Goal: Task Accomplishment & Management: Manage account settings

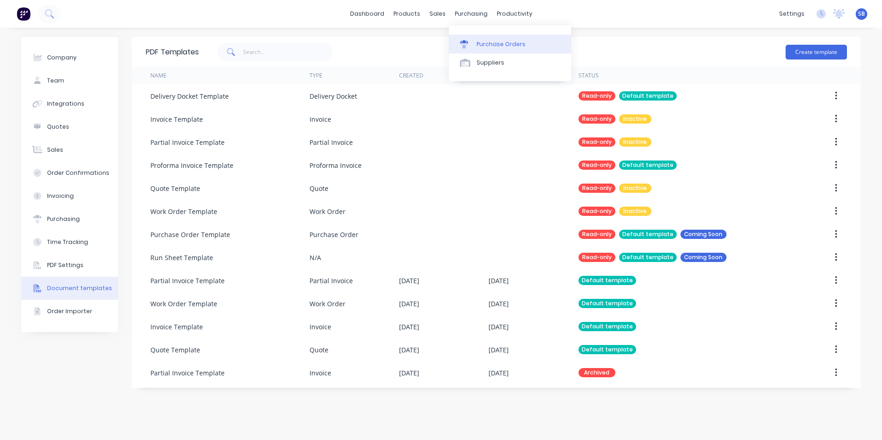
click at [485, 38] on link "Purchase Orders" at bounding box center [510, 44] width 122 height 18
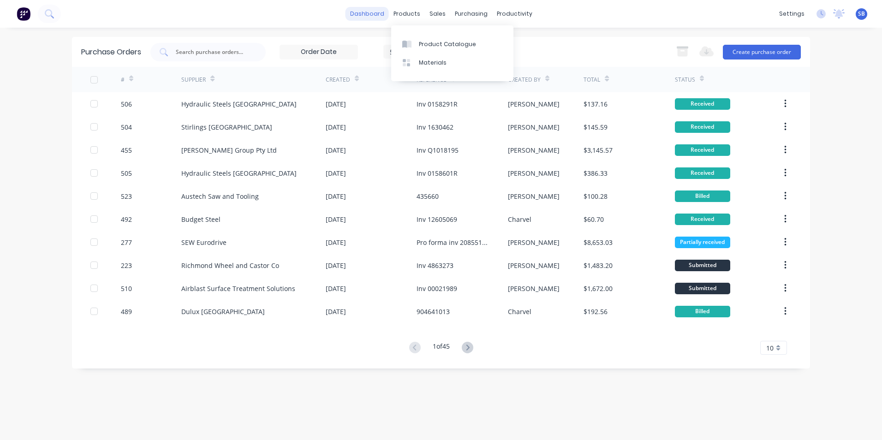
click at [381, 17] on link "dashboard" at bounding box center [366, 14] width 43 height 14
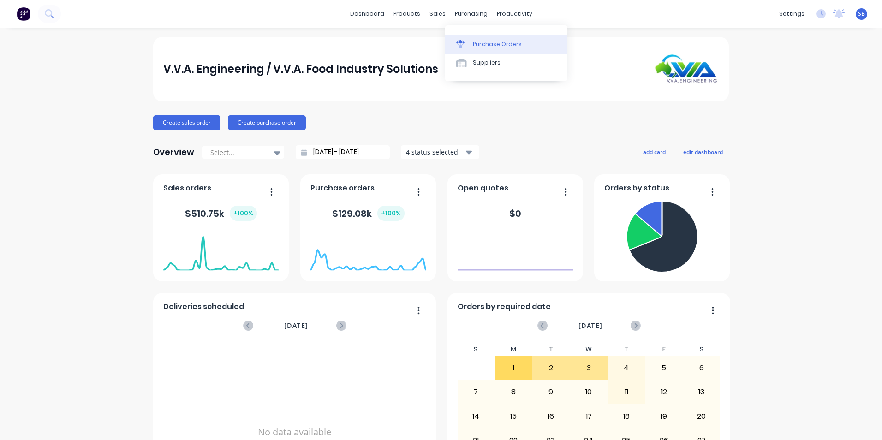
click at [477, 36] on link "Purchase Orders" at bounding box center [506, 44] width 122 height 18
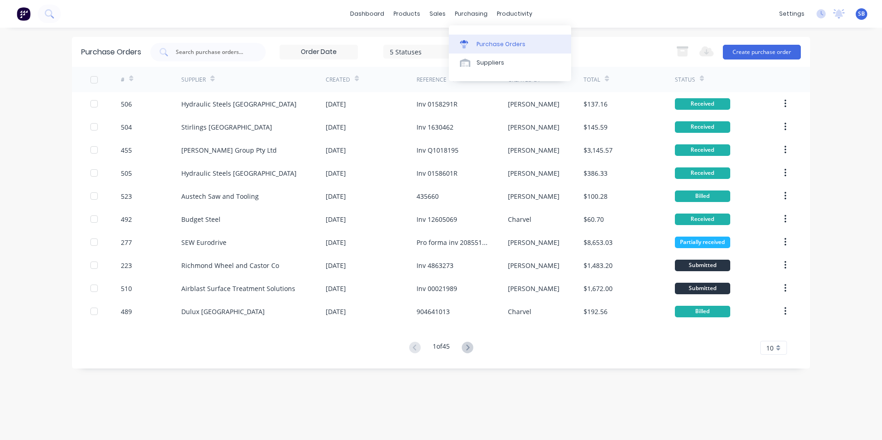
click at [481, 42] on div "Purchase Orders" at bounding box center [500, 44] width 49 height 8
click at [435, 15] on div "sales" at bounding box center [437, 14] width 25 height 14
click at [455, 40] on div "Sales Orders" at bounding box center [471, 44] width 38 height 8
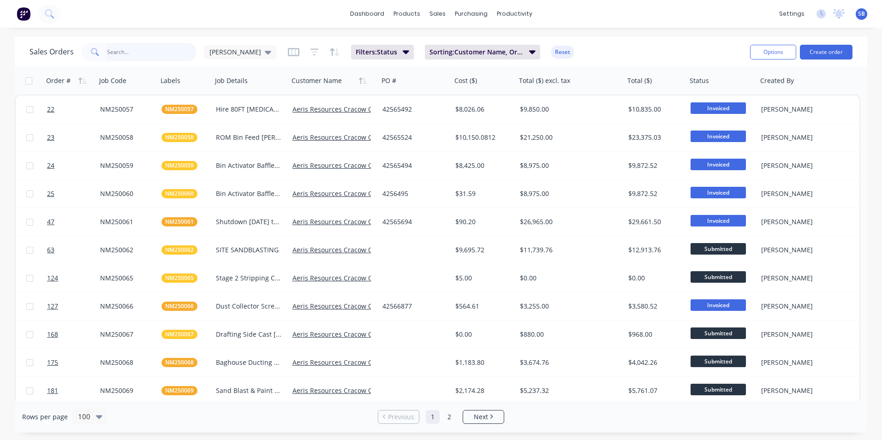
click at [160, 53] on input "text" at bounding box center [152, 52] width 90 height 18
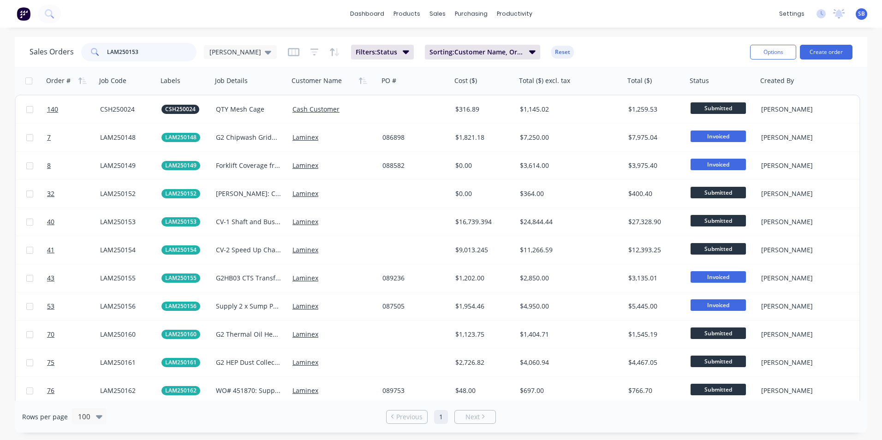
type input "LAM250153"
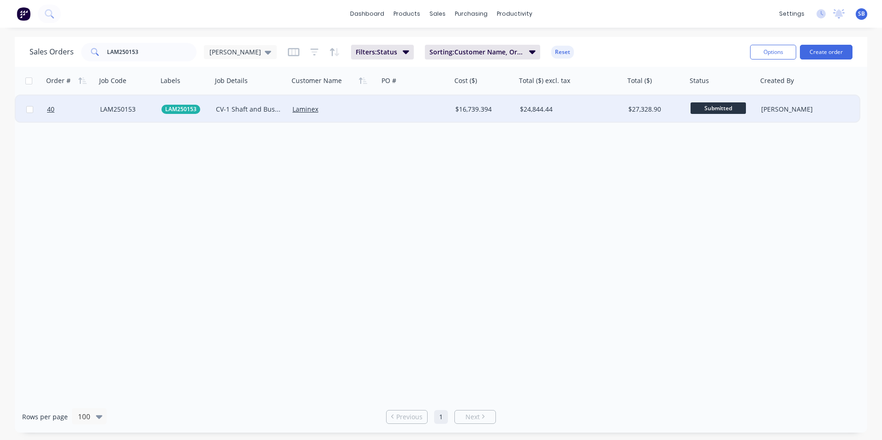
click at [482, 106] on div "$16,739.394" at bounding box center [482, 109] width 54 height 9
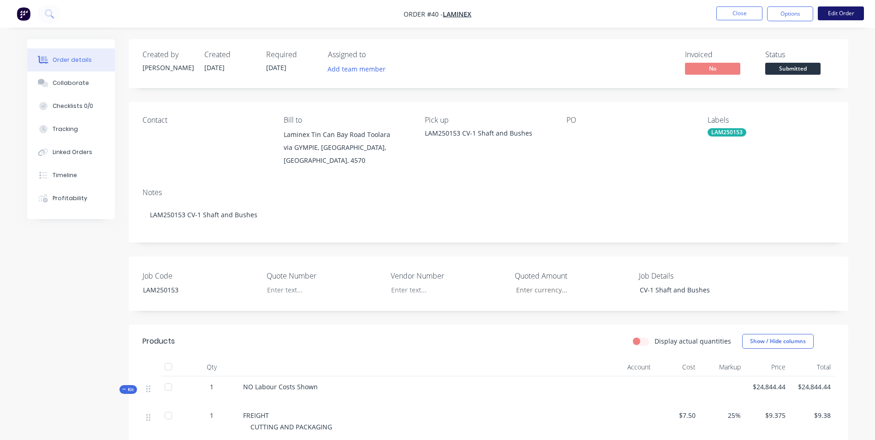
click at [829, 12] on button "Edit Order" at bounding box center [841, 13] width 46 height 14
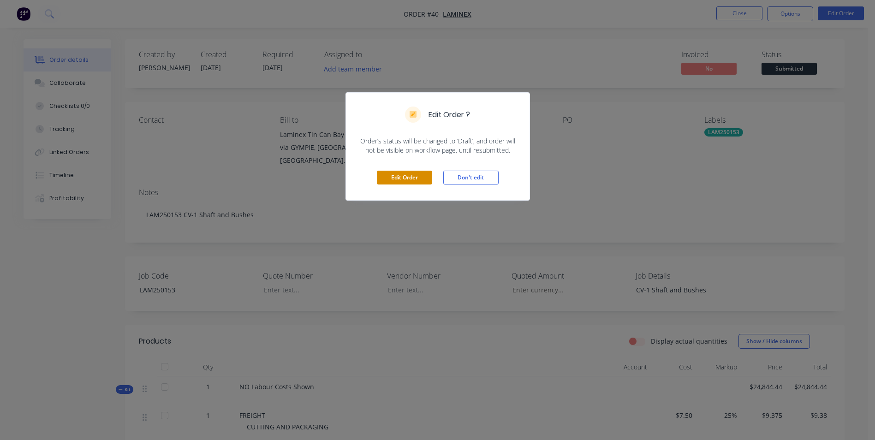
click at [387, 177] on button "Edit Order" at bounding box center [404, 178] width 55 height 14
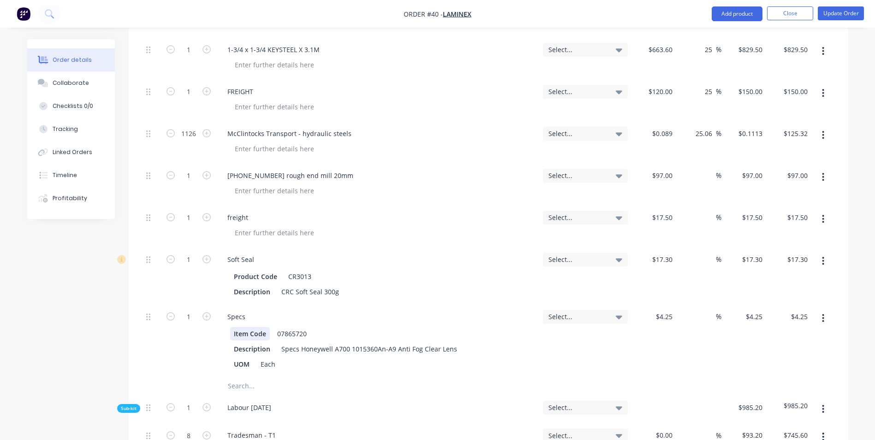
scroll to position [646, 0]
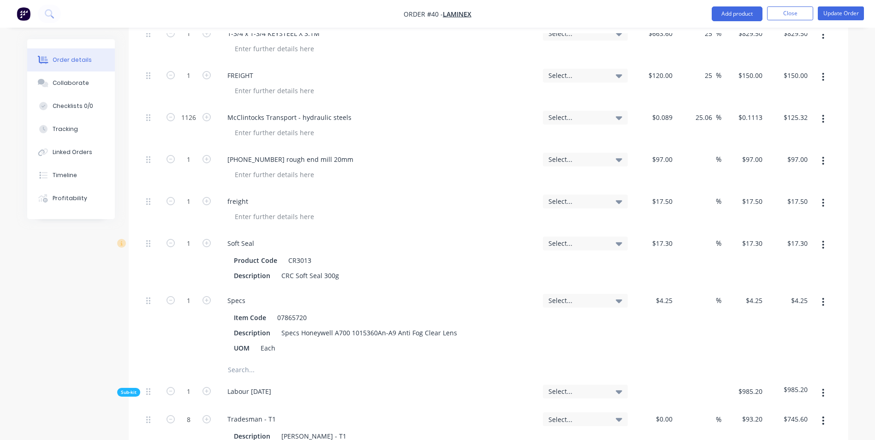
click at [239, 361] on input "text" at bounding box center [319, 370] width 184 height 18
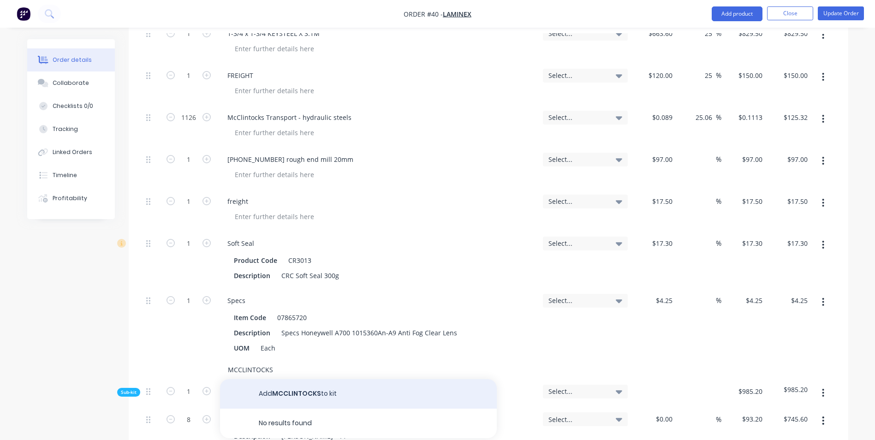
type input "MCCLINTOCKS"
click at [289, 379] on button "Add MCCLINTOCKS to kit" at bounding box center [358, 394] width 277 height 30
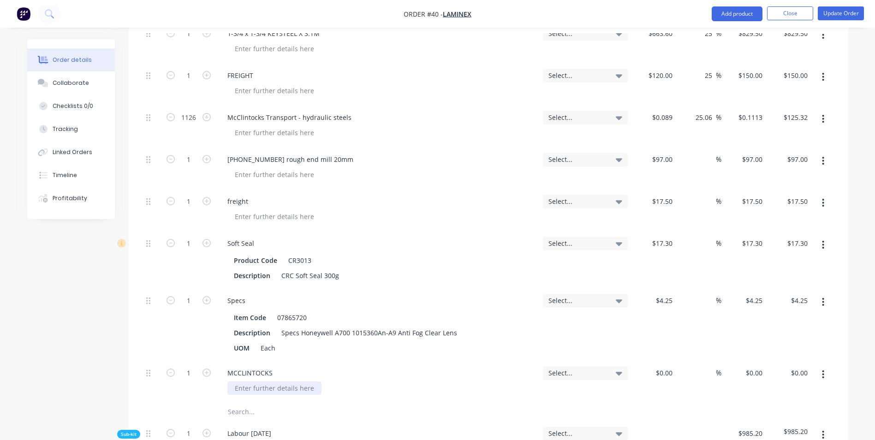
click at [258, 381] on div at bounding box center [274, 387] width 94 height 13
click at [823, 369] on icon "button" at bounding box center [823, 374] width 2 height 10
click at [799, 410] on div "Duplicate" at bounding box center [790, 416] width 71 height 13
click at [299, 423] on div "BLACKHAWK METALS" at bounding box center [267, 429] width 80 height 13
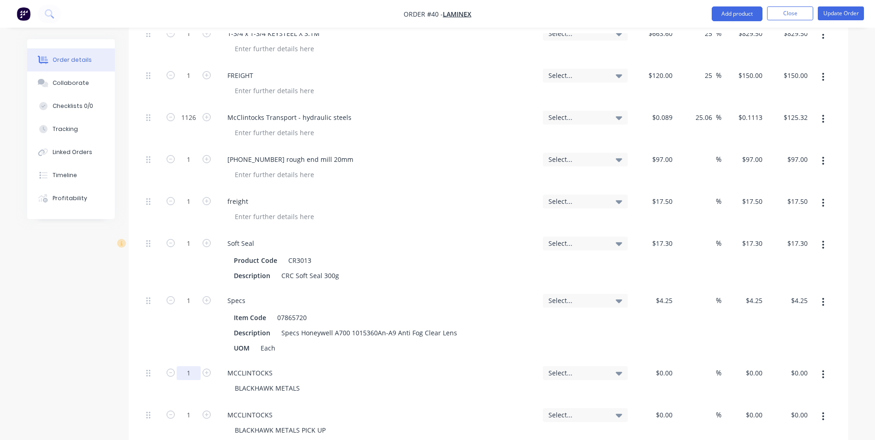
click at [665, 366] on div at bounding box center [669, 372] width 14 height 13
type input "$89.00"
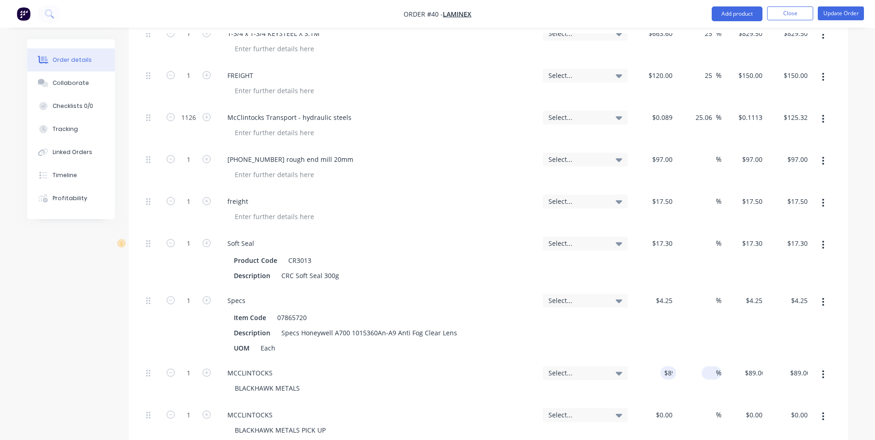
click at [706, 366] on input at bounding box center [710, 372] width 11 height 13
type input "25"
type input "$111.25"
click at [703, 294] on div "%" at bounding box center [711, 300] width 20 height 13
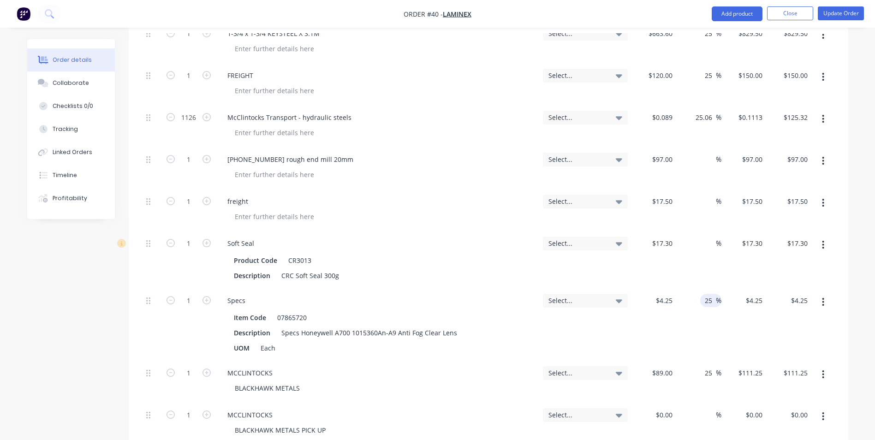
type input "25"
type input "$5.3125"
type input "$5.31"
click at [701, 231] on div "%" at bounding box center [698, 259] width 45 height 57
click at [707, 237] on input at bounding box center [710, 243] width 11 height 13
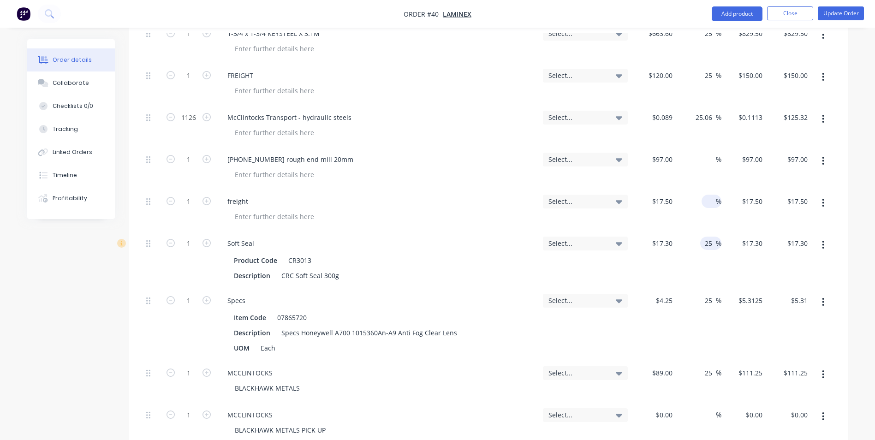
type input "25"
type input "$21.625"
type input "$21.63"
click at [705, 195] on input at bounding box center [710, 201] width 11 height 13
type input "25"
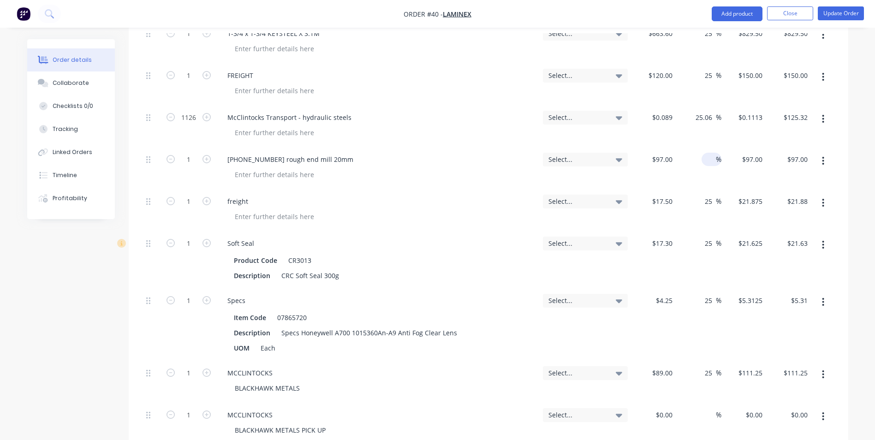
type input "$21.875"
type input "$21.88"
click at [703, 153] on div "%" at bounding box center [711, 159] width 20 height 13
type input "25"
type input "$121.25"
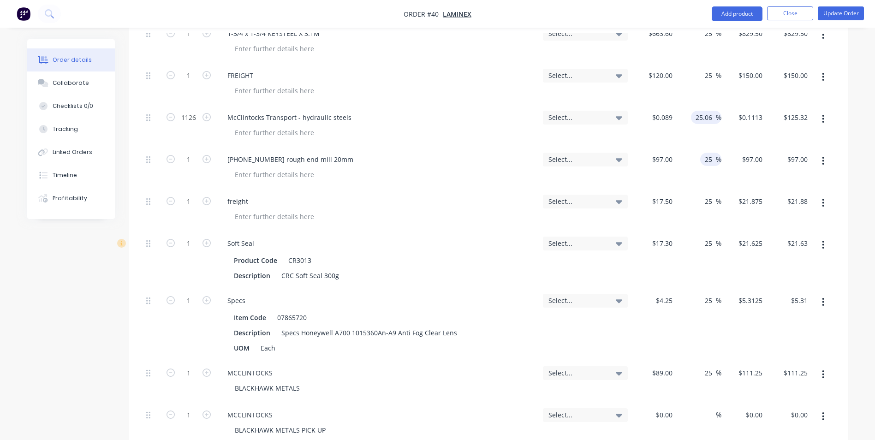
type input "$121.25"
click at [705, 111] on input "25.06" at bounding box center [704, 117] width 21 height 13
click at [715, 111] on input "25.06" at bounding box center [704, 117] width 21 height 13
type input "25"
click at [452, 260] on div "Soft Seal Product Code CR3013 Description CRC Soft Seal 300g" at bounding box center [377, 259] width 323 height 57
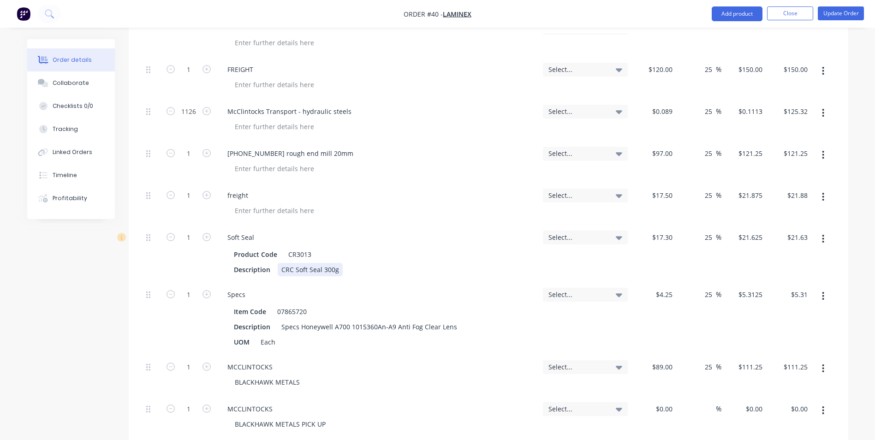
scroll to position [922, 0]
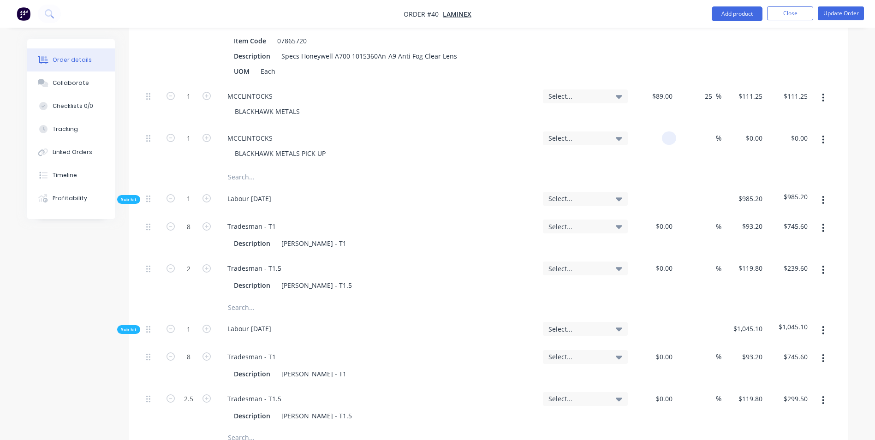
click at [660, 126] on div at bounding box center [653, 147] width 45 height 42
type input "$63.00"
click at [710, 131] on input at bounding box center [710, 137] width 11 height 13
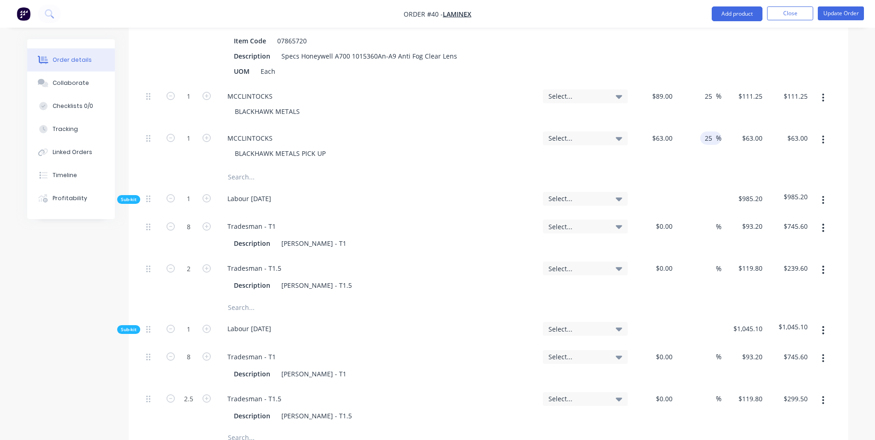
type input "25"
type input "$78.75"
click at [702, 168] on div at bounding box center [488, 177] width 692 height 18
drag, startPoint x: 225, startPoint y: 68, endPoint x: 282, endPoint y: 71, distance: 57.2
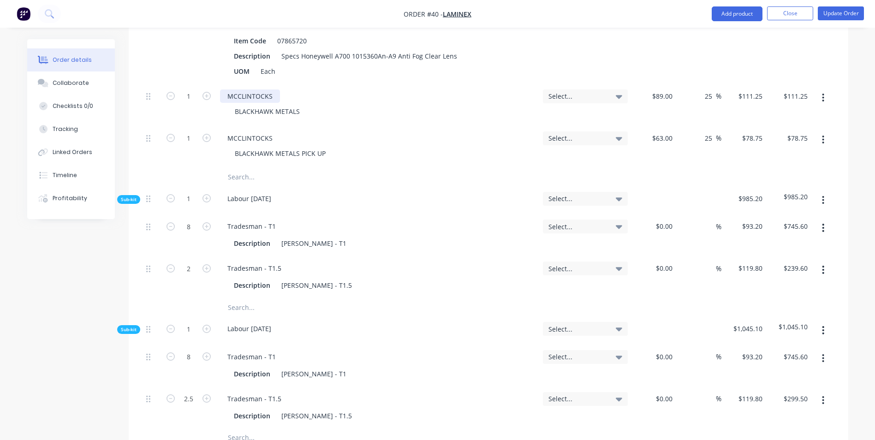
click at [282, 89] on div "MCCLINTOCKS" at bounding box center [377, 95] width 315 height 13
click at [279, 89] on div "MCCLINTOCKS" at bounding box center [250, 95] width 60 height 13
click at [240, 105] on div "BLACKHAWK METALS" at bounding box center [267, 111] width 80 height 13
drag, startPoint x: 300, startPoint y: 83, endPoint x: 225, endPoint y: 83, distance: 75.2
click at [225, 84] on div "MCCLINTOCKS BLACKHAWK METALS" at bounding box center [377, 105] width 323 height 42
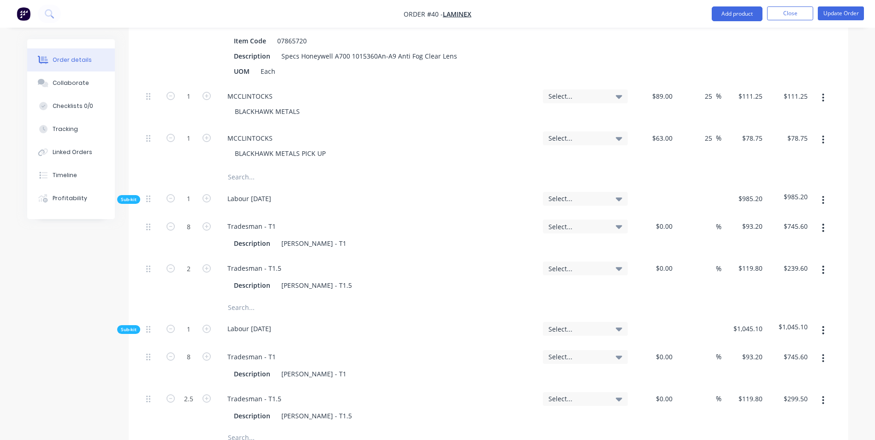
click at [229, 126] on div "MCCLINTOCKS BLACKHAWK METALS PICK UP" at bounding box center [377, 147] width 323 height 42
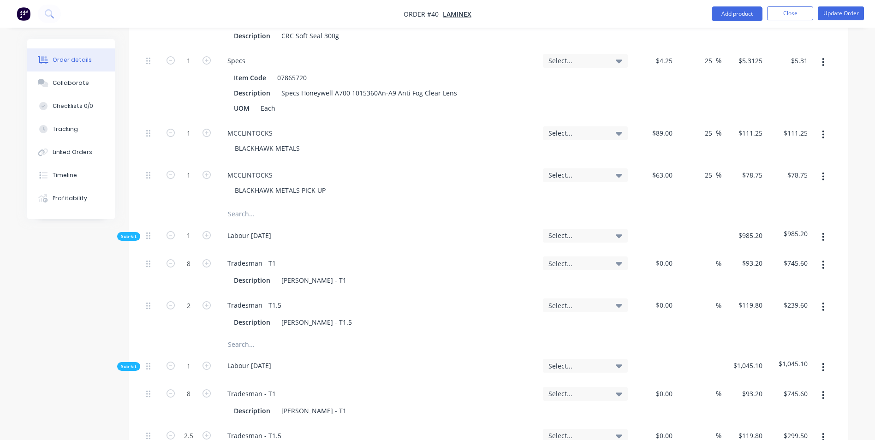
scroll to position [738, 0]
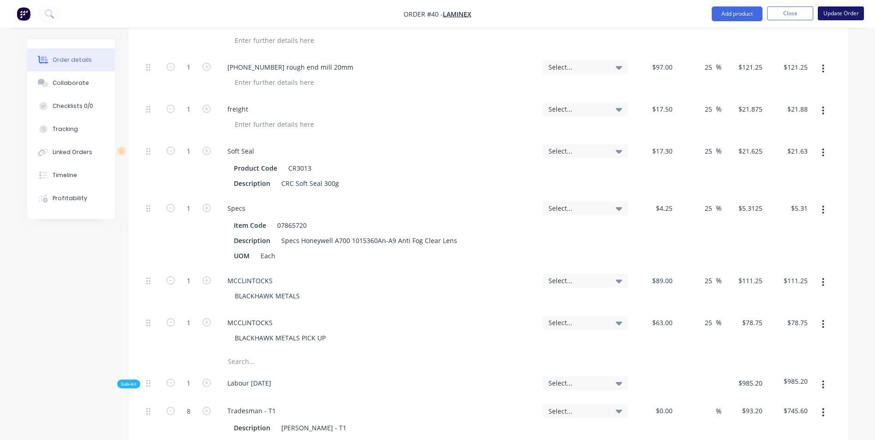
click at [833, 14] on button "Update Order" at bounding box center [841, 13] width 46 height 14
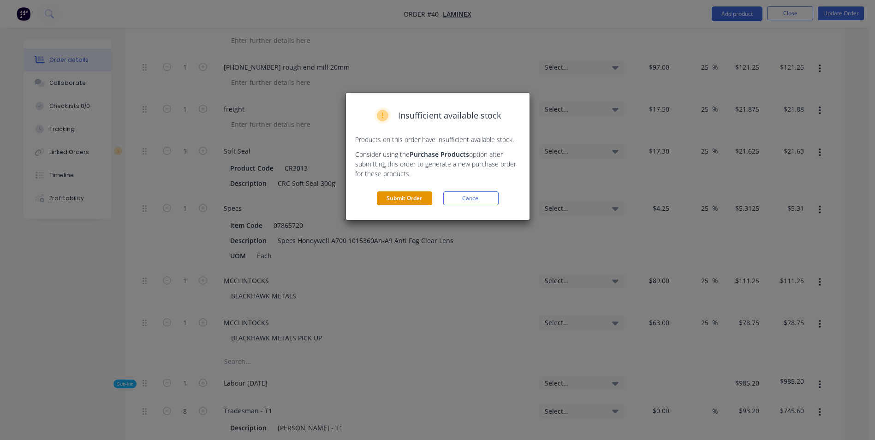
click at [417, 197] on button "Submit Order" at bounding box center [404, 198] width 55 height 14
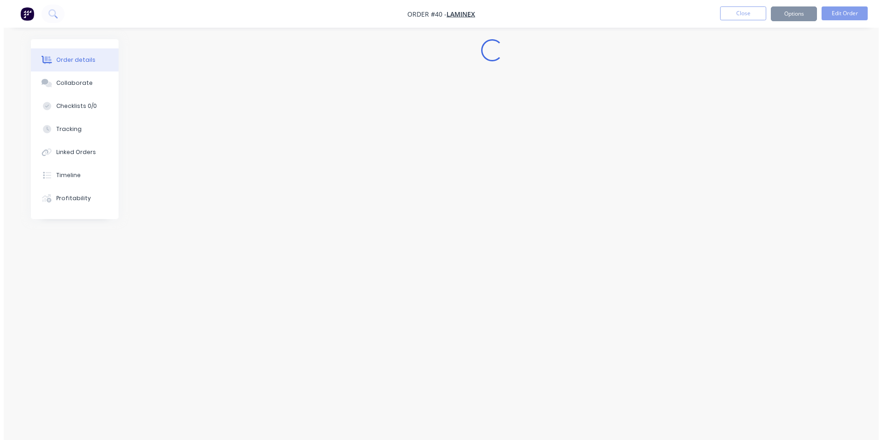
scroll to position [0, 0]
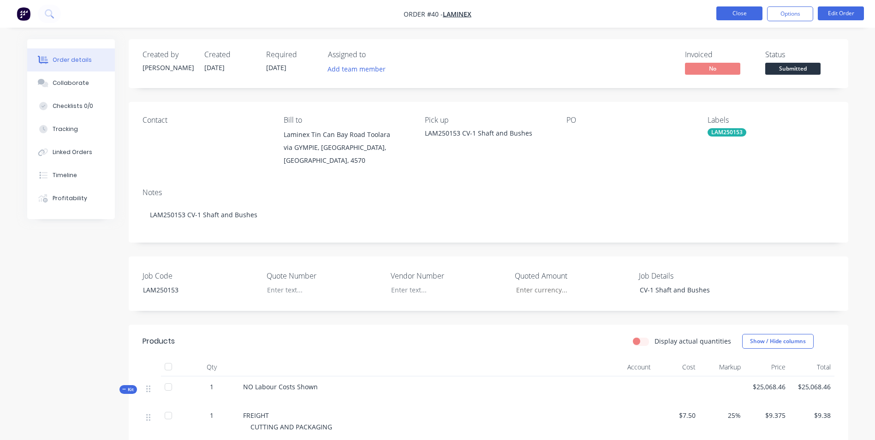
click at [741, 18] on button "Close" at bounding box center [739, 13] width 46 height 14
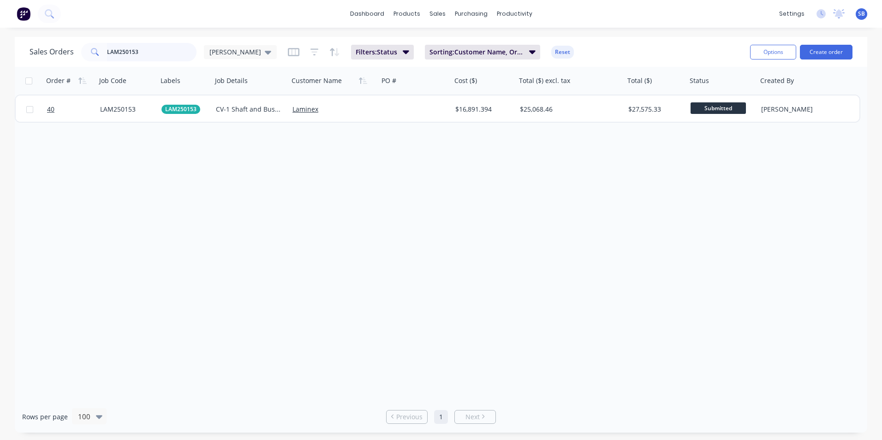
click at [160, 50] on input "LAM250153" at bounding box center [152, 52] width 90 height 18
drag, startPoint x: 160, startPoint y: 50, endPoint x: 59, endPoint y: 34, distance: 101.7
click at [59, 34] on div "dashboard products sales purchasing productivity dashboard products Product Cat…" at bounding box center [441, 220] width 882 height 440
click at [472, 39] on link "Purchase Orders" at bounding box center [510, 44] width 122 height 18
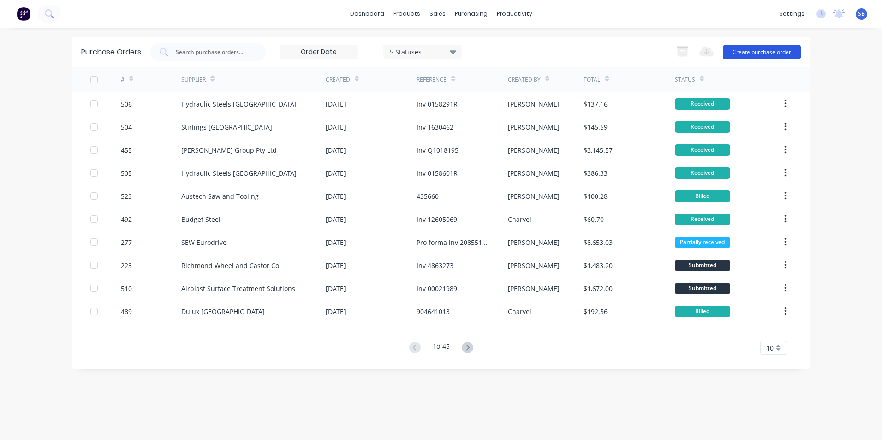
click at [797, 50] on button "Create purchase order" at bounding box center [762, 52] width 78 height 15
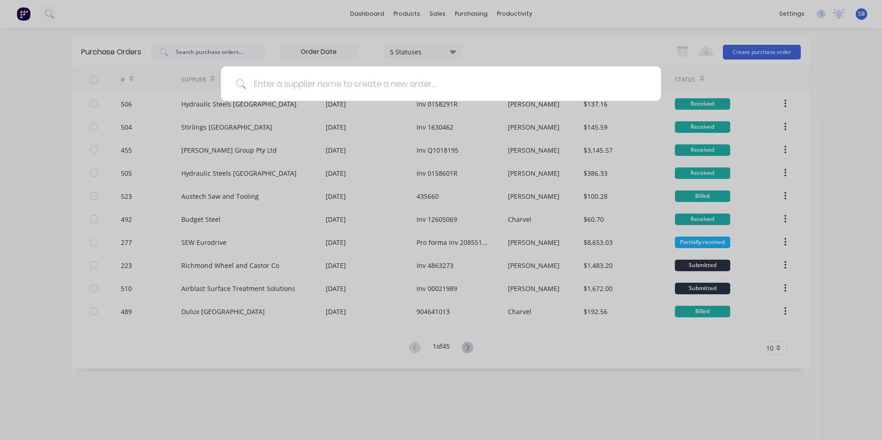
click at [423, 89] on input at bounding box center [446, 83] width 400 height 35
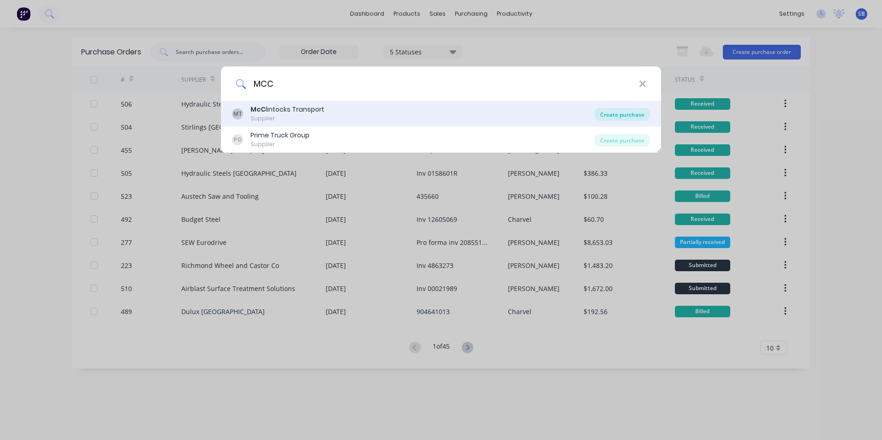
type input "MCC"
click at [647, 116] on div "Create purchase" at bounding box center [621, 114] width 55 height 13
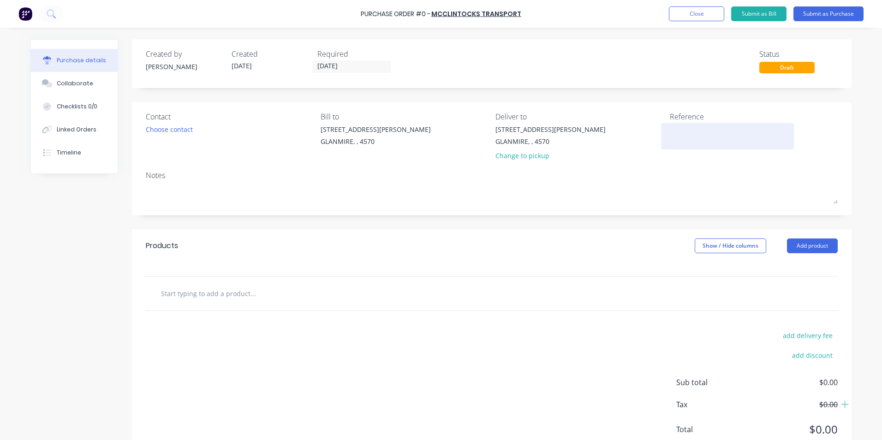
click at [720, 134] on textarea at bounding box center [727, 134] width 115 height 21
type textarea "x"
type textarea "8"
type textarea "x"
type textarea "82"
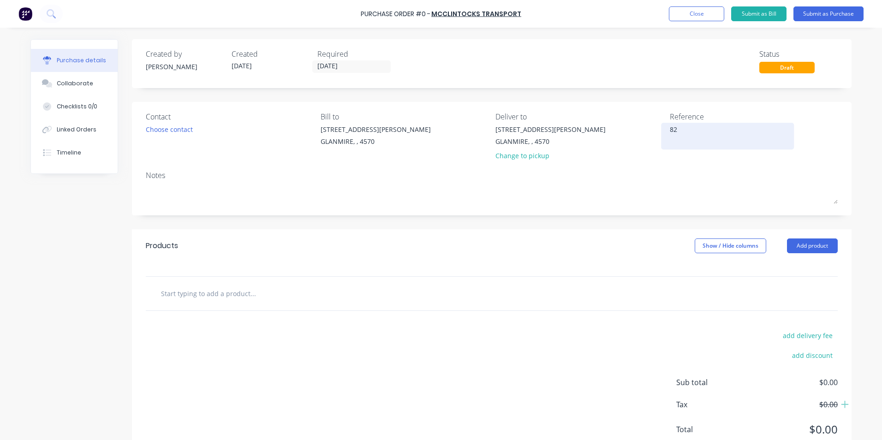
type textarea "x"
type textarea "820"
type textarea "x"
type textarea "8207"
type textarea "x"
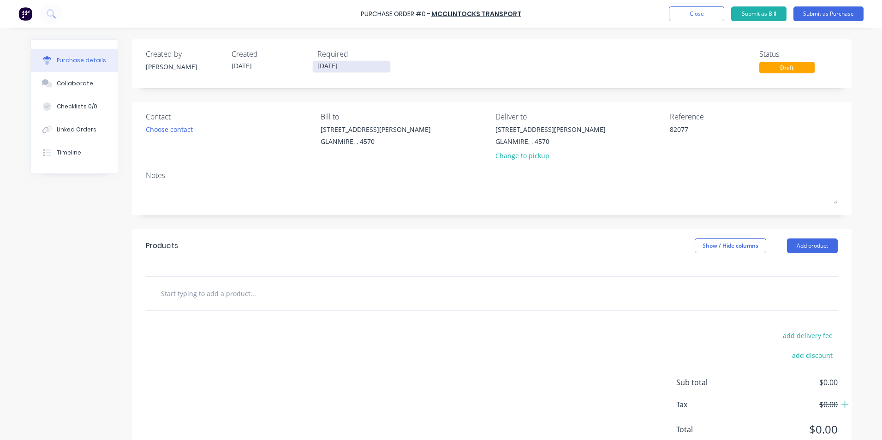
type textarea "82077"
type textarea "x"
type textarea "82077"
click at [331, 67] on input "[DATE]" at bounding box center [351, 67] width 77 height 12
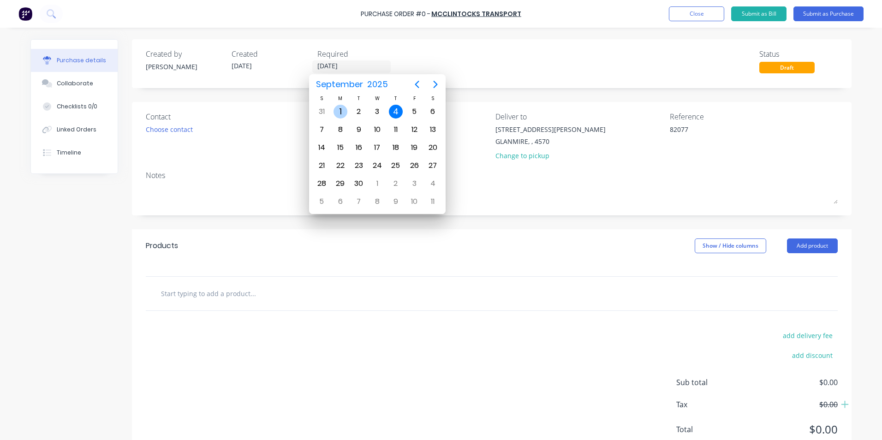
click at [340, 109] on div "1" at bounding box center [340, 112] width 14 height 14
type textarea "x"
type input "[DATE]"
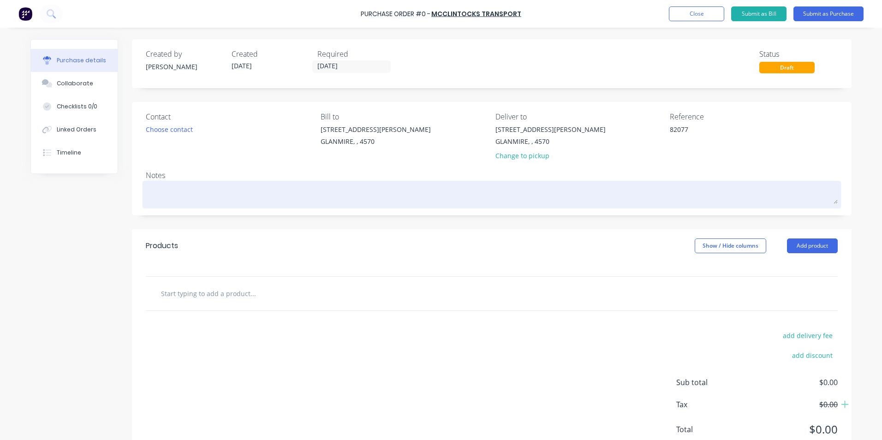
click at [216, 200] on textarea at bounding box center [492, 193] width 692 height 21
type textarea "x"
type textarea "L"
type textarea "x"
type textarea "LA"
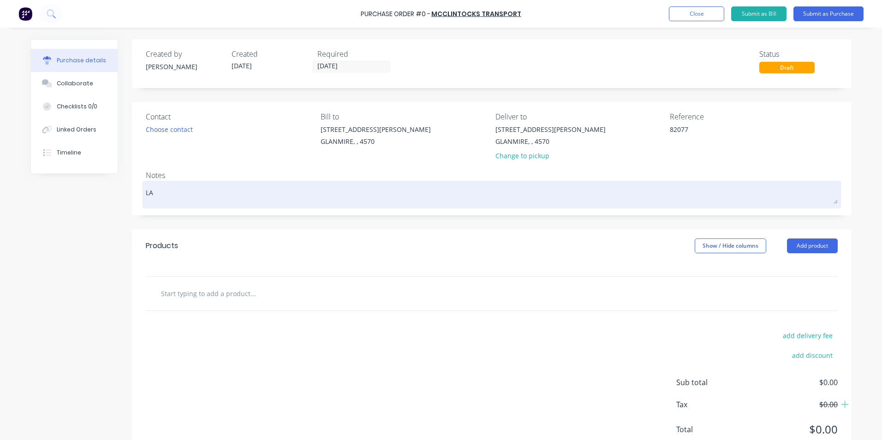
type textarea "x"
type textarea "[PERSON_NAME]"
type textarea "x"
type textarea "LAM2"
type textarea "x"
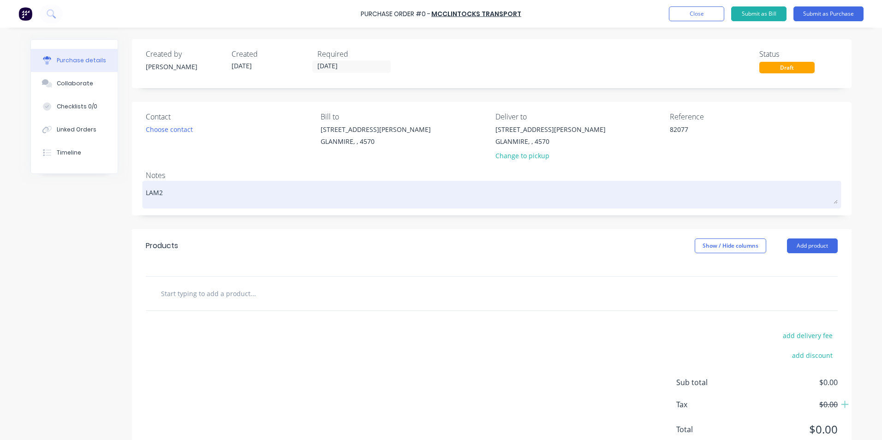
type textarea "LAM25"
type textarea "x"
type textarea "LAM250"
type textarea "x"
type textarea "LAM2501"
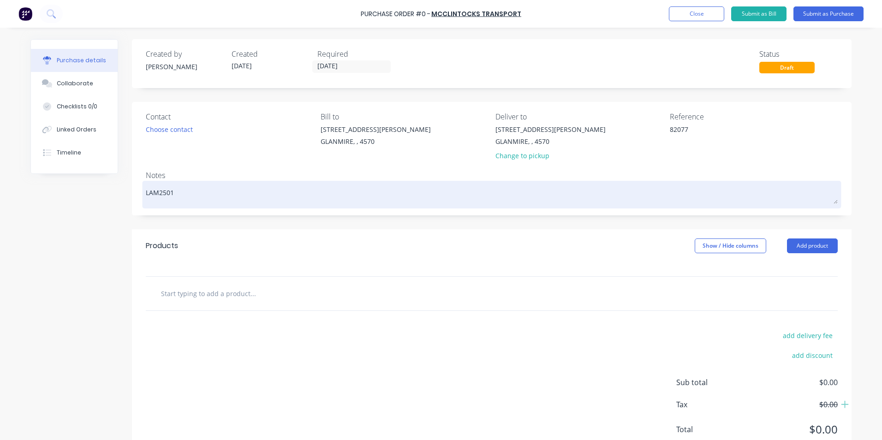
type textarea "x"
type textarea "LAM25015"
type textarea "x"
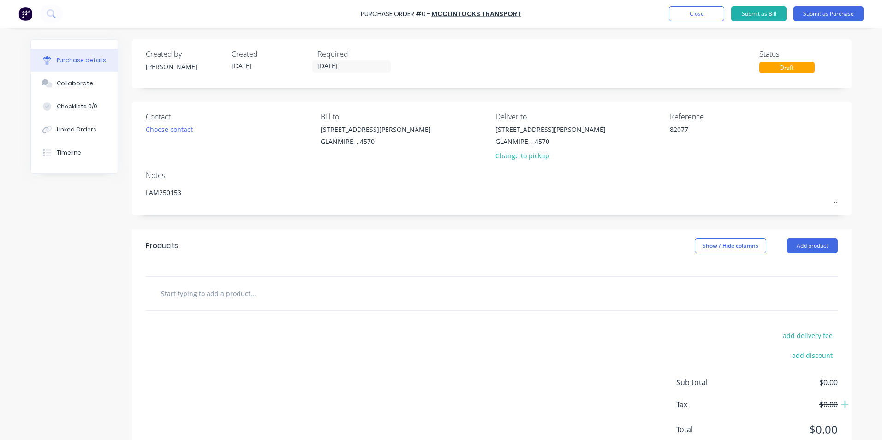
type textarea "LAM250153"
type textarea "x"
type textarea "LAM250153"
click at [180, 296] on input "text" at bounding box center [252, 293] width 184 height 18
type textarea "x"
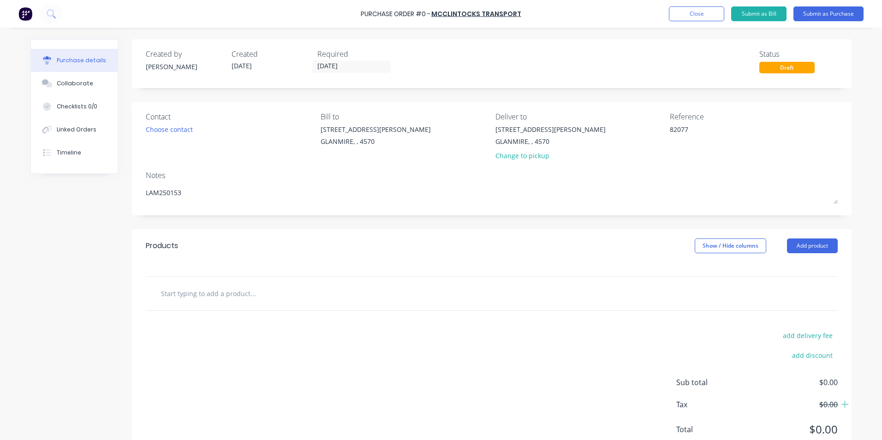
type input "B"
type textarea "x"
type input "BL"
type textarea "x"
type input "BLA"
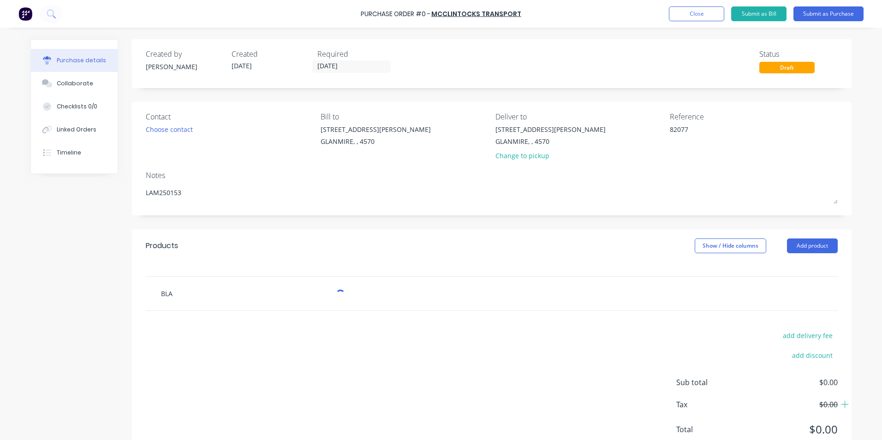
type textarea "x"
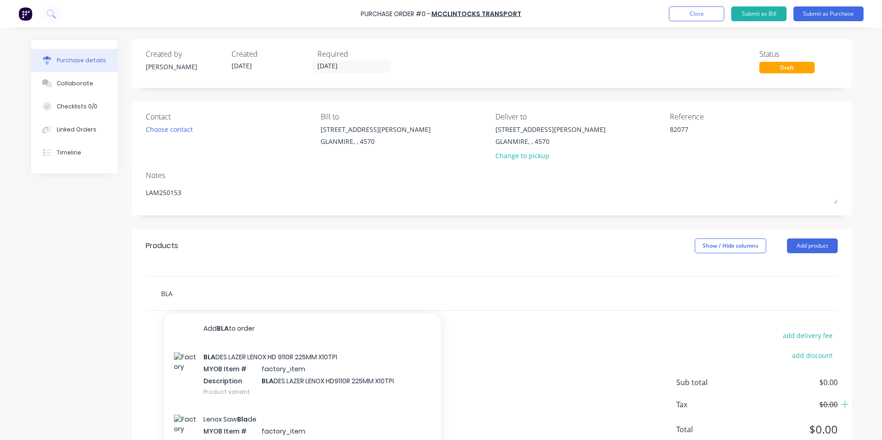
type input "BLAC"
type textarea "x"
type input "BLACK"
type textarea "x"
type input "BLACK"
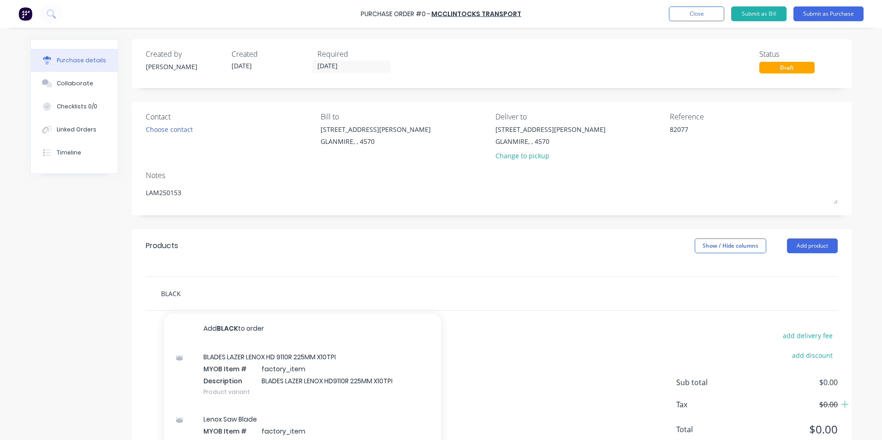
type textarea "x"
type input "BLACK H"
type textarea "x"
type input "BLACK HA"
type textarea "x"
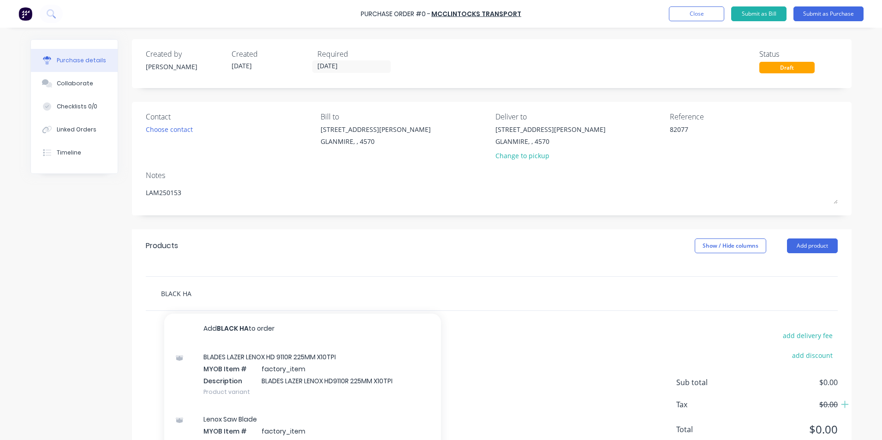
type input "BLACK HAW"
type textarea "x"
type input "BLACK HAWK"
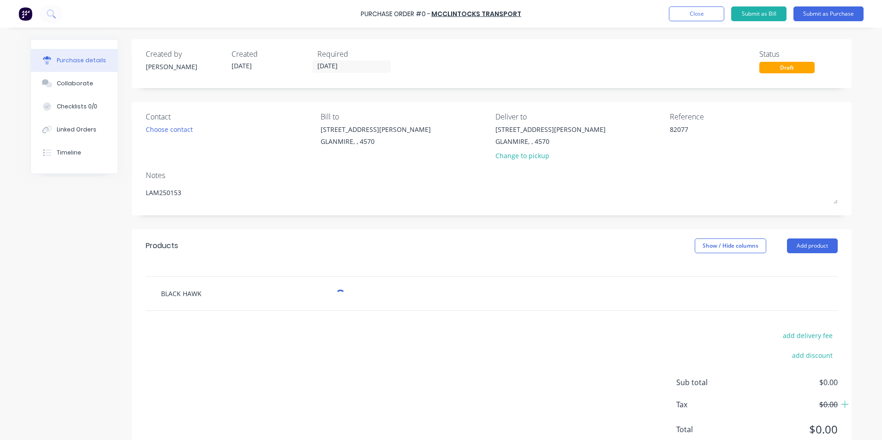
type textarea "x"
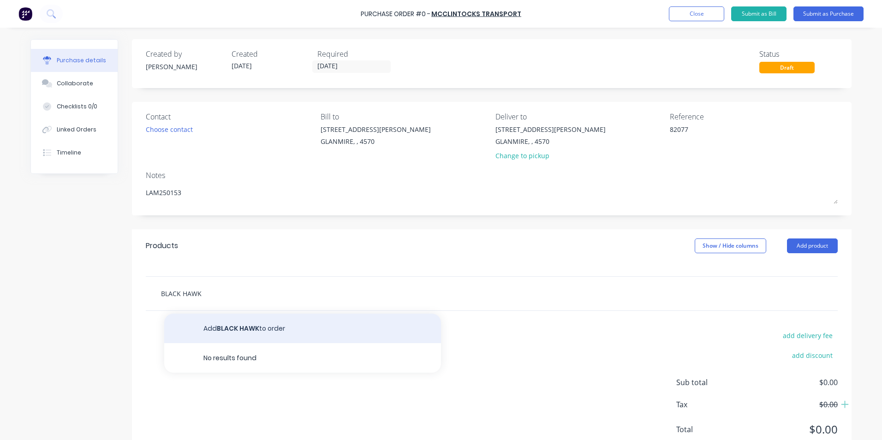
type input "BLACK HAWK"
click at [227, 326] on button "Add BLACK HAWK to order" at bounding box center [302, 329] width 277 height 30
type textarea "x"
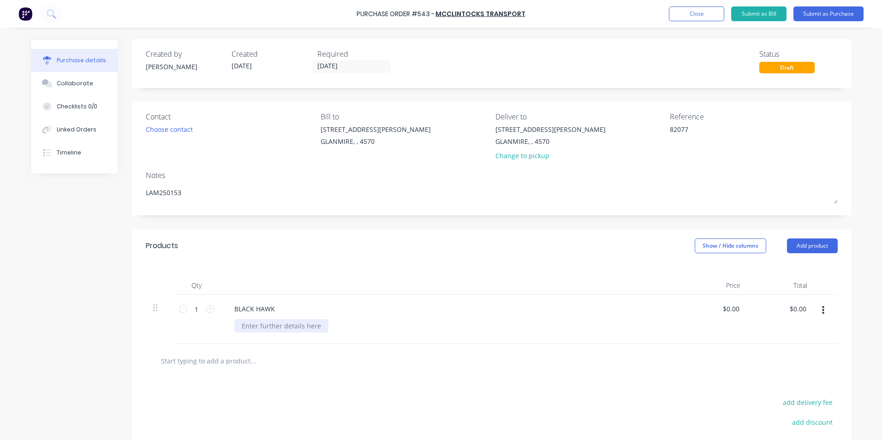
click at [286, 331] on div at bounding box center [281, 325] width 94 height 13
type textarea "x"
type input "0.0000"
click at [737, 309] on input "0.0000" at bounding box center [730, 308] width 21 height 13
type textarea "x"
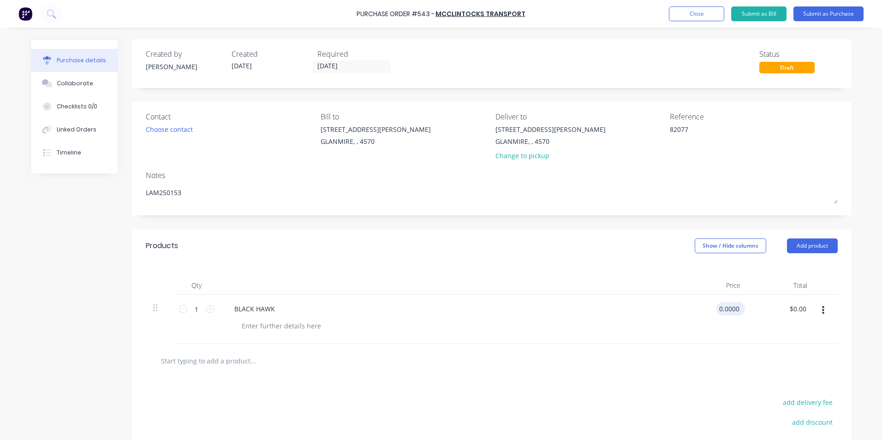
type input "$0.00"
drag, startPoint x: 738, startPoint y: 307, endPoint x: 718, endPoint y: 304, distance: 20.1
click at [720, 304] on div "$0.00 $0.00" at bounding box center [732, 308] width 25 height 13
type textarea "x"
click at [727, 307] on input "0" at bounding box center [730, 308] width 21 height 13
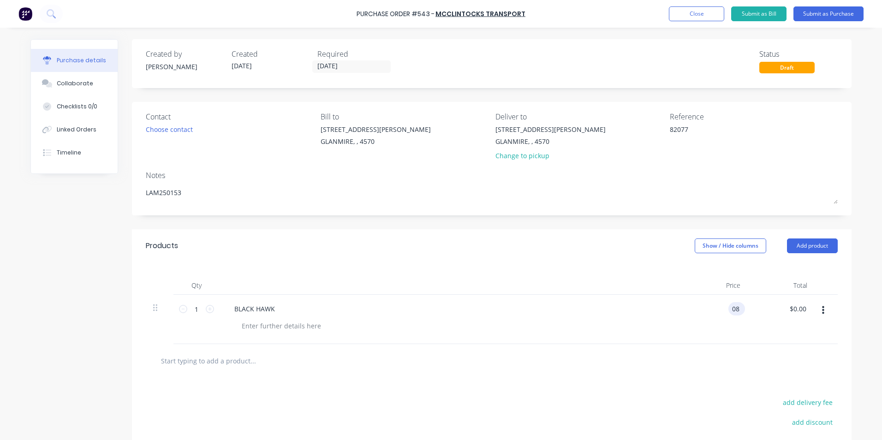
type input "0"
type input "89"
type textarea "x"
type input "$89.00"
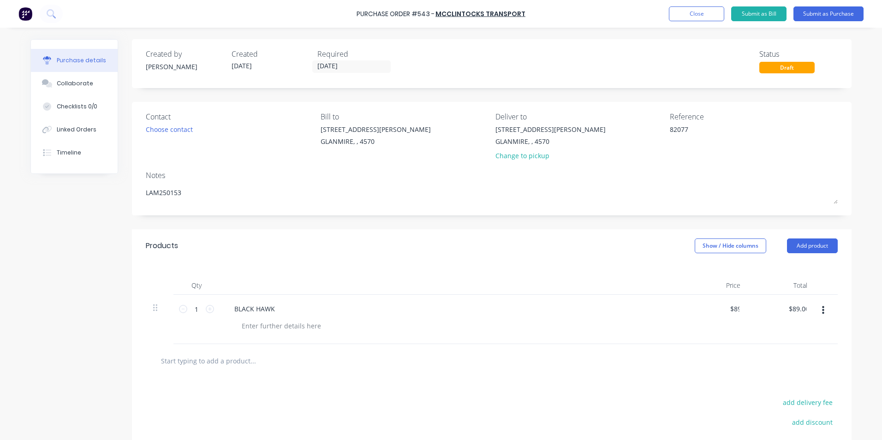
click at [670, 363] on div at bounding box center [491, 360] width 677 height 18
click at [822, 309] on icon "button" at bounding box center [823, 310] width 2 height 10
click at [806, 347] on button "Duplicate" at bounding box center [794, 353] width 78 height 18
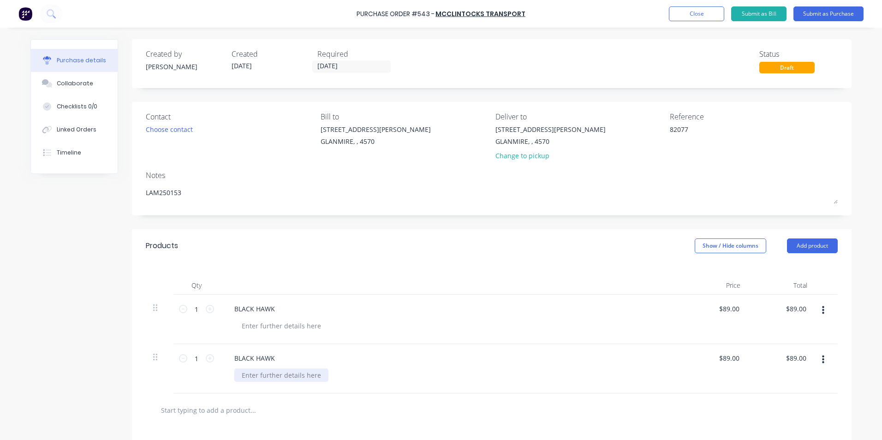
type textarea "x"
click at [287, 375] on div at bounding box center [281, 374] width 94 height 13
click at [308, 383] on div "BLACK HAWK PICK UP" at bounding box center [449, 368] width 461 height 49
click at [738, 360] on div "$89.00 $89.00" at bounding box center [730, 357] width 29 height 13
type textarea "x"
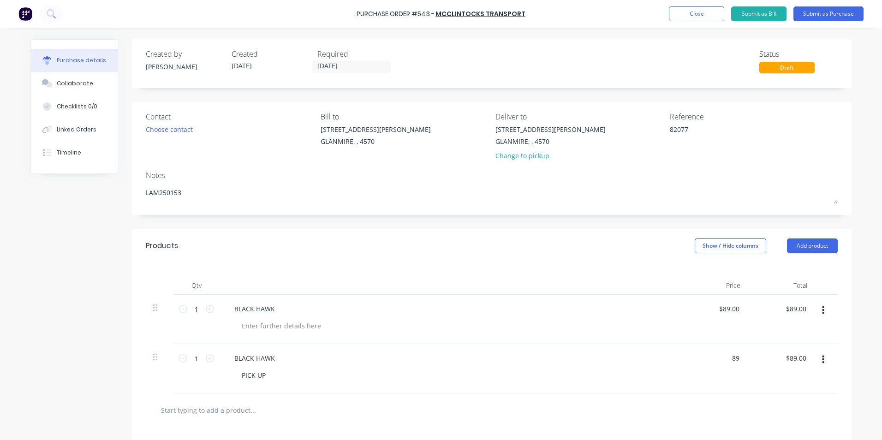
drag, startPoint x: 736, startPoint y: 360, endPoint x: 695, endPoint y: 352, distance: 41.2
click at [695, 352] on div "89 89" at bounding box center [714, 368] width 67 height 49
type input "63"
type textarea "x"
type input "$63.00"
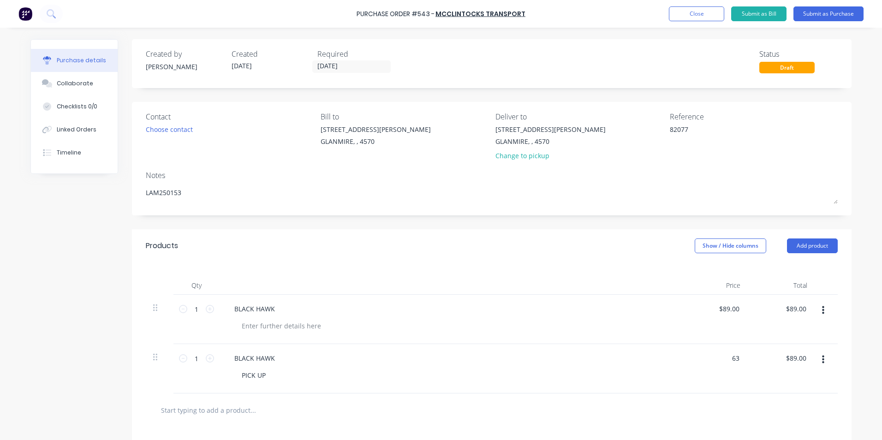
type input "$63.00"
click at [706, 373] on div "$63.00 63" at bounding box center [714, 368] width 67 height 49
click at [725, 243] on button "Show / Hide columns" at bounding box center [729, 245] width 71 height 15
click at [702, 279] on label "Account" at bounding box center [702, 276] width 16 height 8
click at [694, 272] on input "Account" at bounding box center [694, 272] width 0 height 0
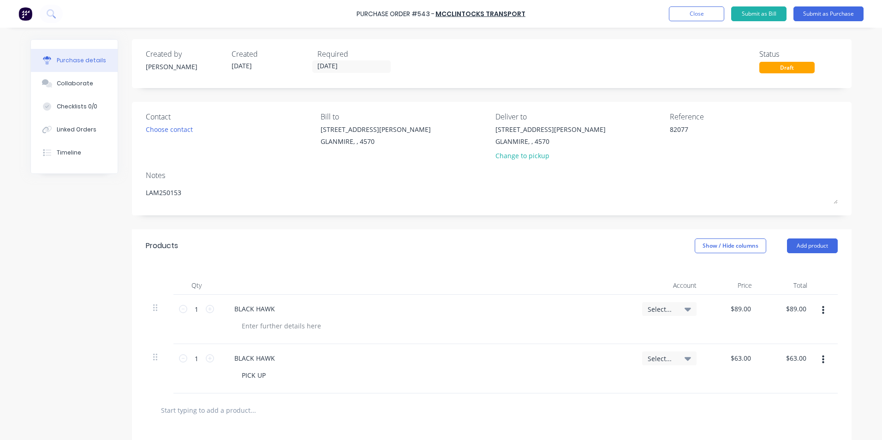
click at [653, 313] on div "Select..." at bounding box center [669, 309] width 54 height 14
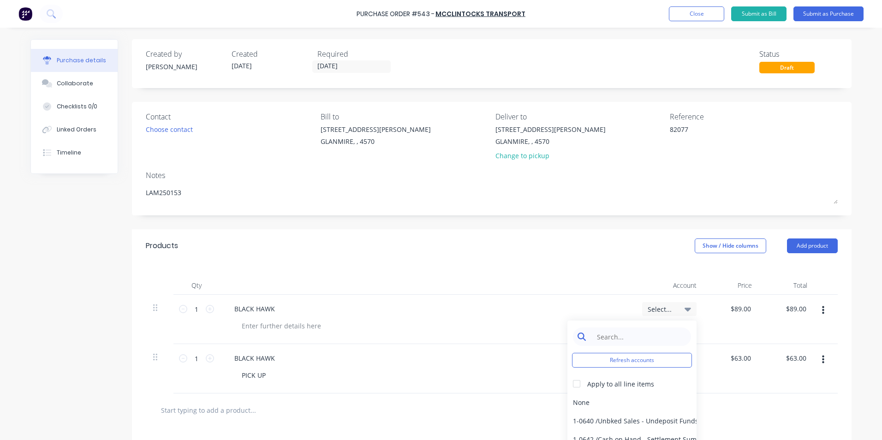
type textarea "x"
click at [630, 338] on input at bounding box center [639, 336] width 95 height 18
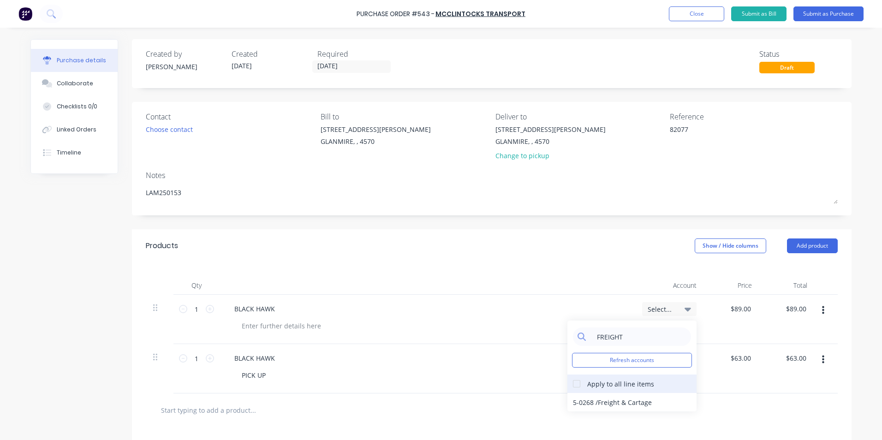
type input "FREIGHT"
click at [572, 386] on div at bounding box center [576, 383] width 18 height 18
click at [587, 400] on div "5-0268 / Freight & Cartage" at bounding box center [631, 402] width 129 height 18
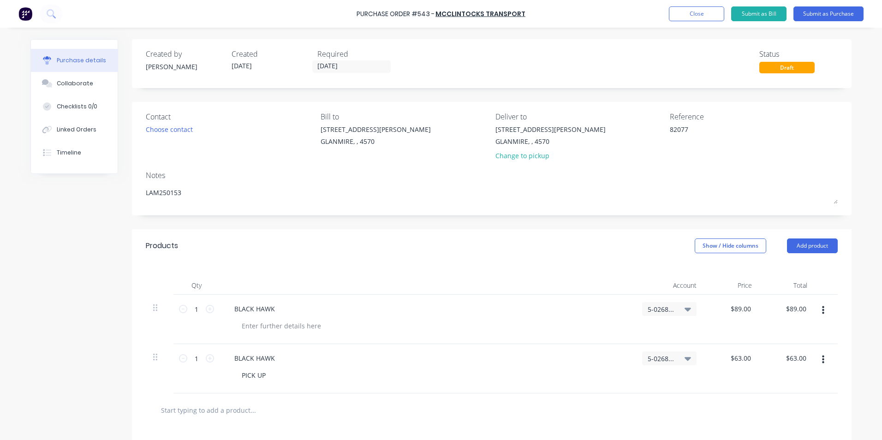
click at [631, 412] on div at bounding box center [491, 410] width 677 height 18
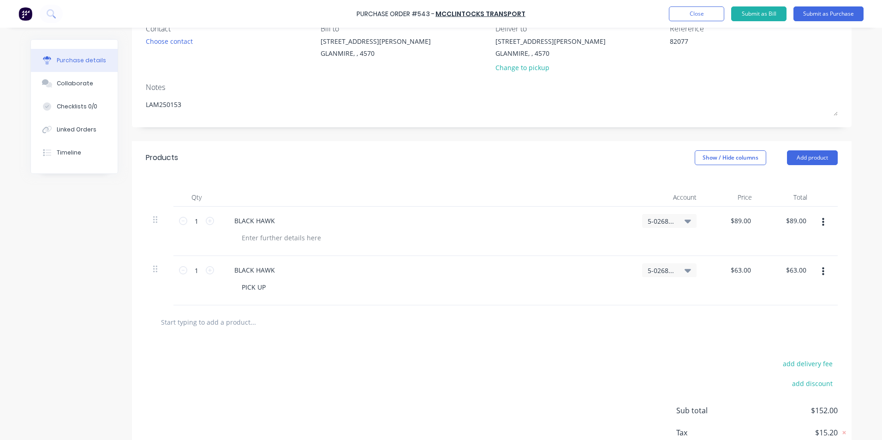
scroll to position [148, 0]
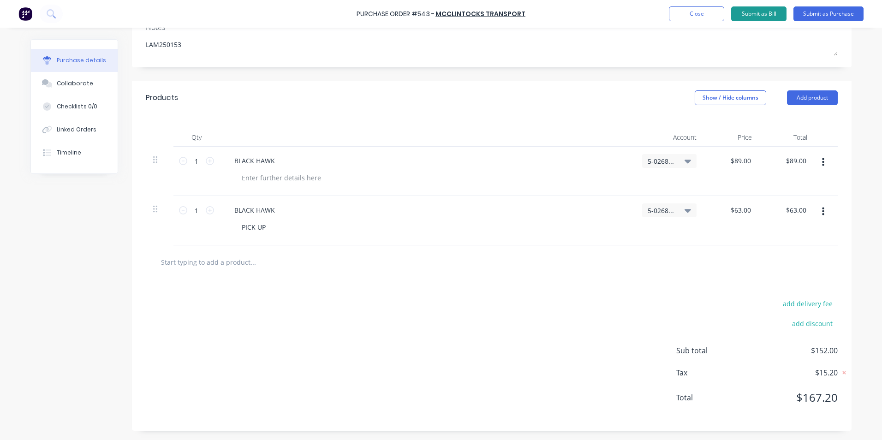
click at [748, 16] on button "Submit as Bill" at bounding box center [758, 13] width 55 height 15
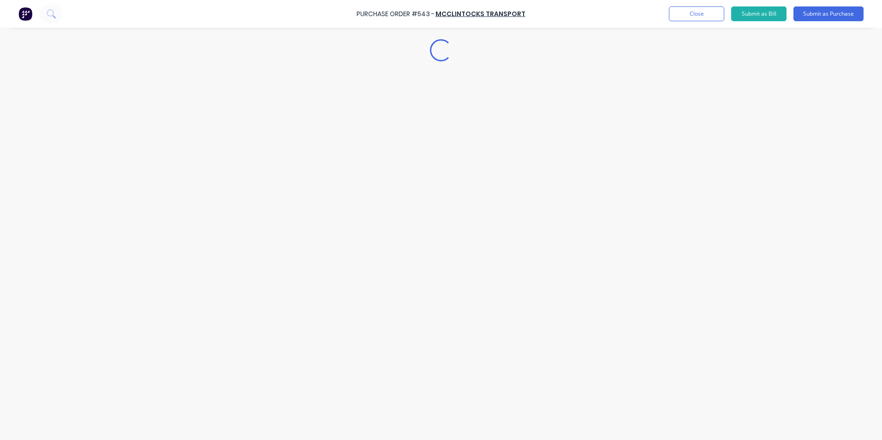
type textarea "x"
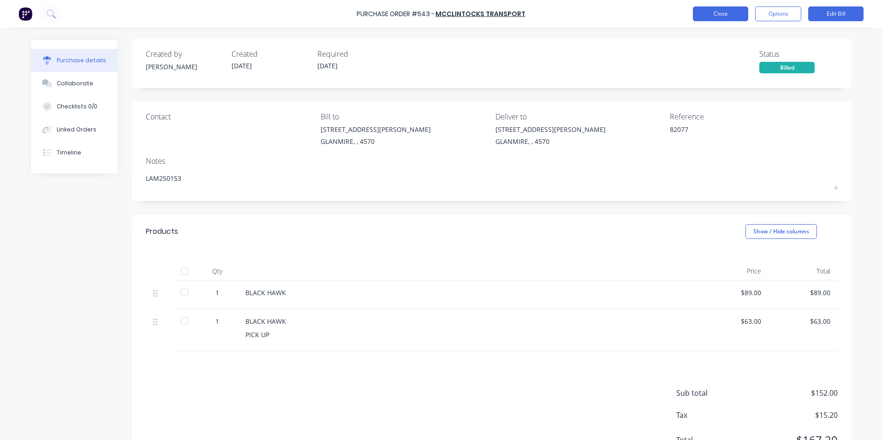
click at [735, 17] on button "Close" at bounding box center [720, 13] width 55 height 15
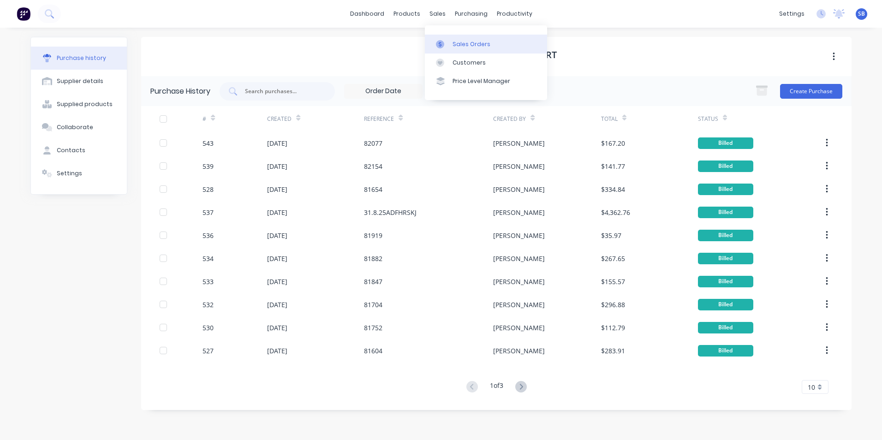
click at [461, 42] on div "Sales Orders" at bounding box center [471, 44] width 38 height 8
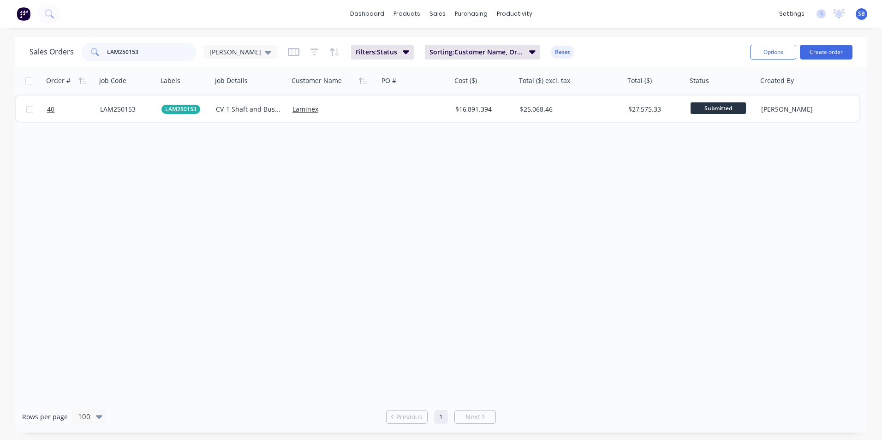
drag, startPoint x: 146, startPoint y: 48, endPoint x: 92, endPoint y: 42, distance: 53.9
click at [92, 42] on div "Sales Orders LAM250153 [PERSON_NAME] Filters: Status Sorting: Customer Name, Or…" at bounding box center [386, 52] width 713 height 23
type input "RC250013"
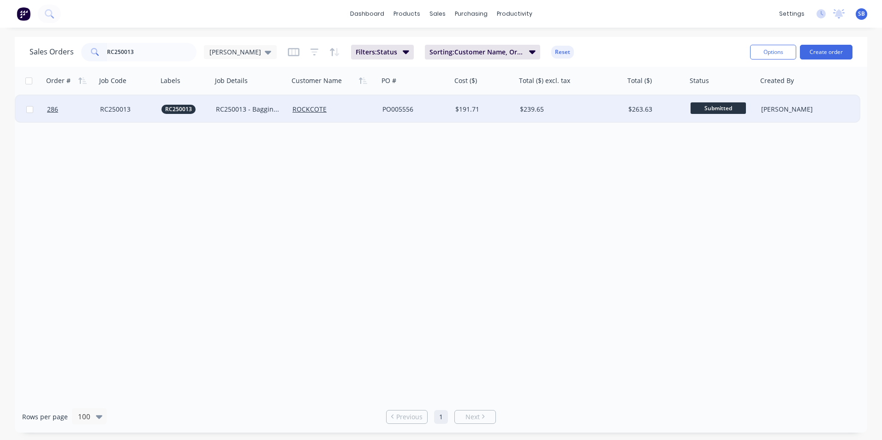
click at [586, 108] on div "$239.65" at bounding box center [568, 109] width 96 height 9
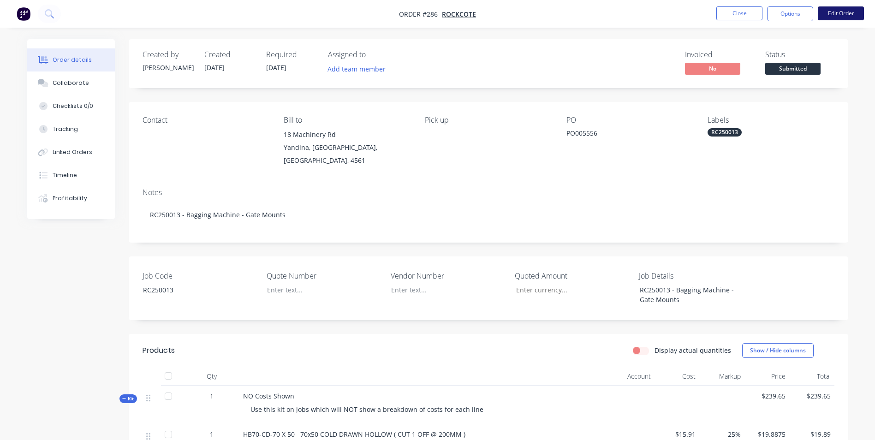
click at [833, 18] on button "Edit Order" at bounding box center [841, 13] width 46 height 14
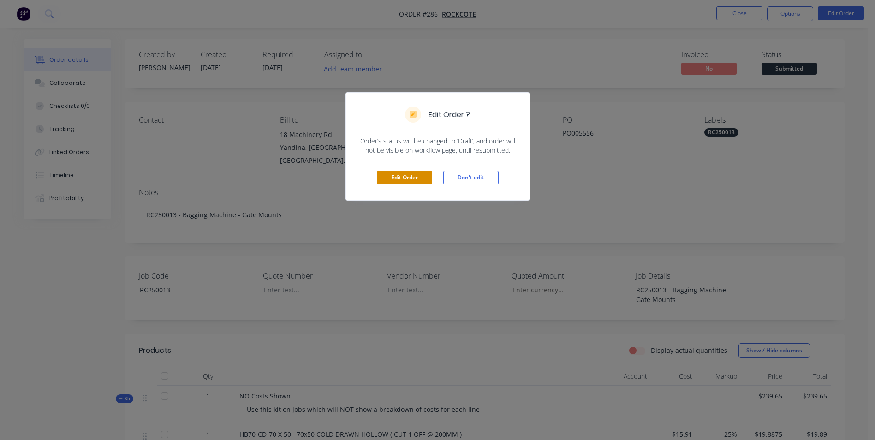
click at [413, 173] on button "Edit Order" at bounding box center [404, 178] width 55 height 14
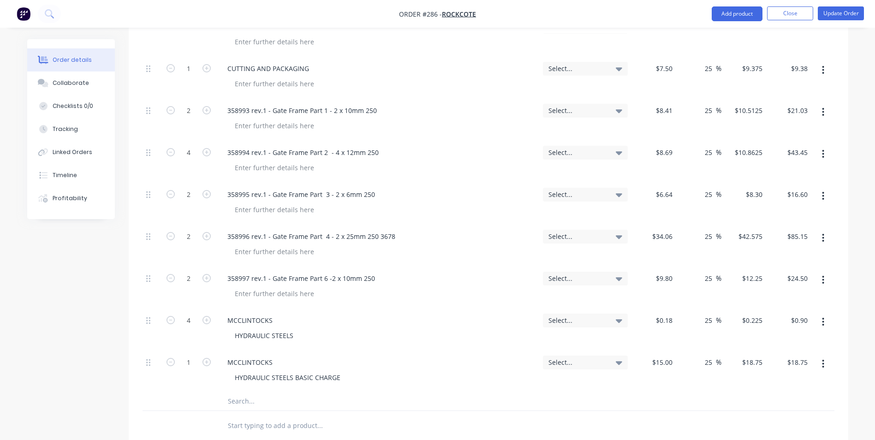
scroll to position [599, 0]
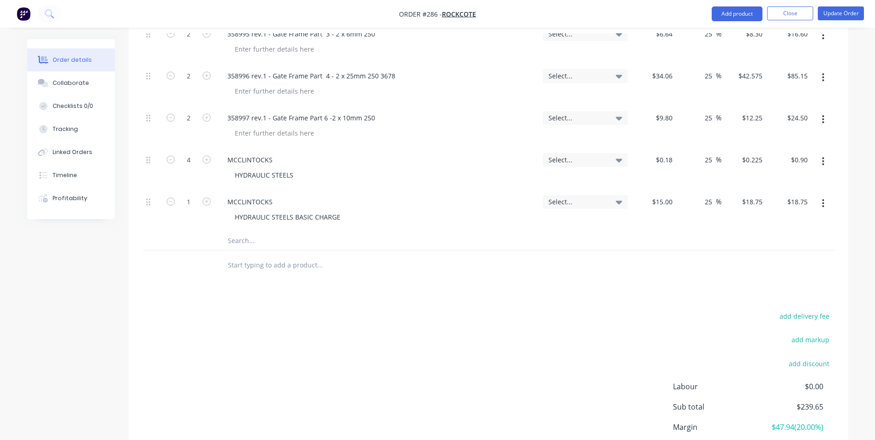
click at [246, 231] on input "text" at bounding box center [319, 240] width 184 height 18
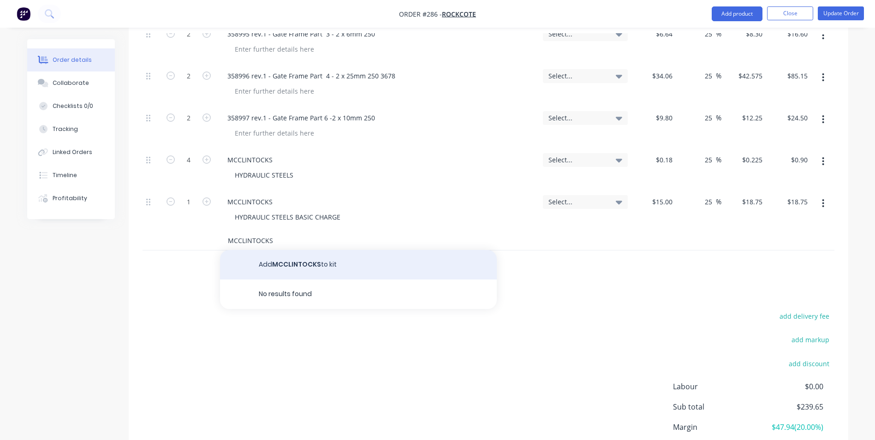
type input "MCCLINTOCKS"
click at [263, 250] on button "Add MCCLINTOCKS to kit" at bounding box center [358, 265] width 277 height 30
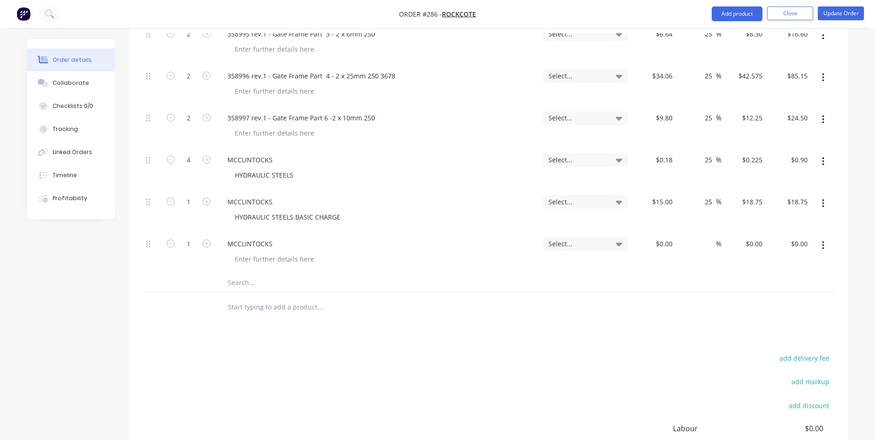
click at [827, 237] on button "button" at bounding box center [823, 245] width 22 height 17
click at [815, 281] on div "Duplicate" at bounding box center [790, 287] width 71 height 13
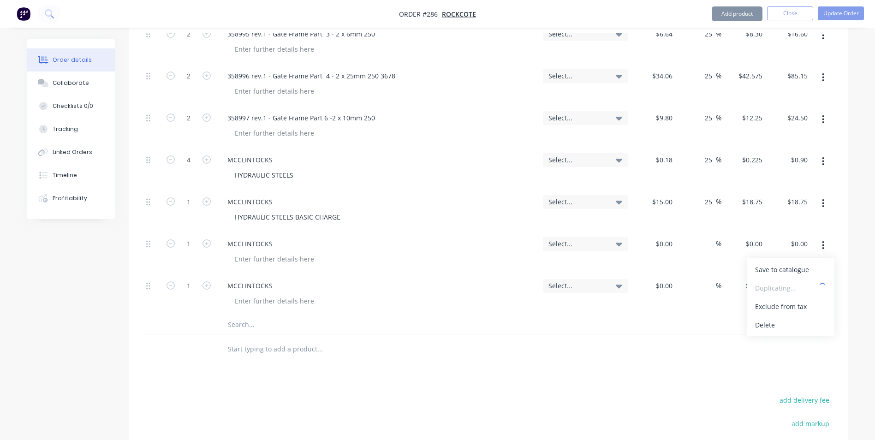
click at [826, 237] on button "button" at bounding box center [823, 245] width 22 height 17
click at [823, 241] on icon "button" at bounding box center [823, 245] width 2 height 8
click at [797, 281] on div "Duplicate" at bounding box center [790, 287] width 71 height 13
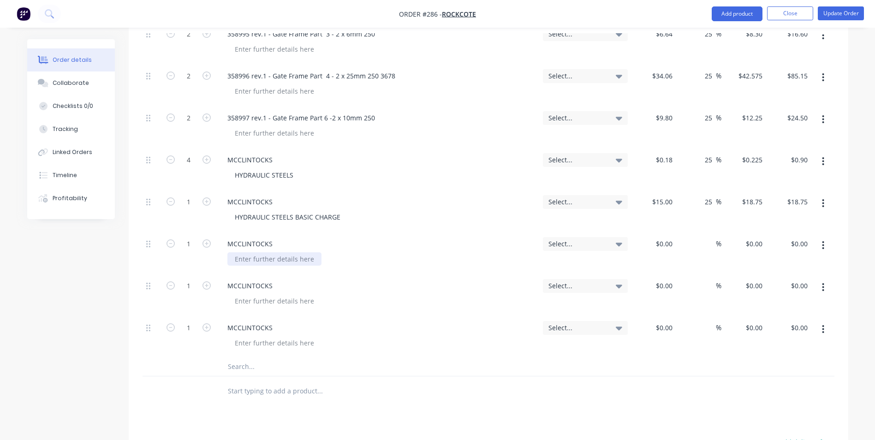
click at [275, 252] on div at bounding box center [274, 258] width 94 height 13
drag, startPoint x: 291, startPoint y: 233, endPoint x: 155, endPoint y: 224, distance: 136.3
click at [155, 231] on div "1 MCCLINTOCKS [PERSON_NAME] METAL Select... $0.00 $0.00 % $0.00 $0.00 $0.00 $0.…" at bounding box center [488, 252] width 692 height 42
copy div "[PERSON_NAME] METAL"
click at [258, 294] on div at bounding box center [274, 300] width 94 height 13
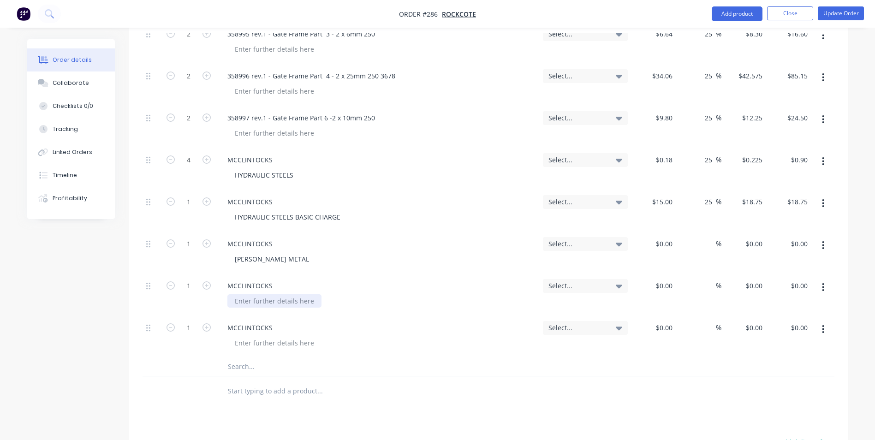
paste div
click at [255, 336] on div at bounding box center [274, 342] width 94 height 13
paste div
click at [294, 294] on div "[PERSON_NAME] METAL" at bounding box center [381, 300] width 308 height 13
click at [288, 294] on div "[PERSON_NAME] METAL" at bounding box center [271, 300] width 89 height 13
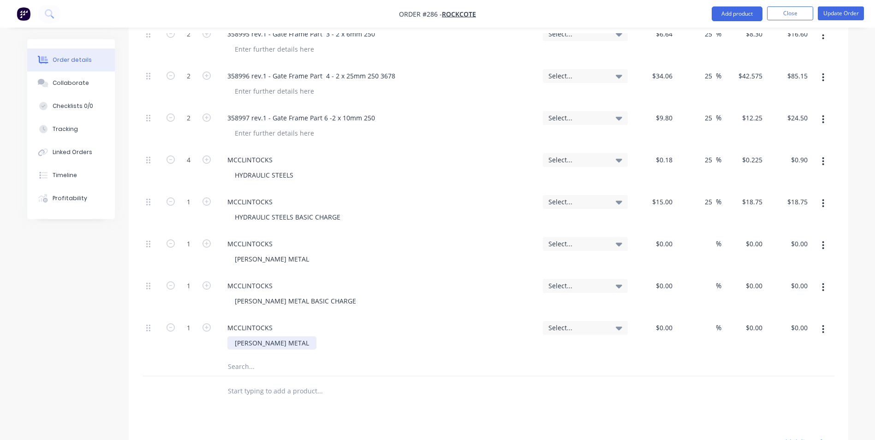
click at [286, 336] on div "[PERSON_NAME] METAL" at bounding box center [271, 342] width 89 height 13
click at [658, 231] on div "$0.00" at bounding box center [653, 252] width 45 height 42
type input "$0.00"
click at [195, 237] on input "text" at bounding box center [189, 244] width 24 height 14
type input "17"
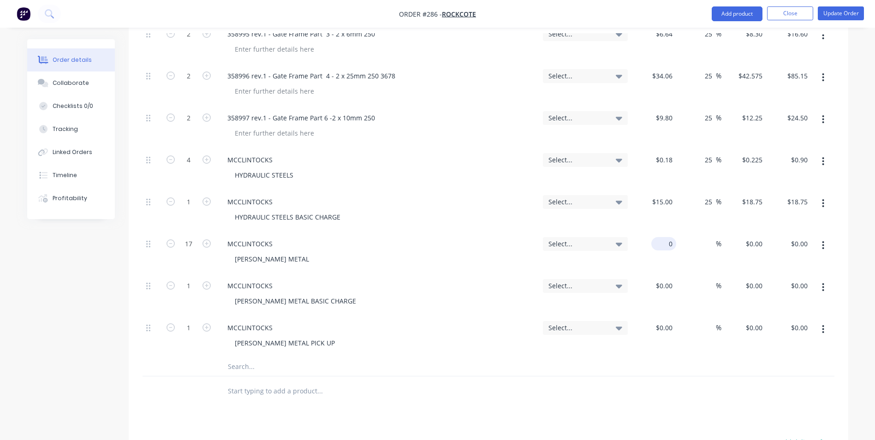
click at [657, 231] on div "0 $0.00" at bounding box center [653, 252] width 45 height 42
type input "$0.18"
type input "$3.06"
click at [657, 273] on div at bounding box center [653, 294] width 45 height 42
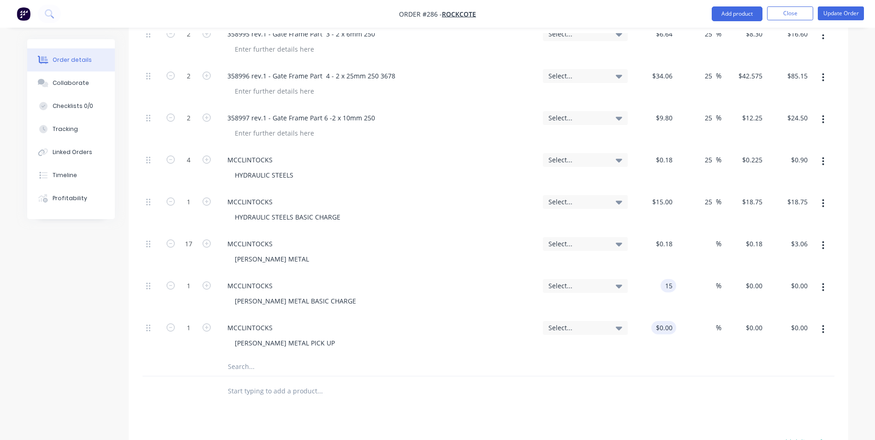
type input "$15.00"
click at [662, 321] on div at bounding box center [669, 327] width 14 height 13
type input "$63.00"
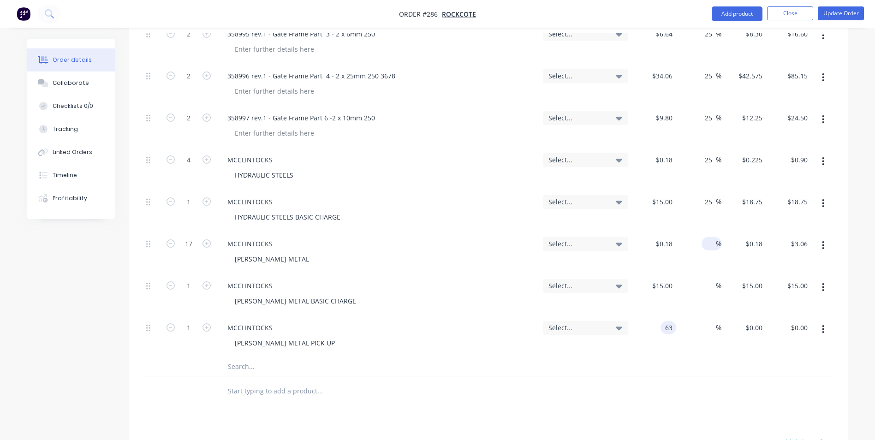
type input "$63.00"
click at [710, 237] on input at bounding box center [710, 243] width 11 height 13
type input "25"
type input "$0.225"
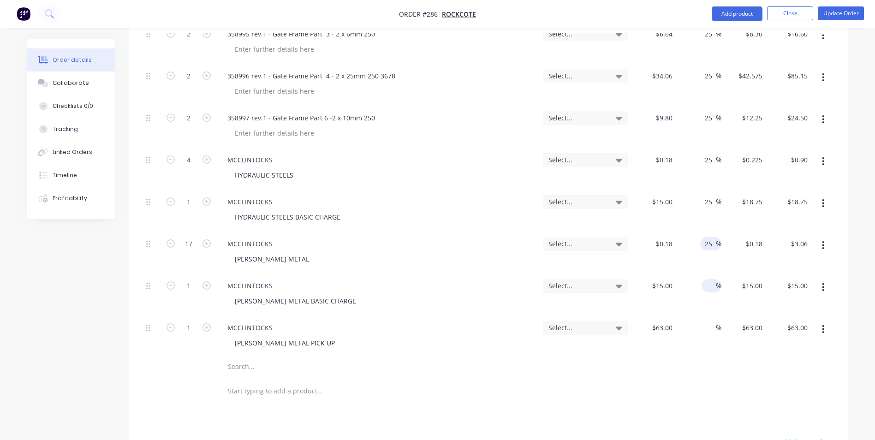
type input "$3.83"
click at [710, 279] on input at bounding box center [710, 285] width 11 height 13
type input "25"
type input "$18.75"
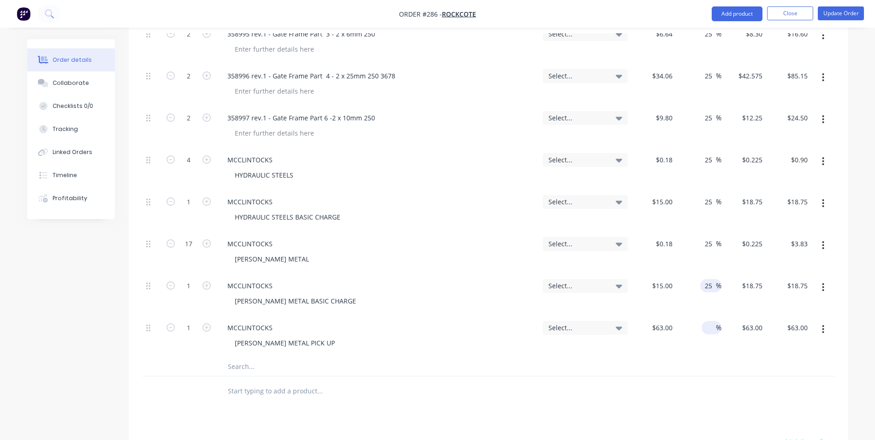
click at [709, 321] on input at bounding box center [710, 327] width 11 height 13
type input "25"
type input "$78.75"
click at [707, 327] on div "25 25 %" at bounding box center [698, 336] width 45 height 42
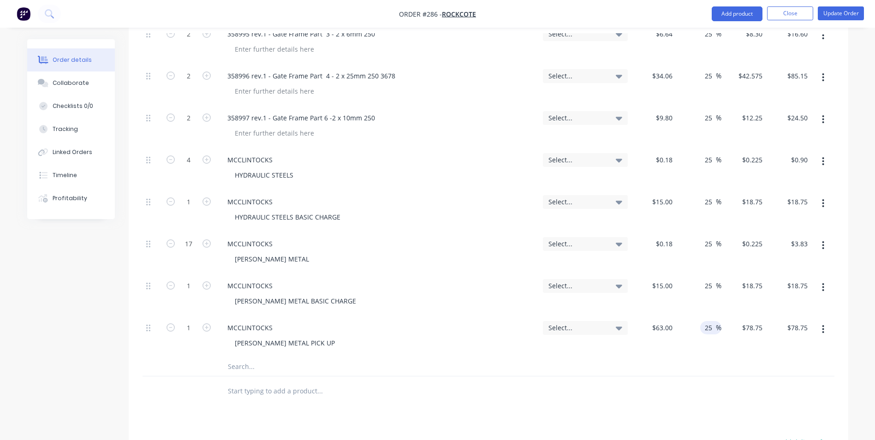
scroll to position [775, 0]
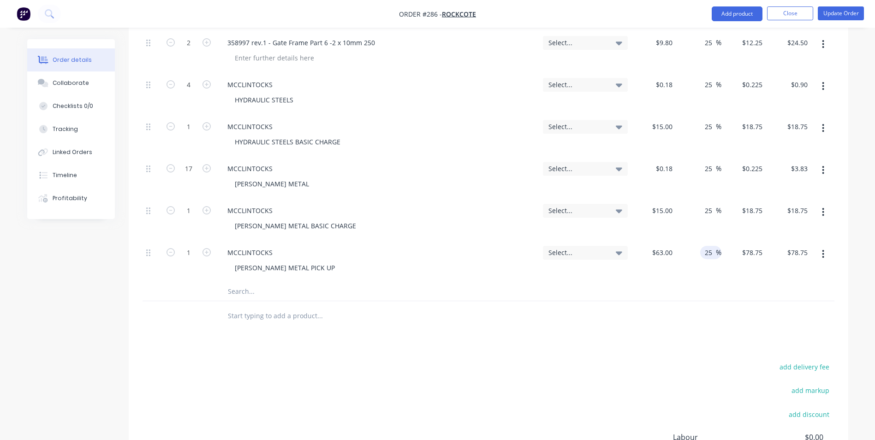
click at [702, 303] on div "Qty Account Cost Markup Price Total Kit 1 NO Costs Shown Use this kit on jobs w…" at bounding box center [488, 25] width 719 height 611
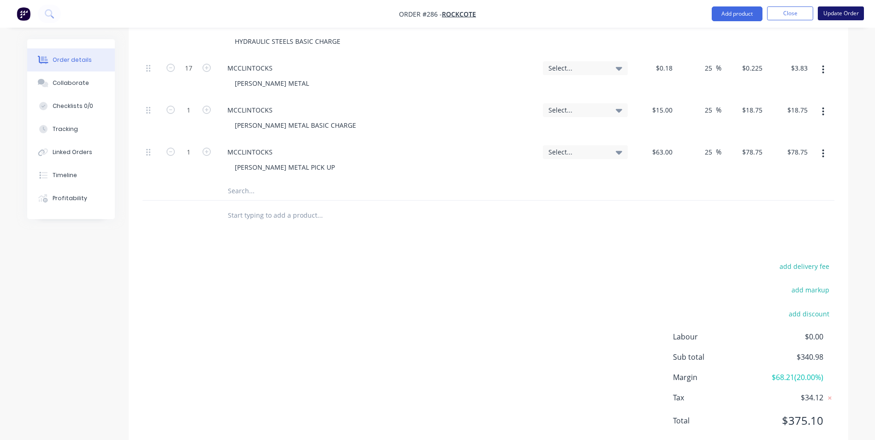
click at [839, 9] on button "Update Order" at bounding box center [841, 13] width 46 height 14
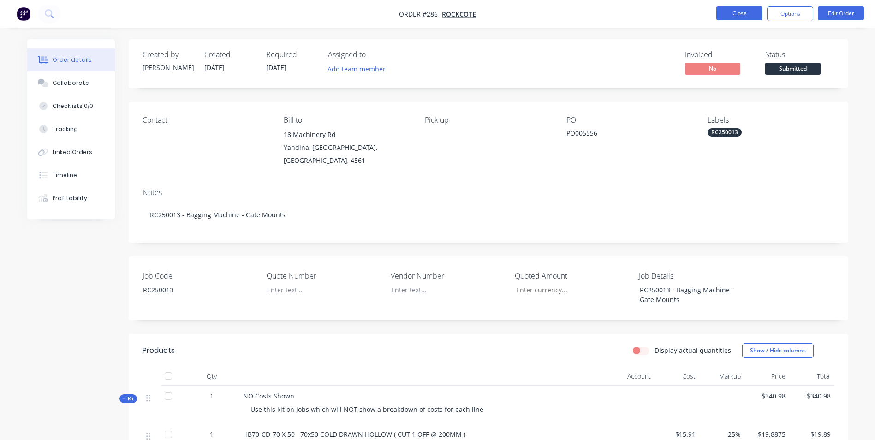
click at [734, 13] on button "Close" at bounding box center [739, 13] width 46 height 14
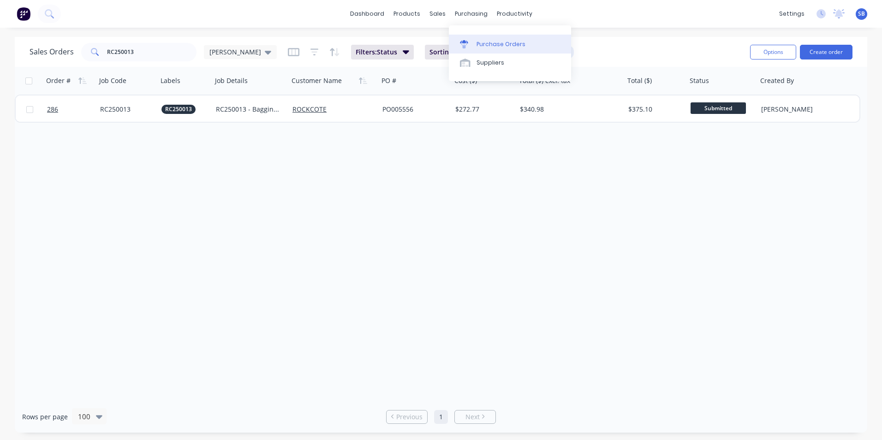
click at [483, 39] on link "Purchase Orders" at bounding box center [510, 44] width 122 height 18
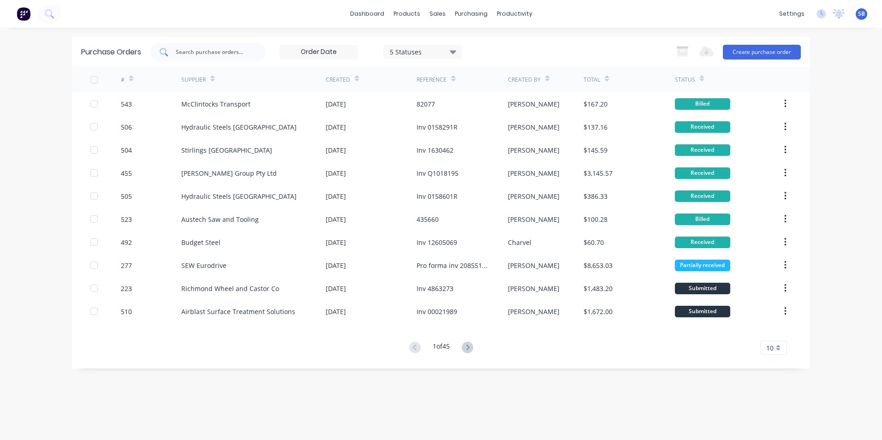
click at [229, 53] on input "text" at bounding box center [213, 51] width 77 height 9
click at [788, 53] on button "Create purchase order" at bounding box center [762, 52] width 78 height 15
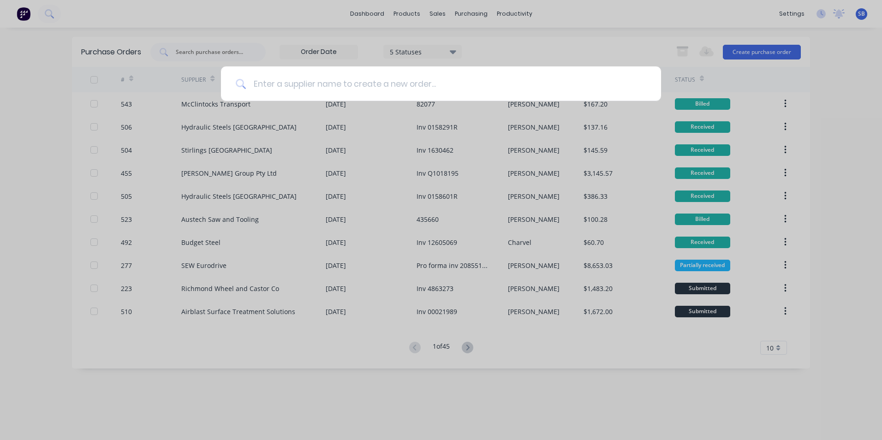
click at [463, 82] on input at bounding box center [446, 83] width 400 height 35
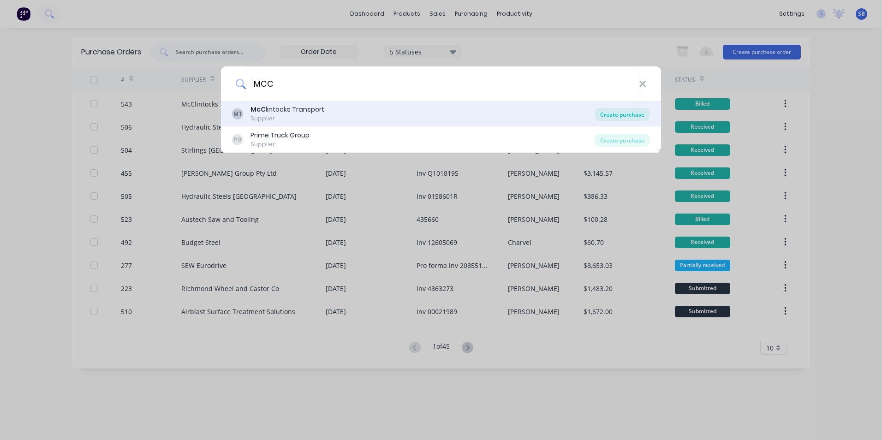
type input "MCC"
click at [632, 117] on div "Create purchase" at bounding box center [621, 114] width 55 height 13
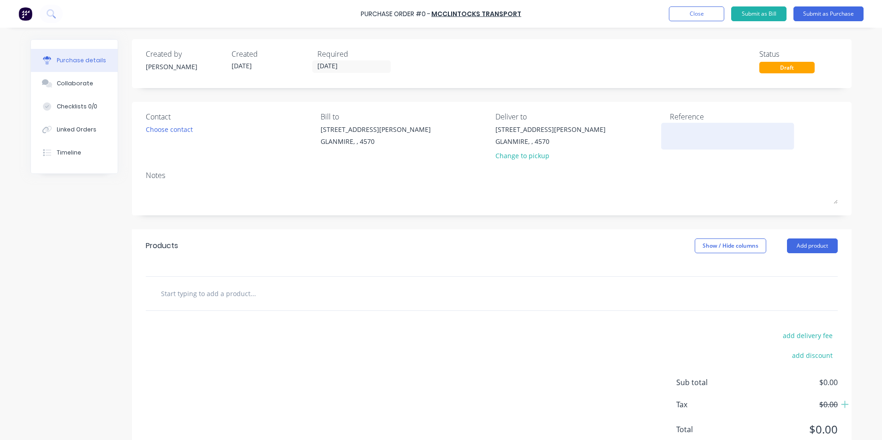
click at [741, 142] on textarea at bounding box center [727, 134] width 115 height 21
type textarea "821"
type textarea "x"
type textarea "8211"
type textarea "x"
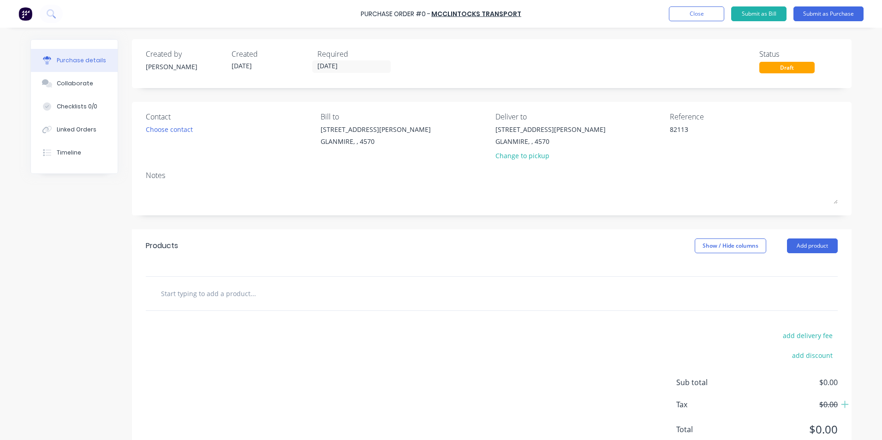
type textarea "82113"
type textarea "x"
type textarea "82113"
drag, startPoint x: 692, startPoint y: 173, endPoint x: 588, endPoint y: 139, distance: 109.7
click at [690, 173] on div "Notes" at bounding box center [492, 175] width 692 height 11
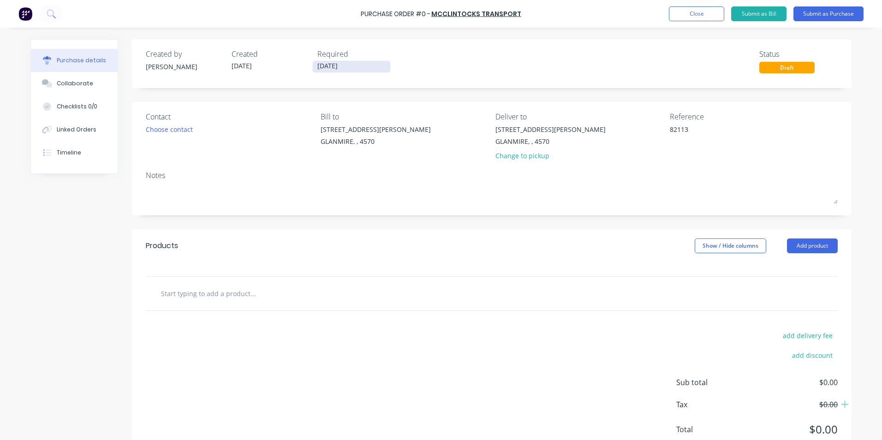
click at [371, 69] on input "[DATE]" at bounding box center [351, 67] width 77 height 12
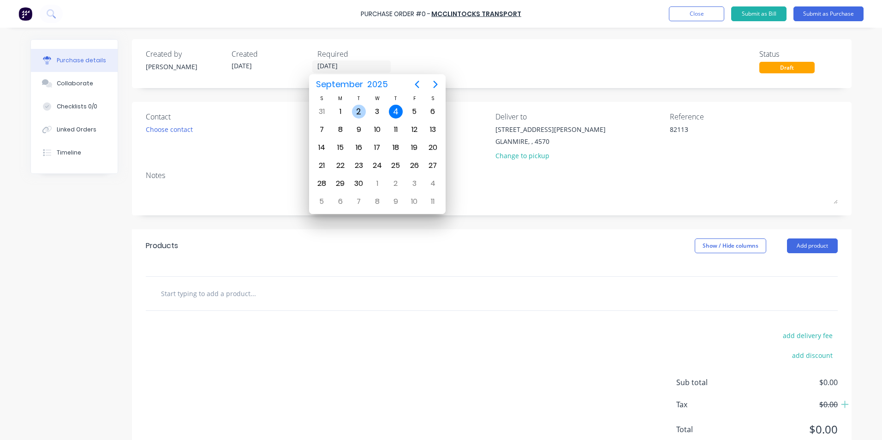
click at [364, 109] on div "2" at bounding box center [359, 112] width 14 height 14
type textarea "x"
type input "[DATE]"
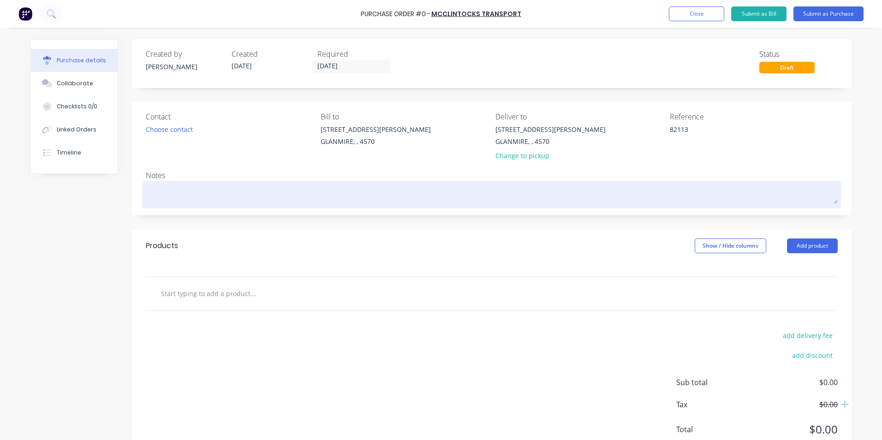
click at [227, 200] on textarea at bounding box center [492, 193] width 692 height 21
type textarea "x"
type textarea "R"
type textarea "x"
type textarea "RC"
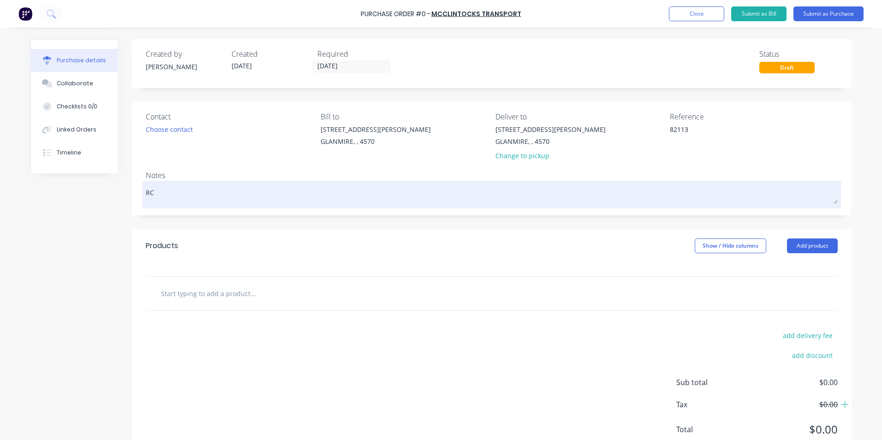
type textarea "x"
type textarea "RC2"
type textarea "x"
type textarea "RC25"
type textarea "x"
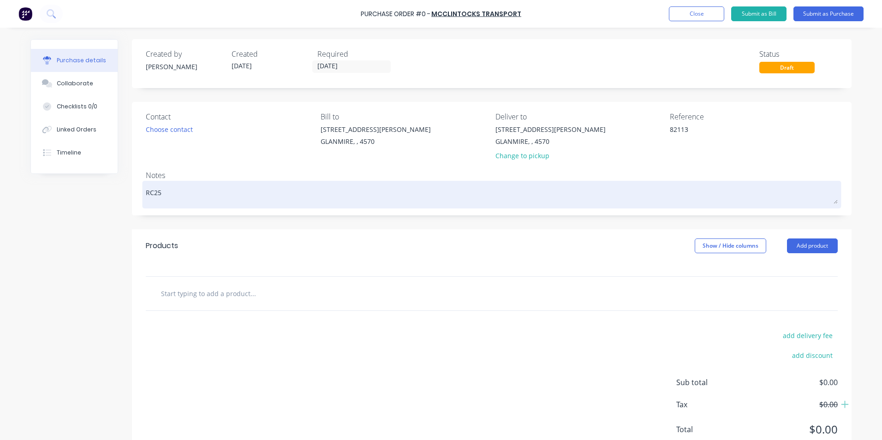
type textarea "RC250"
type textarea "x"
type textarea "RC2500"
type textarea "x"
type textarea "RC25001"
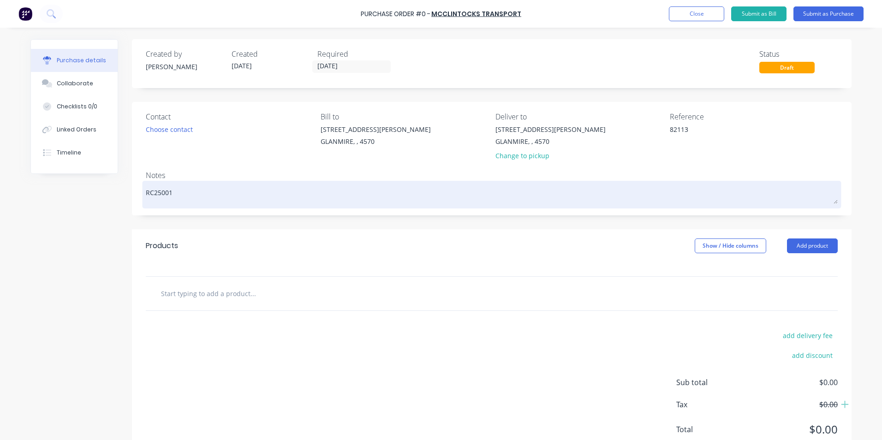
type textarea "x"
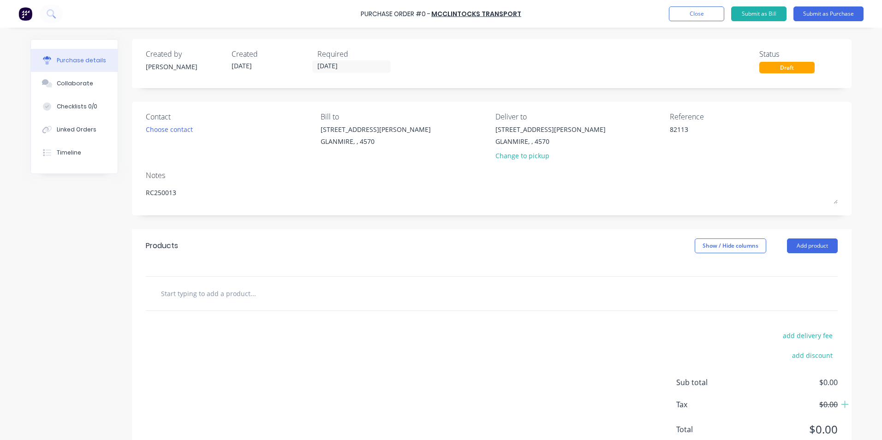
type textarea "RC250013"
type textarea "x"
type textarea "RC250013"
click at [246, 288] on input "text" at bounding box center [252, 293] width 184 height 18
type textarea "x"
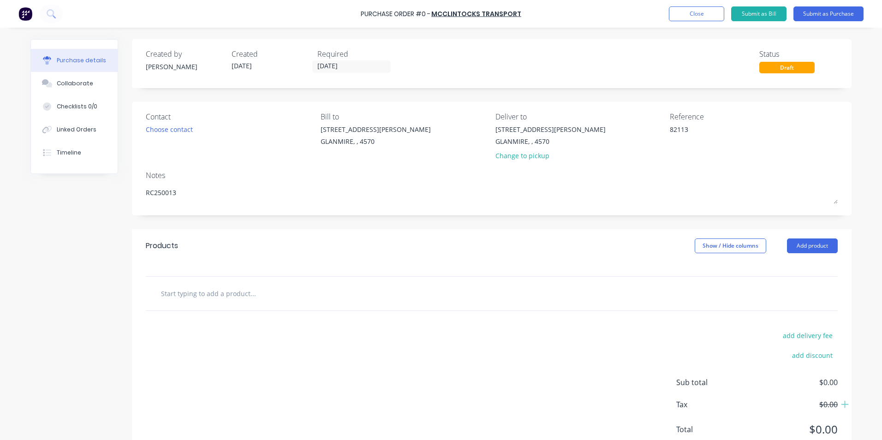
type input "M"
type textarea "x"
type input "MO"
type textarea "x"
type input "MOR"
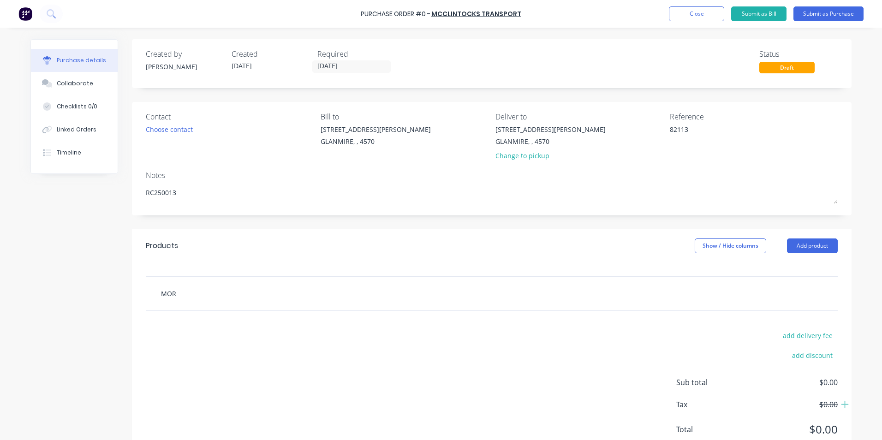
type textarea "x"
type input "MORG"
type textarea "x"
type input "[PERSON_NAME]"
type textarea "x"
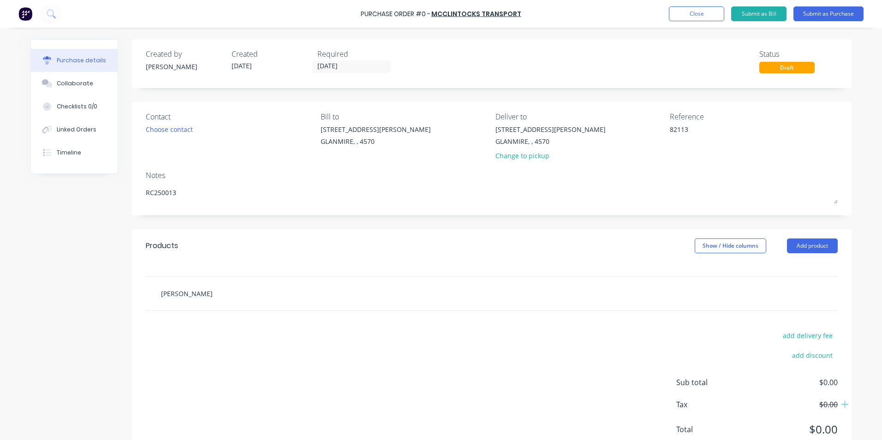
type input "[PERSON_NAME]"
type textarea "x"
type input "[PERSON_NAME]"
type textarea "x"
type input "[PERSON_NAME]"
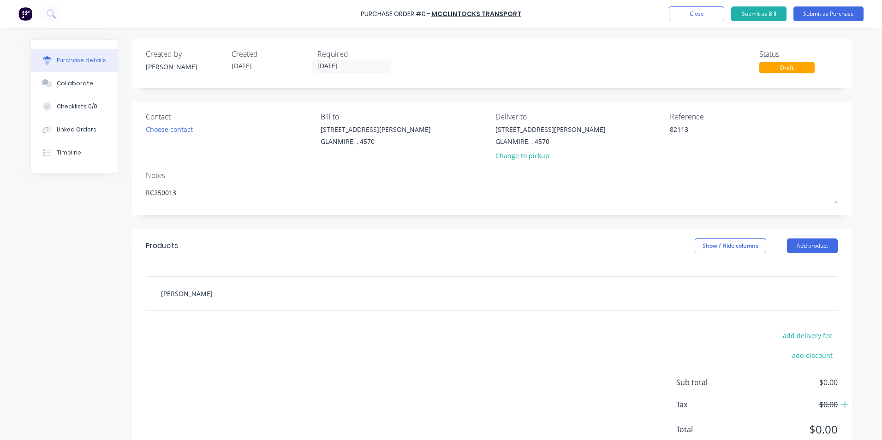
type textarea "x"
type input "[PERSON_NAME] ME"
type textarea "x"
type input "[PERSON_NAME] MET"
type textarea "x"
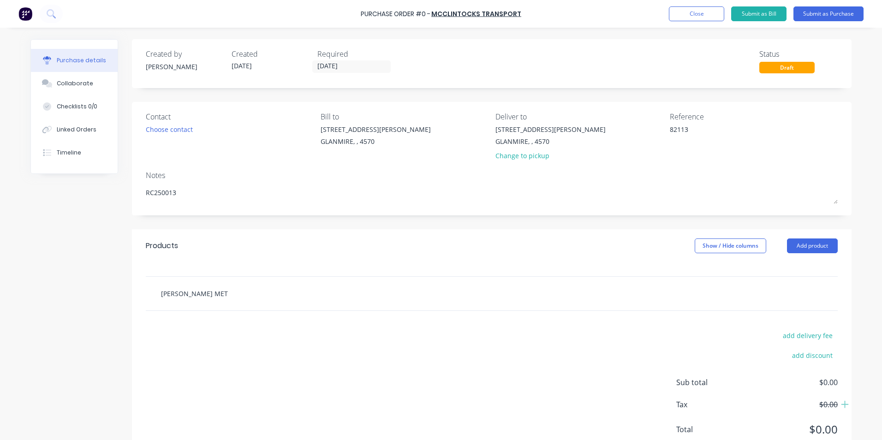
type input "[PERSON_NAME] META"
type textarea "x"
type input "[PERSON_NAME] METAL"
type textarea "x"
type input "[PERSON_NAME] METALS"
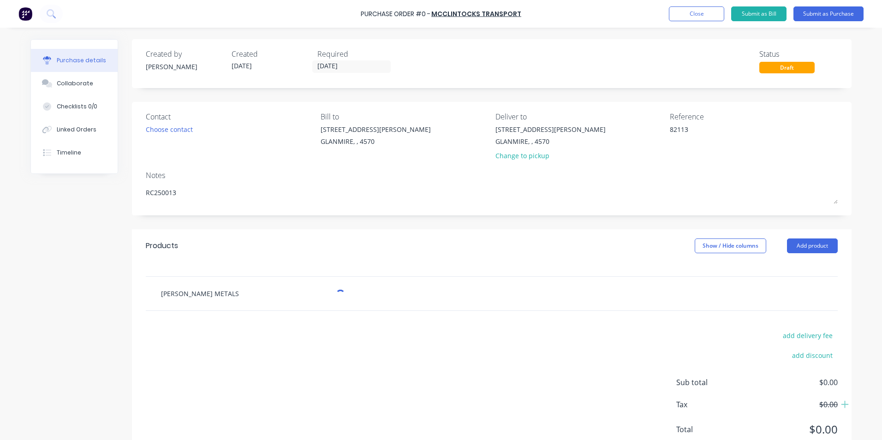
type textarea "x"
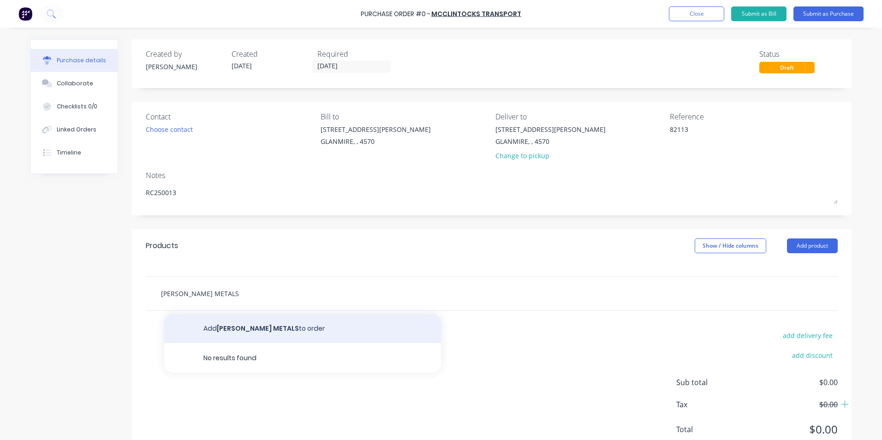
type input "[PERSON_NAME] METALS"
click at [240, 327] on button "Add [PERSON_NAME] METALS to order" at bounding box center [302, 329] width 277 height 30
type textarea "x"
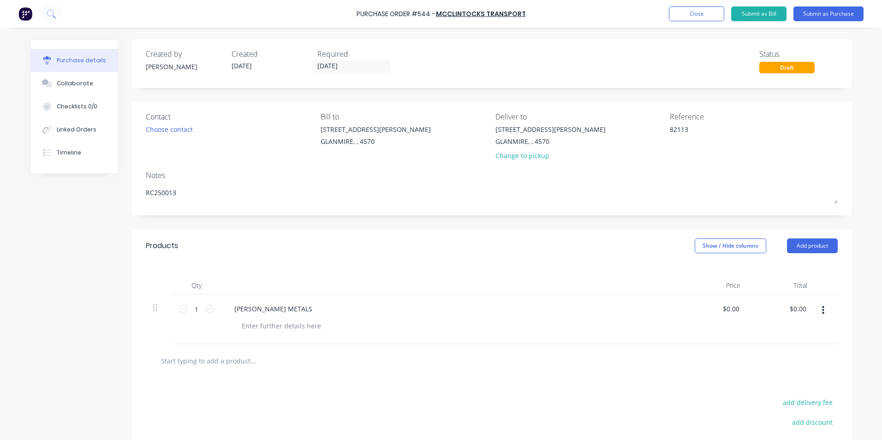
click at [812, 308] on button "button" at bounding box center [823, 310] width 22 height 17
click at [795, 357] on button "Duplicate" at bounding box center [794, 353] width 78 height 18
click at [822, 307] on button "button" at bounding box center [823, 310] width 22 height 17
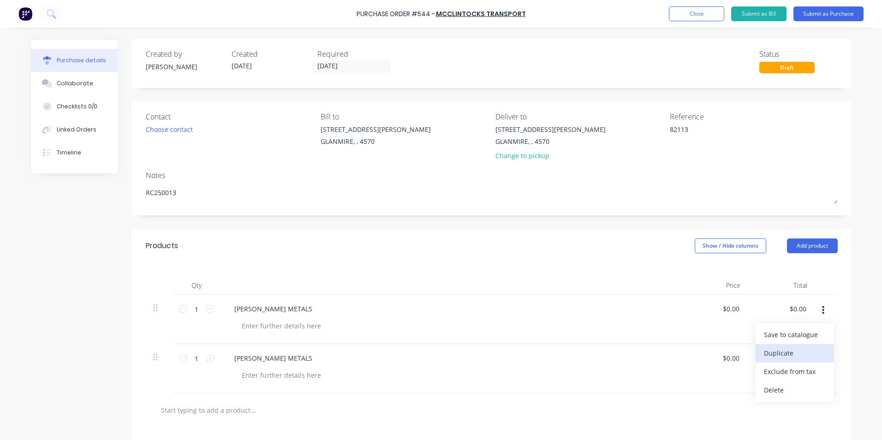
click at [799, 351] on button "Duplicate" at bounding box center [794, 353] width 78 height 18
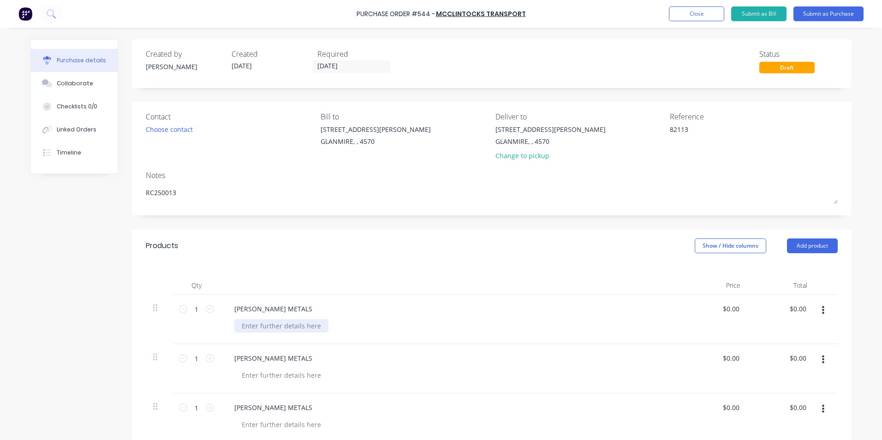
click at [248, 327] on div at bounding box center [281, 325] width 94 height 13
click at [191, 306] on input "1" at bounding box center [196, 309] width 18 height 14
type textarea "x"
type input "17"
type textarea "x"
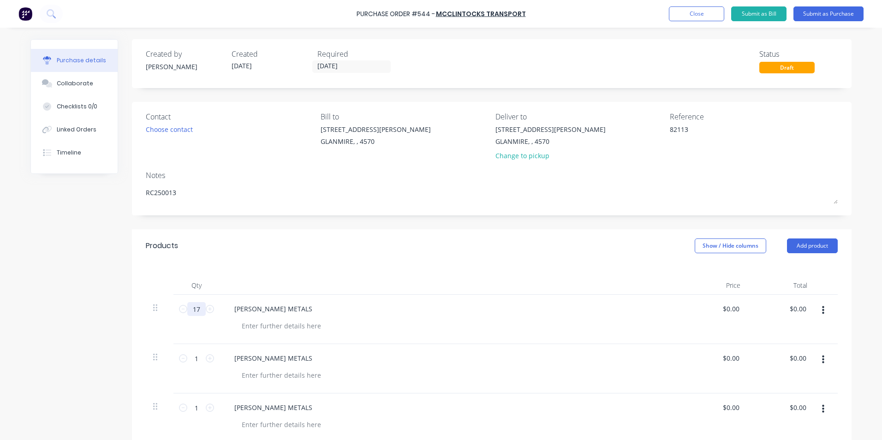
type input "17"
click at [712, 310] on div "$0.00 $0.00" at bounding box center [714, 319] width 67 height 49
type textarea "x"
drag, startPoint x: 721, startPoint y: 311, endPoint x: 758, endPoint y: 312, distance: 36.9
click at [758, 312] on div "17 17 [PERSON_NAME] METALS 0.0000 0.0000 $0.00 $0.00" at bounding box center [492, 319] width 692 height 49
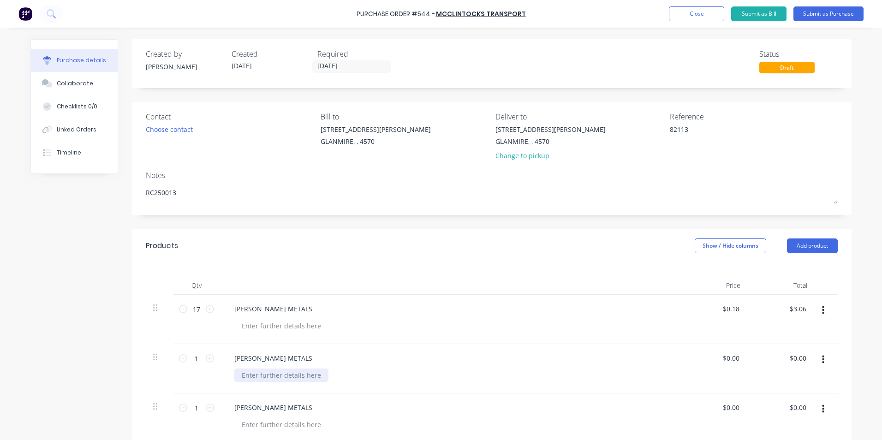
click at [244, 378] on div at bounding box center [281, 374] width 94 height 13
click at [718, 361] on input "0.0000" at bounding box center [728, 357] width 25 height 13
drag, startPoint x: 718, startPoint y: 361, endPoint x: 775, endPoint y: 361, distance: 57.2
click at [775, 361] on div "1 1 [PERSON_NAME] METALS BASIC CHARGE 0.0000 0.0000 $0.00 $0.00" at bounding box center [492, 368] width 692 height 49
click at [264, 416] on div "[PERSON_NAME] METALS" at bounding box center [449, 417] width 461 height 49
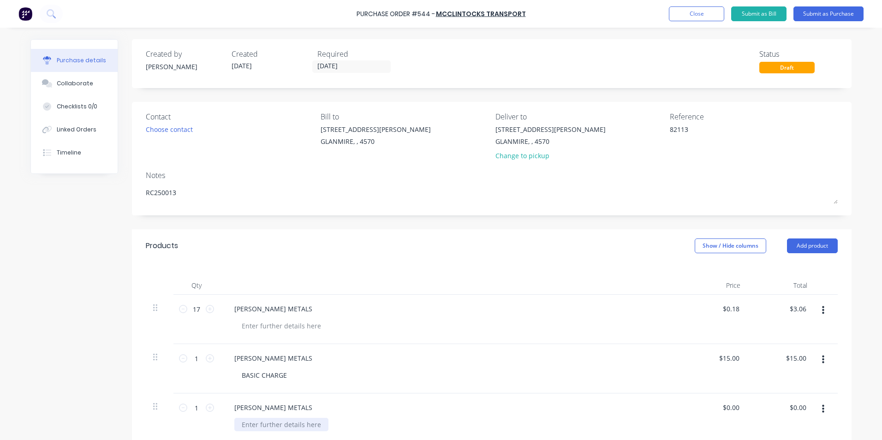
click at [262, 426] on div at bounding box center [281, 424] width 94 height 13
drag, startPoint x: 737, startPoint y: 405, endPoint x: 664, endPoint y: 405, distance: 72.9
click at [664, 405] on div "1 1 [PERSON_NAME] METALS PICK UP 0.0000 0.0000 $0.00 $0.00" at bounding box center [492, 417] width 692 height 49
drag, startPoint x: 666, startPoint y: 429, endPoint x: 668, endPoint y: 424, distance: 5.4
click at [666, 428] on div "PICK UP" at bounding box center [453, 424] width 439 height 13
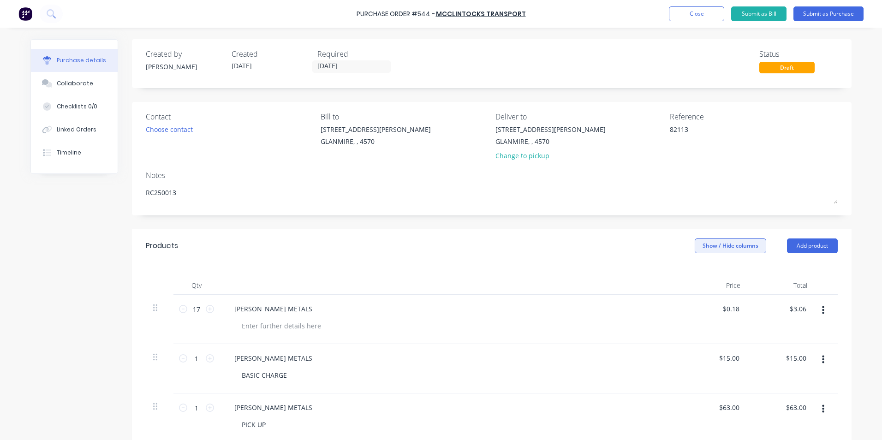
click at [722, 249] on button "Show / Hide columns" at bounding box center [729, 245] width 71 height 15
click at [697, 275] on span at bounding box center [698, 276] width 8 height 8
click at [694, 272] on input "Account" at bounding box center [694, 272] width 0 height 0
click at [653, 308] on span "Select..." at bounding box center [661, 309] width 28 height 10
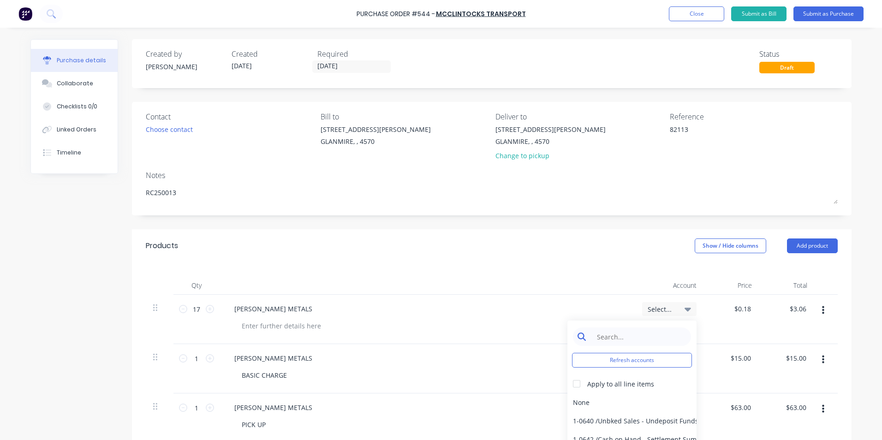
click at [643, 330] on input at bounding box center [639, 336] width 95 height 18
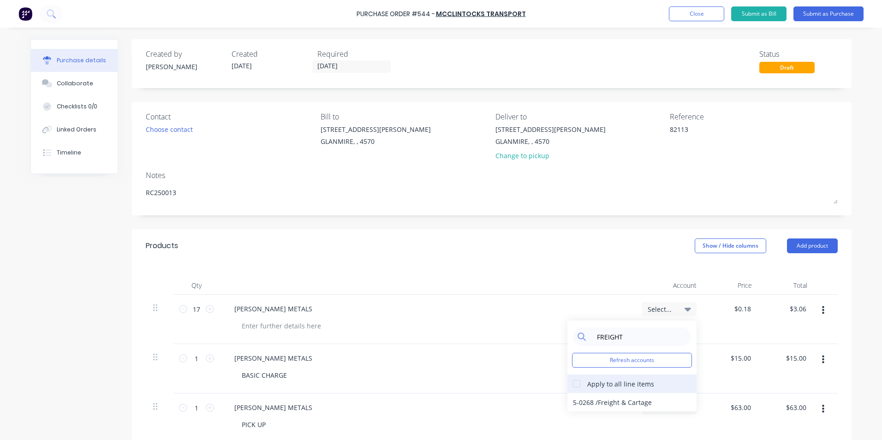
click at [569, 381] on div at bounding box center [576, 383] width 18 height 18
click at [580, 405] on div "5-0268 / Freight & Cartage" at bounding box center [631, 402] width 129 height 18
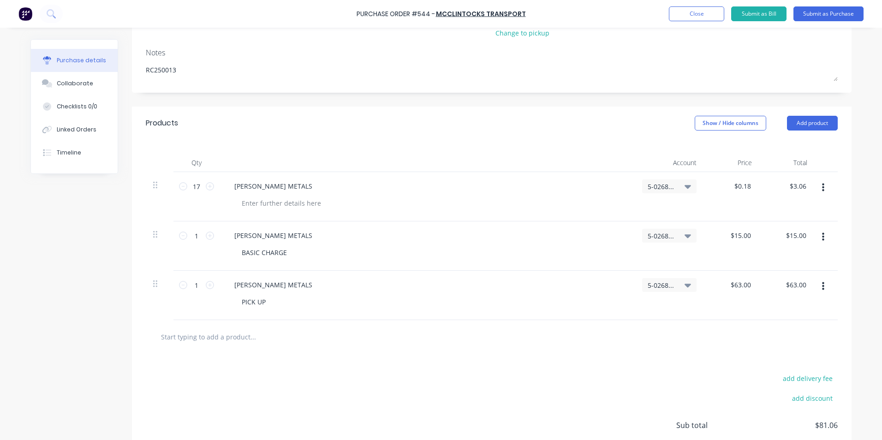
scroll to position [197, 0]
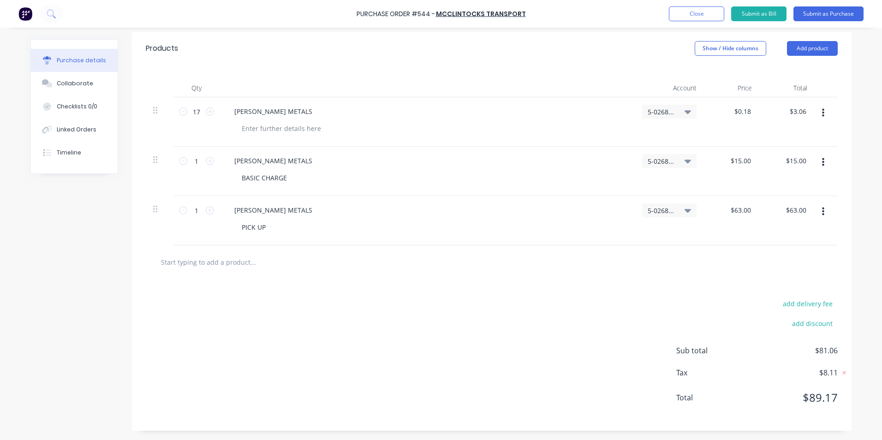
click at [740, 6] on div "Purchase Order #544 - McClintocks Transport Add product Close Submit as Bill Su…" at bounding box center [441, 14] width 882 height 28
click at [743, 15] on button "Submit as Bill" at bounding box center [758, 13] width 55 height 15
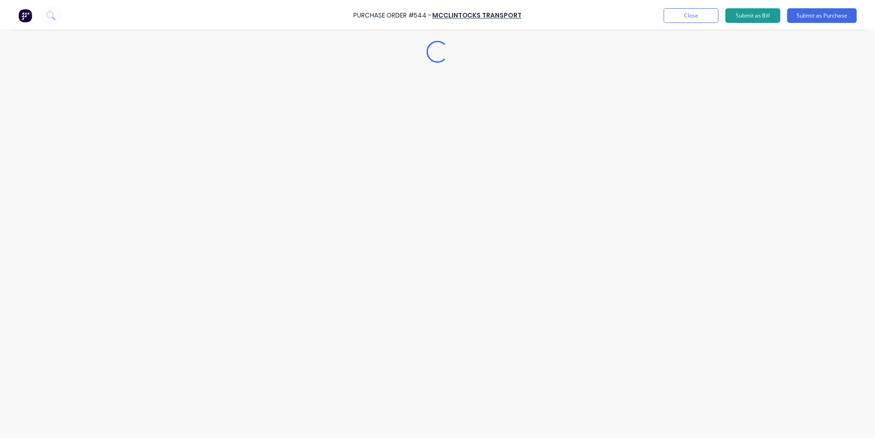
scroll to position [0, 0]
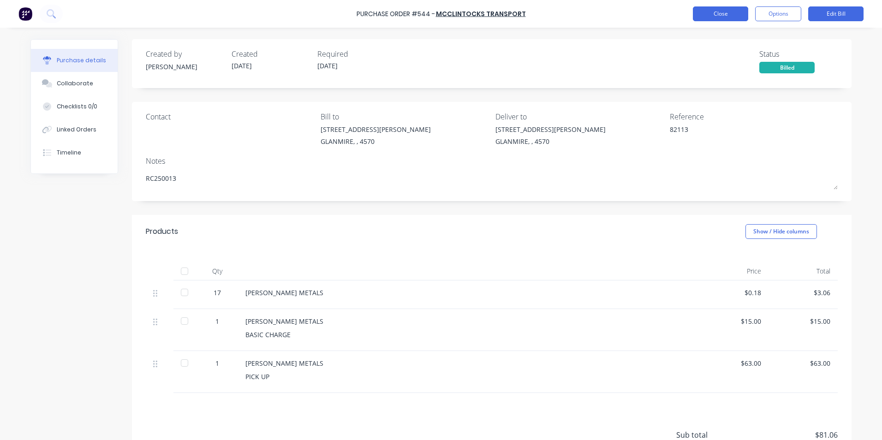
click at [723, 13] on button "Close" at bounding box center [720, 13] width 55 height 15
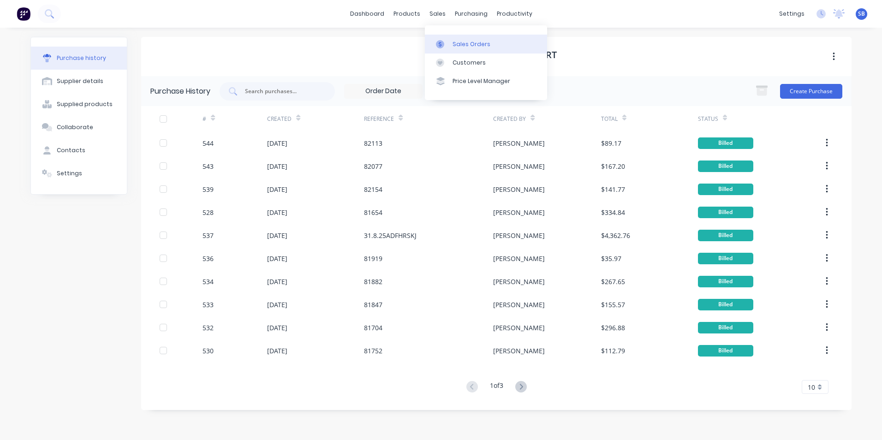
click at [465, 42] on div "Sales Orders" at bounding box center [471, 44] width 38 height 8
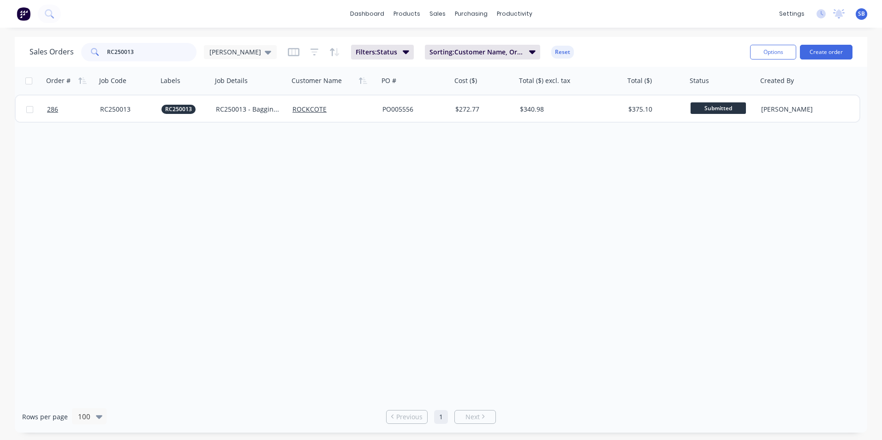
drag, startPoint x: 160, startPoint y: 53, endPoint x: 61, endPoint y: 39, distance: 100.6
click at [61, 39] on div "Sales Orders RC250013 [PERSON_NAME] Filters: Status Sorting: Customer Name, Ord…" at bounding box center [441, 52] width 852 height 30
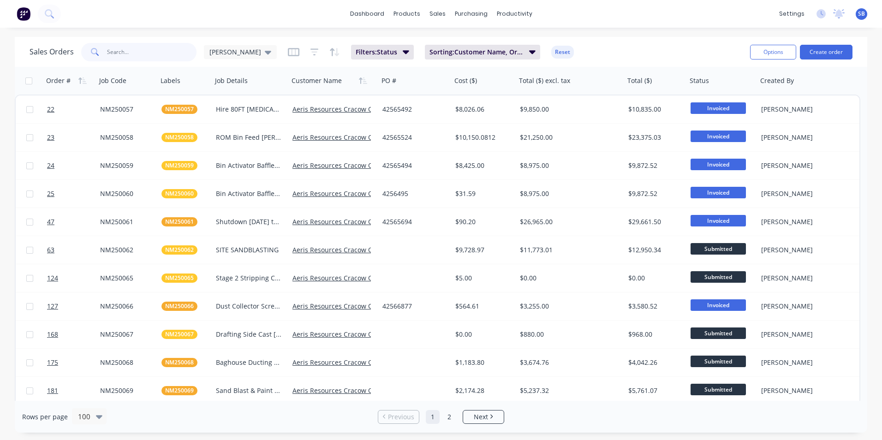
click at [143, 53] on input "text" at bounding box center [152, 52] width 90 height 18
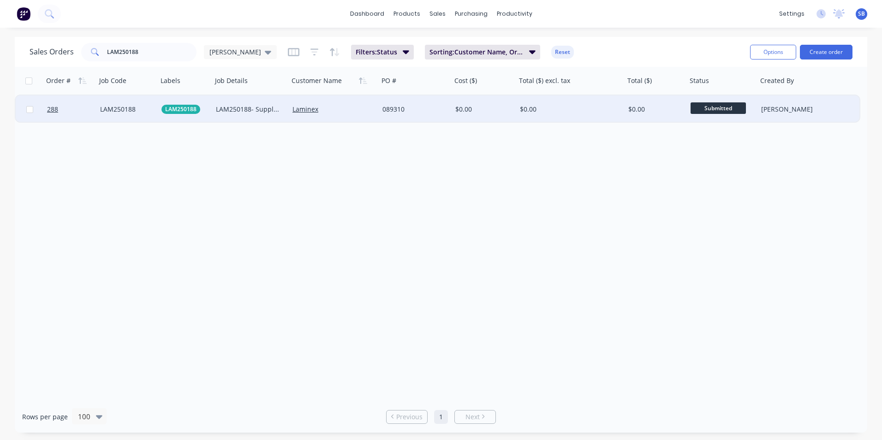
click at [560, 100] on div "$0.00" at bounding box center [570, 109] width 108 height 28
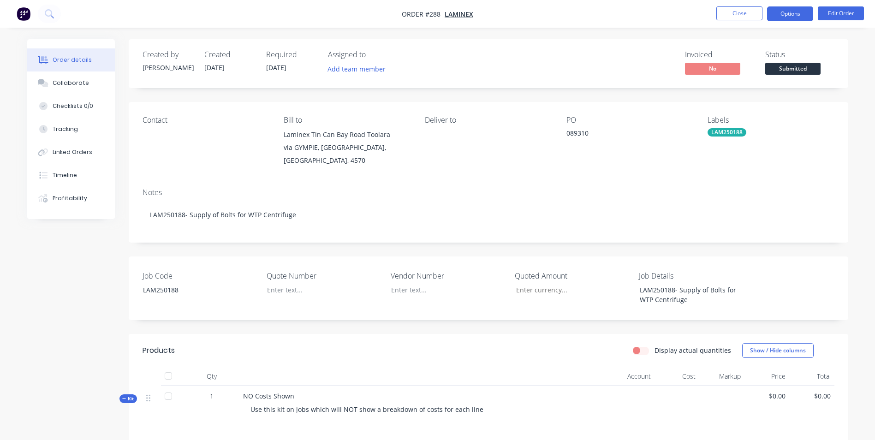
click at [794, 11] on button "Options" at bounding box center [790, 13] width 46 height 15
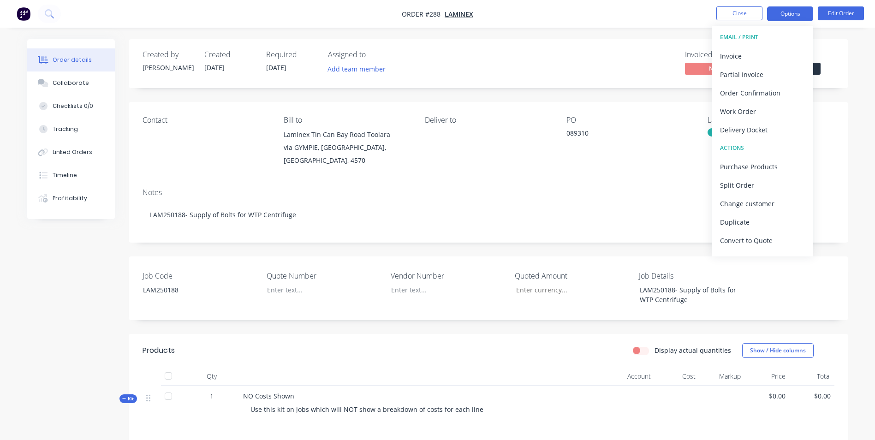
click at [800, 12] on button "Options" at bounding box center [790, 13] width 46 height 15
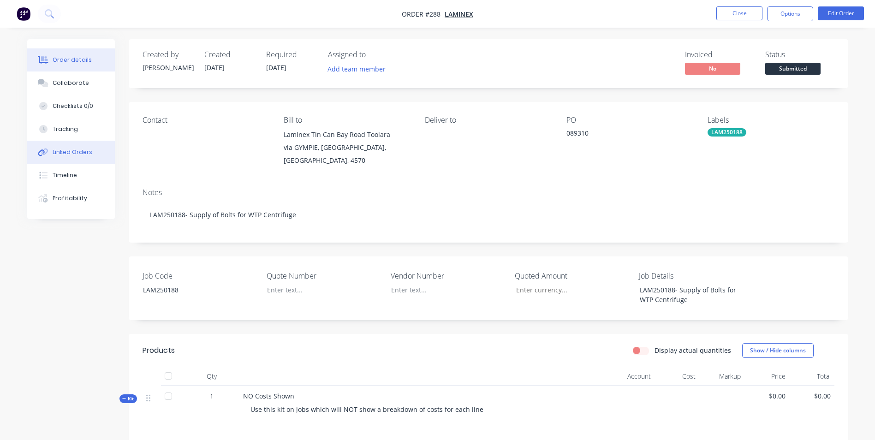
click at [60, 155] on div "Linked Orders" at bounding box center [73, 152] width 40 height 8
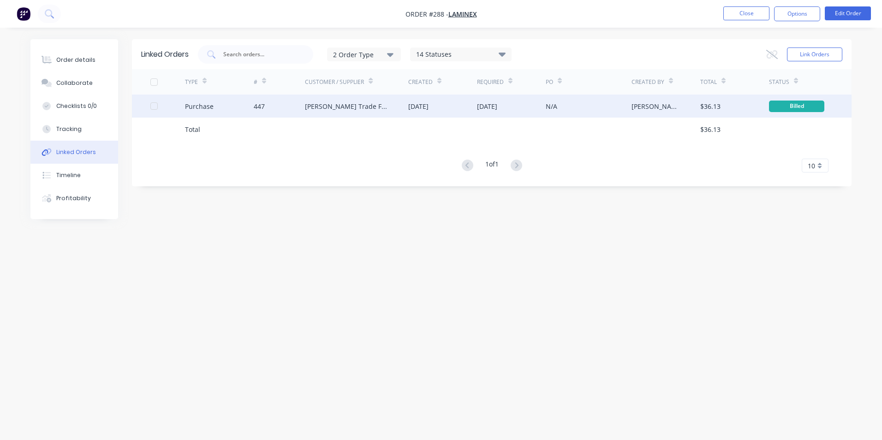
click at [573, 103] on div "N/A" at bounding box center [588, 106] width 86 height 23
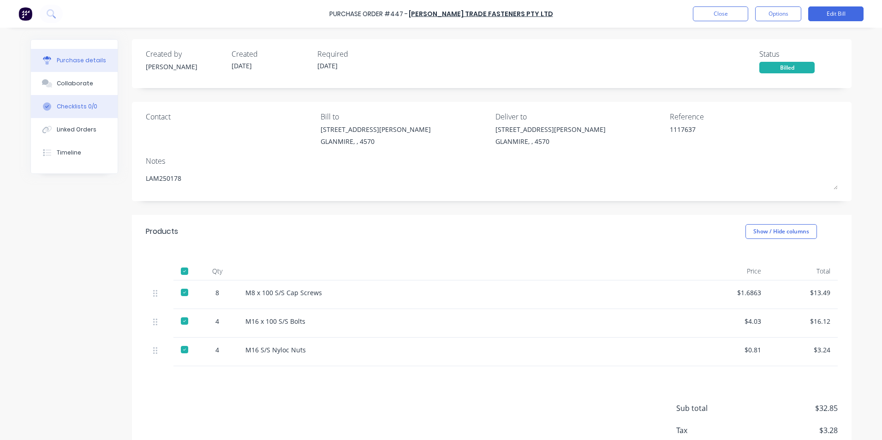
click at [91, 117] on button "Checklists 0/0" at bounding box center [74, 106] width 87 height 23
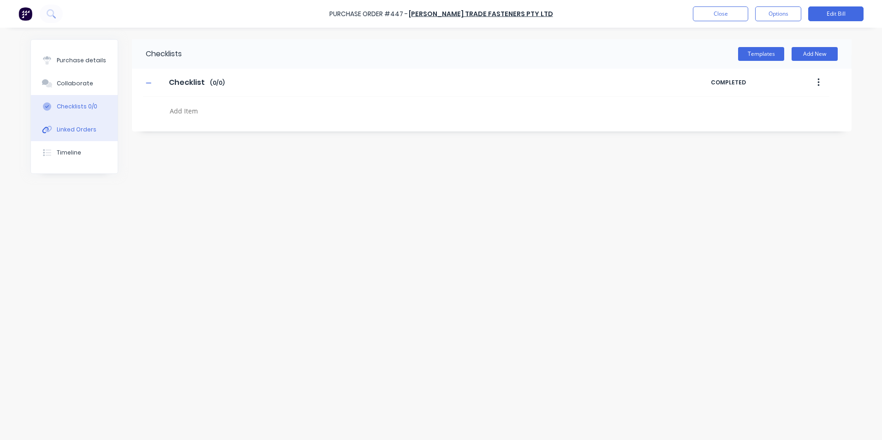
click at [89, 126] on div "Linked Orders" at bounding box center [77, 129] width 40 height 8
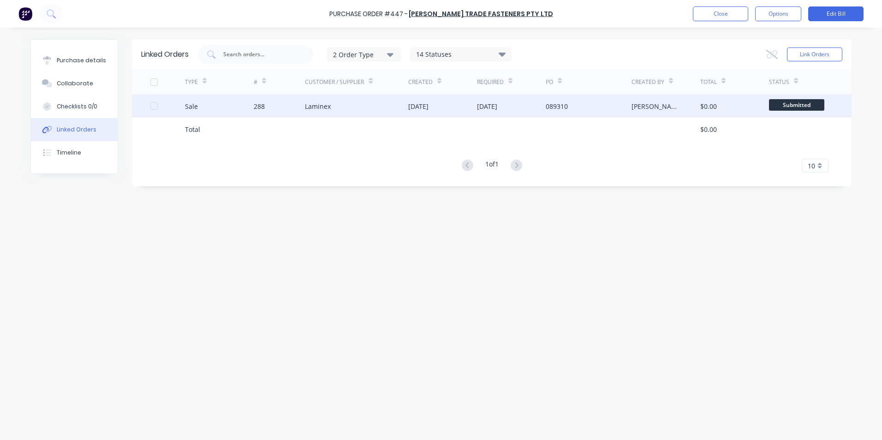
click at [343, 101] on div "Laminex" at bounding box center [356, 106] width 103 height 23
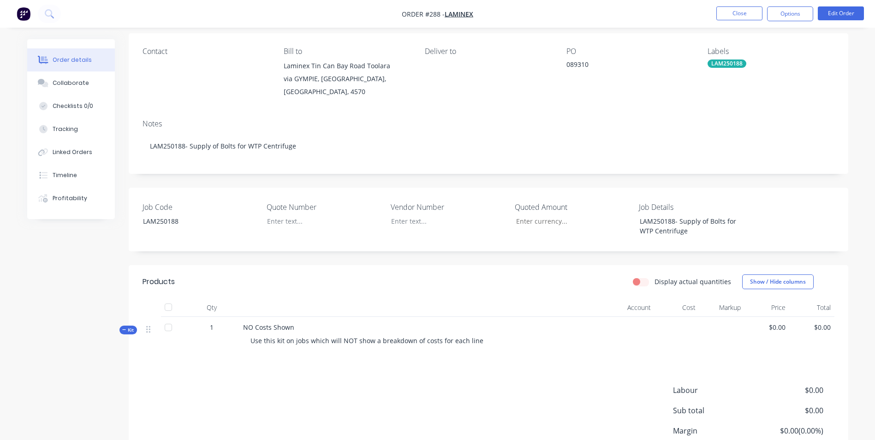
scroll to position [139, 0]
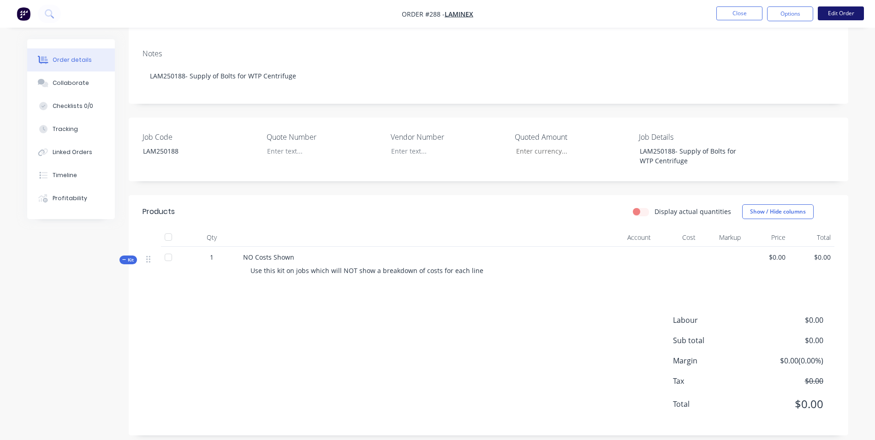
click at [845, 12] on button "Edit Order" at bounding box center [841, 13] width 46 height 14
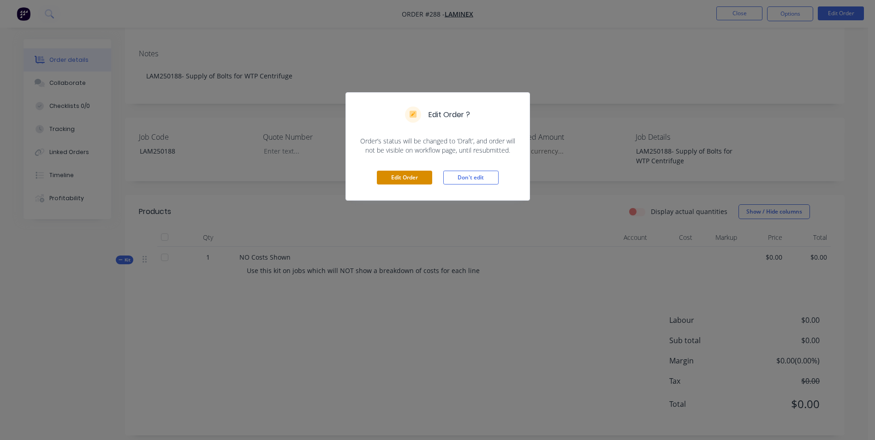
click at [424, 178] on button "Edit Order" at bounding box center [404, 178] width 55 height 14
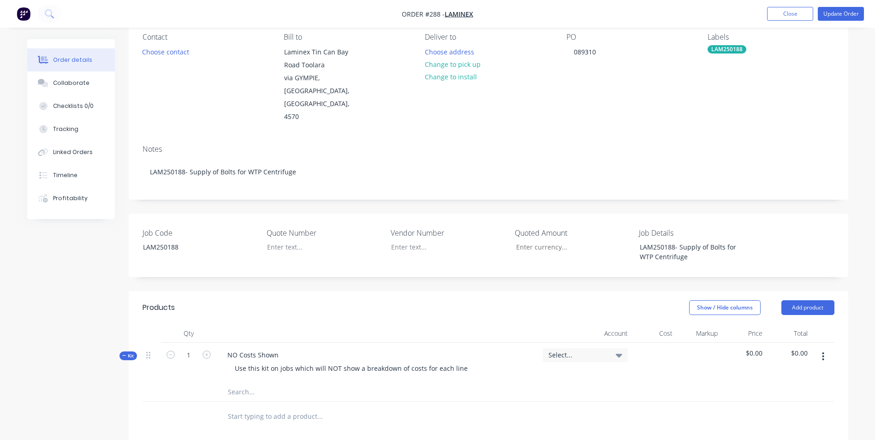
scroll to position [231, 0]
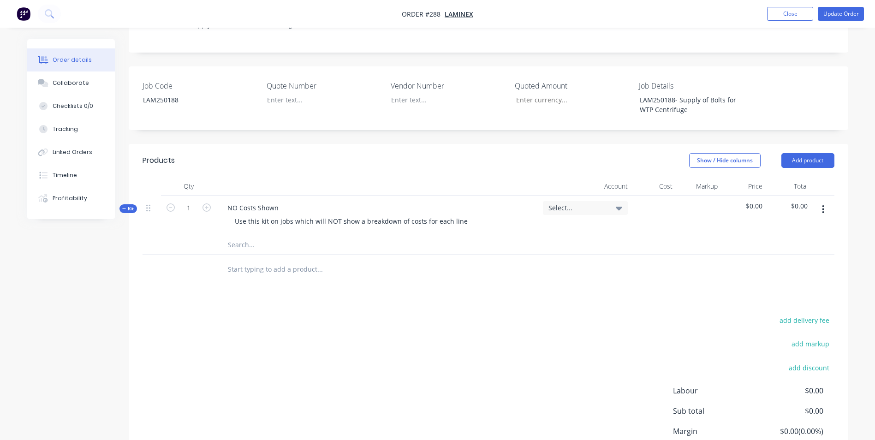
click at [296, 236] on input "text" at bounding box center [319, 245] width 184 height 18
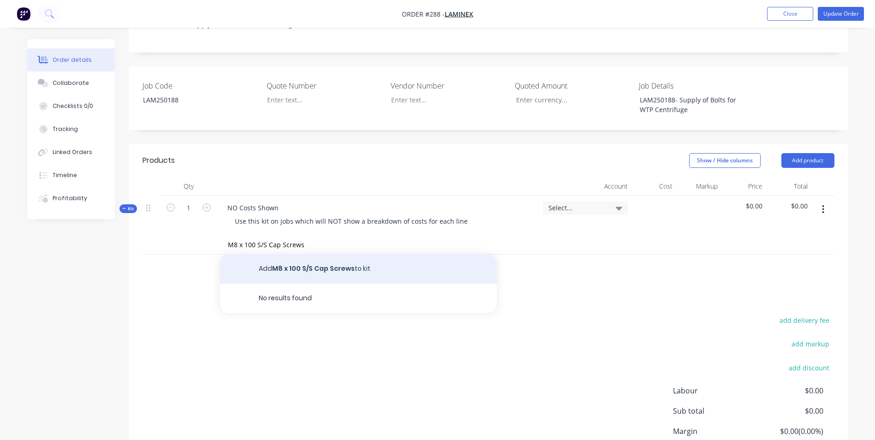
click at [277, 254] on button "Add M8 x 100 S/S Cap Screws to kit" at bounding box center [358, 269] width 277 height 30
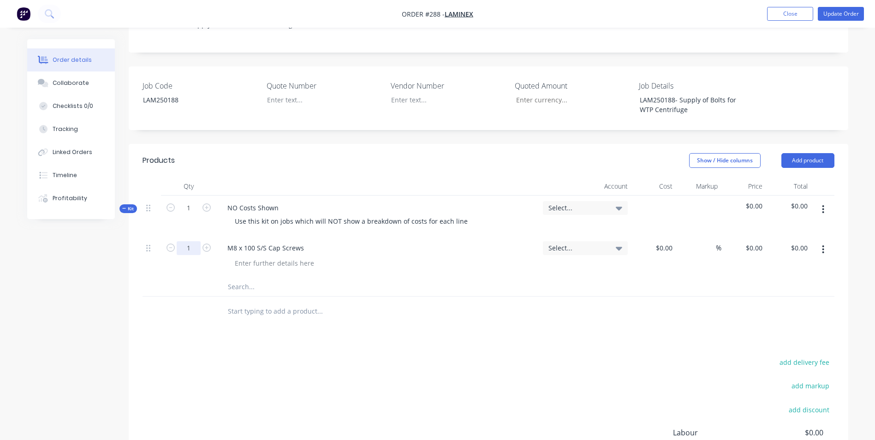
click at [192, 241] on input "1" at bounding box center [189, 248] width 24 height 14
click at [676, 236] on div "%" at bounding box center [698, 257] width 45 height 42
click at [670, 241] on input at bounding box center [670, 247] width 11 height 13
click at [711, 241] on input at bounding box center [710, 247] width 11 height 13
click at [406, 302] on input "text" at bounding box center [319, 311] width 184 height 18
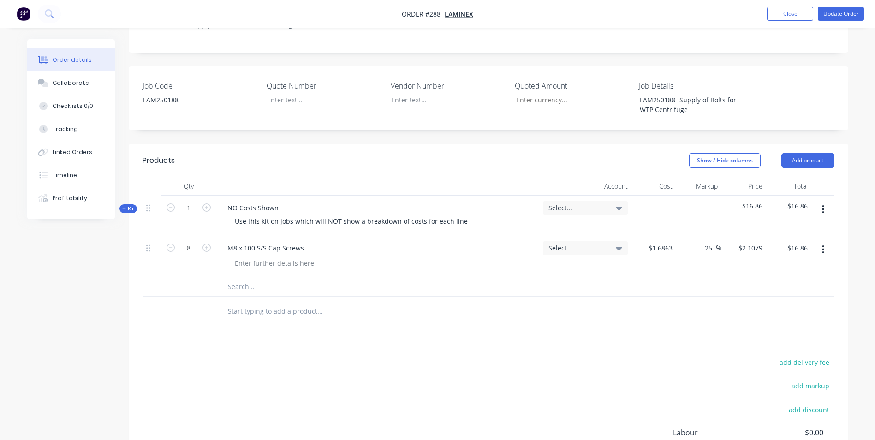
click at [289, 278] on input "text" at bounding box center [319, 287] width 184 height 18
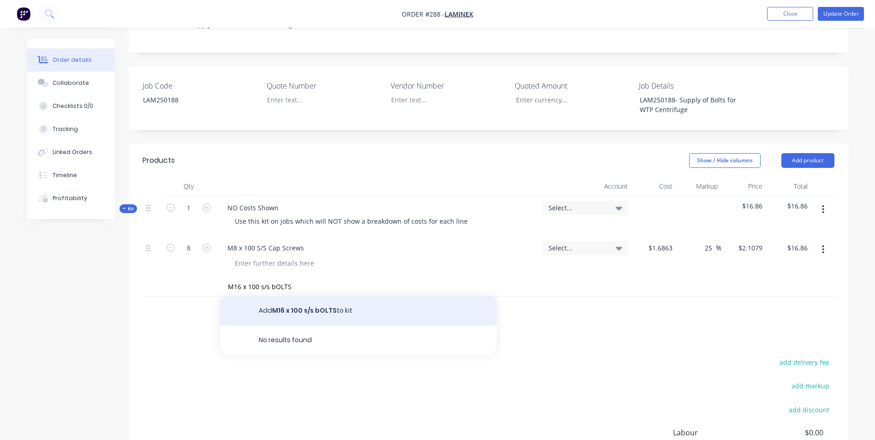
click at [268, 296] on button "Add M16 x 100 s/s bOLTS to kit" at bounding box center [358, 311] width 277 height 30
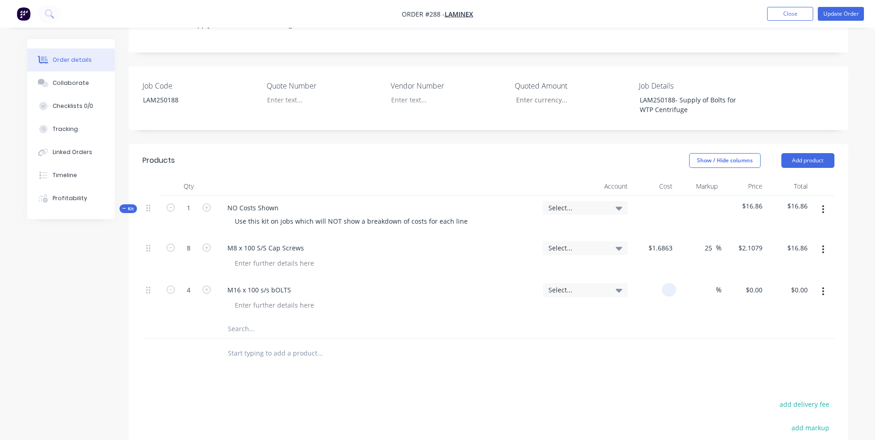
drag, startPoint x: 675, startPoint y: 267, endPoint x: 578, endPoint y: 261, distance: 96.5
click at [578, 278] on div "4 M16 x 100 s/s bOLTS Select... % $0.00 $0.00 $0.00 $0.00" at bounding box center [488, 299] width 692 height 42
drag, startPoint x: 558, startPoint y: 303, endPoint x: 558, endPoint y: 293, distance: 10.1
click at [558, 320] on div at bounding box center [488, 329] width 692 height 19
click at [558, 292] on div "Select..." at bounding box center [585, 299] width 92 height 42
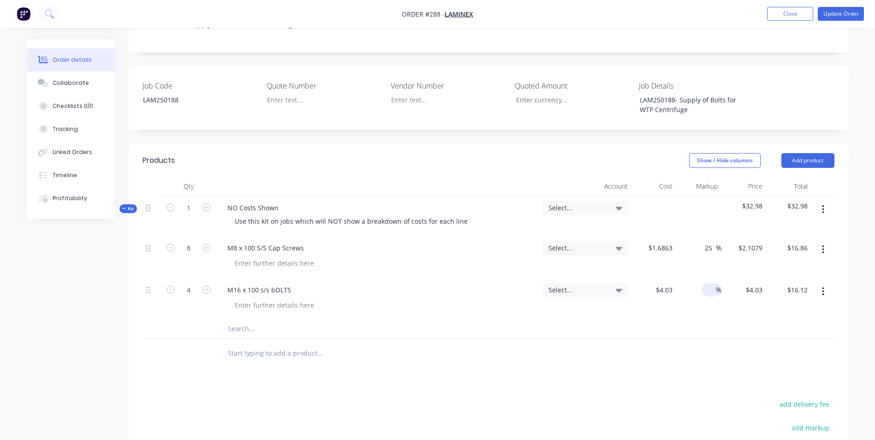
click at [710, 283] on input at bounding box center [710, 289] width 11 height 13
click at [690, 288] on div "25 25 %" at bounding box center [698, 299] width 45 height 42
click at [296, 320] on input "text" at bounding box center [319, 329] width 184 height 18
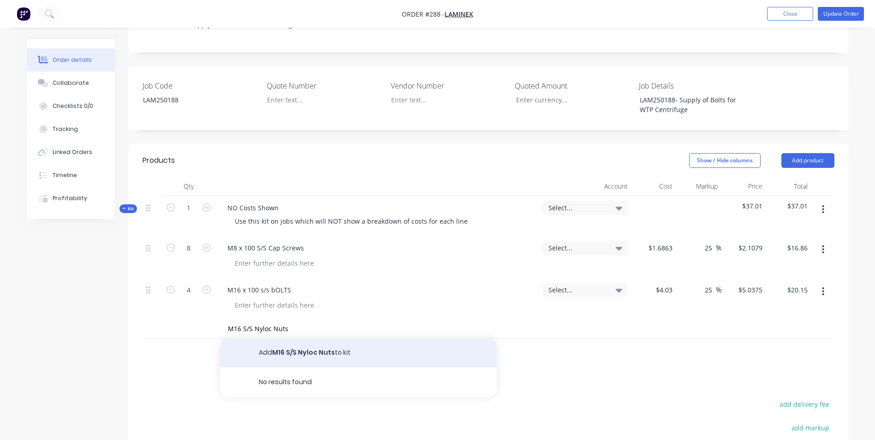
click at [290, 338] on button "Add M16 S/S Nyloc Nuts to kit" at bounding box center [358, 353] width 277 height 30
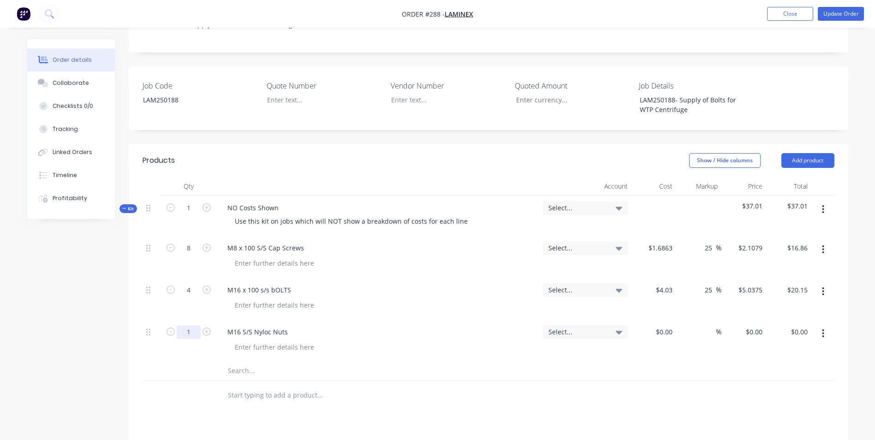
click at [189, 255] on input "1" at bounding box center [189, 248] width 24 height 14
click at [667, 325] on input at bounding box center [670, 331] width 11 height 13
click at [664, 329] on div "$0.81 .81" at bounding box center [653, 341] width 45 height 42
click at [712, 325] on input at bounding box center [710, 331] width 11 height 13
click at [689, 334] on div "25 25 %" at bounding box center [698, 341] width 45 height 42
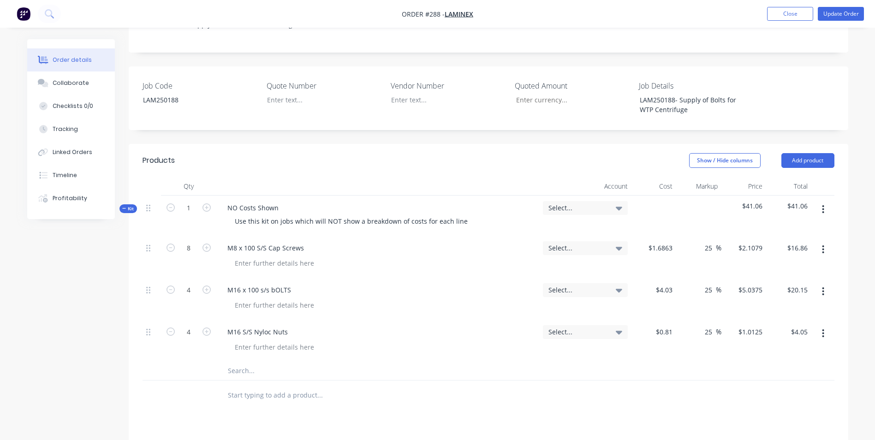
click at [293, 361] on input "text" at bounding box center [319, 370] width 184 height 18
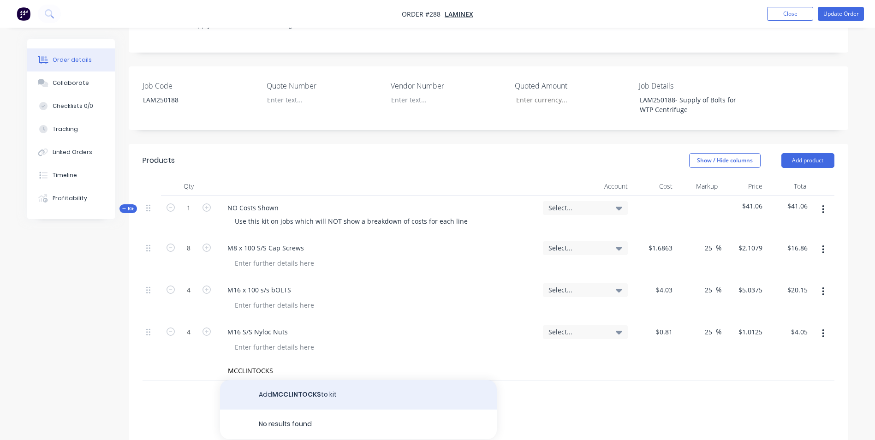
click at [282, 380] on button "Add MCCLINTOCKS to kit" at bounding box center [358, 395] width 277 height 30
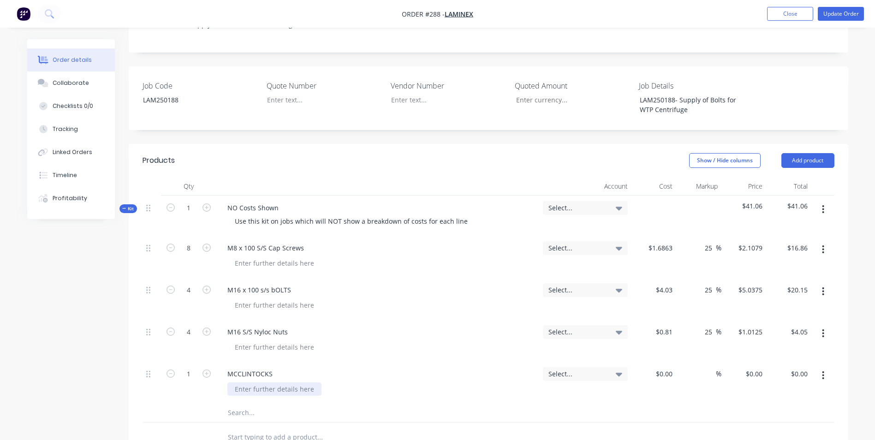
click at [241, 382] on div at bounding box center [274, 388] width 94 height 13
click at [671, 367] on input at bounding box center [670, 373] width 11 height 13
click at [695, 361] on div "%" at bounding box center [698, 382] width 45 height 42
click at [711, 367] on input at bounding box center [710, 373] width 11 height 13
click at [695, 372] on div "25 25 %" at bounding box center [698, 382] width 45 height 42
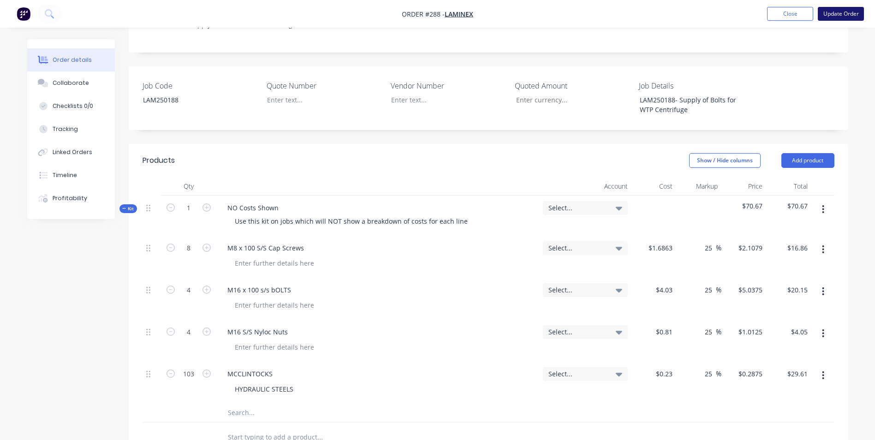
click at [841, 16] on button "Update Order" at bounding box center [841, 14] width 46 height 14
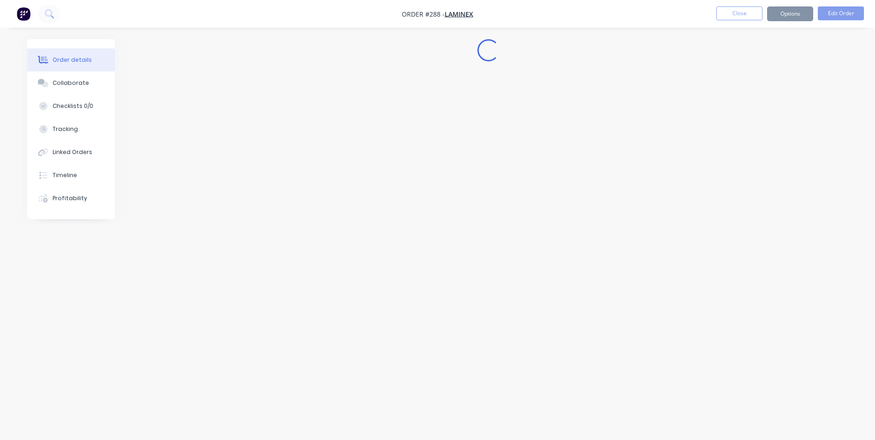
scroll to position [0, 0]
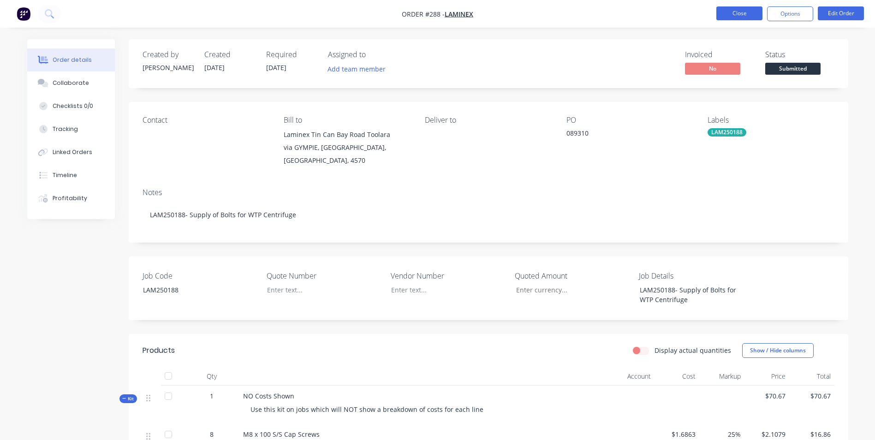
click at [740, 10] on button "Close" at bounding box center [739, 13] width 46 height 14
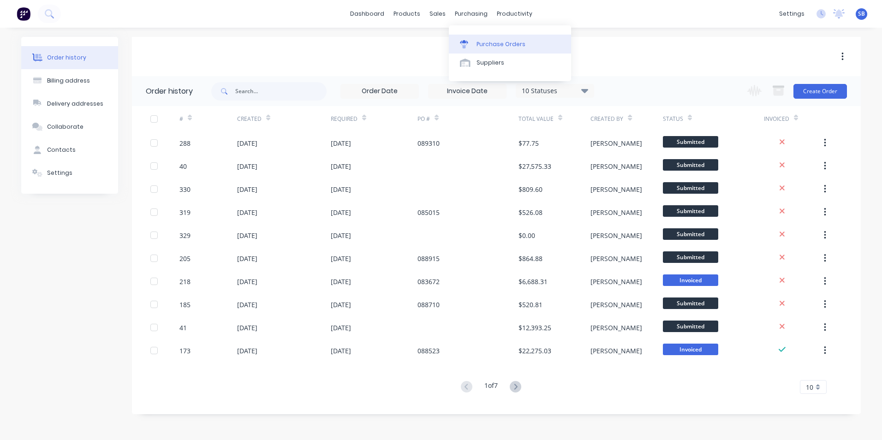
click at [490, 38] on link "Purchase Orders" at bounding box center [510, 44] width 122 height 18
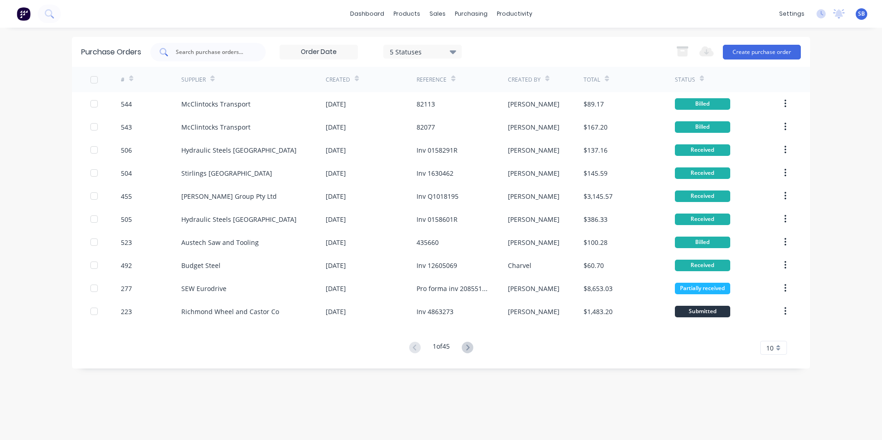
click at [203, 45] on div at bounding box center [207, 52] width 115 height 18
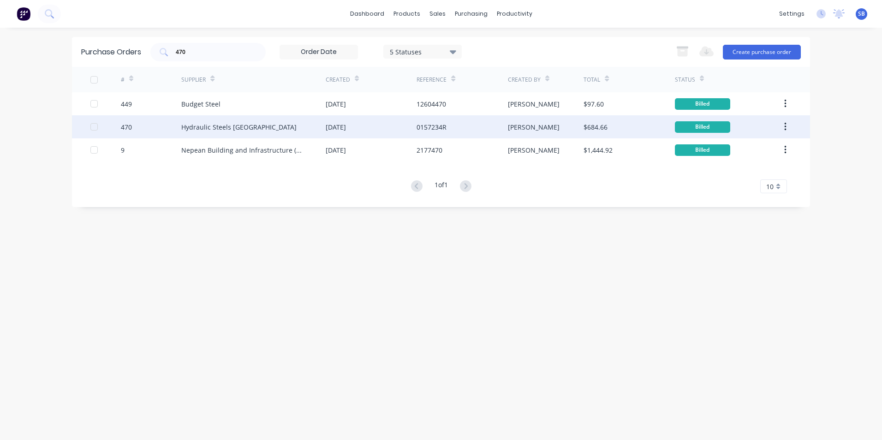
click at [577, 126] on div "[PERSON_NAME]" at bounding box center [546, 126] width 76 height 23
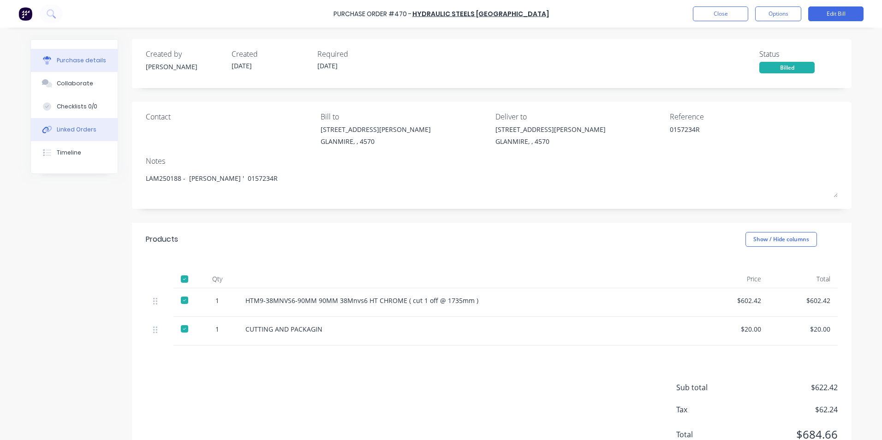
click at [68, 125] on div "Linked Orders" at bounding box center [77, 129] width 40 height 8
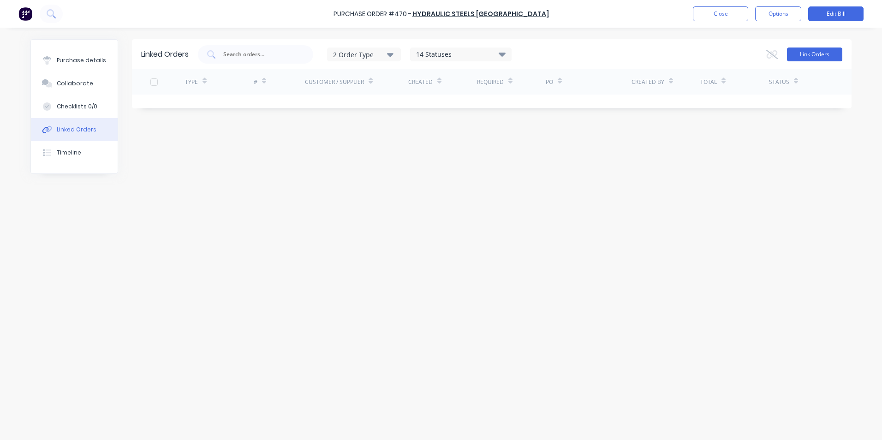
click at [825, 53] on button "Link Orders" at bounding box center [814, 54] width 55 height 14
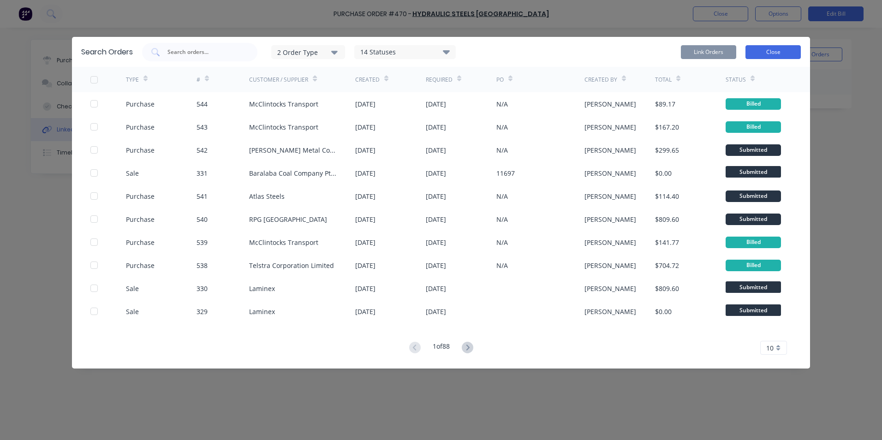
click at [793, 51] on button "Close" at bounding box center [772, 52] width 55 height 14
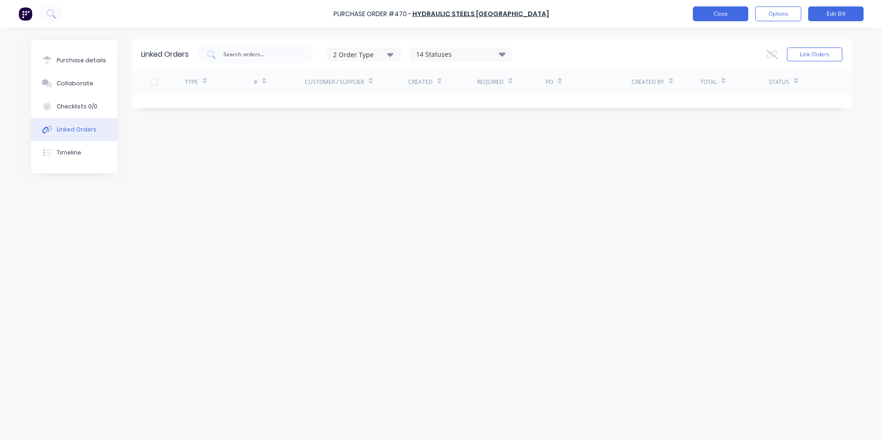
click at [702, 14] on button "Close" at bounding box center [720, 13] width 55 height 15
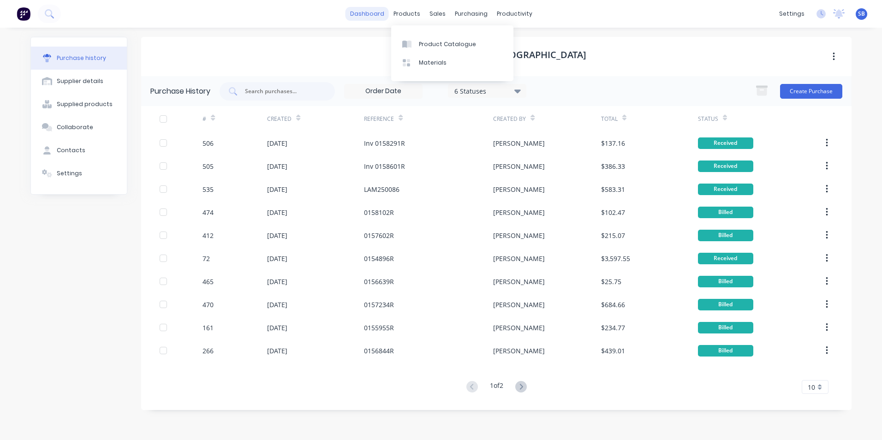
click at [381, 13] on link "dashboard" at bounding box center [366, 14] width 43 height 14
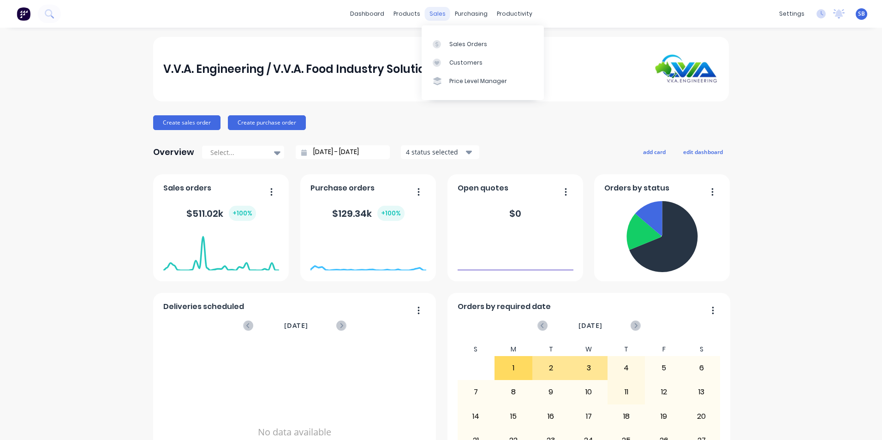
click at [427, 12] on div "sales" at bounding box center [437, 14] width 25 height 14
click at [446, 35] on div "Sales Orders Customers Price Level Manager" at bounding box center [482, 62] width 122 height 74
click at [450, 41] on div "Sales Orders" at bounding box center [468, 44] width 38 height 8
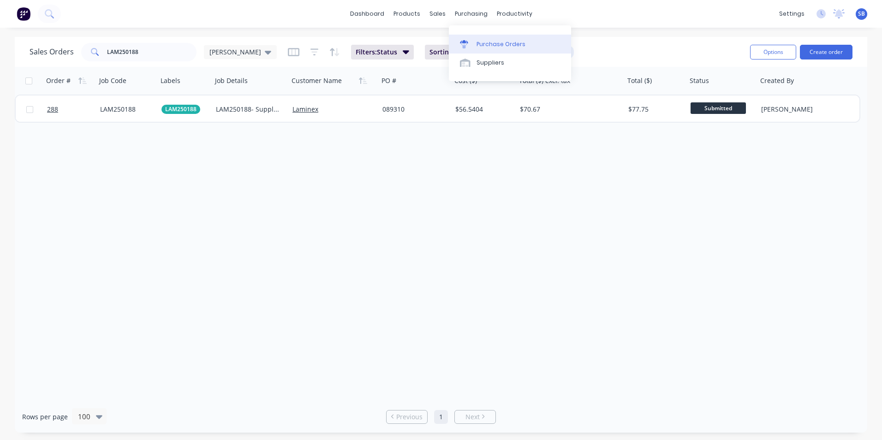
click at [482, 45] on div "Purchase Orders" at bounding box center [500, 44] width 49 height 8
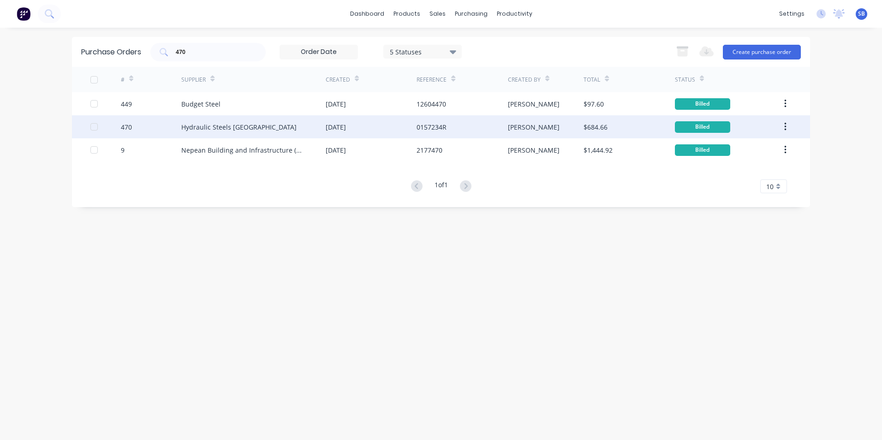
click at [525, 122] on div "[PERSON_NAME]" at bounding box center [546, 126] width 76 height 23
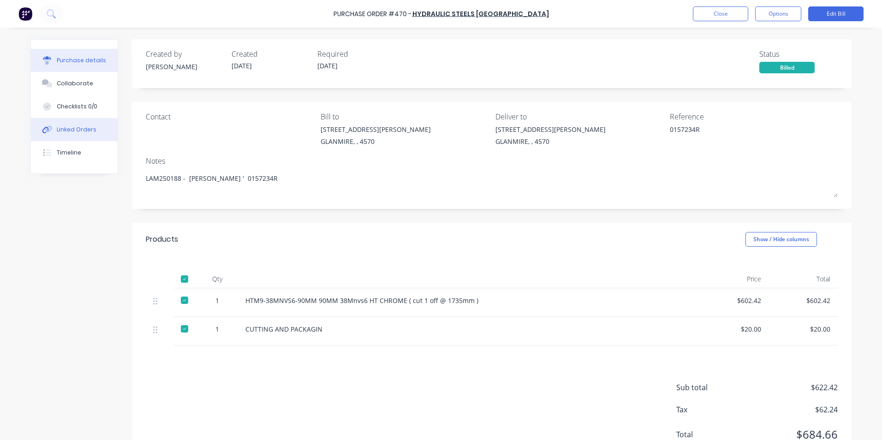
click at [57, 132] on div "Linked Orders" at bounding box center [77, 129] width 40 height 8
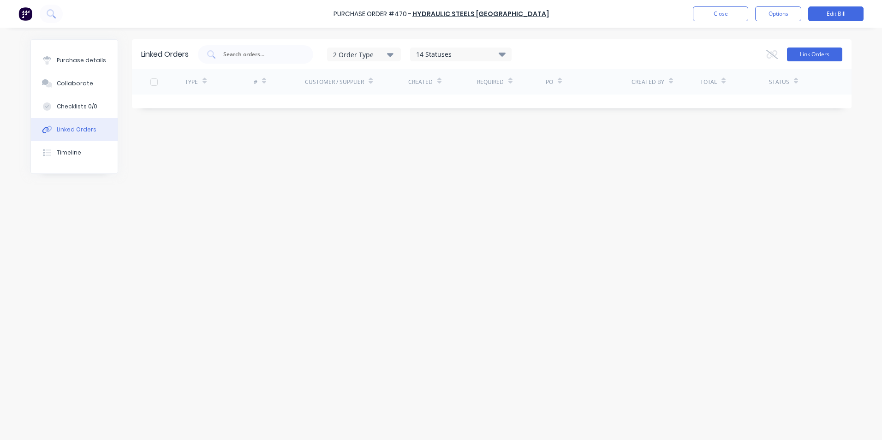
click at [794, 56] on button "Link Orders" at bounding box center [814, 54] width 55 height 14
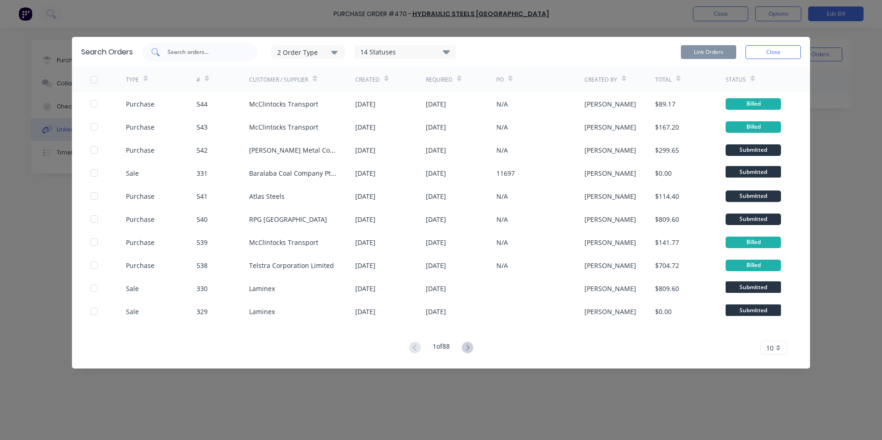
click at [170, 49] on input "text" at bounding box center [204, 51] width 77 height 9
click at [299, 49] on div "2 Order Type" at bounding box center [308, 52] width 62 height 10
click at [317, 92] on div "Purchase" at bounding box center [309, 94] width 53 height 10
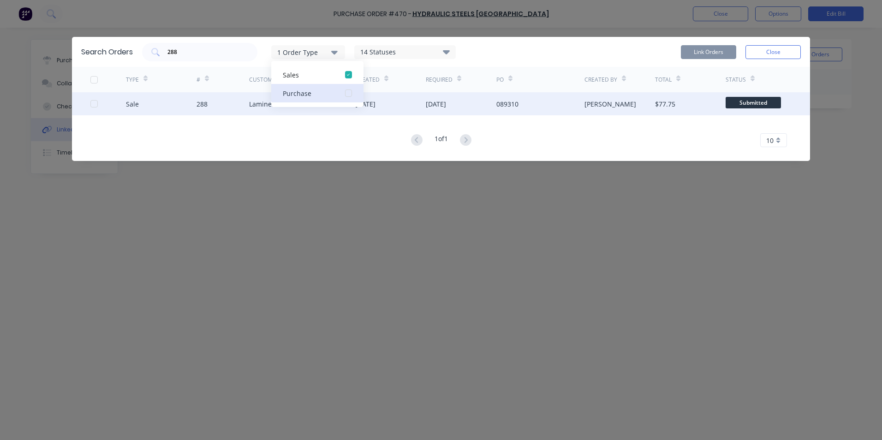
click at [95, 102] on div at bounding box center [94, 104] width 18 height 18
click at [708, 56] on button "Link Orders" at bounding box center [708, 52] width 55 height 14
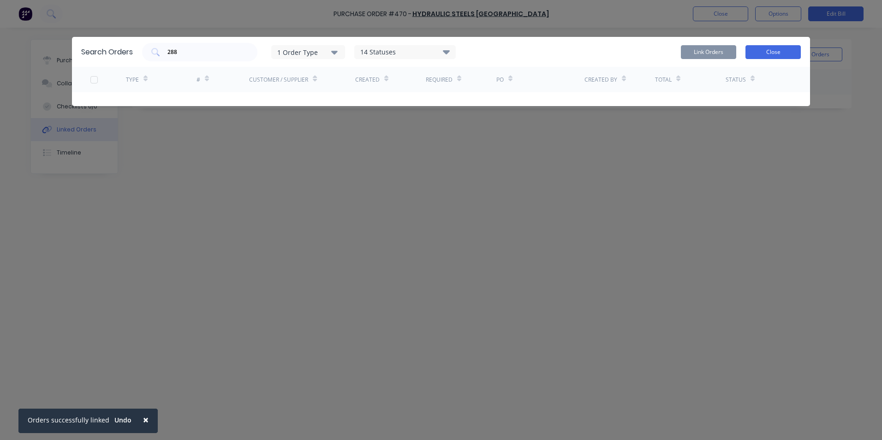
click at [770, 47] on button "Close" at bounding box center [772, 52] width 55 height 14
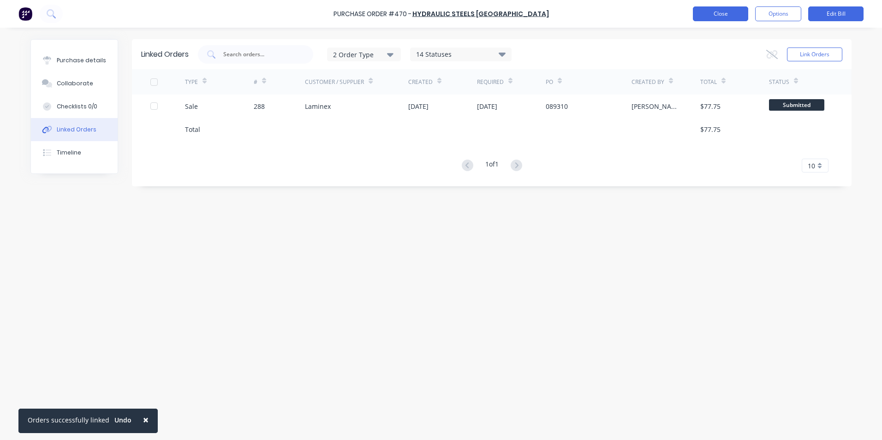
click at [717, 10] on button "Close" at bounding box center [720, 13] width 55 height 15
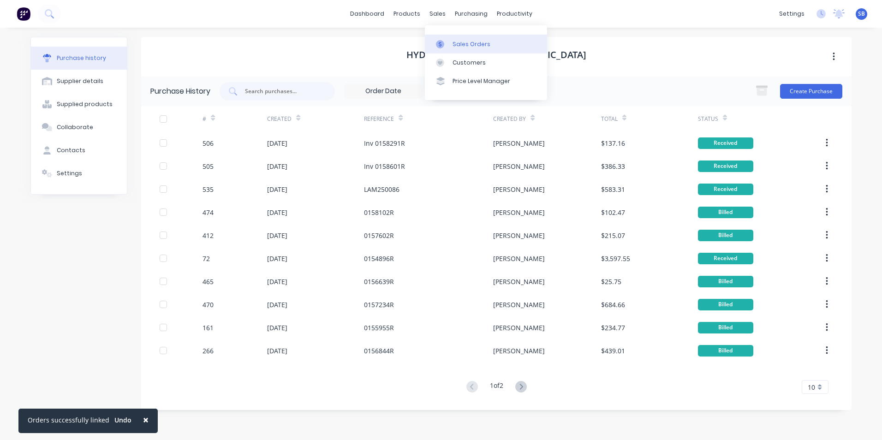
click at [471, 50] on link "Sales Orders" at bounding box center [486, 44] width 122 height 18
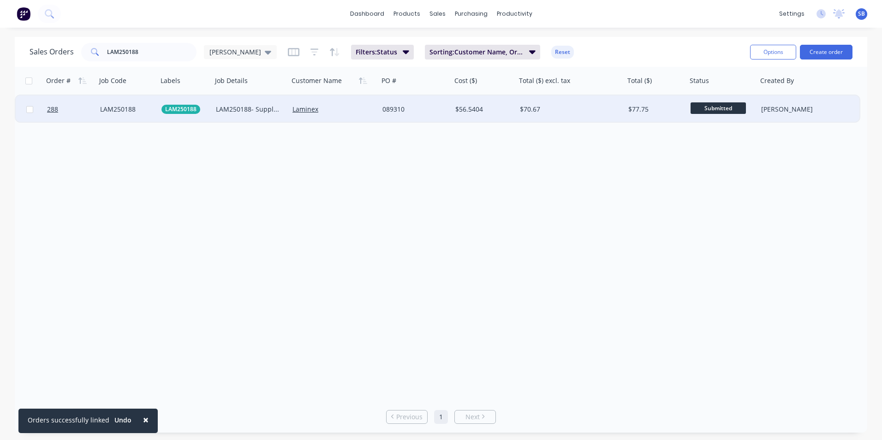
click at [566, 108] on div "$70.67" at bounding box center [568, 109] width 96 height 9
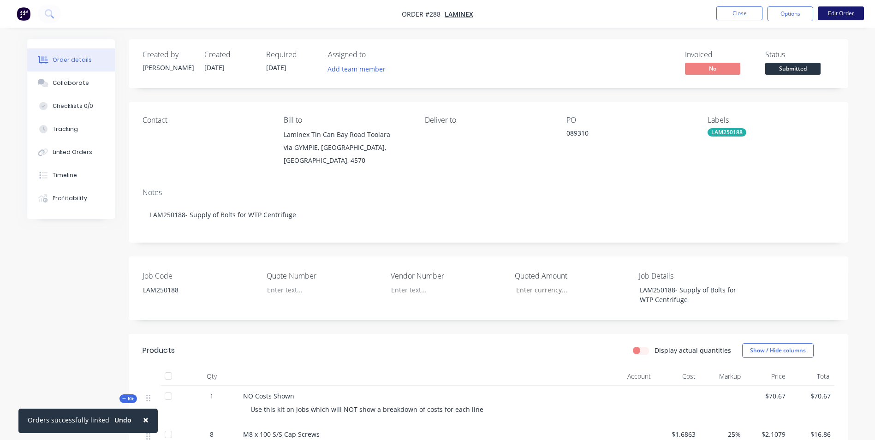
click at [842, 10] on button "Edit Order" at bounding box center [841, 13] width 46 height 14
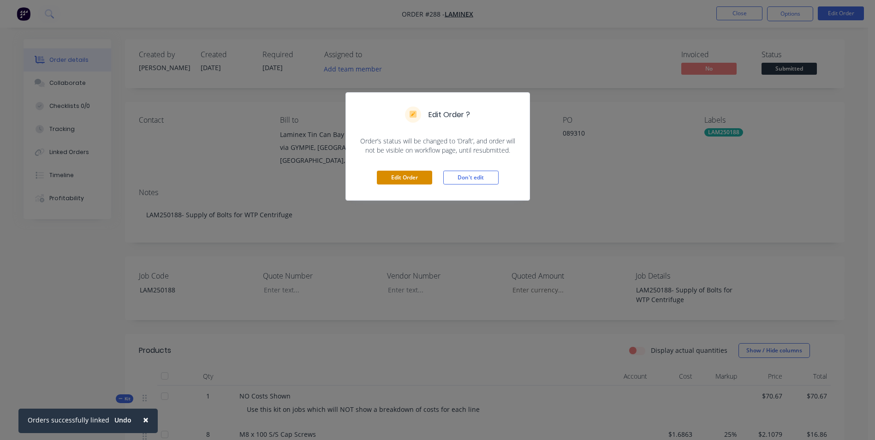
click at [397, 177] on button "Edit Order" at bounding box center [404, 178] width 55 height 14
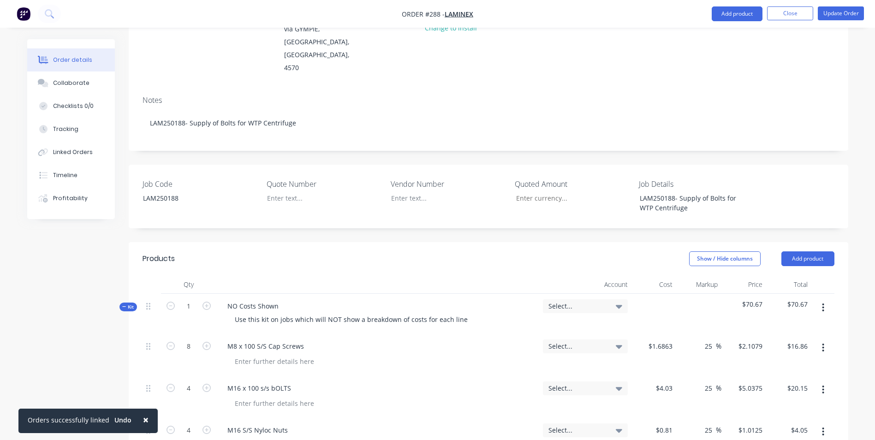
scroll to position [369, 0]
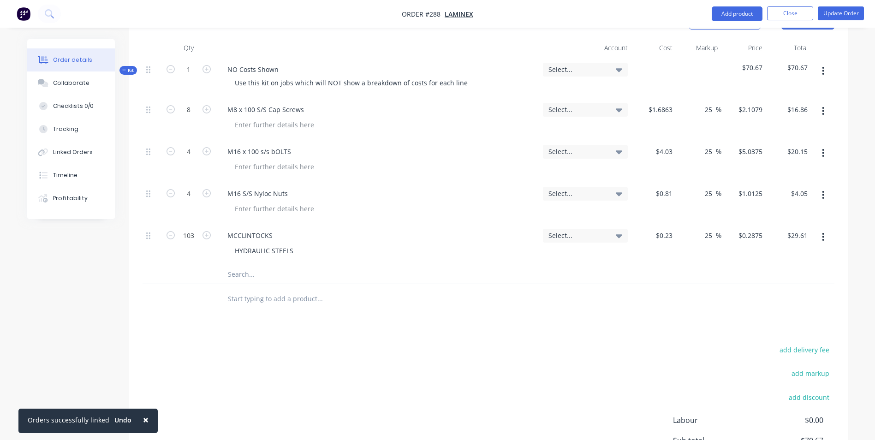
click at [239, 265] on input "text" at bounding box center [319, 274] width 184 height 18
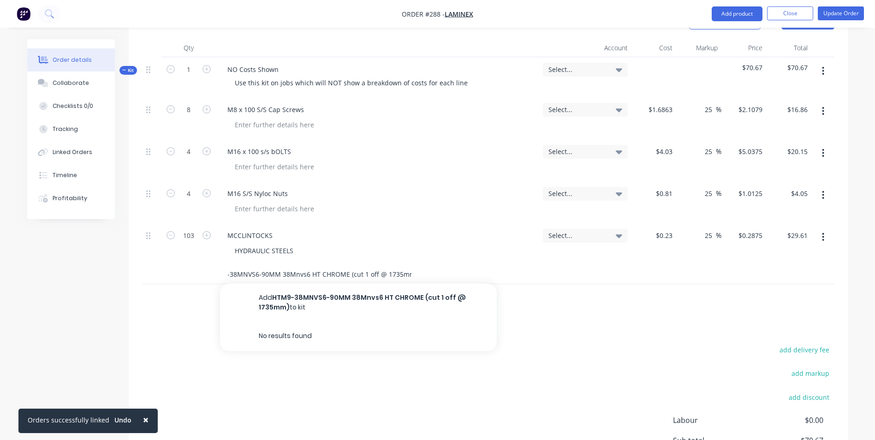
scroll to position [0, 21]
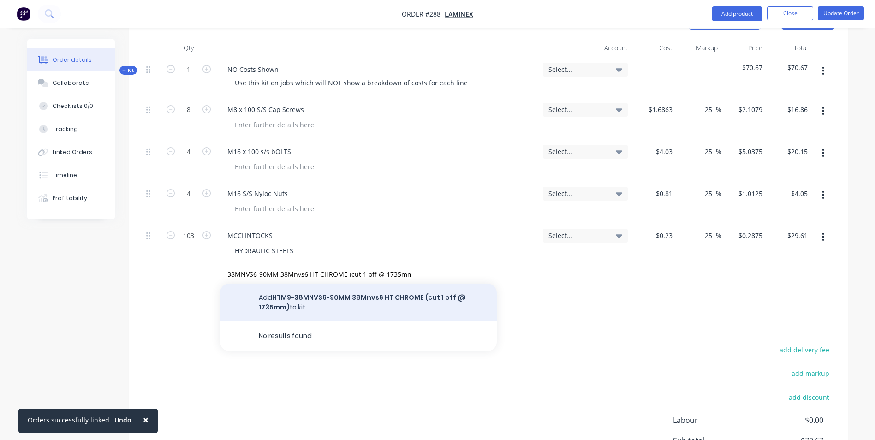
click at [427, 284] on button "Add HTM9-38MNVS6-90MM 38Mnvs6 HT CHROME (cut 1 off @ 1735mm) to kit" at bounding box center [358, 303] width 277 height 38
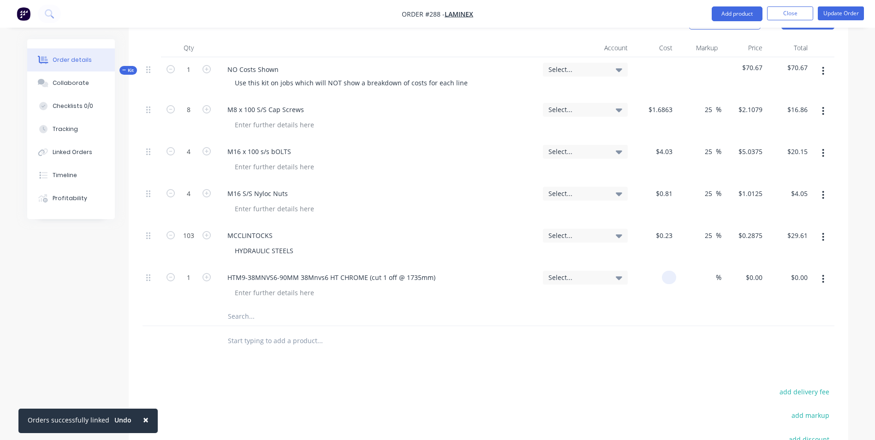
click at [660, 265] on div at bounding box center [653, 286] width 45 height 42
click at [714, 271] on input at bounding box center [710, 277] width 11 height 13
click at [296, 307] on input "text" at bounding box center [319, 316] width 184 height 18
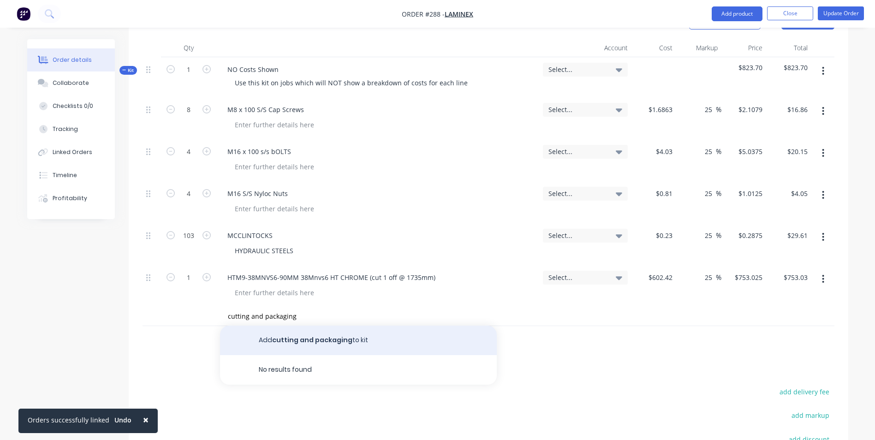
click at [292, 326] on button "Add cutting and packaging to kit" at bounding box center [358, 341] width 277 height 30
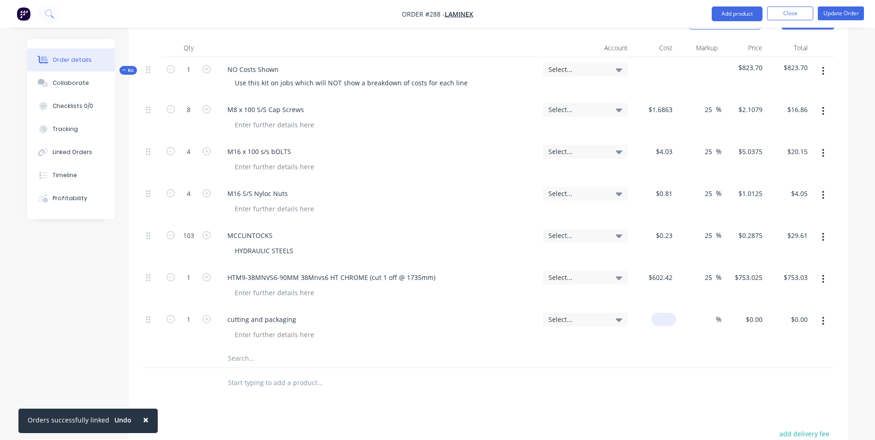
click at [661, 307] on div "$0.00" at bounding box center [653, 328] width 45 height 42
click at [708, 313] on input at bounding box center [710, 319] width 11 height 13
click at [704, 309] on div "25 25 %" at bounding box center [698, 328] width 45 height 42
click at [856, 12] on button "Update Order" at bounding box center [841, 13] width 46 height 14
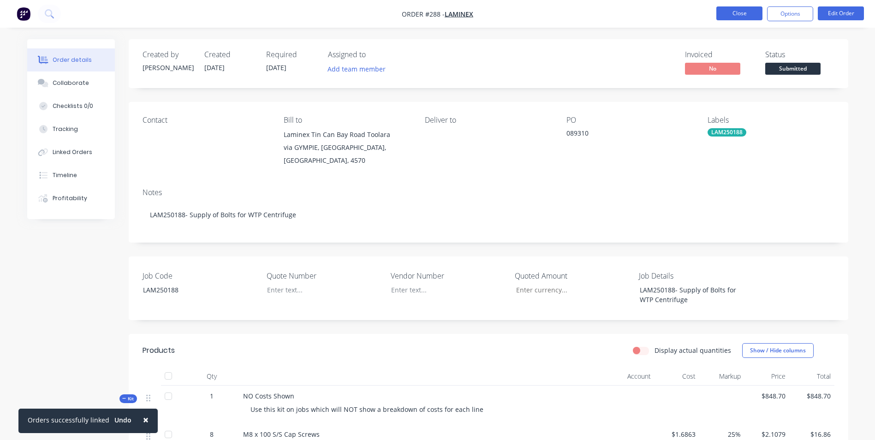
click at [733, 18] on button "Close" at bounding box center [739, 13] width 46 height 14
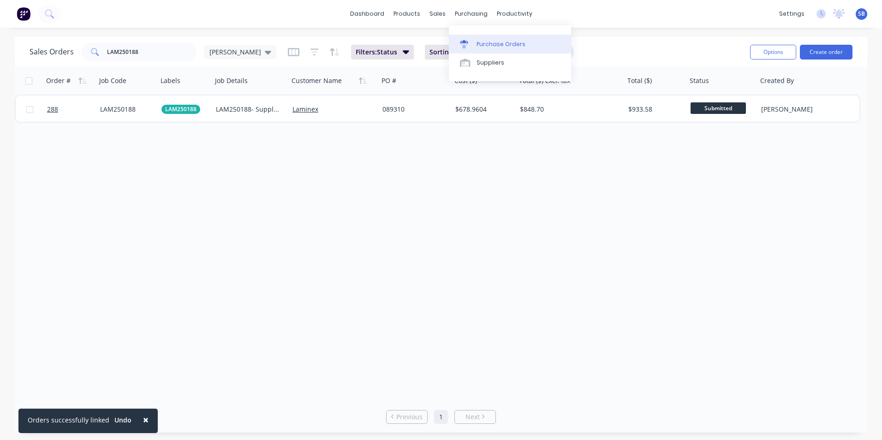
click at [480, 38] on link "Purchase Orders" at bounding box center [510, 44] width 122 height 18
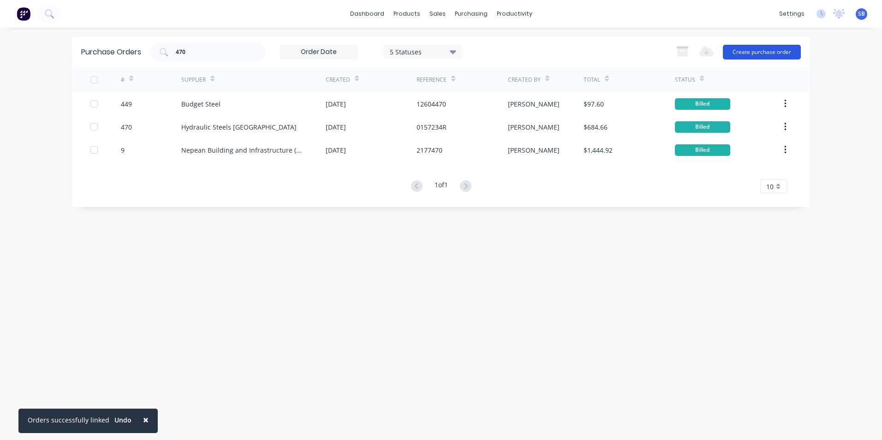
click at [767, 54] on button "Create purchase order" at bounding box center [762, 52] width 78 height 15
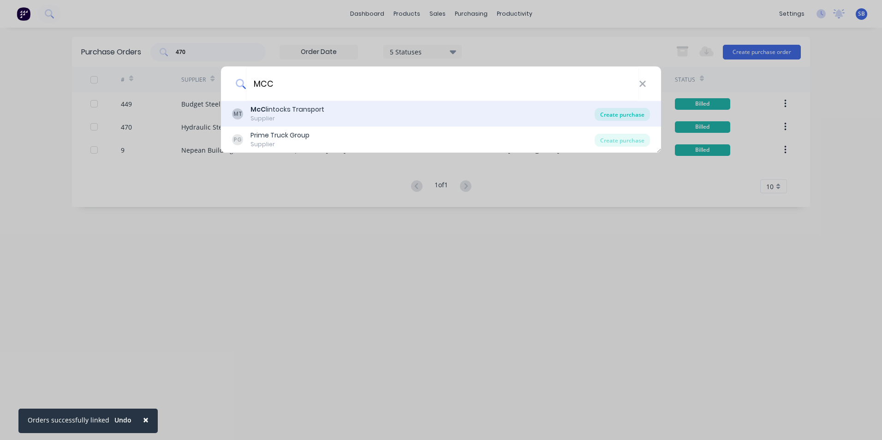
click at [642, 110] on div "Create purchase" at bounding box center [621, 114] width 55 height 13
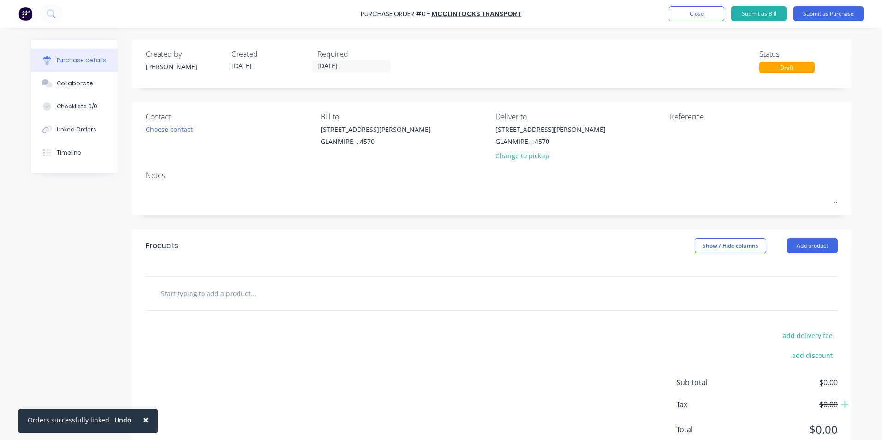
click at [243, 290] on input "text" at bounding box center [252, 293] width 184 height 18
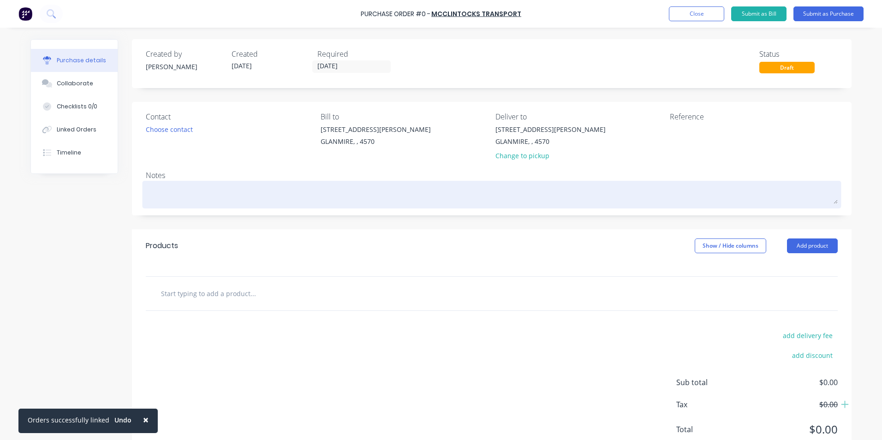
click at [222, 188] on textarea at bounding box center [492, 193] width 692 height 21
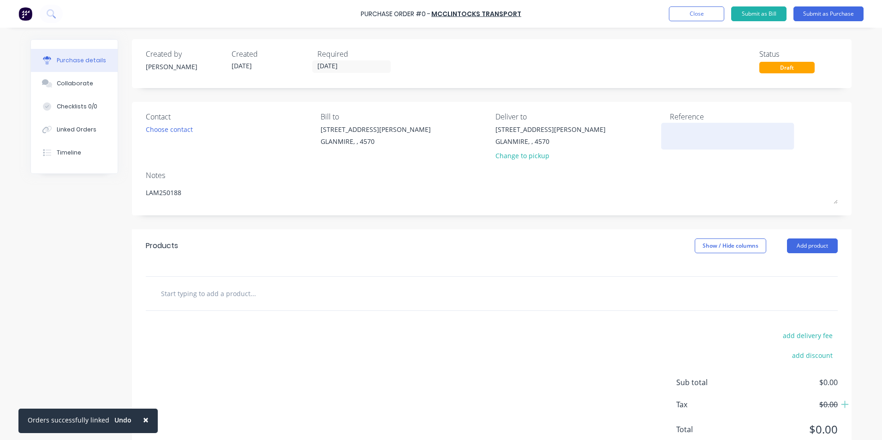
click at [670, 135] on textarea at bounding box center [727, 134] width 115 height 21
click at [367, 65] on input "[DATE]" at bounding box center [351, 67] width 77 height 12
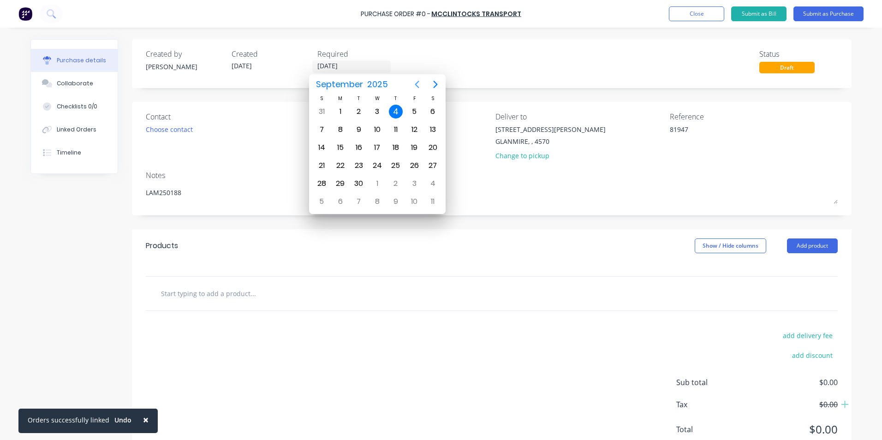
click at [418, 84] on icon "Previous page" at bounding box center [416, 84] width 11 height 11
click at [369, 179] on div "27" at bounding box center [377, 184] width 18 height 18
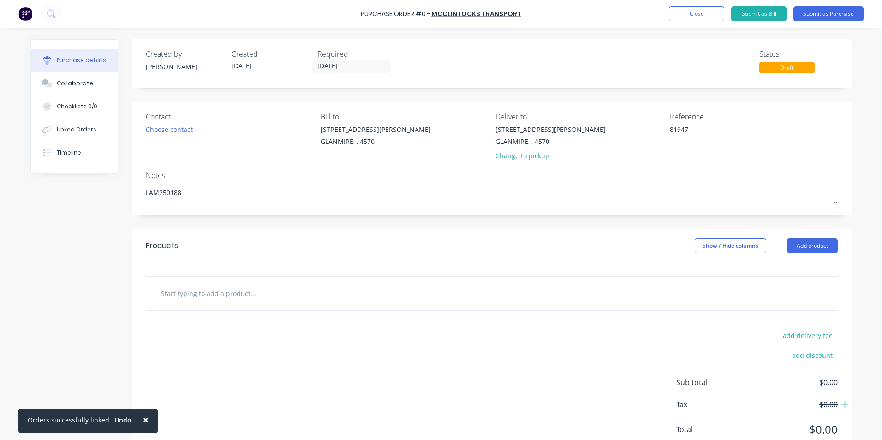
click at [190, 297] on input "text" at bounding box center [252, 293] width 184 height 18
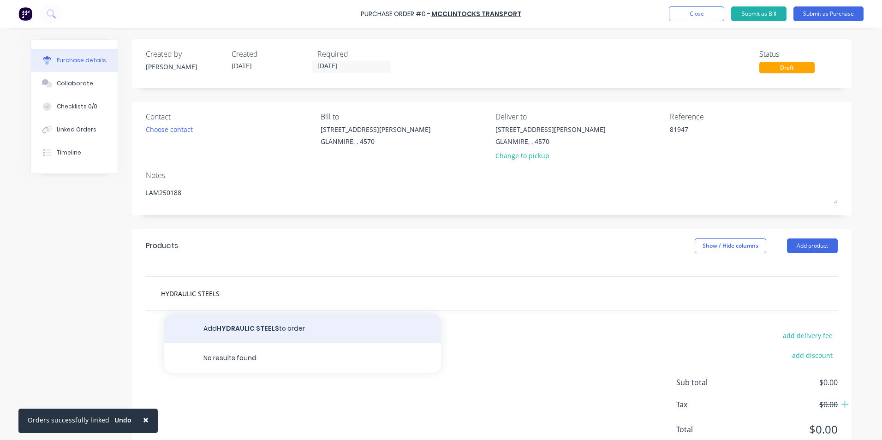
click at [232, 326] on button "Add HYDRAULIC STEELS to order" at bounding box center [302, 329] width 277 height 30
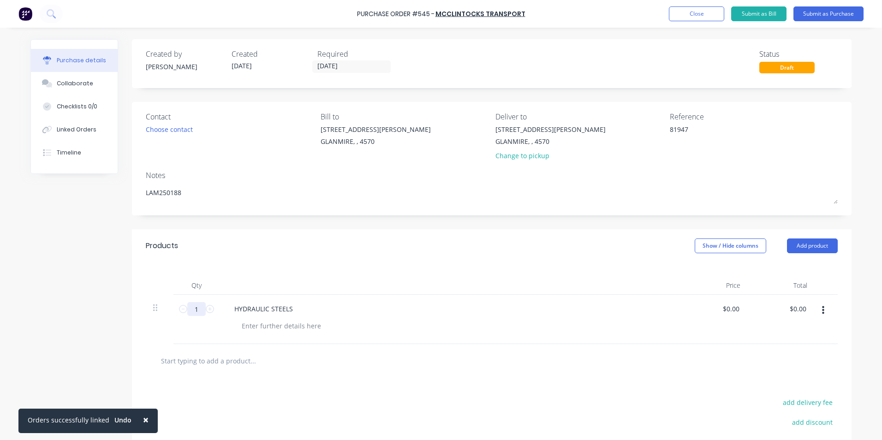
click at [201, 311] on input "1" at bounding box center [196, 309] width 18 height 14
click at [733, 310] on input "0.0000" at bounding box center [728, 308] width 25 height 13
drag, startPoint x: 736, startPoint y: 308, endPoint x: 679, endPoint y: 305, distance: 56.8
click at [681, 305] on div "0.0000 0.0000" at bounding box center [714, 319] width 67 height 49
click at [681, 315] on div "$0.23 $0.23" at bounding box center [714, 319] width 67 height 49
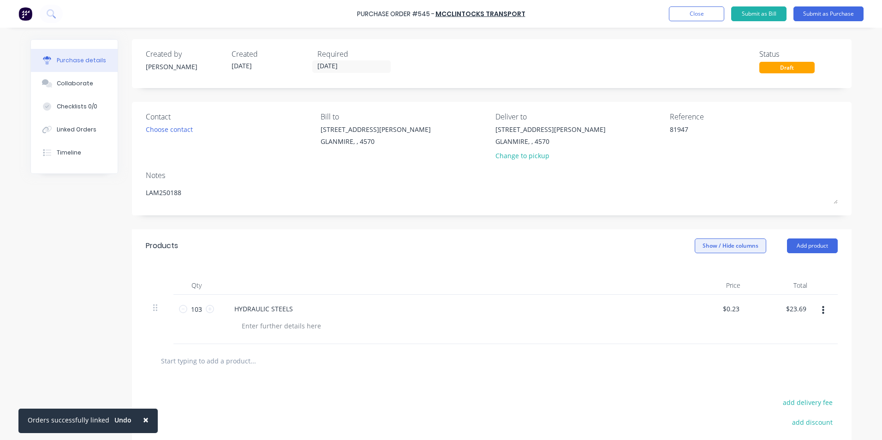
click at [732, 248] on button "Show / Hide columns" at bounding box center [729, 245] width 71 height 15
click at [706, 273] on label "Account" at bounding box center [702, 276] width 16 height 8
click at [694, 272] on input "Account" at bounding box center [694, 272] width 0 height 0
click at [652, 308] on span "Select..." at bounding box center [661, 309] width 28 height 10
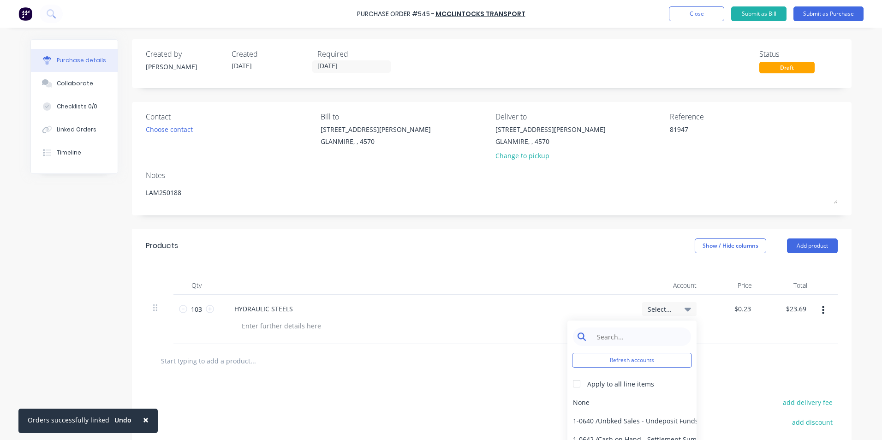
click at [599, 337] on input at bounding box center [639, 336] width 95 height 18
click at [609, 404] on div "5-0268 / Freight & Cartage" at bounding box center [631, 402] width 129 height 18
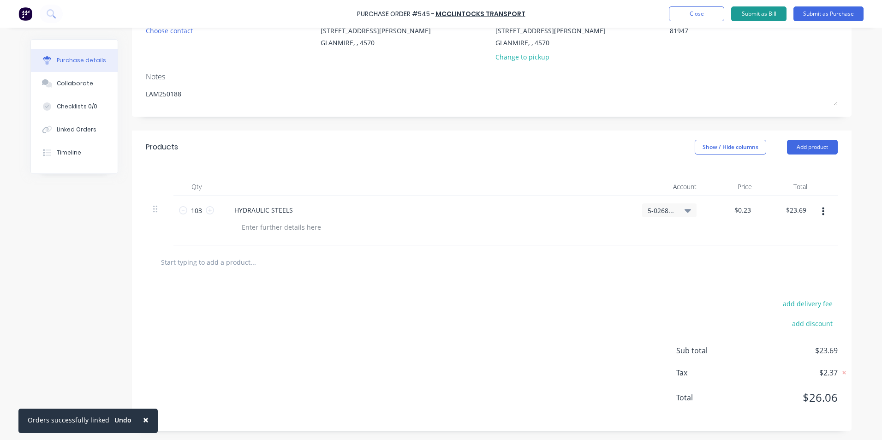
click at [748, 10] on button "Submit as Bill" at bounding box center [758, 13] width 55 height 15
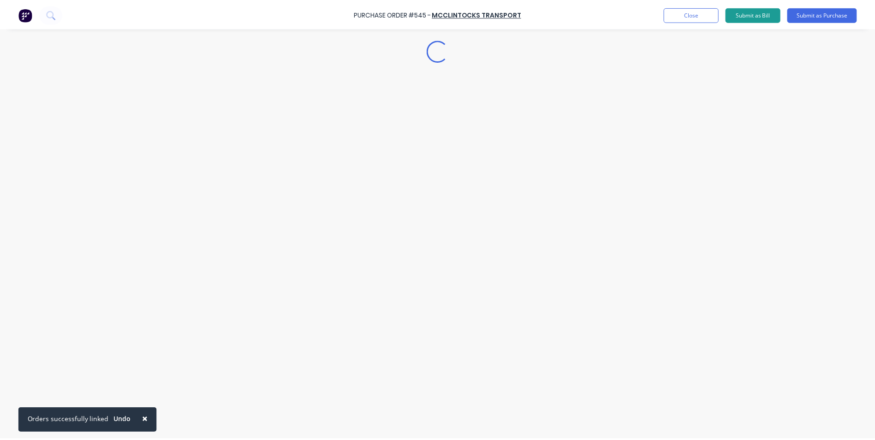
scroll to position [0, 0]
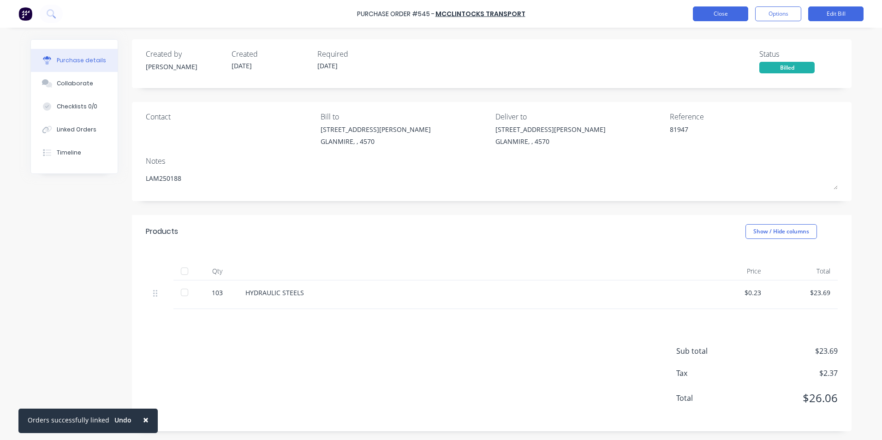
click at [741, 16] on button "Close" at bounding box center [720, 13] width 55 height 15
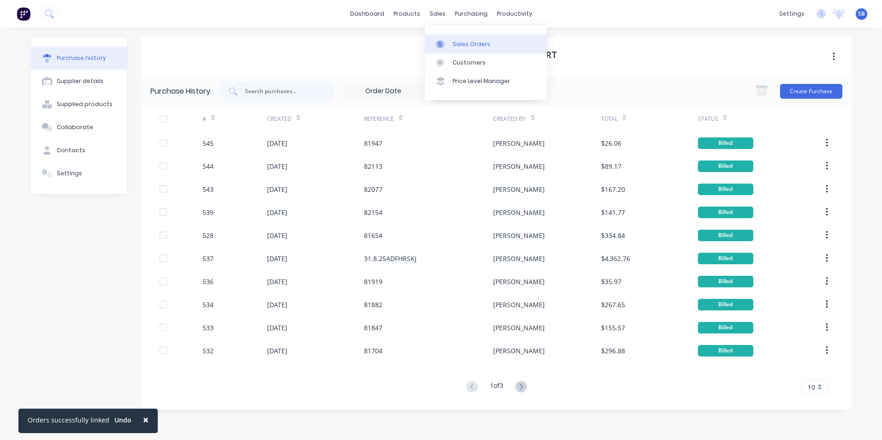
click at [450, 40] on link "Sales Orders" at bounding box center [486, 44] width 122 height 18
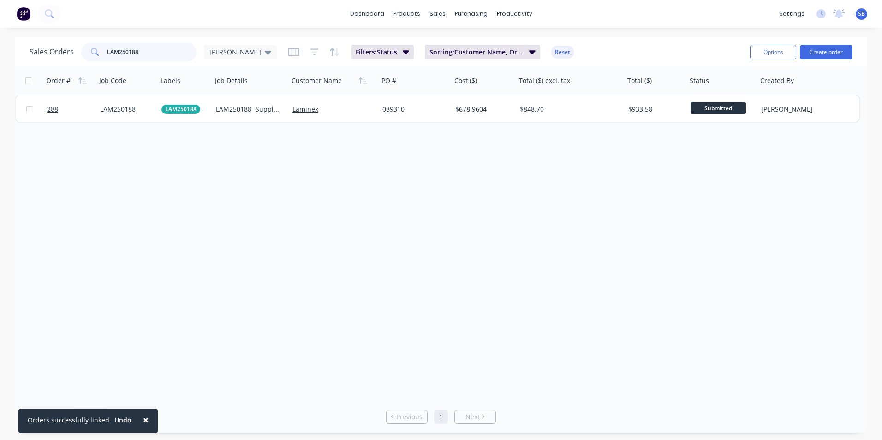
drag, startPoint x: 154, startPoint y: 57, endPoint x: 99, endPoint y: 48, distance: 55.6
click at [113, 49] on input "LAM250188" at bounding box center [152, 52] width 90 height 18
click at [92, 48] on icon at bounding box center [95, 52] width 8 height 8
drag, startPoint x: 146, startPoint y: 47, endPoint x: 99, endPoint y: 48, distance: 47.0
click at [99, 48] on div "LAM250188" at bounding box center [138, 52] width 115 height 18
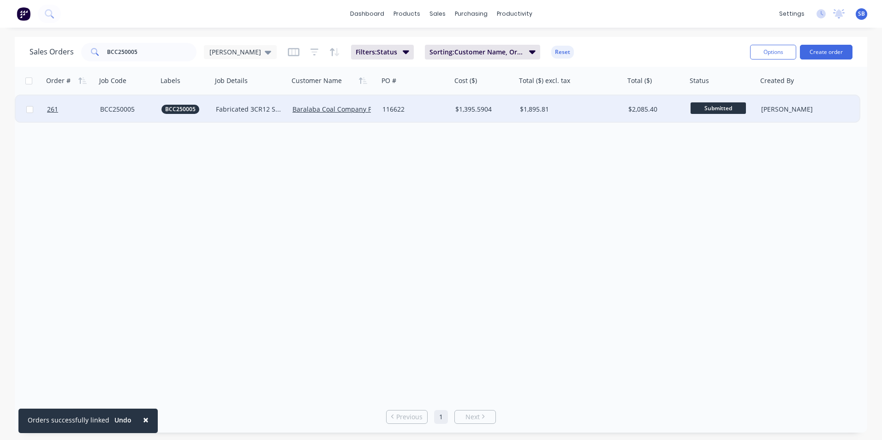
click at [589, 114] on div "$1,895.81" at bounding box center [570, 109] width 108 height 28
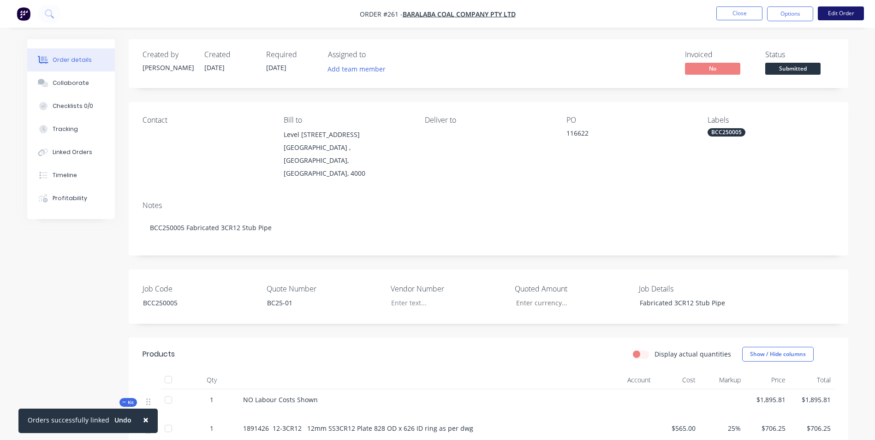
click at [843, 16] on button "Edit Order" at bounding box center [841, 13] width 46 height 14
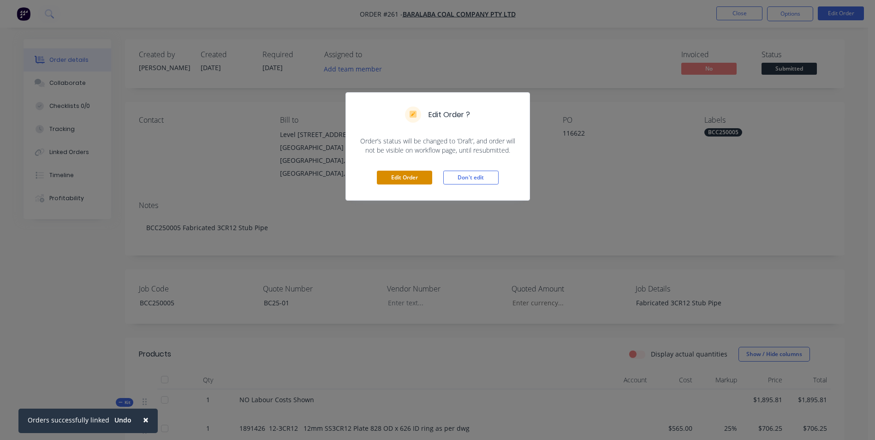
click at [406, 178] on button "Edit Order" at bounding box center [404, 178] width 55 height 14
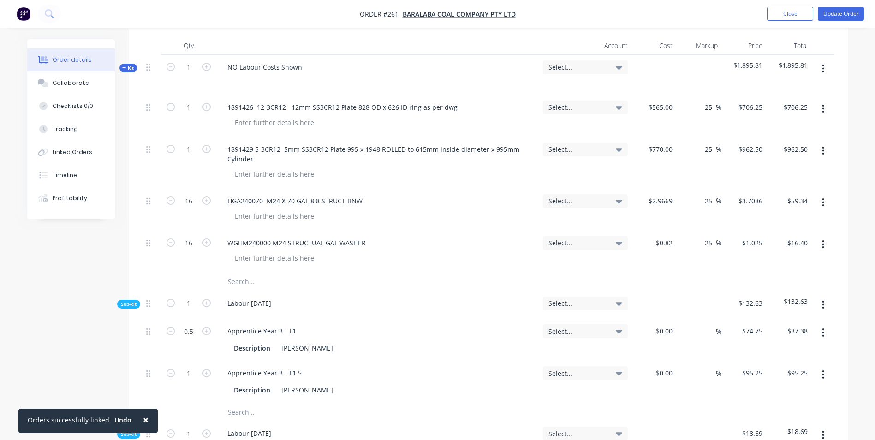
scroll to position [369, 0]
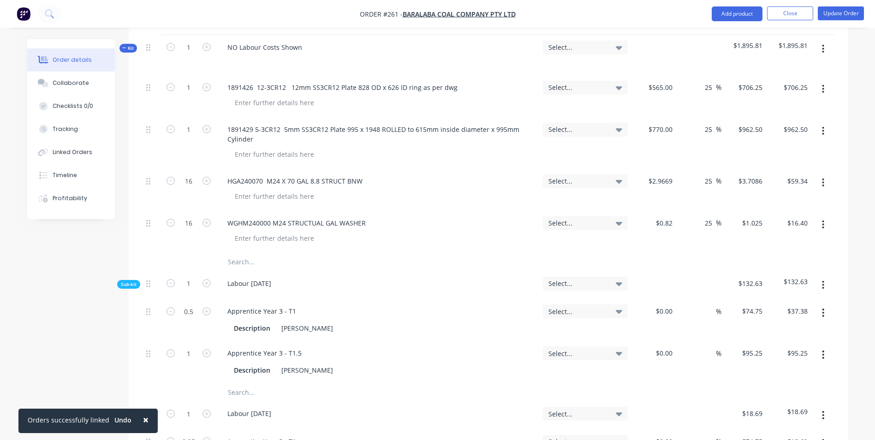
click at [260, 253] on input "text" at bounding box center [319, 262] width 184 height 18
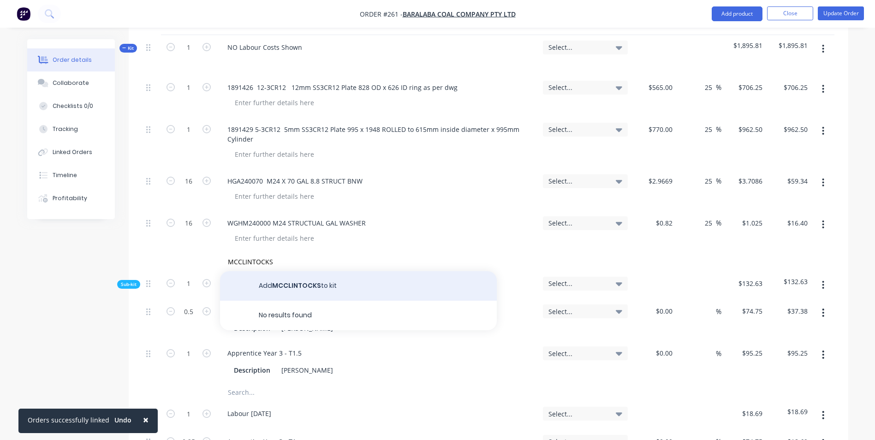
click at [267, 271] on button "Add MCCLINTOCKS to kit" at bounding box center [358, 286] width 277 height 30
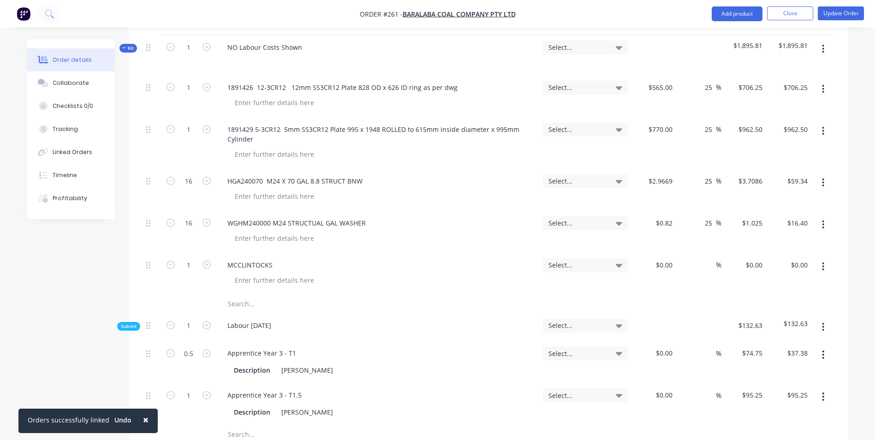
click at [824, 261] on icon "button" at bounding box center [823, 266] width 2 height 10
click at [813, 302] on div "Duplicate" at bounding box center [790, 308] width 71 height 13
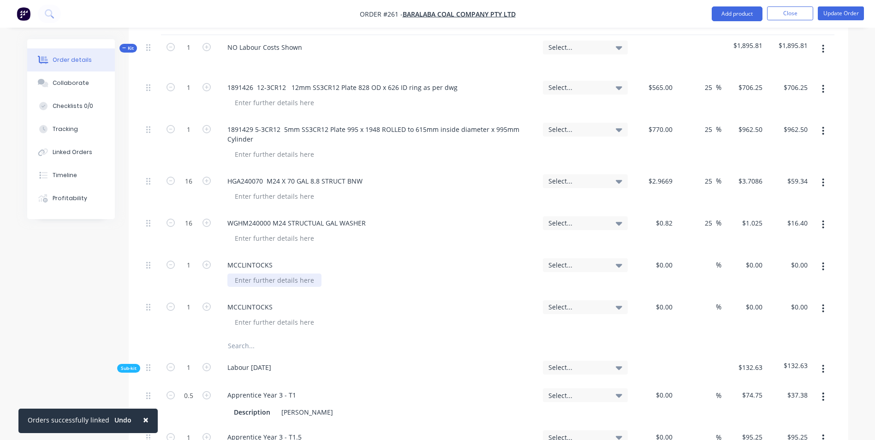
click at [258, 273] on div at bounding box center [274, 279] width 94 height 13
click at [196, 95] on input "1" at bounding box center [189, 88] width 24 height 14
click at [670, 258] on input at bounding box center [665, 264] width 21 height 13
click at [701, 258] on div "%" at bounding box center [711, 264] width 20 height 13
click at [270, 315] on div at bounding box center [274, 321] width 94 height 13
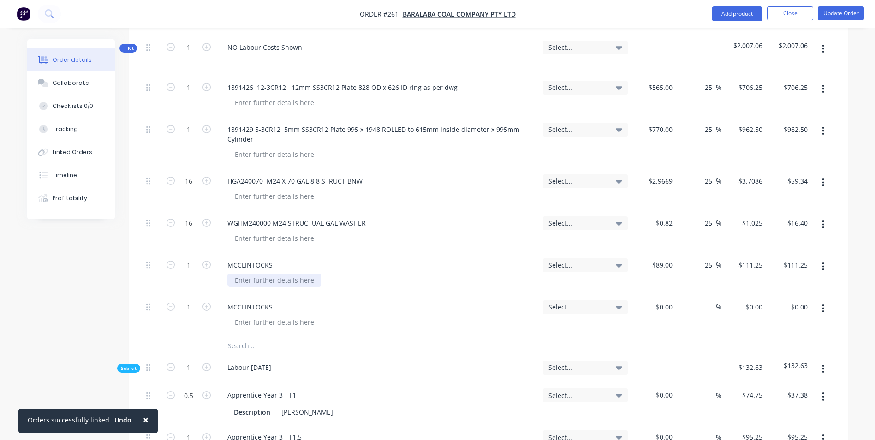
click at [256, 273] on div at bounding box center [274, 279] width 94 height 13
click at [240, 315] on div at bounding box center [274, 321] width 94 height 13
click at [676, 295] on div "%" at bounding box center [698, 316] width 45 height 42
drag, startPoint x: 673, startPoint y: 281, endPoint x: 647, endPoint y: 278, distance: 26.0
click at [647, 295] on div at bounding box center [653, 316] width 45 height 42
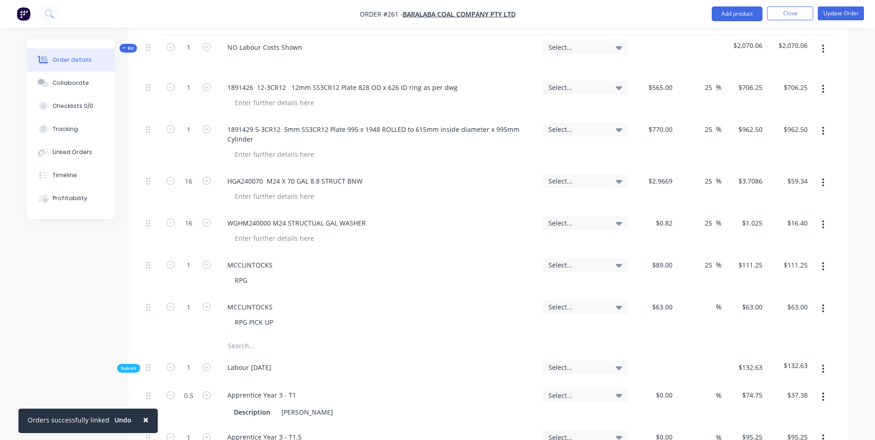
click at [648, 299] on div "$63.00 $63.00" at bounding box center [653, 316] width 45 height 42
click at [716, 302] on span "%" at bounding box center [719, 307] width 6 height 11
click at [707, 308] on div "25 25 %" at bounding box center [698, 316] width 45 height 42
click at [825, 12] on button "Update Order" at bounding box center [841, 13] width 46 height 14
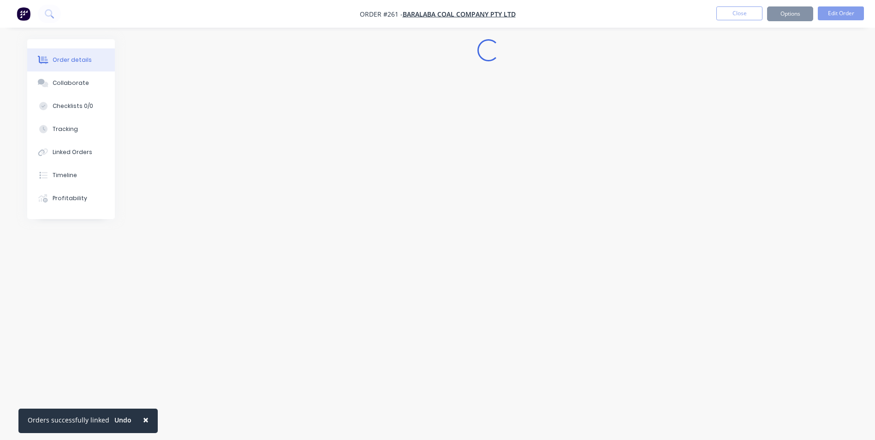
scroll to position [0, 0]
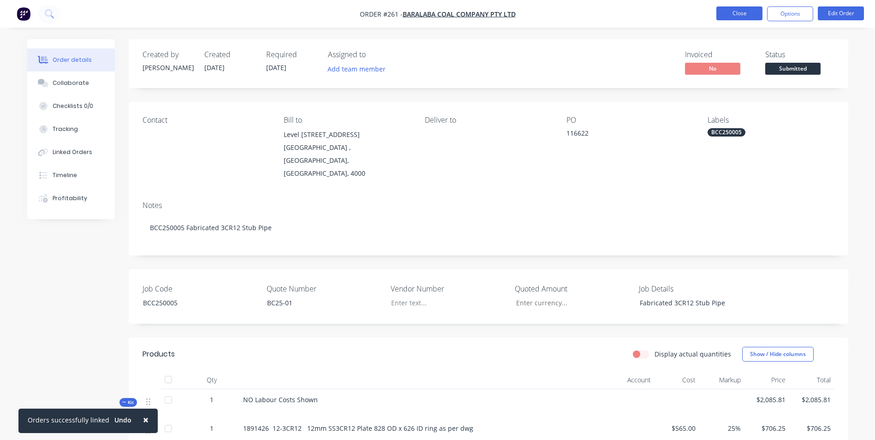
click at [732, 14] on button "Close" at bounding box center [739, 13] width 46 height 14
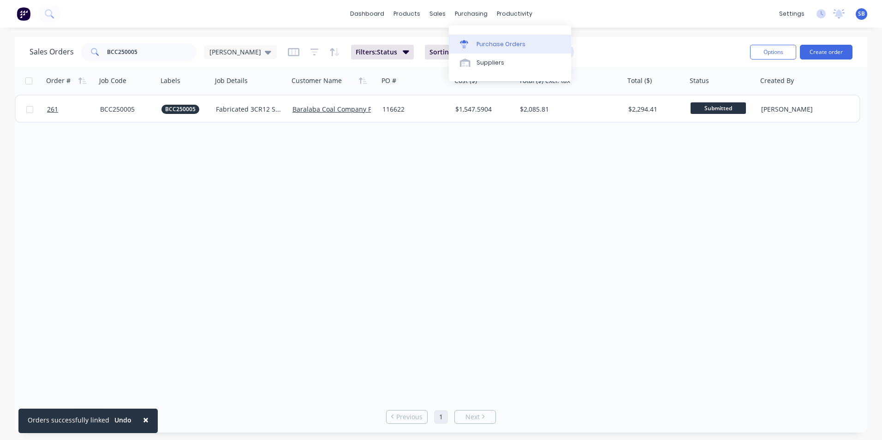
click at [474, 36] on link "Purchase Orders" at bounding box center [510, 44] width 122 height 18
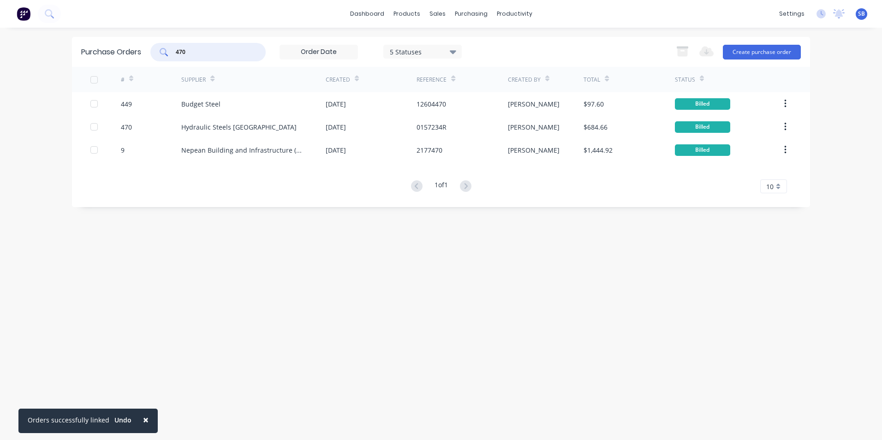
drag, startPoint x: 225, startPoint y: 53, endPoint x: 128, endPoint y: 53, distance: 97.3
click at [128, 53] on div "Purchase Orders 470 5 Statuses 5 Statuses Export to Excel (XLSX) Create purchas…" at bounding box center [441, 52] width 738 height 30
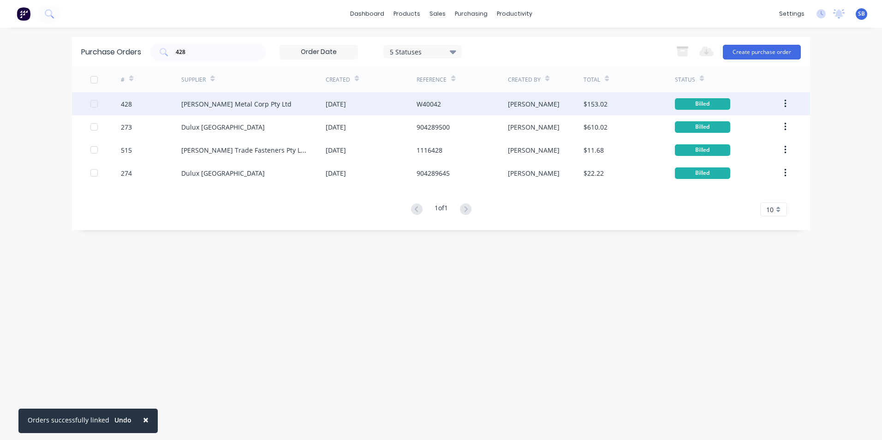
click at [529, 97] on div "[PERSON_NAME]" at bounding box center [546, 103] width 76 height 23
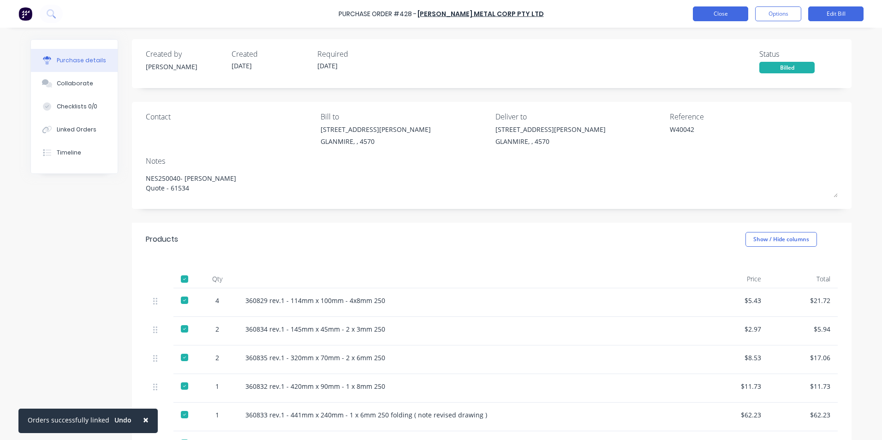
click at [711, 12] on button "Close" at bounding box center [720, 13] width 55 height 15
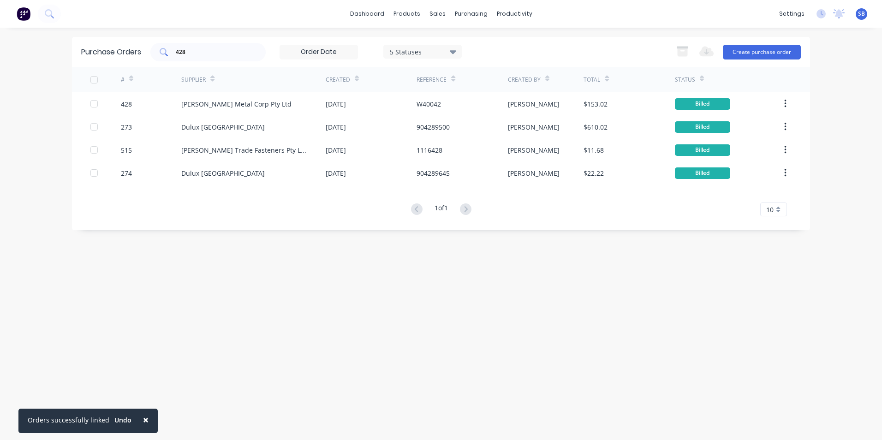
click at [208, 56] on input "428" at bounding box center [213, 51] width 77 height 9
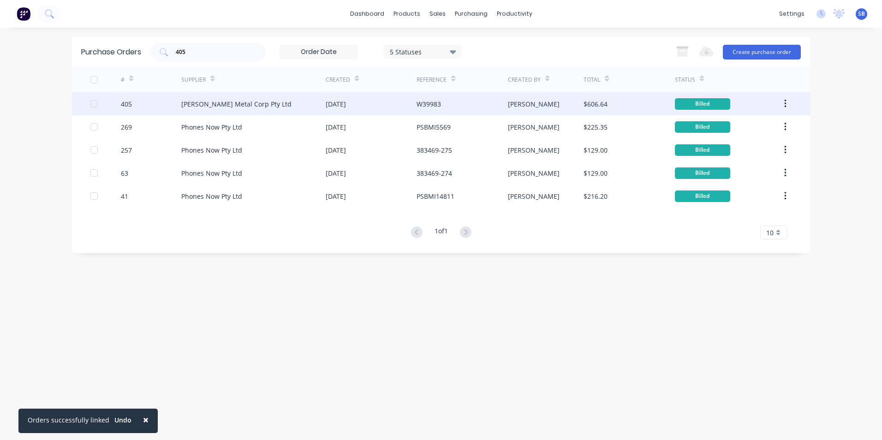
click at [476, 95] on div "W39983" at bounding box center [461, 103] width 91 height 23
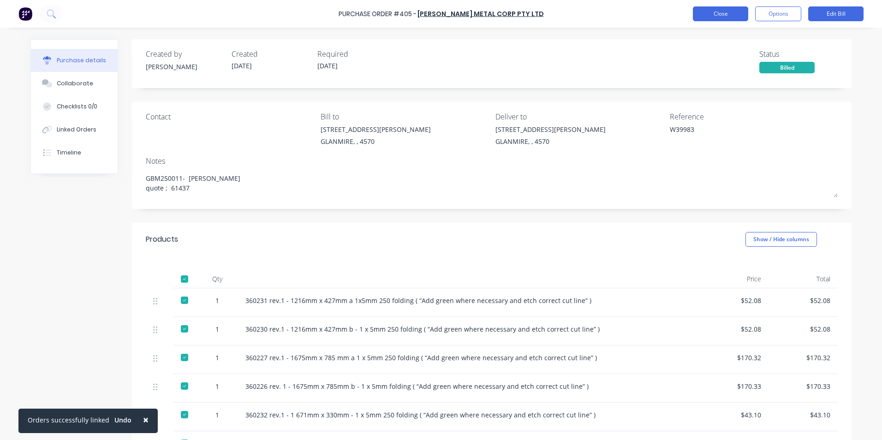
click at [715, 17] on button "Close" at bounding box center [720, 13] width 55 height 15
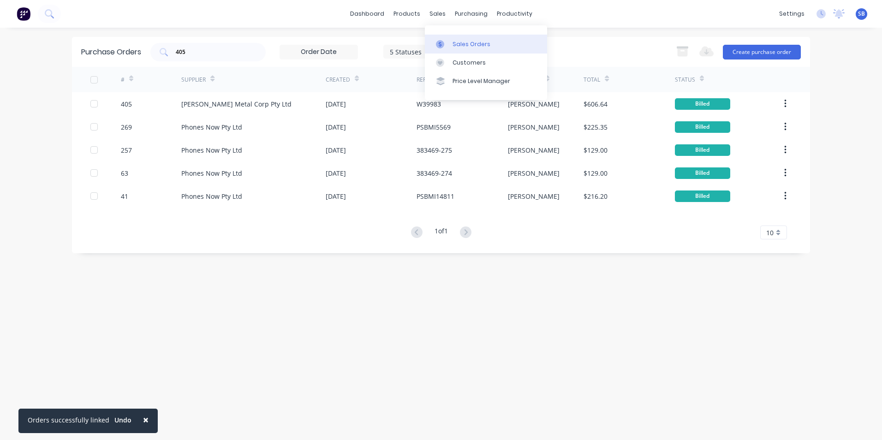
click at [451, 42] on link "Sales Orders" at bounding box center [486, 44] width 122 height 18
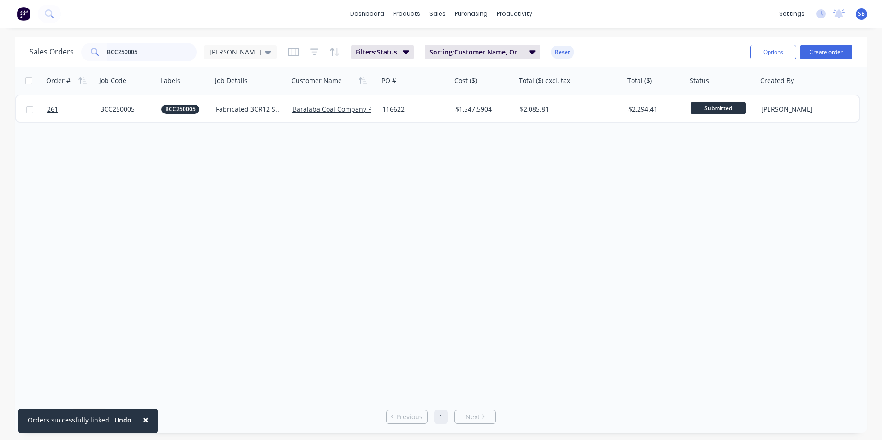
click at [130, 49] on input "BCC250005" at bounding box center [152, 52] width 90 height 18
drag, startPoint x: 154, startPoint y: 47, endPoint x: 25, endPoint y: 44, distance: 128.7
click at [27, 45] on div "Sales Orders BCC250005 [PERSON_NAME] Filters: Status Sorting: Customer Name, Or…" at bounding box center [441, 52] width 852 height 30
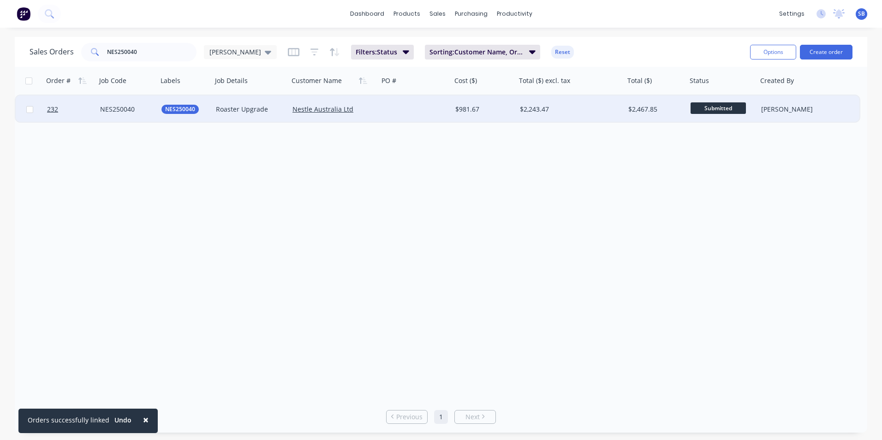
click at [596, 98] on div "$2,243.47" at bounding box center [570, 109] width 108 height 28
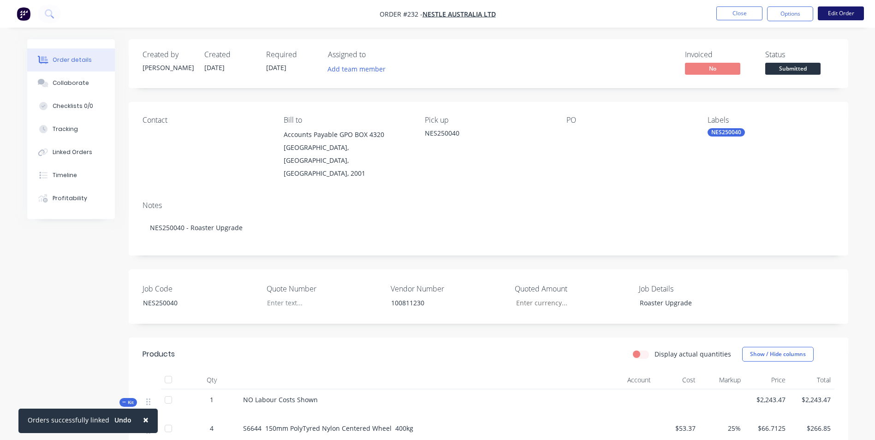
click at [844, 20] on button "Edit Order" at bounding box center [841, 13] width 46 height 14
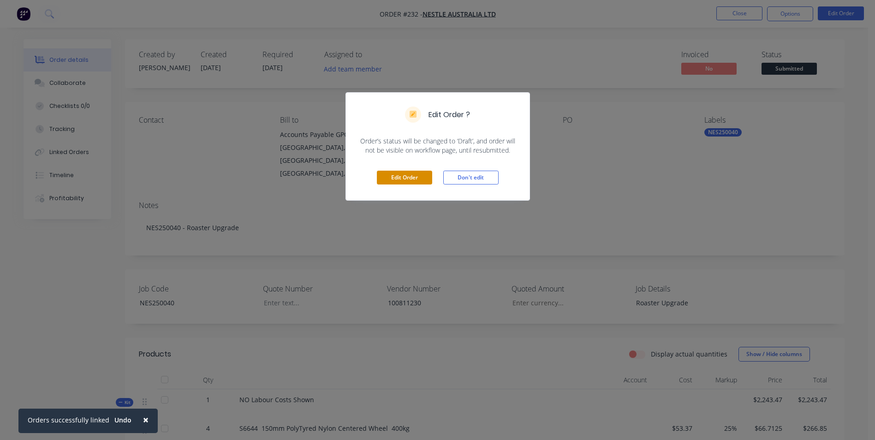
click at [403, 179] on button "Edit Order" at bounding box center [404, 178] width 55 height 14
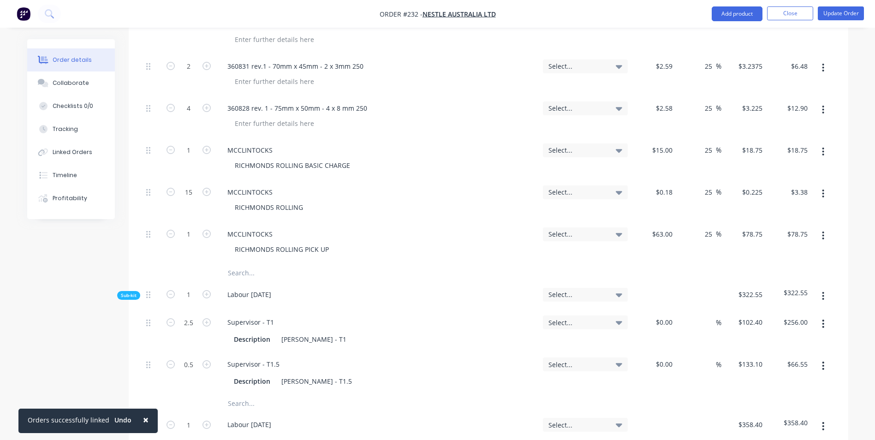
scroll to position [1291, 0]
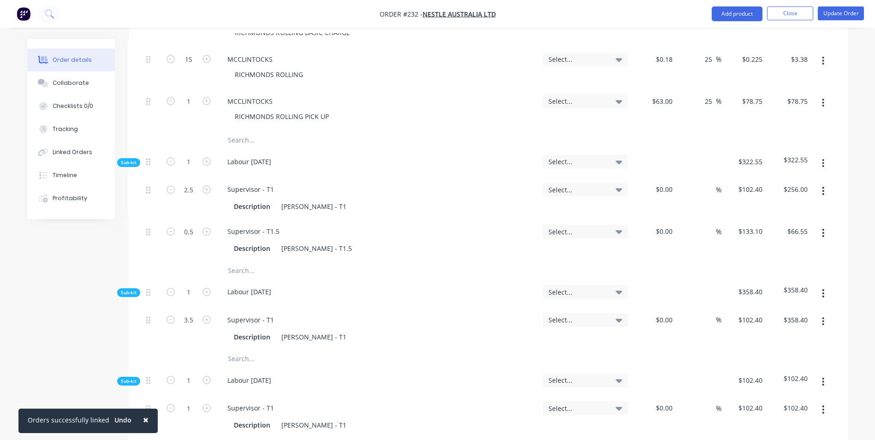
click at [242, 131] on input "text" at bounding box center [319, 140] width 184 height 18
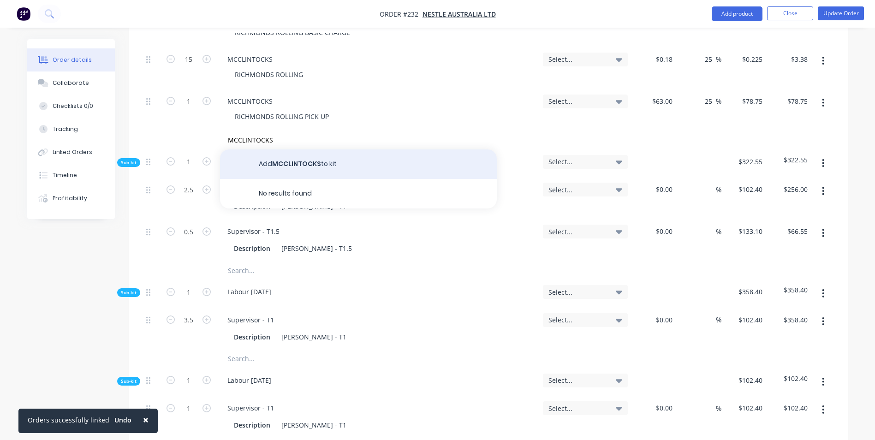
click at [274, 149] on button "Add MCCLINTOCKS to kit" at bounding box center [358, 164] width 277 height 30
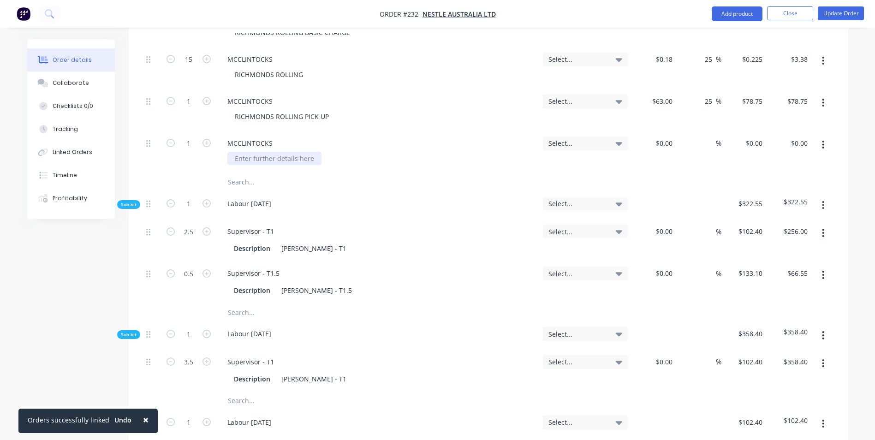
click at [273, 152] on div at bounding box center [274, 158] width 94 height 13
click at [670, 136] on input at bounding box center [665, 142] width 21 height 13
click at [700, 131] on div "%" at bounding box center [698, 152] width 45 height 42
click at [710, 136] on input at bounding box center [710, 142] width 11 height 13
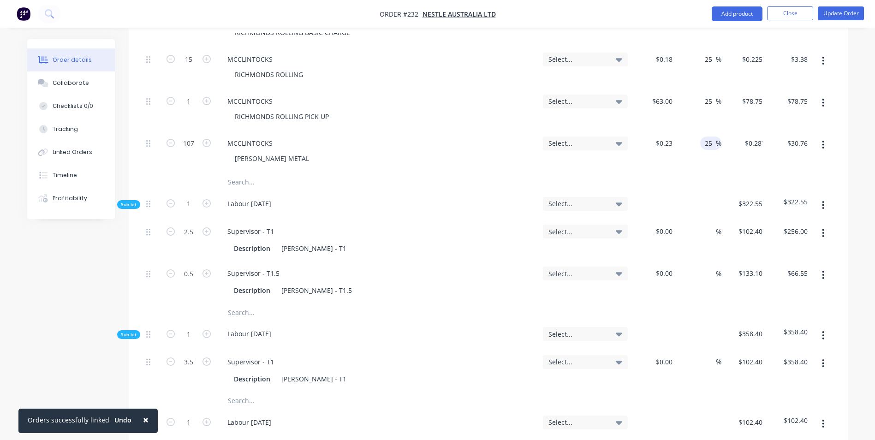
click at [824, 136] on button "button" at bounding box center [823, 144] width 22 height 17
click at [799, 181] on div "Duplicate" at bounding box center [790, 187] width 71 height 13
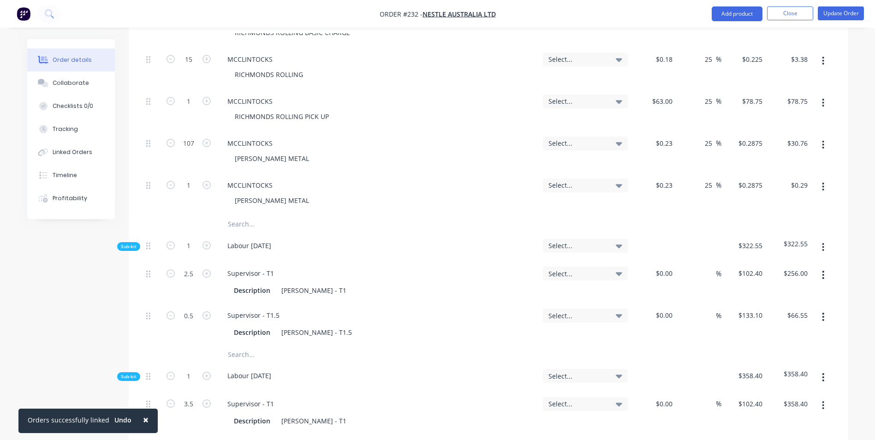
click at [297, 194] on div "[PERSON_NAME] METAL" at bounding box center [381, 200] width 308 height 13
click at [289, 194] on div "[PERSON_NAME] METAL" at bounding box center [271, 200] width 89 height 13
click at [670, 178] on input "0.23" at bounding box center [667, 184] width 18 height 13
click at [660, 215] on div at bounding box center [488, 224] width 692 height 18
click at [836, 15] on button "Update Order" at bounding box center [841, 13] width 46 height 14
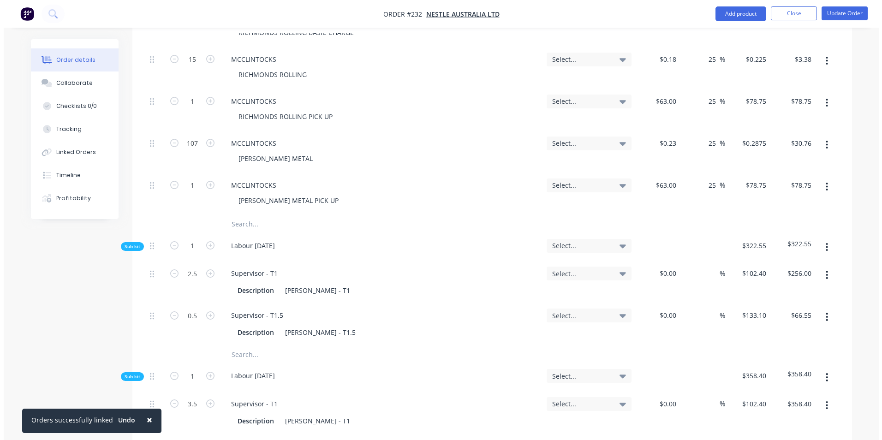
scroll to position [0, 0]
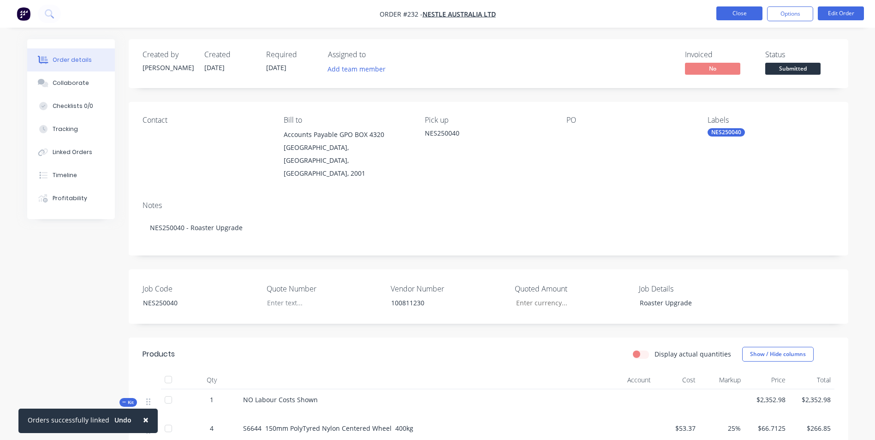
click at [735, 13] on button "Close" at bounding box center [739, 13] width 46 height 14
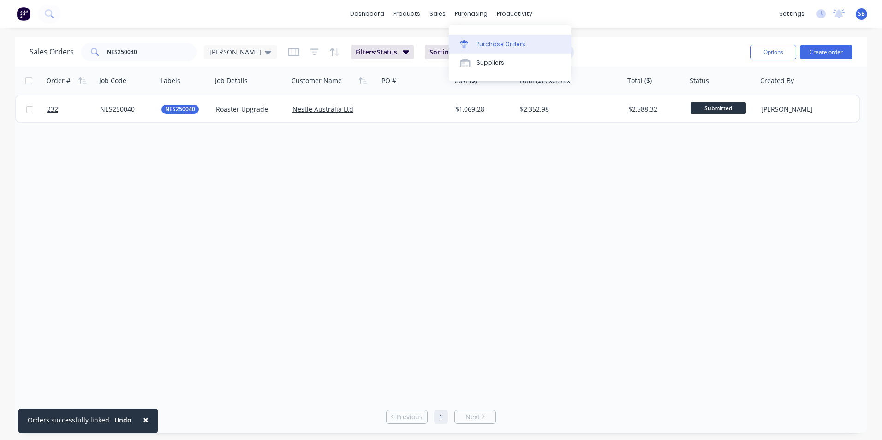
click at [483, 44] on div "Purchase Orders" at bounding box center [500, 44] width 49 height 8
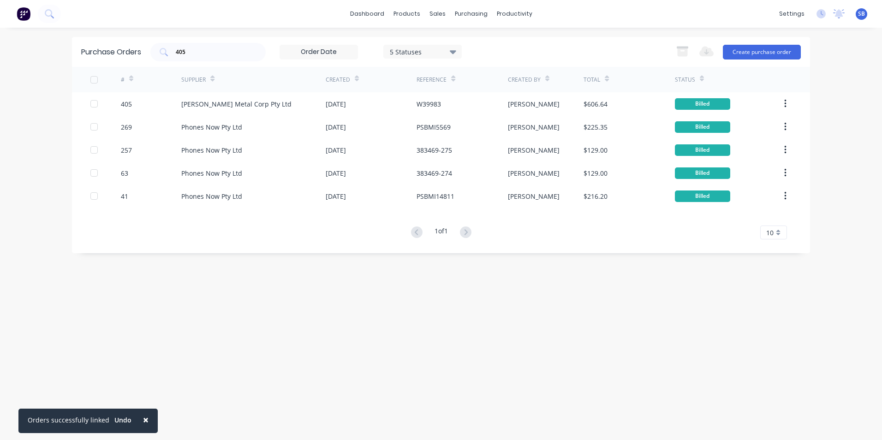
click at [765, 41] on div "Purchase Orders 405 5 Statuses 5 Statuses Export to Excel (XLSX) Create purchas…" at bounding box center [441, 52] width 738 height 30
click at [761, 51] on button "Create purchase order" at bounding box center [762, 52] width 78 height 15
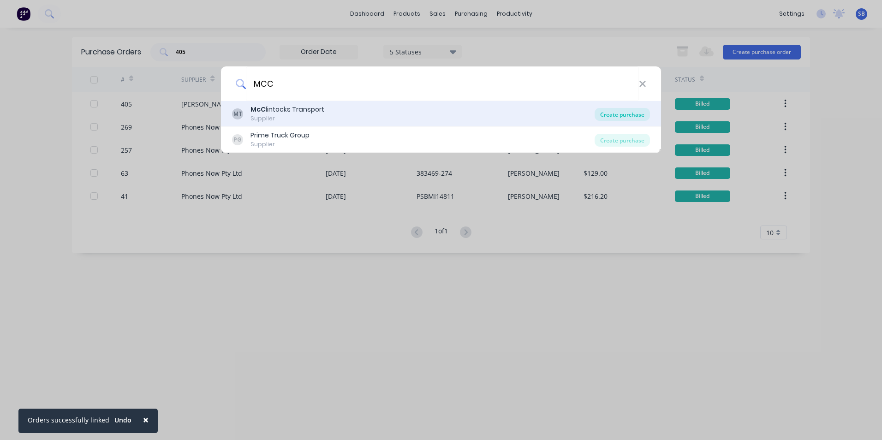
click at [625, 112] on div "Create purchase" at bounding box center [621, 114] width 55 height 13
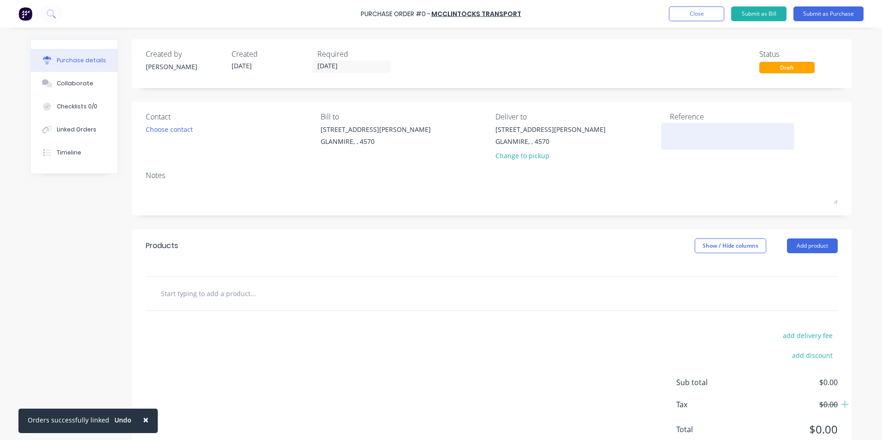
click at [687, 132] on textarea at bounding box center [727, 134] width 115 height 21
click at [329, 60] on label "[DATE]" at bounding box center [351, 66] width 78 height 12
click at [329, 61] on input "[DATE]" at bounding box center [351, 67] width 77 height 12
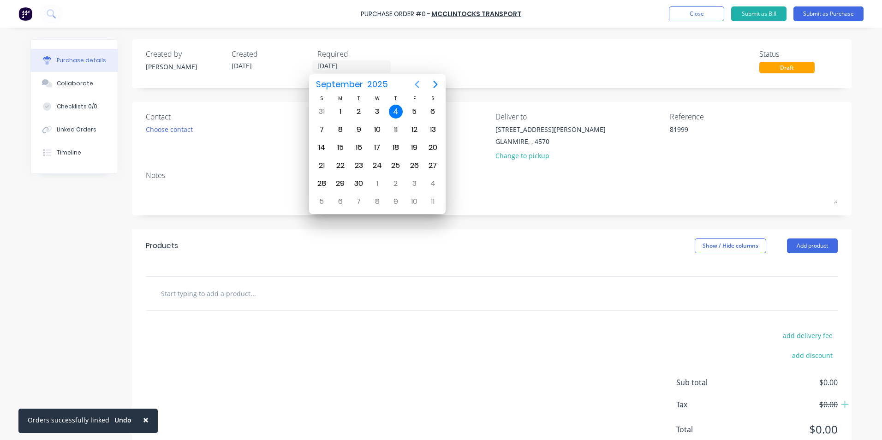
click at [417, 84] on icon "Previous page" at bounding box center [416, 84] width 11 height 11
click at [396, 177] on div "28" at bounding box center [396, 184] width 14 height 14
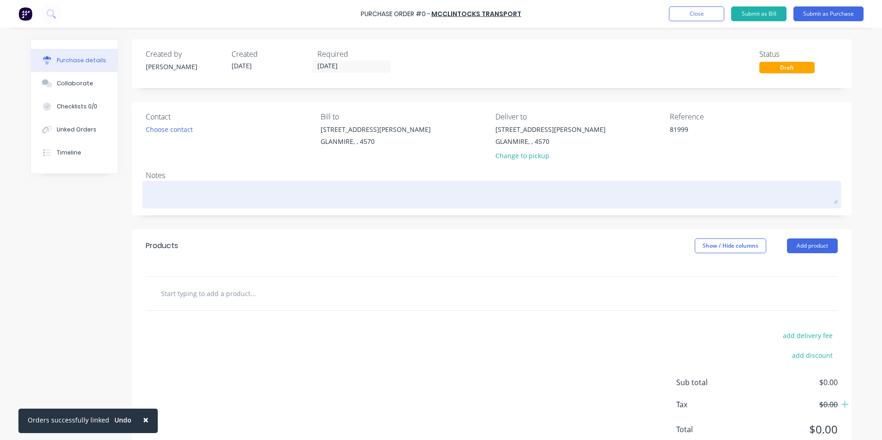
click at [255, 187] on textarea at bounding box center [492, 193] width 692 height 21
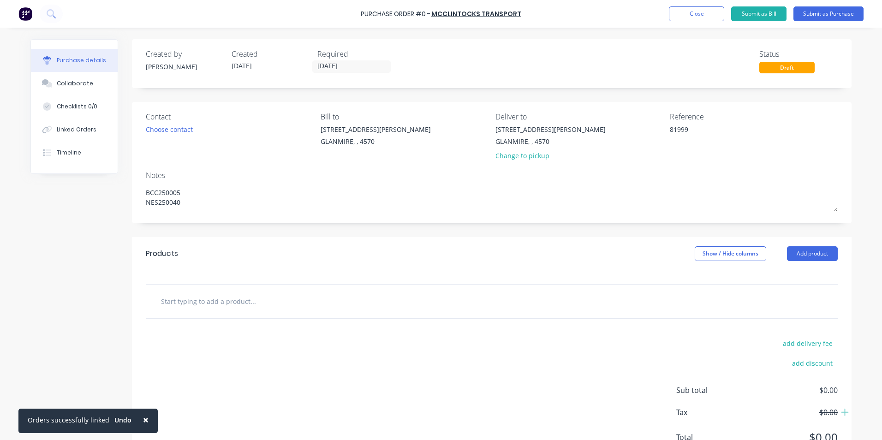
click at [232, 294] on input "text" at bounding box center [252, 301] width 184 height 18
click at [247, 296] on input "text" at bounding box center [252, 301] width 184 height 18
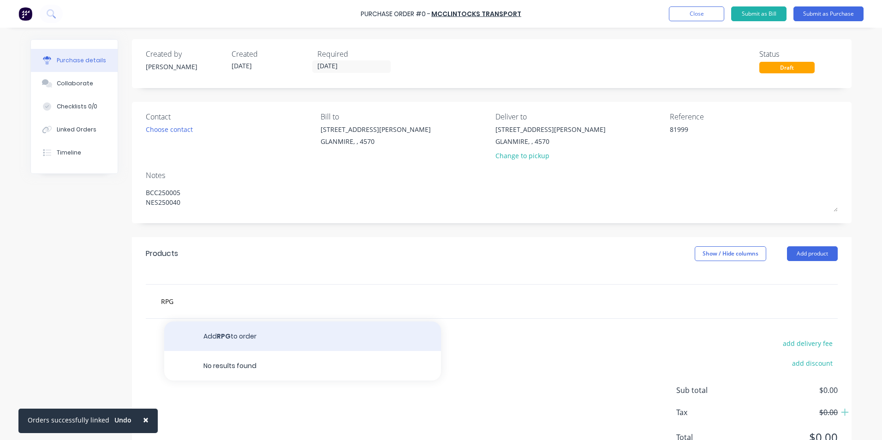
click at [227, 329] on button "Add RPG to order" at bounding box center [302, 336] width 277 height 30
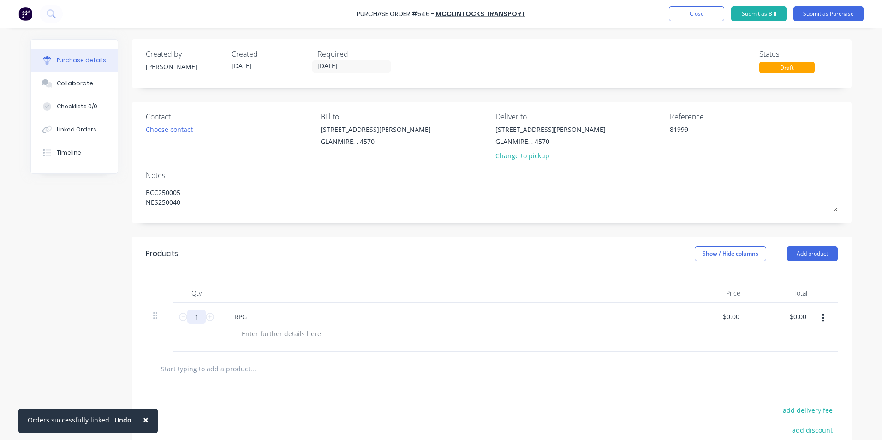
click at [192, 314] on input "1" at bounding box center [196, 317] width 18 height 14
click at [741, 315] on div "$0.00 $0.00" at bounding box center [732, 316] width 25 height 13
drag, startPoint x: 736, startPoint y: 316, endPoint x: 713, endPoint y: 314, distance: 23.7
click at [716, 314] on input "0.0000" at bounding box center [728, 316] width 25 height 13
drag, startPoint x: 735, startPoint y: 316, endPoint x: 638, endPoint y: 308, distance: 98.0
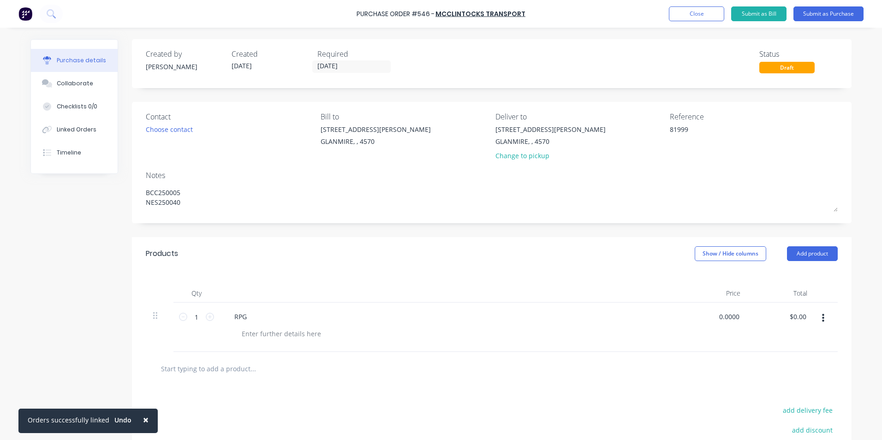
click at [639, 308] on div "1 1 RPG 0.0000 0.0000 $0.00 $0.00" at bounding box center [492, 326] width 692 height 49
click at [822, 319] on button "button" at bounding box center [823, 318] width 22 height 17
click at [795, 358] on button "Duplicate" at bounding box center [794, 361] width 78 height 18
click at [264, 382] on div at bounding box center [281, 382] width 94 height 13
click at [253, 325] on div "RPG" at bounding box center [449, 326] width 461 height 49
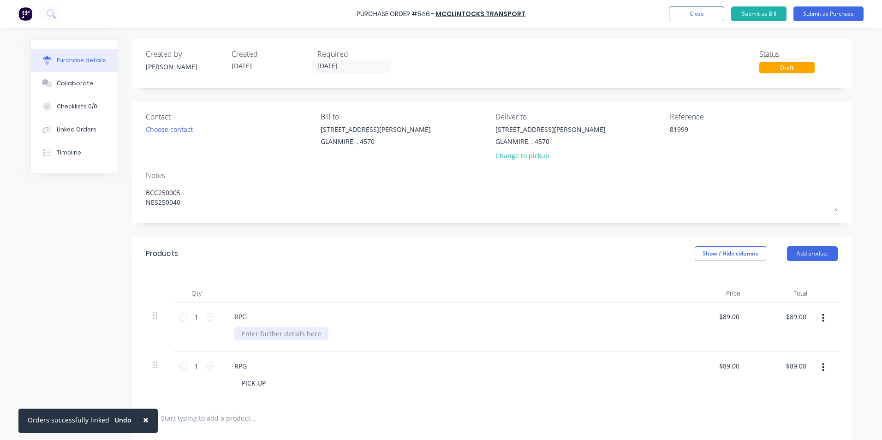
click at [247, 328] on div at bounding box center [281, 333] width 94 height 13
click at [237, 380] on div "PICK UP" at bounding box center [253, 382] width 39 height 13
drag, startPoint x: 267, startPoint y: 385, endPoint x: 203, endPoint y: 383, distance: 64.1
click at [206, 384] on div "1 1 RPG PICK UP $89.00 $89.00 $89.00 $89.00" at bounding box center [492, 376] width 692 height 49
click at [245, 368] on div "RPG" at bounding box center [240, 365] width 27 height 13
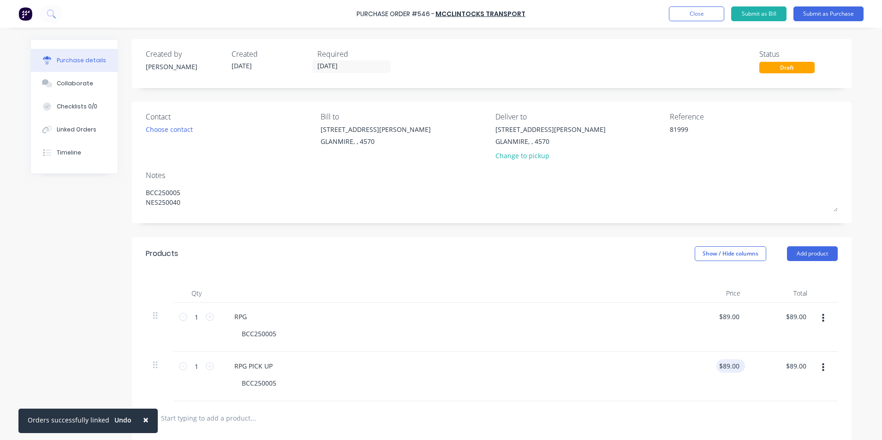
click at [738, 367] on div "$89.00 $89.00" at bounding box center [730, 365] width 29 height 13
drag, startPoint x: 735, startPoint y: 365, endPoint x: 684, endPoint y: 364, distance: 50.7
click at [684, 364] on div "89 89" at bounding box center [714, 376] width 67 height 49
click at [690, 377] on div "$63.00 63" at bounding box center [714, 376] width 67 height 49
click at [328, 418] on input "text" at bounding box center [252, 418] width 184 height 18
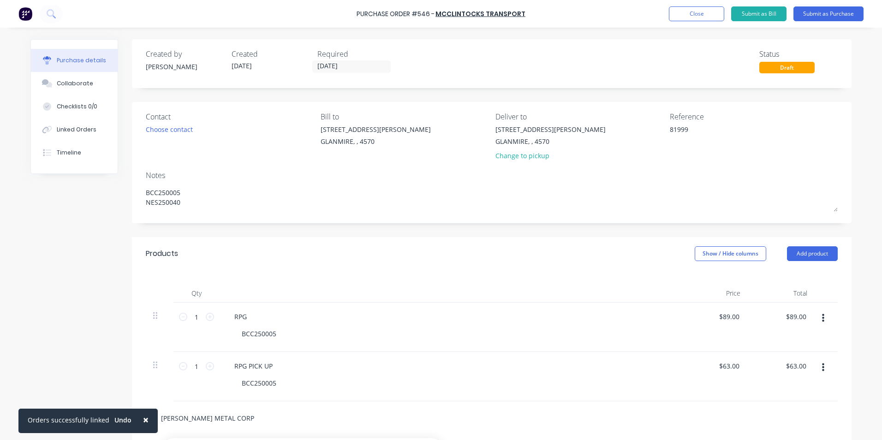
scroll to position [156, 0]
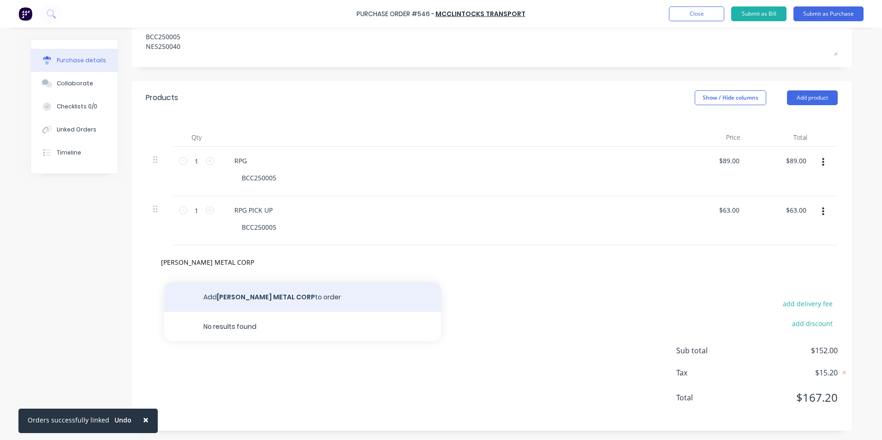
click at [286, 295] on button "Add [PERSON_NAME] METAL CORP to order" at bounding box center [302, 297] width 277 height 30
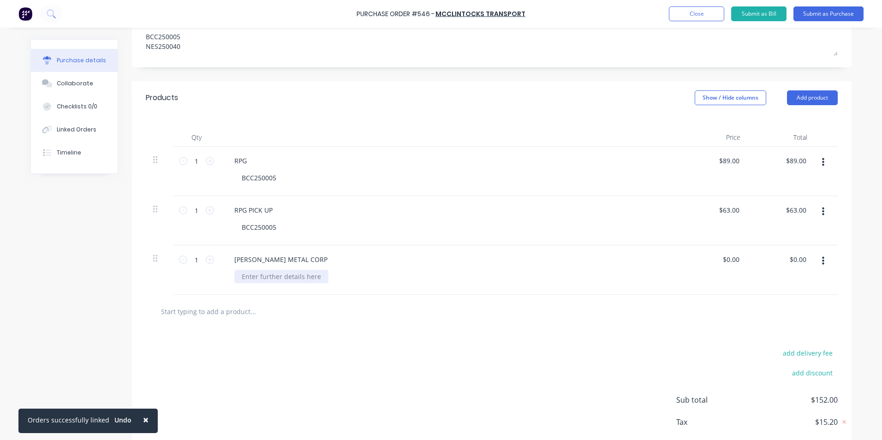
click at [253, 273] on div at bounding box center [281, 276] width 94 height 13
click at [823, 261] on button "button" at bounding box center [823, 261] width 22 height 17
click at [804, 301] on button "Duplicate" at bounding box center [794, 304] width 78 height 18
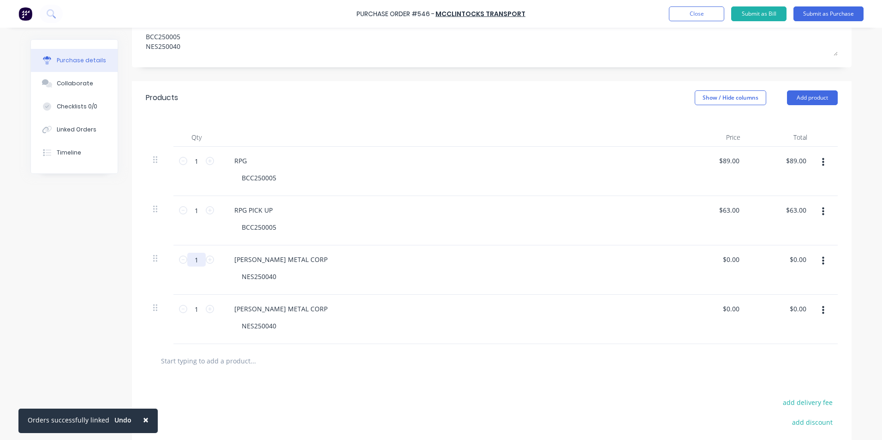
click at [189, 261] on input "1" at bounding box center [196, 260] width 18 height 14
click at [195, 307] on input "1" at bounding box center [196, 309] width 18 height 14
click at [299, 309] on div "[PERSON_NAME] METAL CORP" at bounding box center [281, 308] width 108 height 13
drag, startPoint x: 719, startPoint y: 258, endPoint x: 751, endPoint y: 258, distance: 32.3
click at [751, 258] on div "107 107 [PERSON_NAME] METAL CORP NES250040 0.00 0.00 $0.00 $0.00" at bounding box center [492, 269] width 692 height 49
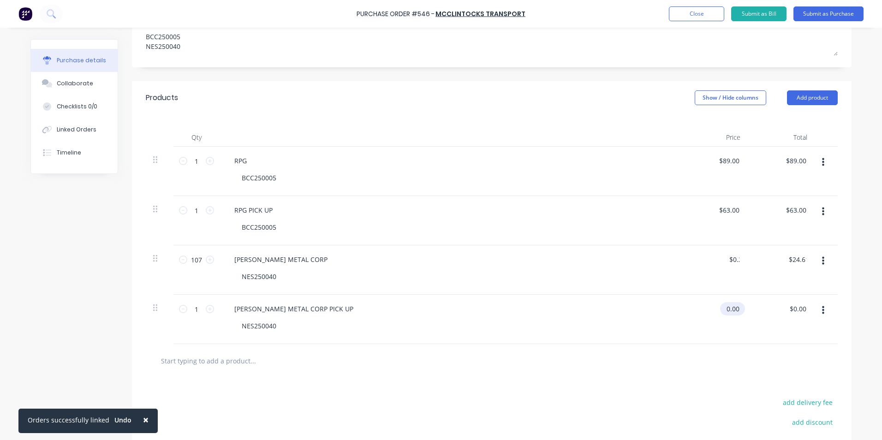
click at [732, 315] on input "0.00" at bounding box center [730, 308] width 21 height 13
click at [724, 334] on div "$63.00 $63.00" at bounding box center [714, 319] width 67 height 49
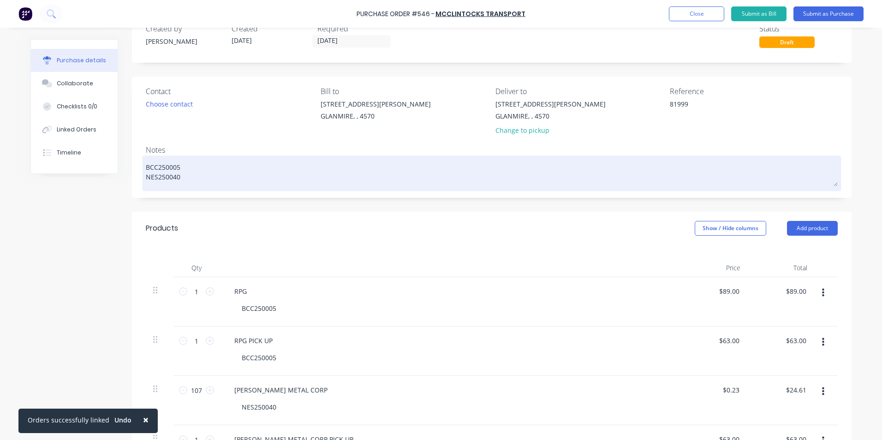
scroll to position [24, 0]
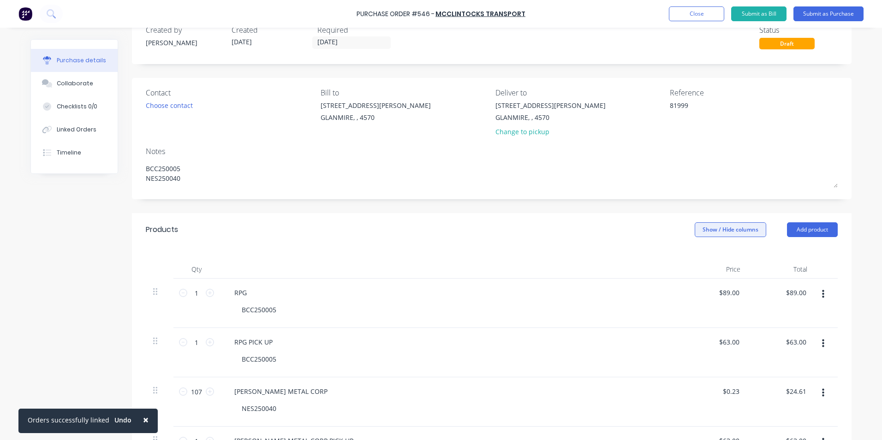
click at [711, 235] on button "Show / Hide columns" at bounding box center [729, 229] width 71 height 15
click at [702, 264] on div "Account Job Discount" at bounding box center [721, 275] width 69 height 53
click at [702, 258] on label "Account" at bounding box center [702, 260] width 16 height 8
click at [694, 256] on input "Account" at bounding box center [694, 256] width 0 height 0
click at [652, 292] on span "Select..." at bounding box center [661, 293] width 28 height 10
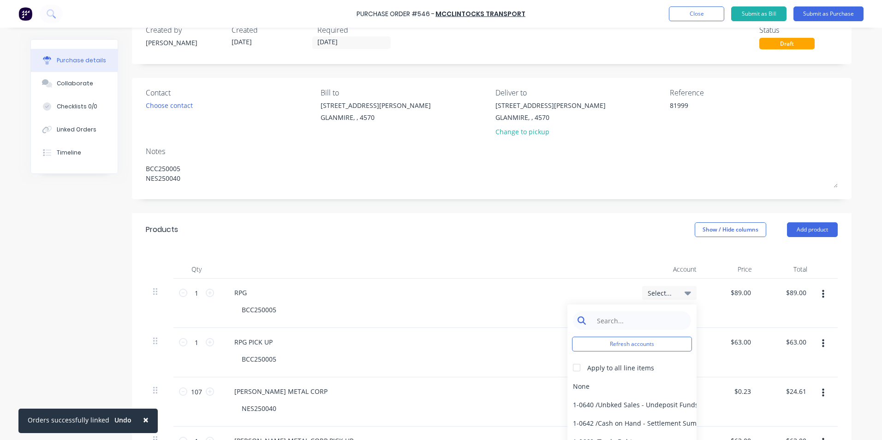
click at [619, 318] on input at bounding box center [639, 320] width 95 height 18
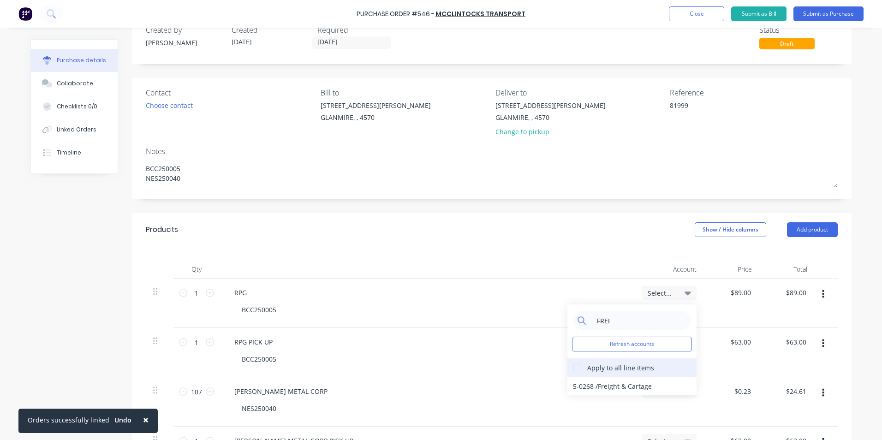
click at [577, 365] on div at bounding box center [576, 367] width 18 height 18
click at [578, 385] on div "5-0268 / Freight & Cartage" at bounding box center [631, 386] width 129 height 18
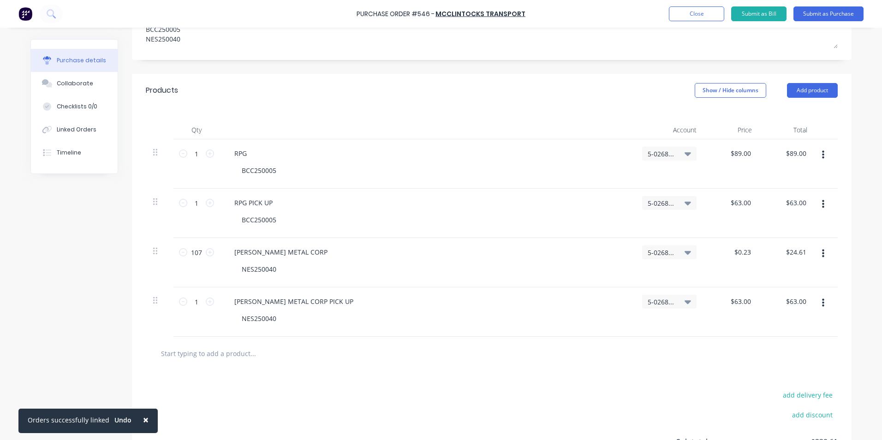
scroll to position [255, 0]
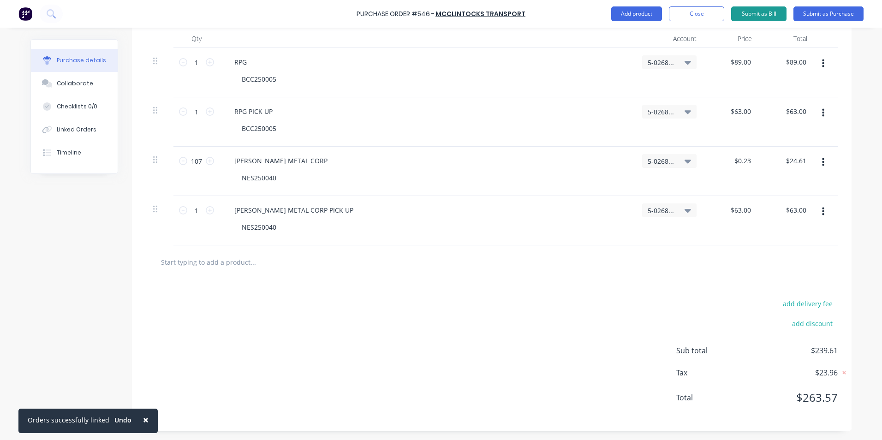
click at [742, 9] on button "Submit as Bill" at bounding box center [758, 13] width 55 height 15
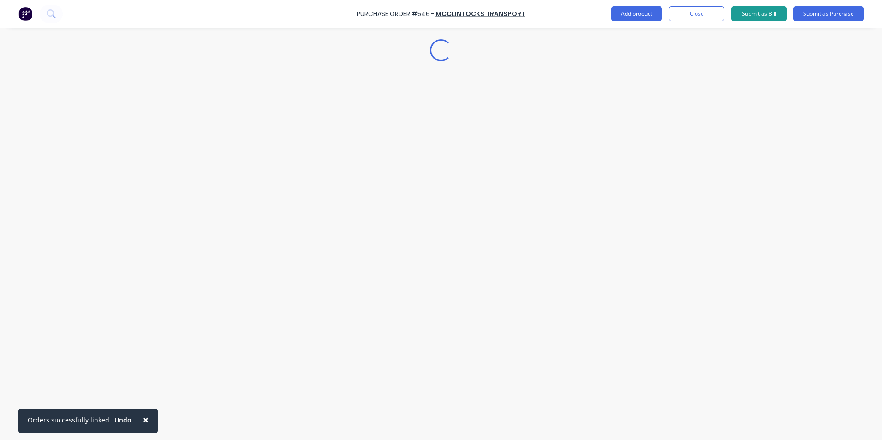
scroll to position [0, 0]
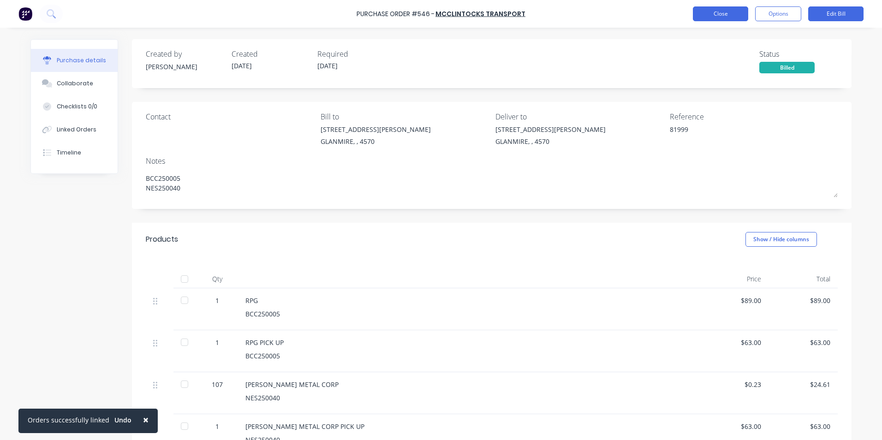
click at [704, 8] on button "Close" at bounding box center [720, 13] width 55 height 15
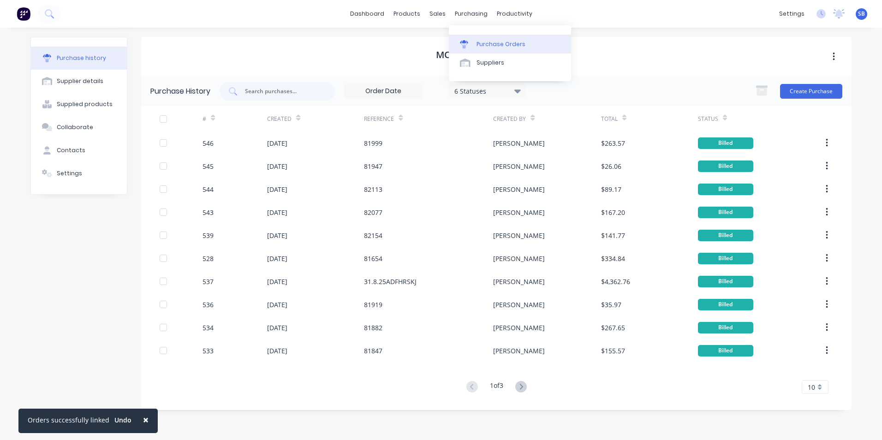
click at [498, 41] on div "Purchase Orders" at bounding box center [500, 44] width 49 height 8
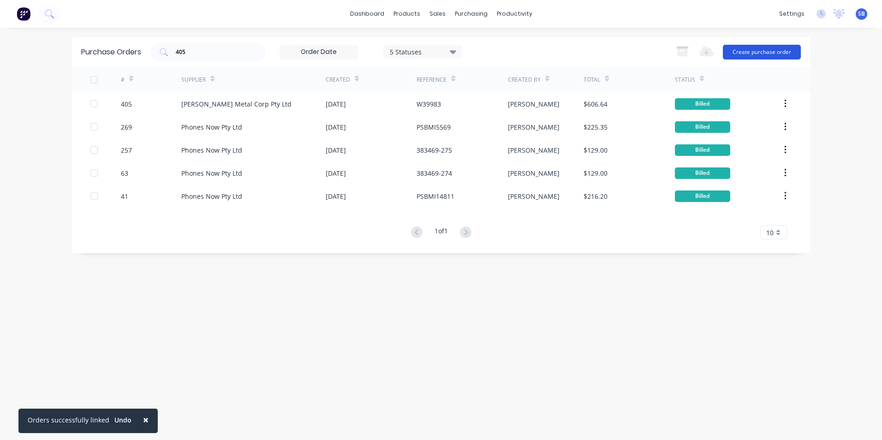
click at [771, 54] on button "Create purchase order" at bounding box center [762, 52] width 78 height 15
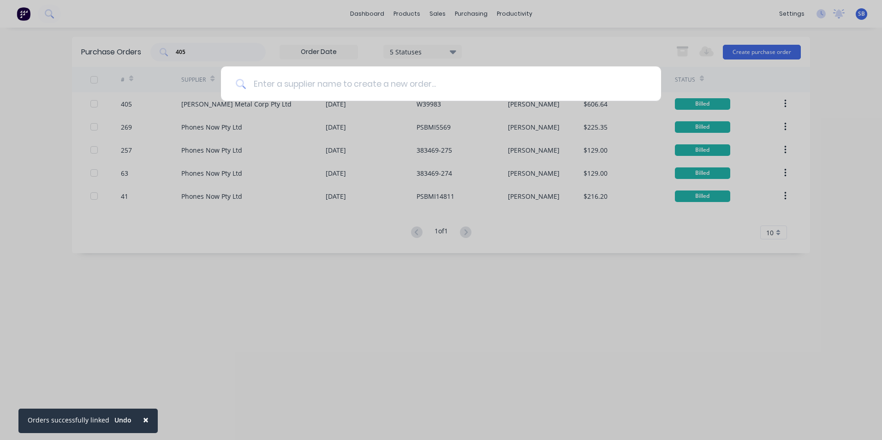
click at [415, 95] on input at bounding box center [446, 83] width 400 height 35
click at [356, 91] on input at bounding box center [446, 83] width 400 height 35
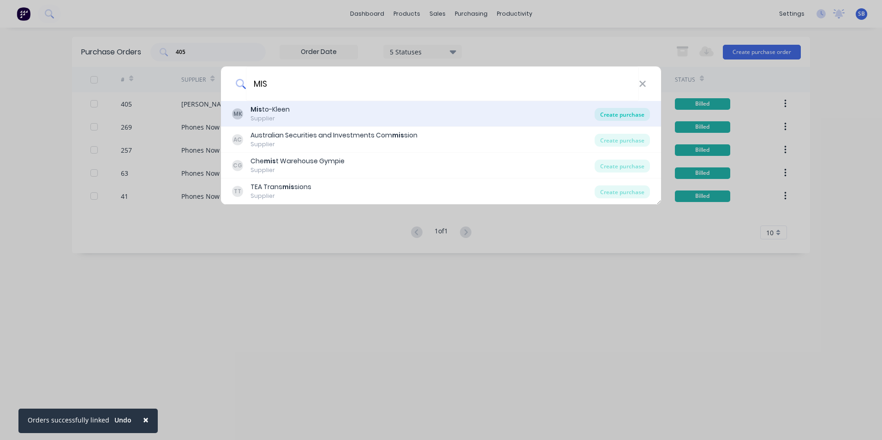
click at [648, 110] on div "Create purchase" at bounding box center [621, 114] width 55 height 13
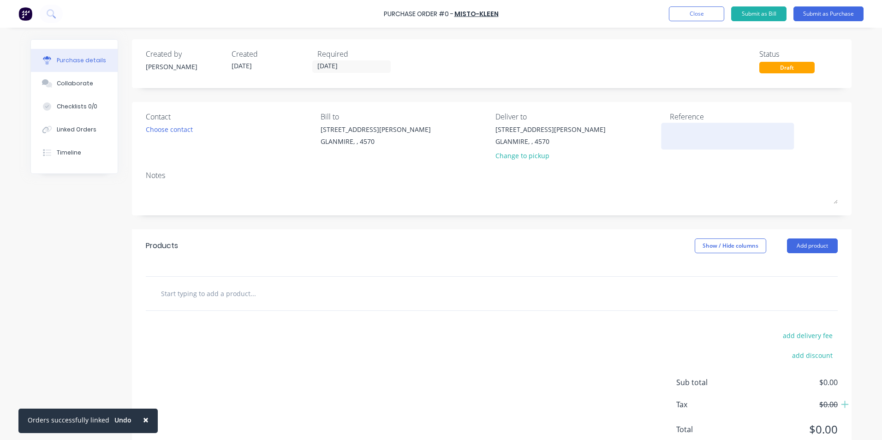
click at [682, 135] on textarea at bounding box center [727, 134] width 115 height 21
click at [331, 71] on input "[DATE]" at bounding box center [351, 67] width 77 height 12
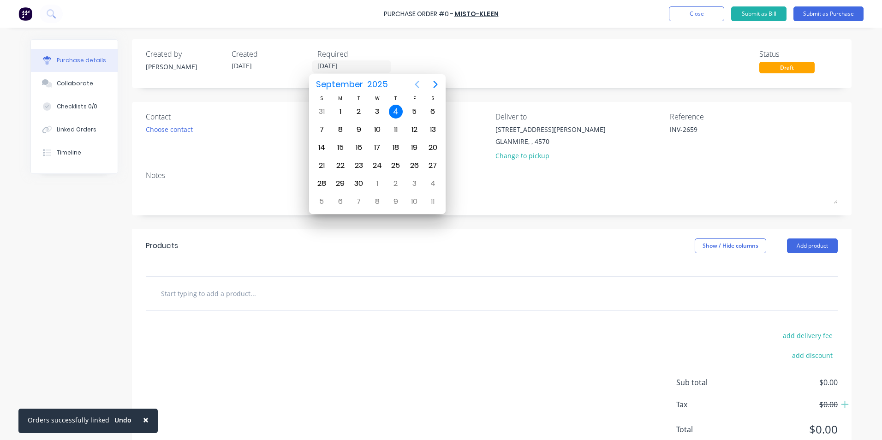
click at [414, 81] on icon "Previous page" at bounding box center [416, 84] width 11 height 11
click at [318, 202] on div "31" at bounding box center [321, 202] width 14 height 14
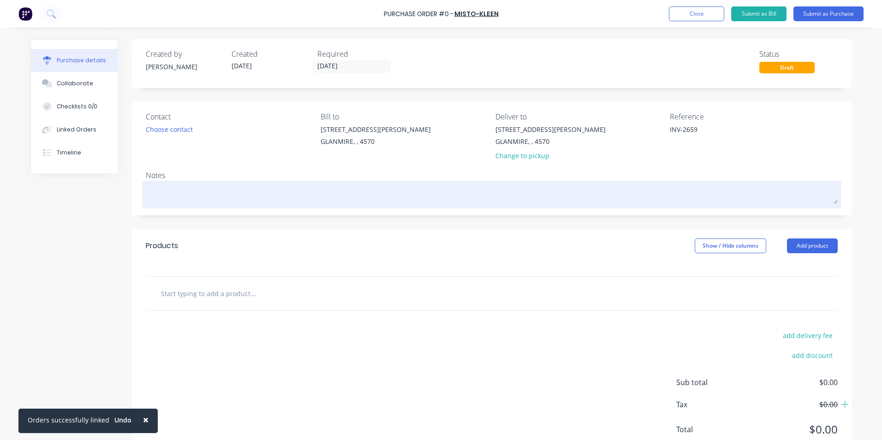
click at [290, 202] on textarea at bounding box center [492, 193] width 692 height 21
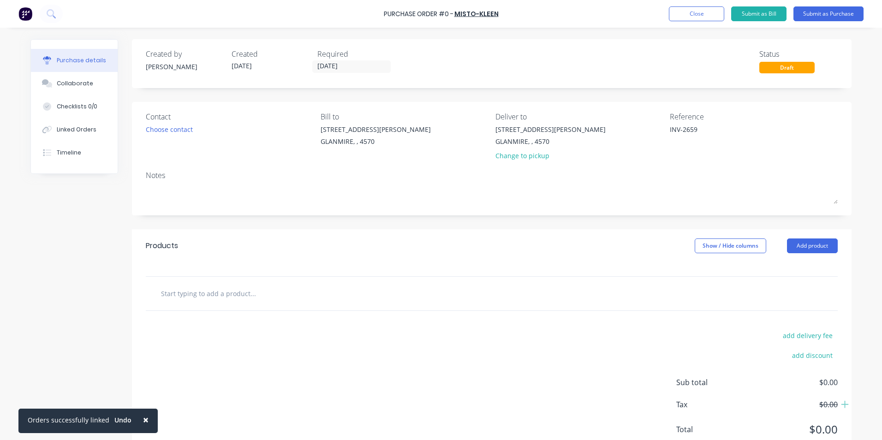
click at [214, 297] on input "text" at bounding box center [252, 293] width 184 height 18
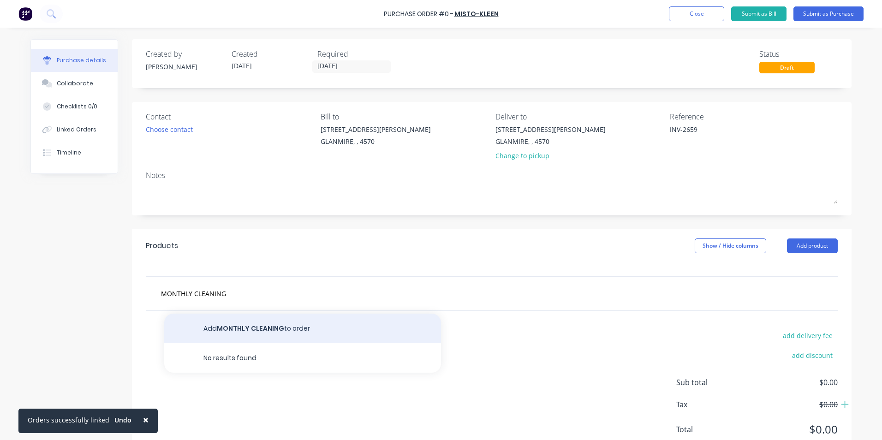
click at [229, 327] on button "Add MONTHLY CLEANING to order" at bounding box center [302, 329] width 277 height 30
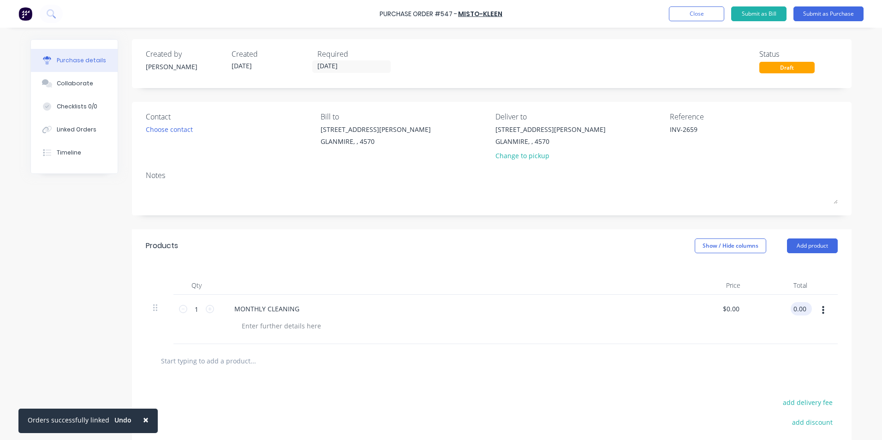
click at [790, 309] on input "0.00" at bounding box center [799, 308] width 18 height 13
drag, startPoint x: 789, startPoint y: 309, endPoint x: 861, endPoint y: 324, distance: 73.3
click at [859, 324] on div "× Orders successfully linked Undo Purchase Order #547 - Misto-Kleen Add product…" at bounding box center [441, 220] width 882 height 440
click at [755, 347] on div at bounding box center [492, 361] width 692 height 34
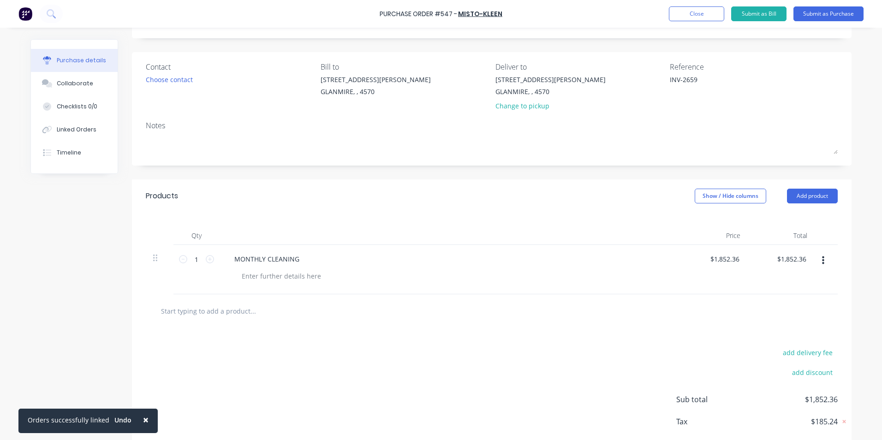
scroll to position [99, 0]
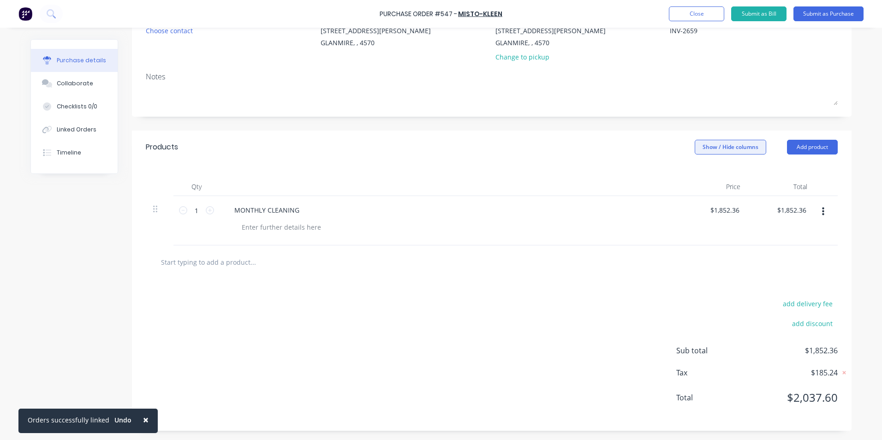
click at [719, 151] on button "Show / Hide columns" at bounding box center [729, 147] width 71 height 15
click at [701, 175] on label "Account" at bounding box center [702, 177] width 16 height 8
click at [694, 173] on input "Account" at bounding box center [694, 173] width 0 height 0
click at [663, 213] on span "Select..." at bounding box center [661, 211] width 28 height 10
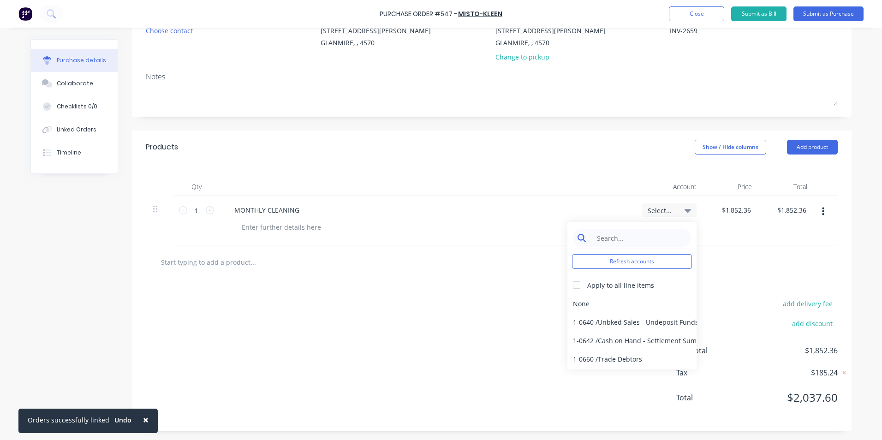
click at [652, 237] on input at bounding box center [639, 238] width 95 height 18
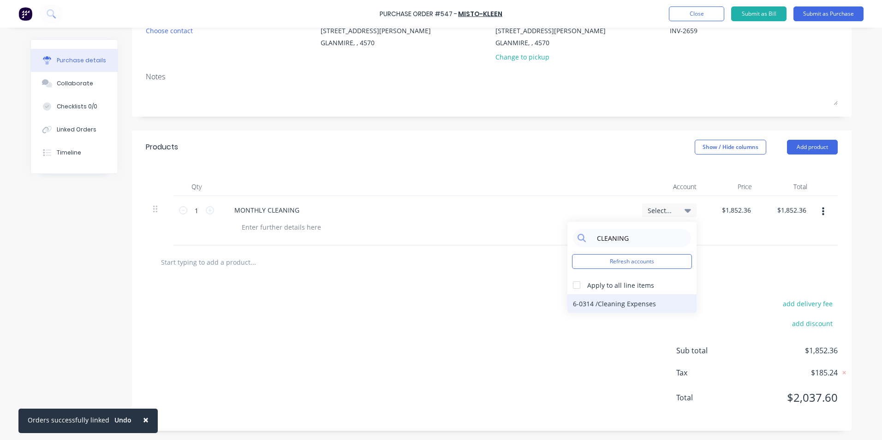
click at [603, 306] on div "6-0314 / Cleaning Expenses" at bounding box center [631, 303] width 129 height 18
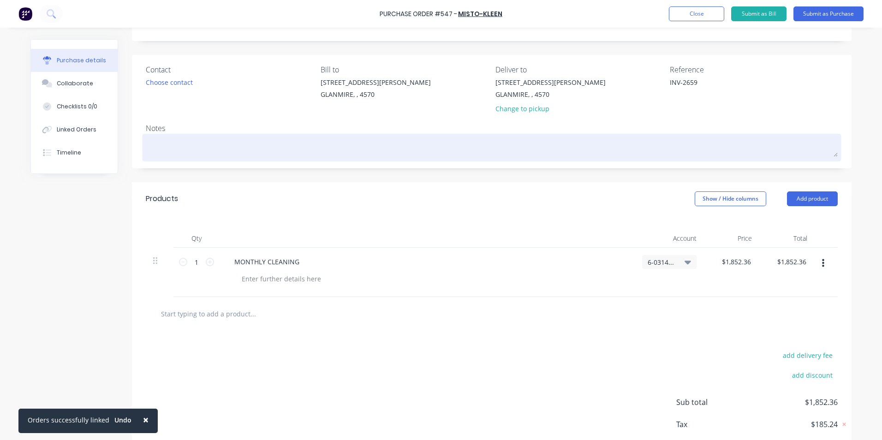
scroll to position [0, 0]
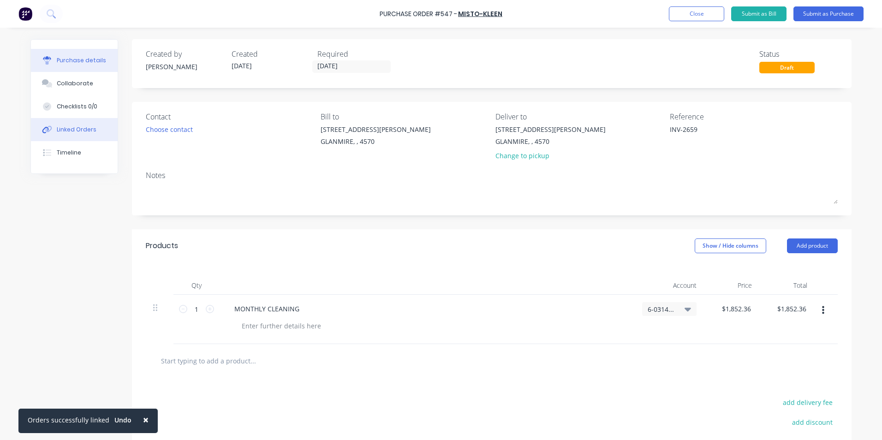
click at [70, 129] on div "Linked Orders" at bounding box center [77, 129] width 40 height 8
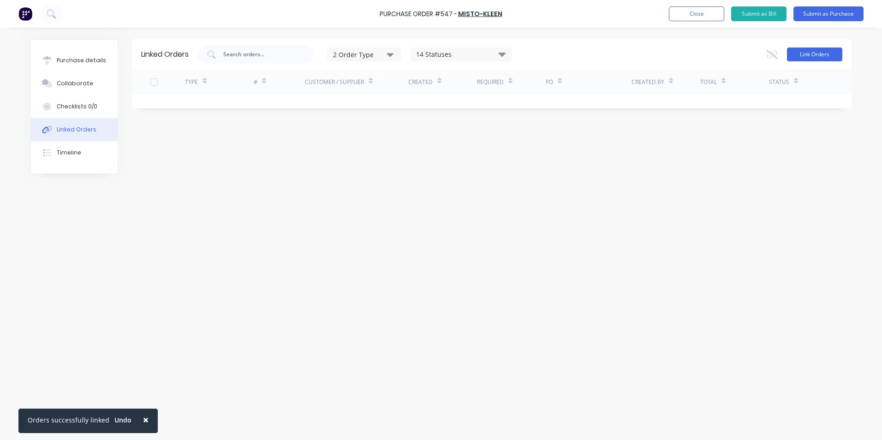
click at [808, 53] on button "Link Orders" at bounding box center [814, 54] width 55 height 14
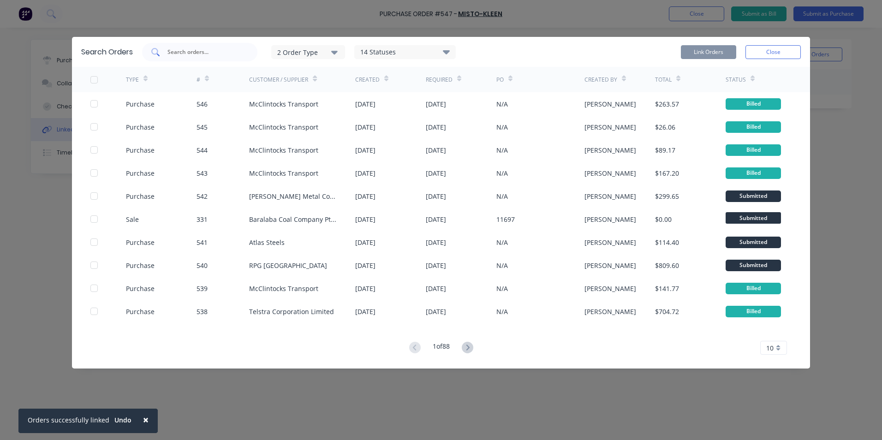
click at [172, 53] on input "text" at bounding box center [204, 51] width 77 height 9
click at [308, 54] on div "2 Order Type" at bounding box center [308, 52] width 62 height 10
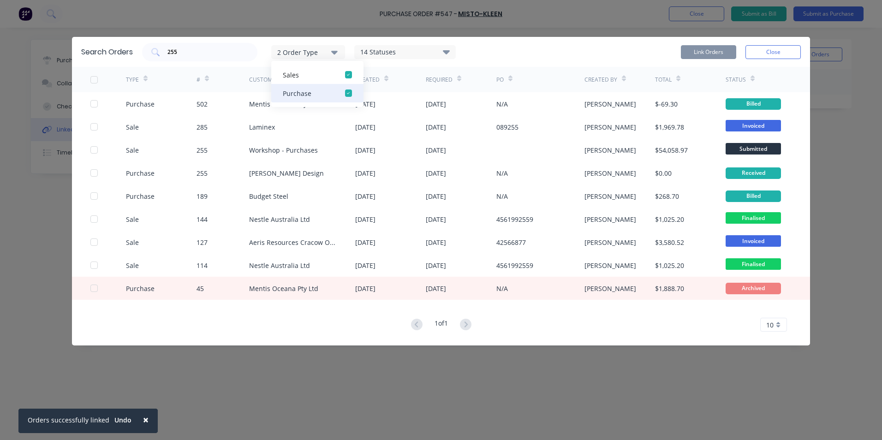
click at [301, 89] on div "Purchase" at bounding box center [309, 94] width 53 height 10
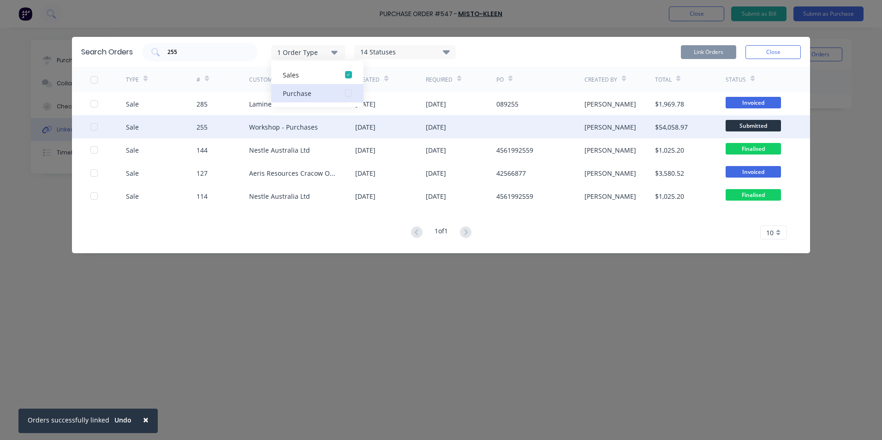
click at [95, 127] on div at bounding box center [94, 127] width 18 height 18
click at [709, 49] on button "Link Orders" at bounding box center [708, 52] width 55 height 14
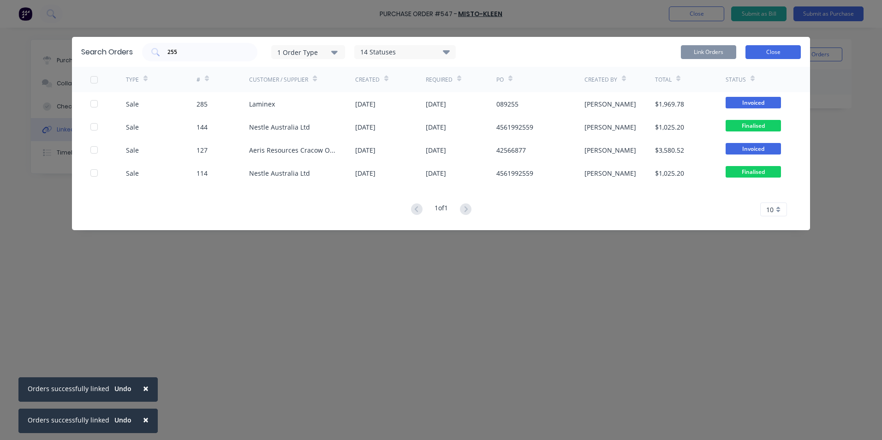
click at [776, 51] on button "Close" at bounding box center [772, 52] width 55 height 14
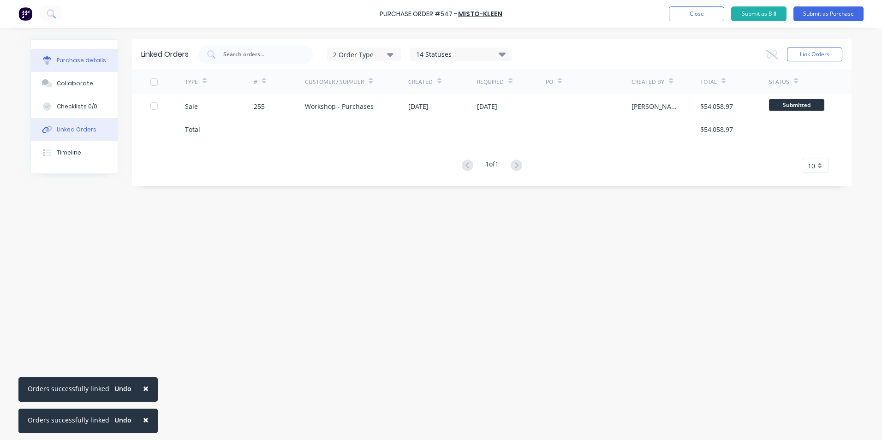
click at [76, 61] on div "Purchase details" at bounding box center [81, 60] width 49 height 8
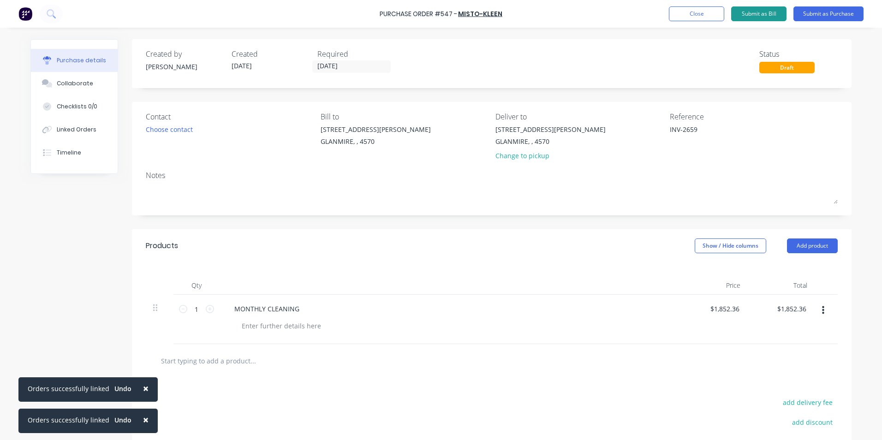
click at [756, 13] on button "Submit as Bill" at bounding box center [758, 13] width 55 height 15
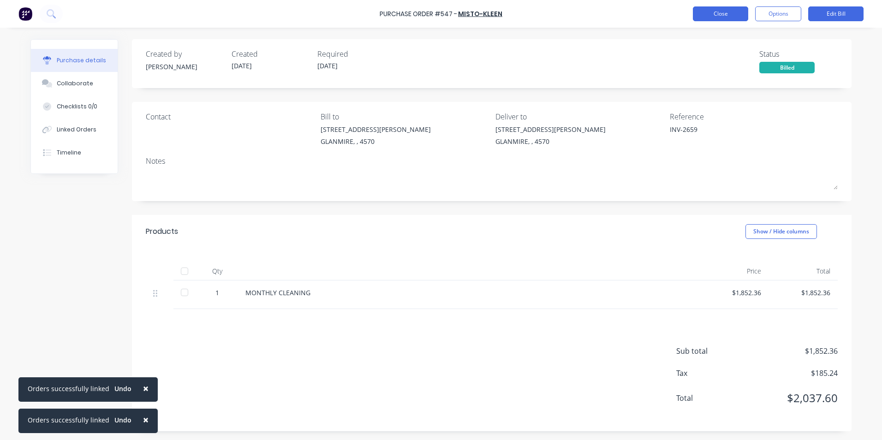
click at [722, 12] on button "Close" at bounding box center [720, 13] width 55 height 15
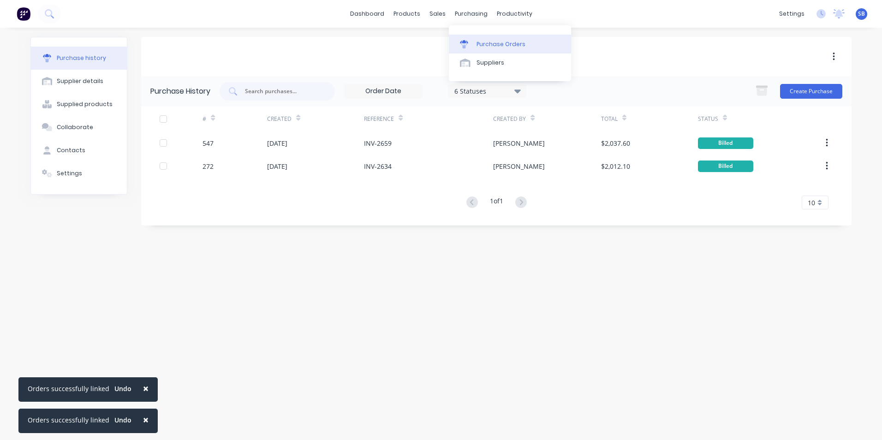
click at [474, 39] on link "Purchase Orders" at bounding box center [510, 44] width 122 height 18
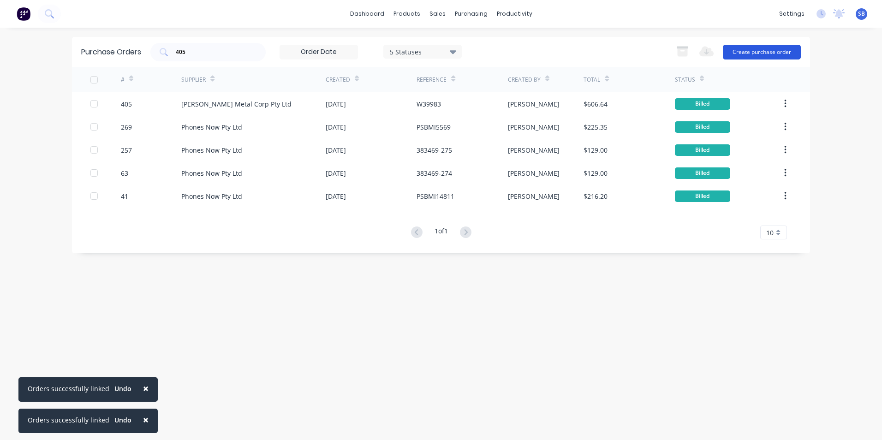
click at [770, 48] on button "Create purchase order" at bounding box center [762, 52] width 78 height 15
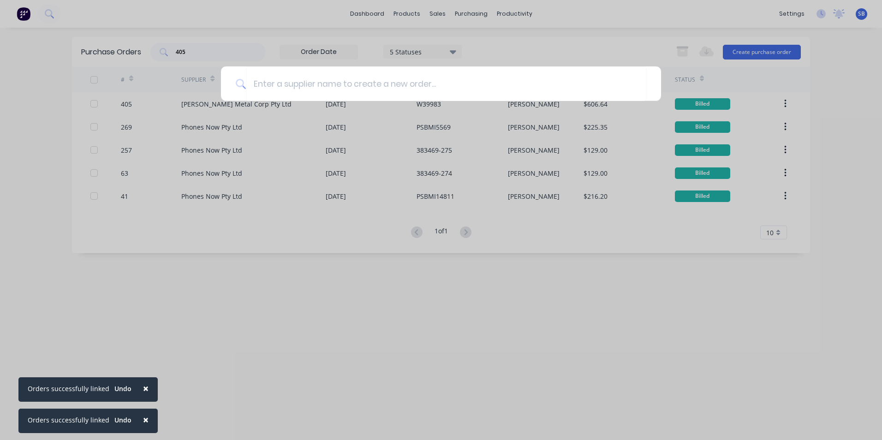
click at [147, 391] on button "×" at bounding box center [146, 388] width 24 height 22
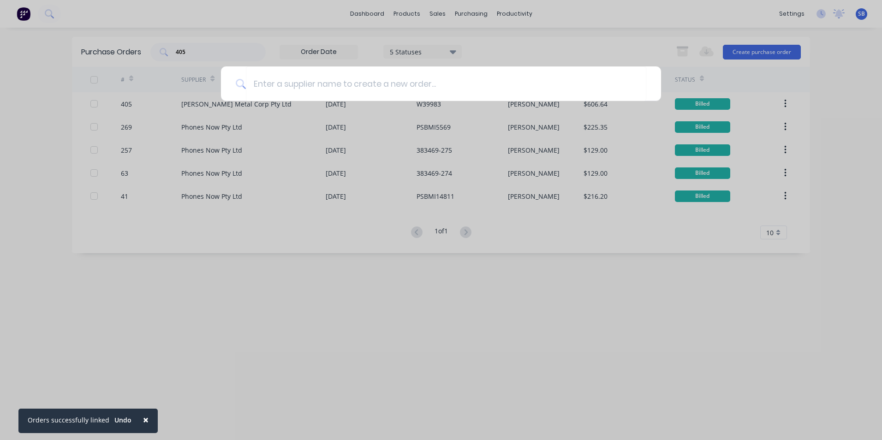
click at [143, 417] on span "×" at bounding box center [146, 419] width 6 height 13
click at [336, 84] on input at bounding box center [446, 83] width 400 height 35
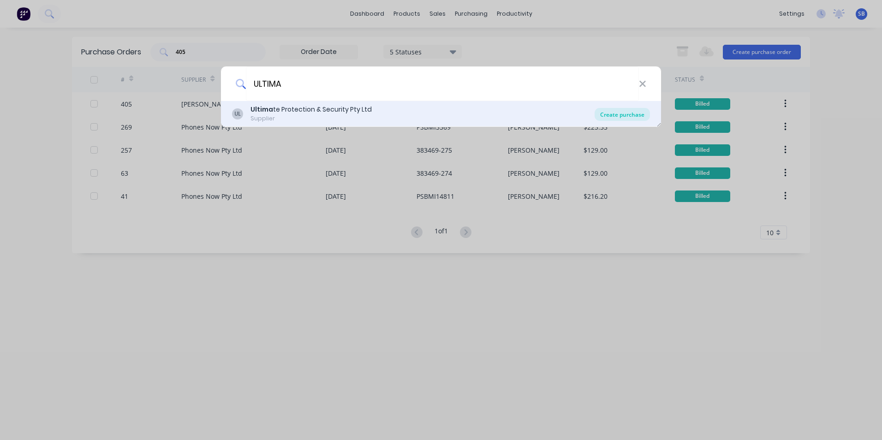
click at [624, 115] on div "Create purchase" at bounding box center [621, 114] width 55 height 13
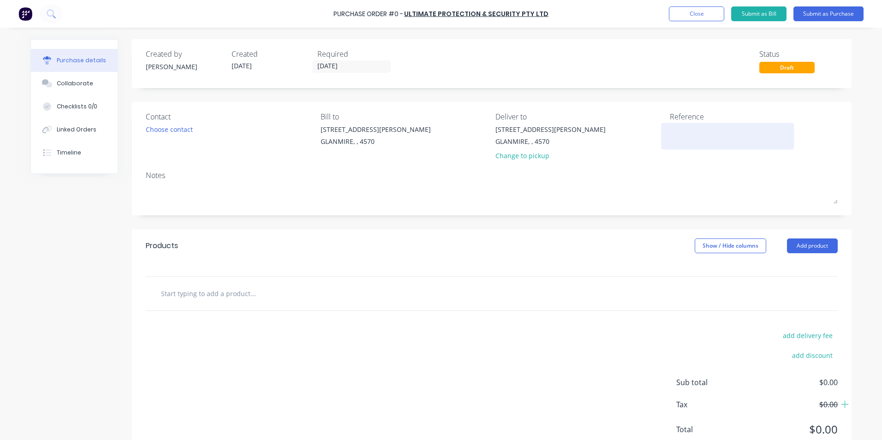
click at [675, 140] on textarea at bounding box center [727, 134] width 115 height 21
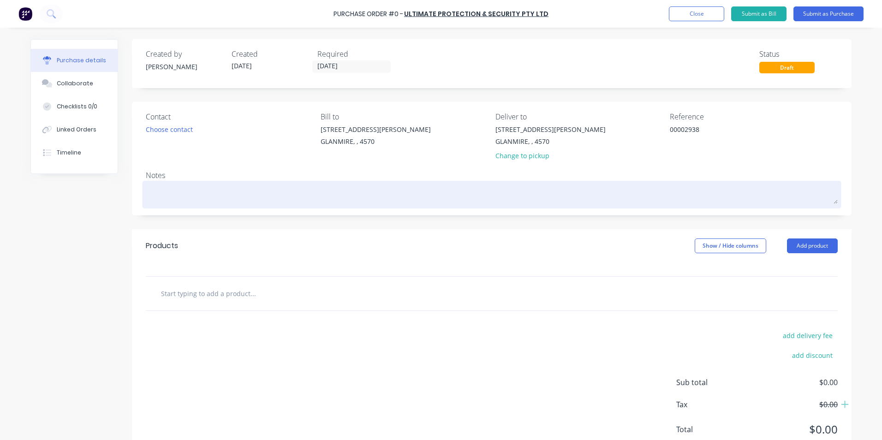
click at [227, 192] on textarea at bounding box center [492, 193] width 692 height 21
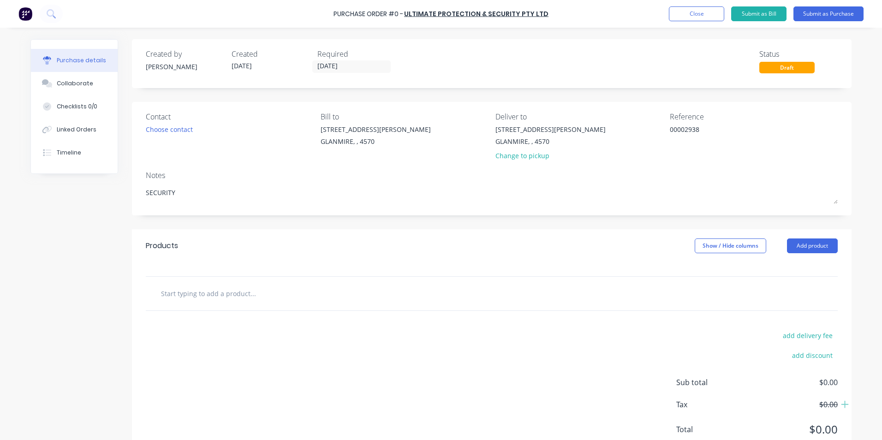
click at [219, 296] on input "text" at bounding box center [252, 293] width 184 height 18
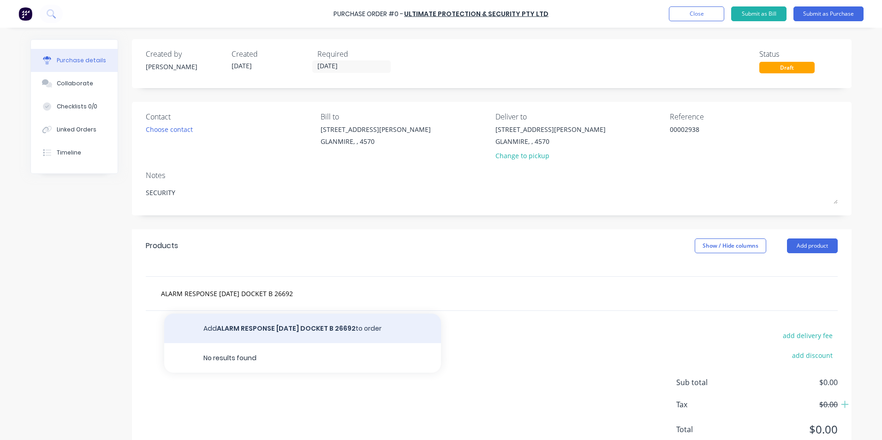
click at [378, 325] on button "Add ALARM RESPONSE [DATE] DOCKET B 26692 to order" at bounding box center [302, 329] width 277 height 30
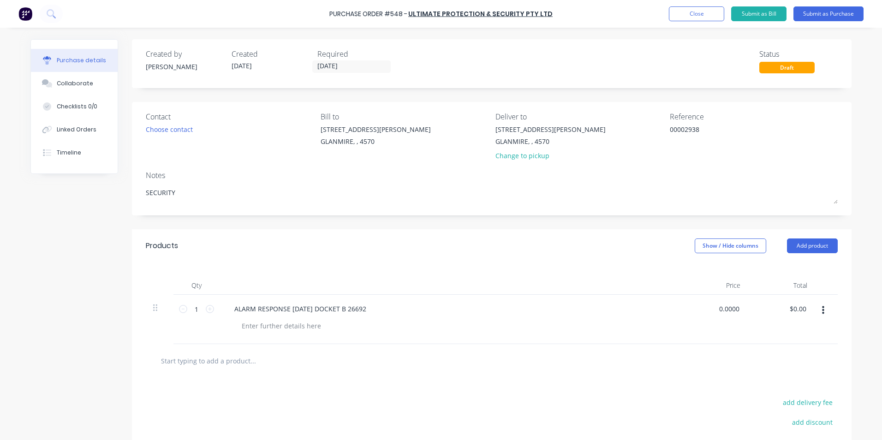
drag, startPoint x: 723, startPoint y: 307, endPoint x: 806, endPoint y: 315, distance: 83.9
click at [806, 315] on div "1 1 ALARM RESPONSE [DATE] DOCKET B 26692 0.0000 0.0000 $0.00 $0.00" at bounding box center [492, 319] width 692 height 49
click at [734, 345] on div at bounding box center [492, 361] width 692 height 34
click at [694, 243] on button "Show / Hide columns" at bounding box center [729, 245] width 71 height 15
drag, startPoint x: 691, startPoint y: 272, endPoint x: 695, endPoint y: 275, distance: 5.6
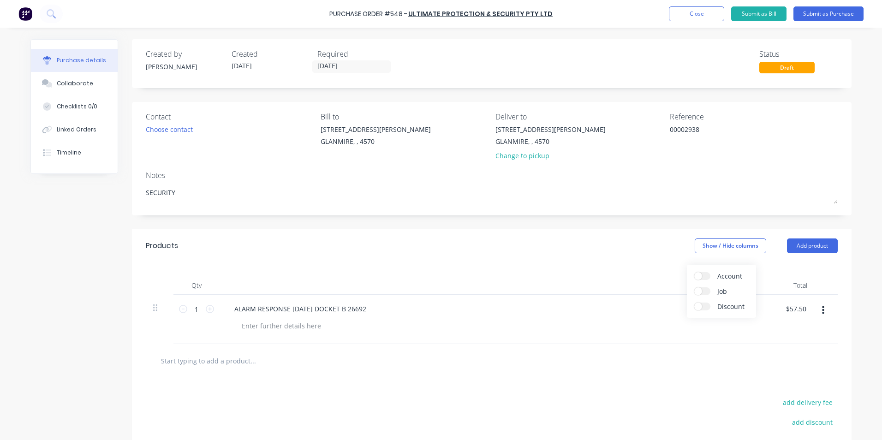
click at [693, 275] on div "Account Job Discount" at bounding box center [721, 291] width 69 height 53
click at [695, 275] on span at bounding box center [698, 276] width 8 height 8
click at [694, 272] on input "Account" at bounding box center [694, 272] width 0 height 0
click at [646, 300] on div "Select..." at bounding box center [668, 319] width 69 height 49
click at [650, 311] on span "Select..." at bounding box center [661, 309] width 28 height 10
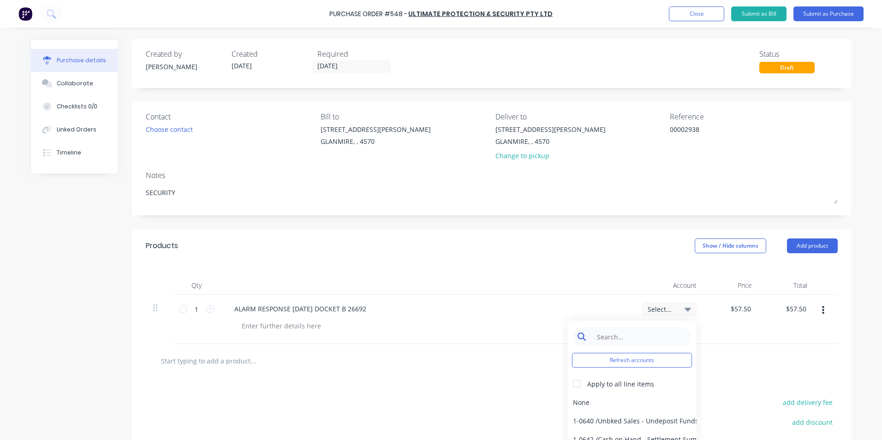
click at [604, 331] on input at bounding box center [639, 336] width 95 height 18
click at [581, 400] on div "6-0436 / Security Costs" at bounding box center [631, 402] width 129 height 18
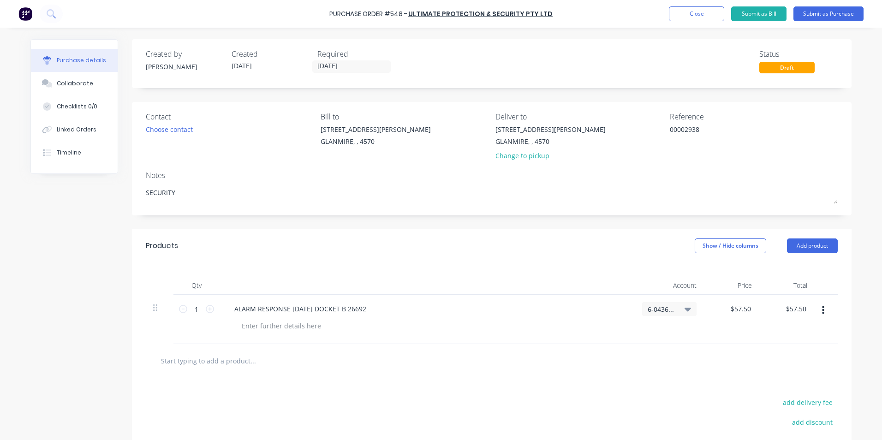
click at [324, 59] on div "Required" at bounding box center [356, 53] width 78 height 11
click at [329, 63] on input "[DATE]" at bounding box center [351, 67] width 77 height 12
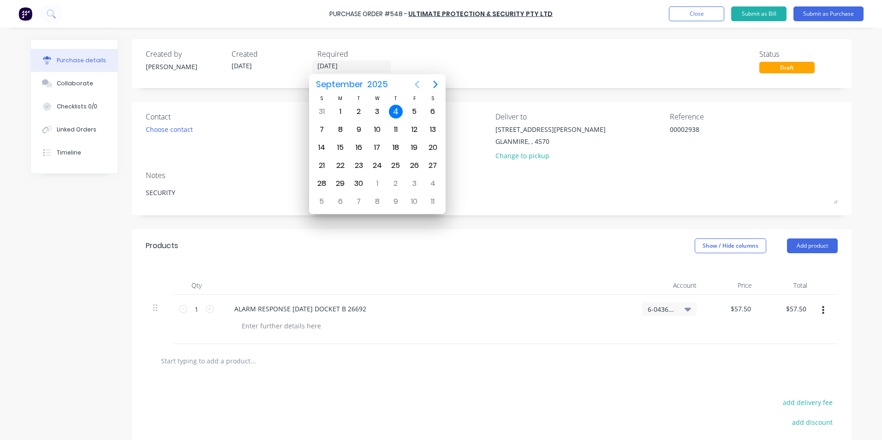
click at [419, 84] on icon "Previous page" at bounding box center [416, 84] width 11 height 11
click at [320, 200] on div "31" at bounding box center [321, 202] width 14 height 14
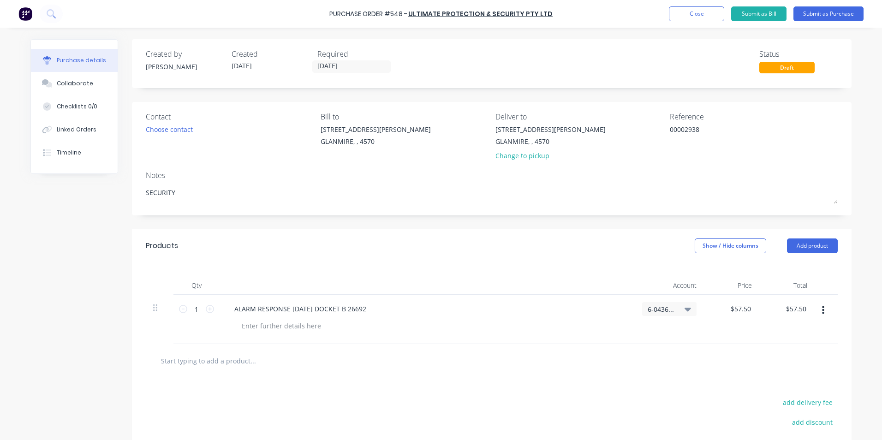
click at [463, 247] on div "Products Show / Hide columns Add product" at bounding box center [491, 245] width 719 height 33
click at [65, 127] on div "Linked Orders" at bounding box center [77, 129] width 40 height 8
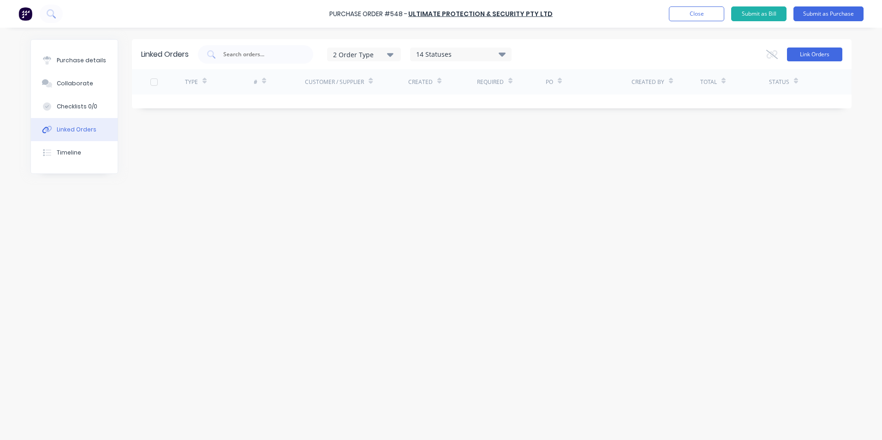
click at [817, 55] on button "Link Orders" at bounding box center [814, 54] width 55 height 14
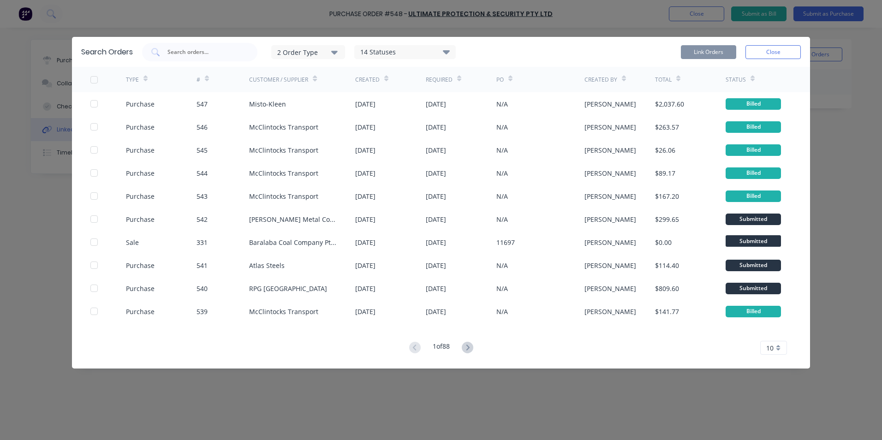
click at [308, 55] on div "2 Order Type" at bounding box center [308, 52] width 62 height 10
drag, startPoint x: 308, startPoint y: 90, endPoint x: 292, endPoint y: 86, distance: 17.0
click at [307, 90] on div "Purchase" at bounding box center [309, 94] width 53 height 10
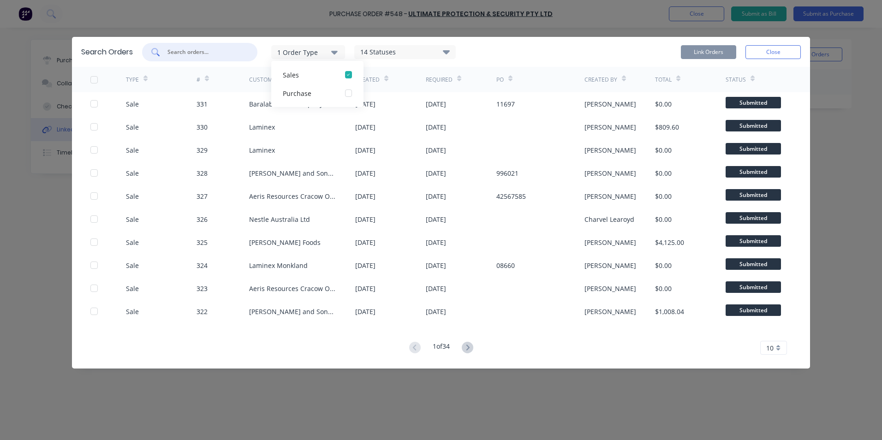
click at [213, 53] on input "text" at bounding box center [204, 51] width 77 height 9
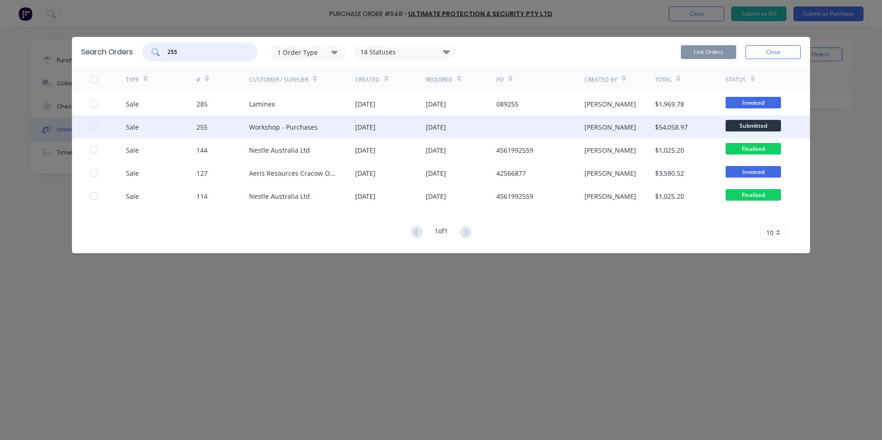
click at [95, 124] on div at bounding box center [94, 127] width 18 height 18
click at [711, 51] on button "Link Orders" at bounding box center [708, 52] width 55 height 14
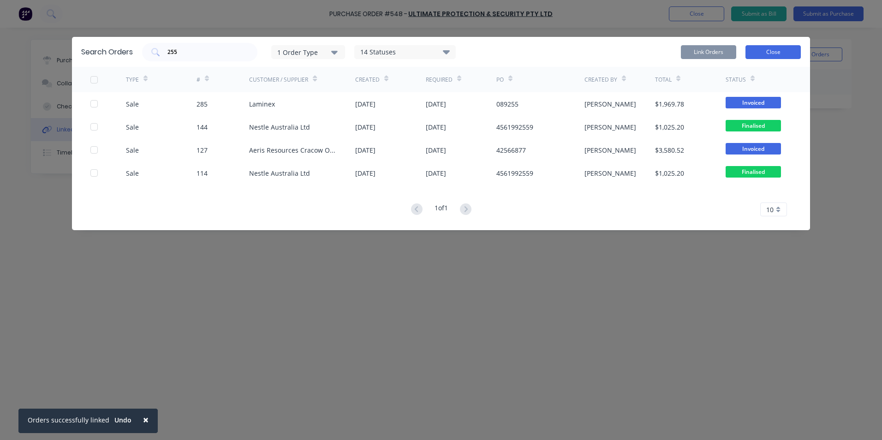
click at [783, 56] on button "Close" at bounding box center [772, 52] width 55 height 14
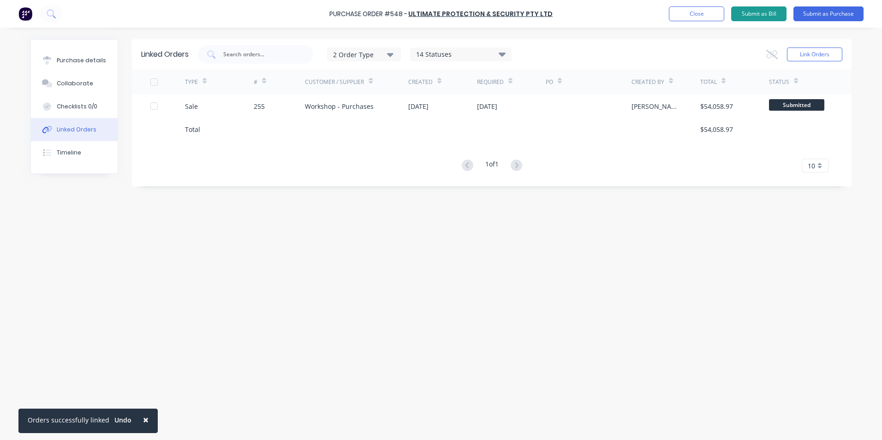
click at [749, 12] on button "Submit as Bill" at bounding box center [758, 13] width 55 height 15
click at [723, 14] on button "Close" at bounding box center [720, 13] width 55 height 15
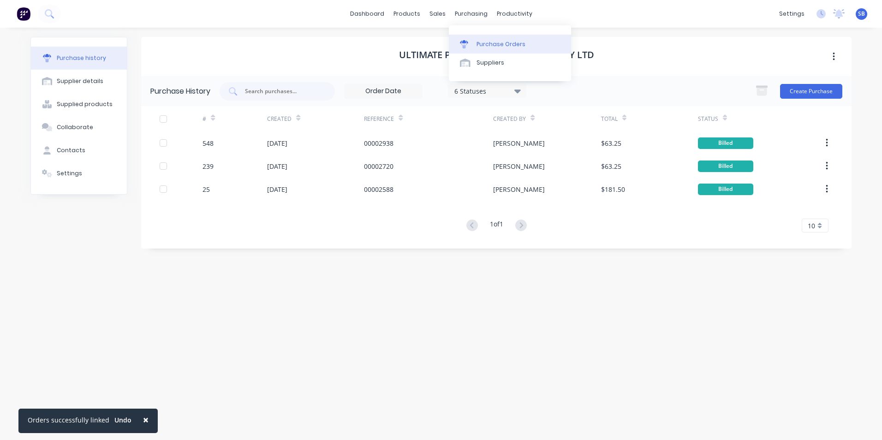
click at [489, 44] on div "Purchase Orders" at bounding box center [500, 44] width 49 height 8
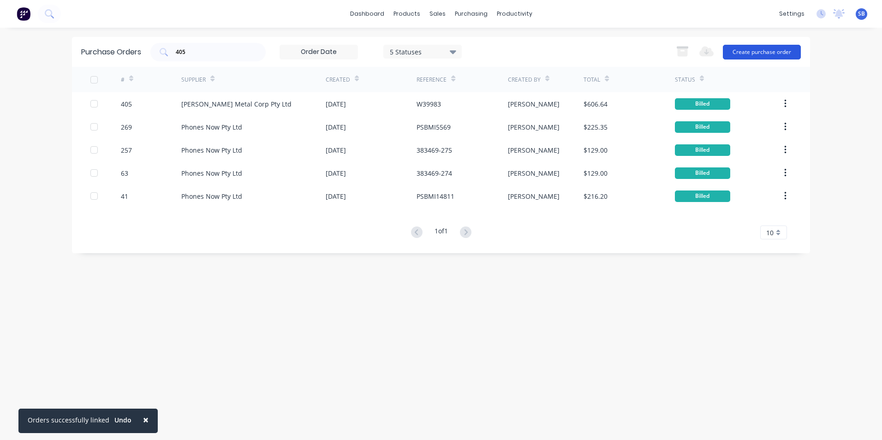
click at [780, 47] on button "Create purchase order" at bounding box center [762, 52] width 78 height 15
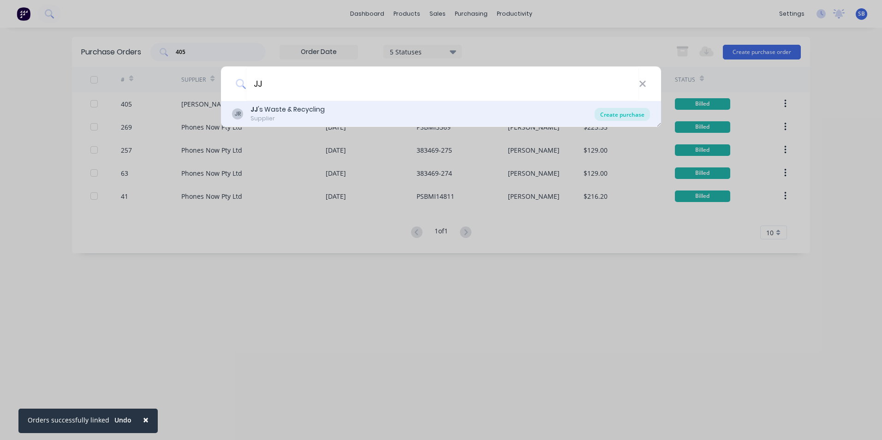
click at [616, 112] on div "Create purchase" at bounding box center [621, 114] width 55 height 13
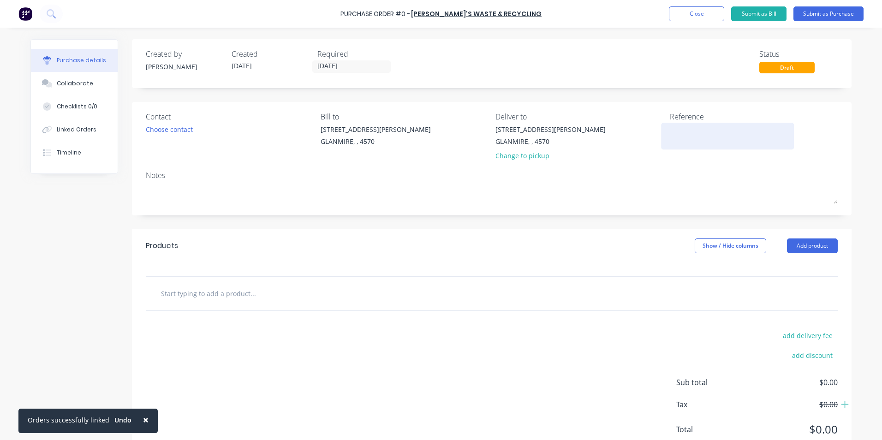
click at [715, 131] on textarea at bounding box center [727, 134] width 115 height 21
click at [363, 67] on input "[DATE]" at bounding box center [351, 67] width 77 height 12
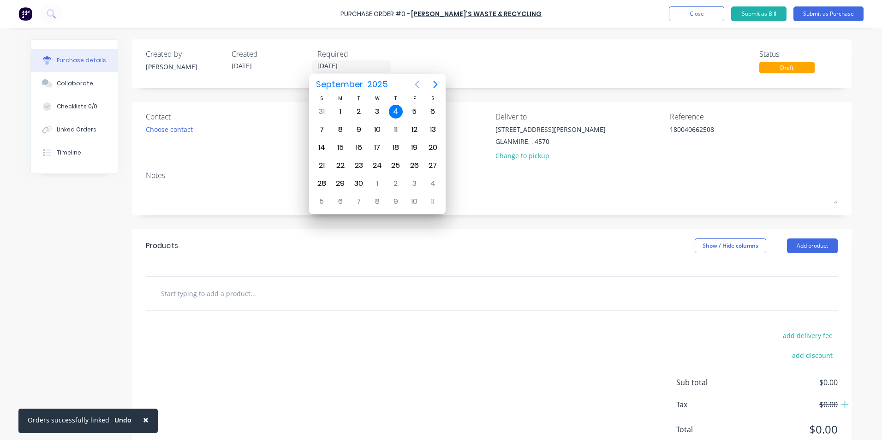
click at [412, 83] on icon "Previous page" at bounding box center [416, 84] width 11 height 11
click at [324, 203] on div "31" at bounding box center [321, 202] width 14 height 14
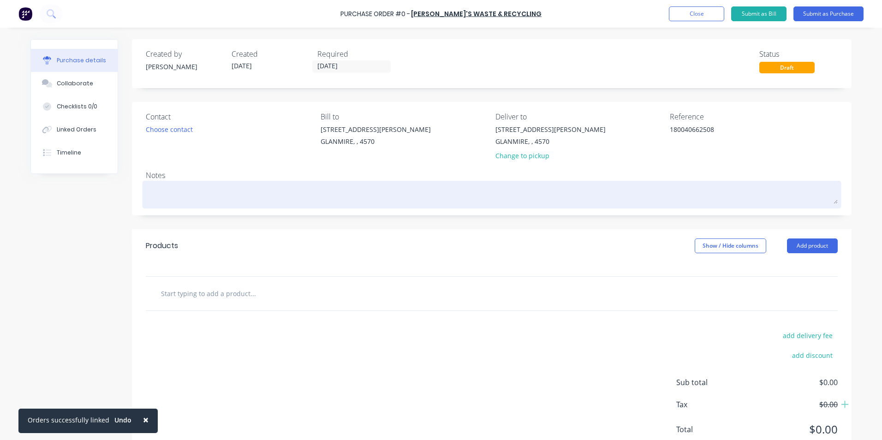
click at [201, 190] on textarea at bounding box center [492, 193] width 692 height 21
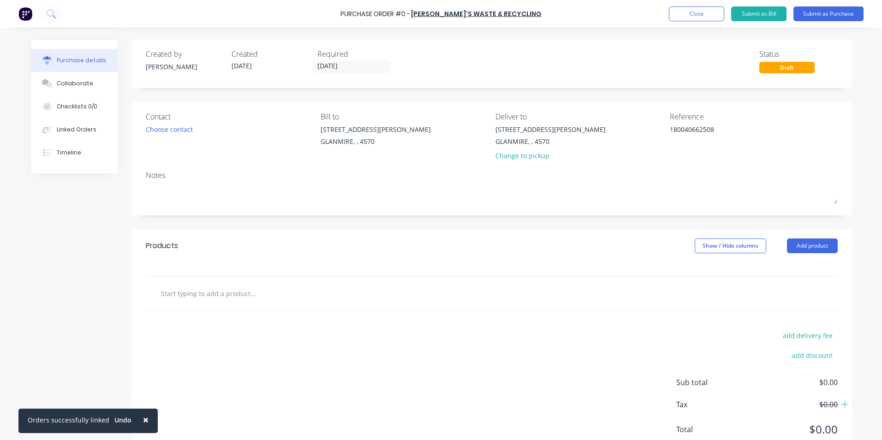
click at [181, 289] on input "text" at bounding box center [252, 293] width 184 height 18
click at [227, 322] on button "Add GENRAL WASTE COLLECTION to order" at bounding box center [302, 329] width 277 height 30
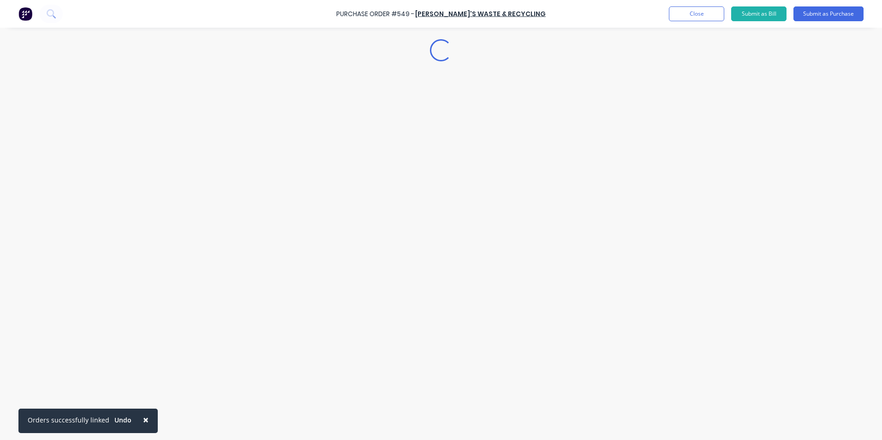
click at [190, 308] on div "Loading..." at bounding box center [440, 206] width 839 height 394
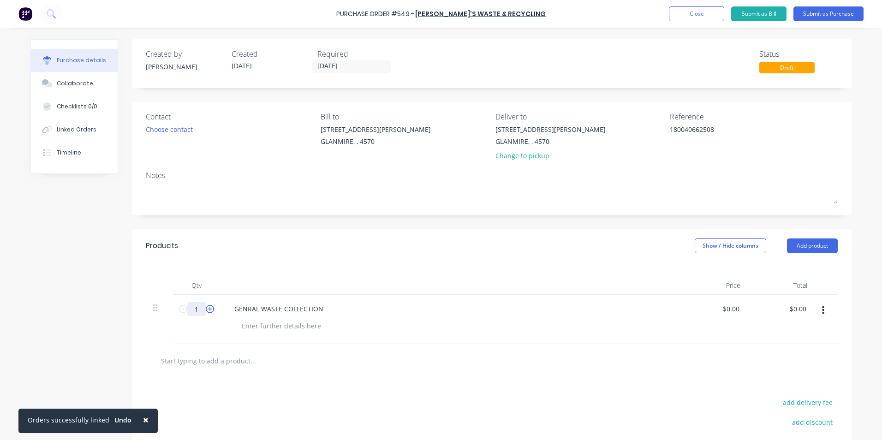
drag, startPoint x: 190, startPoint y: 308, endPoint x: 207, endPoint y: 310, distance: 17.7
click at [207, 310] on div "1 1" at bounding box center [196, 309] width 31 height 14
click at [732, 305] on input "0.0000" at bounding box center [730, 308] width 21 height 13
drag, startPoint x: 738, startPoint y: 307, endPoint x: 716, endPoint y: 305, distance: 22.2
click at [716, 305] on div "$0.00 $0.00" at bounding box center [714, 319] width 67 height 49
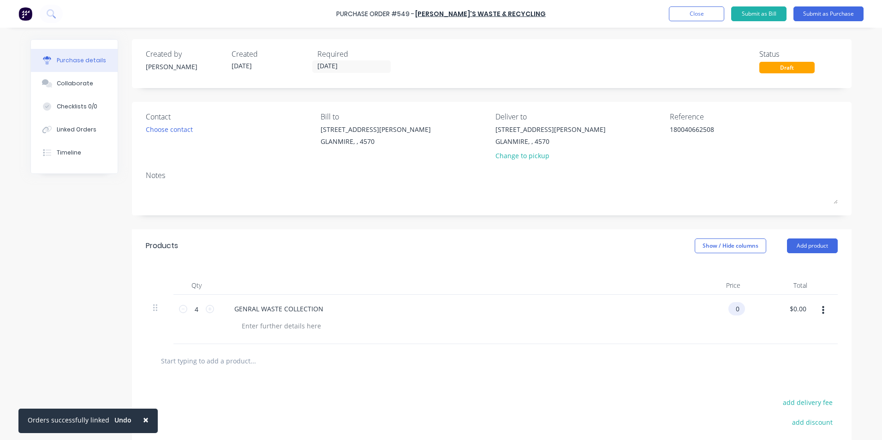
drag, startPoint x: 716, startPoint y: 305, endPoint x: 725, endPoint y: 310, distance: 10.9
click at [728, 310] on input "0" at bounding box center [734, 308] width 13 height 13
click at [699, 340] on div "$108.82 $108.82" at bounding box center [714, 319] width 67 height 49
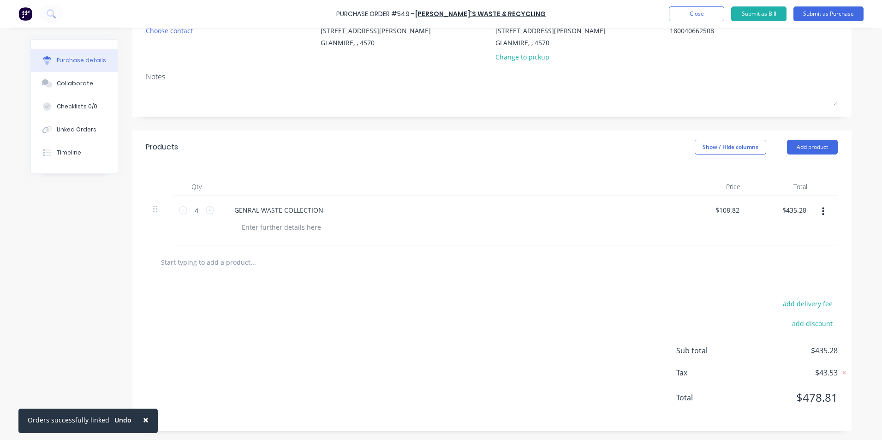
click at [230, 250] on div at bounding box center [492, 262] width 692 height 34
click at [225, 258] on input "text" at bounding box center [252, 262] width 184 height 18
click at [269, 298] on div "add delivery fee add discount Sub total $435.28 Tax $43.53 Total $478.81" at bounding box center [491, 355] width 719 height 152
click at [254, 262] on input "CARDBOARD ONLY COLLECTION" at bounding box center [252, 262] width 184 height 18
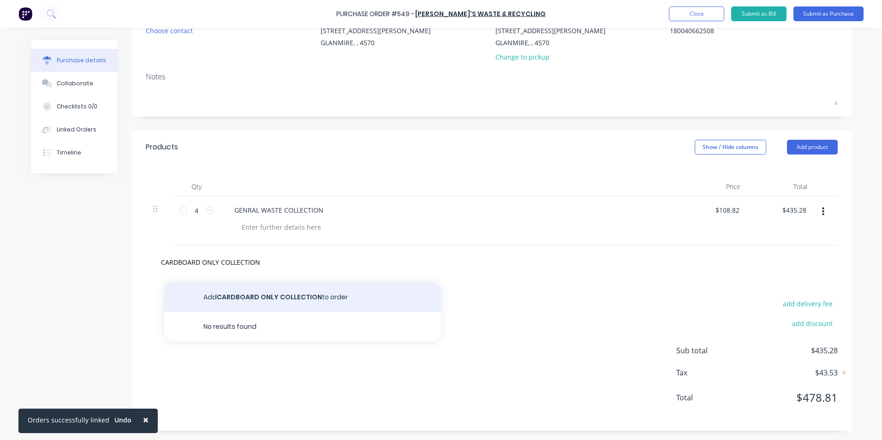
click at [261, 291] on button "Add CARDBOARD ONLY COLLECTION to order" at bounding box center [302, 297] width 277 height 30
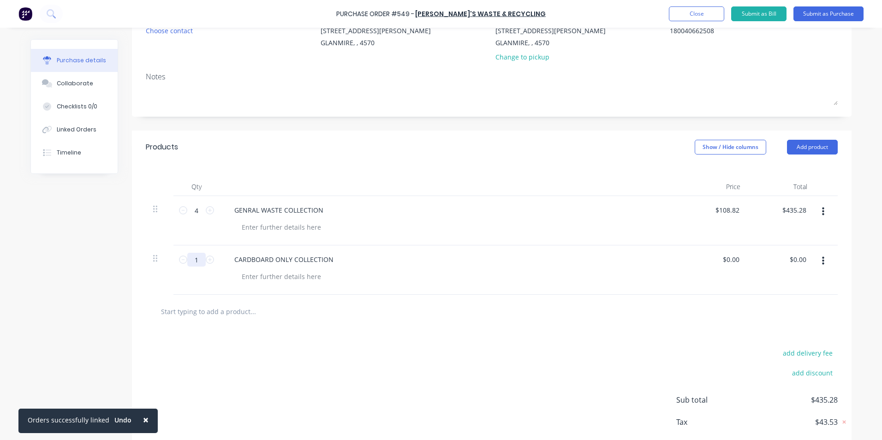
click at [193, 261] on input "1" at bounding box center [196, 260] width 18 height 14
click at [738, 256] on div "$0.00 $0.00" at bounding box center [732, 259] width 25 height 13
drag, startPoint x: 738, startPoint y: 259, endPoint x: 733, endPoint y: 259, distance: 5.1
click at [735, 259] on div "$0.00 $0.00" at bounding box center [732, 259] width 25 height 13
click at [733, 259] on input "0.00" at bounding box center [730, 259] width 21 height 13
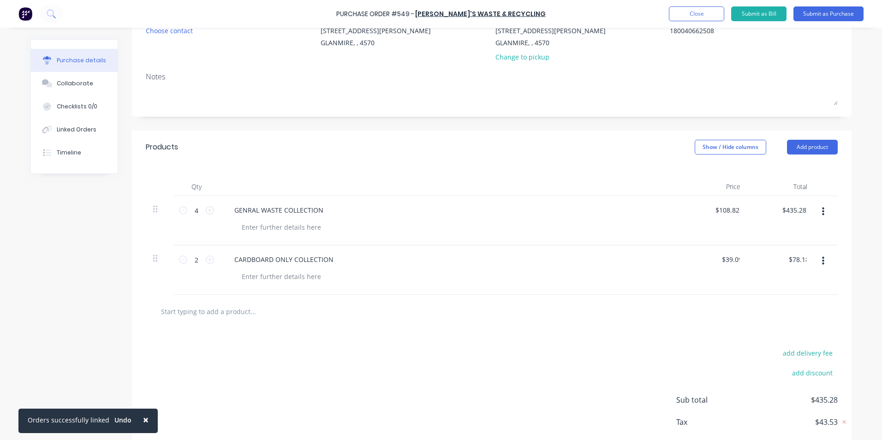
click at [735, 290] on div "$39.09 39.09" at bounding box center [714, 269] width 67 height 49
click at [723, 317] on div at bounding box center [491, 311] width 677 height 18
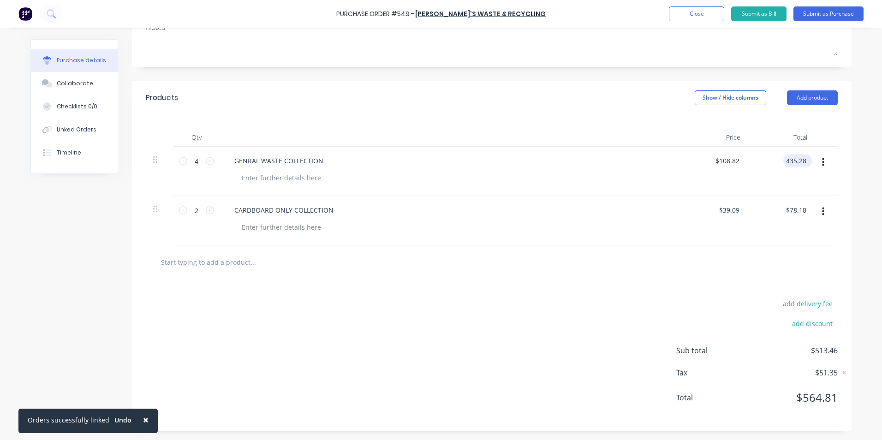
click at [801, 156] on input "435.28" at bounding box center [795, 160] width 25 height 13
click at [763, 229] on div "$78.18 $78.18" at bounding box center [780, 220] width 67 height 49
click at [704, 96] on button "Show / Hide columns" at bounding box center [729, 97] width 71 height 15
click at [704, 123] on div "Account Job Discount" at bounding box center [721, 143] width 69 height 53
click at [703, 128] on label "Account" at bounding box center [702, 128] width 16 height 8
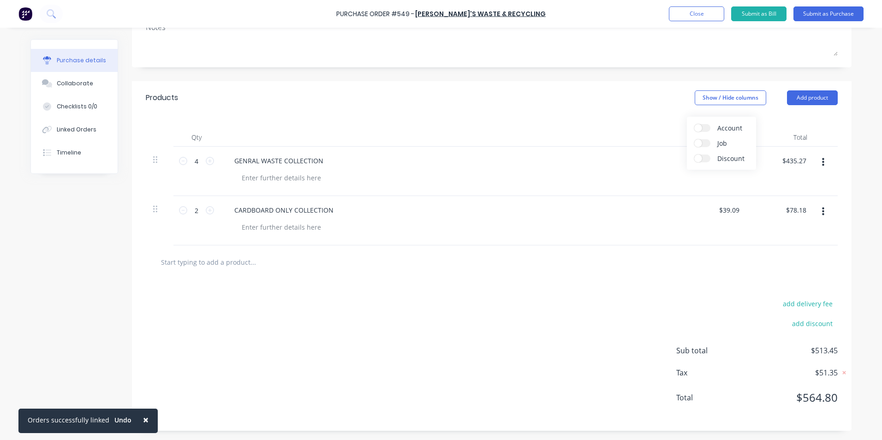
click at [694, 124] on input "Account" at bounding box center [694, 124] width 0 height 0
click at [666, 160] on span "Select..." at bounding box center [661, 161] width 28 height 10
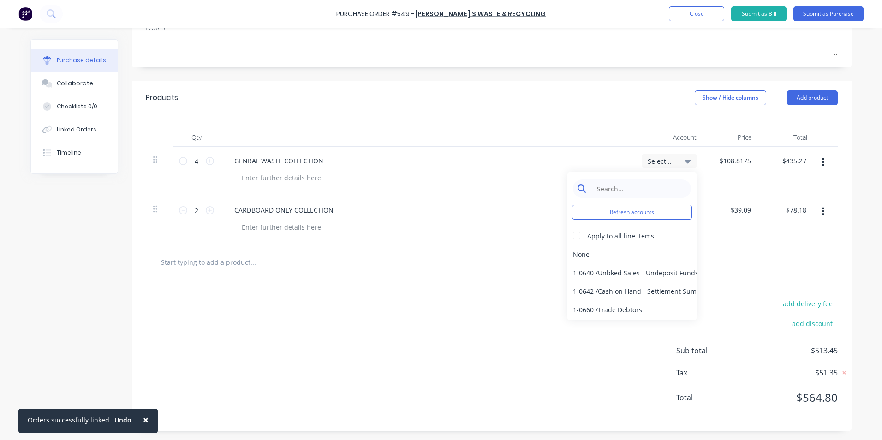
drag, startPoint x: 666, startPoint y: 160, endPoint x: 654, endPoint y: 184, distance: 27.0
click at [654, 184] on input at bounding box center [639, 188] width 95 height 18
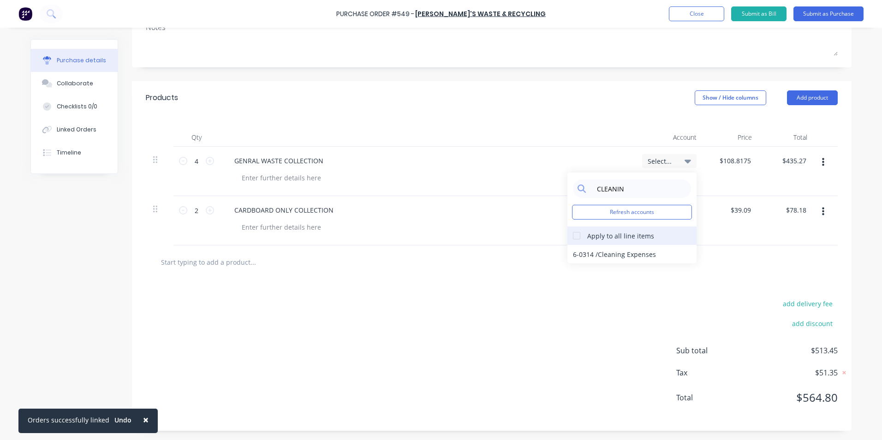
click at [574, 231] on div at bounding box center [576, 235] width 18 height 18
click at [579, 252] on div "6-0314 / Cleaning Expenses" at bounding box center [631, 254] width 129 height 18
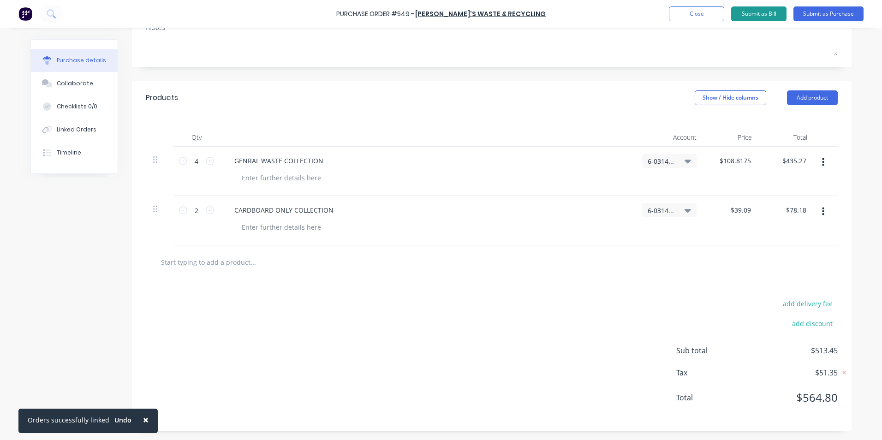
click at [772, 16] on button "Submit as Bill" at bounding box center [758, 13] width 55 height 15
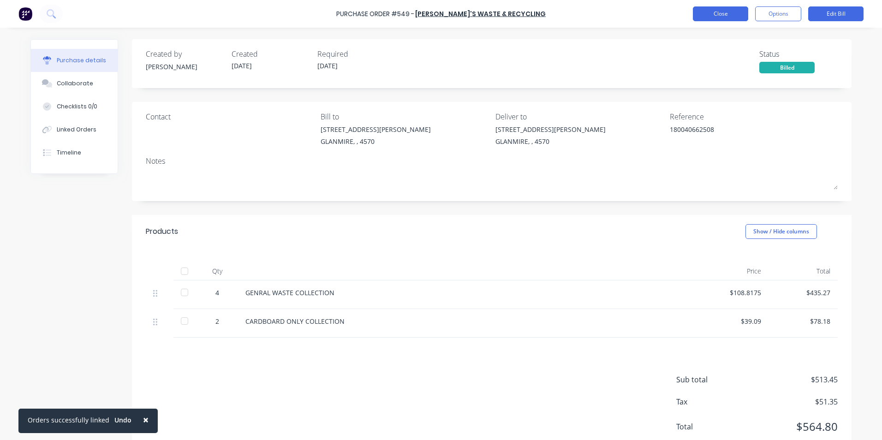
click at [732, 12] on button "Close" at bounding box center [720, 13] width 55 height 15
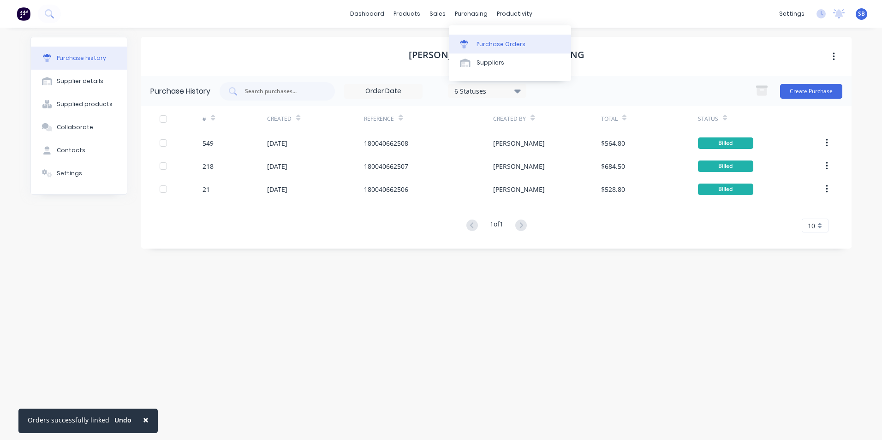
click at [497, 42] on div "Purchase Orders" at bounding box center [500, 44] width 49 height 8
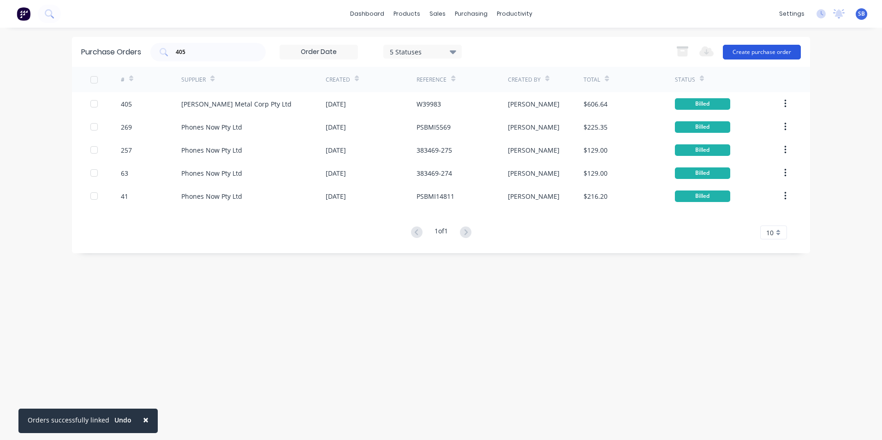
click at [756, 48] on button "Create purchase order" at bounding box center [762, 52] width 78 height 15
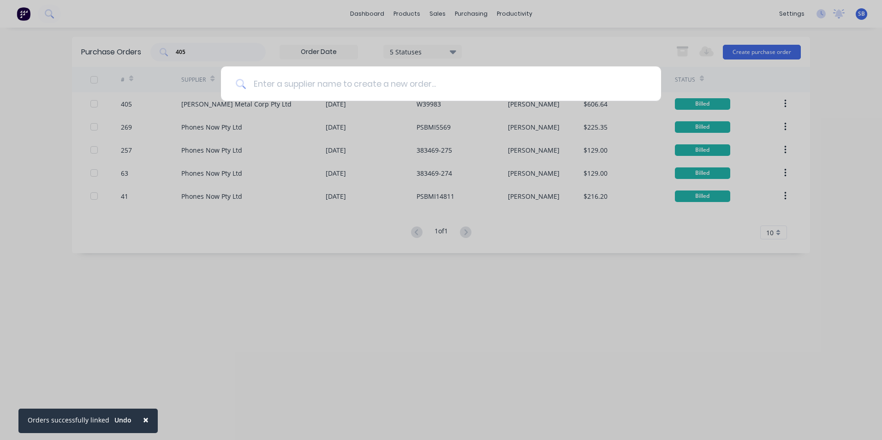
click at [330, 89] on input at bounding box center [446, 83] width 400 height 35
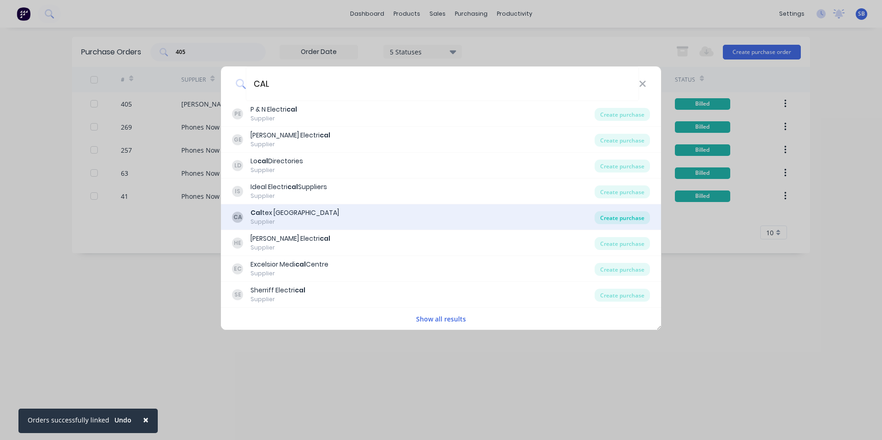
click at [612, 214] on div "Create purchase" at bounding box center [621, 217] width 55 height 13
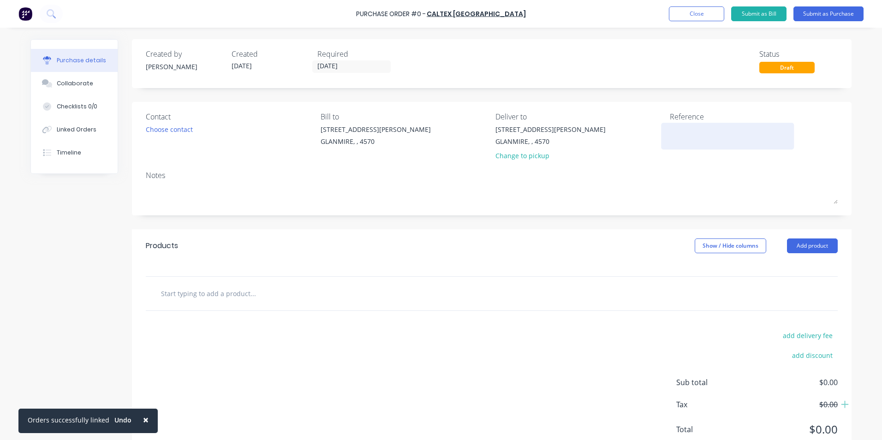
click at [682, 136] on textarea at bounding box center [727, 134] width 115 height 21
click at [369, 65] on input "[DATE]" at bounding box center [351, 67] width 77 height 12
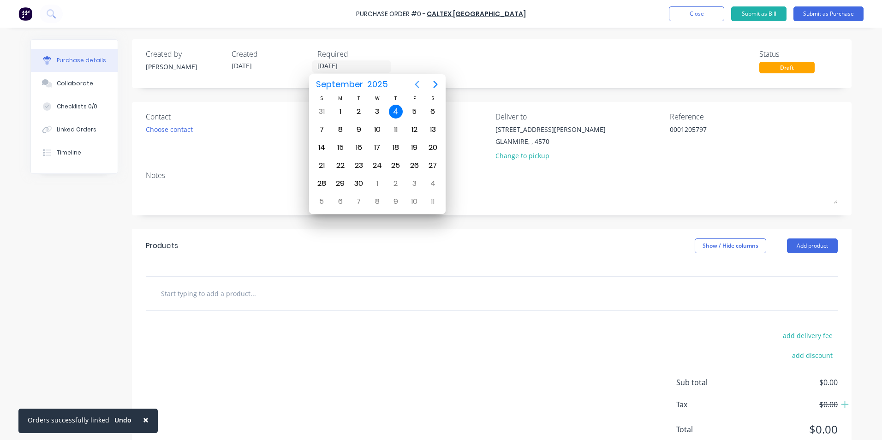
click at [415, 79] on icon "Previous page" at bounding box center [416, 84] width 11 height 11
click at [324, 200] on div "31" at bounding box center [321, 202] width 14 height 14
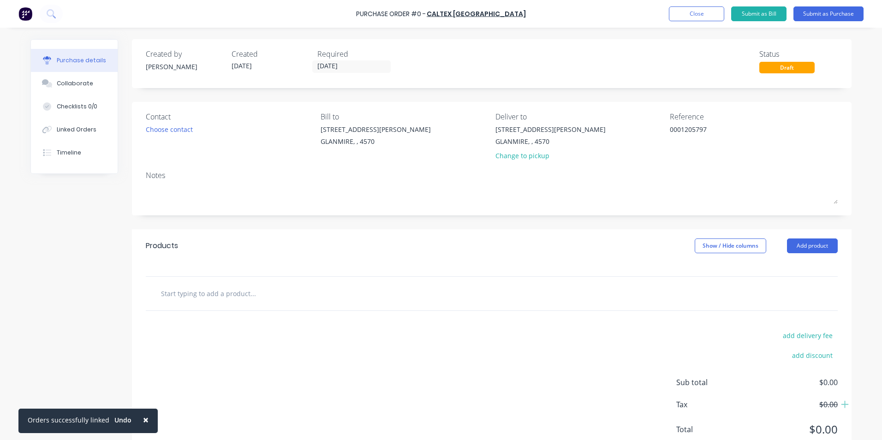
click at [283, 285] on input "text" at bounding box center [252, 293] width 184 height 18
click at [137, 422] on button "×" at bounding box center [146, 420] width 24 height 22
click at [183, 300] on input "text" at bounding box center [252, 293] width 184 height 18
click at [295, 286] on input "text" at bounding box center [252, 293] width 184 height 18
click at [216, 295] on input "text" at bounding box center [252, 293] width 184 height 18
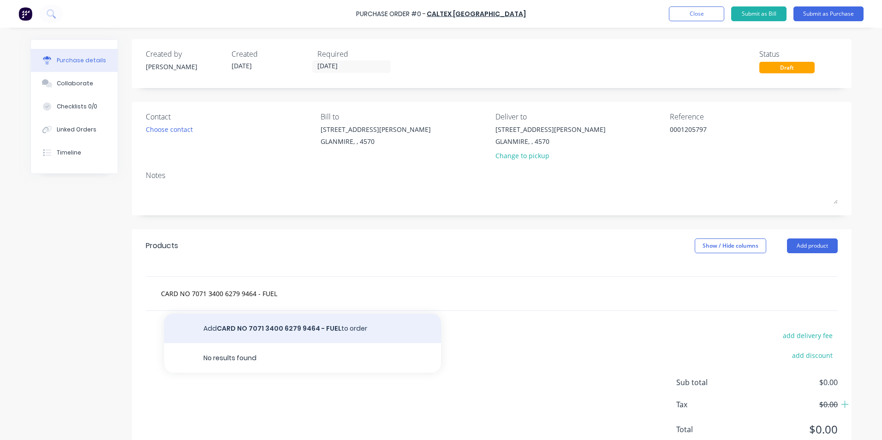
click at [251, 320] on button "Add CARD NO 7071 3400 6279 9464 - FUEL to order" at bounding box center [302, 329] width 277 height 30
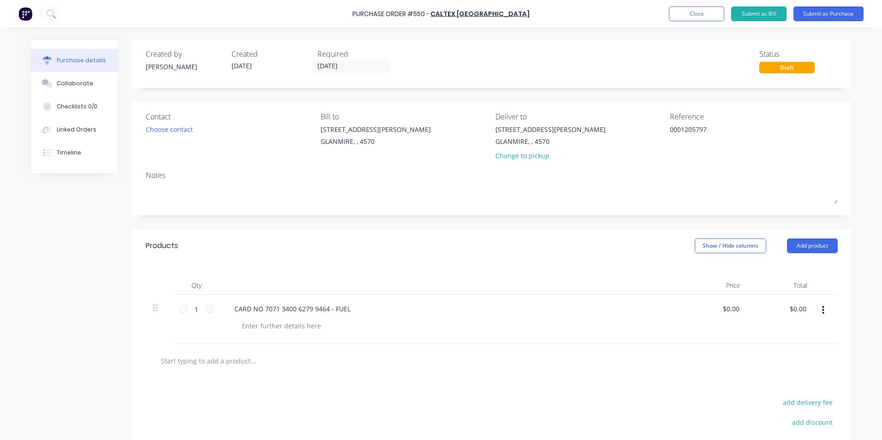
click at [259, 327] on div at bounding box center [281, 325] width 94 height 13
click at [731, 310] on input "0.0000" at bounding box center [728, 308] width 25 height 13
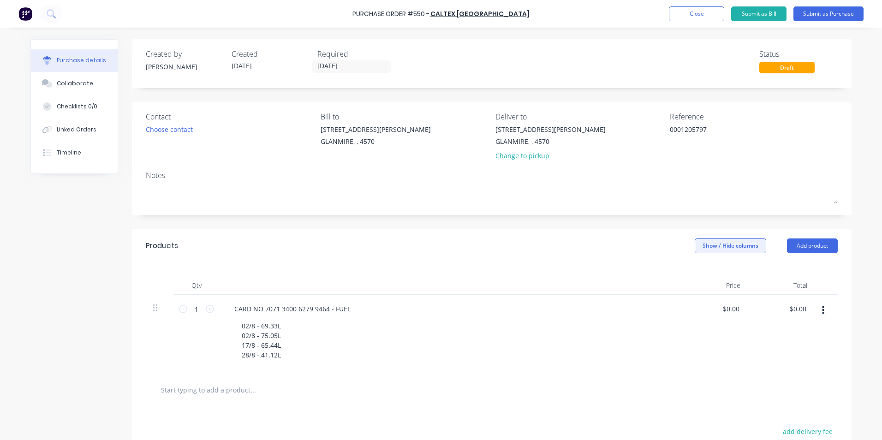
click at [731, 245] on button "Show / Hide columns" at bounding box center [729, 245] width 71 height 15
click at [702, 277] on label "Account" at bounding box center [702, 276] width 16 height 8
click at [694, 272] on input "Account" at bounding box center [694, 272] width 0 height 0
click at [657, 308] on span "Select..." at bounding box center [661, 309] width 28 height 10
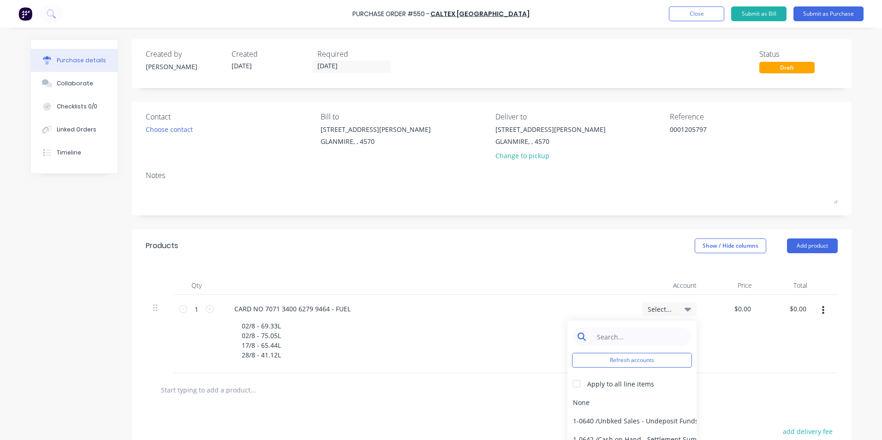
click at [611, 333] on input at bounding box center [639, 336] width 95 height 18
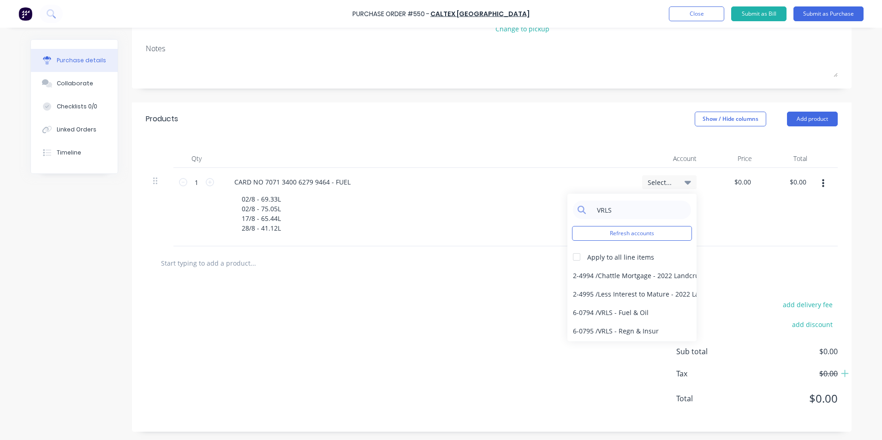
scroll to position [128, 0]
click at [642, 308] on div "6-0794 / VRLS - Fuel & Oil" at bounding box center [631, 311] width 129 height 18
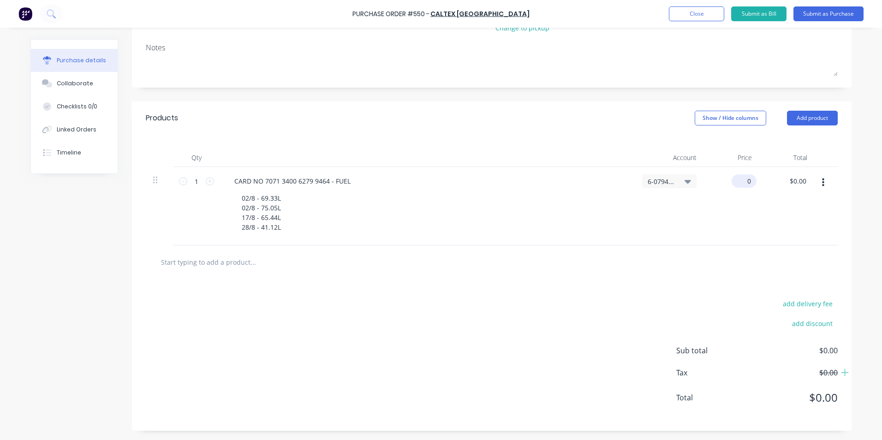
click at [732, 179] on div "0 $0.00" at bounding box center [731, 206] width 55 height 78
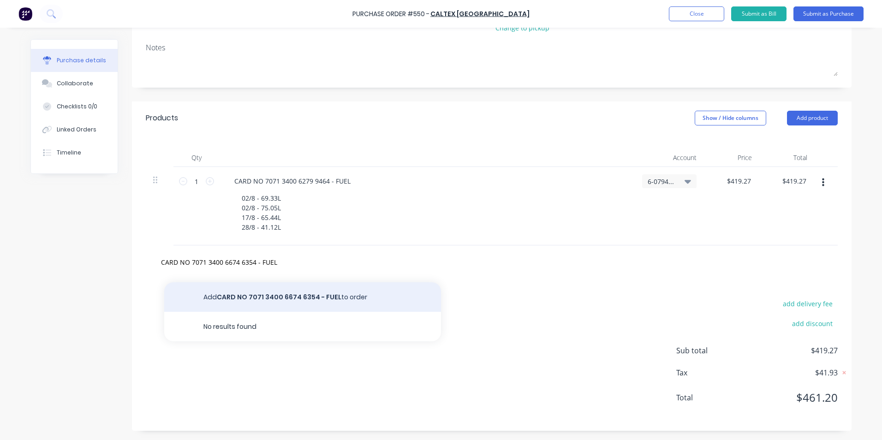
click at [368, 294] on button "Add CARD NO 7071 3400 6674 6354 - FUEL to order" at bounding box center [302, 297] width 277 height 30
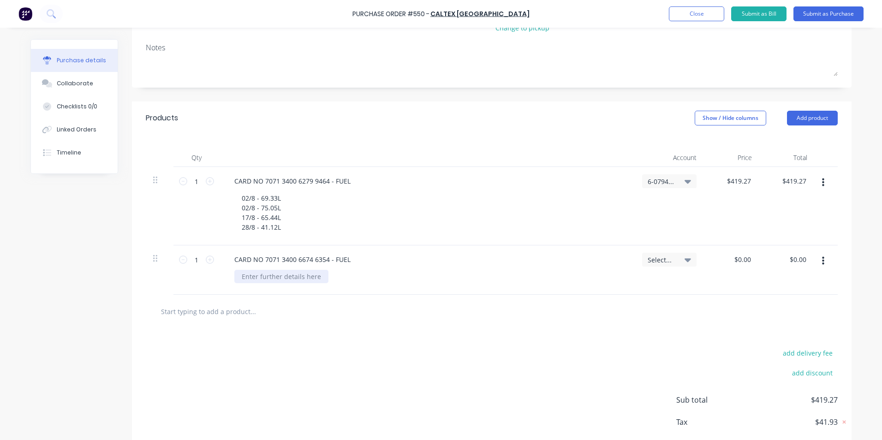
click at [272, 283] on div at bounding box center [281, 276] width 94 height 13
click at [649, 257] on span "Select..." at bounding box center [661, 260] width 28 height 10
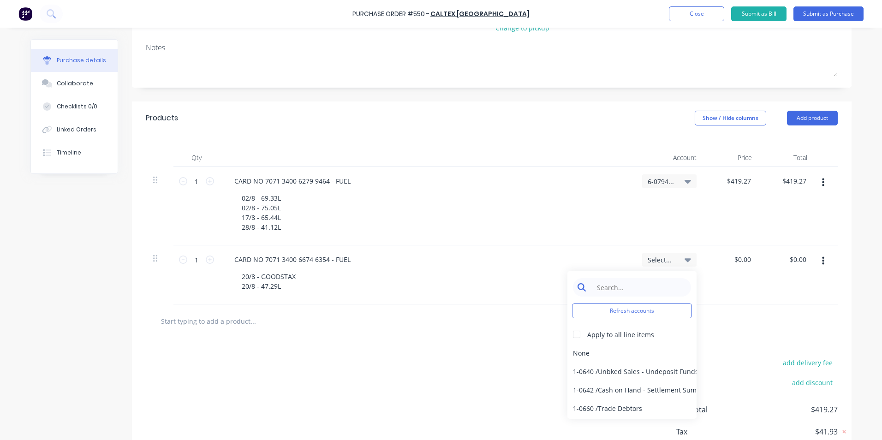
click at [642, 286] on input at bounding box center [639, 287] width 95 height 18
click at [616, 389] on div "6-0794 / VRLS - Fuel & Oil" at bounding box center [631, 389] width 129 height 18
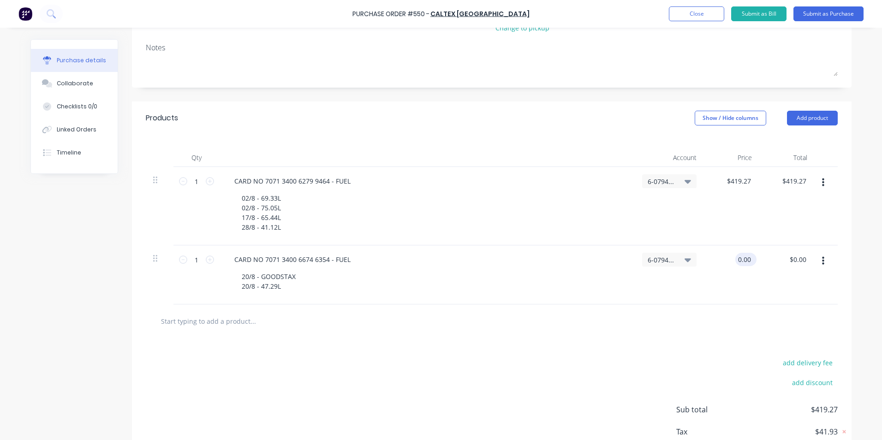
click at [743, 261] on input "0.00" at bounding box center [744, 259] width 18 height 13
drag, startPoint x: 748, startPoint y: 257, endPoint x: 702, endPoint y: 255, distance: 46.2
click at [704, 255] on div "0.00 0.00" at bounding box center [731, 274] width 55 height 59
click at [696, 289] on div "6-0794 / VRLS - Fuel & Oil" at bounding box center [668, 274] width 69 height 59
click at [309, 315] on input "text" at bounding box center [252, 321] width 184 height 18
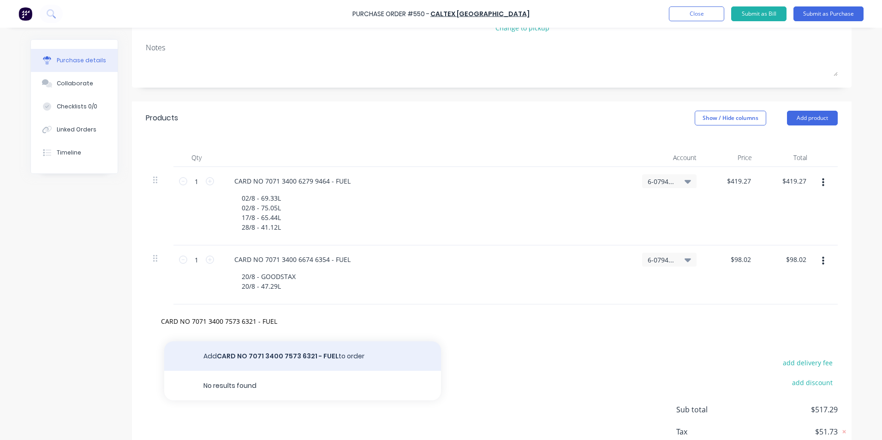
click at [296, 356] on button "Add CARD NO 7071 3400 7573 6321 - FUEL to order" at bounding box center [302, 356] width 277 height 30
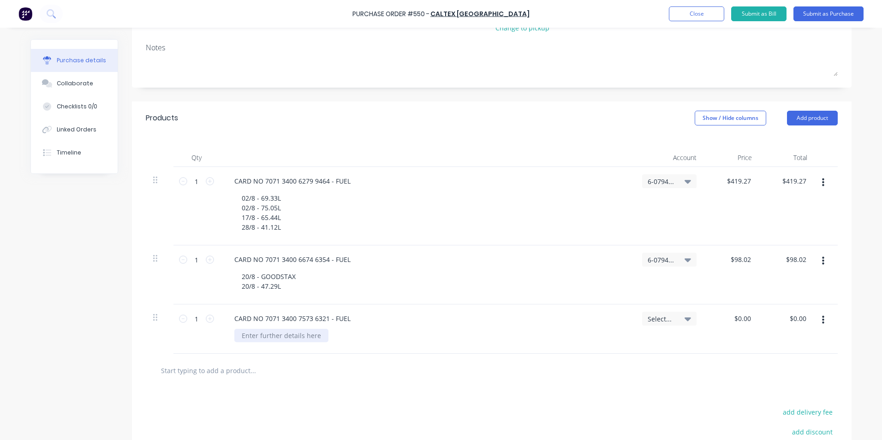
click at [277, 335] on div at bounding box center [281, 335] width 94 height 13
click at [647, 316] on span "Select..." at bounding box center [661, 319] width 28 height 10
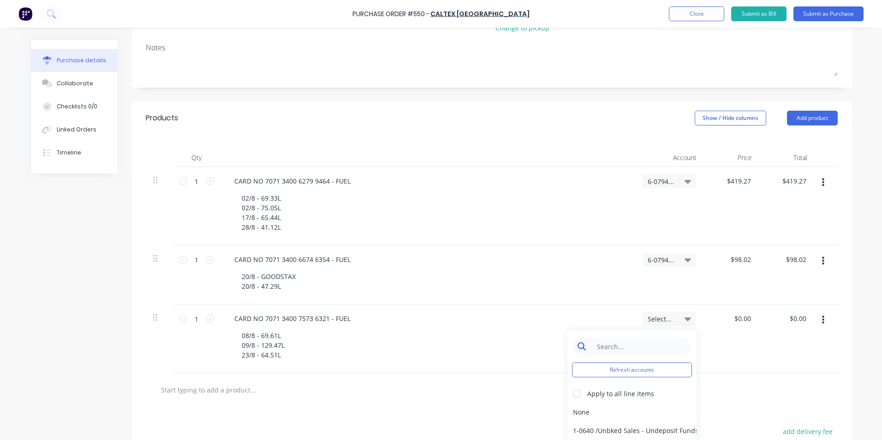
click at [628, 352] on input at bounding box center [639, 346] width 95 height 18
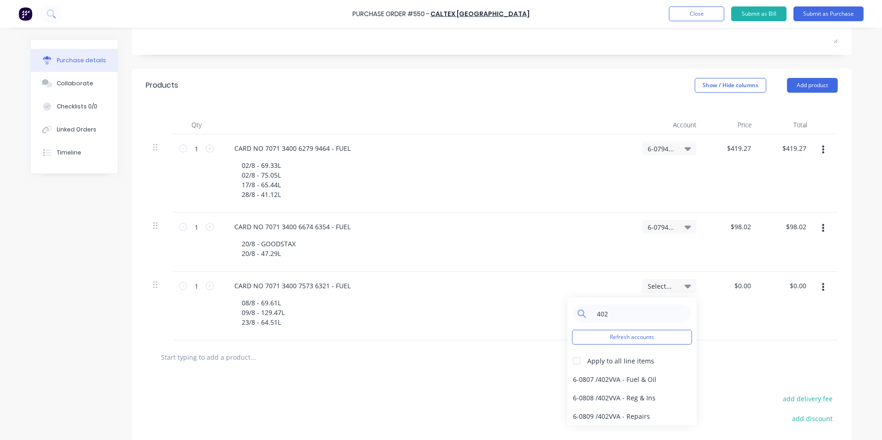
scroll to position [255, 0]
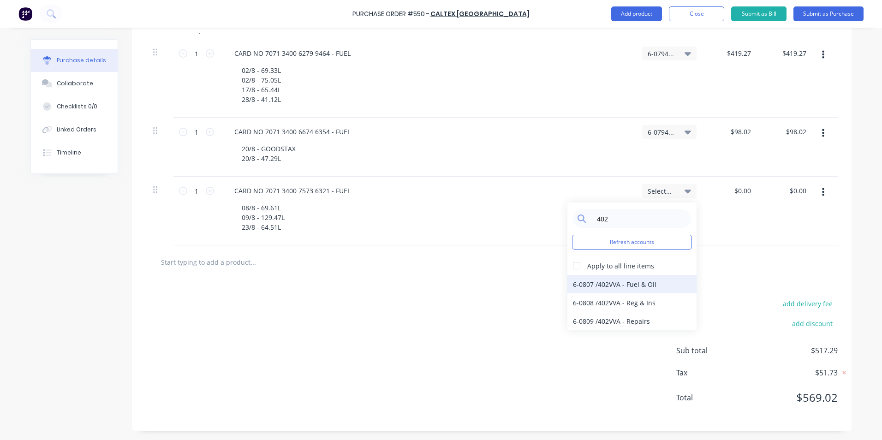
click at [664, 275] on div "6-0807 / 402VVA - Fuel & Oil" at bounding box center [631, 284] width 129 height 18
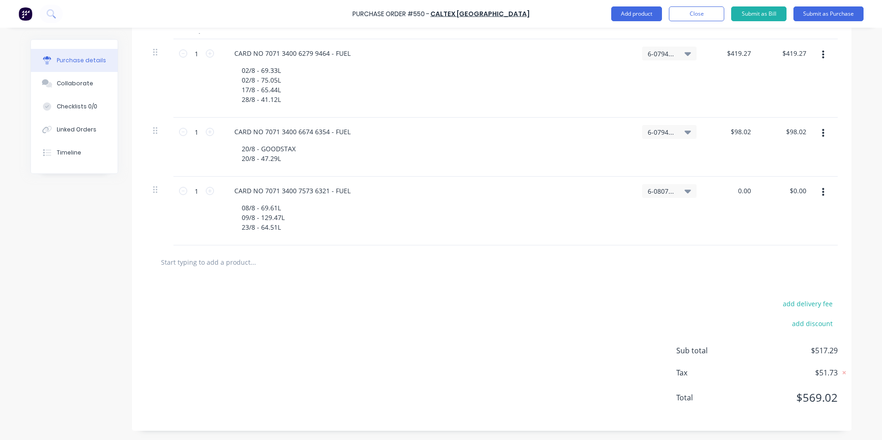
drag, startPoint x: 729, startPoint y: 192, endPoint x: 789, endPoint y: 183, distance: 60.6
click at [789, 183] on div "1 1 CARD NO 7071 3400 7573 6321 - FUEL 08/8 - 69.61L 09/8 - 129.47L 23/8 - 64.5…" at bounding box center [492, 211] width 692 height 69
click at [748, 215] on div "$438.30 438.30" at bounding box center [731, 211] width 55 height 69
click at [294, 260] on input "text" at bounding box center [252, 262] width 184 height 18
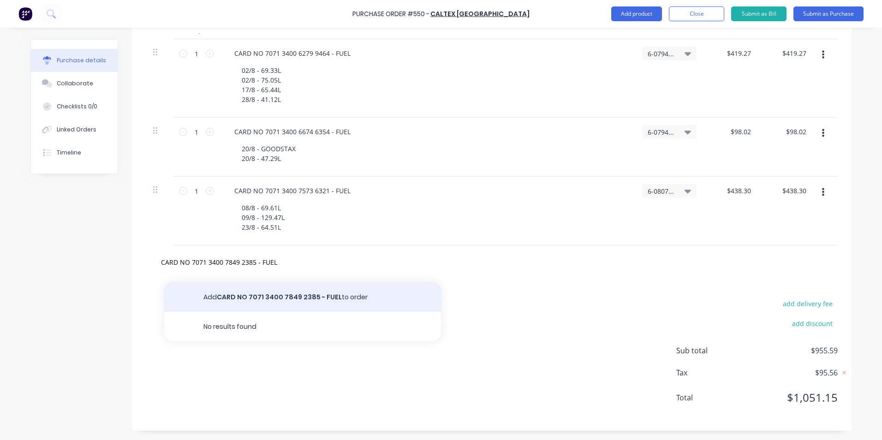
click at [278, 295] on button "Add CARD NO 7071 3400 7849 2385 - FUEL to order" at bounding box center [302, 297] width 277 height 30
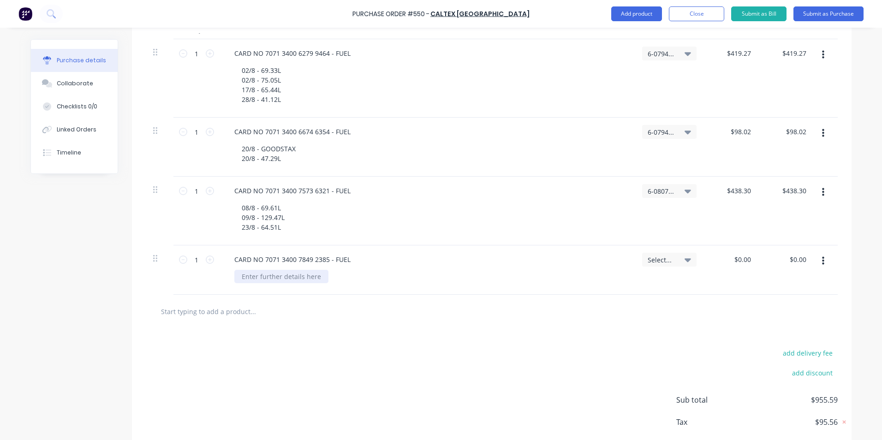
click at [276, 277] on div at bounding box center [281, 276] width 94 height 13
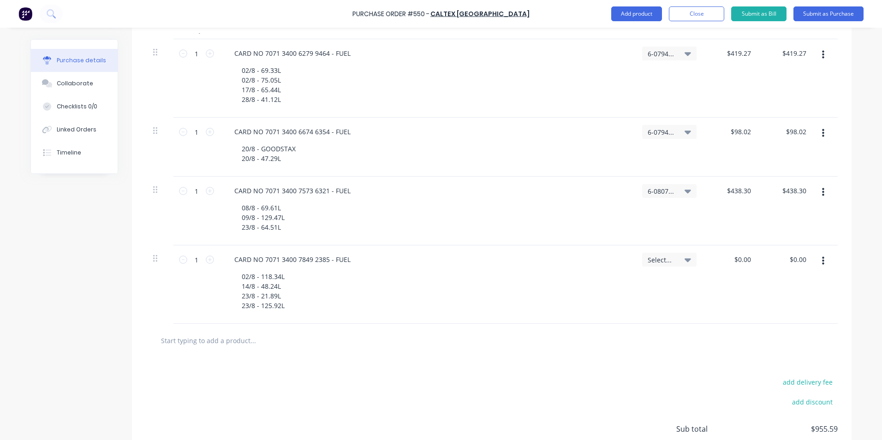
click at [654, 259] on span "Select..." at bounding box center [661, 260] width 28 height 10
click at [621, 292] on input at bounding box center [639, 287] width 95 height 18
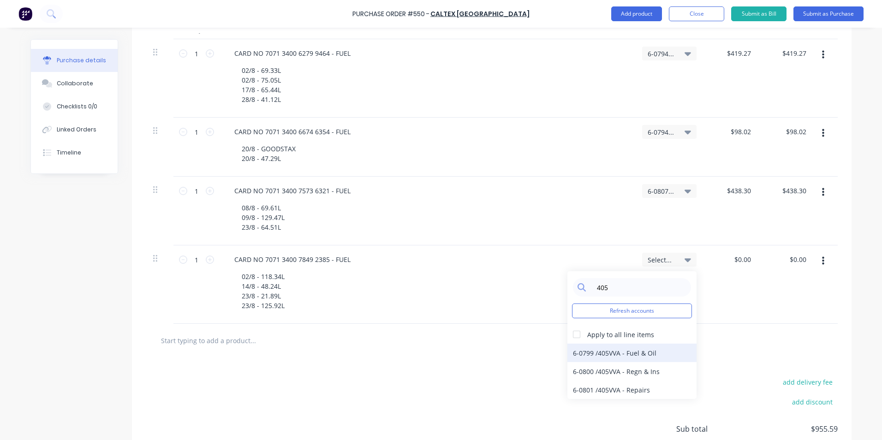
click at [640, 350] on div "6-0799 / 405VVA - Fuel & Oil" at bounding box center [631, 353] width 129 height 18
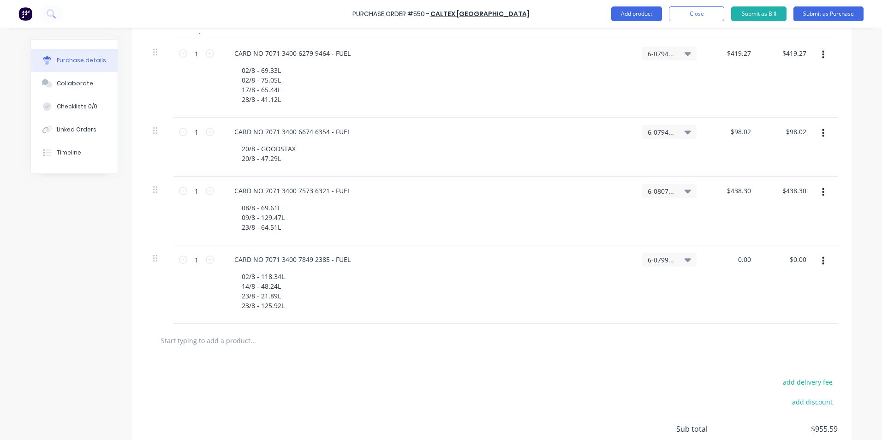
drag, startPoint x: 729, startPoint y: 258, endPoint x: 766, endPoint y: 257, distance: 37.8
click at [766, 257] on div "1 1 CARD NO 7071 3400 7849 2385 - FUEL 02/8 - 118.34L 14/8 - 48.24L 23/8 - 21.8…" at bounding box center [492, 284] width 692 height 78
click at [745, 296] on div "$529.44 $529.44" at bounding box center [731, 284] width 55 height 78
click at [320, 347] on input "text" at bounding box center [252, 340] width 184 height 18
click at [308, 364] on button "Add CARD NO 7071 3400 8201 0546 - FUEL to order" at bounding box center [302, 376] width 277 height 30
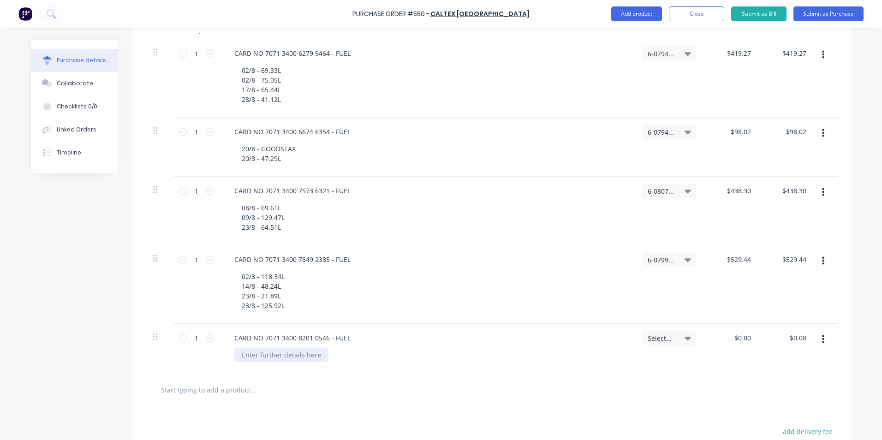
click at [308, 355] on div at bounding box center [281, 354] width 94 height 13
click at [660, 339] on span "Select..." at bounding box center [661, 338] width 28 height 10
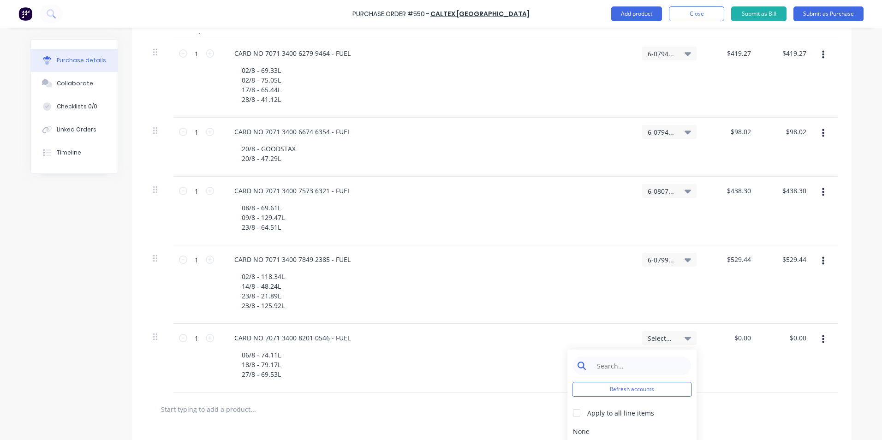
click at [626, 368] on input at bounding box center [639, 365] width 95 height 18
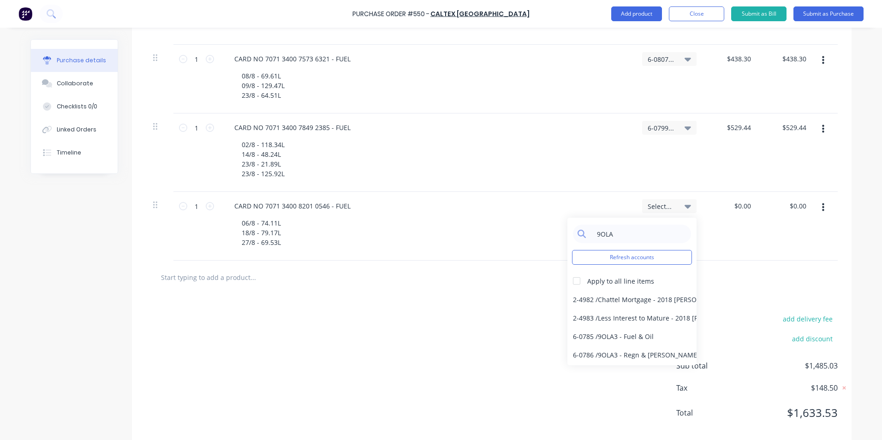
scroll to position [403, 0]
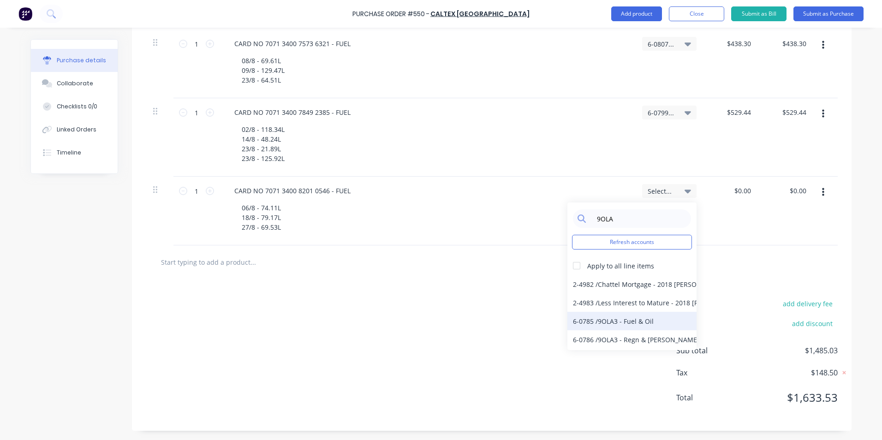
click at [625, 321] on div "6-0785 / 9OLA3 - Fuel & Oil" at bounding box center [631, 321] width 129 height 18
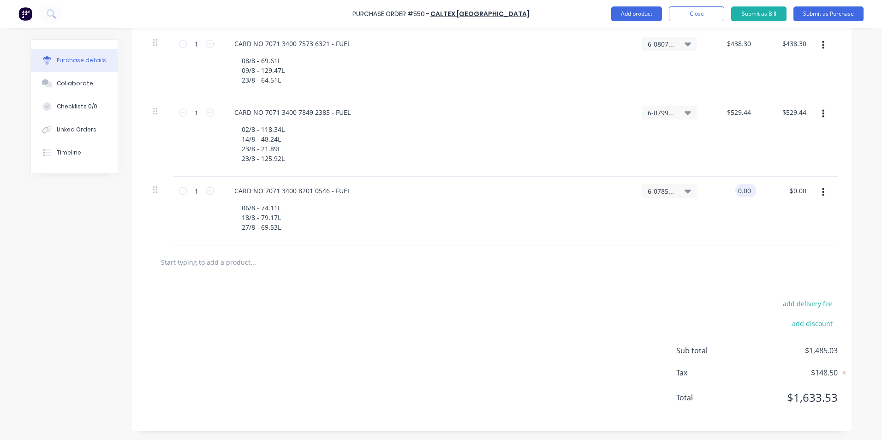
drag, startPoint x: 732, startPoint y: 193, endPoint x: 746, endPoint y: 189, distance: 14.9
click at [746, 189] on input "0.00" at bounding box center [744, 190] width 18 height 13
click at [759, 248] on div at bounding box center [492, 262] width 692 height 34
click at [323, 269] on input "text" at bounding box center [252, 262] width 184 height 18
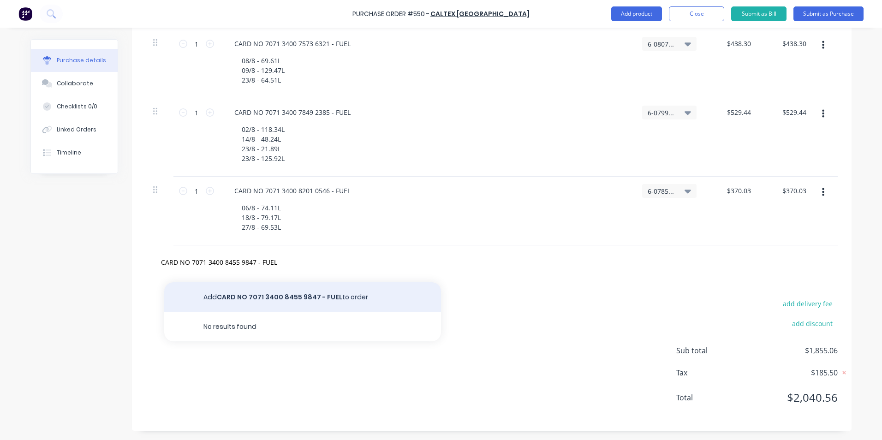
click at [266, 307] on button "Add CARD NO 7071 3400 8455 9847 - FUEL to order" at bounding box center [302, 297] width 277 height 30
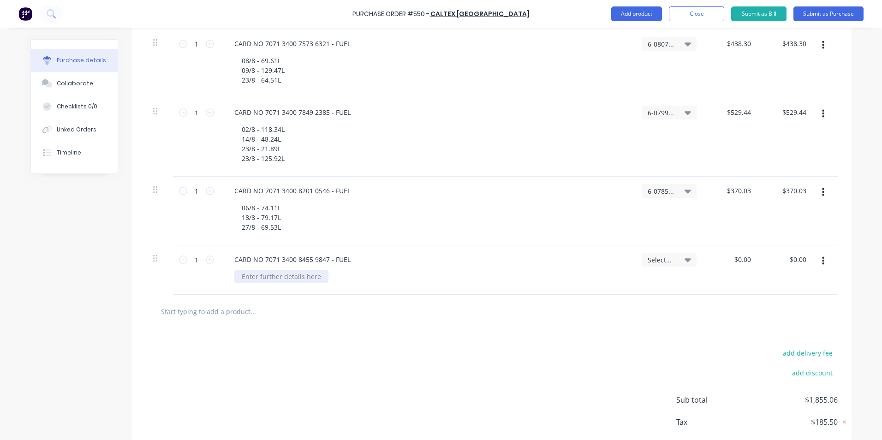
click at [253, 281] on div at bounding box center [281, 276] width 94 height 13
click at [654, 260] on span "Select..." at bounding box center [661, 260] width 28 height 10
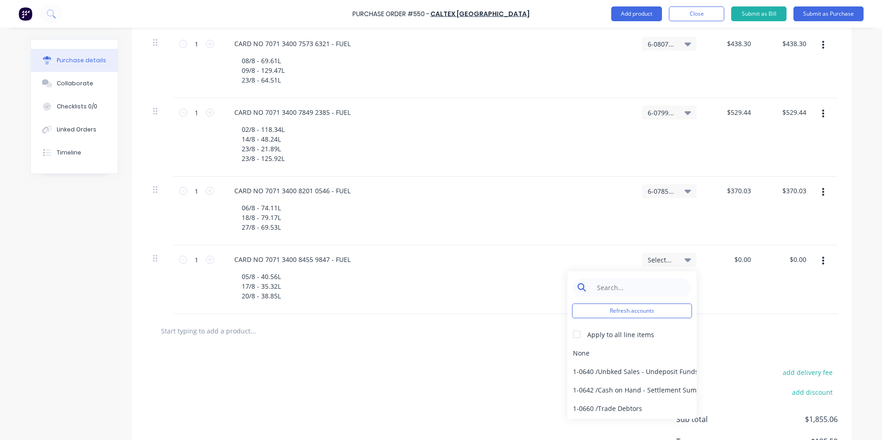
click at [622, 290] on input at bounding box center [639, 287] width 95 height 18
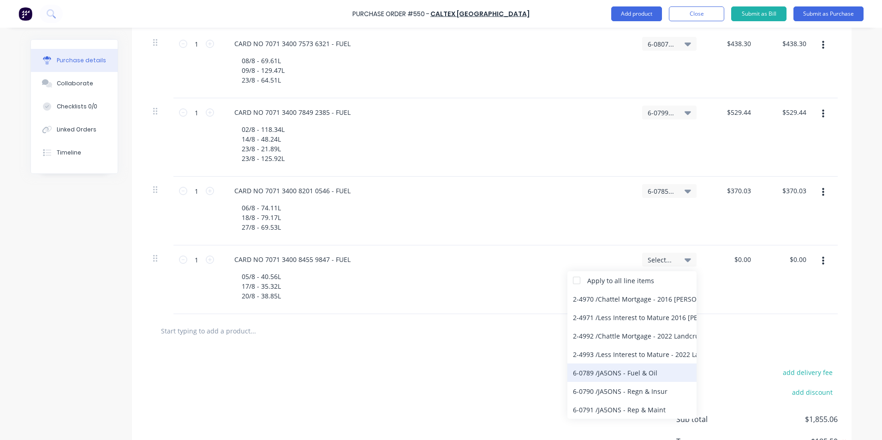
click at [653, 368] on div "6-0789 / JA5ONS - Fuel & Oil" at bounding box center [631, 372] width 129 height 18
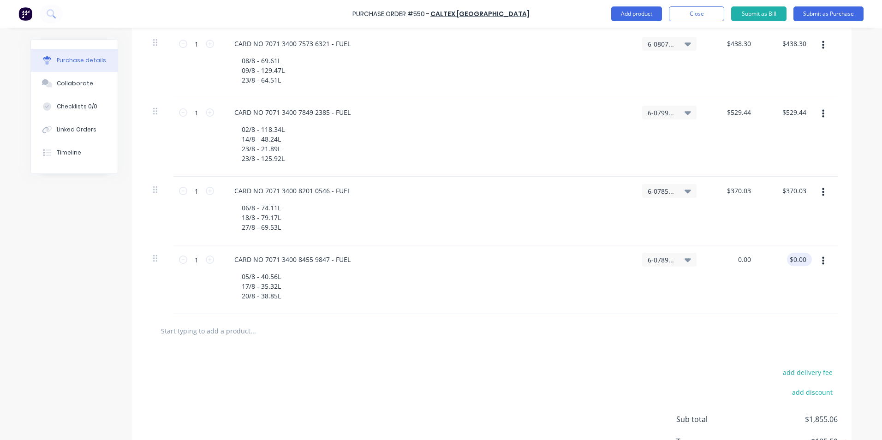
drag, startPoint x: 731, startPoint y: 263, endPoint x: 800, endPoint y: 256, distance: 70.0
click at [800, 256] on div "1 1 CARD NO 7071 3400 8455 9847 - FUEL 05/8 - 40.56L 17/8 - 35.32L 20/8 - 38.85…" at bounding box center [492, 279] width 692 height 69
click at [720, 288] on div "$182.74 182.74" at bounding box center [731, 279] width 55 height 69
click at [210, 298] on div "1 1" at bounding box center [196, 279] width 46 height 69
click at [222, 336] on input "text" at bounding box center [252, 330] width 184 height 18
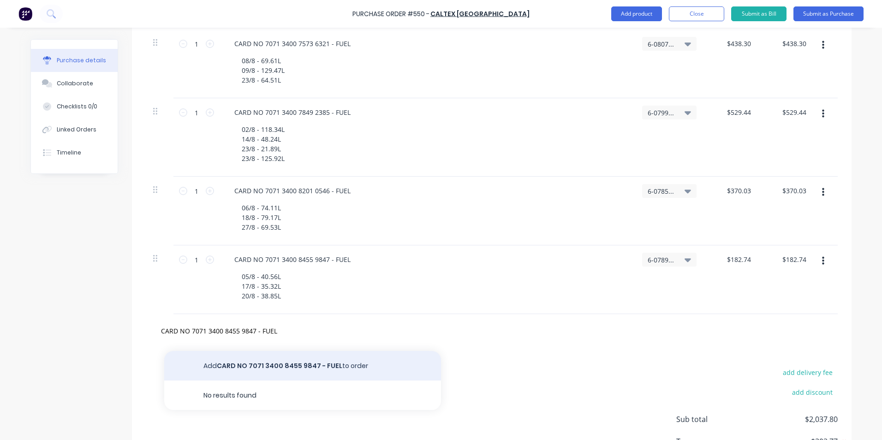
click at [256, 359] on button "Add CARD NO 7071 3400 8455 9847 - FUEL to order" at bounding box center [302, 366] width 277 height 30
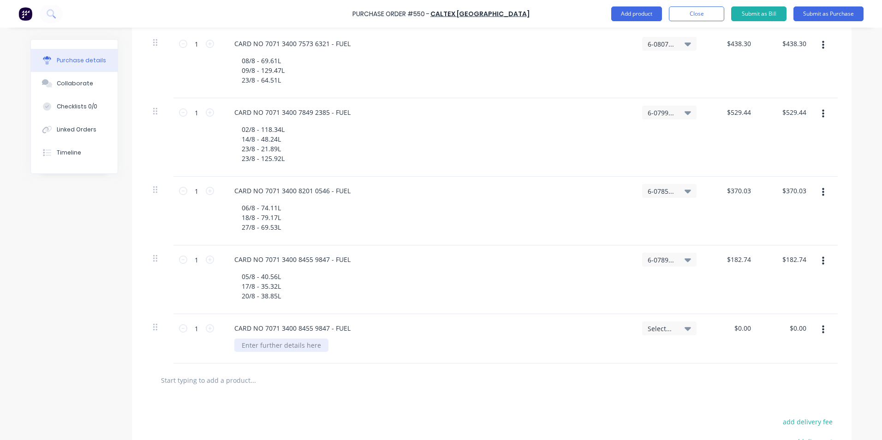
click at [262, 342] on div at bounding box center [281, 344] width 94 height 13
click at [652, 334] on div "Select..." at bounding box center [669, 328] width 54 height 14
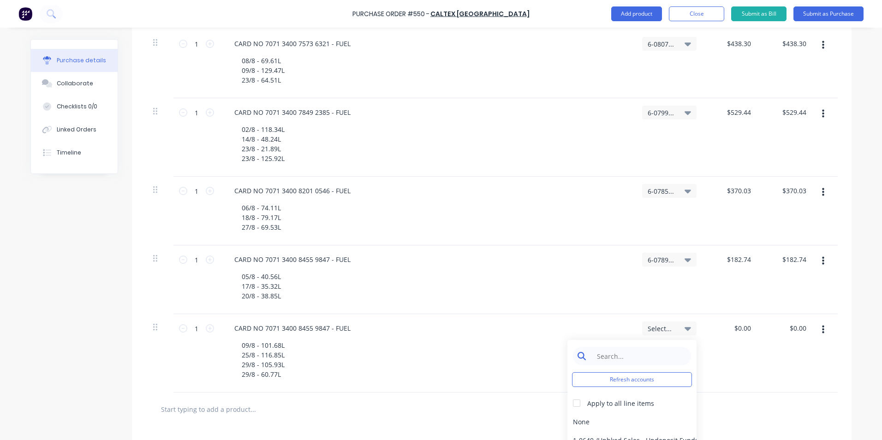
click at [639, 351] on input at bounding box center [639, 356] width 95 height 18
click at [641, 417] on div "6-0803 / 407VVA - Fuel & Oil" at bounding box center [631, 421] width 129 height 18
drag, startPoint x: 730, startPoint y: 329, endPoint x: 769, endPoint y: 329, distance: 39.2
click at [769, 329] on div "1 1 CARD NO 7071 3400 8455 9847 - FUEL 09/8 - 101.68L 25/8 - 116.85L 29/8 - 105…" at bounding box center [492, 353] width 692 height 78
click at [744, 367] on div "$632.99 632.99" at bounding box center [731, 353] width 55 height 78
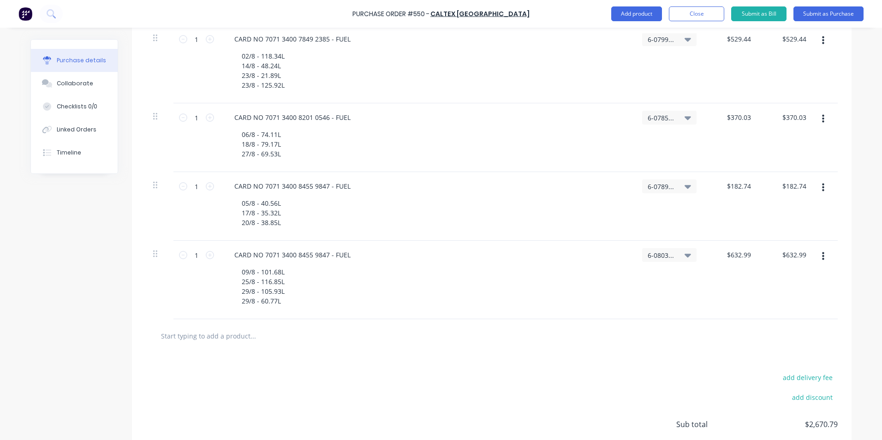
scroll to position [550, 0]
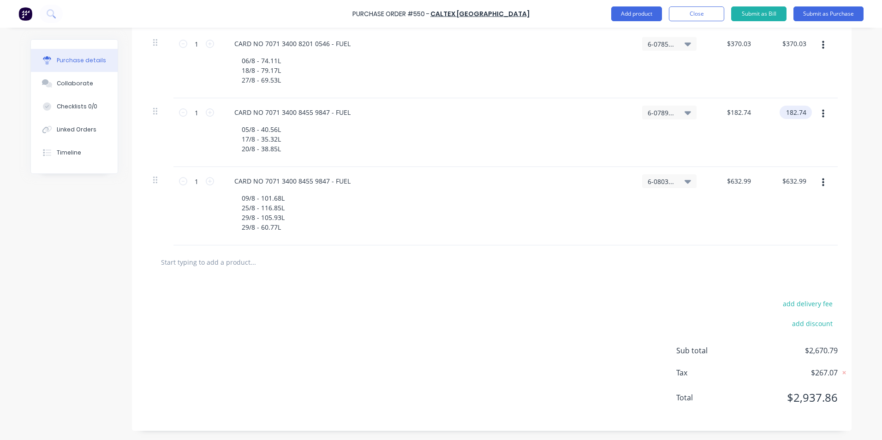
click at [803, 111] on input "182.74" at bounding box center [793, 112] width 29 height 13
click at [716, 225] on div "$632.99 $632.99" at bounding box center [731, 206] width 55 height 78
click at [714, 226] on div "$632.99 $632.99" at bounding box center [731, 206] width 55 height 78
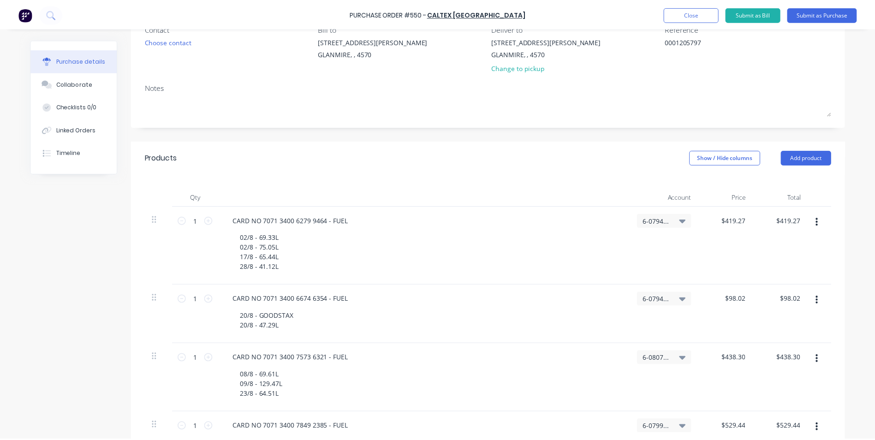
scroll to position [0, 0]
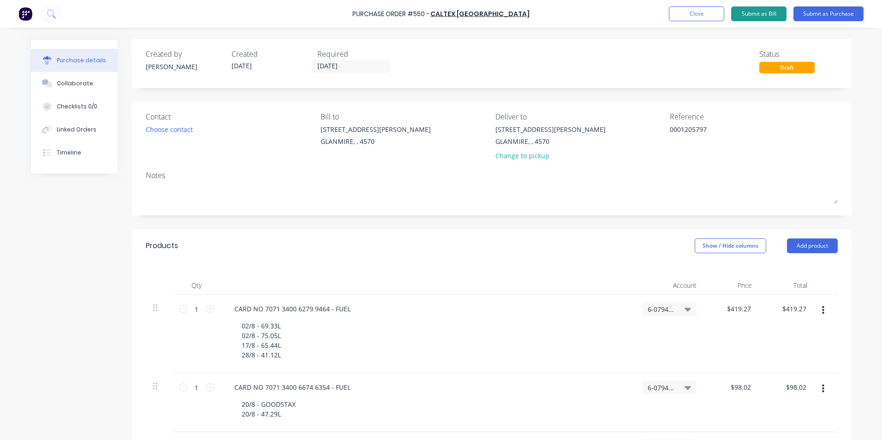
click at [746, 13] on button "Submit as Bill" at bounding box center [758, 13] width 55 height 15
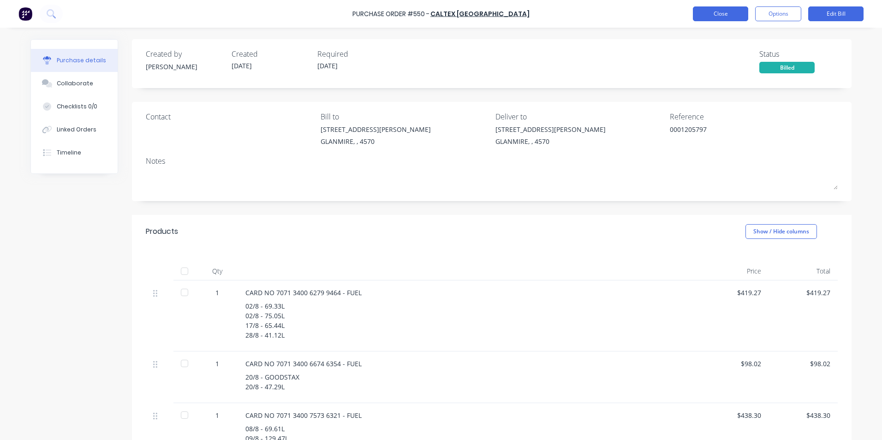
click at [738, 16] on button "Close" at bounding box center [720, 13] width 55 height 15
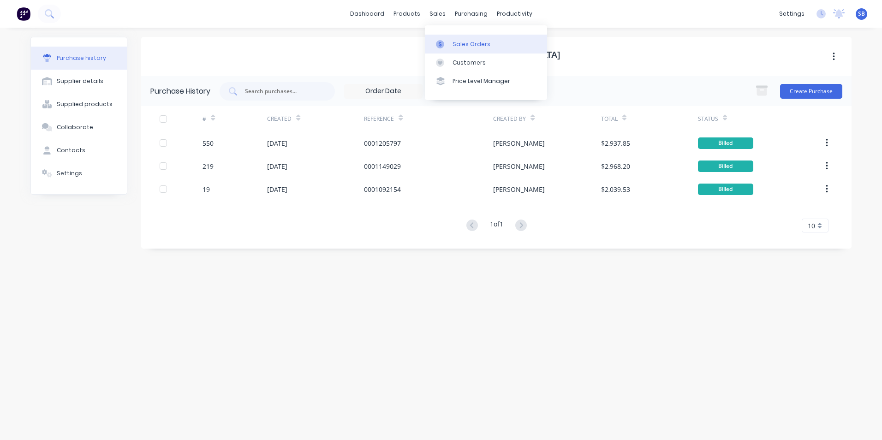
click at [441, 43] on icon at bounding box center [440, 44] width 8 height 8
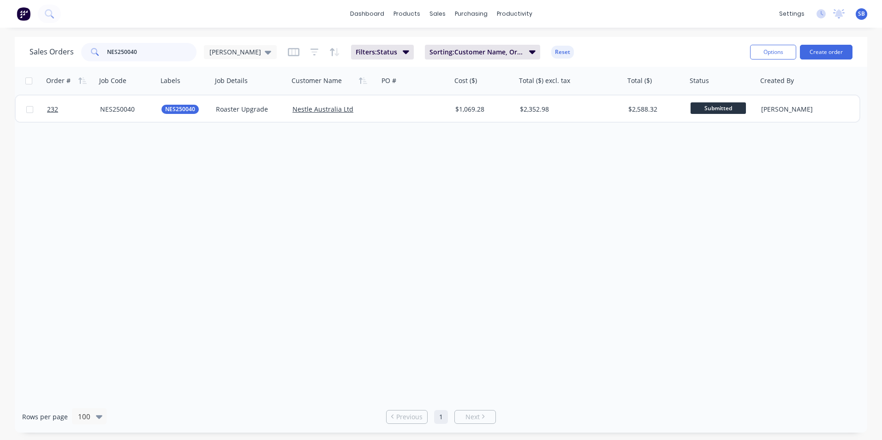
drag, startPoint x: 164, startPoint y: 57, endPoint x: -62, endPoint y: 4, distance: 232.4
click at [0, 4] on html "dashboard products sales purchasing productivity dashboard products Product Cat…" at bounding box center [441, 220] width 882 height 440
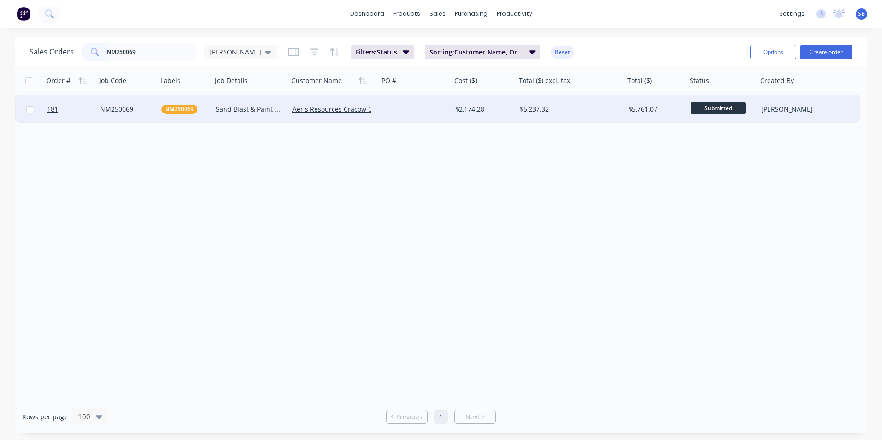
click at [550, 120] on div "$5,237.32" at bounding box center [570, 109] width 108 height 28
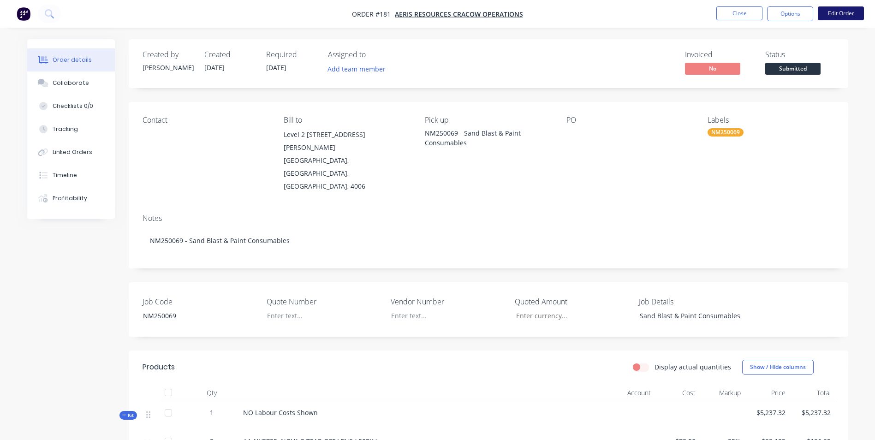
click at [845, 11] on button "Edit Order" at bounding box center [841, 13] width 46 height 14
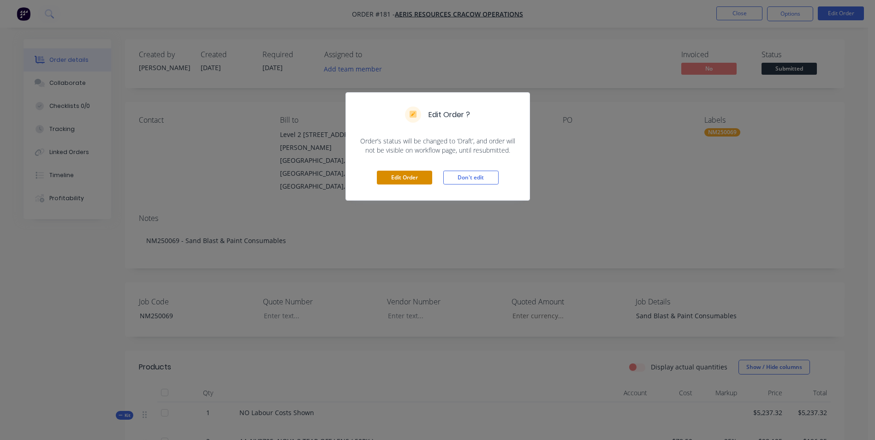
click at [399, 176] on button "Edit Order" at bounding box center [404, 178] width 55 height 14
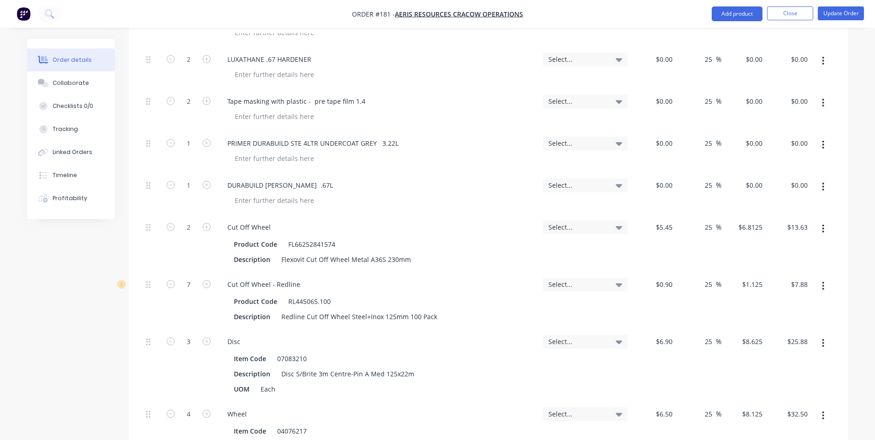
scroll to position [1245, 0]
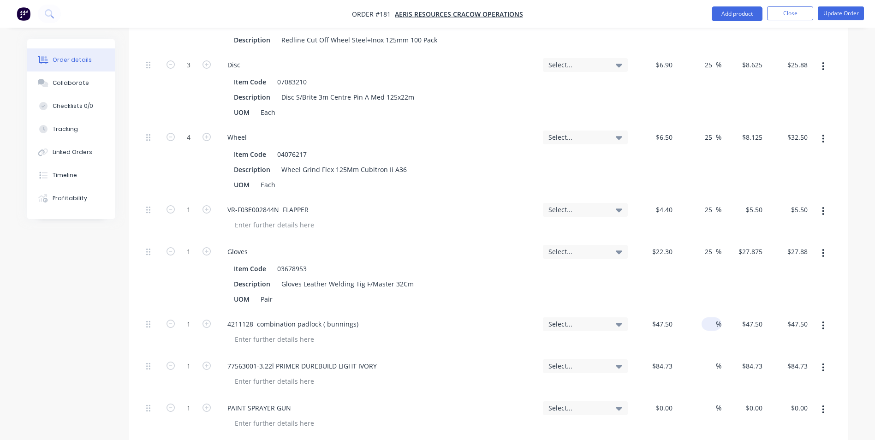
click at [708, 317] on input at bounding box center [710, 323] width 11 height 13
click at [723, 354] on div "$84.73 $84.73" at bounding box center [743, 375] width 45 height 42
click at [710, 359] on input at bounding box center [710, 365] width 11 height 13
click at [704, 401] on div "%" at bounding box center [711, 407] width 20 height 13
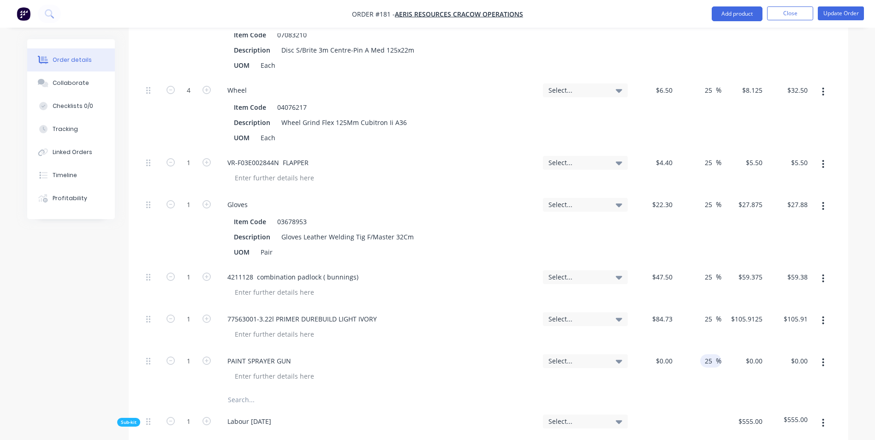
scroll to position [1383, 0]
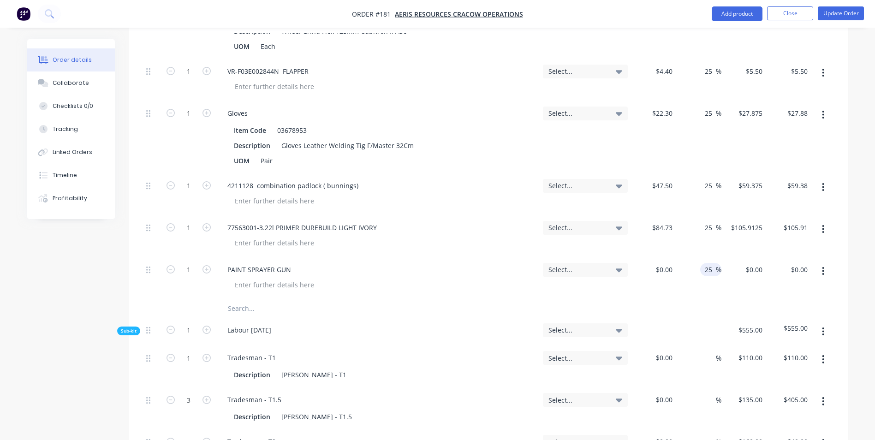
click at [657, 299] on div at bounding box center [488, 308] width 692 height 18
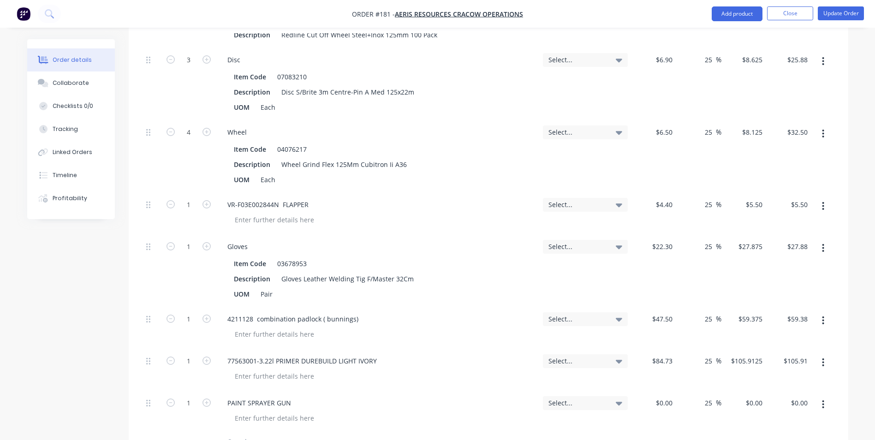
scroll to position [1245, 0]
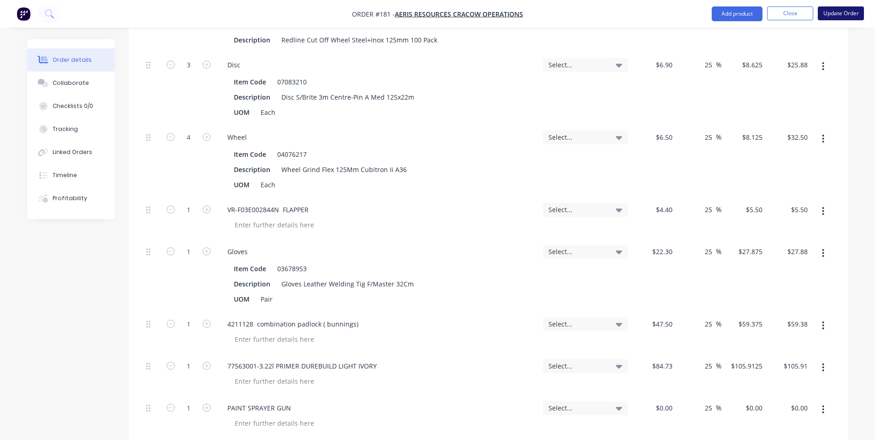
click at [854, 11] on button "Update Order" at bounding box center [841, 13] width 46 height 14
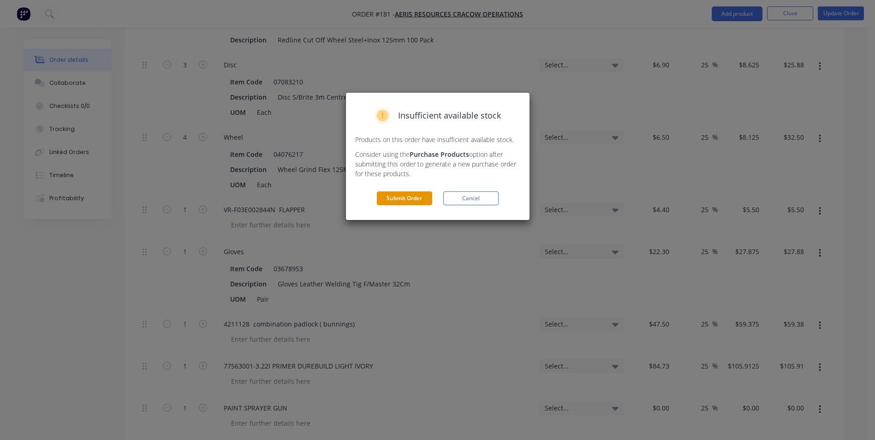
click at [384, 193] on button "Submit Order" at bounding box center [404, 198] width 55 height 14
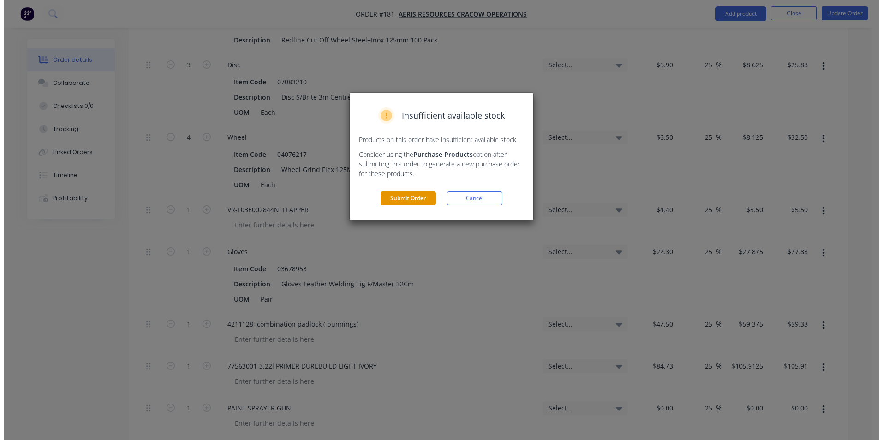
scroll to position [0, 0]
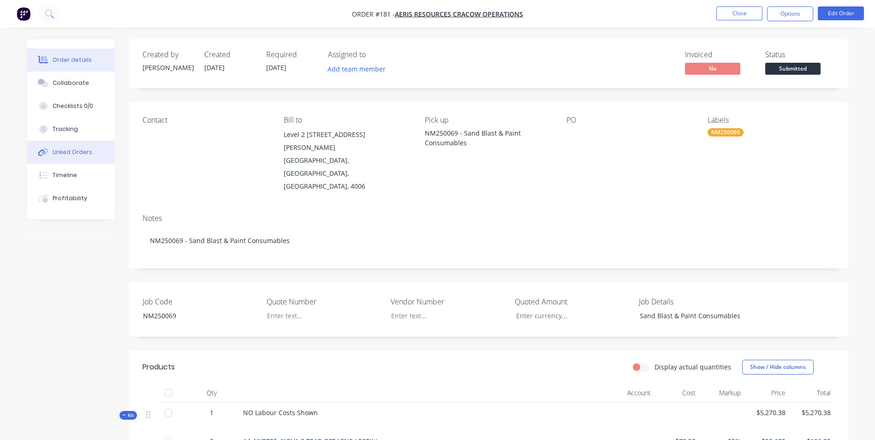
click at [72, 153] on div "Linked Orders" at bounding box center [73, 152] width 40 height 8
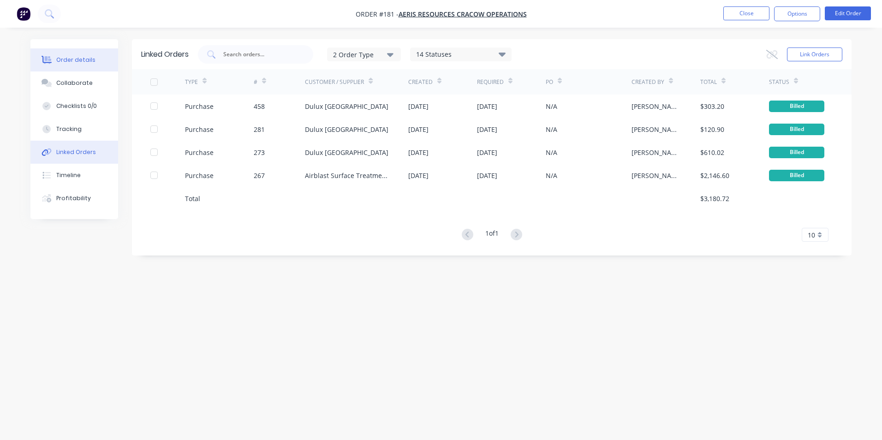
click at [88, 61] on div "Order details" at bounding box center [75, 60] width 39 height 8
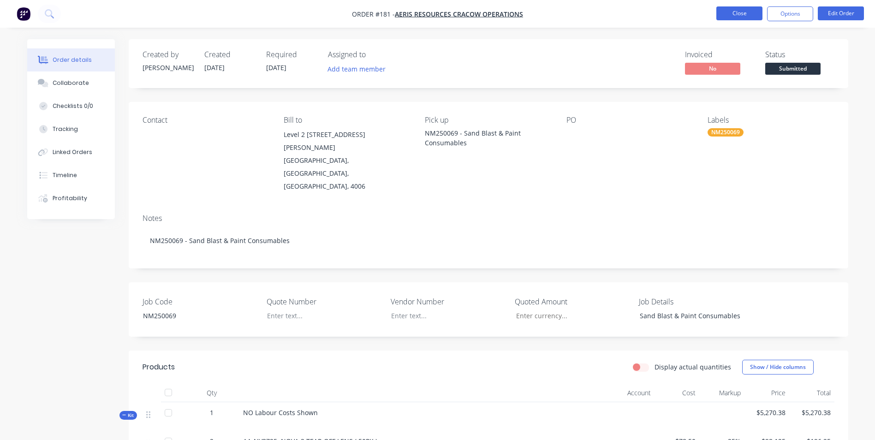
click at [728, 17] on button "Close" at bounding box center [739, 13] width 46 height 14
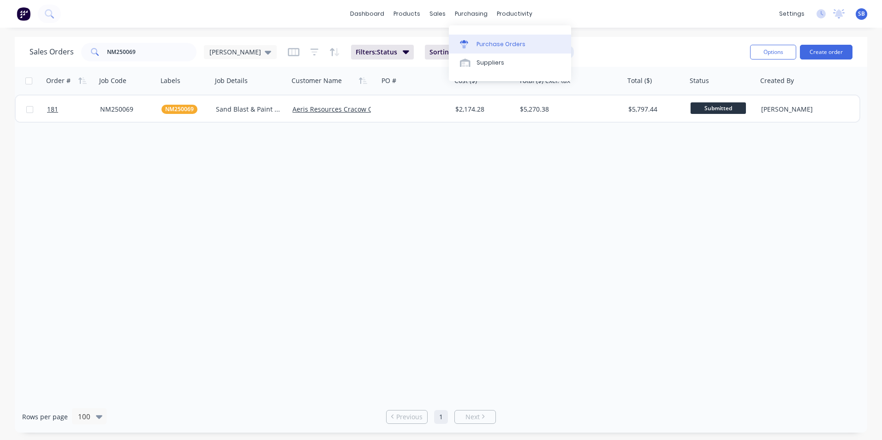
click at [512, 45] on div "Purchase Orders" at bounding box center [500, 44] width 49 height 8
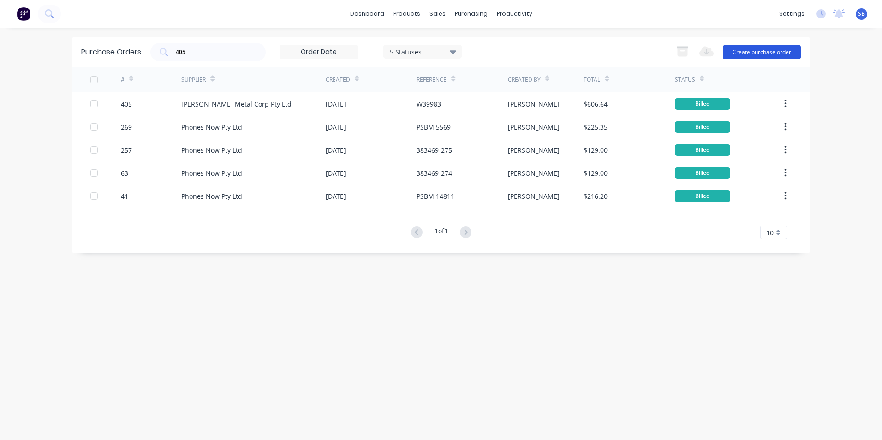
click at [770, 45] on button "Create purchase order" at bounding box center [762, 52] width 78 height 15
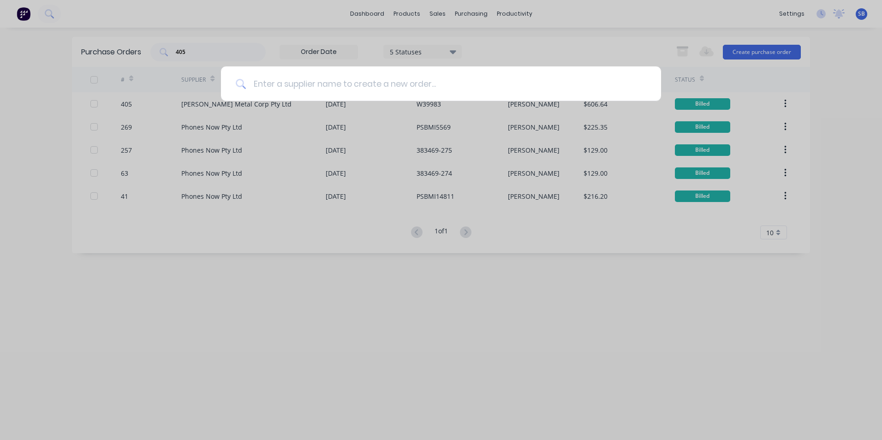
click at [338, 91] on input at bounding box center [446, 83] width 400 height 35
click at [371, 4] on div at bounding box center [441, 220] width 882 height 440
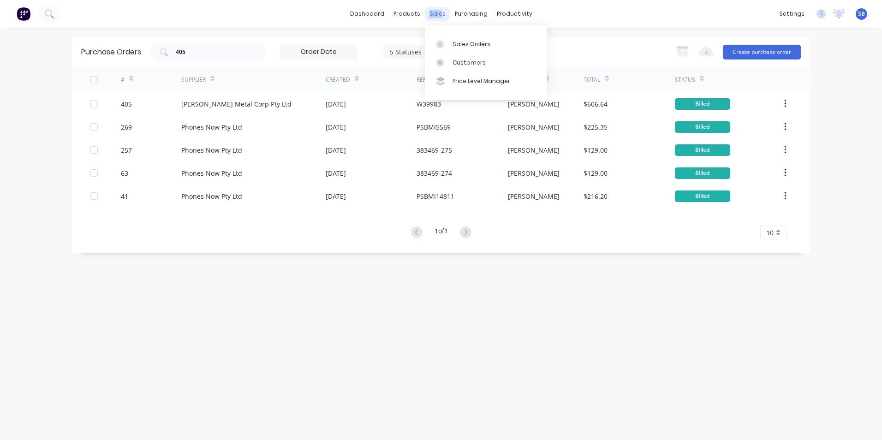
click at [441, 15] on div "sales" at bounding box center [437, 14] width 25 height 14
click at [434, 15] on div "sales" at bounding box center [437, 14] width 25 height 14
click at [466, 41] on div "Sales Orders" at bounding box center [471, 44] width 38 height 8
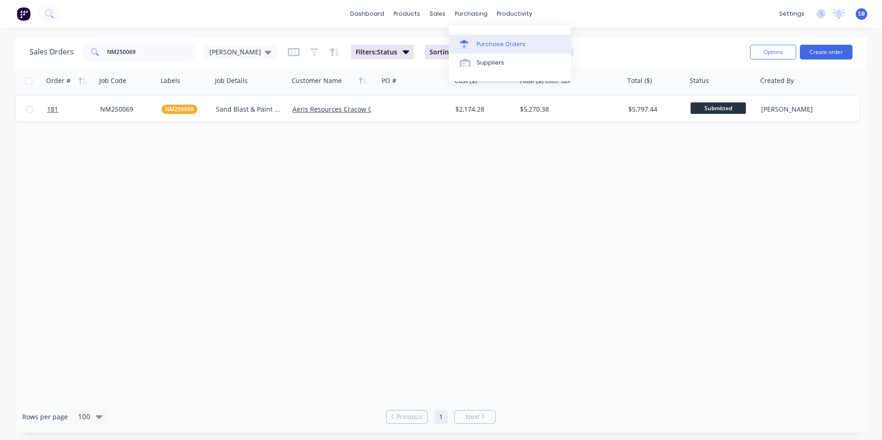
click at [510, 44] on div "Purchase Orders" at bounding box center [500, 44] width 49 height 8
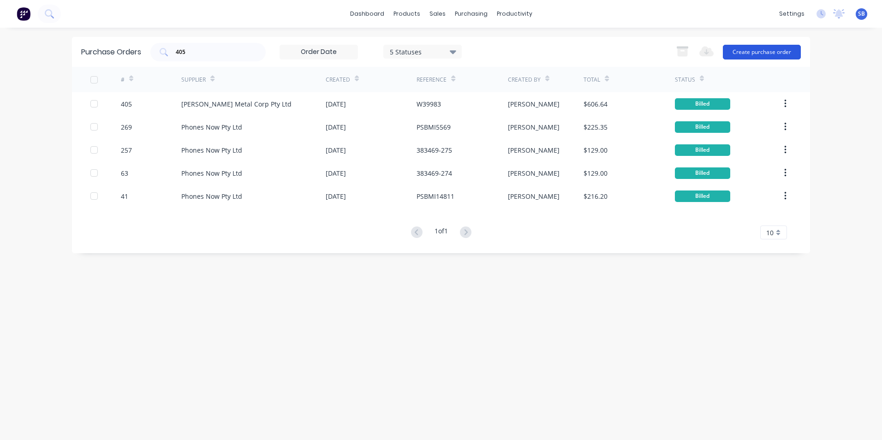
click at [753, 49] on button "Create purchase order" at bounding box center [762, 52] width 78 height 15
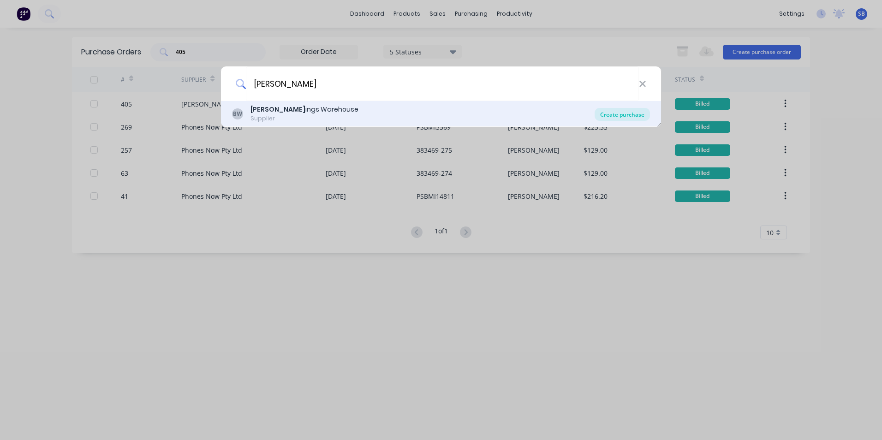
click at [639, 114] on div "Create purchase" at bounding box center [621, 114] width 55 height 13
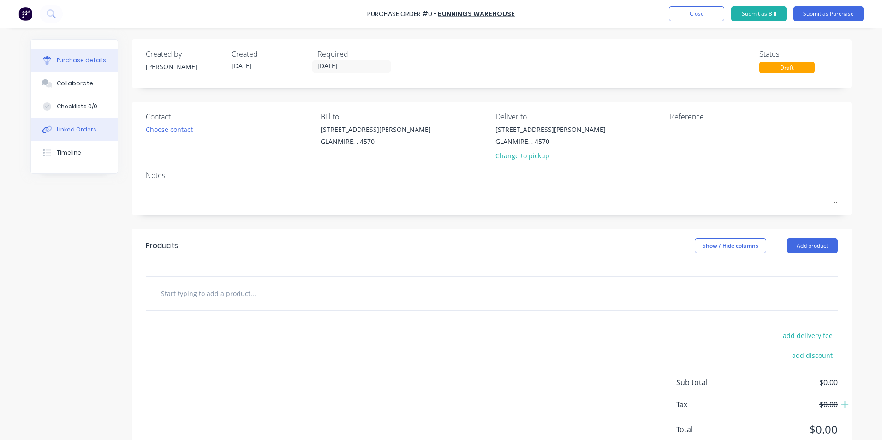
click at [56, 124] on button "Linked Orders" at bounding box center [74, 129] width 87 height 23
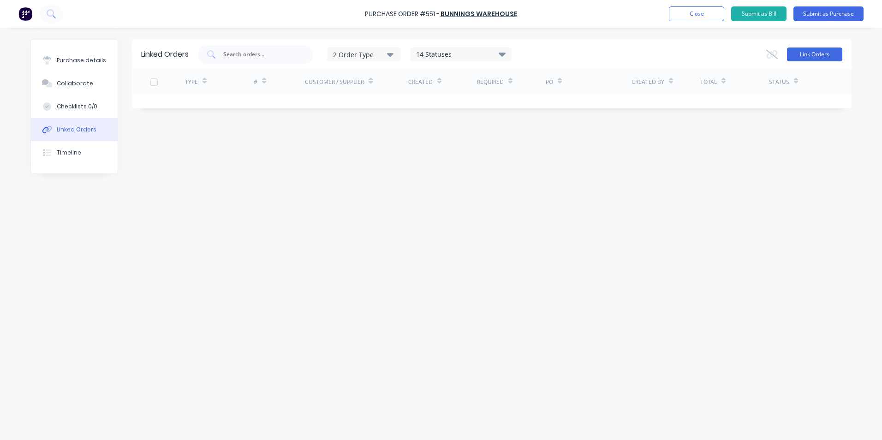
click at [801, 50] on button "Link Orders" at bounding box center [814, 54] width 55 height 14
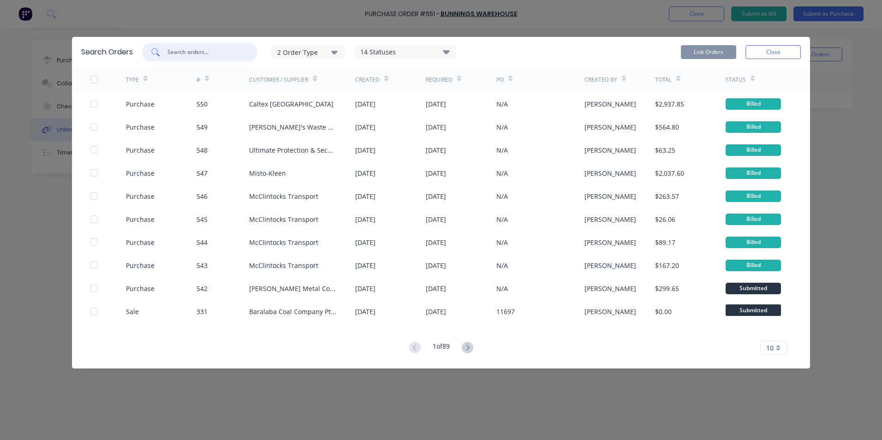
click at [167, 49] on input "text" at bounding box center [204, 51] width 77 height 9
click at [335, 51] on icon "button" at bounding box center [334, 53] width 6 height 4
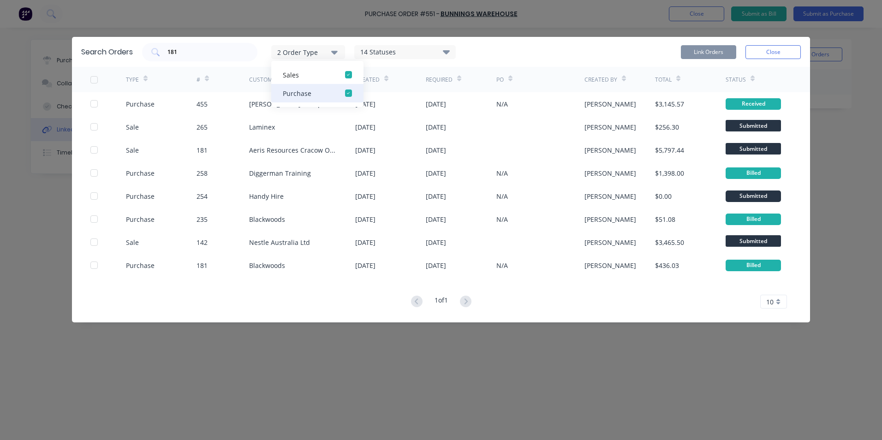
click at [332, 89] on div "Purchase" at bounding box center [309, 94] width 53 height 10
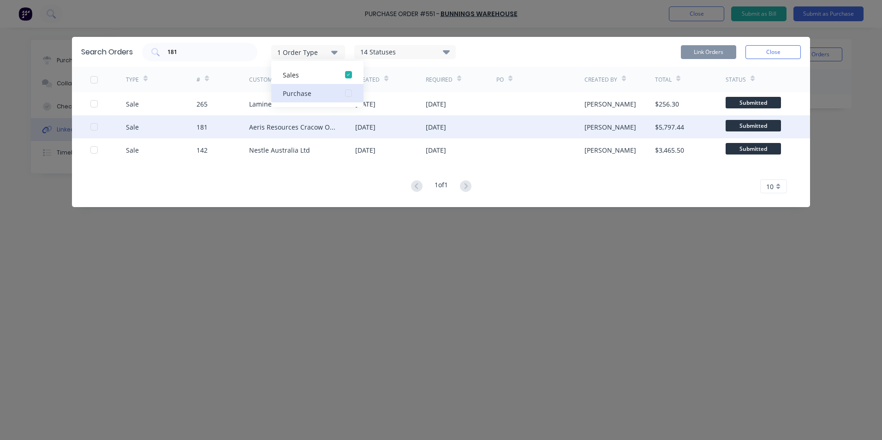
click at [95, 127] on div at bounding box center [94, 127] width 18 height 18
click at [721, 46] on button "Link Orders" at bounding box center [708, 52] width 55 height 14
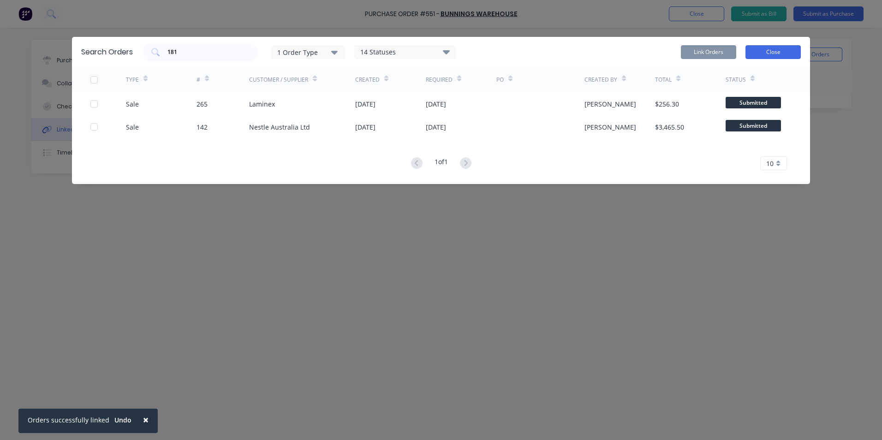
click at [764, 57] on button "Close" at bounding box center [772, 52] width 55 height 14
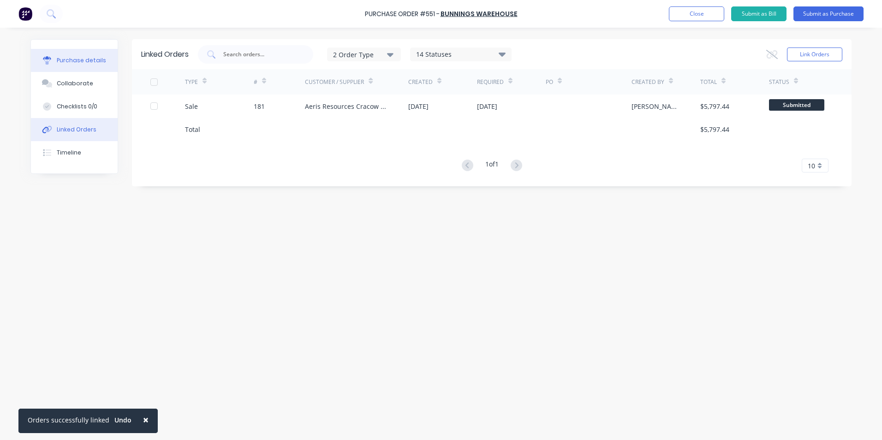
click at [84, 63] on div "Purchase details" at bounding box center [81, 60] width 49 height 8
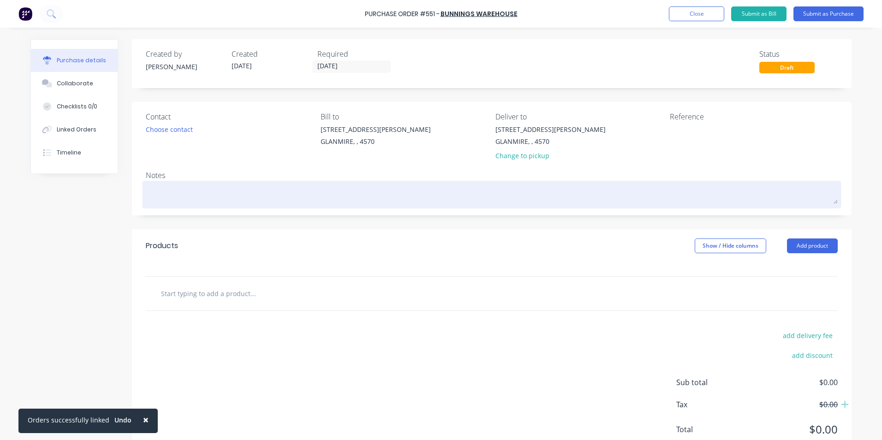
drag, startPoint x: 259, startPoint y: 181, endPoint x: 256, endPoint y: 185, distance: 5.4
click at [256, 185] on div at bounding box center [492, 194] width 692 height 23
click at [256, 185] on textarea at bounding box center [492, 193] width 692 height 21
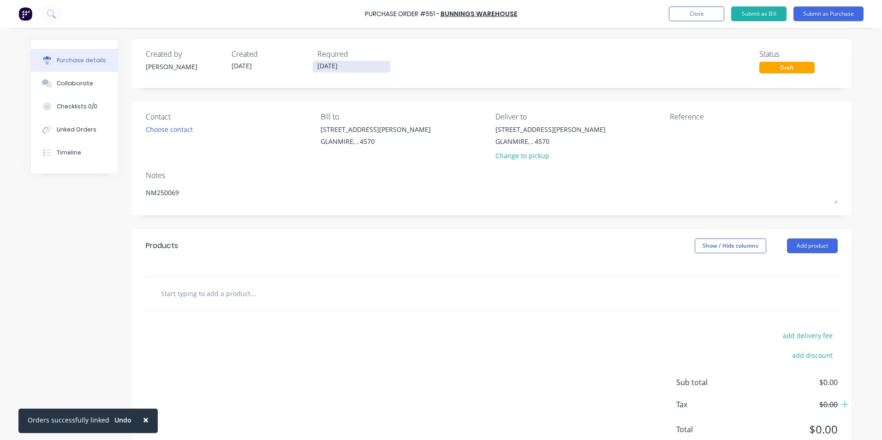
click at [381, 65] on input "[DATE]" at bounding box center [351, 67] width 77 height 12
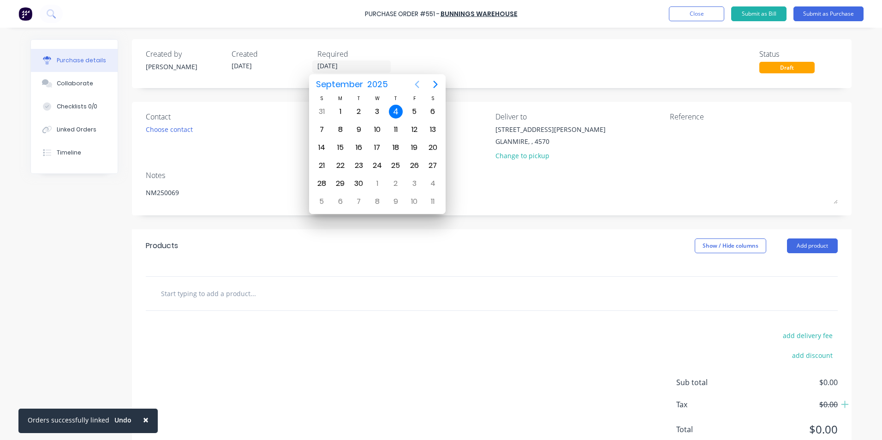
click at [415, 83] on icon "Previous page" at bounding box center [416, 84] width 11 height 11
click at [377, 164] on div "20" at bounding box center [377, 166] width 14 height 14
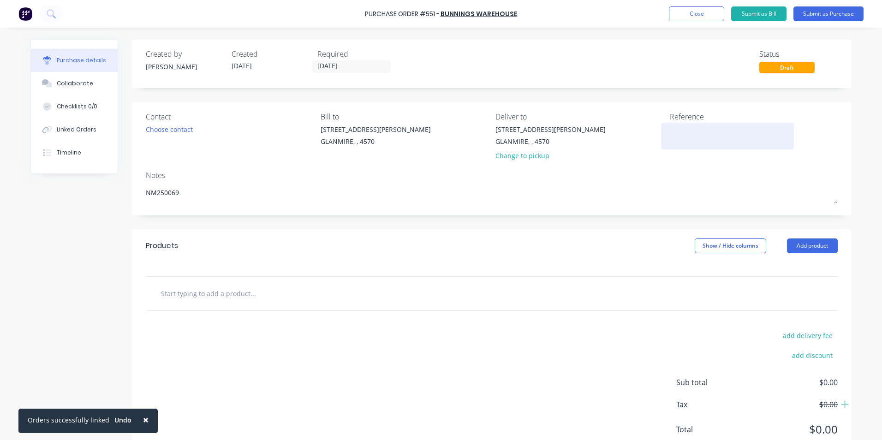
click at [676, 129] on textarea at bounding box center [727, 134] width 115 height 21
click at [225, 300] on input "text" at bounding box center [252, 293] width 184 height 18
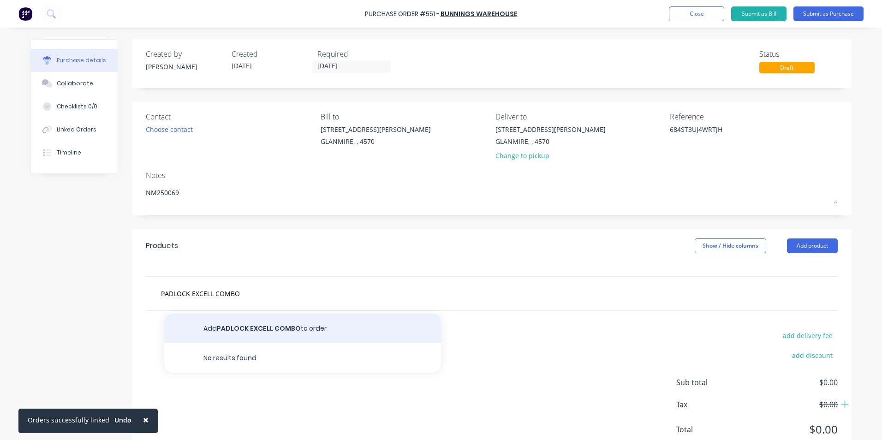
click at [265, 341] on button "Add PADLOCK EXCELL COMBO to order" at bounding box center [302, 329] width 277 height 30
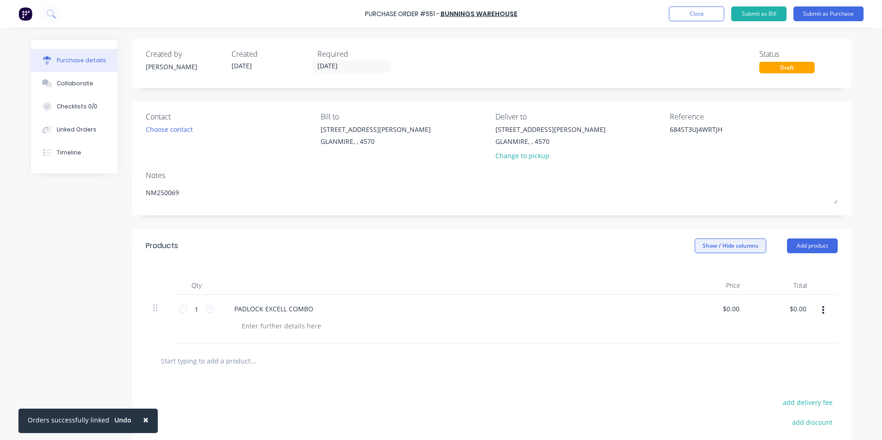
click at [747, 249] on button "Show / Hide columns" at bounding box center [729, 245] width 71 height 15
click at [702, 276] on label "Account" at bounding box center [702, 276] width 16 height 8
click at [694, 272] on input "Account" at bounding box center [694, 272] width 0 height 0
click at [655, 314] on div "Select..." at bounding box center [669, 309] width 54 height 14
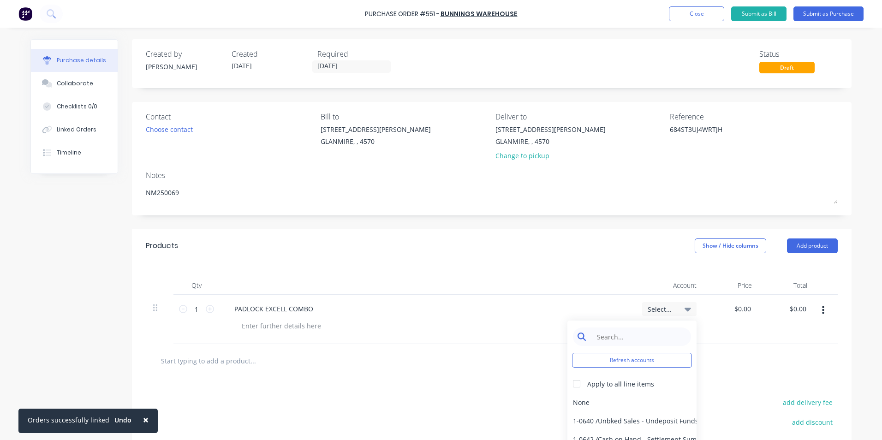
click at [643, 338] on input at bounding box center [639, 336] width 95 height 18
click at [635, 399] on div "5-0270 / Purchases - Materials" at bounding box center [631, 402] width 129 height 18
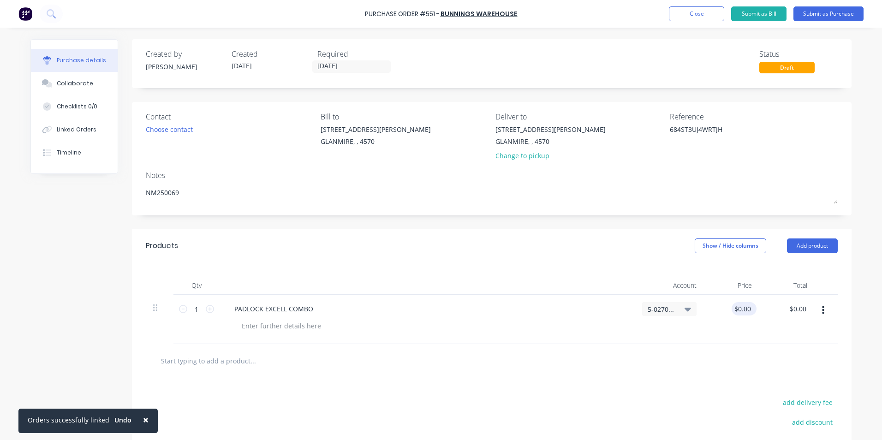
click at [749, 312] on div "$0.00 $0.00" at bounding box center [743, 308] width 25 height 13
drag, startPoint x: 804, startPoint y: 310, endPoint x: 776, endPoint y: 305, distance: 29.0
click at [776, 305] on div "0.00 0.00" at bounding box center [786, 319] width 55 height 49
click at [728, 365] on div at bounding box center [491, 360] width 677 height 18
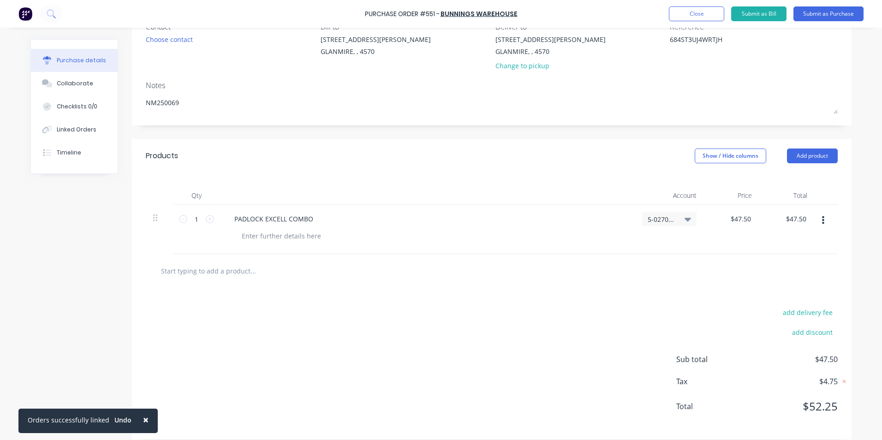
scroll to position [99, 0]
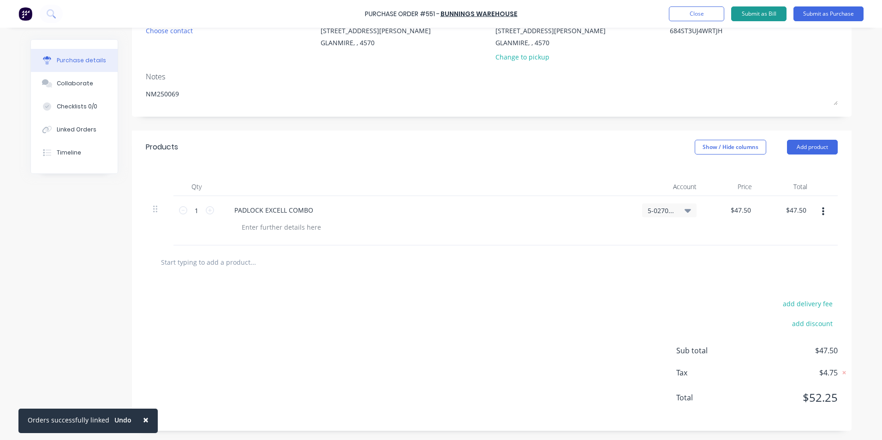
click at [758, 13] on button "Submit as Bill" at bounding box center [758, 13] width 55 height 15
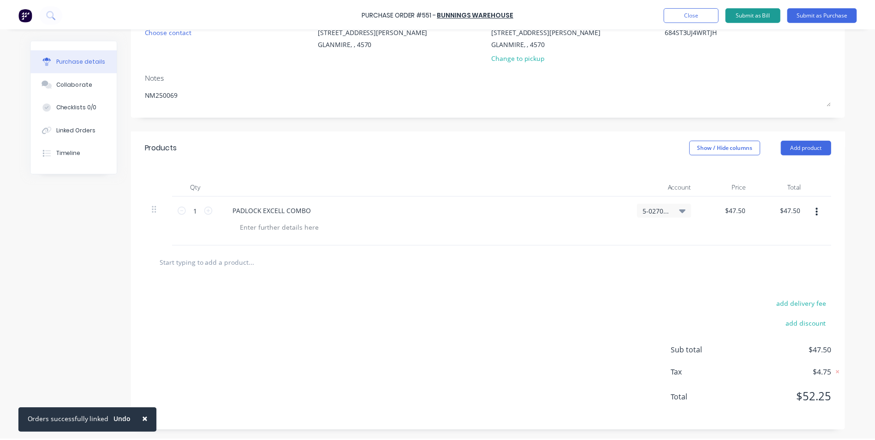
scroll to position [0, 0]
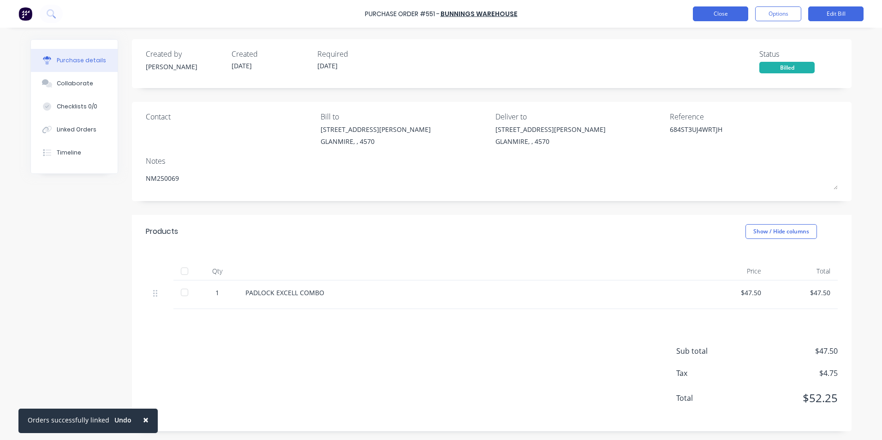
click at [744, 16] on button "Close" at bounding box center [720, 13] width 55 height 15
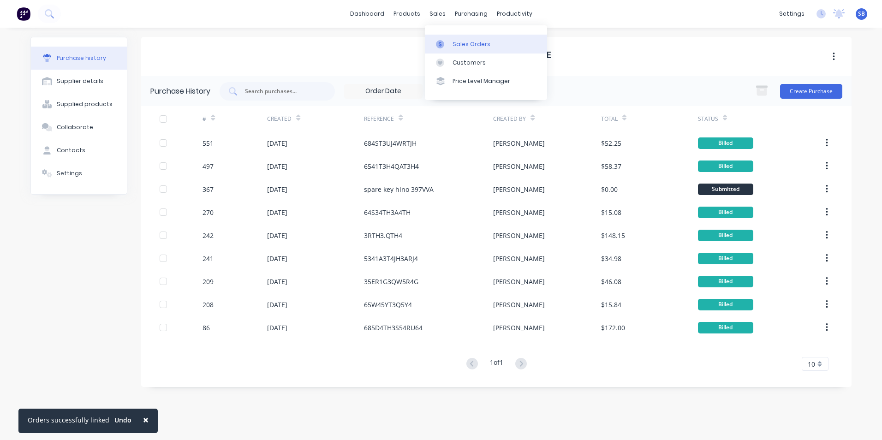
click at [439, 35] on link "Sales Orders" at bounding box center [486, 44] width 122 height 18
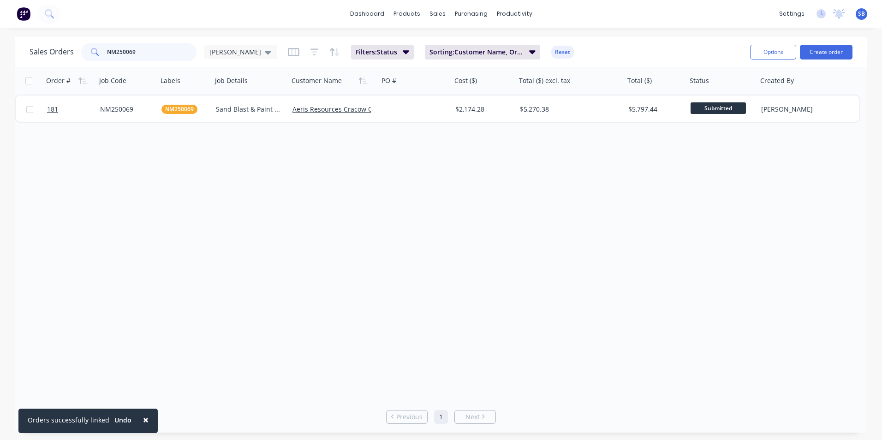
drag, startPoint x: 165, startPoint y: 53, endPoint x: 15, endPoint y: 34, distance: 151.1
click at [15, 34] on div "× Orders successfully linked Undo dashboard products sales purchasing productiv…" at bounding box center [441, 220] width 882 height 440
click at [142, 54] on input "NM250069" at bounding box center [152, 52] width 90 height 18
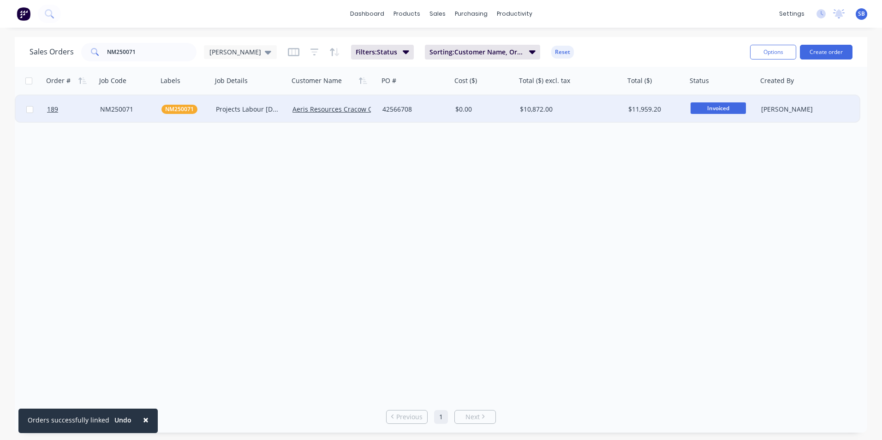
click at [587, 103] on div "$10,872.00" at bounding box center [570, 109] width 108 height 28
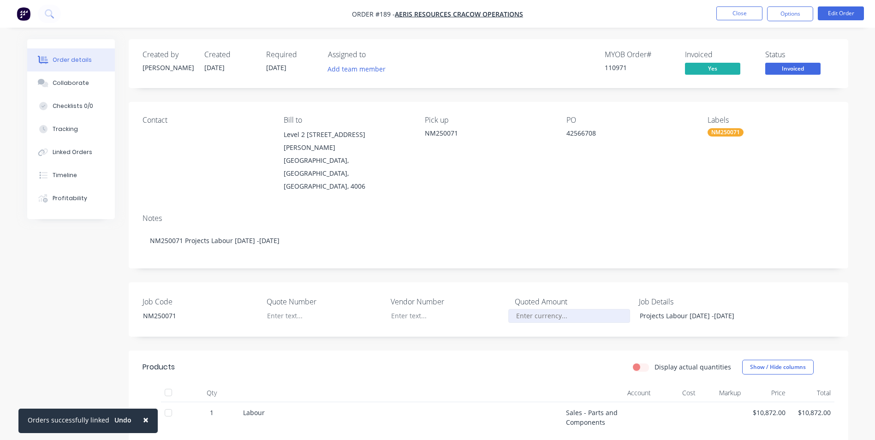
click at [537, 309] on input "Job Code" at bounding box center [569, 316] width 122 height 14
click at [448, 350] on header "Products Display actual quantities Show / Hide columns" at bounding box center [488, 366] width 719 height 33
click at [836, 9] on button "Edit Order" at bounding box center [841, 13] width 46 height 14
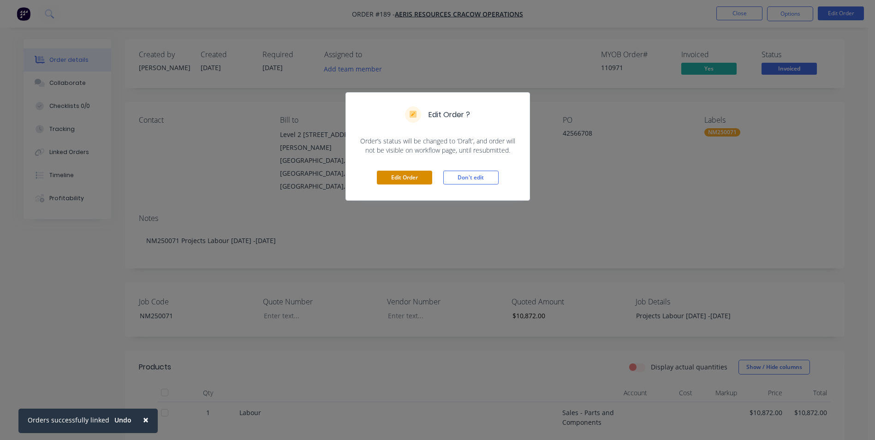
click at [384, 174] on button "Edit Order" at bounding box center [404, 178] width 55 height 14
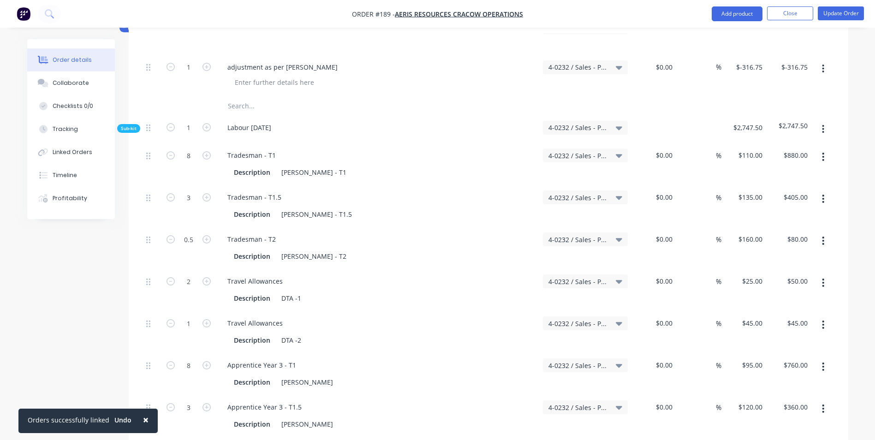
scroll to position [323, 0]
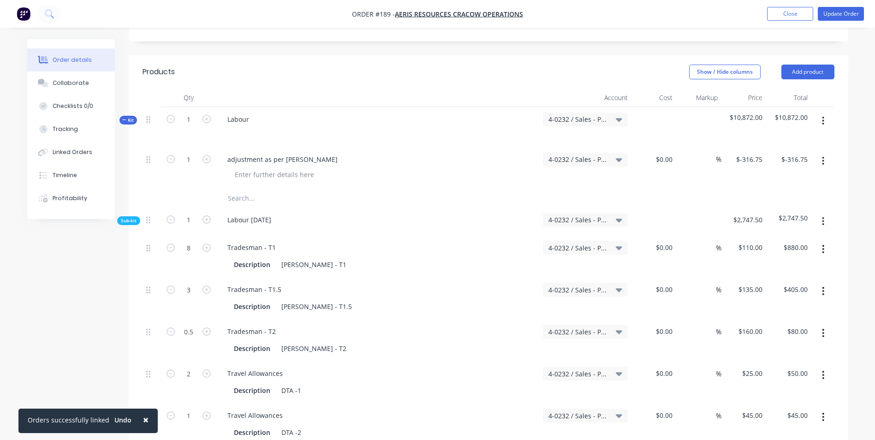
click at [251, 189] on input "text" at bounding box center [319, 198] width 184 height 18
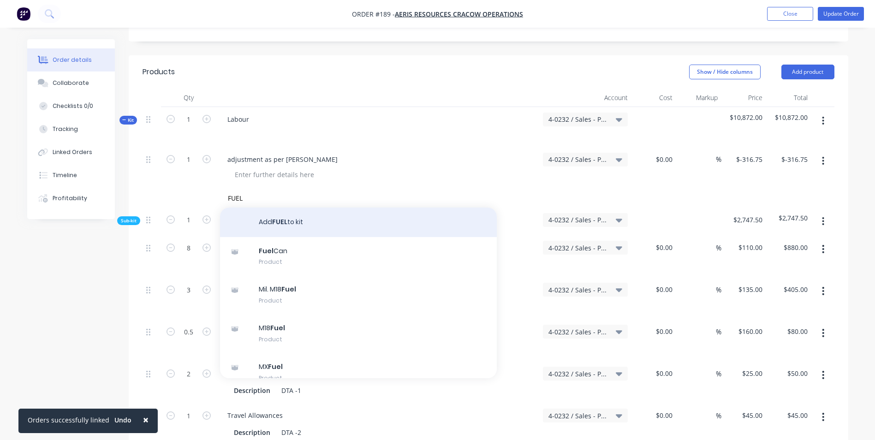
click at [279, 207] on button "Add FUEL to kit" at bounding box center [358, 222] width 277 height 30
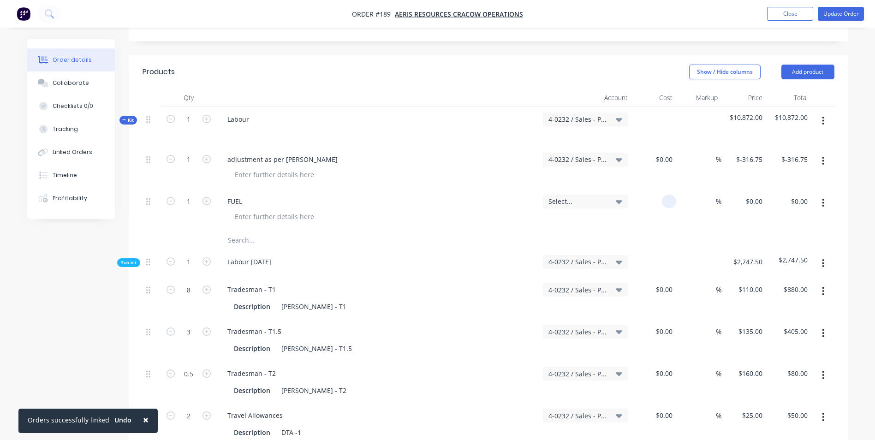
click at [673, 195] on input at bounding box center [670, 201] width 11 height 13
click at [712, 195] on input at bounding box center [710, 201] width 11 height 13
click at [750, 201] on div "$173.2625 $173.2625" at bounding box center [743, 210] width 45 height 42
click at [763, 153] on input "-316.75" at bounding box center [752, 159] width 27 height 13
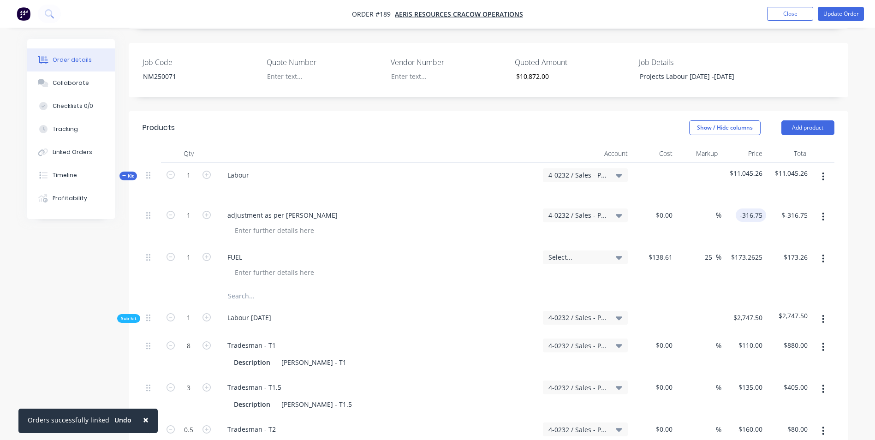
scroll to position [184, 0]
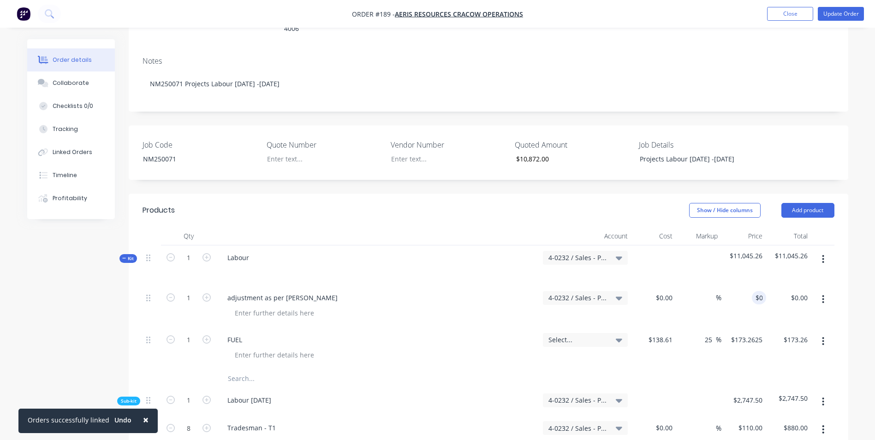
click at [743, 204] on header "Products Show / Hide columns Add product" at bounding box center [488, 210] width 719 height 33
click at [745, 285] on div "0 0" at bounding box center [743, 306] width 45 height 42
click at [748, 301] on div "$-490.01 $-490.01" at bounding box center [743, 306] width 45 height 42
click at [831, 16] on button "Update Order" at bounding box center [841, 14] width 46 height 14
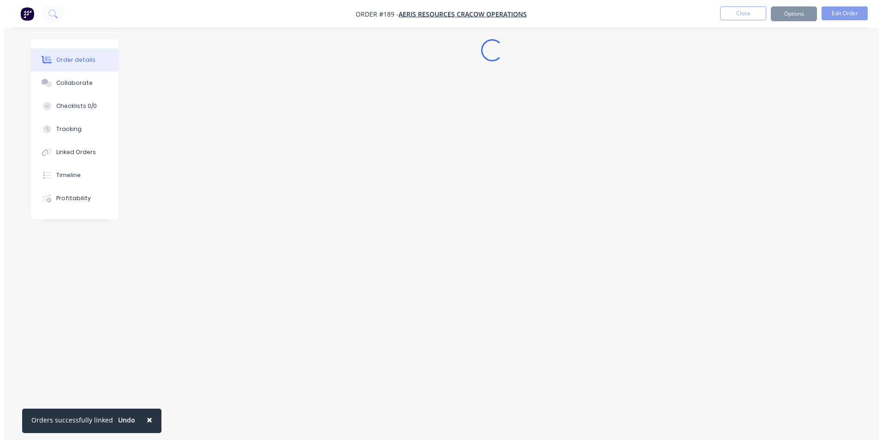
scroll to position [0, 0]
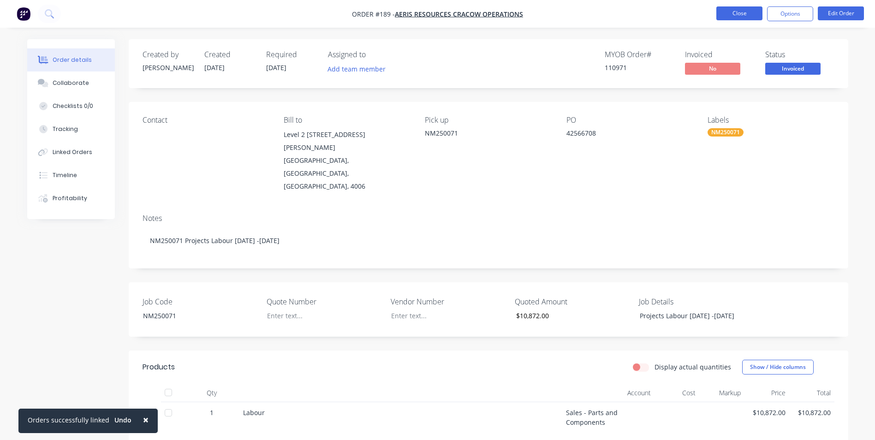
click at [746, 17] on button "Close" at bounding box center [739, 13] width 46 height 14
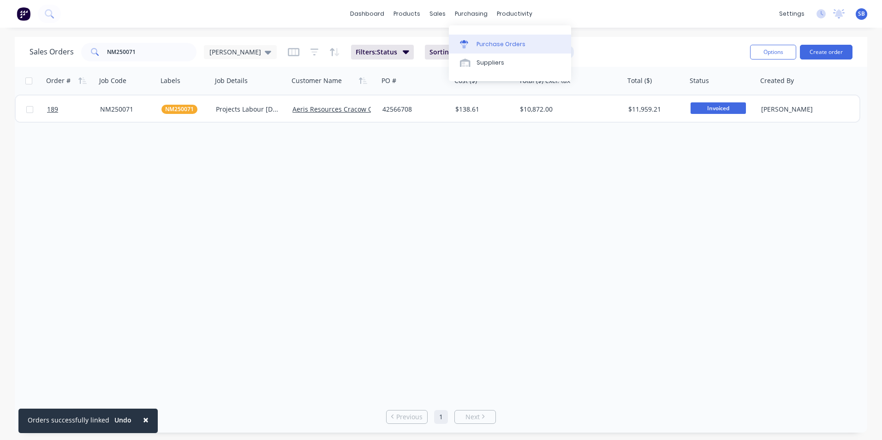
click at [497, 40] on div "Purchase Orders" at bounding box center [500, 44] width 49 height 8
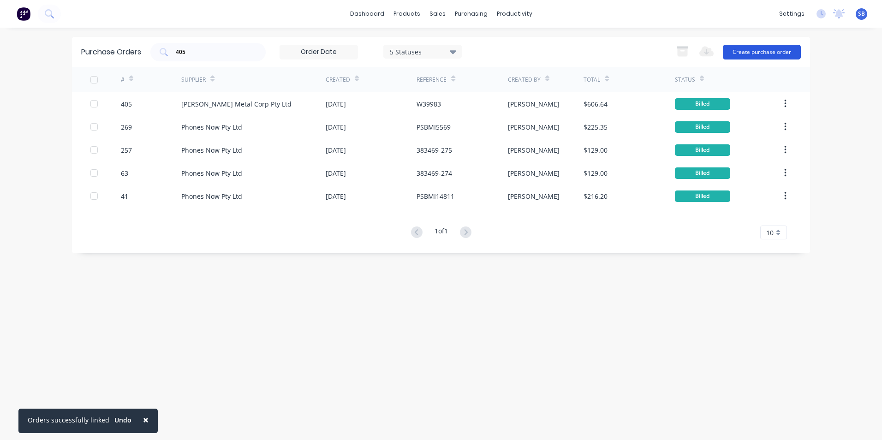
click at [754, 52] on button "Create purchase order" at bounding box center [762, 52] width 78 height 15
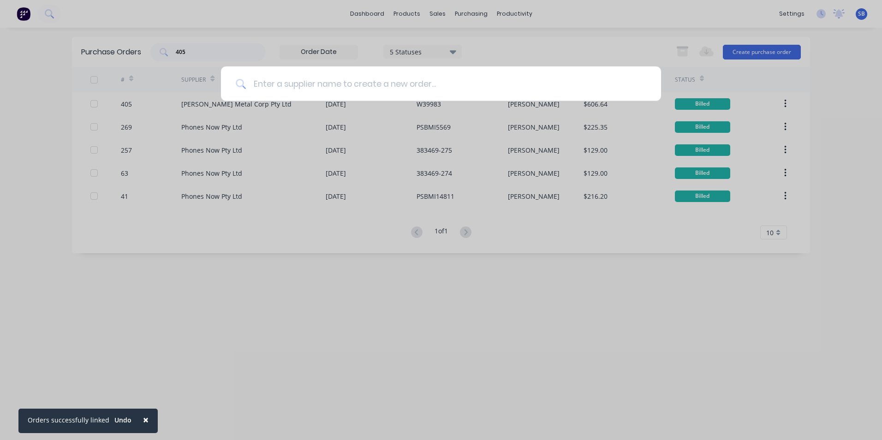
click at [425, 90] on input at bounding box center [446, 83] width 400 height 35
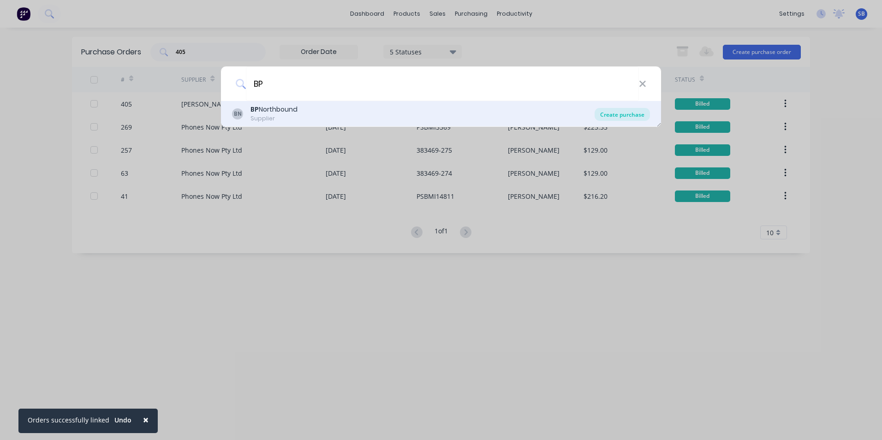
click at [645, 119] on div "Create purchase" at bounding box center [621, 114] width 55 height 13
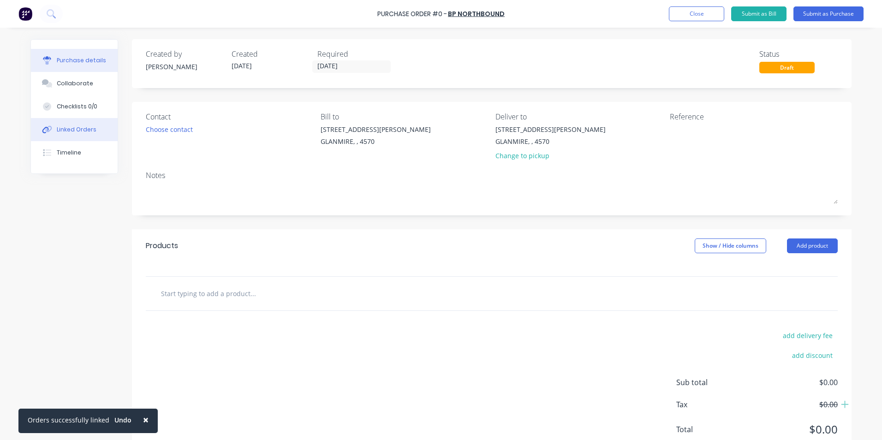
click at [74, 131] on div "Linked Orders" at bounding box center [77, 129] width 40 height 8
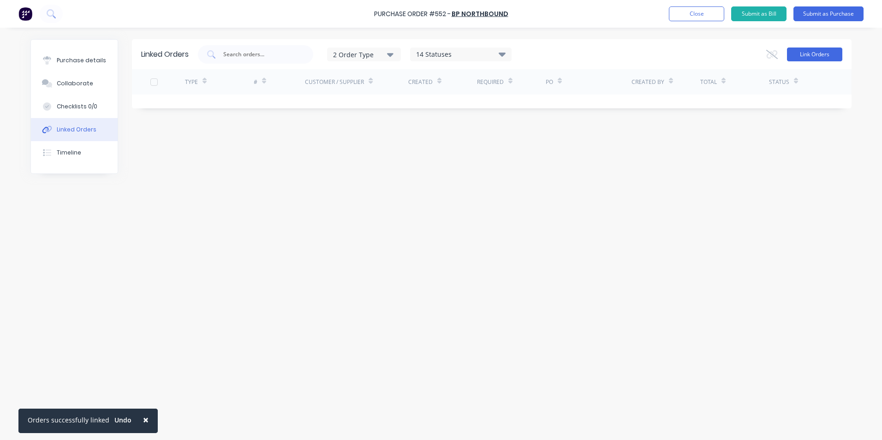
click at [823, 50] on button "Link Orders" at bounding box center [814, 54] width 55 height 14
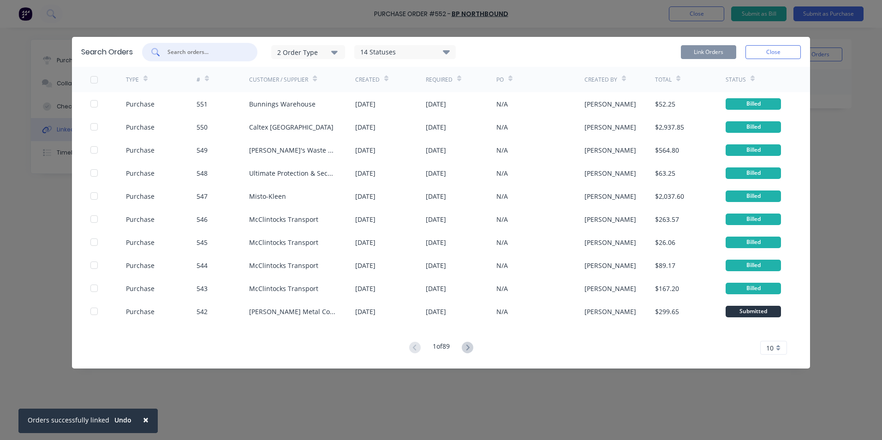
click at [201, 53] on input "text" at bounding box center [204, 51] width 77 height 9
click at [290, 54] on div "2 Order Type" at bounding box center [308, 52] width 62 height 10
click at [308, 95] on div "Purchase" at bounding box center [309, 94] width 53 height 10
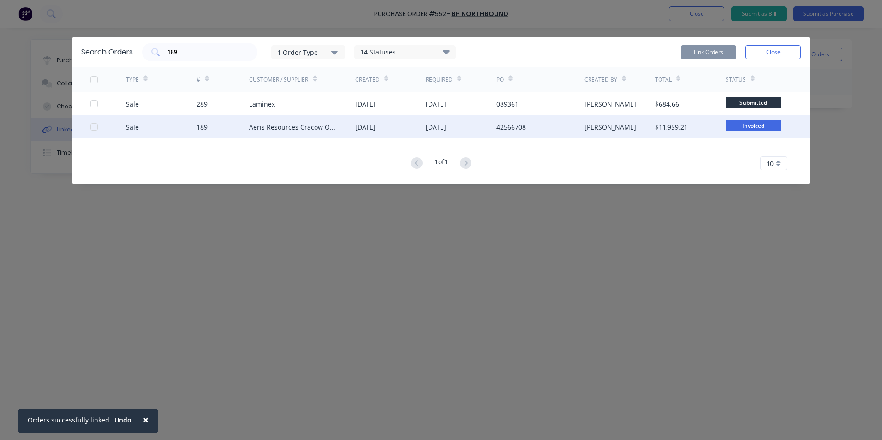
click at [93, 127] on div at bounding box center [94, 127] width 18 height 18
click at [721, 50] on button "Link Orders" at bounding box center [708, 52] width 55 height 14
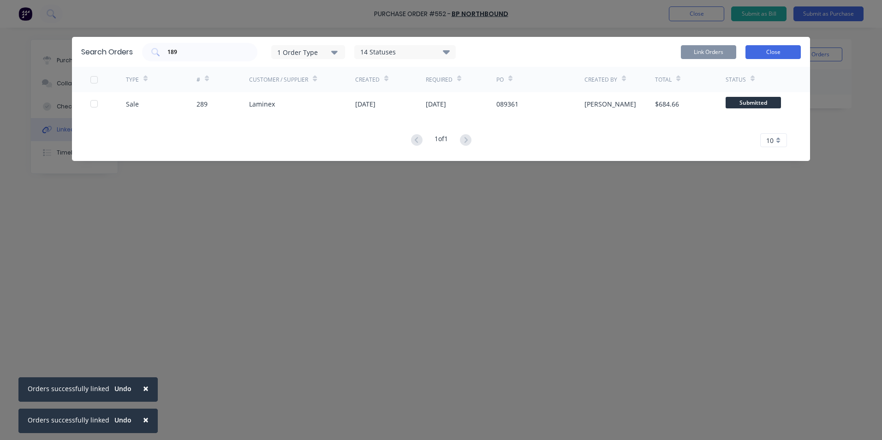
click at [760, 53] on button "Close" at bounding box center [772, 52] width 55 height 14
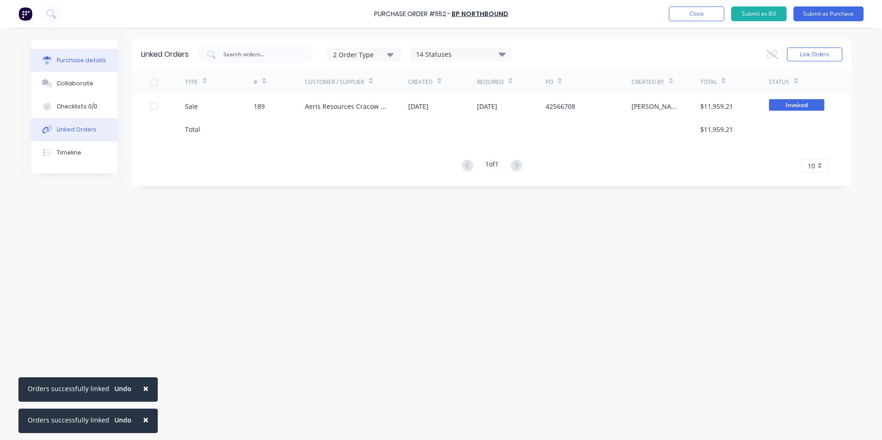
click at [82, 58] on div "Purchase details" at bounding box center [81, 60] width 49 height 8
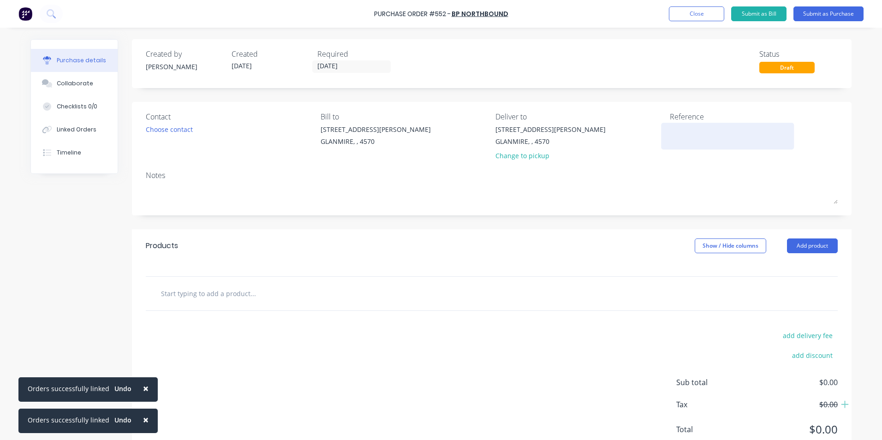
click at [724, 138] on textarea at bounding box center [727, 134] width 115 height 21
type textarea "x"
type textarea "6"
type textarea "x"
type textarea "64"
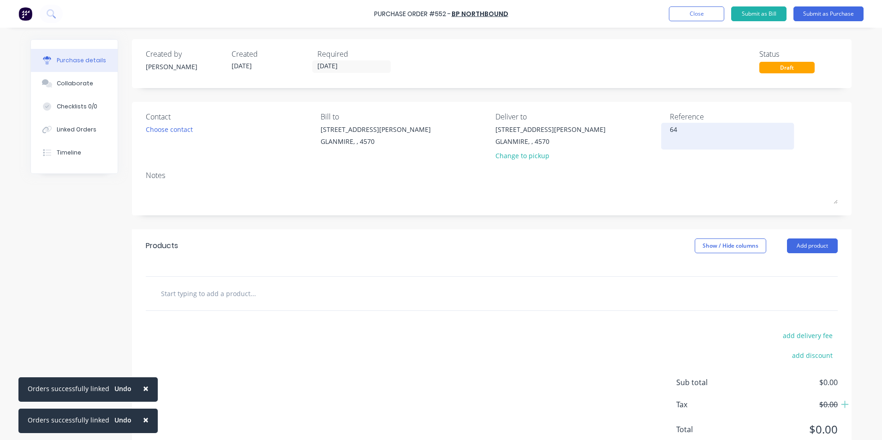
type textarea "x"
type textarea "643"
type textarea "x"
type textarea "643S"
type textarea "x"
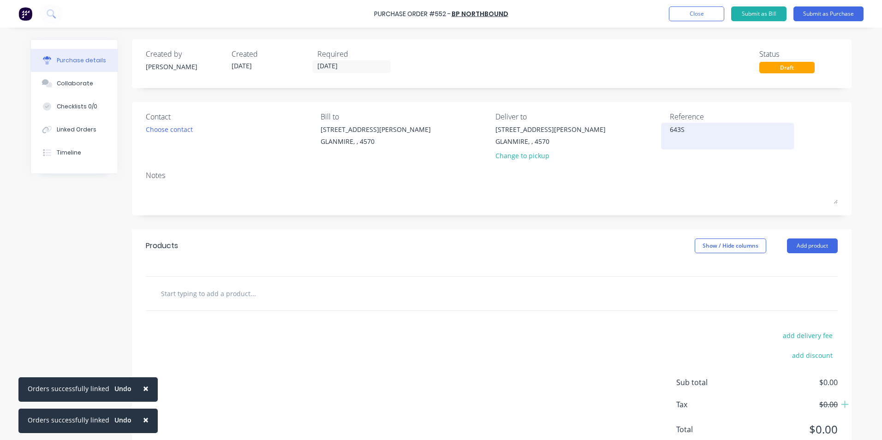
type textarea "643SY"
type textarea "x"
type textarea "643SYU"
type textarea "x"
type textarea "643SYUJ"
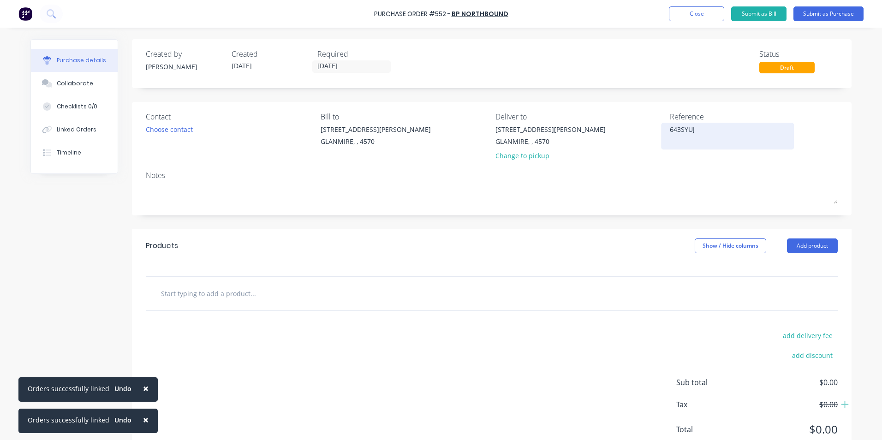
type textarea "x"
type textarea "643SYUJ4"
type textarea "x"
type textarea "643SYUJ4S6T"
type textarea "x"
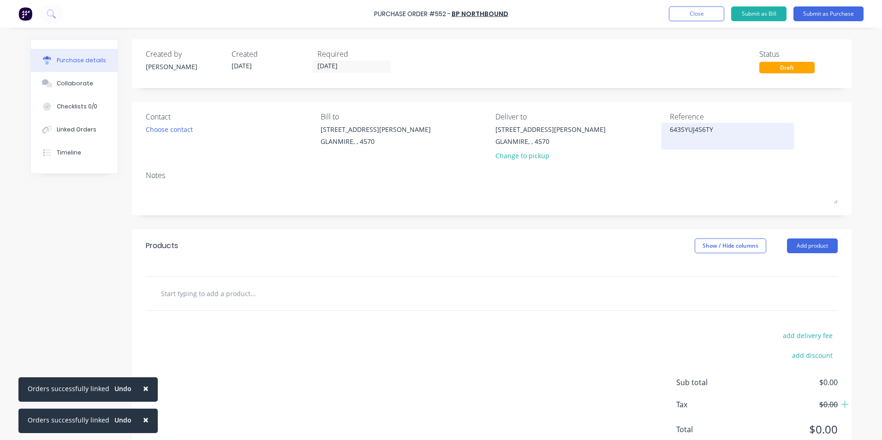
type textarea "643SYUJ4S6TY4"
type textarea "x"
type textarea "643SYUJ4S6TY4U"
type textarea "x"
type textarea "643SYUJ4S6TY4U"
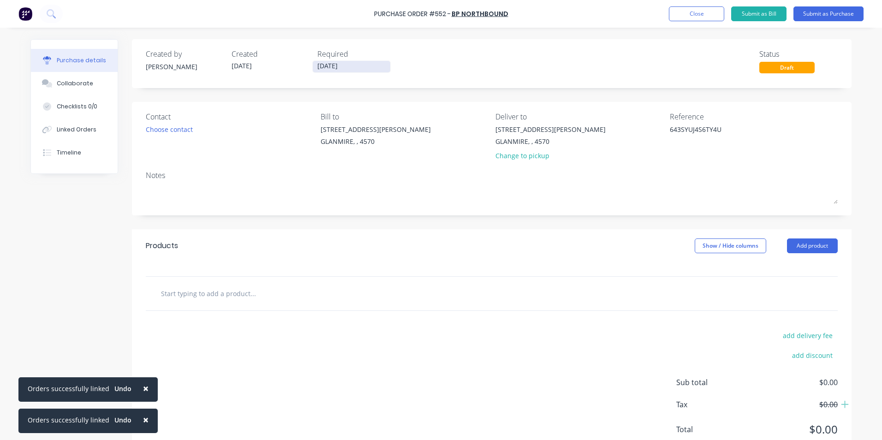
click at [360, 64] on input "[DATE]" at bounding box center [351, 67] width 77 height 12
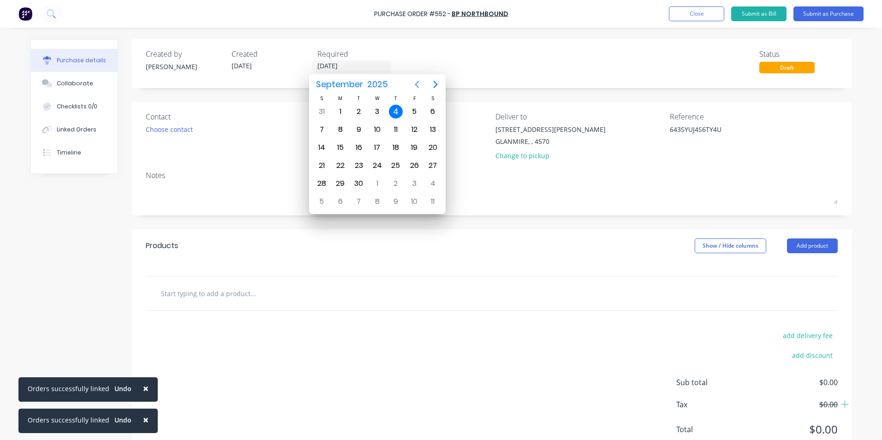
click at [420, 81] on icon "Previous page" at bounding box center [416, 84] width 11 height 11
click at [323, 165] on div "17" at bounding box center [321, 166] width 14 height 14
type textarea "x"
type input "17/08/25"
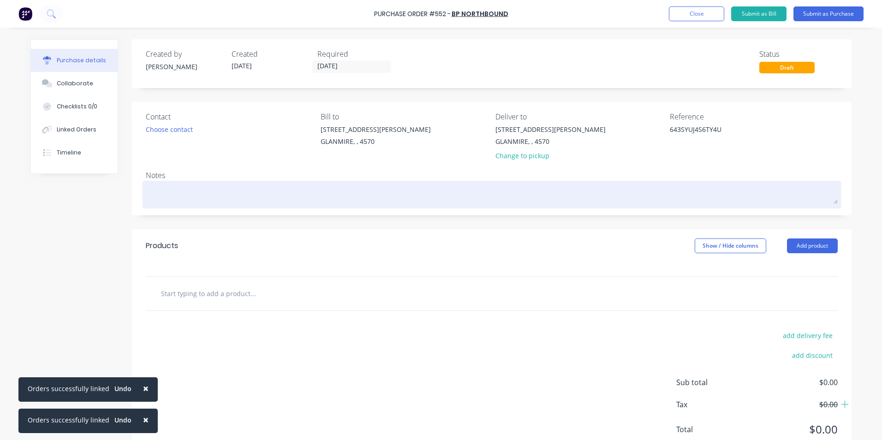
click at [183, 194] on textarea at bounding box center [492, 193] width 692 height 21
type textarea "x"
type textarea "N"
type textarea "x"
type textarea "NM"
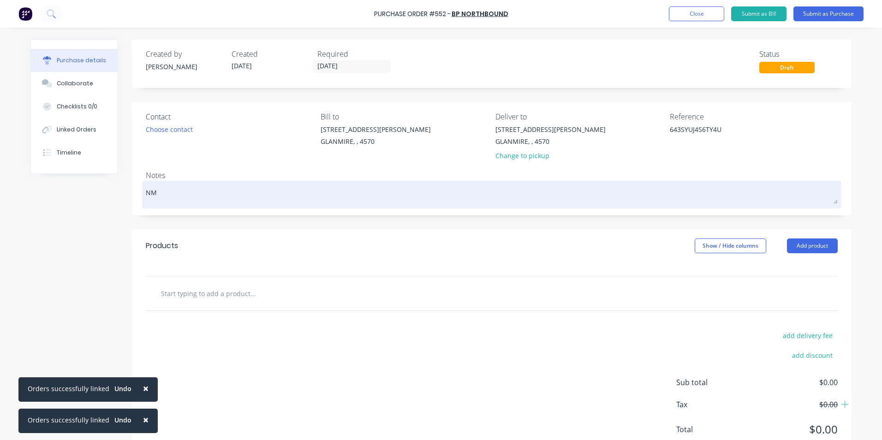
type textarea "x"
type textarea "NM2"
type textarea "x"
type textarea "NM25"
type textarea "x"
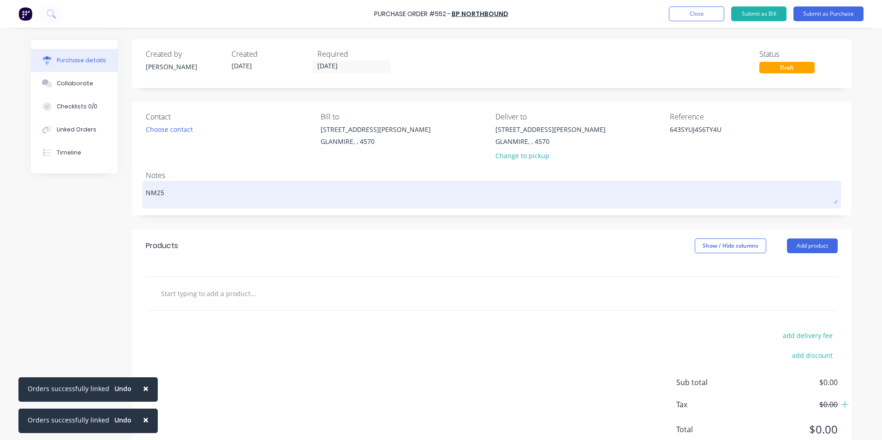
type textarea "NM250"
type textarea "x"
type textarea "NM2500"
type textarea "x"
type textarea "NM25007"
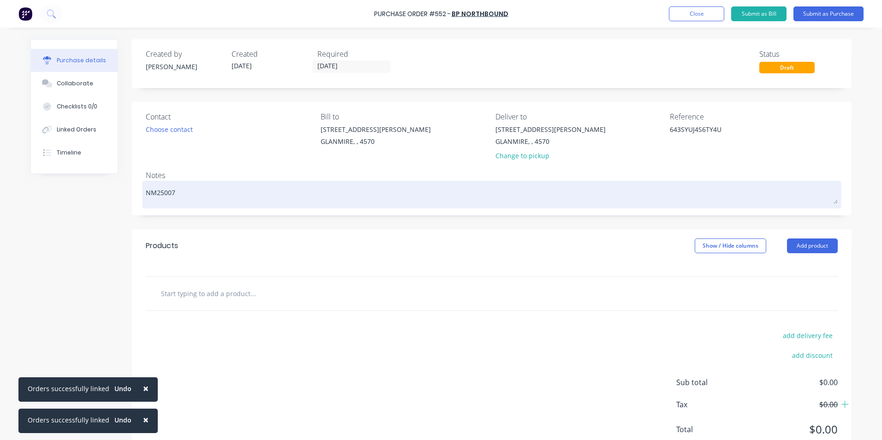
type textarea "x"
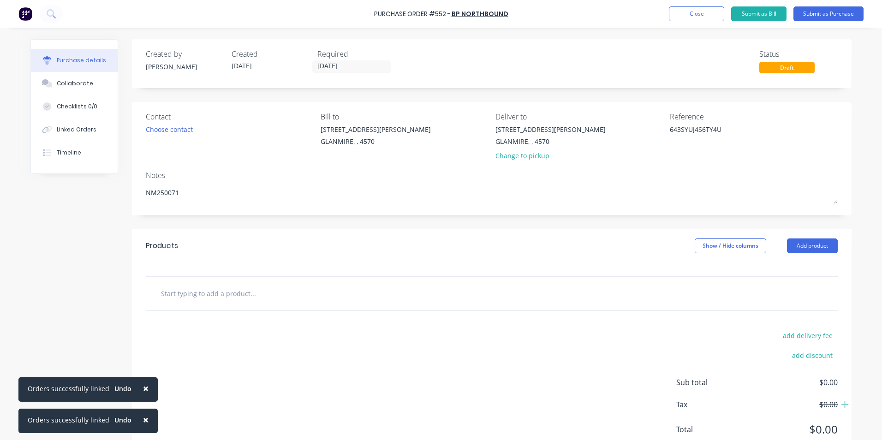
type textarea "NM250071"
type textarea "x"
type textarea "NM250071"
click at [143, 388] on span "×" at bounding box center [146, 388] width 6 height 13
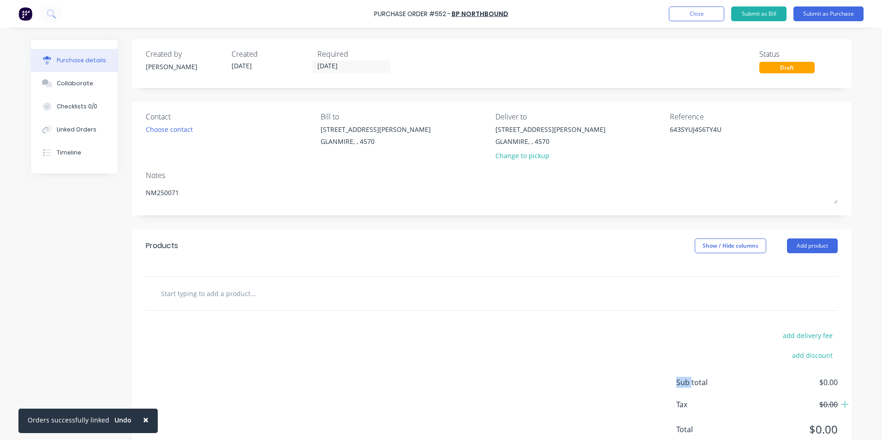
click at [139, 388] on div "add delivery fee add discount Sub total $0.00 Tax $0.00 Total $0.00" at bounding box center [491, 387] width 719 height 152
drag, startPoint x: 139, startPoint y: 388, endPoint x: 142, endPoint y: 416, distance: 28.3
click at [143, 416] on span "×" at bounding box center [146, 419] width 6 height 13
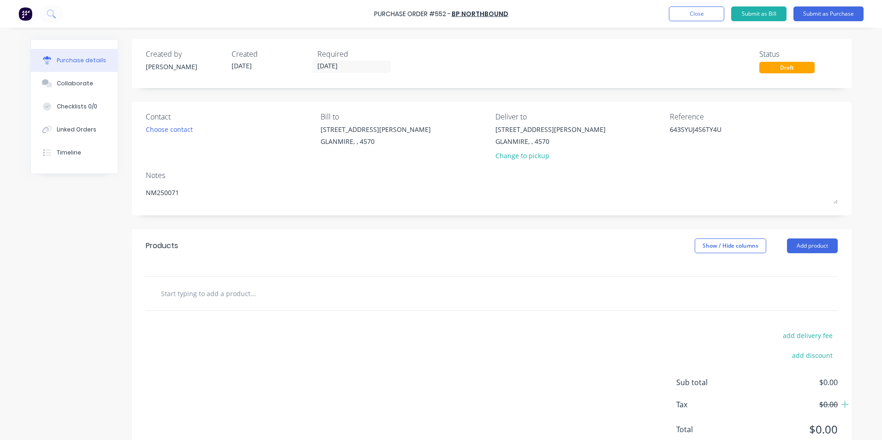
click at [186, 286] on input "text" at bounding box center [252, 293] width 184 height 18
type textarea "x"
type input "F"
type textarea "x"
type input "FU"
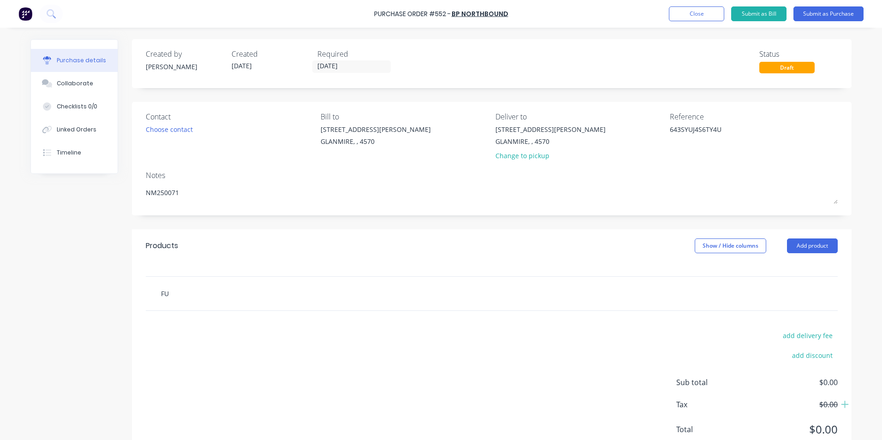
type textarea "x"
type input "FUE"
type textarea "x"
type input "FUEL"
type textarea "x"
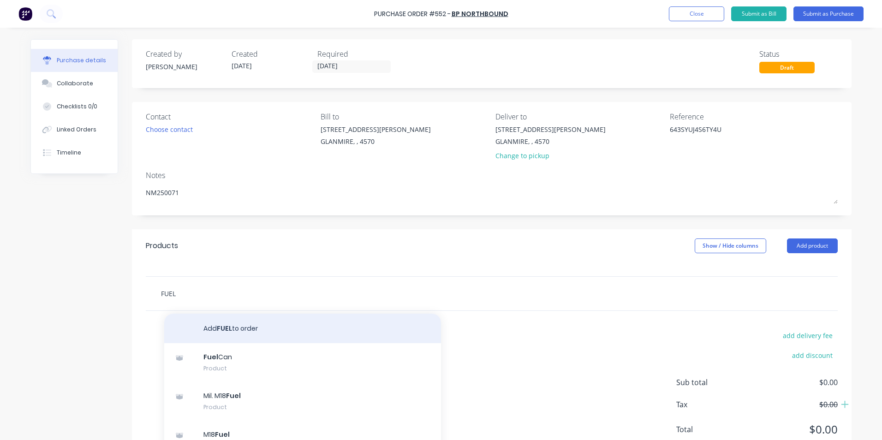
type input "FUEL"
click at [226, 327] on button "Add FUEL to order" at bounding box center [302, 329] width 277 height 30
type textarea "x"
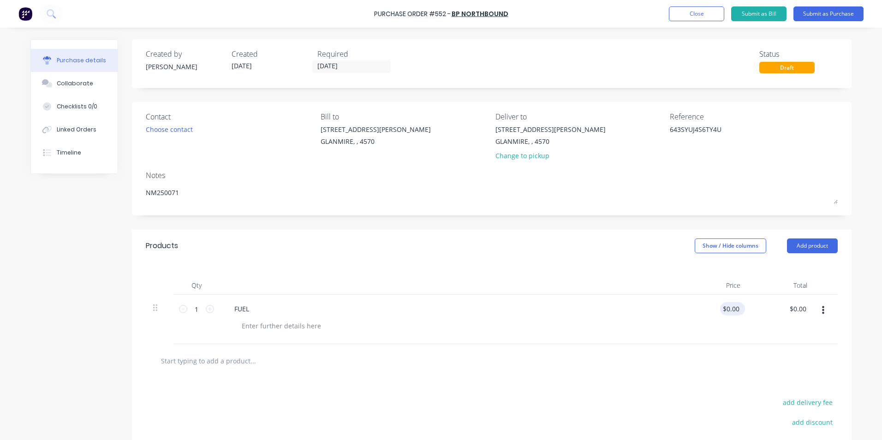
type textarea "x"
drag, startPoint x: 719, startPoint y: 309, endPoint x: 765, endPoint y: 308, distance: 46.6
click at [765, 308] on div "1 1 FUEL 0.00 0.00 $0.00 $0.00" at bounding box center [492, 319] width 692 height 49
type input "1"
type input "126.01"
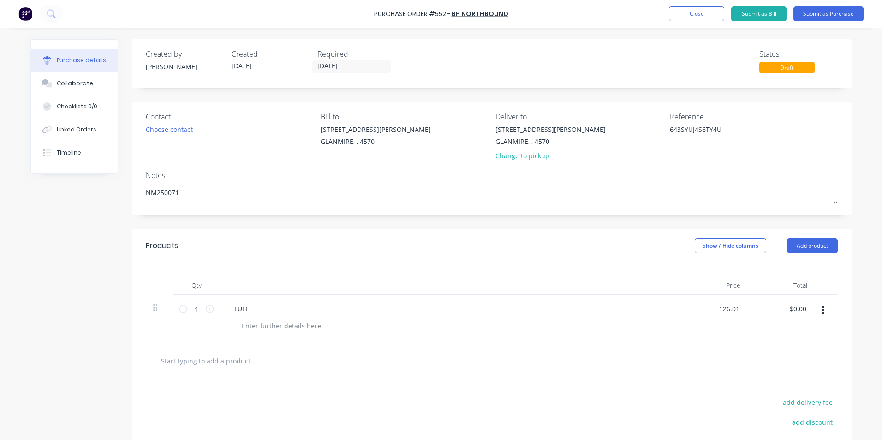
type textarea "x"
type input "$126.01"
click at [740, 358] on div at bounding box center [491, 360] width 677 height 18
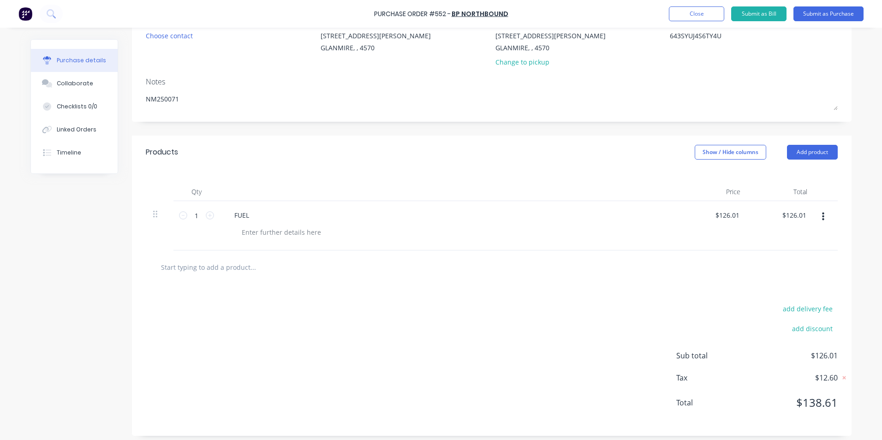
scroll to position [99, 0]
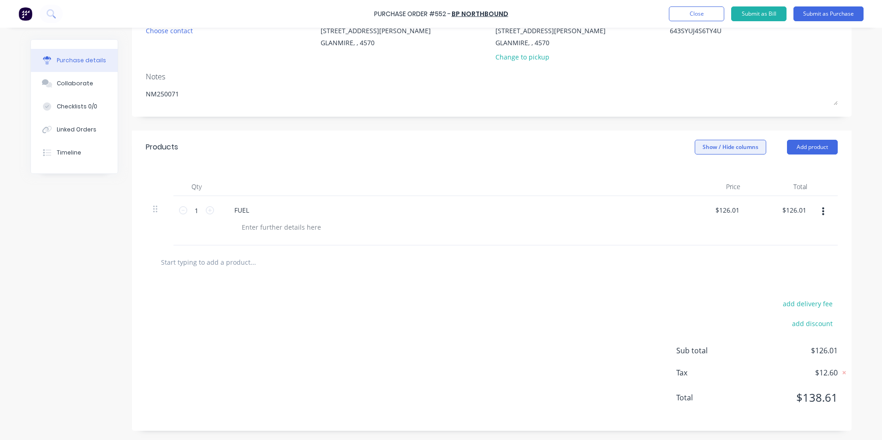
click at [734, 142] on button "Show / Hide columns" at bounding box center [729, 147] width 71 height 15
click at [697, 177] on span at bounding box center [698, 177] width 8 height 8
click at [694, 173] on input "Account" at bounding box center [694, 173] width 0 height 0
click at [663, 212] on span "Select..." at bounding box center [661, 211] width 28 height 10
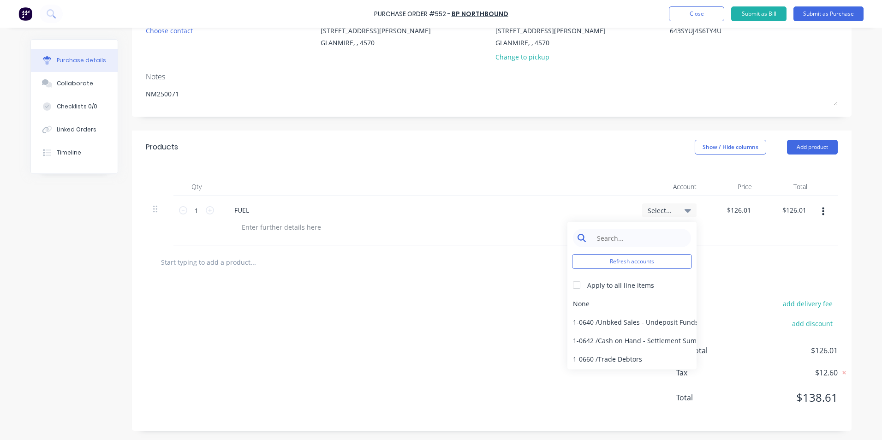
type textarea "x"
click at [652, 236] on input at bounding box center [639, 238] width 95 height 18
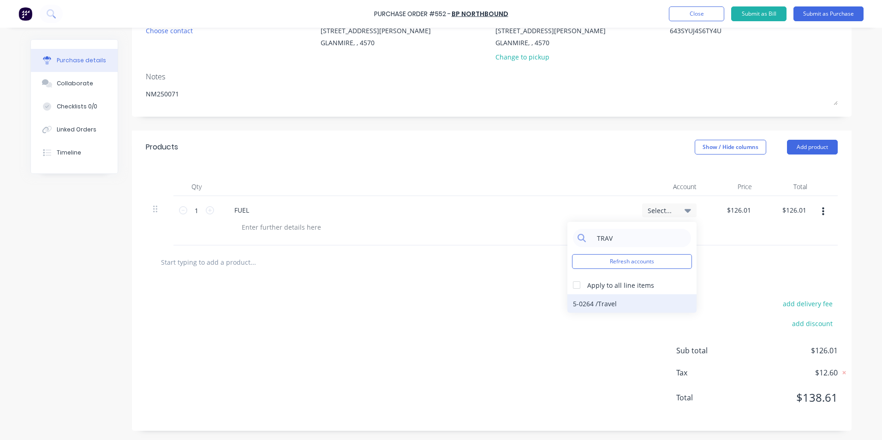
type input "TRAV"
click at [663, 300] on div "5-0264 / Travel" at bounding box center [631, 303] width 129 height 18
click at [764, 14] on button "Submit as Bill" at bounding box center [758, 13] width 55 height 15
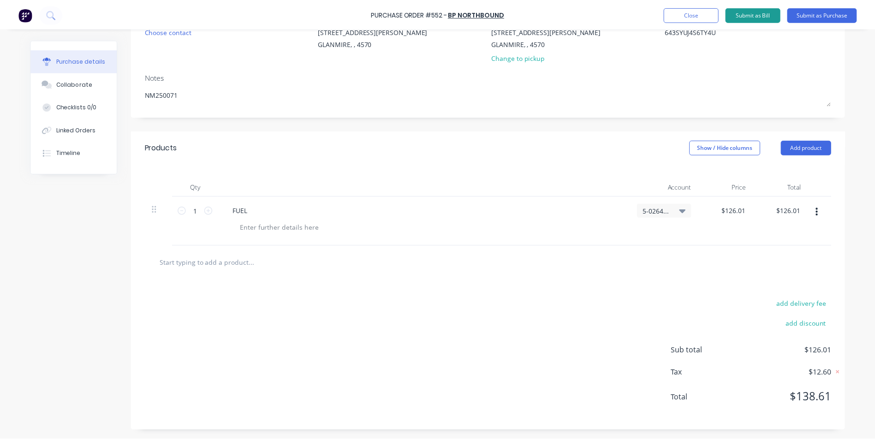
scroll to position [0, 0]
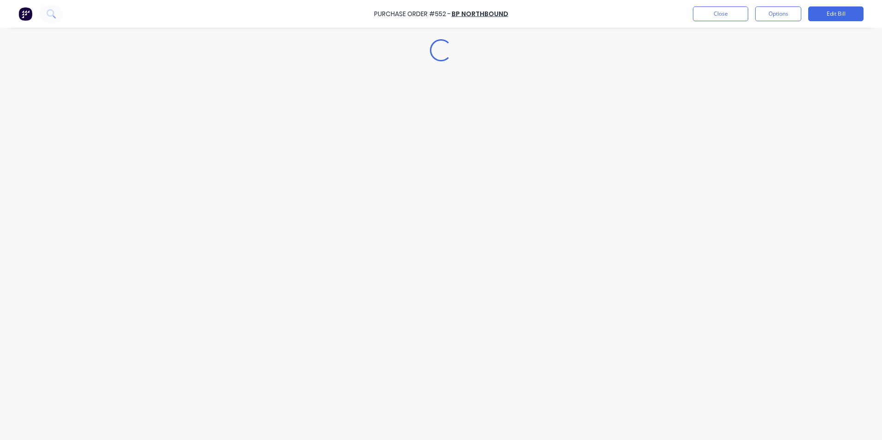
type textarea "x"
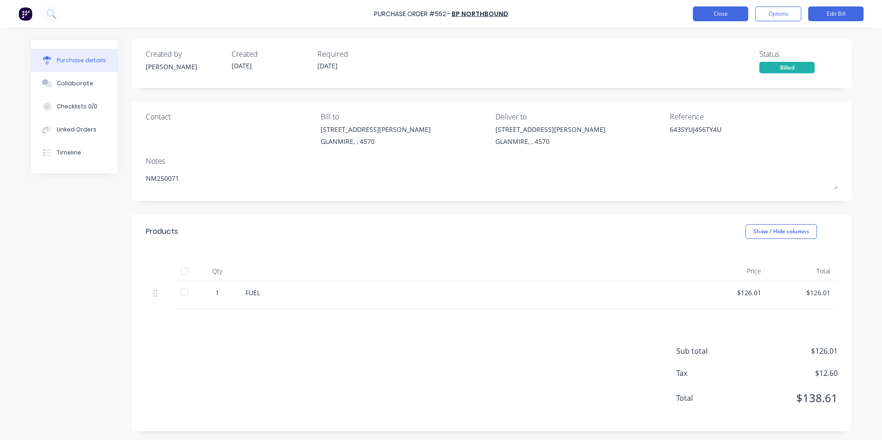
click at [731, 12] on button "Close" at bounding box center [720, 13] width 55 height 15
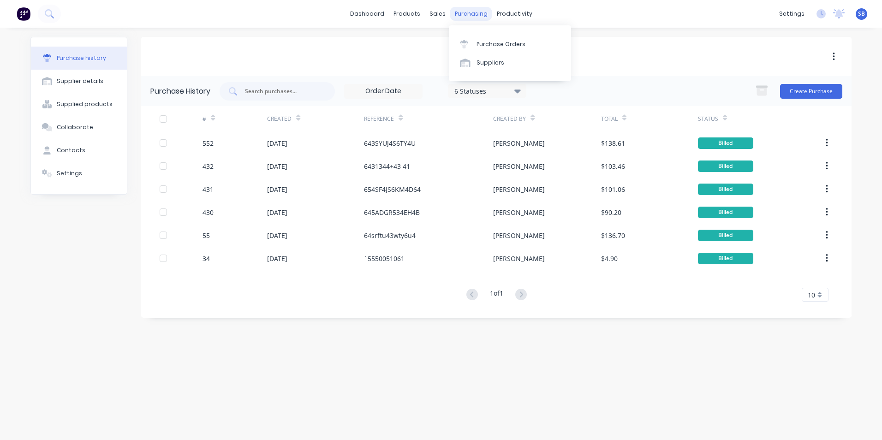
click at [474, 10] on div "purchasing" at bounding box center [471, 14] width 42 height 14
click at [515, 40] on div "Purchase Orders" at bounding box center [500, 44] width 49 height 8
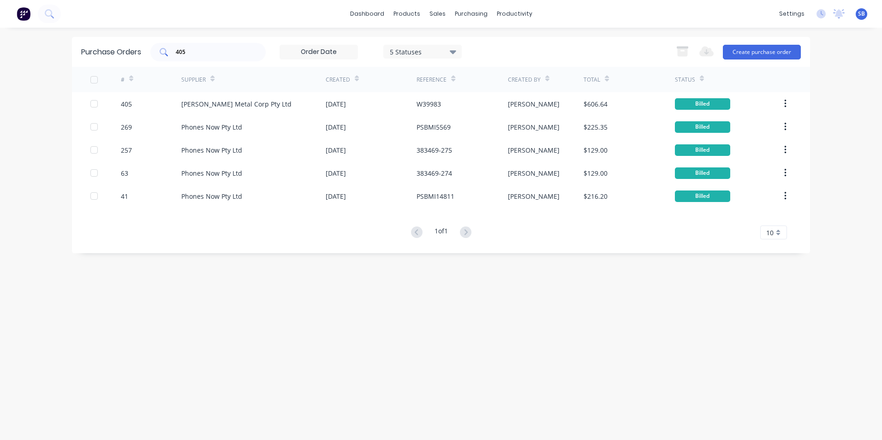
drag, startPoint x: 199, startPoint y: 47, endPoint x: 183, endPoint y: 45, distance: 15.7
click at [183, 45] on div "405" at bounding box center [207, 52] width 115 height 18
drag, startPoint x: 191, startPoint y: 50, endPoint x: 168, endPoint y: 47, distance: 23.3
click at [168, 47] on div "405" at bounding box center [207, 52] width 115 height 18
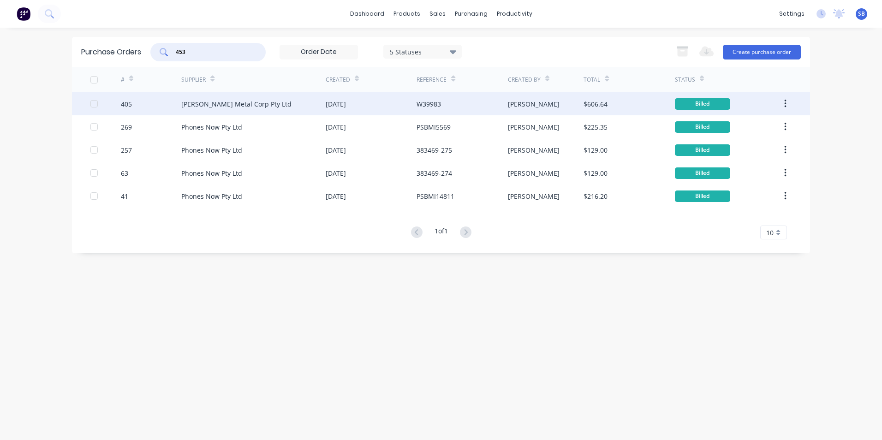
type input "453"
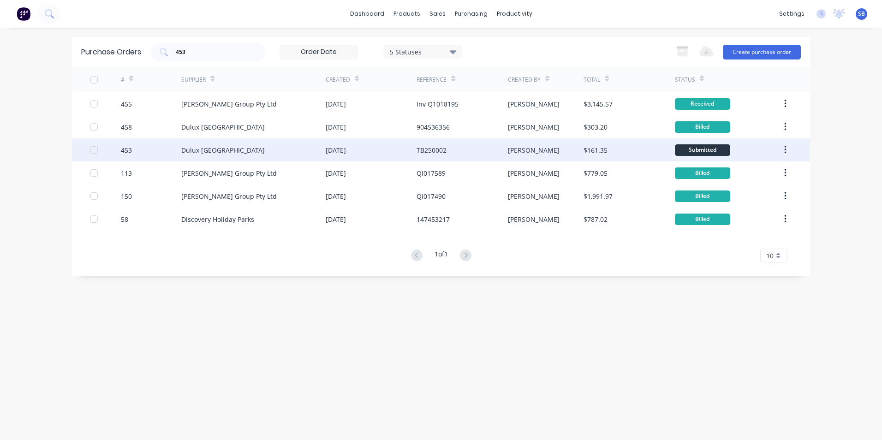
click at [533, 153] on div "[PERSON_NAME]" at bounding box center [546, 149] width 76 height 23
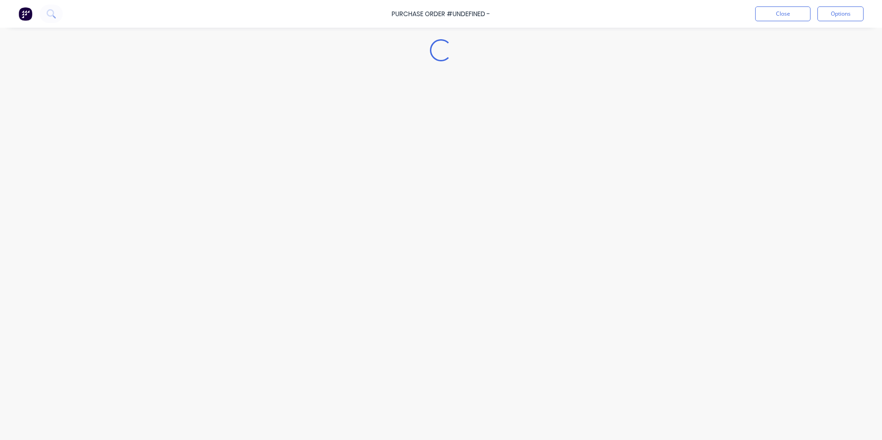
type textarea "x"
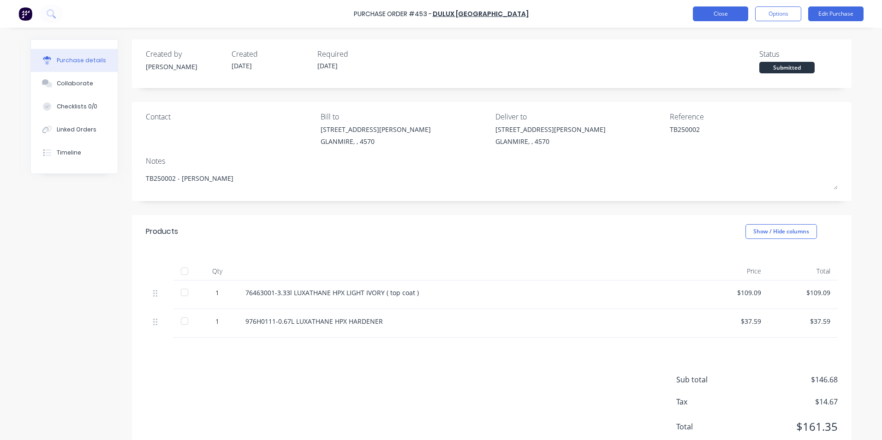
click at [724, 9] on button "Close" at bounding box center [720, 13] width 55 height 15
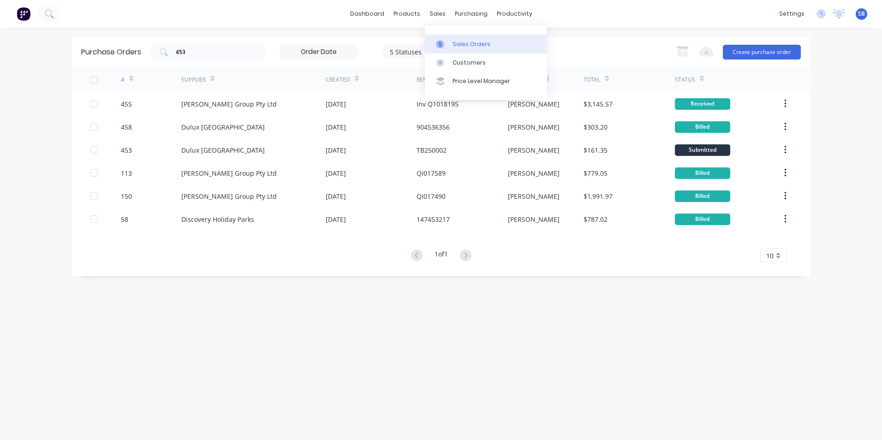
click at [444, 42] on icon at bounding box center [440, 44] width 8 height 8
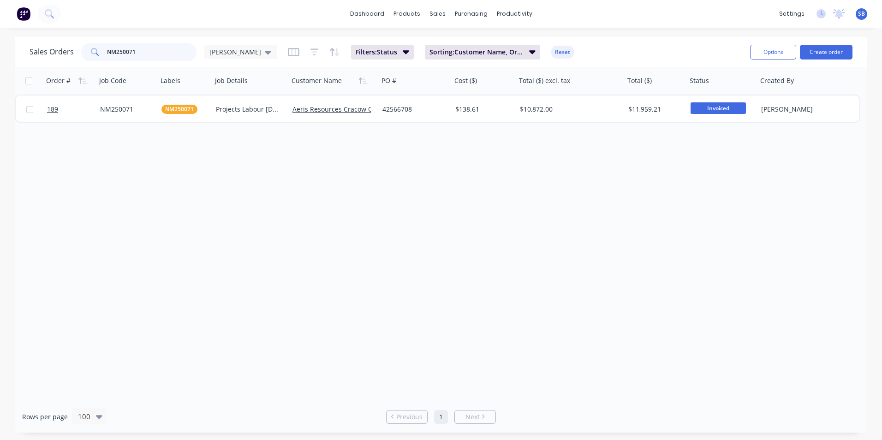
click at [21, 34] on div "dashboard products sales purchasing productivity dashboard products Product Cat…" at bounding box center [441, 220] width 882 height 440
type input "TB250002"
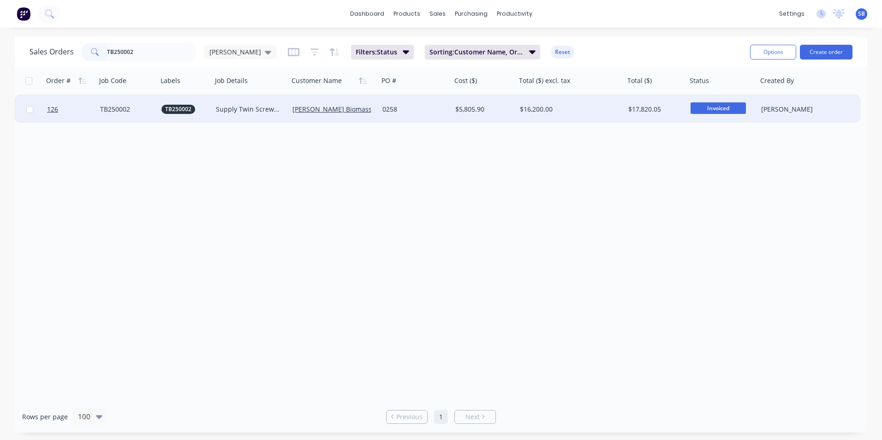
click at [472, 109] on div "$5,805.90" at bounding box center [482, 109] width 54 height 9
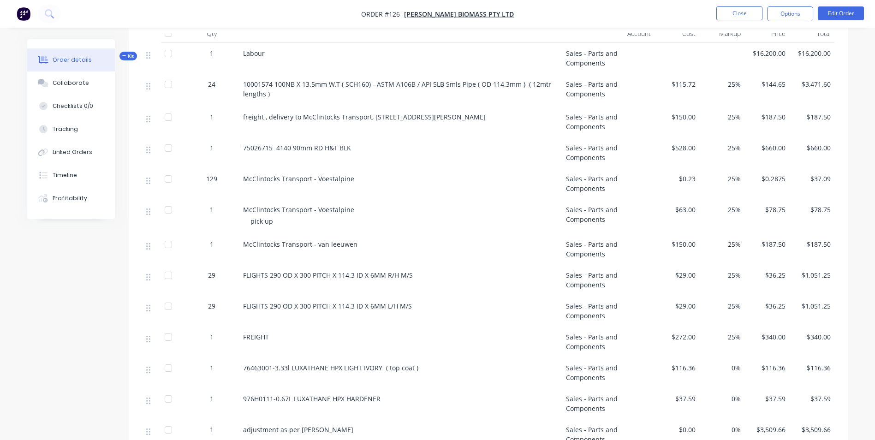
scroll to position [369, 0]
click at [745, 9] on button "Close" at bounding box center [739, 13] width 46 height 14
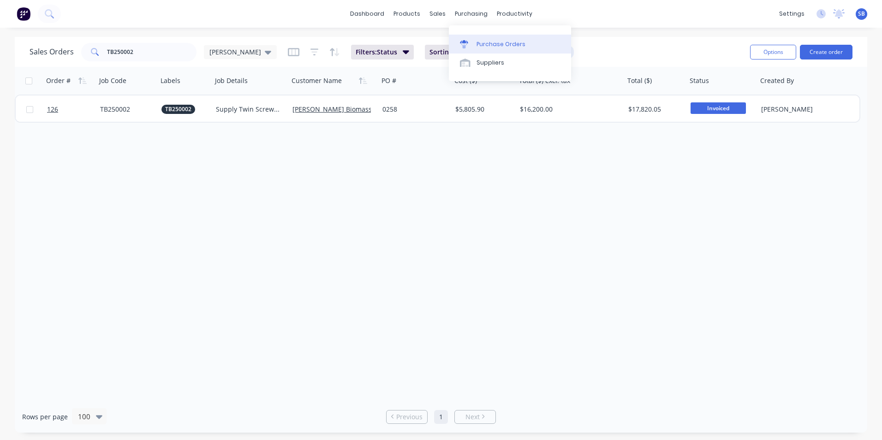
click at [493, 45] on div "Purchase Orders" at bounding box center [500, 44] width 49 height 8
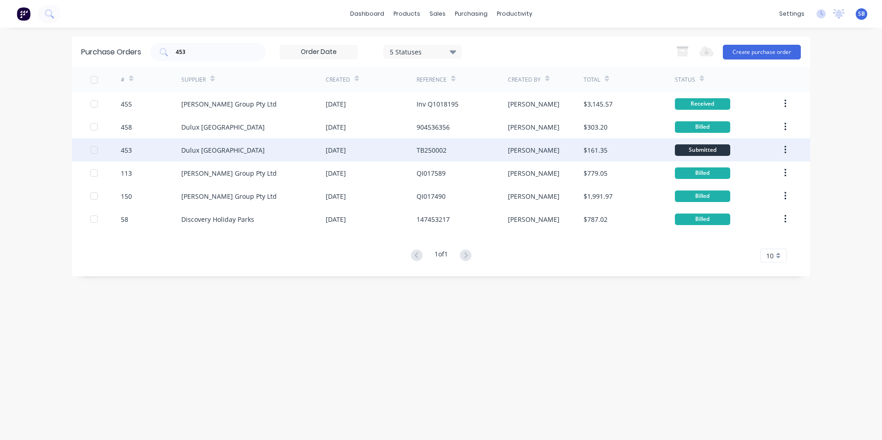
click at [613, 145] on div "$161.35" at bounding box center [628, 149] width 91 height 23
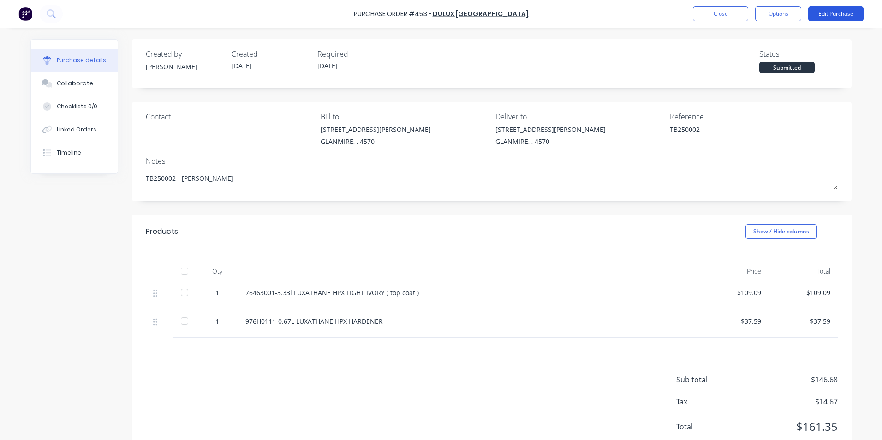
click at [818, 13] on button "Edit Purchase" at bounding box center [835, 13] width 55 height 15
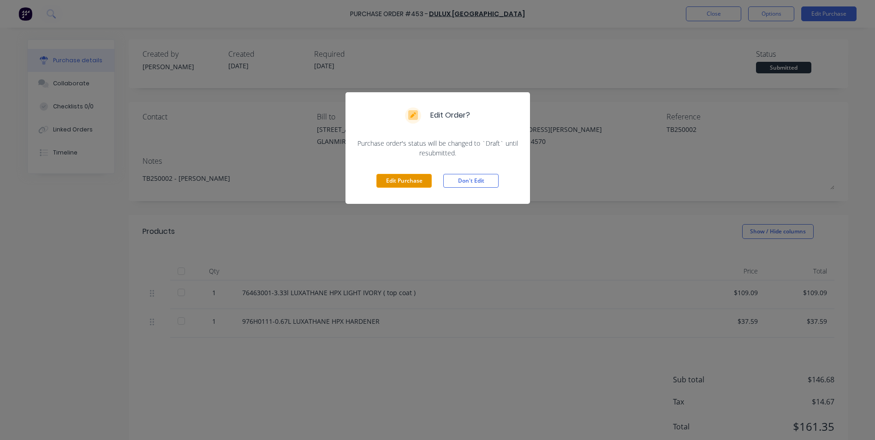
click at [404, 183] on button "Edit Purchase" at bounding box center [403, 181] width 55 height 14
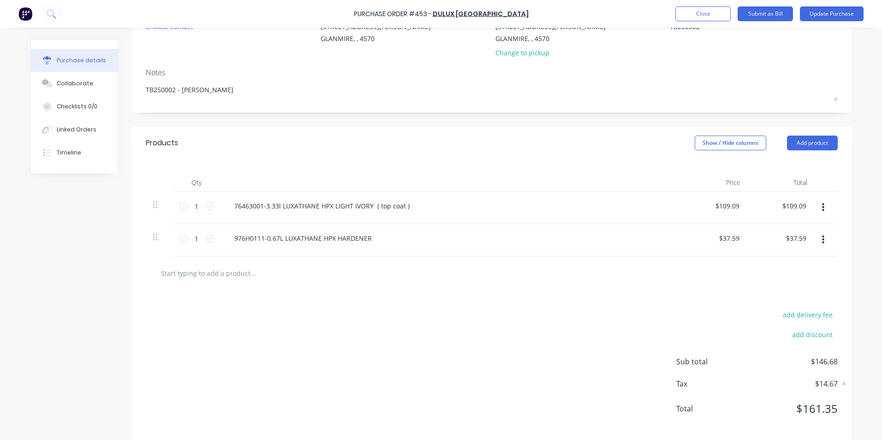
scroll to position [114, 0]
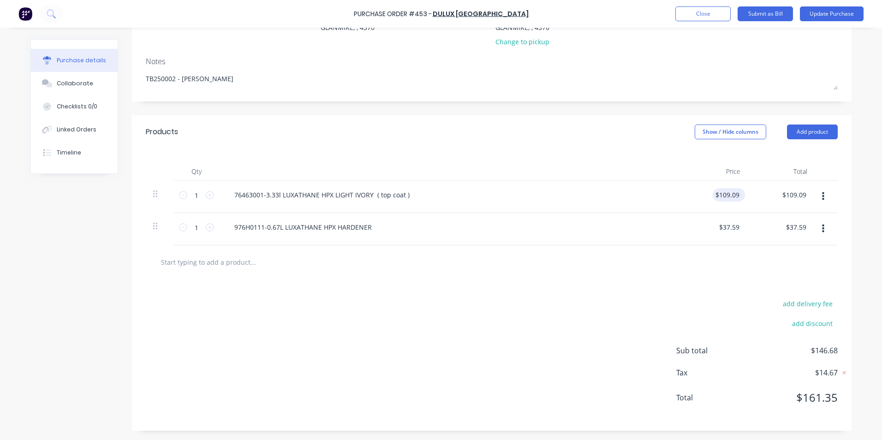
click at [737, 198] on div "$109.09 $109.09" at bounding box center [726, 194] width 29 height 13
click at [708, 126] on button "Show / Hide columns" at bounding box center [729, 131] width 71 height 15
click at [700, 165] on span at bounding box center [698, 162] width 8 height 8
click at [694, 158] on input "Account" at bounding box center [694, 158] width 0 height 0
click at [647, 191] on span "Select..." at bounding box center [661, 195] width 28 height 10
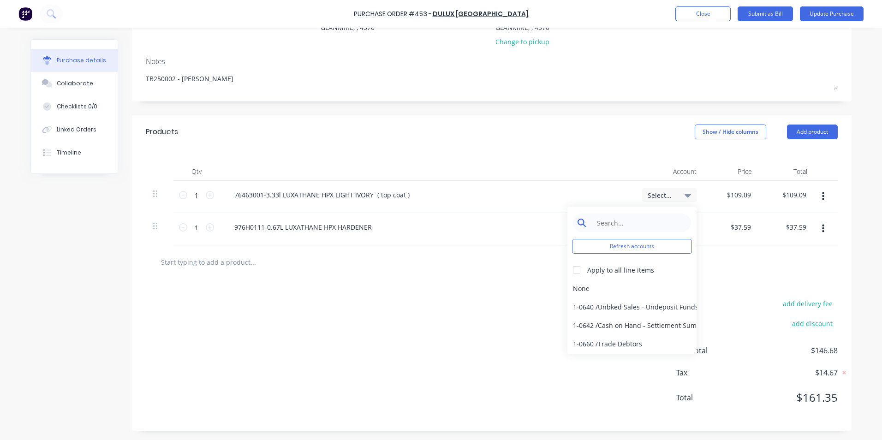
type textarea "x"
click at [644, 216] on input at bounding box center [639, 222] width 95 height 18
type input "P"
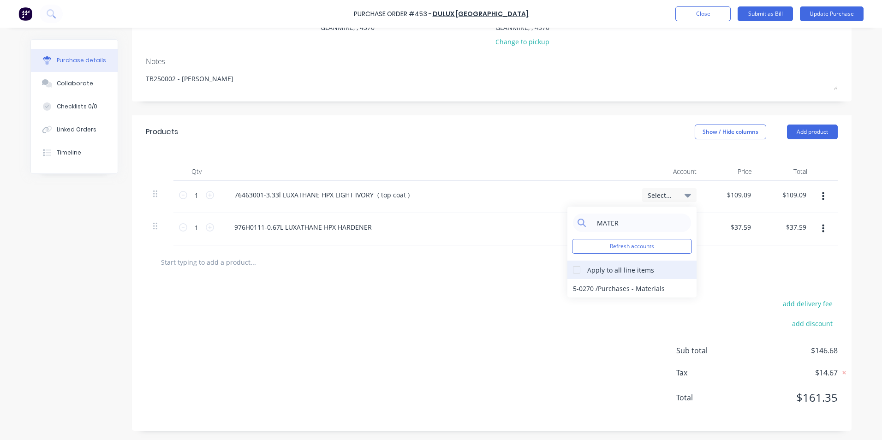
type input "MATER"
click at [567, 266] on div at bounding box center [576, 270] width 18 height 18
click at [586, 291] on div "5-0270 / Purchases - Materials" at bounding box center [631, 288] width 129 height 18
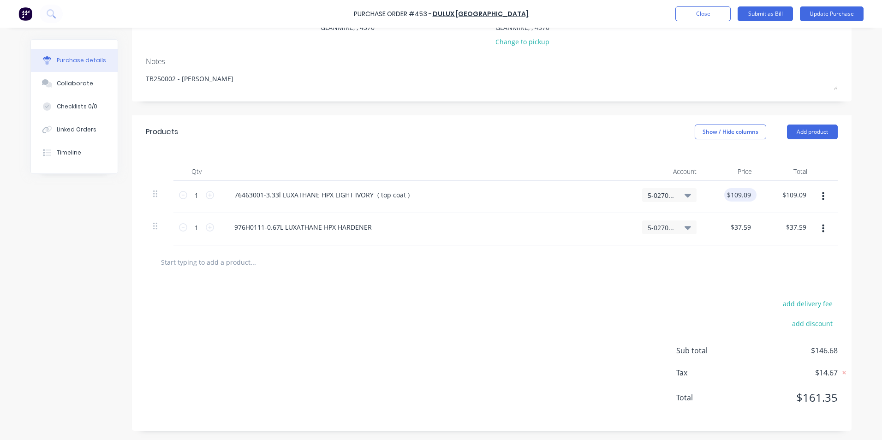
type textarea "x"
type input "109.0900"
drag, startPoint x: 727, startPoint y: 194, endPoint x: 754, endPoint y: 194, distance: 27.2
click at [754, 194] on div "109.0900 109.0900" at bounding box center [731, 197] width 55 height 32
click at [745, 194] on input "109.0900" at bounding box center [736, 194] width 32 height 13
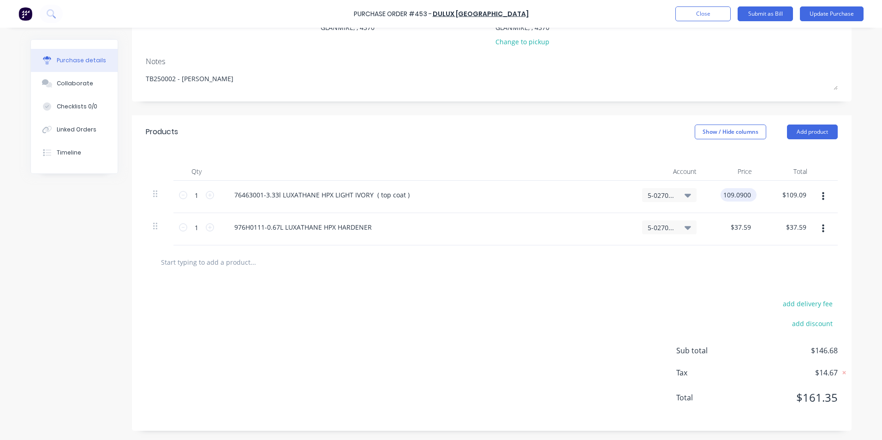
type textarea "x"
type input "$109.09"
click at [750, 194] on div "$109.09 109.0900" at bounding box center [738, 194] width 36 height 13
type textarea "x"
drag, startPoint x: 747, startPoint y: 194, endPoint x: 712, endPoint y: 193, distance: 35.1
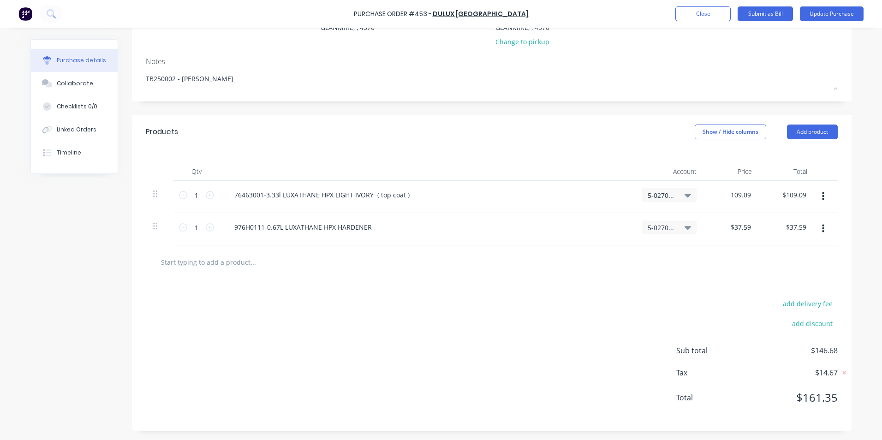
click at [712, 193] on div "109.09 109.09" at bounding box center [731, 197] width 55 height 32
type input "116.36"
type textarea "x"
type input "$116.36"
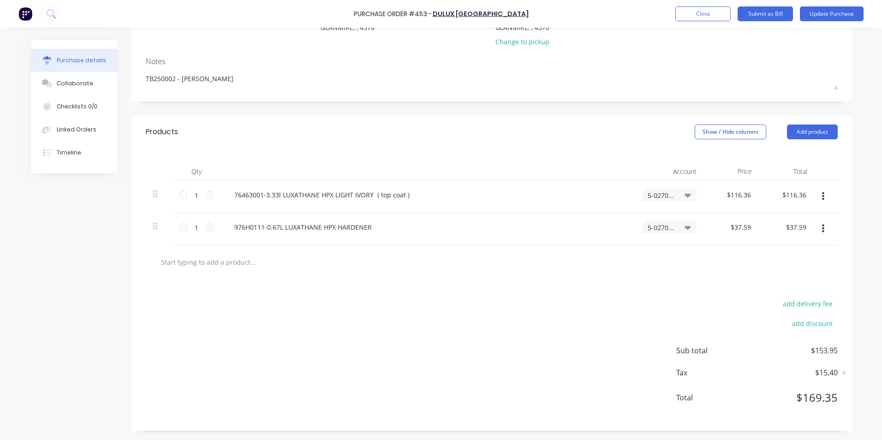
click at [732, 238] on div "$37.59 $37.59" at bounding box center [731, 229] width 55 height 32
click at [260, 262] on input "text" at bounding box center [252, 262] width 184 height 18
type textarea "x"
type input "A"
type textarea "x"
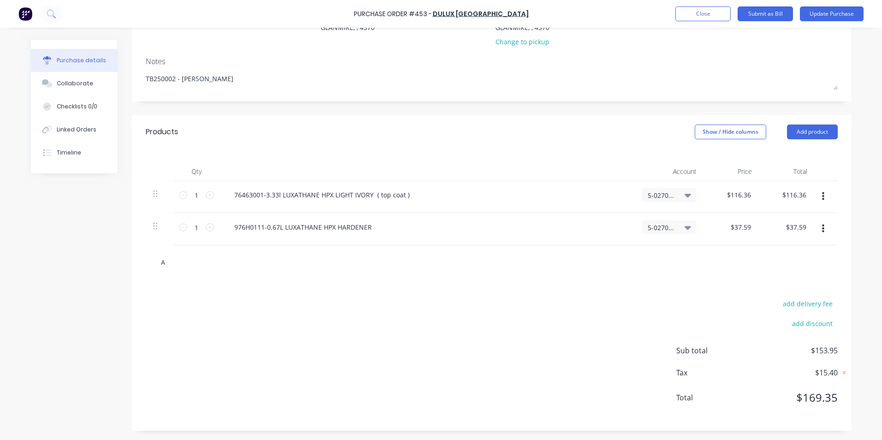
type input "AC"
type textarea "x"
type input "ACC"
type textarea "x"
type input "ACCE"
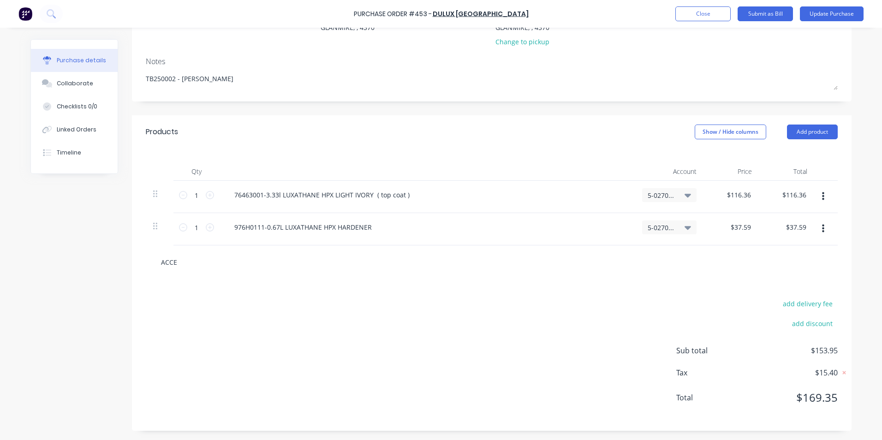
type textarea "x"
type input "ACCES"
type textarea "x"
type input "ACCESS"
type textarea "x"
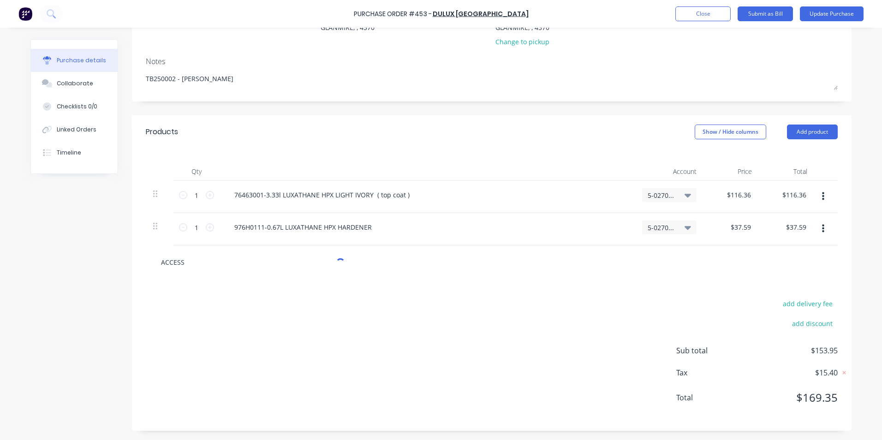
type input "ACCESSO"
type textarea "x"
type input "ACCESSOR"
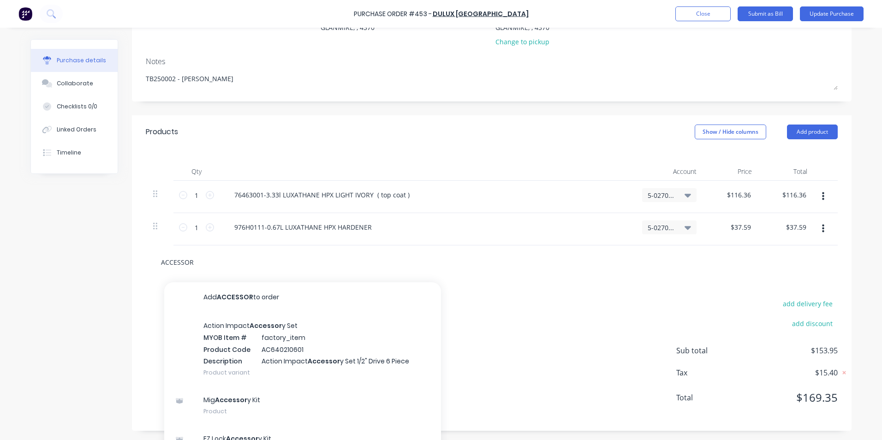
type textarea "x"
type input "ACCESSORI"
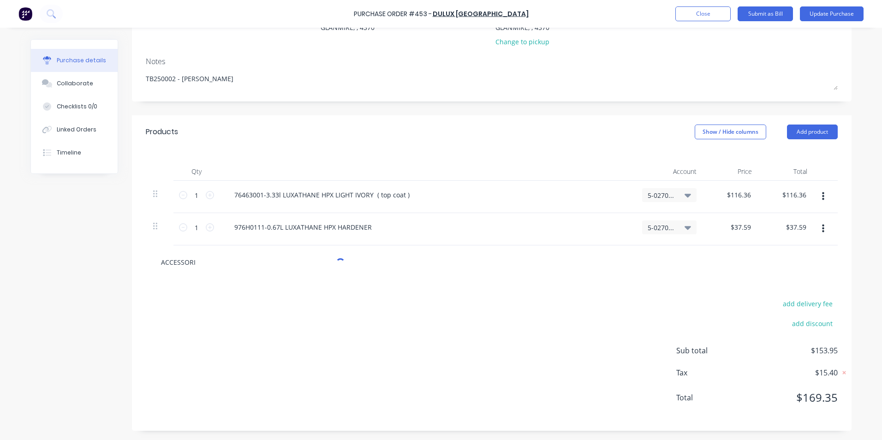
type textarea "x"
type input "ACCESSORIE"
type textarea "x"
type input "ACCESSORIES"
type textarea "x"
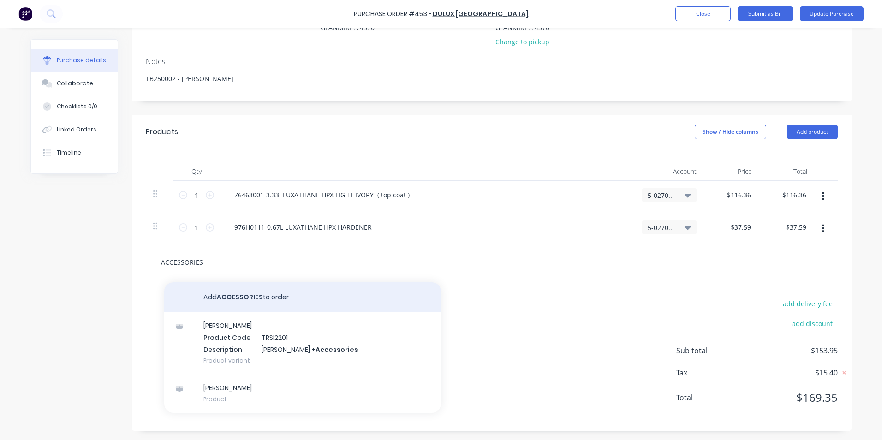
type input "ACCESSORIES"
click at [262, 297] on button "Add ACCESSORIES to order" at bounding box center [302, 297] width 277 height 30
type textarea "x"
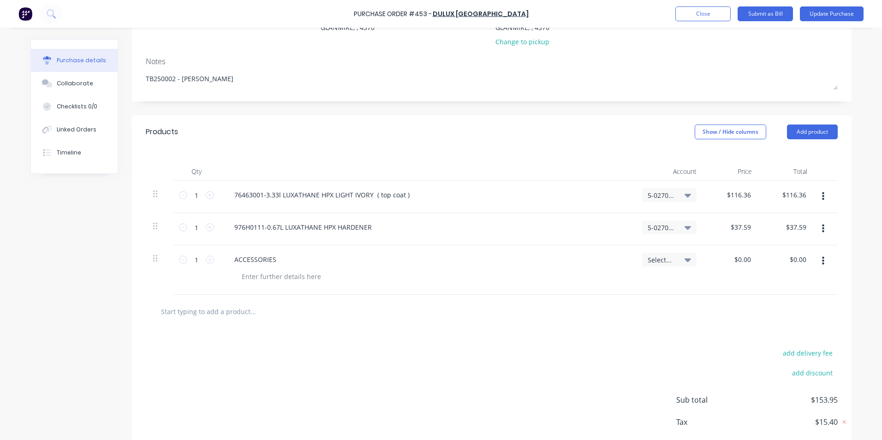
click at [644, 254] on div "Select..." at bounding box center [669, 260] width 54 height 14
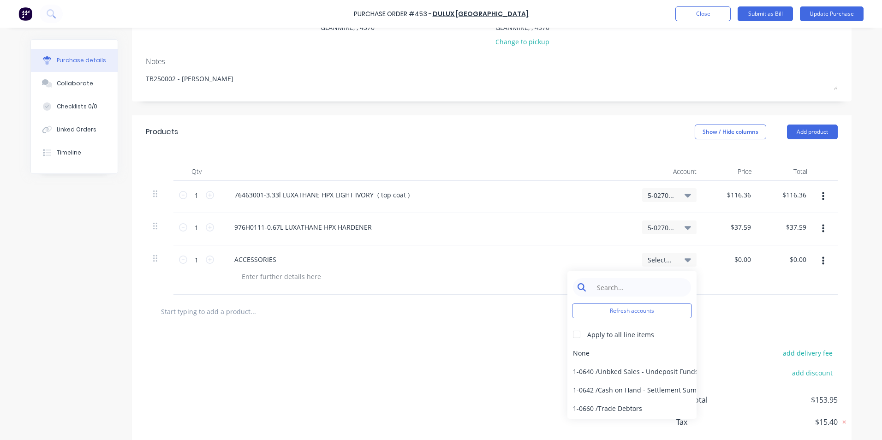
type textarea "x"
click at [619, 287] on input at bounding box center [639, 287] width 95 height 18
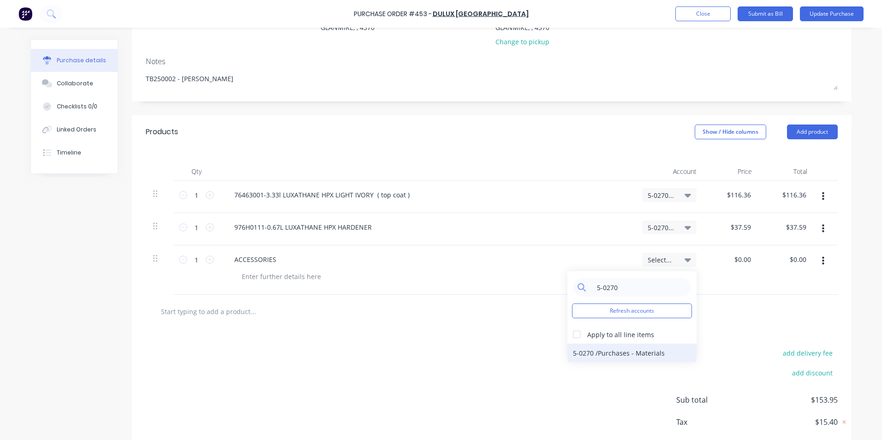
type input "5-0270"
click at [630, 348] on div "5-0270 / Purchases - Materials" at bounding box center [631, 353] width 129 height 18
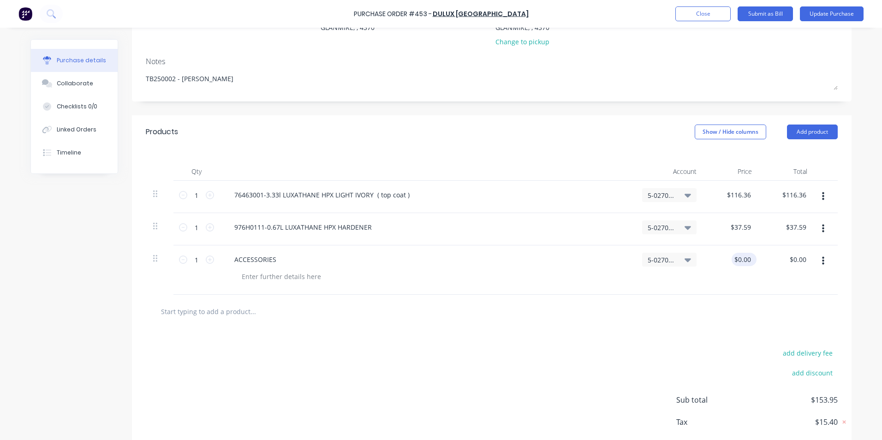
type textarea "x"
drag, startPoint x: 748, startPoint y: 260, endPoint x: 721, endPoint y: 254, distance: 28.2
click at [721, 254] on div "0.00 0.00" at bounding box center [731, 269] width 55 height 49
type input "109.09"
type textarea "x"
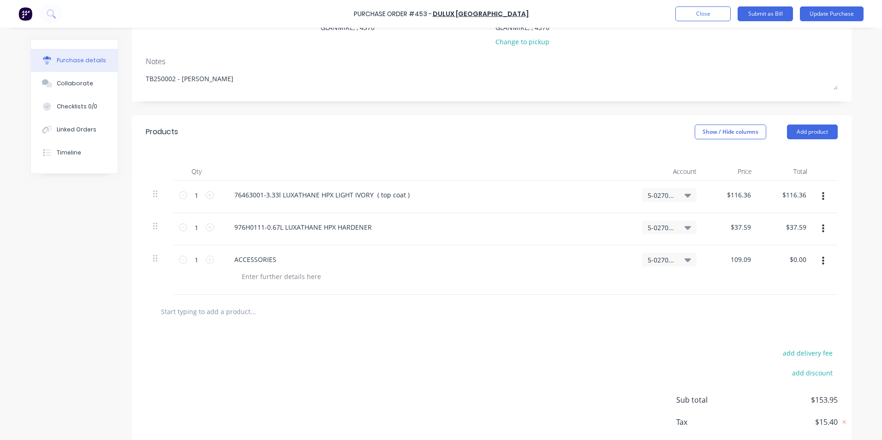
type input "$109.09"
click at [651, 325] on div at bounding box center [492, 312] width 692 height 34
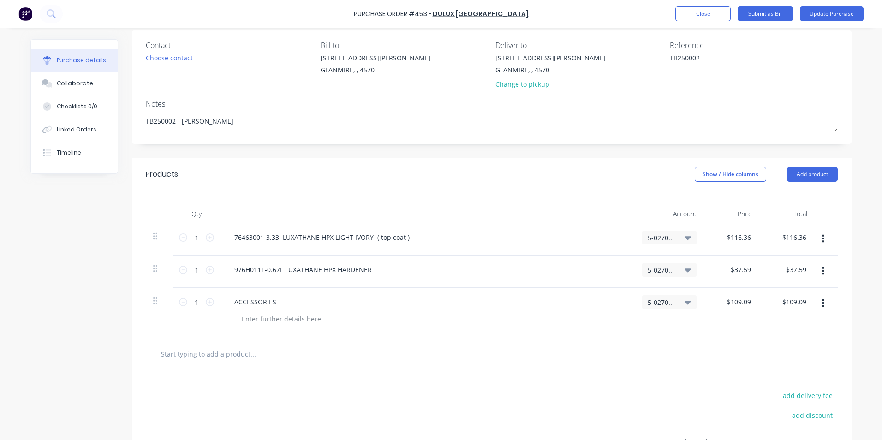
scroll to position [0, 0]
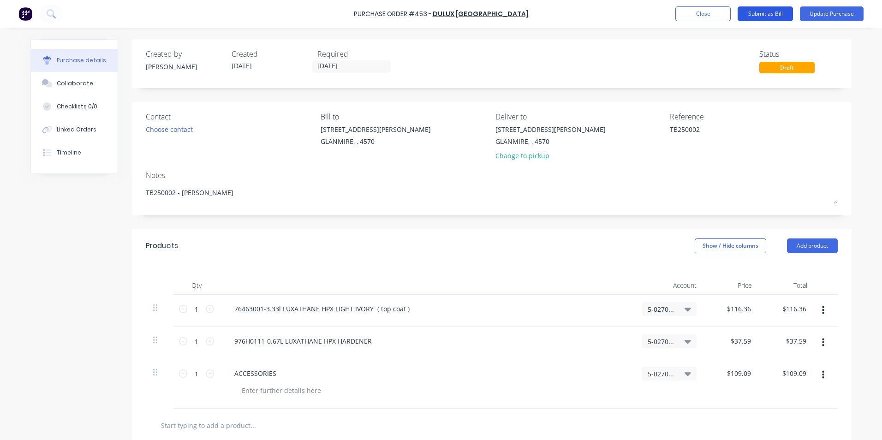
click at [769, 13] on button "Submit as Bill" at bounding box center [764, 13] width 55 height 15
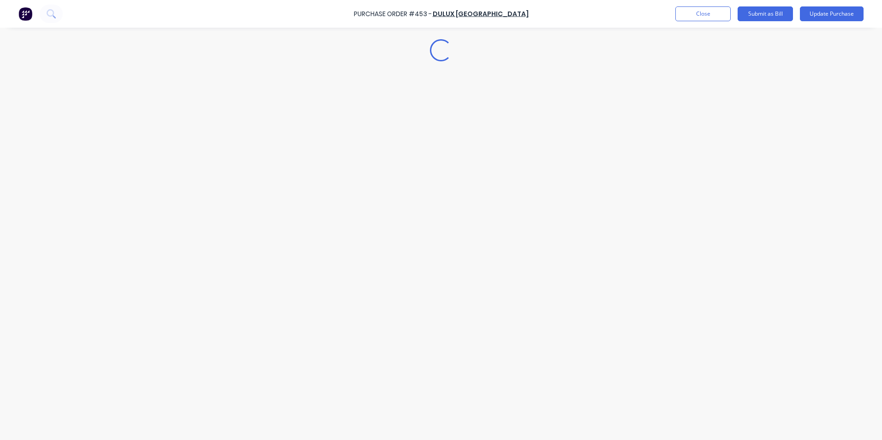
type textarea "x"
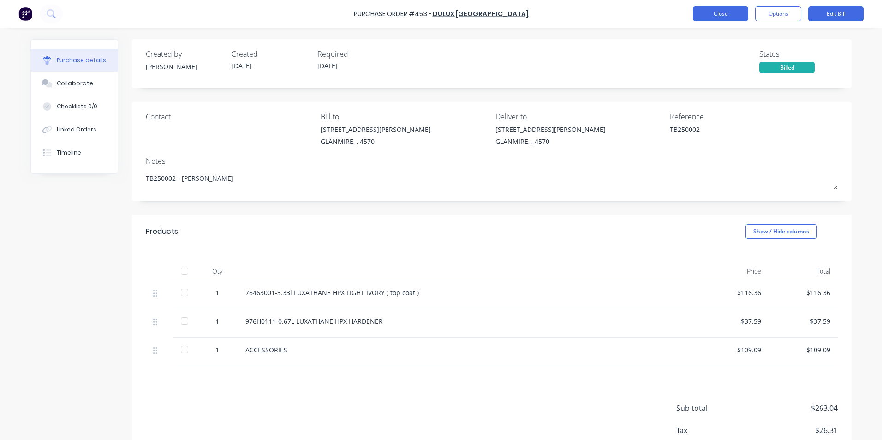
click at [728, 12] on button "Close" at bounding box center [720, 13] width 55 height 15
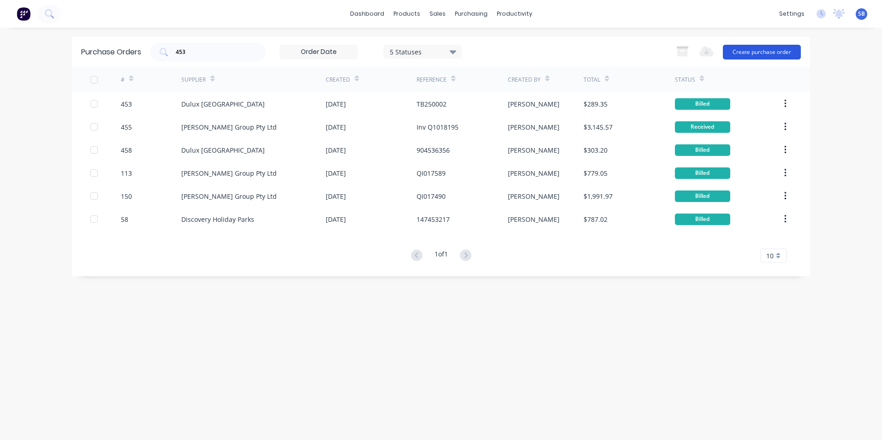
click at [765, 47] on button "Create purchase order" at bounding box center [762, 52] width 78 height 15
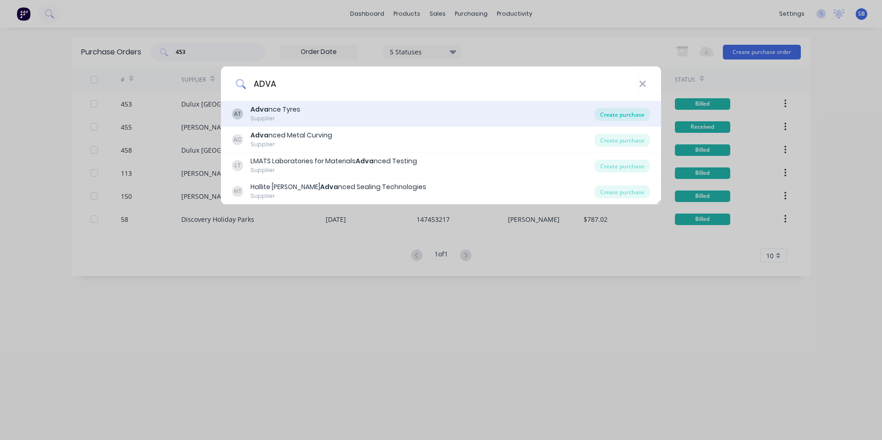
type input "ADVA"
click at [606, 116] on div "Create purchase" at bounding box center [621, 114] width 55 height 13
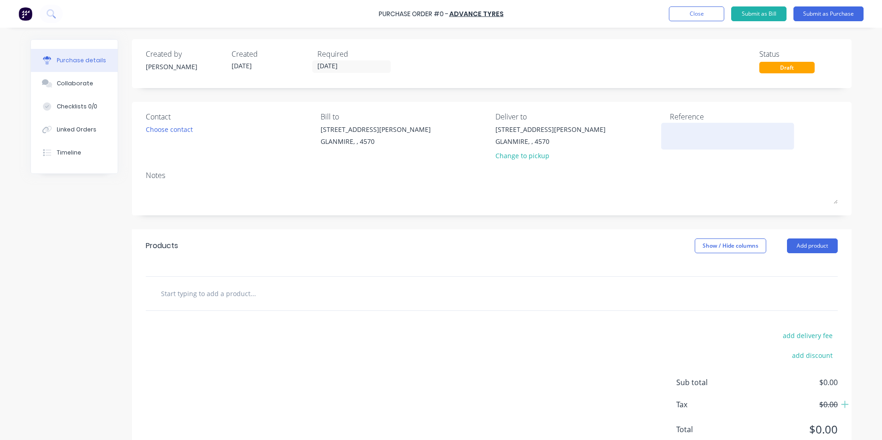
click at [681, 131] on textarea at bounding box center [727, 134] width 115 height 21
type textarea "00"
type textarea "x"
type textarea "000"
type textarea "x"
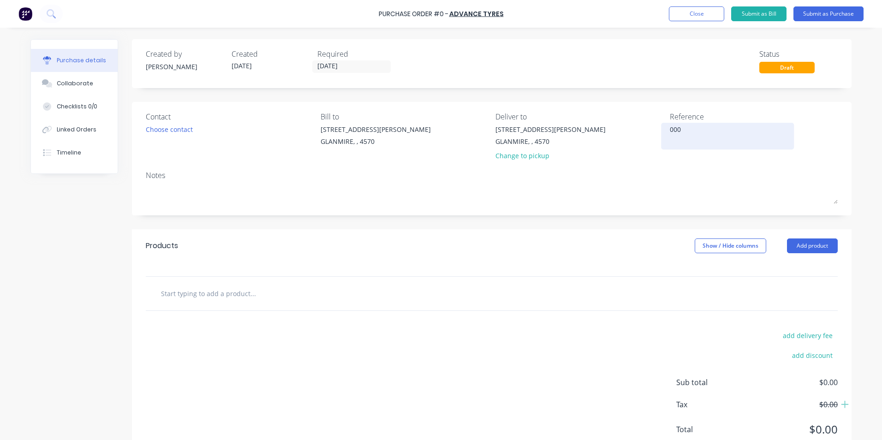
type textarea "0008"
type textarea "x"
type textarea "00080"
type textarea "x"
type textarea "000803"
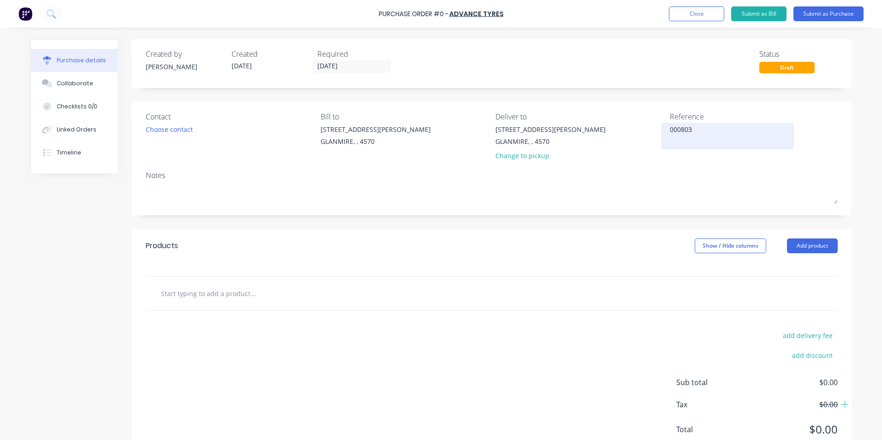
type textarea "x"
type textarea "0008034"
type textarea "x"
type textarea "00080341"
type textarea "x"
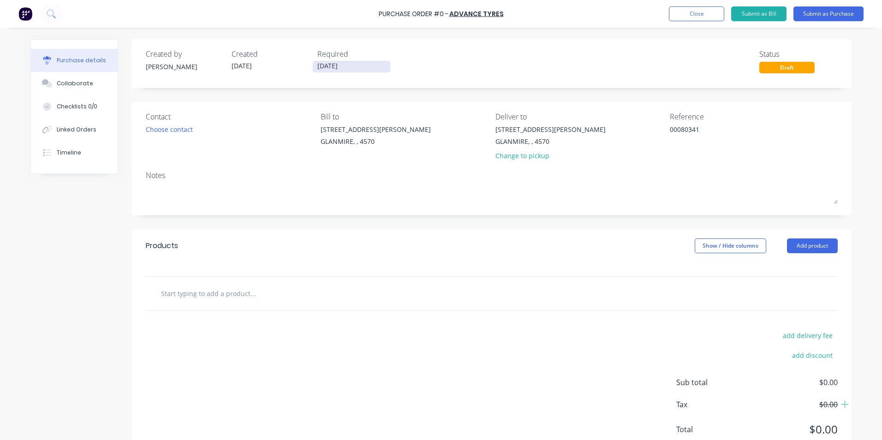
type textarea "00080341"
click at [335, 62] on input "[DATE]" at bounding box center [351, 67] width 77 height 12
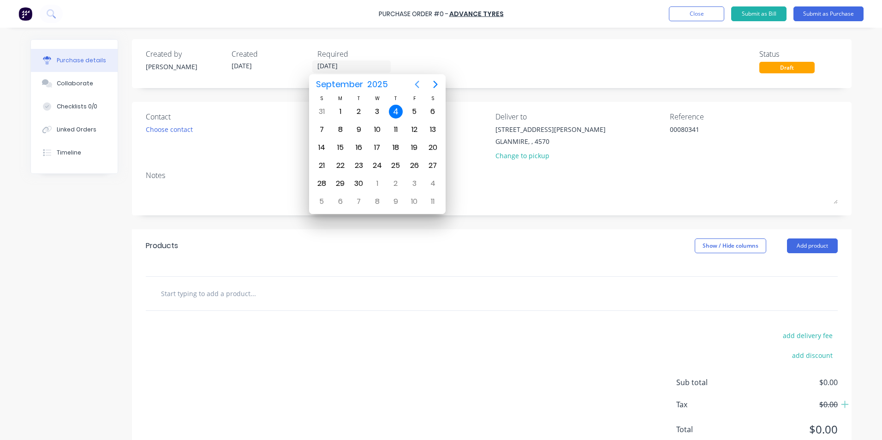
click at [418, 91] on button "Previous page" at bounding box center [417, 84] width 18 height 18
click at [395, 166] on div "21" at bounding box center [396, 166] width 14 height 14
type textarea "x"
type input "[DATE]"
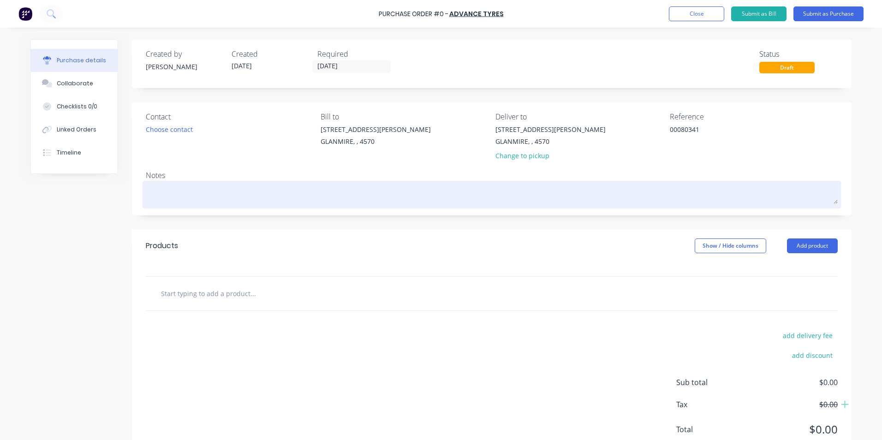
click at [198, 194] on textarea at bounding box center [492, 193] width 692 height 21
type textarea "x"
type textarea "4"
type textarea "x"
type textarea "40"
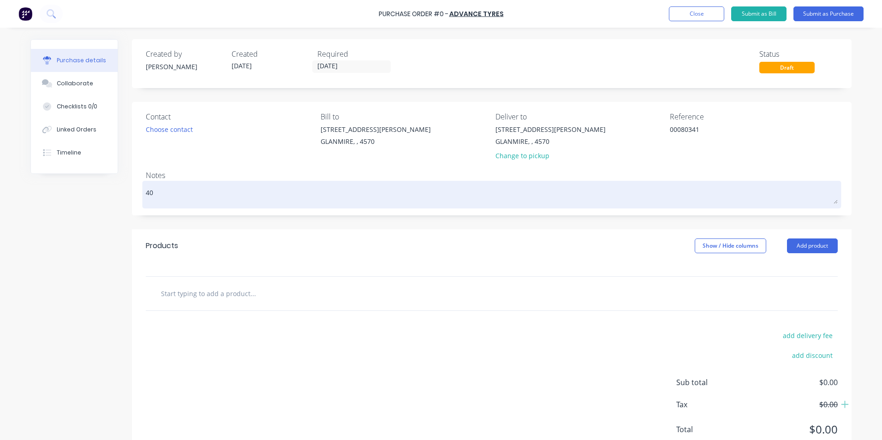
type textarea "x"
type textarea "402"
type textarea "x"
type textarea "402V"
type textarea "x"
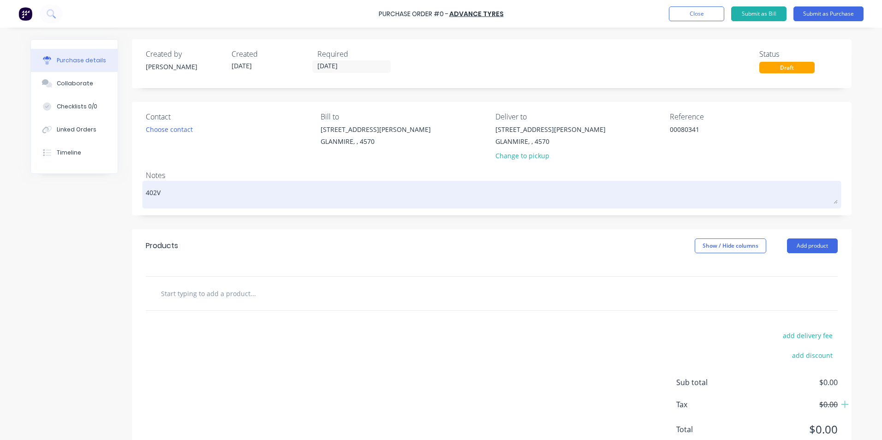
type textarea "402VV"
type textarea "x"
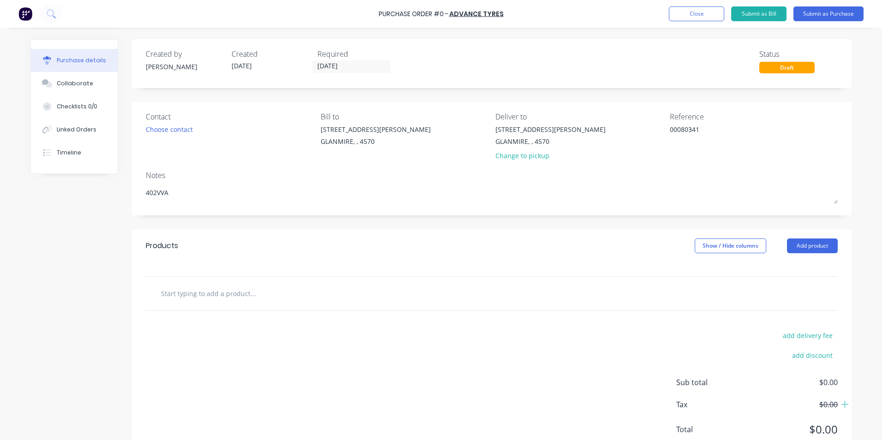
type textarea "402VVA"
type textarea "x"
type textarea "402VVA"
click at [201, 293] on input "text" at bounding box center [252, 293] width 184 height 18
type textarea "x"
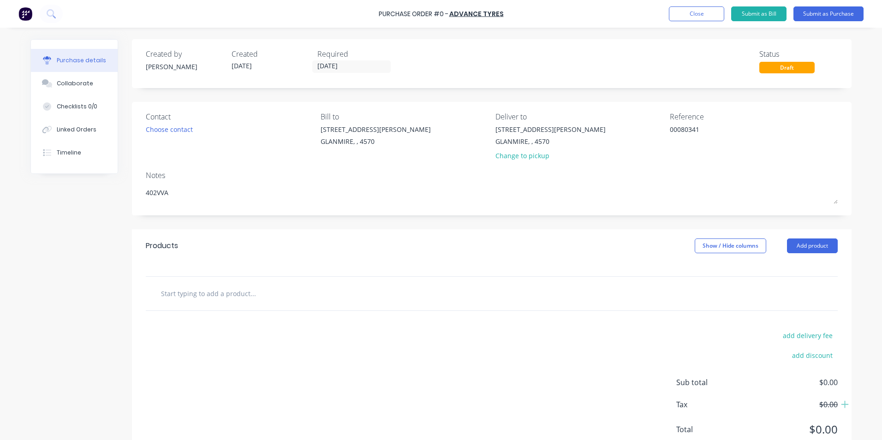
type input "N"
type textarea "x"
type input "NE"
type textarea "x"
type input "NEW"
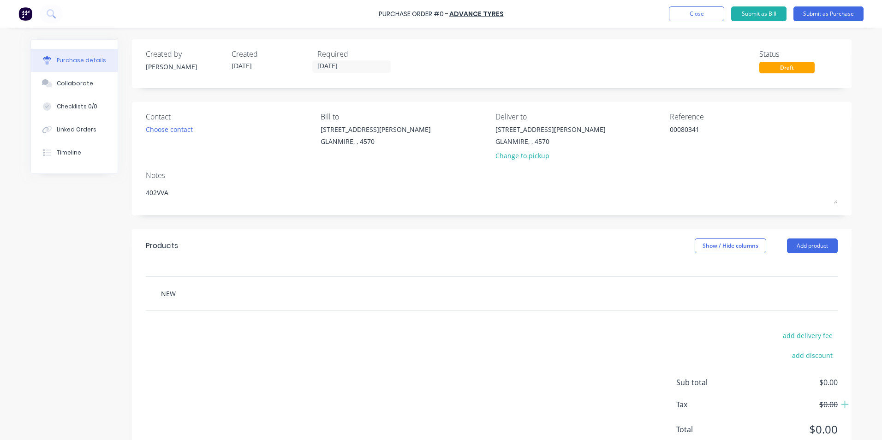
type textarea "x"
type input "NEW"
type textarea "x"
type input "NEW T"
type textarea "x"
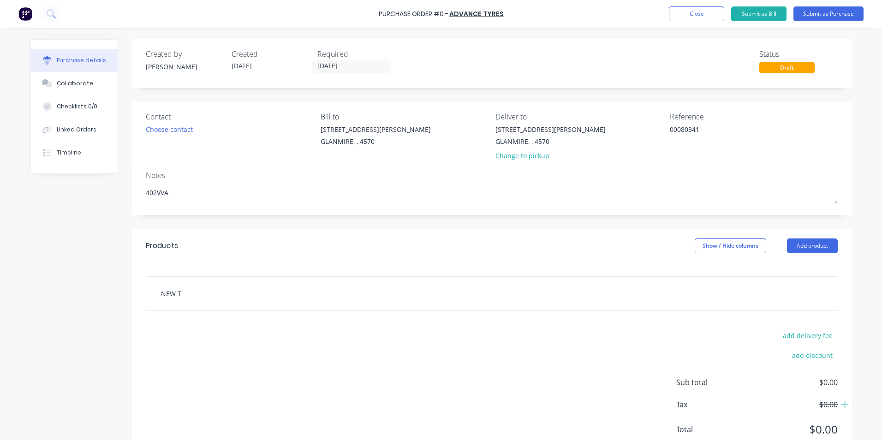
type input "NEW TY"
type textarea "x"
type input "NEW TYR"
type textarea "x"
type input "NEW TYRE"
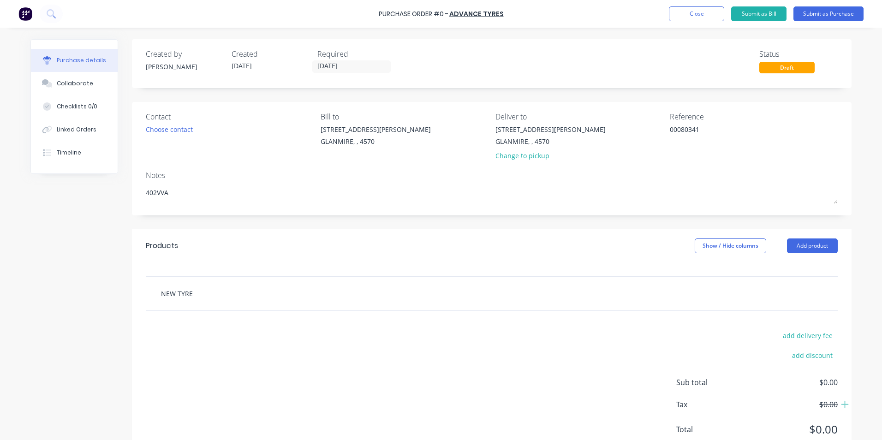
type textarea "x"
type input "NEW TYRES"
type textarea "x"
type input "NEW TYRES"
type textarea "x"
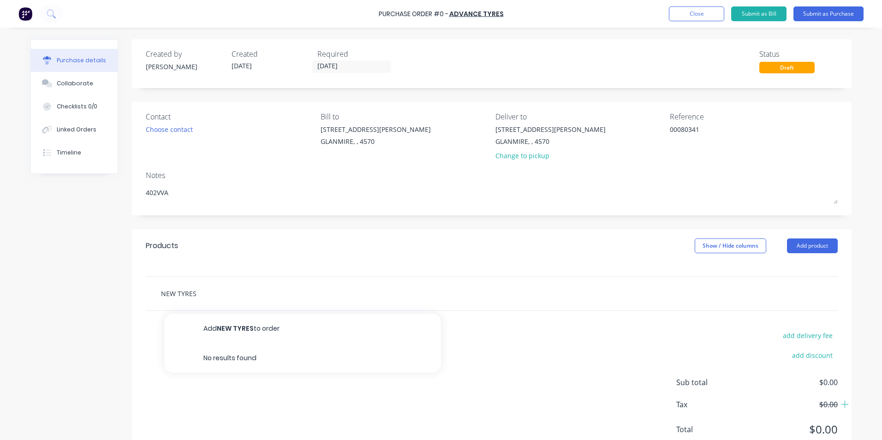
type input "NEW TYRES A"
type textarea "x"
type input "NEW TYRES AN"
type textarea "x"
type input "NEW TYRES AND"
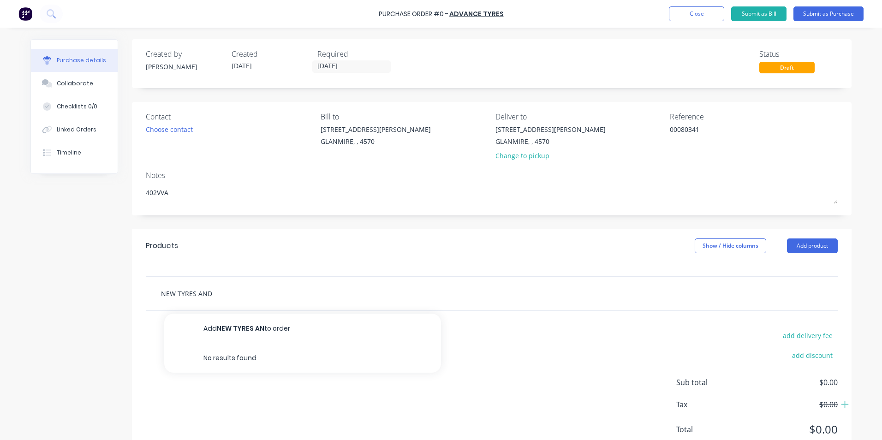
type textarea "x"
type input "NEW TYRES AND"
type textarea "x"
type input "NEW TYRES AND W"
type textarea "x"
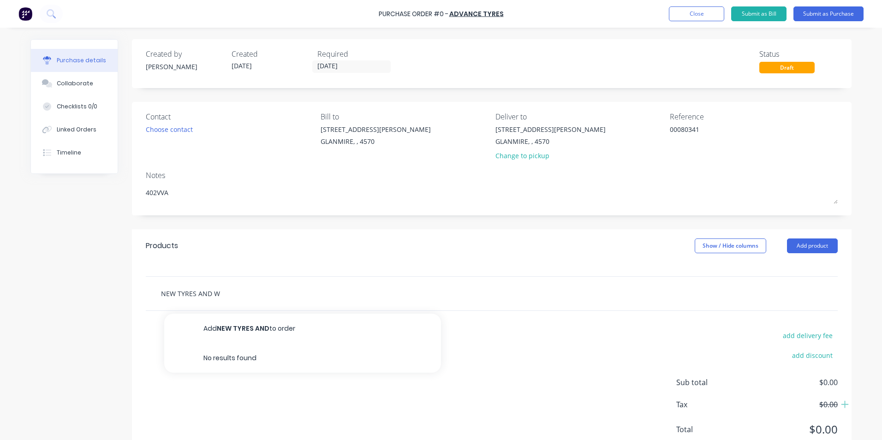
type input "NEW TYRES AND WH"
type textarea "x"
type input "NEW TYRES AND WHE"
type textarea "x"
type input "NEW TYRES AND WHEE"
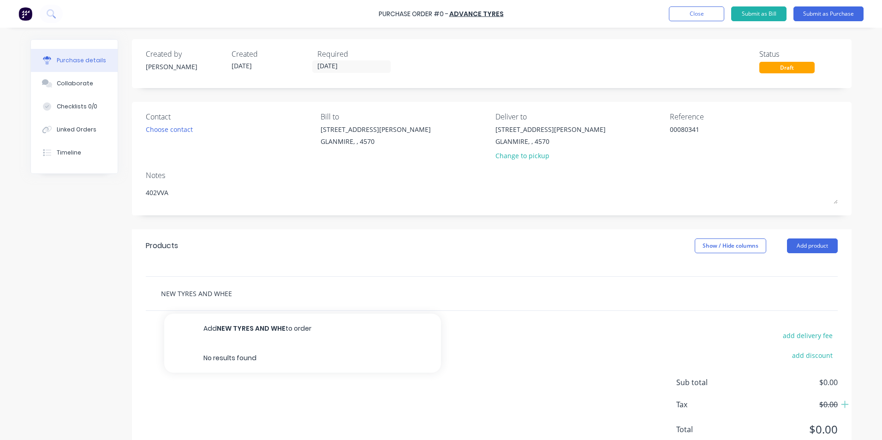
type textarea "x"
type input "NEW TYRES AND WHEEL"
type textarea "x"
type input "NEW TYRES AND WHEEL"
type textarea "x"
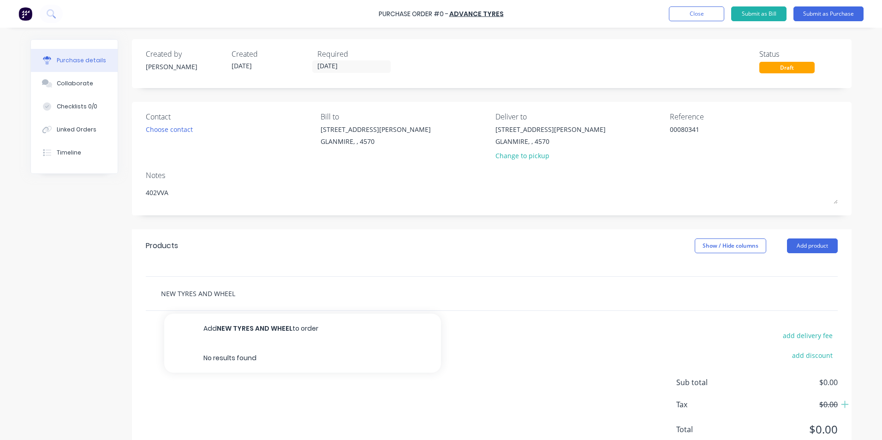
type input "NEW TYRES AND WHEEL A"
type textarea "x"
type input "NEW TYRES AND WHEEL AL"
type textarea "x"
type input "NEW TYRES AND WHEEL ALI"
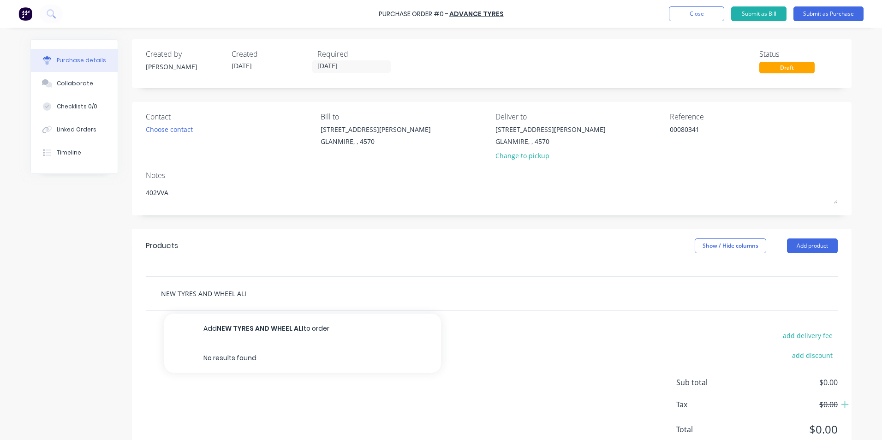
type textarea "x"
type input "NEW TYRES AND WHEEL ALIG"
type textarea "x"
type input "NEW TYRES AND WHEEL ALIGN"
type textarea "x"
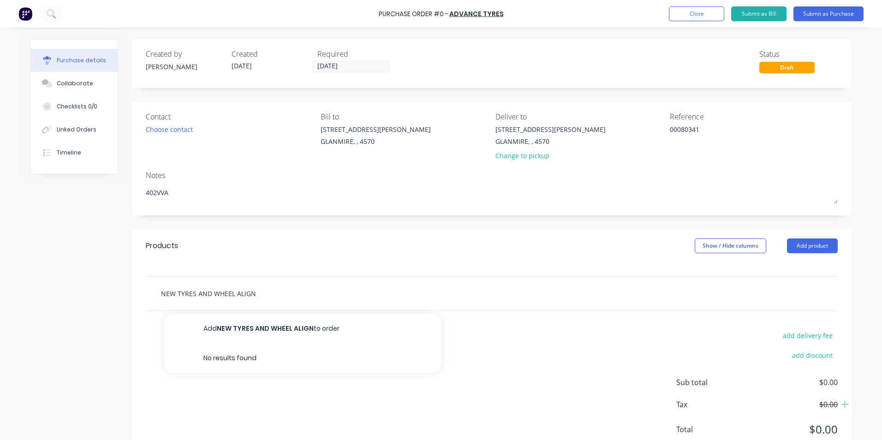
type input "NEW TYRES AND WHEEL ALIGNM"
type textarea "x"
type input "NEW TYRES AND WHEEL ALIGNME"
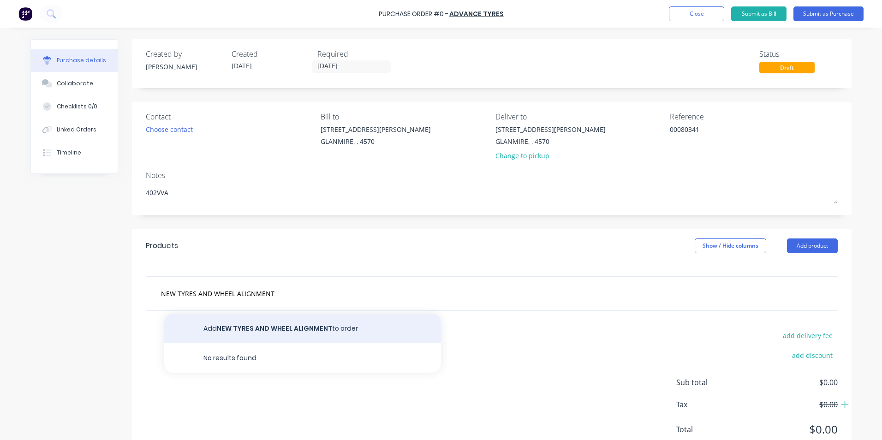
click at [216, 325] on button "Add NEW TYRES AND WHEEL ALIGNMENT to order" at bounding box center [302, 329] width 277 height 30
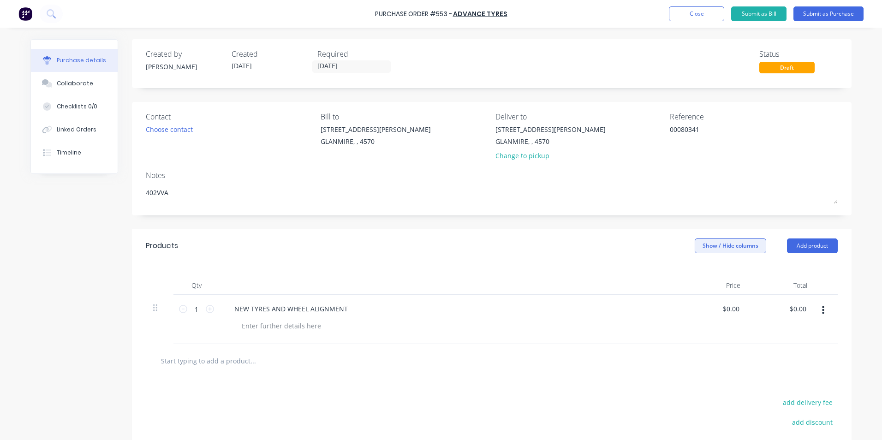
click at [723, 244] on button "Show / Hide columns" at bounding box center [729, 245] width 71 height 15
click at [710, 276] on div "Account" at bounding box center [721, 276] width 54 height 8
click at [704, 275] on label "Account" at bounding box center [702, 276] width 16 height 8
click at [694, 272] on input "Account" at bounding box center [694, 272] width 0 height 0
click at [663, 310] on span "Select..." at bounding box center [661, 309] width 28 height 10
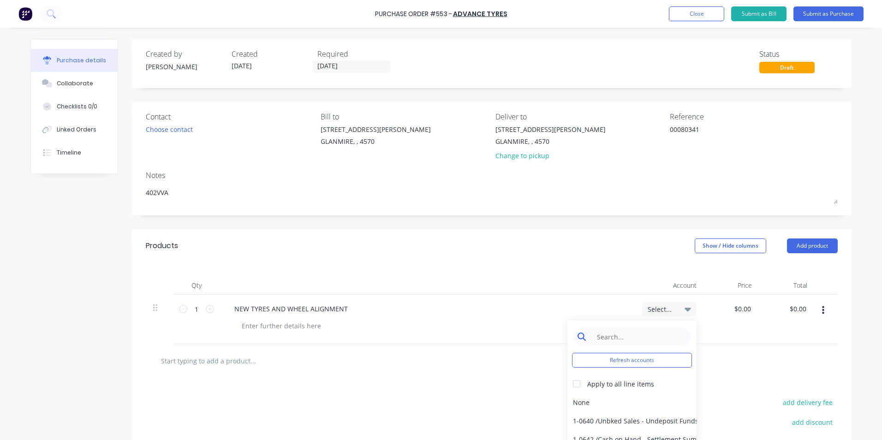
click at [652, 332] on input at bounding box center [639, 336] width 95 height 18
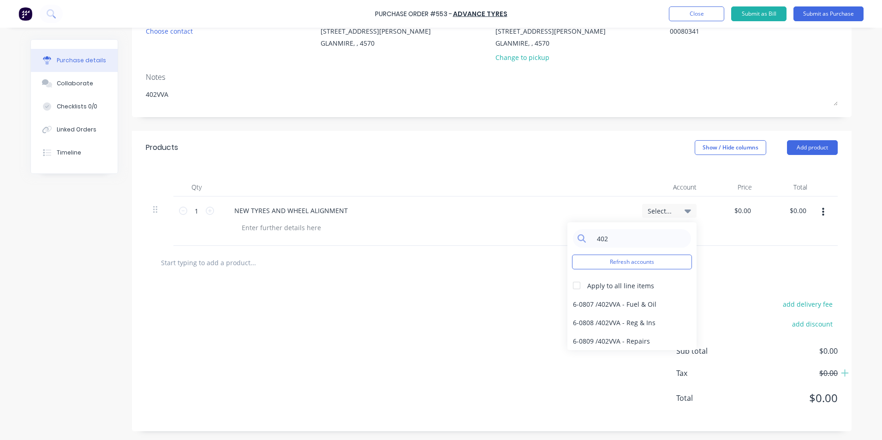
scroll to position [99, 0]
click at [640, 337] on div "6-0809 / 402VVA - Repairs" at bounding box center [631, 340] width 129 height 18
click at [726, 211] on div "$0.00 $0.00" at bounding box center [731, 220] width 55 height 49
drag, startPoint x: 733, startPoint y: 210, endPoint x: 762, endPoint y: 207, distance: 29.2
click at [762, 208] on div "1 1 NEW TYRES AND WHEEL ALIGNMENT 6-0809 / 402VVA - Repairs 0.0000 0.0000 $0.00…" at bounding box center [492, 220] width 692 height 49
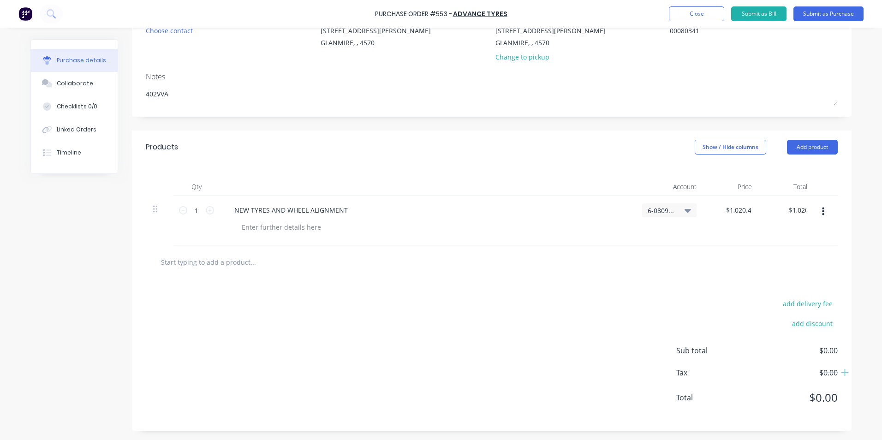
click at [723, 265] on div at bounding box center [491, 262] width 677 height 18
drag, startPoint x: 718, startPoint y: 212, endPoint x: 764, endPoint y: 211, distance: 46.6
click at [764, 211] on div "1 1 NEW TYRES AND WHEEL ALIGNMENT 6-0809 / 402VVA - Repairs 1020.42 1020.42 $1,…" at bounding box center [492, 220] width 692 height 49
click at [748, 243] on div "$996.36 996.36" at bounding box center [731, 220] width 55 height 49
click at [760, 16] on button "Submit as Bill" at bounding box center [758, 13] width 55 height 15
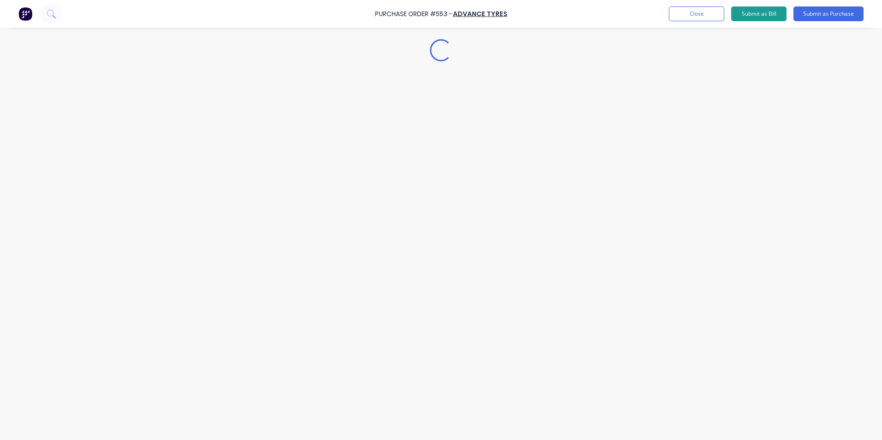
scroll to position [0, 0]
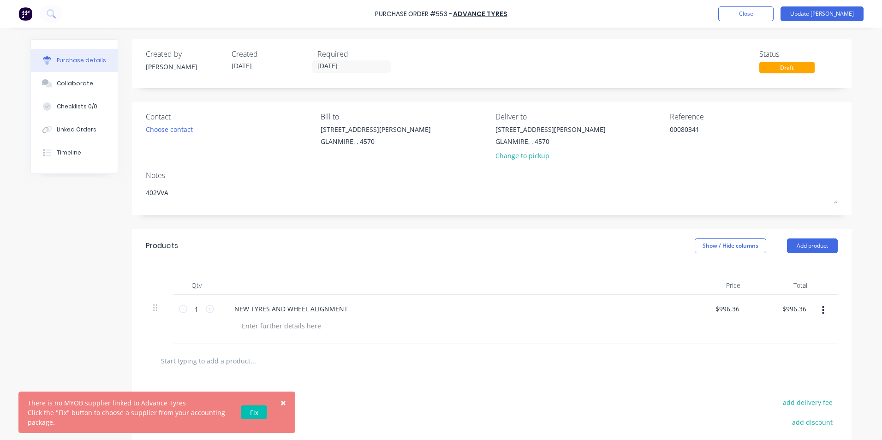
click at [254, 410] on link "Fix" at bounding box center [254, 412] width 26 height 14
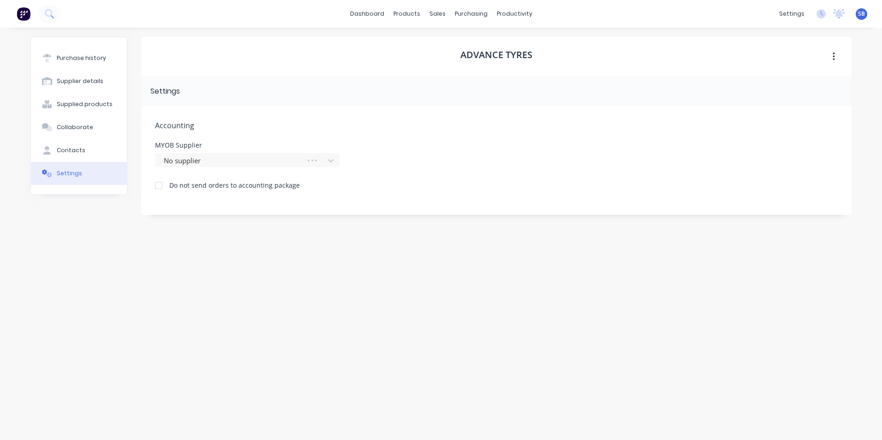
click at [221, 159] on div at bounding box center [232, 161] width 138 height 12
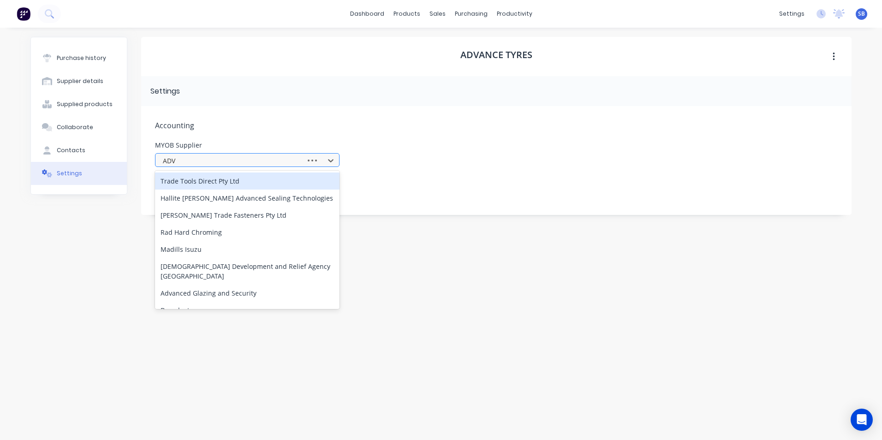
type input "ADVA"
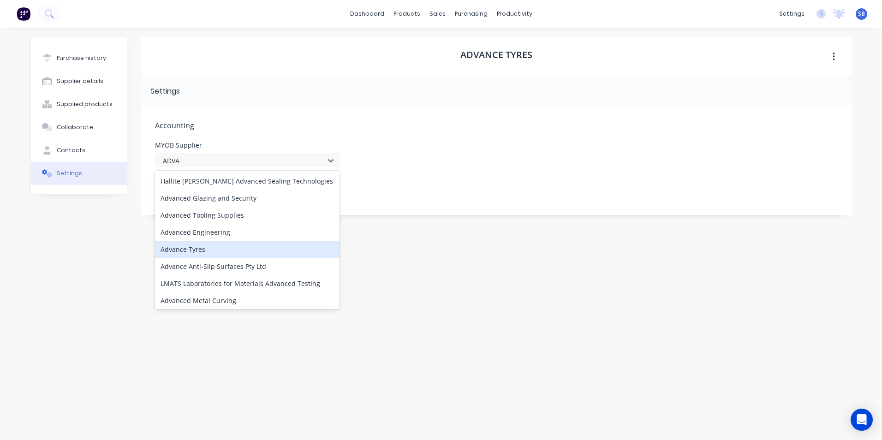
click at [196, 255] on div "Advance Tyres" at bounding box center [247, 249] width 184 height 17
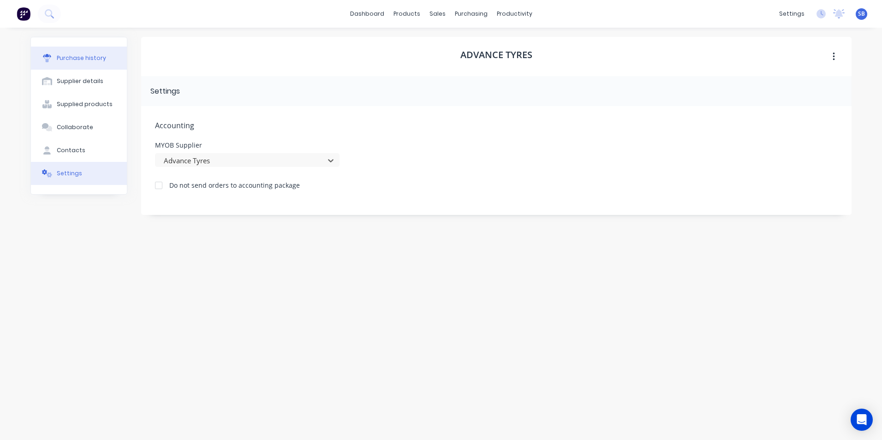
click at [85, 58] on div "Purchase history" at bounding box center [81, 58] width 49 height 8
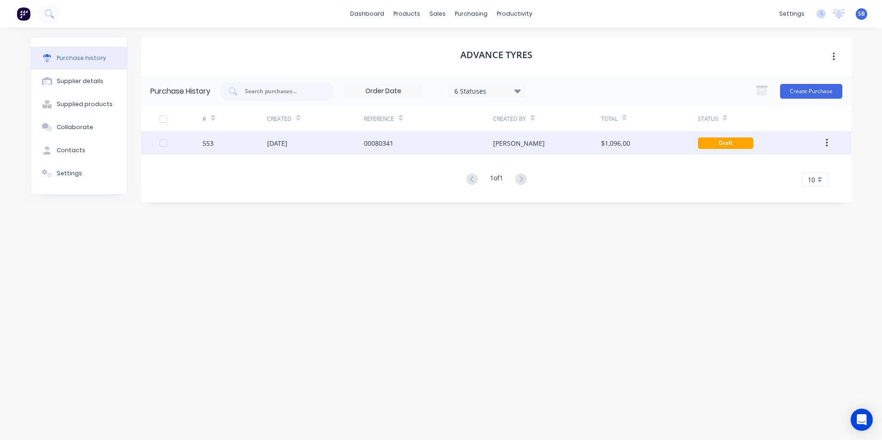
click at [623, 139] on div "$1,096.00" at bounding box center [615, 143] width 29 height 10
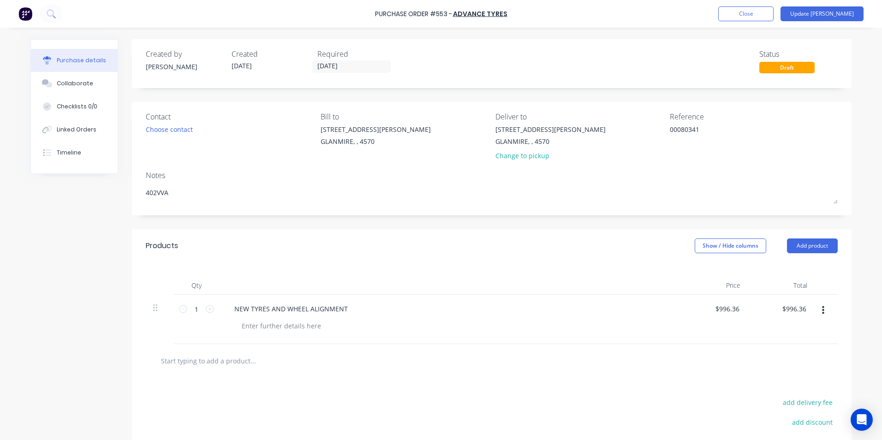
click at [717, 253] on div "Products Show / Hide columns Add product" at bounding box center [491, 245] width 719 height 33
click at [714, 247] on button "Show / Hide columns" at bounding box center [729, 245] width 71 height 15
click at [704, 281] on div "Account Job Discount" at bounding box center [721, 291] width 69 height 53
click at [703, 277] on label "Account" at bounding box center [702, 276] width 16 height 8
click at [694, 272] on input "Account" at bounding box center [694, 272] width 0 height 0
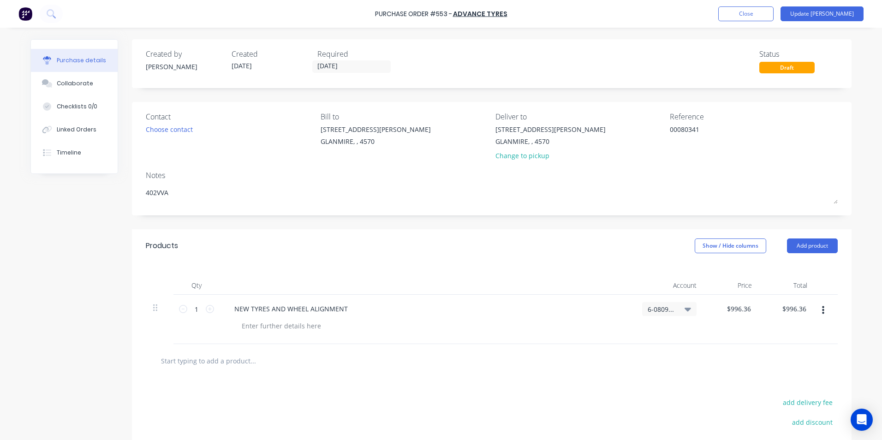
click at [460, 305] on div "NEW TYRES AND WHEEL ALIGNMENT" at bounding box center [427, 308] width 400 height 13
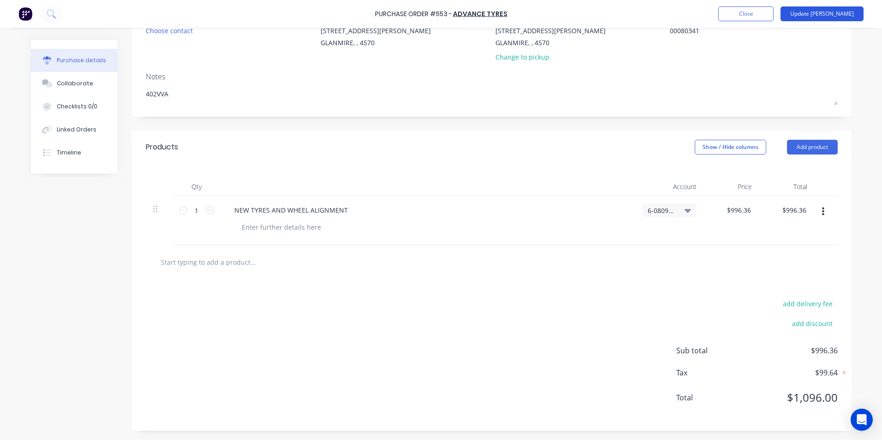
click at [828, 7] on button "Update Bill" at bounding box center [821, 13] width 83 height 15
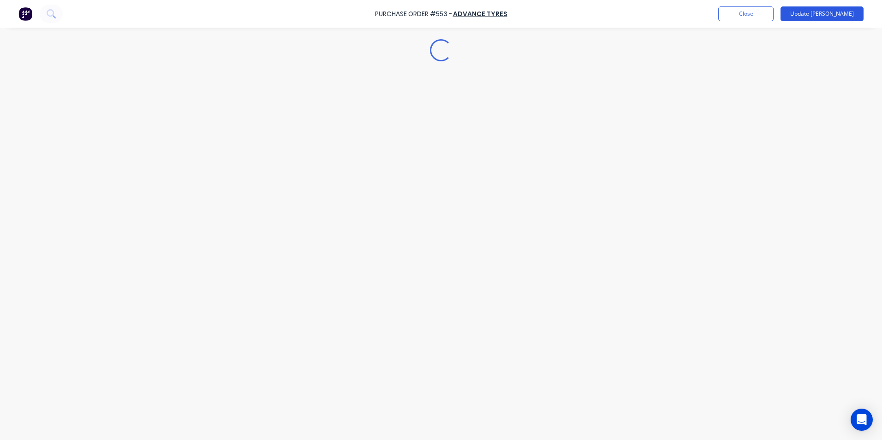
scroll to position [0, 0]
type textarea "x"
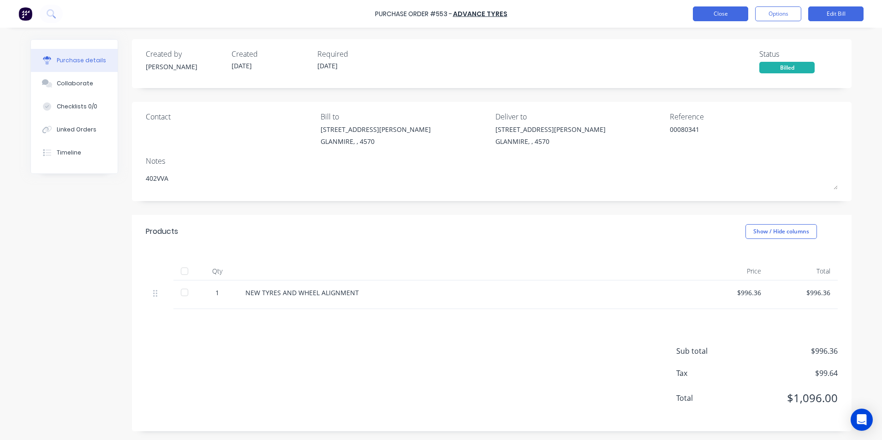
click at [735, 18] on button "Close" at bounding box center [720, 13] width 55 height 15
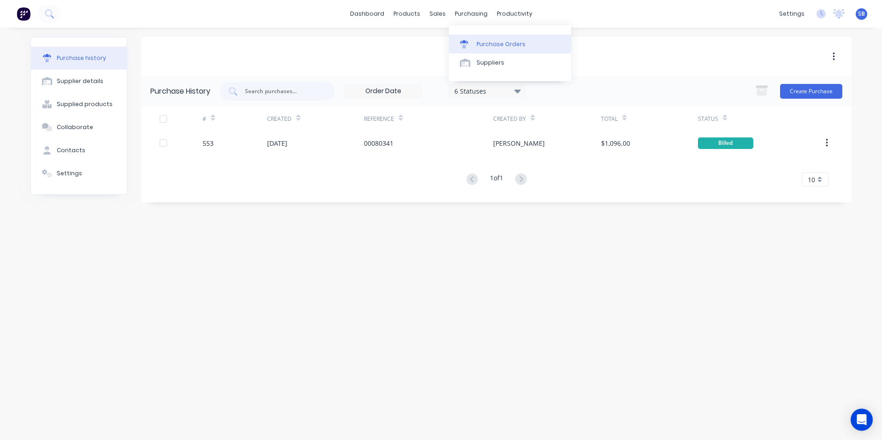
click at [476, 41] on div "Purchase Orders" at bounding box center [500, 44] width 49 height 8
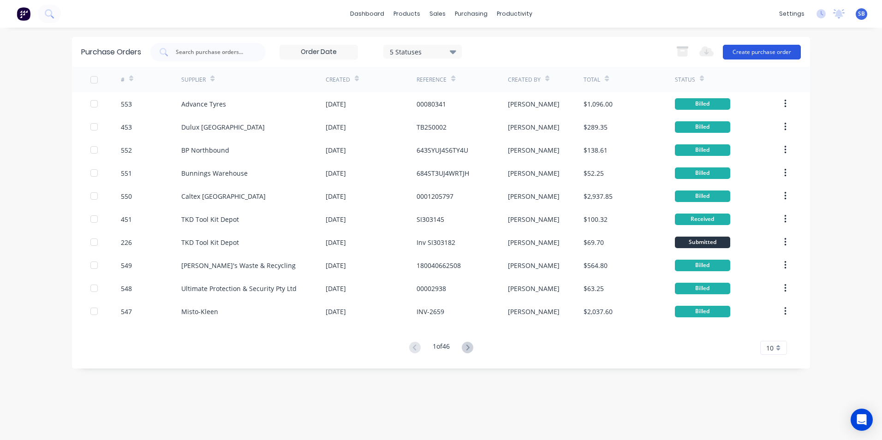
click at [741, 52] on button "Create purchase order" at bounding box center [762, 52] width 78 height 15
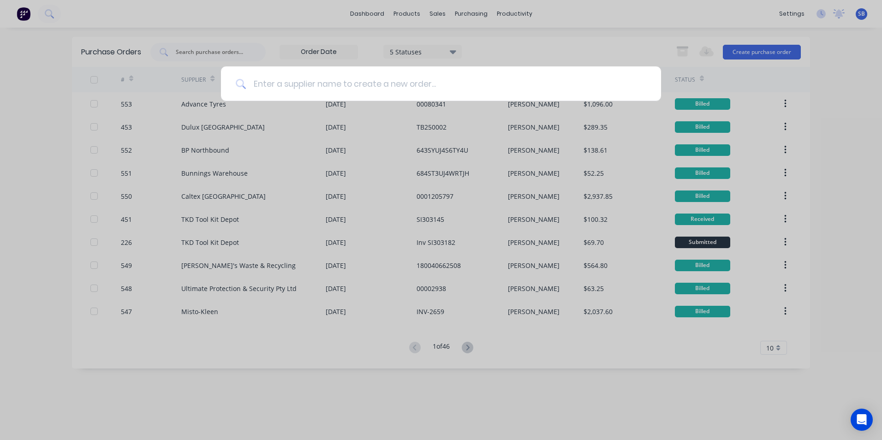
click at [410, 72] on input at bounding box center [446, 83] width 400 height 35
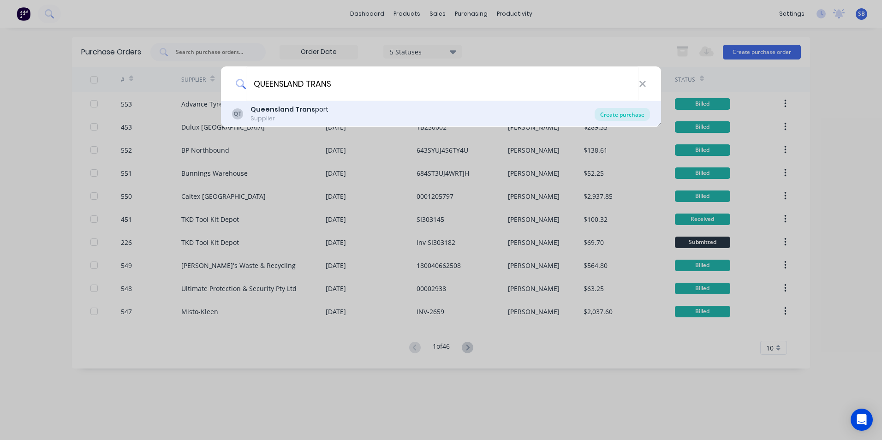
type input "QUEENSLAND TRANS"
click at [646, 114] on div "Create purchase" at bounding box center [621, 114] width 55 height 13
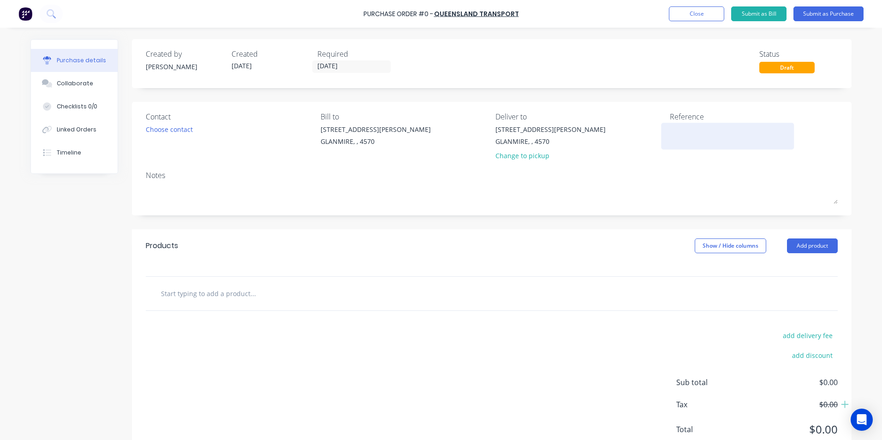
click at [715, 132] on textarea at bounding box center [727, 134] width 115 height 21
type textarea "25.9.25"
type textarea "x"
type textarea "25.9.25K"
type textarea "x"
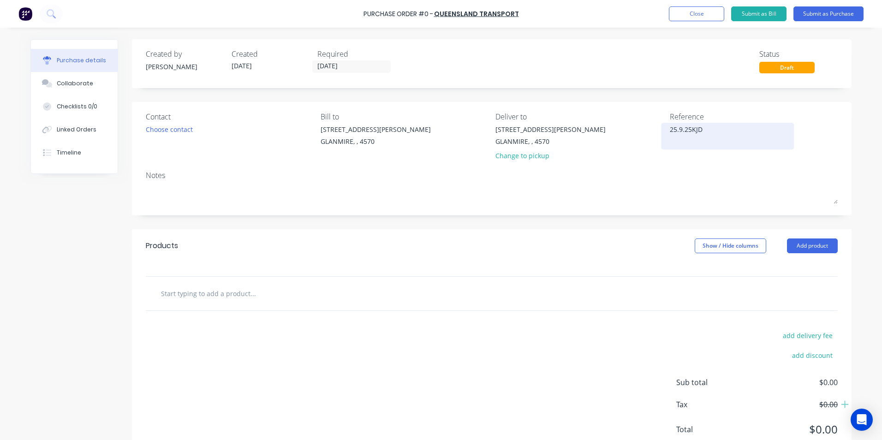
type textarea "25.9.25KJDH"
type textarea "x"
type textarea "25.9.25KJDHSC"
type textarea "x"
type textarea "25.9.25KJDHSC"
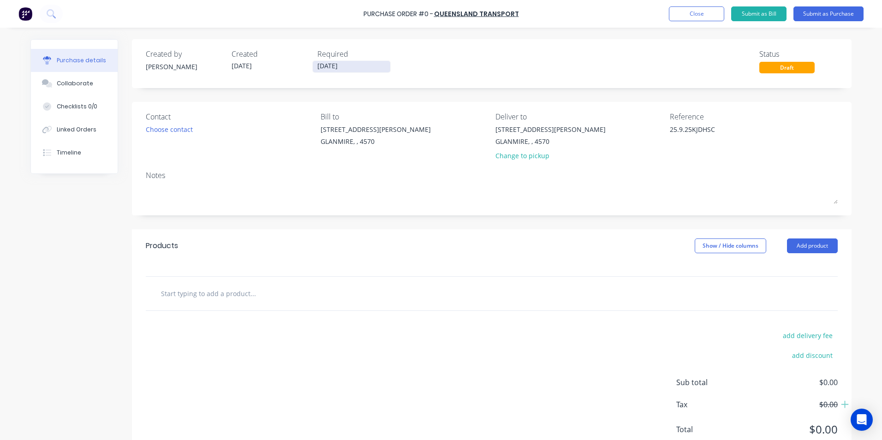
type textarea "x"
type textarea "25.9.25KJDHSC"
click at [332, 66] on input "[DATE]" at bounding box center [351, 67] width 77 height 12
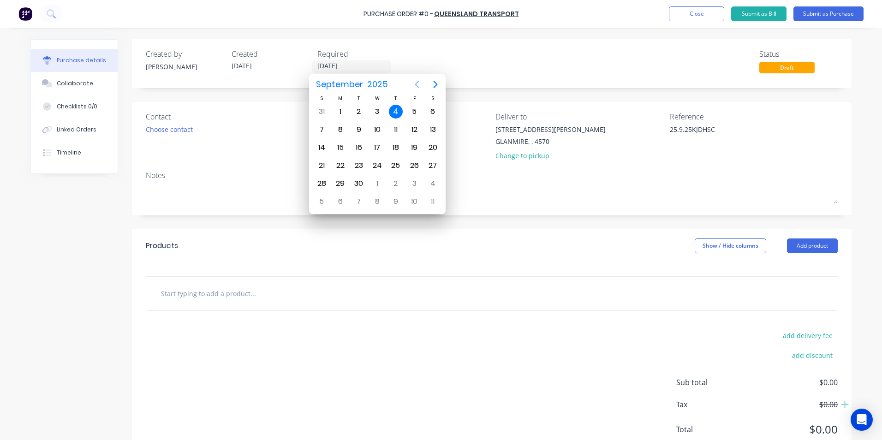
click at [412, 87] on icon "Previous page" at bounding box center [416, 84] width 11 height 11
click at [342, 178] on div "25" at bounding box center [340, 184] width 14 height 14
type textarea "x"
type input "[DATE]"
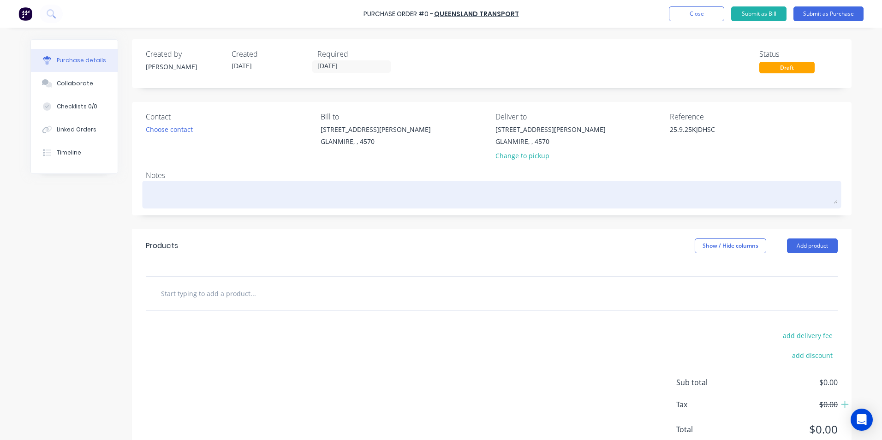
click at [255, 195] on textarea at bounding box center [492, 193] width 692 height 21
type textarea "x"
type textarea "R"
type textarea "x"
type textarea "RE"
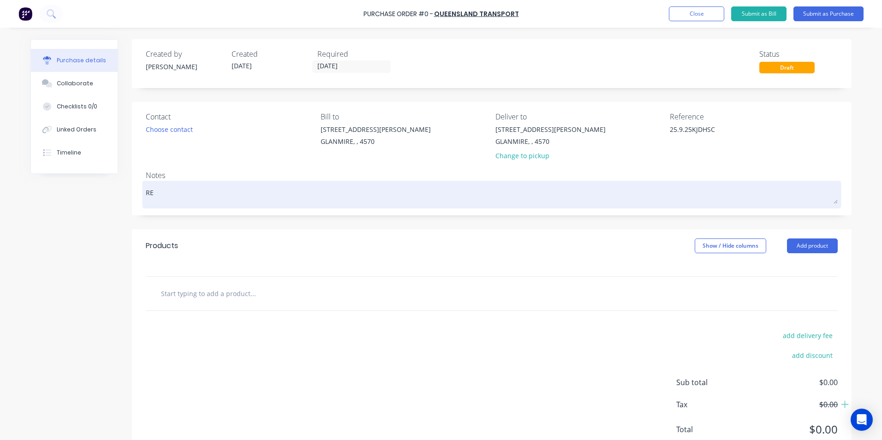
type textarea "x"
type textarea "REG"
type textarea "x"
type textarea "REGO"
type textarea "x"
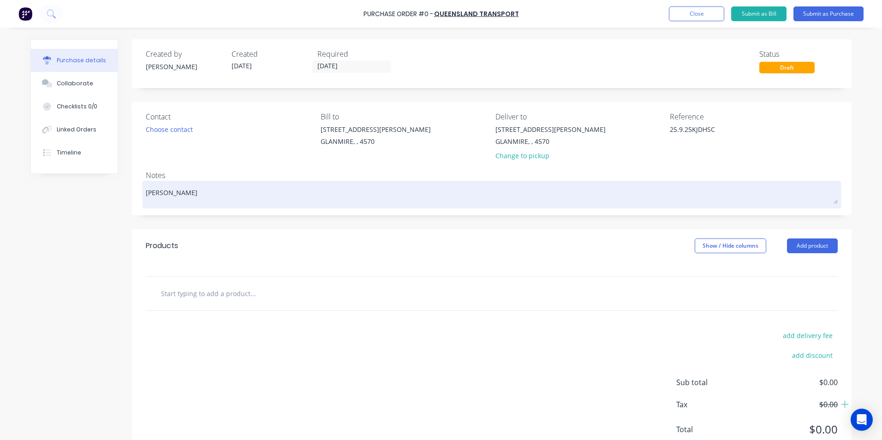
type textarea "REGO"
type textarea "x"
type textarea "REGO V"
type textarea "x"
type textarea "REGO VV"
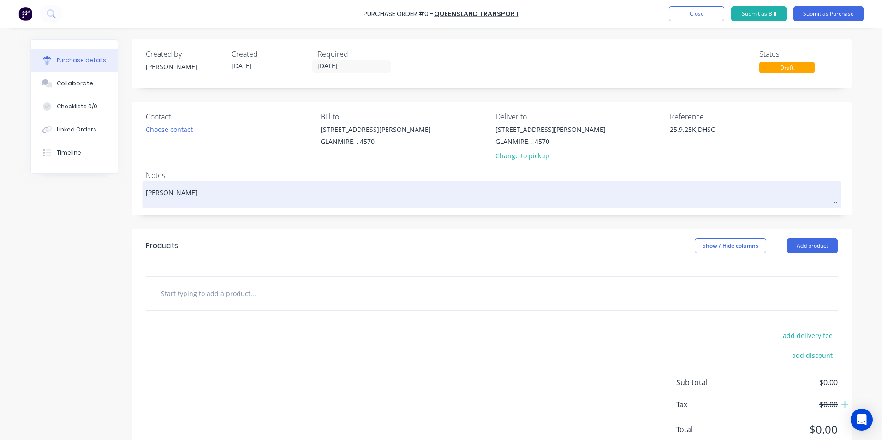
type textarea "x"
type textarea "REGO VVA"
type textarea "x"
type textarea "REGO VVA6"
type textarea "x"
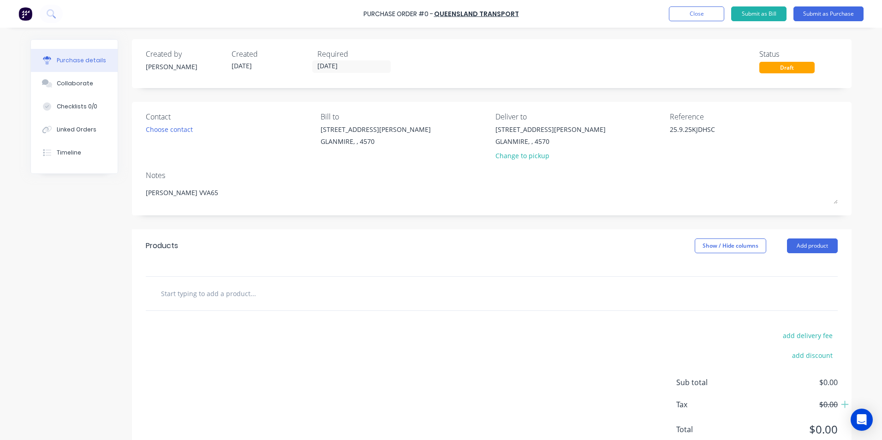
type textarea "REGO VVA65"
type textarea "x"
type textarea "REGO VVA65"
click at [251, 296] on input "text" at bounding box center [252, 293] width 184 height 18
type textarea "x"
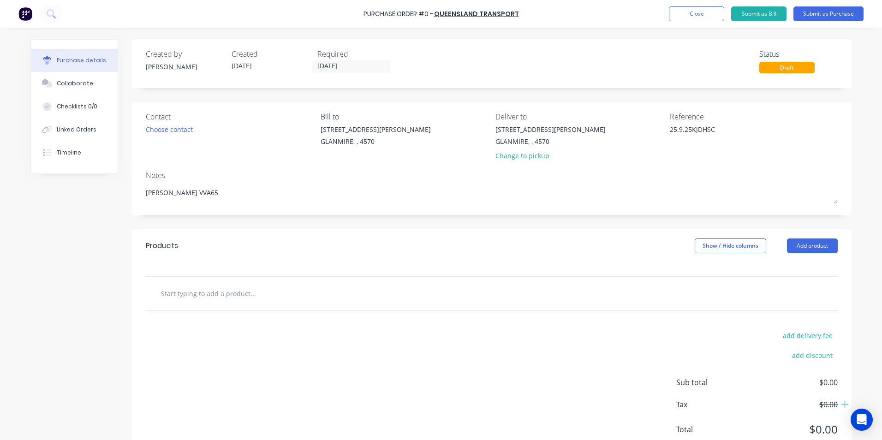
type input "C"
type textarea "x"
type input "CT"
type textarea "x"
type input "CTP"
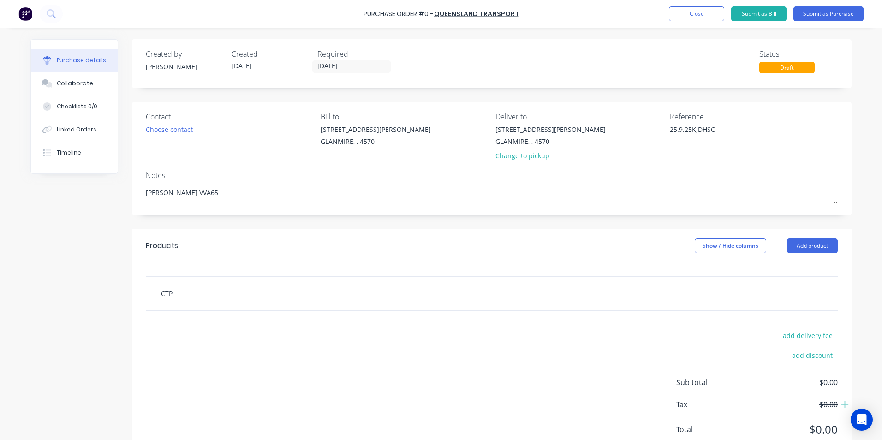
type textarea "x"
type input "CTP"
type textarea "x"
type input "CTP I"
type textarea "x"
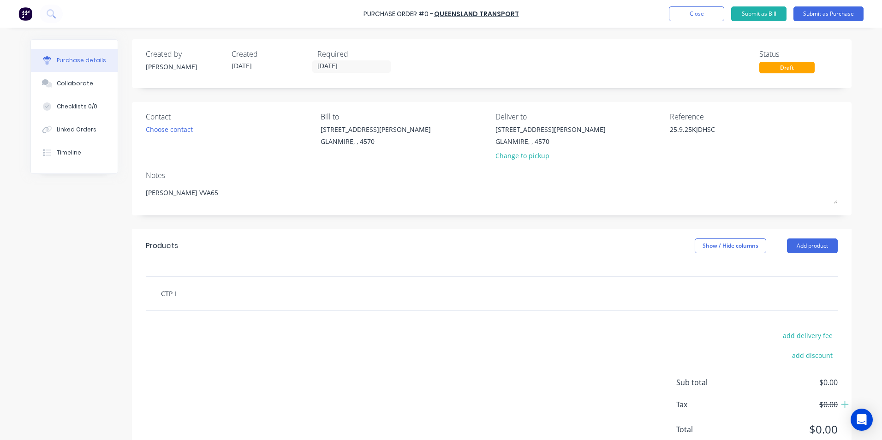
type input "CTP IN"
type textarea "x"
type input "CTP INS"
type textarea "x"
type input "CTP INSU"
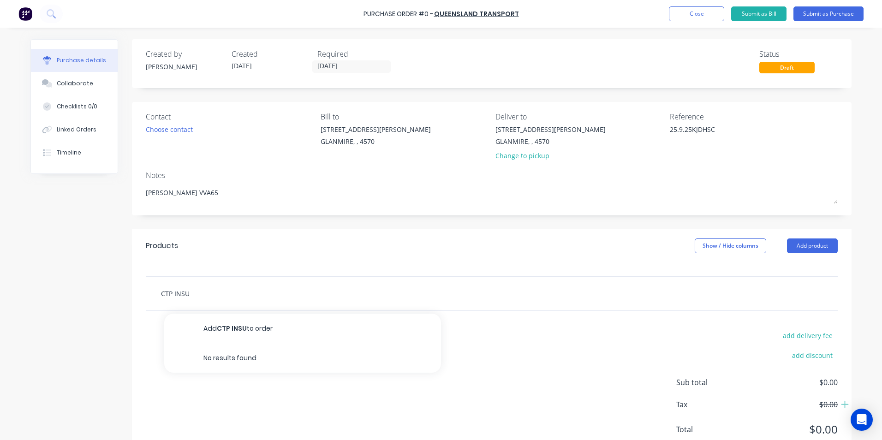
type textarea "x"
type input "CTP INSUR"
type textarea "x"
type input "CTP INSURA"
type textarea "x"
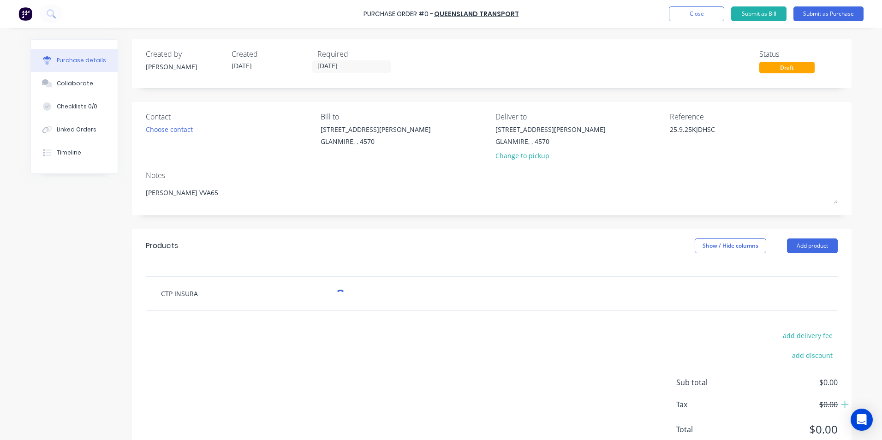
type input "CTP INSURAN"
type textarea "x"
type input "CTP INSURANC"
type textarea "x"
type input "CTP INSURANCE"
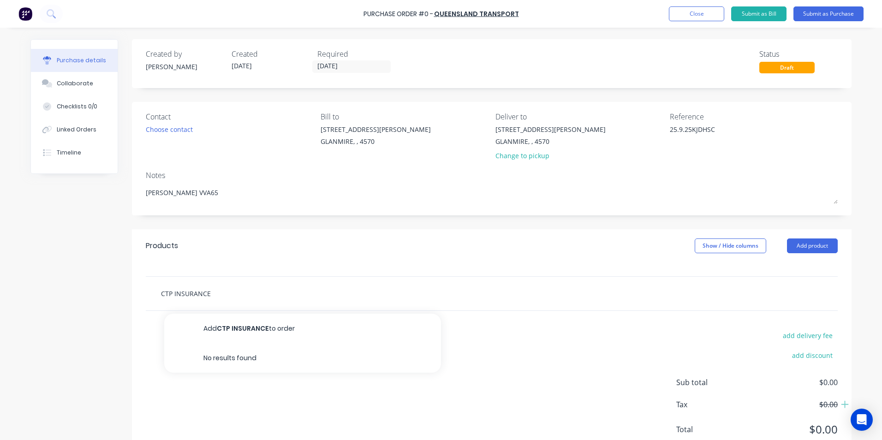
type textarea "x"
type input "CTP INSURANCE"
type textarea "x"
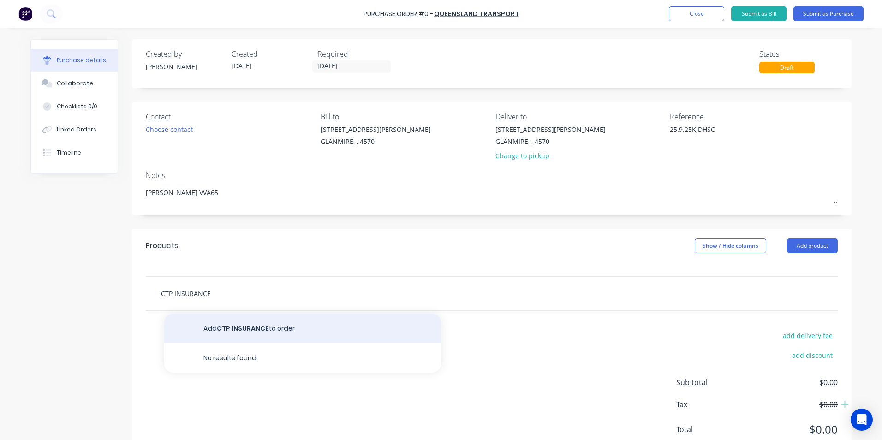
type input "CTP INSURANCE"
click at [226, 331] on button "Add CTP INSURANCE to order" at bounding box center [302, 329] width 277 height 30
type textarea "x"
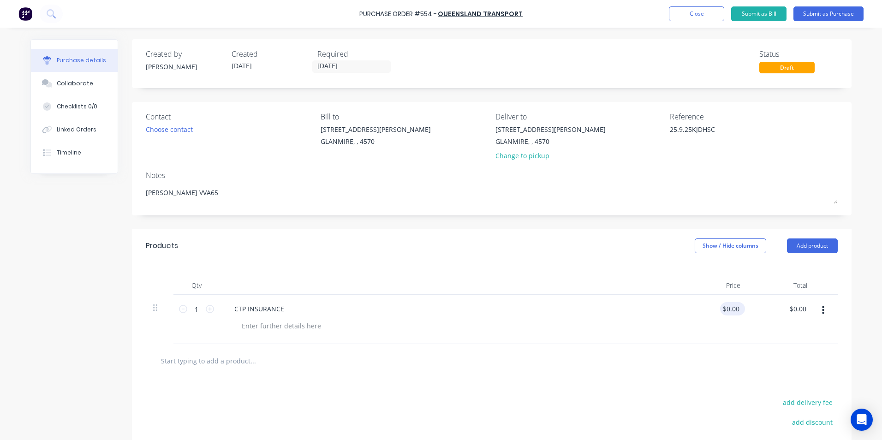
type textarea "x"
drag, startPoint x: 719, startPoint y: 311, endPoint x: 746, endPoint y: 311, distance: 26.7
click at [746, 311] on div "1 1 CTP INSURANCE 0.0000 0.0000 $0.00 $0.00" at bounding box center [492, 319] width 692 height 49
type input "0"
type input "410.18"
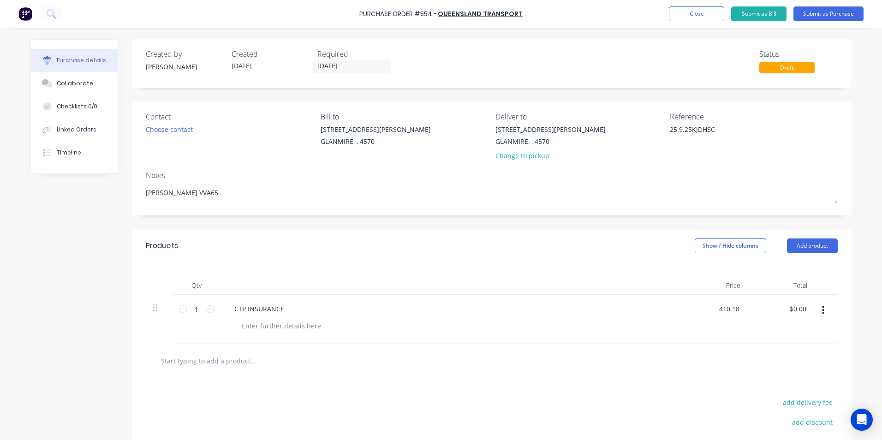
type textarea "x"
type input "$410.18"
click at [747, 319] on div "$410.18 $410.18" at bounding box center [780, 319] width 67 height 49
click at [309, 359] on input "text" at bounding box center [252, 360] width 184 height 18
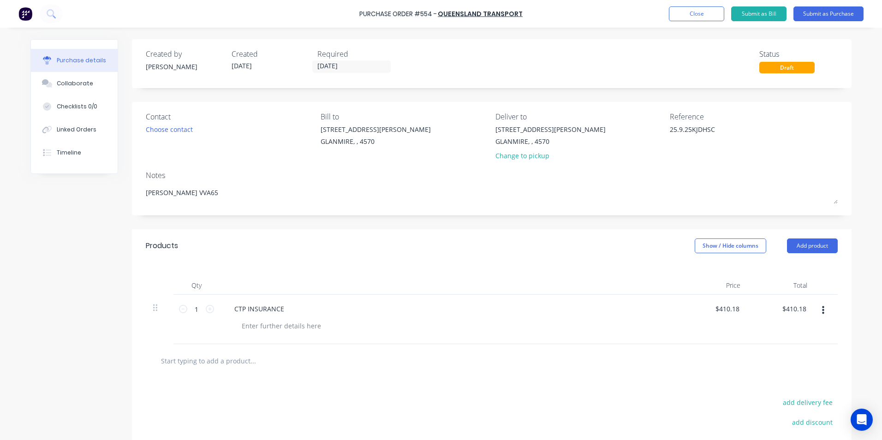
type textarea "x"
type input "R"
type textarea "x"
type input "RE"
type textarea "x"
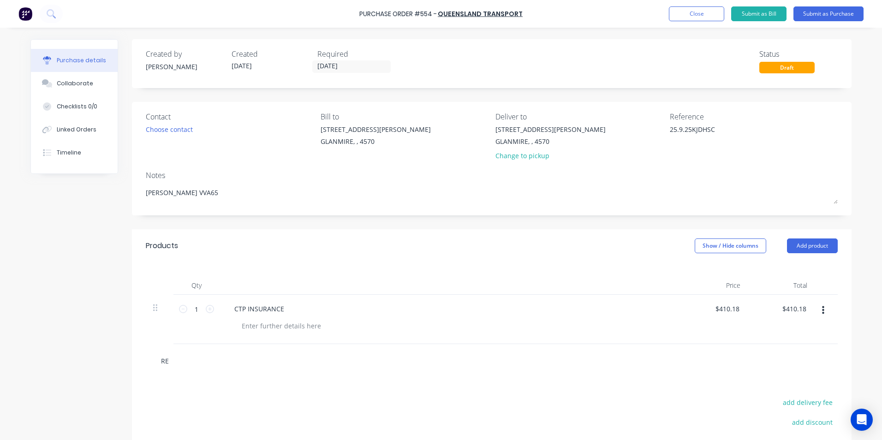
type input "REG"
type textarea "x"
type input "REGI"
type textarea "x"
type input "REGIS"
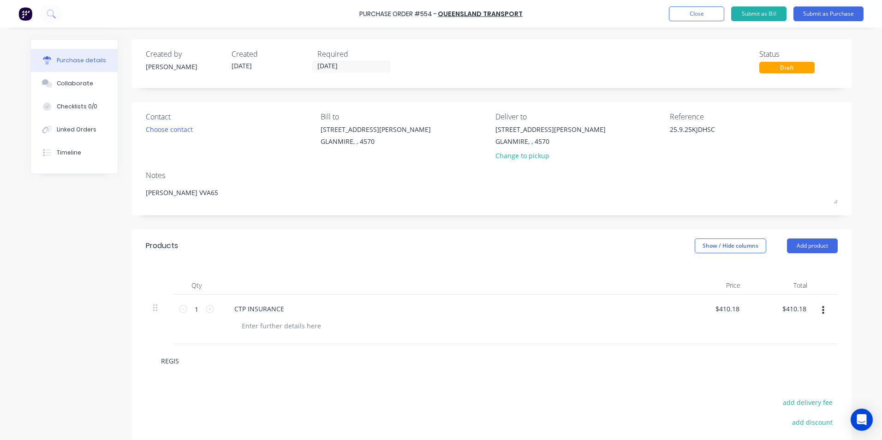
type textarea "x"
type input "REGIST"
type textarea "x"
type input "REGISTR"
type textarea "x"
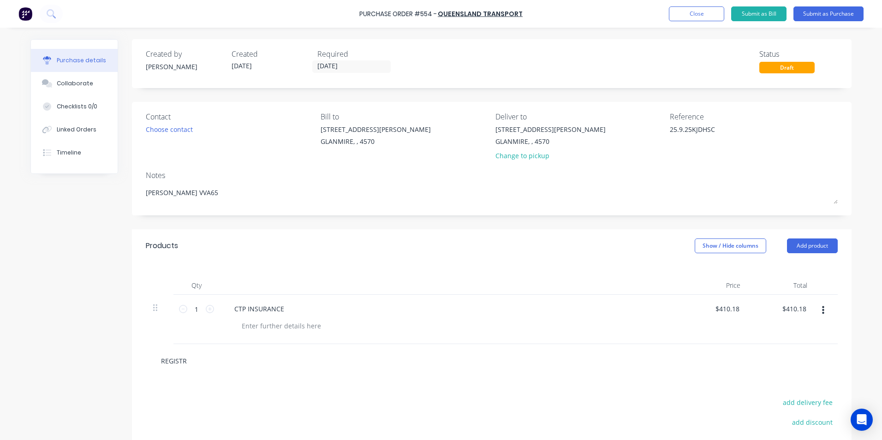
type input "REGISTRA"
type textarea "x"
type input "REGISTRAI"
type textarea "x"
type input "REGISTRAIO"
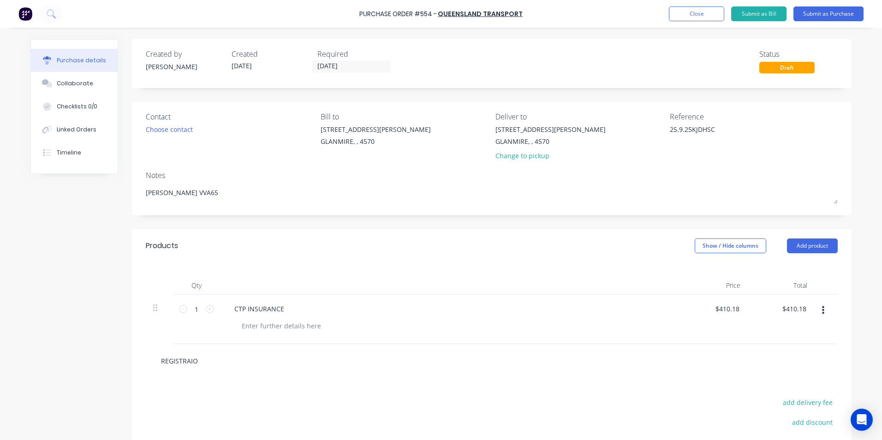
type textarea "x"
type input "REGISTRAION"
type textarea "x"
type input "REGISTRAION"
type textarea "x"
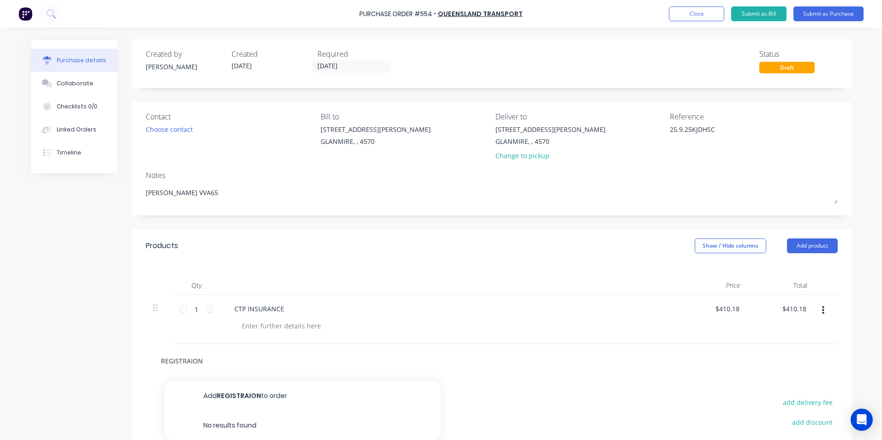
type input "REGISTRAION"
type textarea "x"
type input "REGISTRAIO"
type textarea "x"
type input "REGISTRAI"
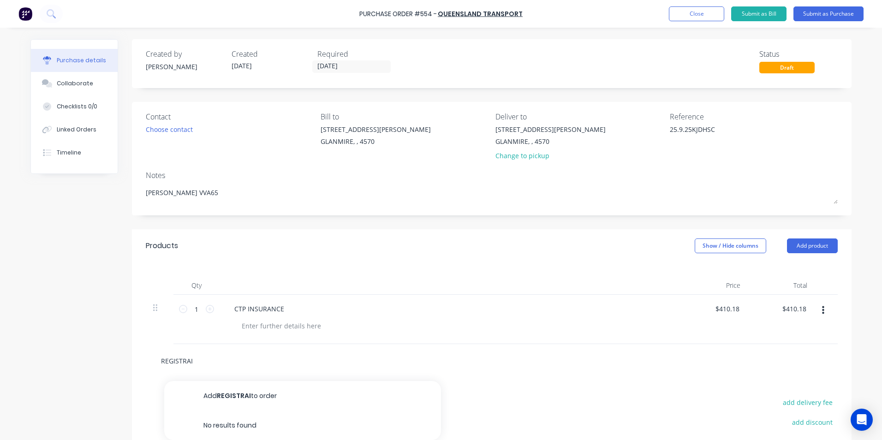
type textarea "x"
type input "REGISTRA"
type textarea "x"
type input "REGISTRAT"
type textarea "x"
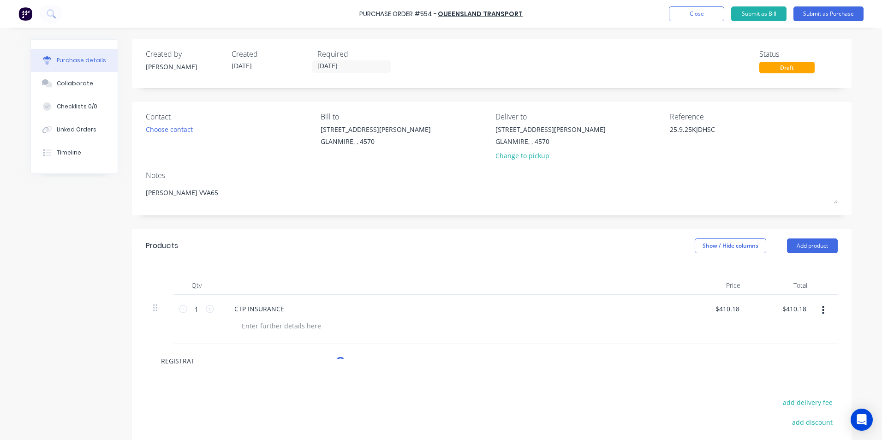
type input "REGISTRATI"
type textarea "x"
type input "REGISTRATIO"
type textarea "x"
type input "REGISTRATION"
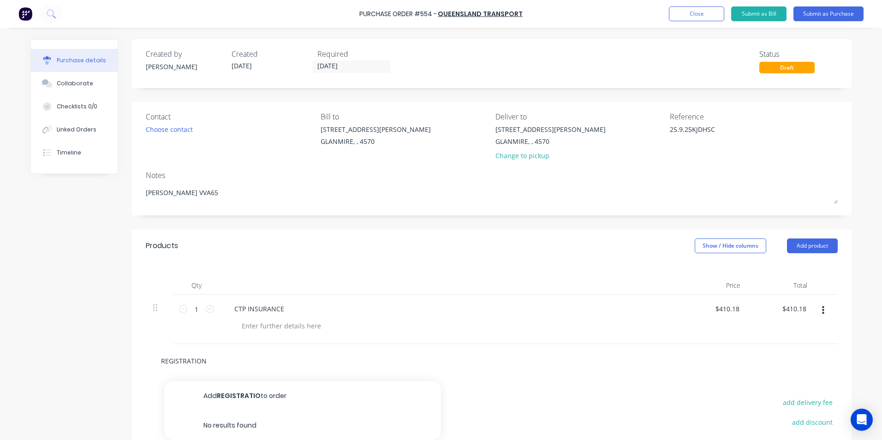
type textarea "x"
type input "REGISTRATION"
type textarea "x"
type input "REGISTRATION F"
type textarea "x"
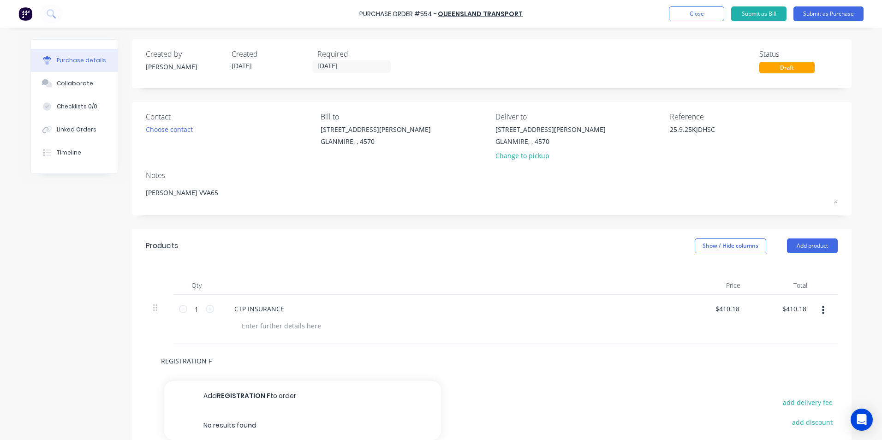
type input "REGISTRATION FE"
type textarea "x"
type input "REGISTRATION FEE"
type textarea "x"
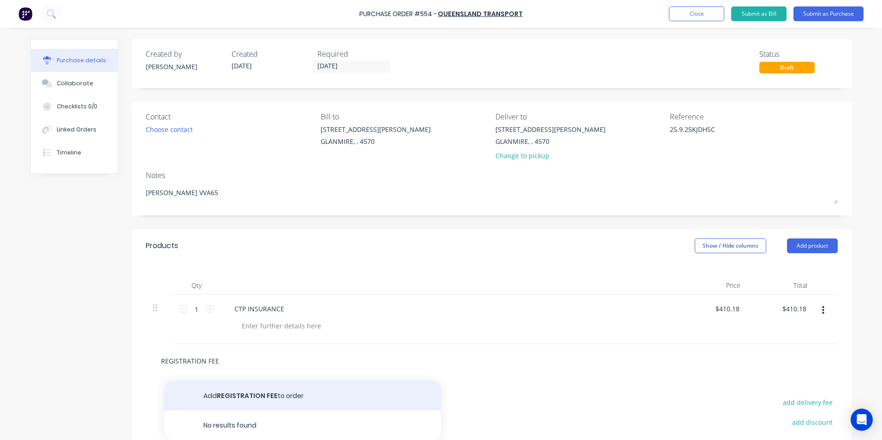
type input "REGISTRATION FEE"
click at [297, 390] on button "Add REGISTRATION FEE to order" at bounding box center [302, 396] width 277 height 30
type textarea "x"
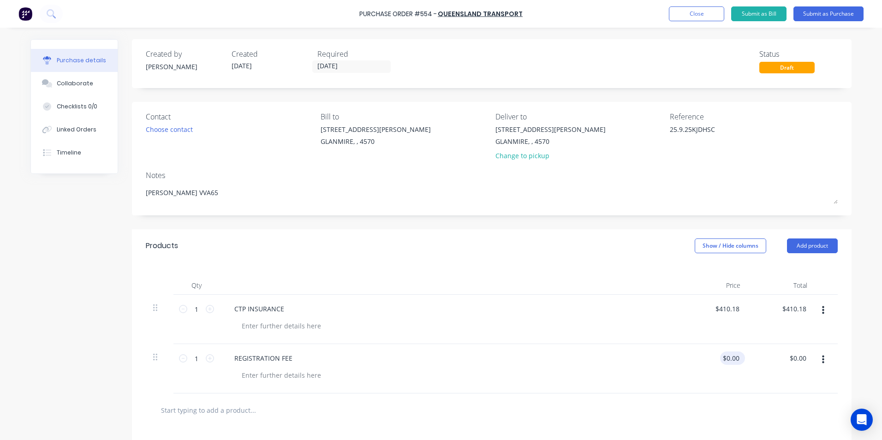
type textarea "x"
type input "0.00"
drag, startPoint x: 721, startPoint y: 360, endPoint x: 742, endPoint y: 360, distance: 20.7
click at [742, 360] on div "0.00 0.00" at bounding box center [714, 368] width 67 height 49
type input "640.55"
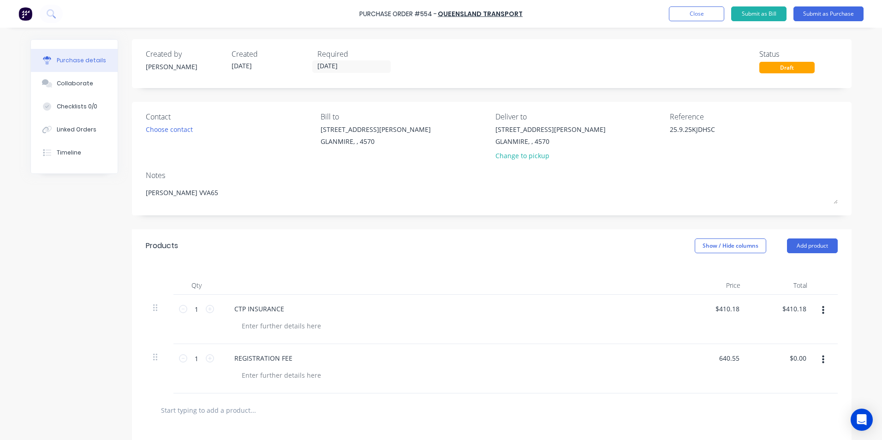
type textarea "x"
type input "$640.55"
click at [777, 362] on div "$640.55 $640.55" at bounding box center [780, 368] width 67 height 49
click at [822, 358] on button "button" at bounding box center [823, 359] width 22 height 17
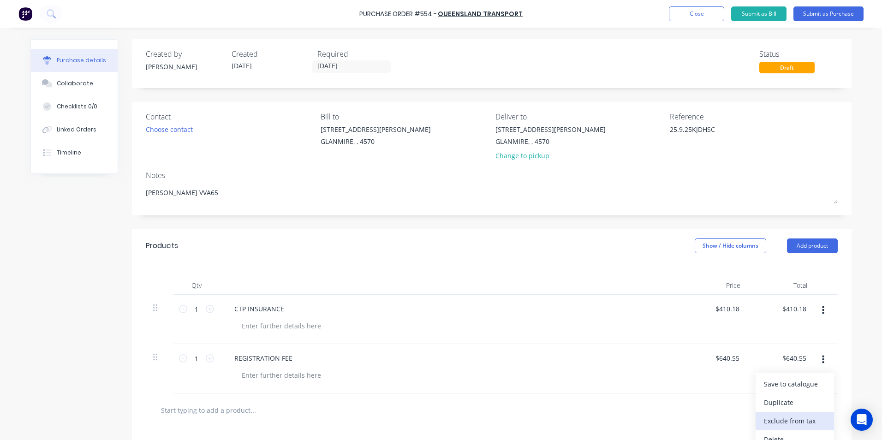
click at [804, 420] on button "Exclude from tax" at bounding box center [794, 421] width 78 height 18
click at [338, 409] on input "text" at bounding box center [252, 410] width 184 height 18
type textarea "x"
type input "T"
type textarea "x"
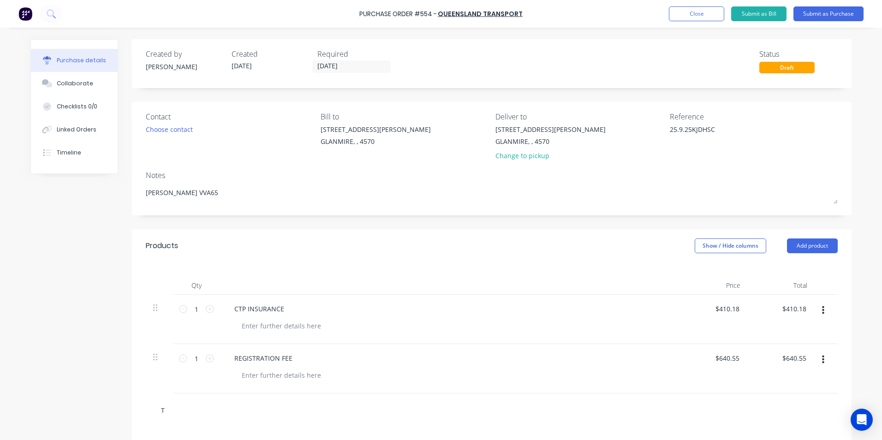
type input "TR"
type textarea "x"
type input "TRA"
type textarea "x"
type input "TRAF"
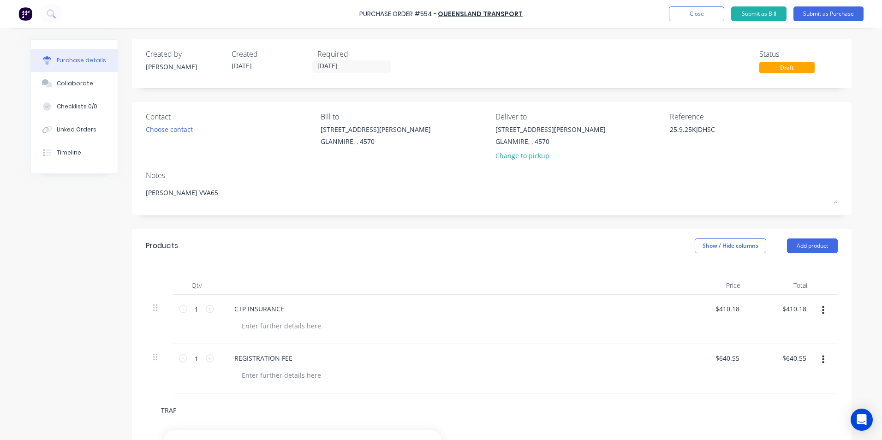
type textarea "x"
type input "TRAFF"
type textarea "x"
type input "TRAFFI"
type textarea "x"
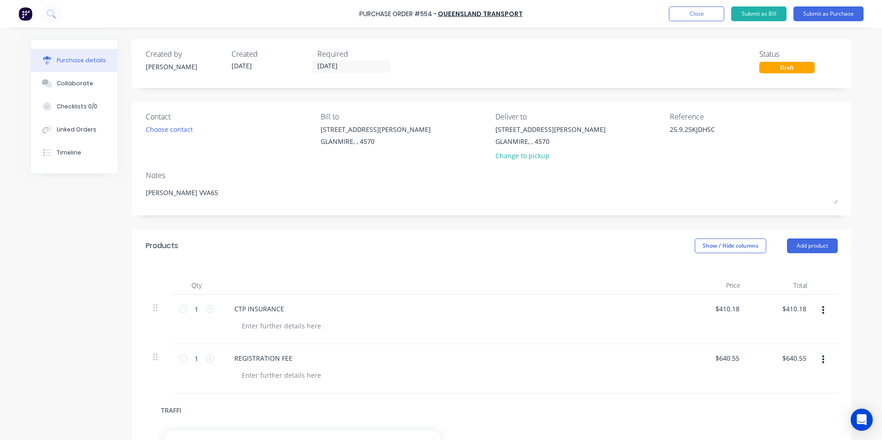
type input "TRAFFIC"
type textarea "x"
type input "TRAFFIC"
type textarea "x"
type input "TRAFFIC I"
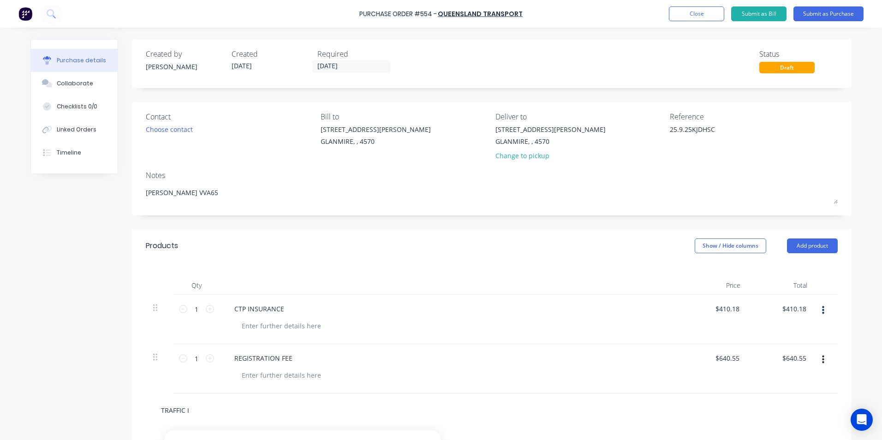
type textarea "x"
type input "TRAFFIC IM"
type textarea "x"
type input "TRAFFIC IMP"
type textarea "x"
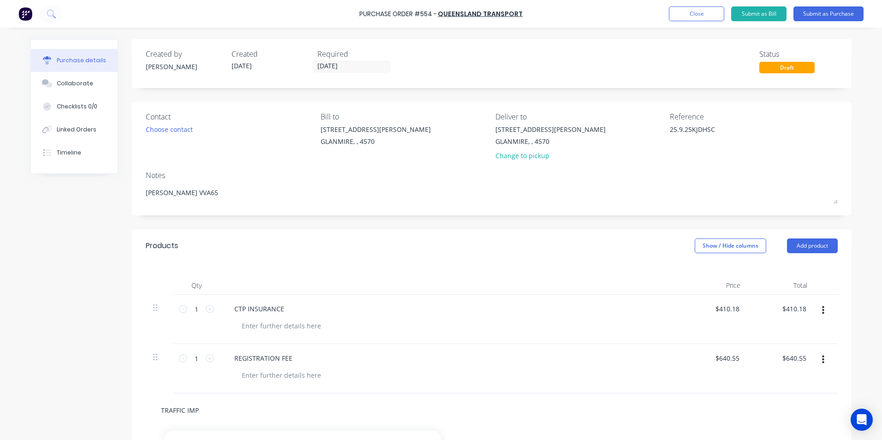
type input "TRAFFIC IMPR"
type textarea "x"
type input "TRAFFIC IMPRO"
type textarea "x"
type input "TRAFFIC IMPROV"
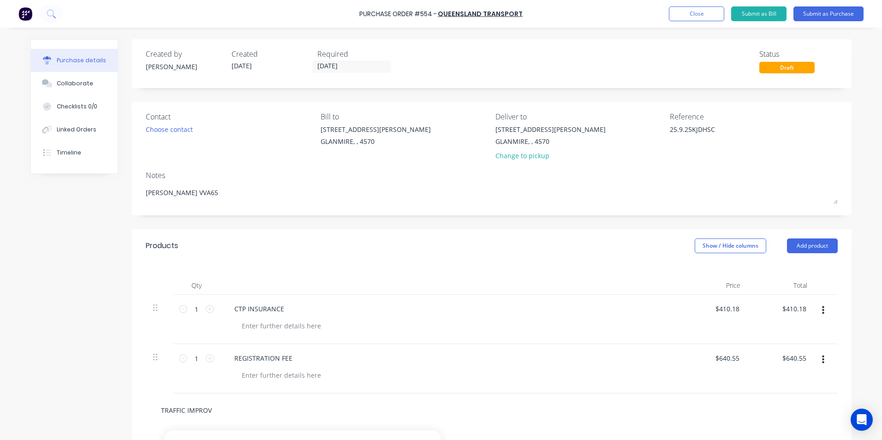
type textarea "x"
type input "TRAFFIC IMPROVE"
type textarea "x"
type input "TRAFFIC IMPROVEM"
type textarea "x"
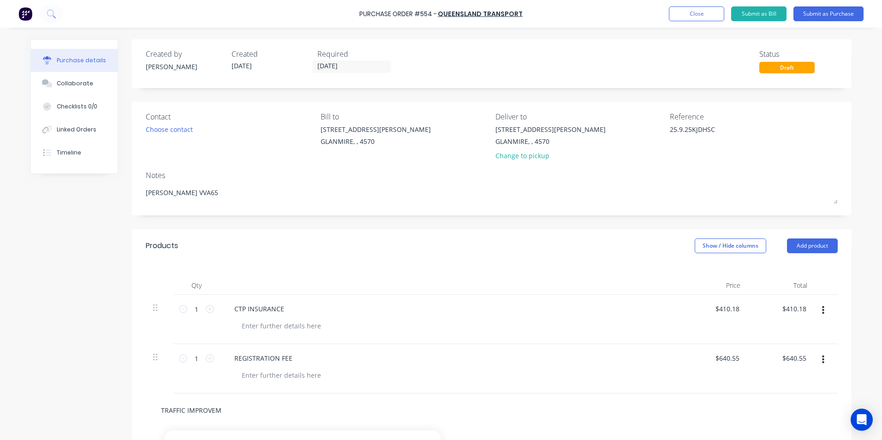
type input "TRAFFIC IMPROVEME"
type textarea "x"
type input "TRAFFIC IMPROVEMEN"
type textarea "x"
type input "TRAFFIC IMPROVEMENT"
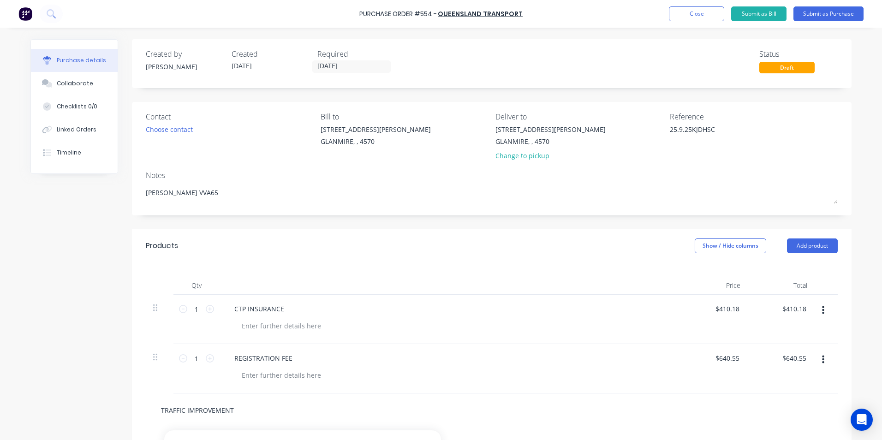
type textarea "x"
type input "TRAFFIC IMPROVEMENT"
type textarea "x"
type input "TRAFFIC IMPROVEMENT F"
type textarea "x"
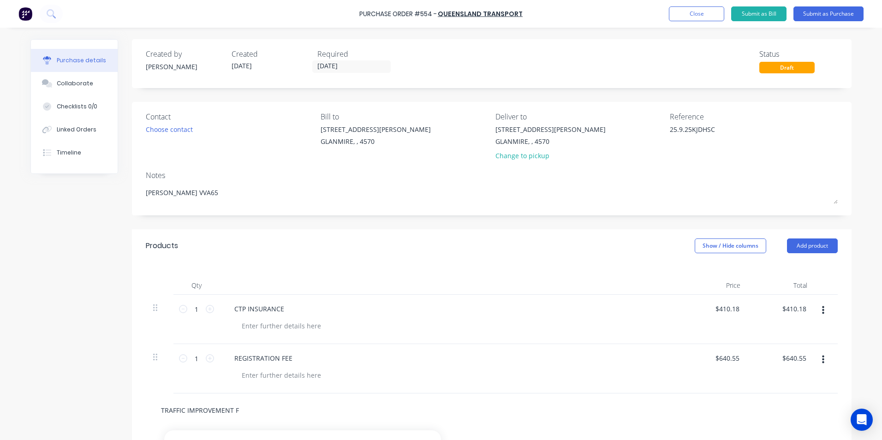
type input "TRAFFIC IMPROVEMENT FE"
type textarea "x"
type input "TRAFFIC IMPROVEMENT FEE"
type textarea "x"
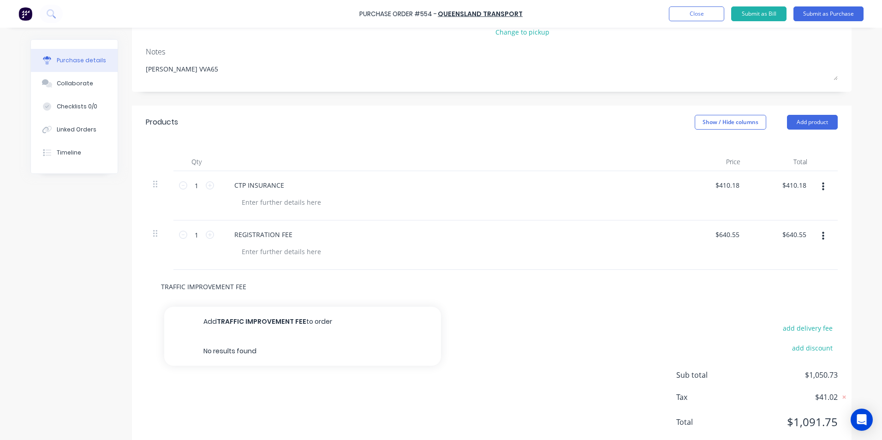
scroll to position [148, 0]
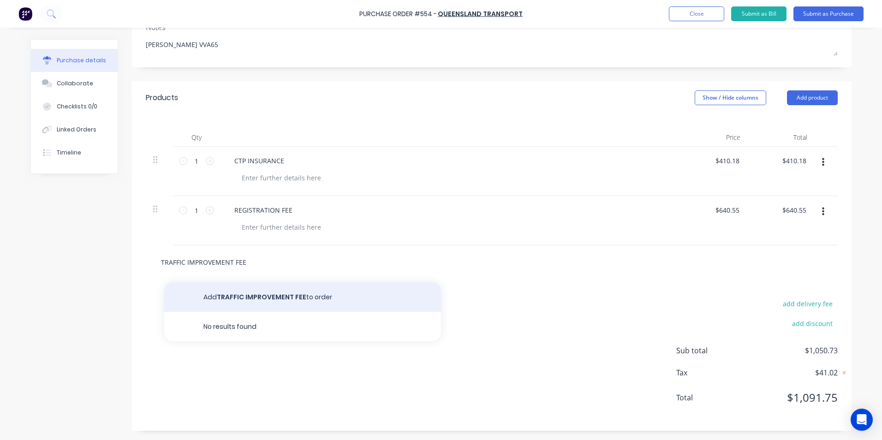
type input "TRAFFIC IMPROVEMENT FEE"
click at [302, 302] on button "Add TRAFFIC IMPROVEMENT FEE to order" at bounding box center [302, 297] width 277 height 30
type textarea "x"
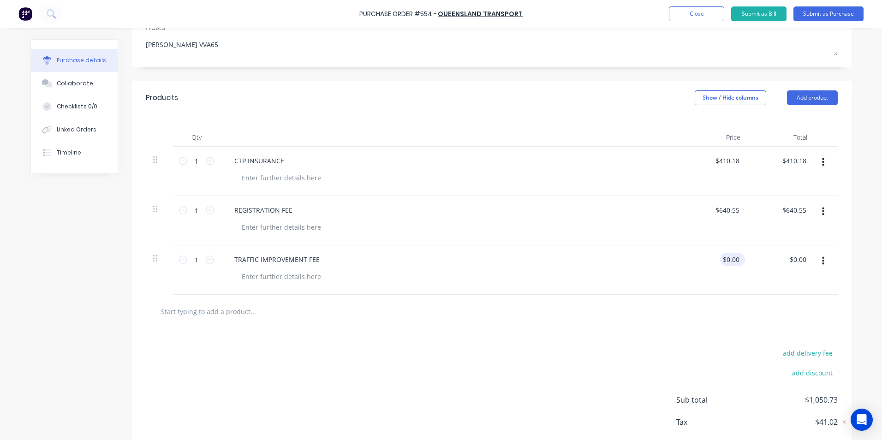
type textarea "x"
drag, startPoint x: 720, startPoint y: 259, endPoint x: 762, endPoint y: 259, distance: 42.0
click at [761, 259] on div "1 1 TRAFFIC IMPROVEMENT FEE 0.00 0.00 $0.00 $0.00" at bounding box center [492, 269] width 692 height 49
type input "70.65"
type textarea "x"
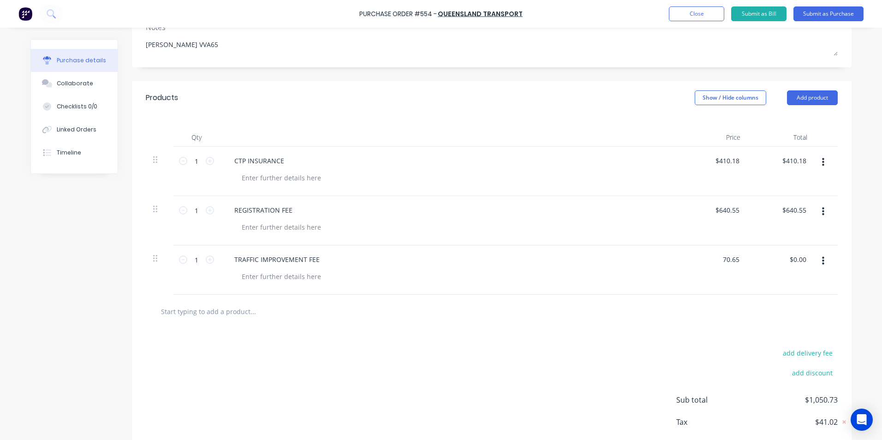
type input "$70.65"
click at [763, 276] on div "$70.65 $0.00" at bounding box center [780, 269] width 67 height 49
click at [822, 264] on icon "button" at bounding box center [823, 261] width 2 height 10
click at [795, 320] on button "Exclude from tax" at bounding box center [794, 322] width 78 height 18
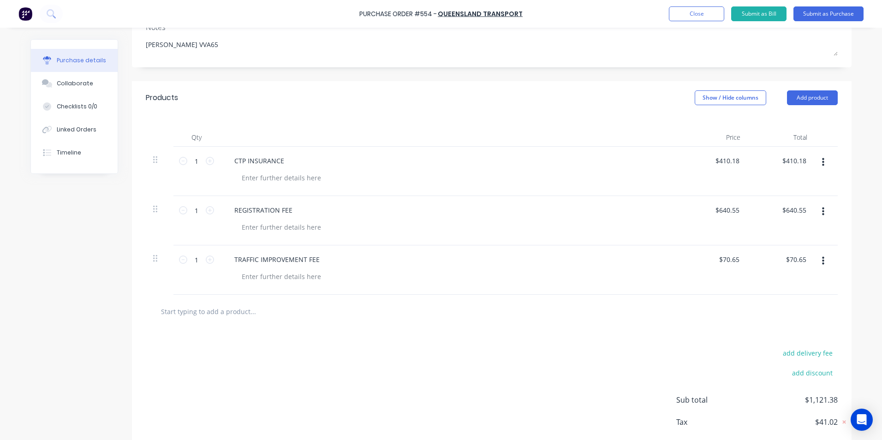
click at [617, 327] on div at bounding box center [492, 312] width 692 height 34
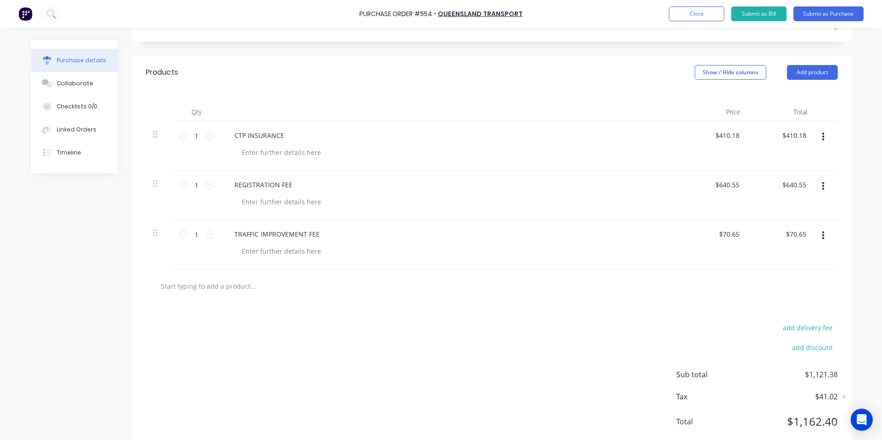
scroll to position [197, 0]
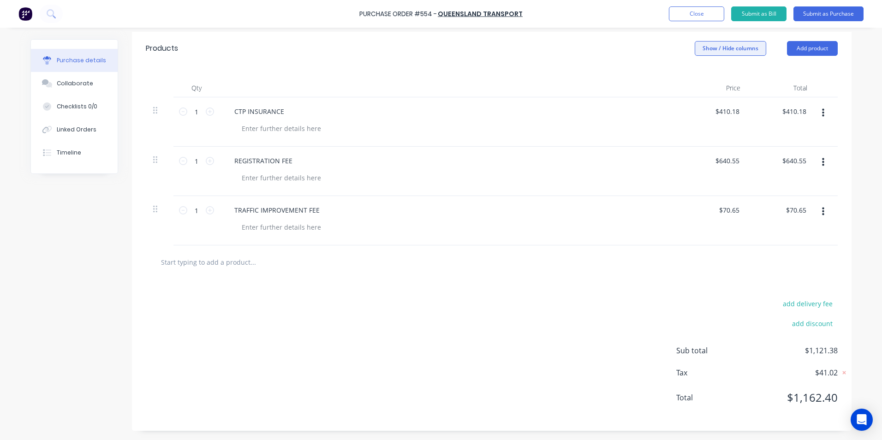
click at [729, 47] on button "Show / Hide columns" at bounding box center [729, 48] width 71 height 15
click at [699, 76] on span at bounding box center [698, 79] width 8 height 8
click at [694, 75] on input "Account" at bounding box center [694, 75] width 0 height 0
click at [658, 110] on span "Select..." at bounding box center [661, 112] width 28 height 10
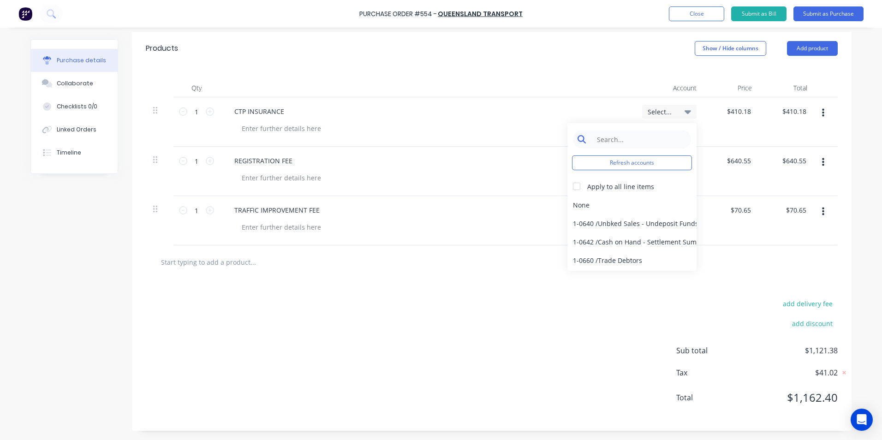
type textarea "x"
click at [647, 142] on input at bounding box center [639, 139] width 95 height 18
type input "VVA65"
click at [571, 189] on div at bounding box center [576, 186] width 18 height 18
click at [628, 264] on div "6-0762 / VVA65 - Regn & Insur" at bounding box center [631, 260] width 129 height 18
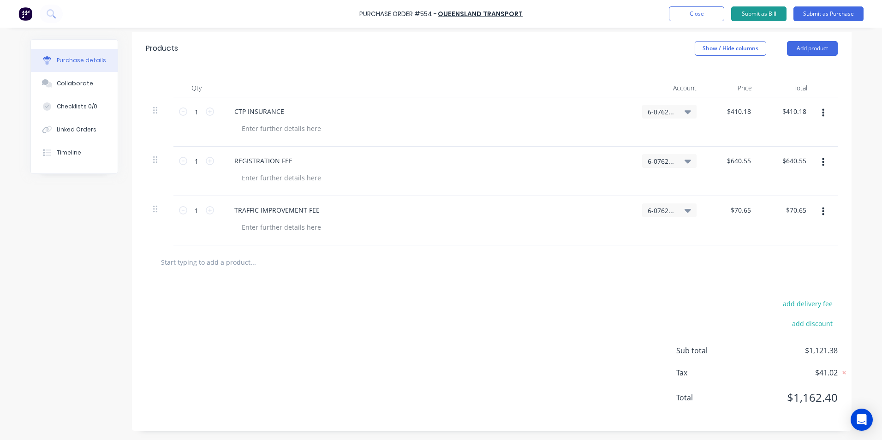
click at [747, 9] on button "Submit as Bill" at bounding box center [758, 13] width 55 height 15
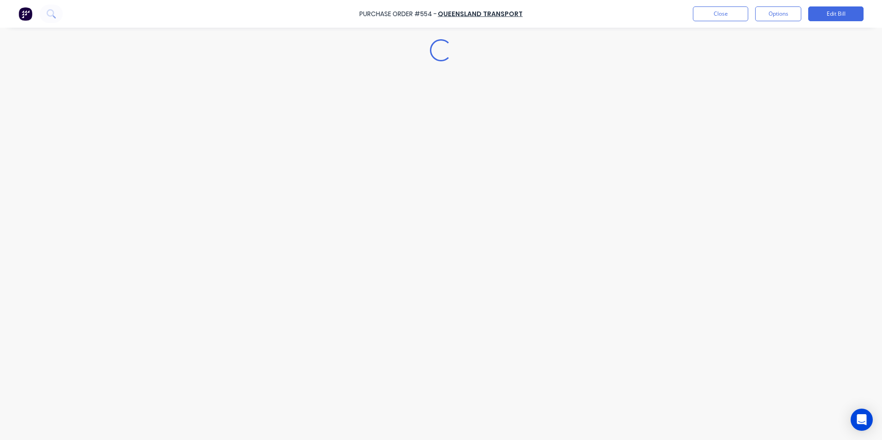
type textarea "x"
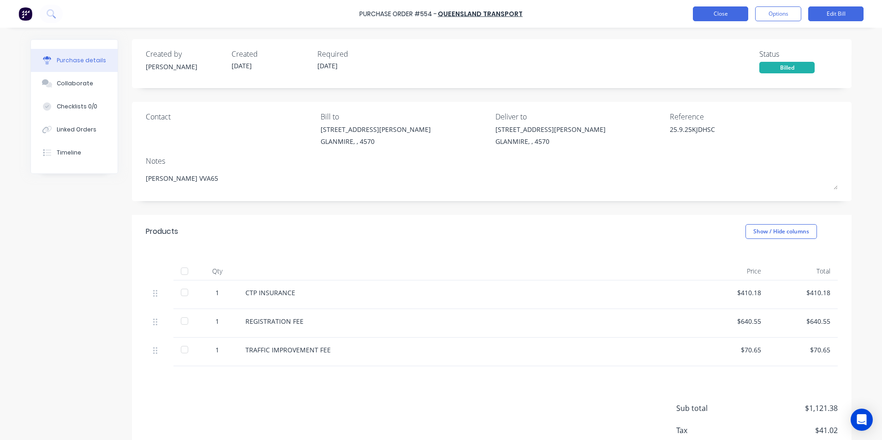
click at [729, 8] on div "Purchase Order #554 - Queensland Transport Close Options Edit Bill" at bounding box center [441, 14] width 882 height 28
click at [729, 11] on button "Close" at bounding box center [720, 13] width 55 height 15
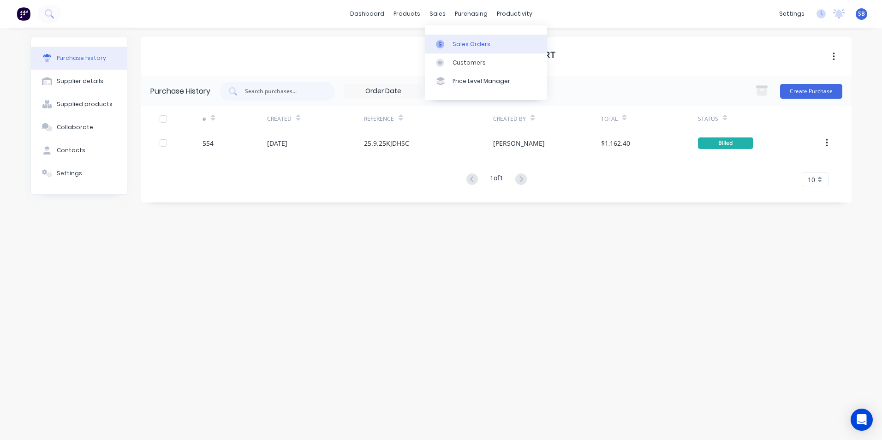
click at [455, 41] on div "Sales Orders" at bounding box center [471, 44] width 38 height 8
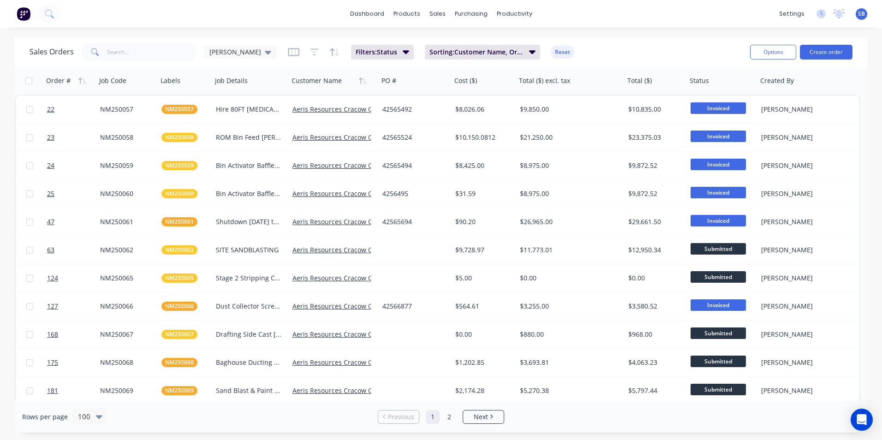
drag, startPoint x: 166, startPoint y: 61, endPoint x: 158, endPoint y: 47, distance: 16.3
click at [165, 61] on div "Sales Orders Shannon Filters: Status Sorting: Customer Name, Order # Reset" at bounding box center [386, 52] width 713 height 23
click at [158, 47] on input "text" at bounding box center [152, 52] width 90 height 18
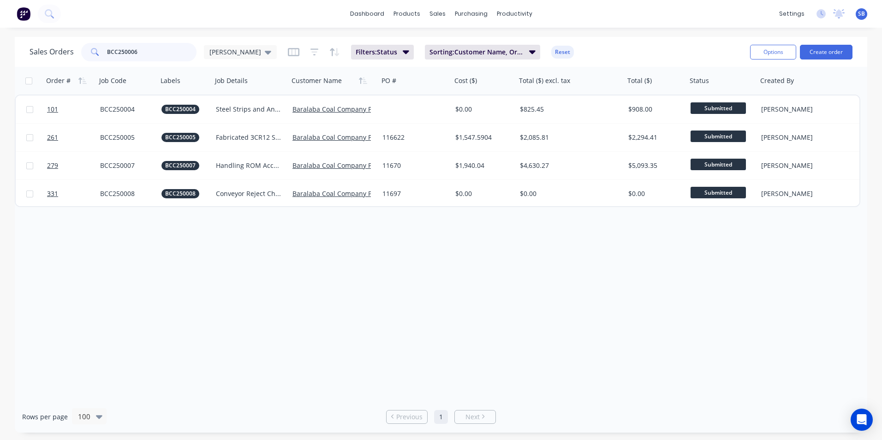
type input "BCC250006"
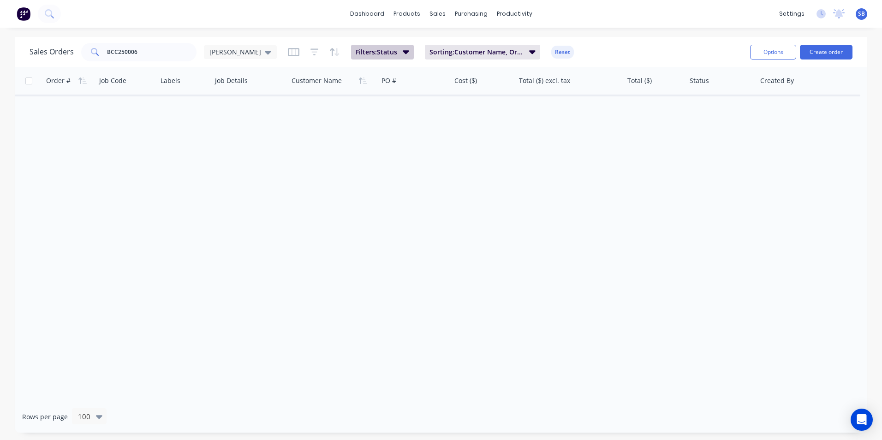
click at [356, 52] on span "Filters: Status" at bounding box center [376, 51] width 41 height 9
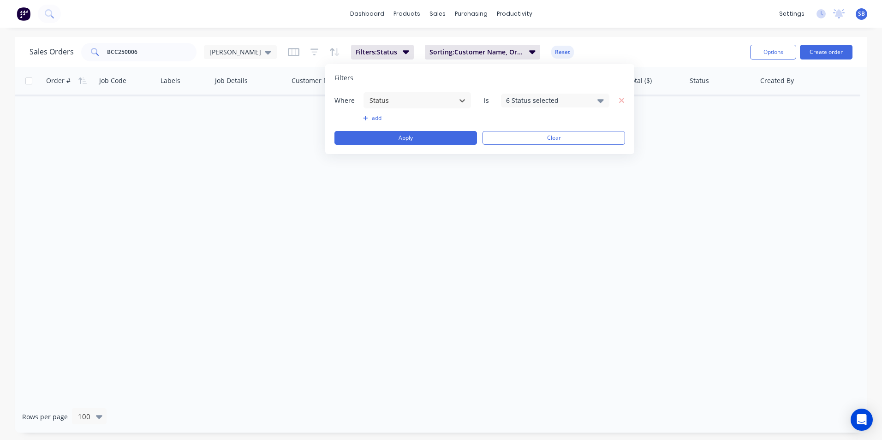
click at [534, 100] on div "6 Status selected" at bounding box center [547, 100] width 83 height 10
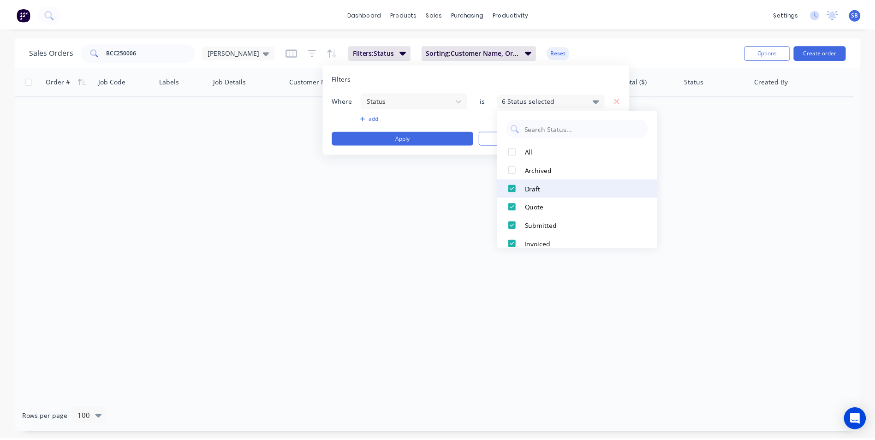
scroll to position [46, 0]
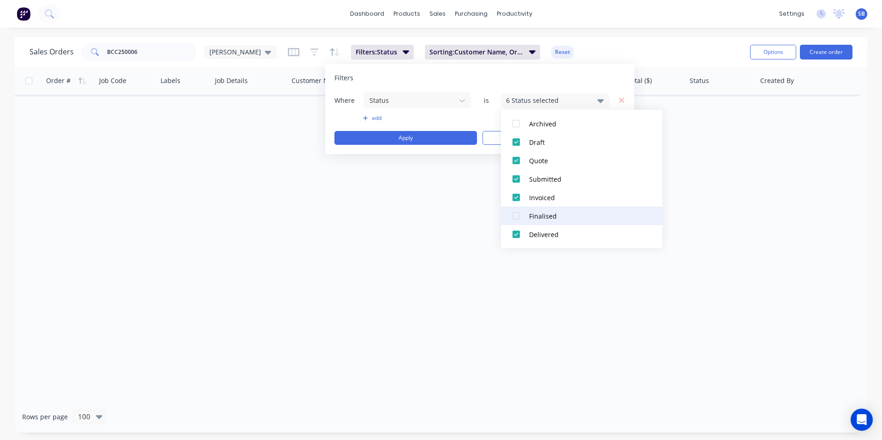
click at [516, 212] on div at bounding box center [516, 216] width 18 height 18
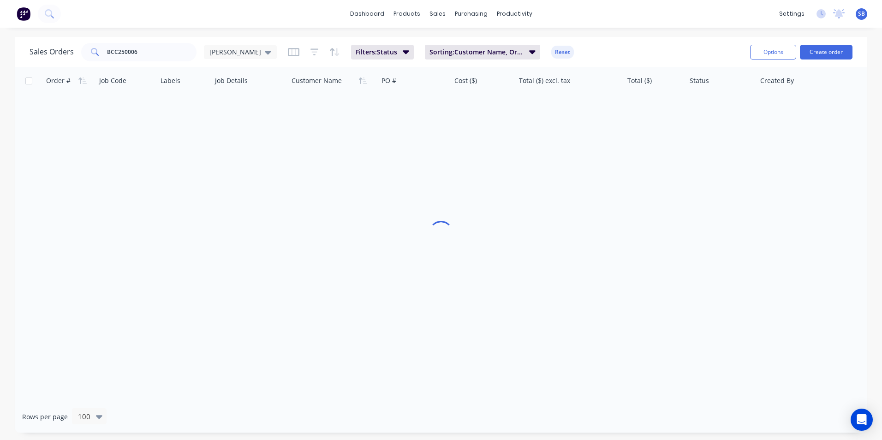
click at [422, 233] on div "Order # Job Code Labels Job Details Customer Name PO # Cost ($) Total ($) excl.…" at bounding box center [441, 234] width 852 height 334
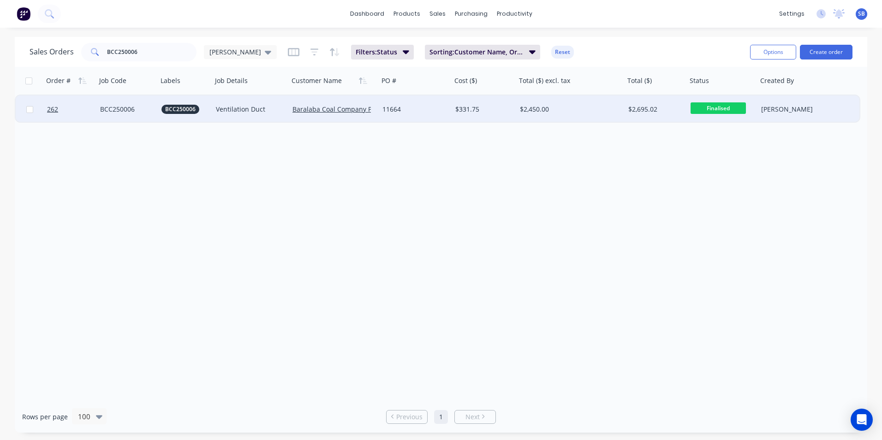
click at [742, 105] on span "Finalised" at bounding box center [717, 108] width 55 height 12
click at [730, 151] on button "Invoiced" at bounding box center [736, 154] width 92 height 17
click at [411, 149] on div "Order # Job Code Labels Job Details Customer Name PO # Cost ($) Total ($) excl.…" at bounding box center [441, 234] width 852 height 334
click at [590, 108] on div "$2,450.00" at bounding box center [568, 109] width 96 height 9
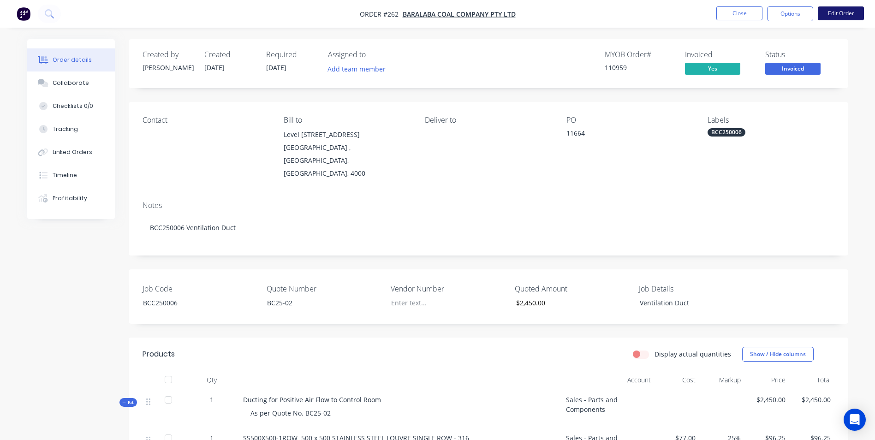
click at [842, 15] on button "Edit Order" at bounding box center [841, 13] width 46 height 14
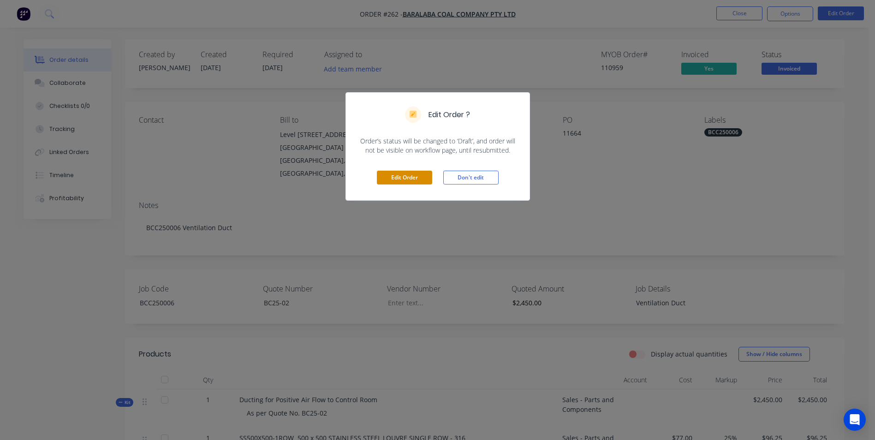
click at [398, 181] on button "Edit Order" at bounding box center [404, 178] width 55 height 14
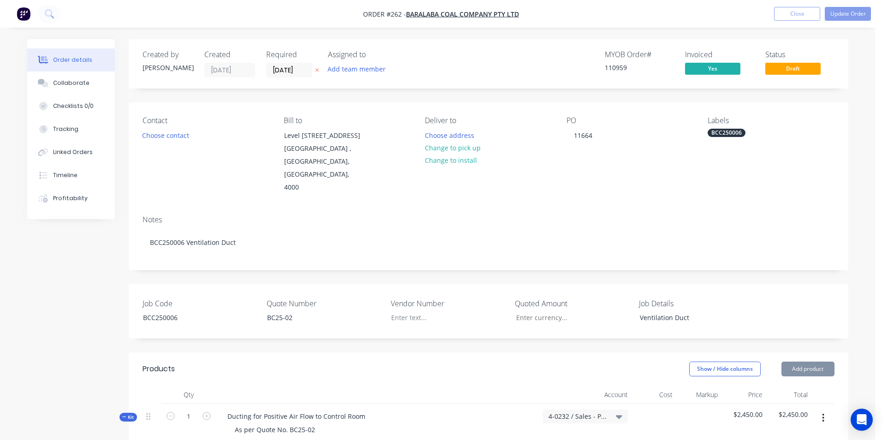
type input "$2,450.00"
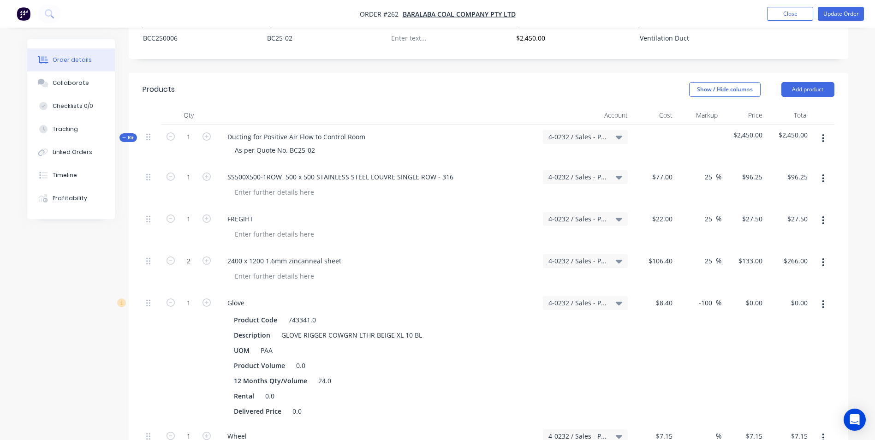
scroll to position [277, 0]
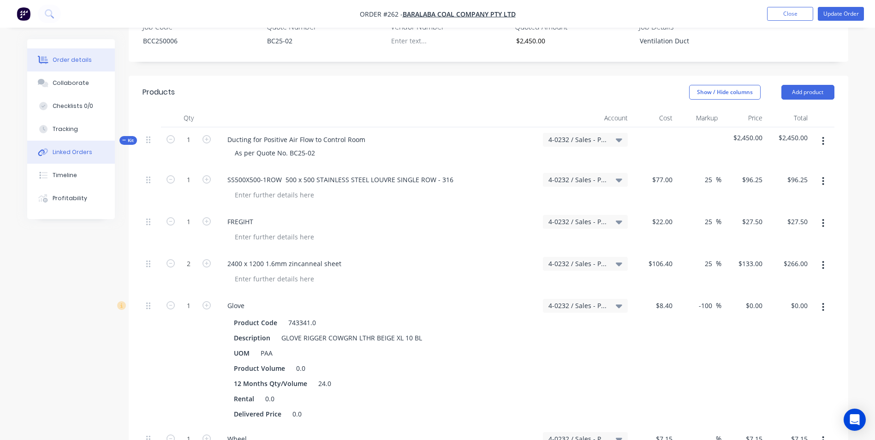
click at [99, 154] on button "Linked Orders" at bounding box center [71, 152] width 88 height 23
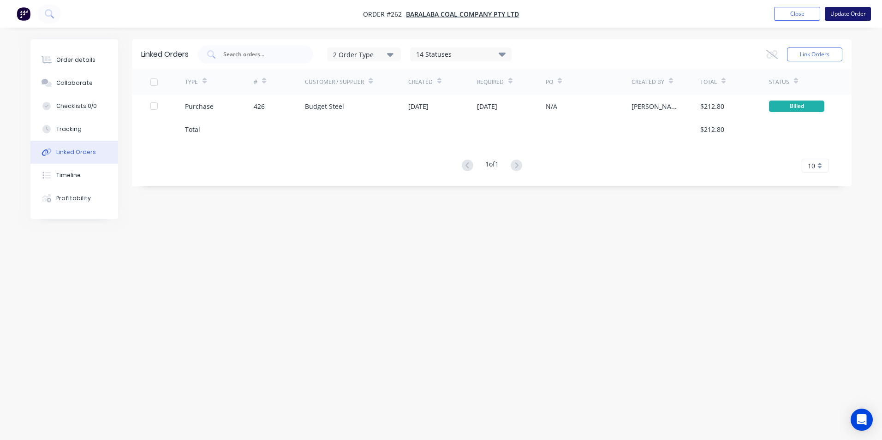
click at [843, 14] on button "Update Order" at bounding box center [847, 14] width 46 height 14
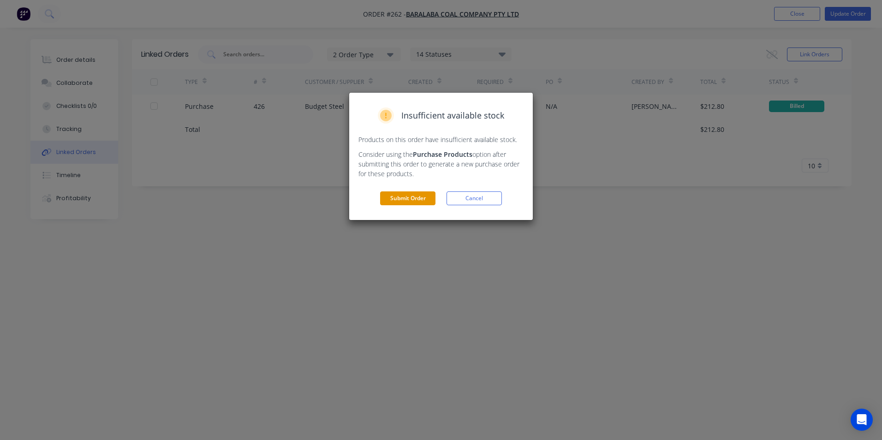
click at [385, 199] on button "Submit Order" at bounding box center [407, 198] width 55 height 14
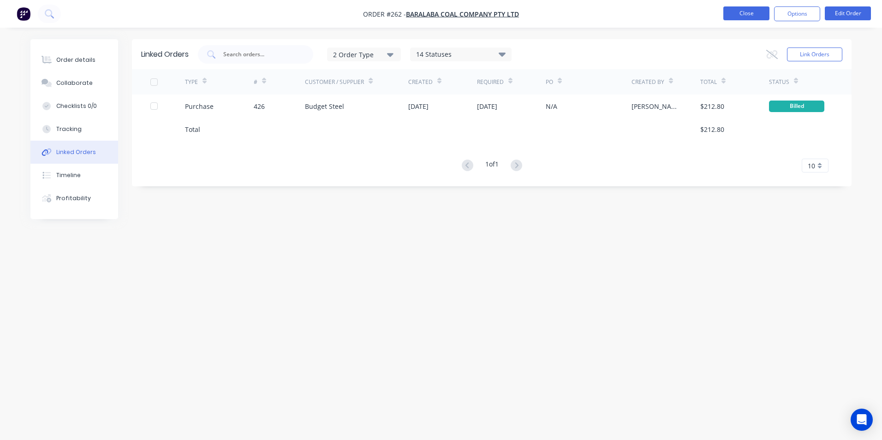
click at [743, 14] on button "Close" at bounding box center [746, 13] width 46 height 14
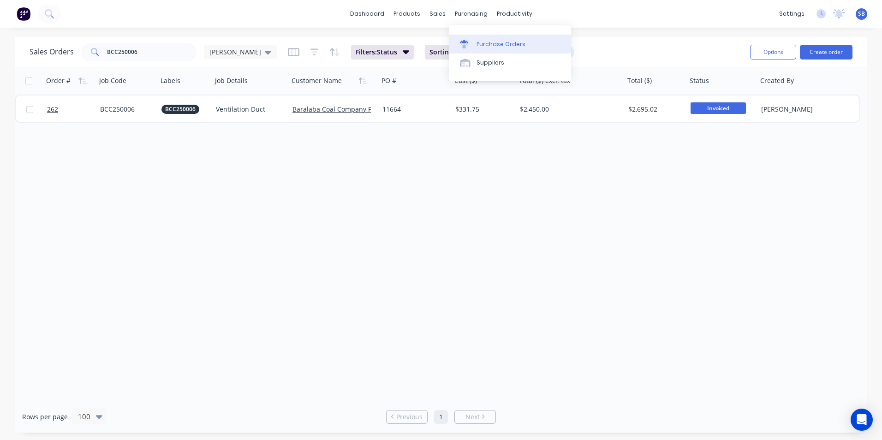
click at [489, 41] on div "Purchase Orders" at bounding box center [500, 44] width 49 height 8
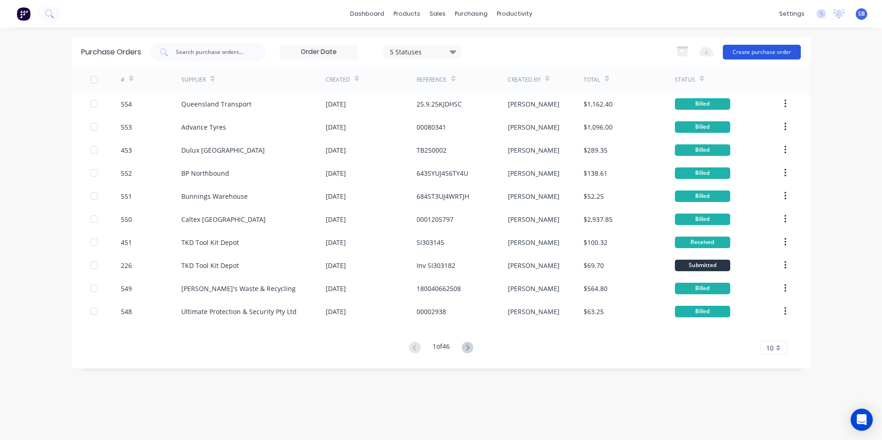
click at [778, 54] on button "Create purchase order" at bounding box center [762, 52] width 78 height 15
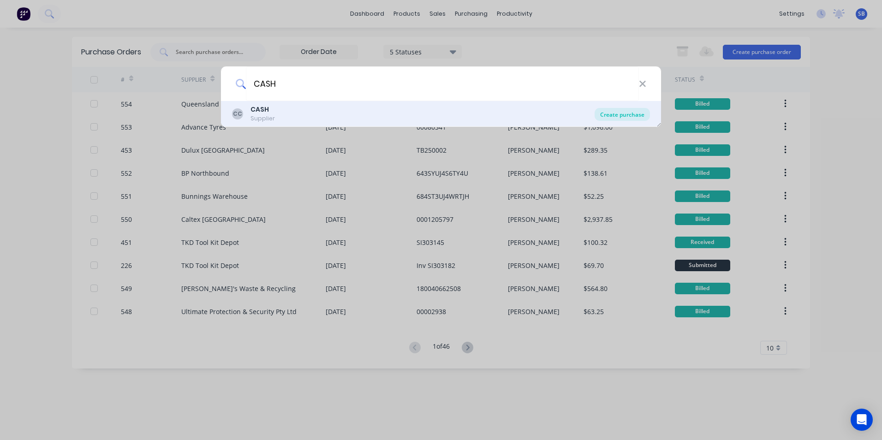
type input "CASH"
click at [645, 110] on div "Create purchase" at bounding box center [621, 114] width 55 height 13
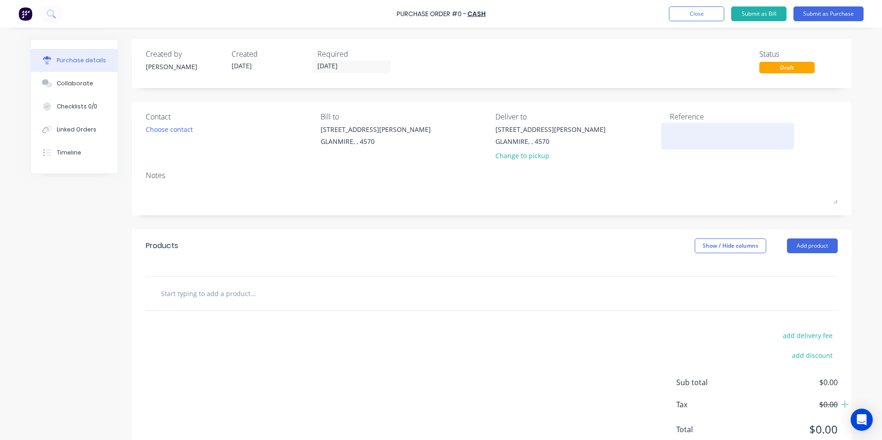
click at [678, 127] on textarea at bounding box center [727, 134] width 115 height 21
type textarea "BROAD LOUVRE VEN00354"
type textarea "x"
type textarea "BROAD LOUVRE VENT00354"
type textarea "x"
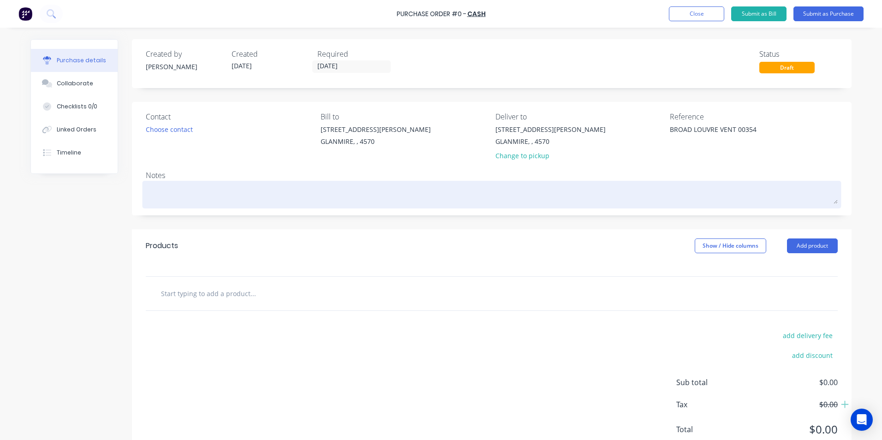
click at [364, 202] on textarea at bounding box center [492, 193] width 692 height 21
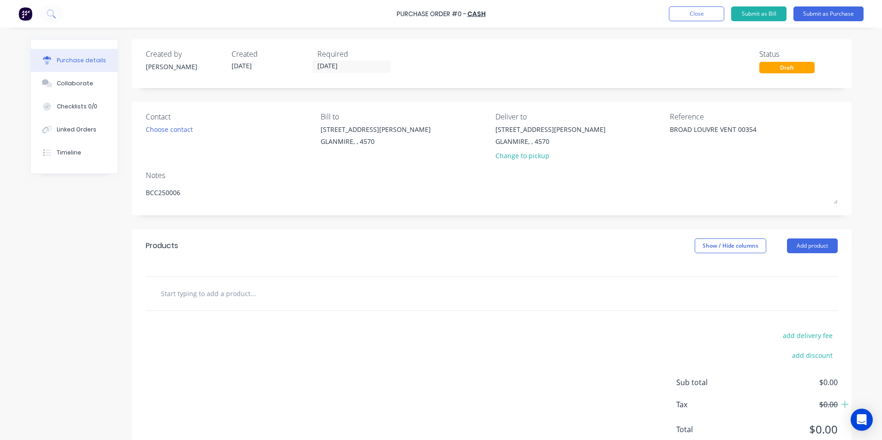
click at [281, 285] on input "text" at bounding box center [252, 293] width 184 height 18
click at [800, 249] on button "Add product" at bounding box center [812, 245] width 51 height 15
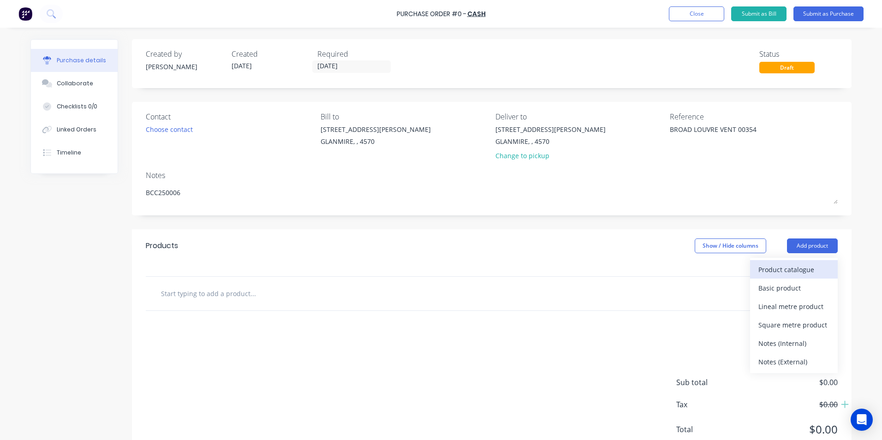
click at [758, 270] on div "Product catalogue" at bounding box center [793, 269] width 71 height 13
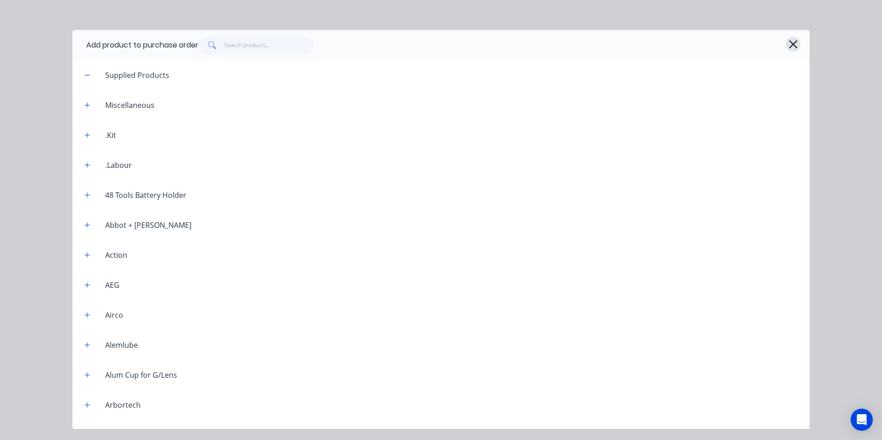
click at [797, 50] on icon "button" at bounding box center [793, 44] width 10 height 13
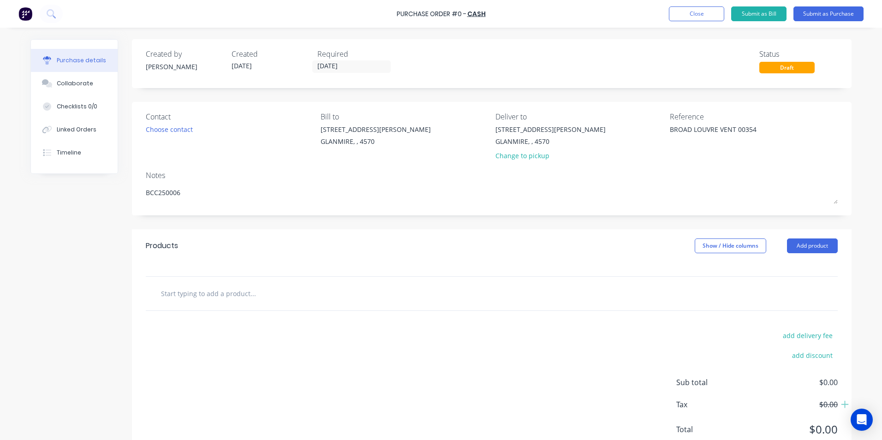
click at [259, 300] on input "text" at bounding box center [252, 293] width 184 height 18
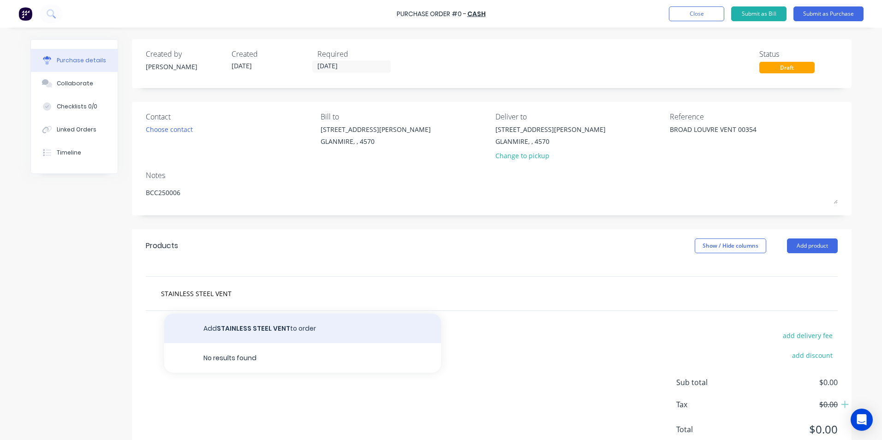
click at [255, 330] on button "Add STAINLESS STEEL VENT to order" at bounding box center [302, 329] width 277 height 30
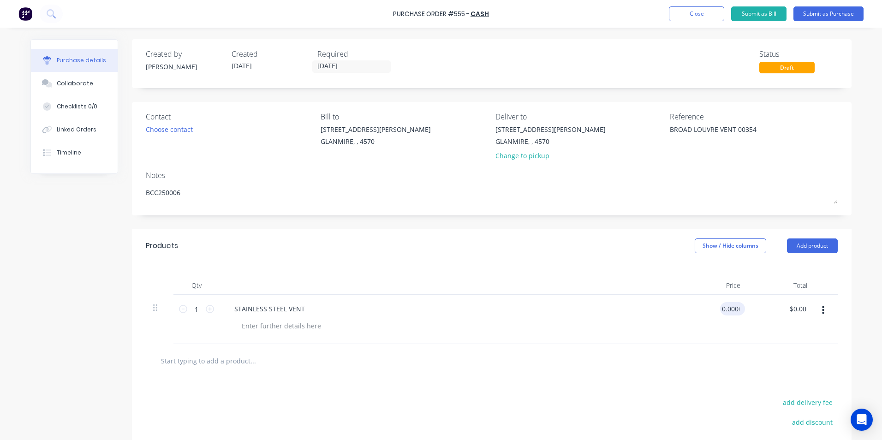
click at [720, 311] on input "0.0000" at bounding box center [730, 308] width 21 height 13
drag, startPoint x: 717, startPoint y: 311, endPoint x: 759, endPoint y: 313, distance: 42.0
click at [759, 313] on div "1 1 STAINLESS STEEL VENT 0.0000 0.0000 $0.00 $0.00" at bounding box center [492, 319] width 692 height 49
click at [257, 366] on input "text" at bounding box center [252, 360] width 184 height 18
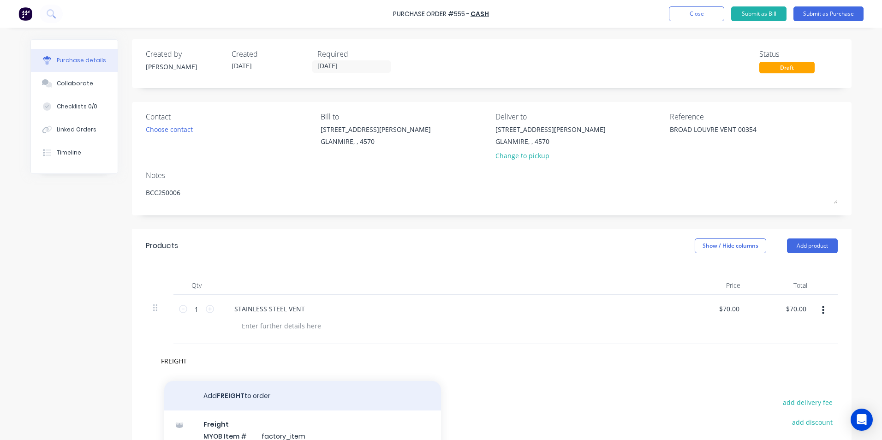
click at [253, 404] on button "Add FREIGHT to order" at bounding box center [302, 396] width 277 height 30
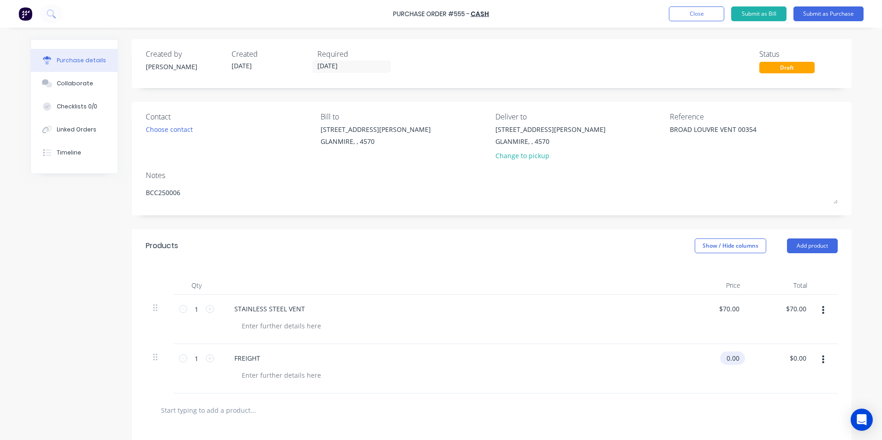
click at [724, 363] on input "0.00" at bounding box center [730, 357] width 21 height 13
click at [711, 388] on div "$20.00 $20.00" at bounding box center [714, 368] width 67 height 49
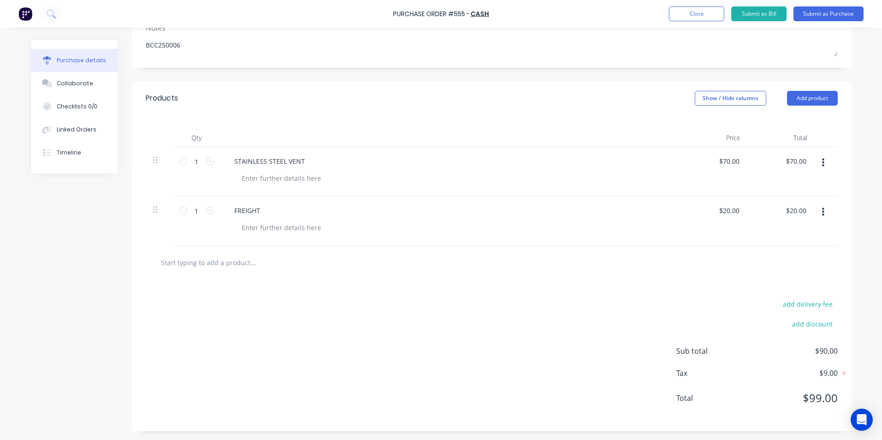
scroll to position [148, 0]
click at [713, 93] on button "Show / Hide columns" at bounding box center [729, 97] width 71 height 15
click at [695, 127] on span at bounding box center [698, 128] width 8 height 8
click at [694, 124] on input "Account" at bounding box center [694, 124] width 0 height 0
click at [658, 161] on span "Select..." at bounding box center [661, 161] width 28 height 10
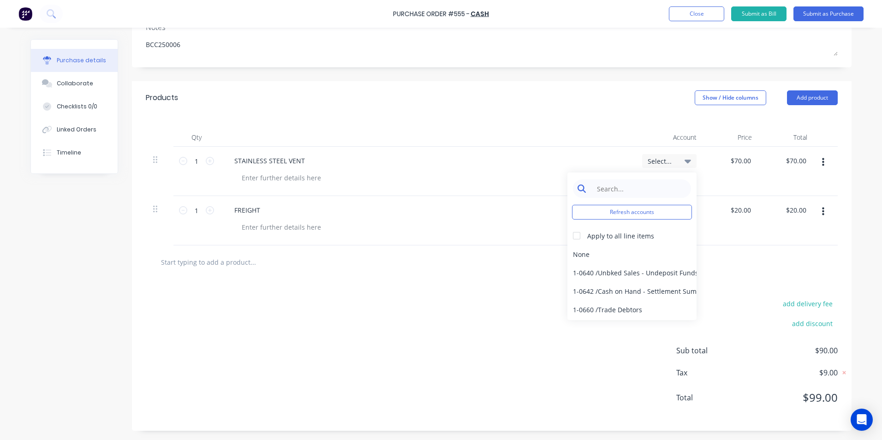
click at [635, 187] on input at bounding box center [639, 188] width 95 height 18
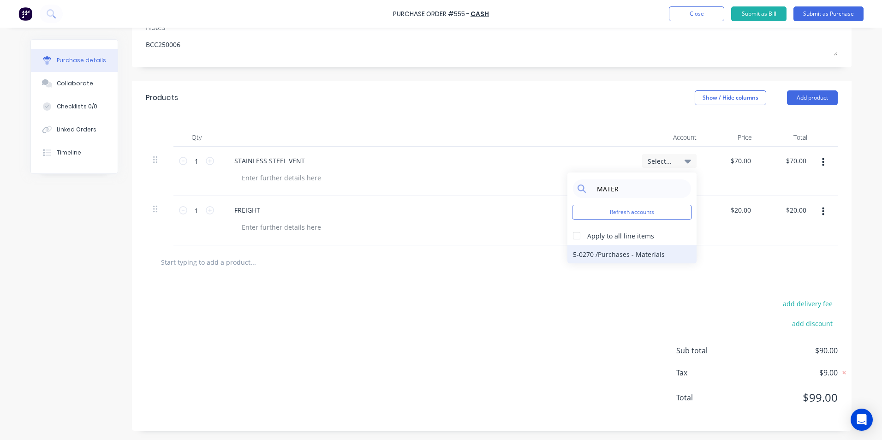
click at [635, 255] on div "5-0270 / Purchases - Materials" at bounding box center [631, 254] width 129 height 18
click at [677, 215] on div "Select..." at bounding box center [669, 210] width 54 height 14
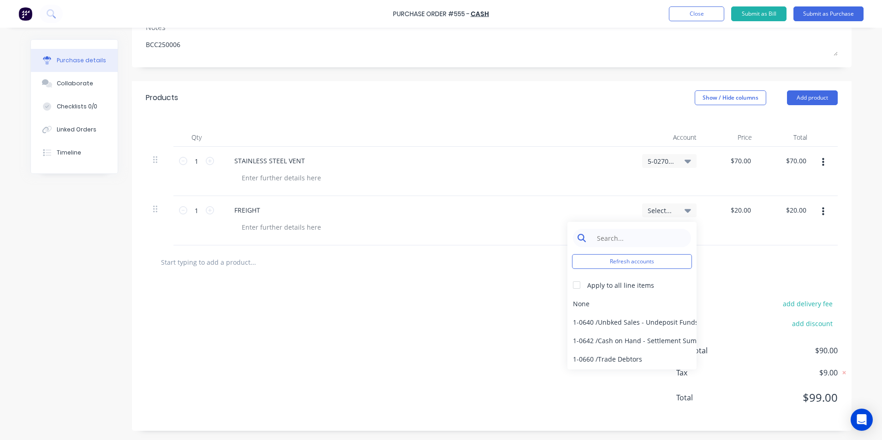
click at [668, 240] on input at bounding box center [639, 238] width 95 height 18
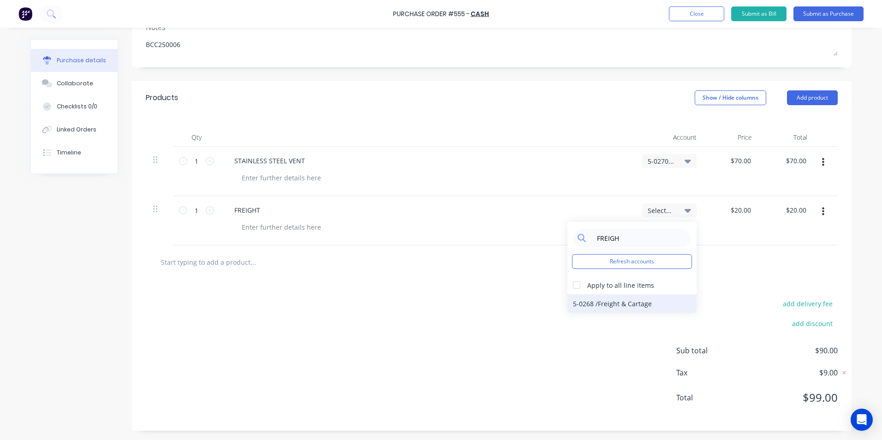
click at [652, 300] on div "5-0268 / Freight & Cartage" at bounding box center [631, 303] width 129 height 18
click at [714, 287] on div "add delivery fee add discount Sub total $90.00 Tax $9.00 Total $99.00" at bounding box center [491, 355] width 719 height 152
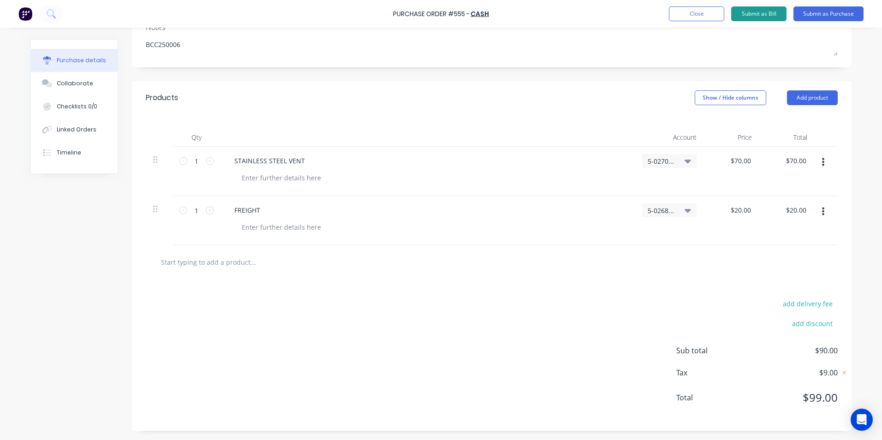
click at [774, 15] on button "Submit as Bill" at bounding box center [758, 13] width 55 height 15
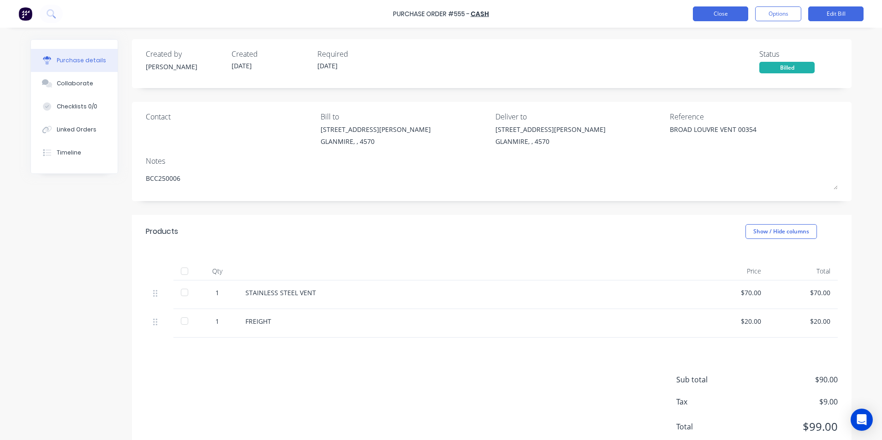
click at [695, 13] on button "Close" at bounding box center [720, 13] width 55 height 15
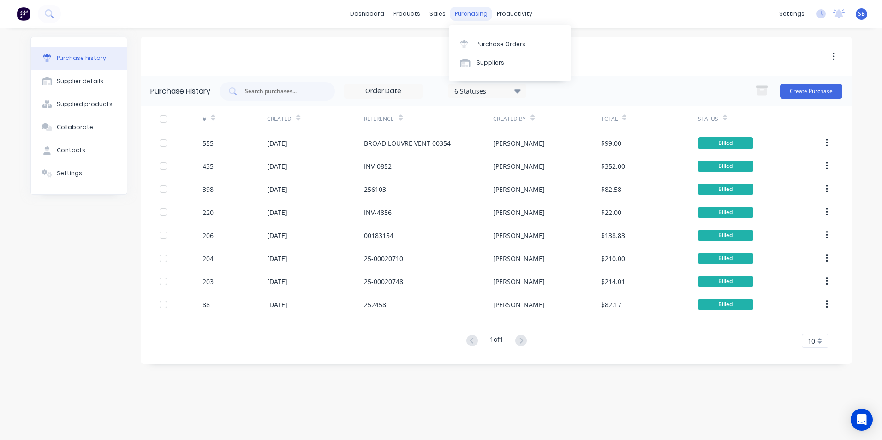
click at [464, 15] on div "purchasing" at bounding box center [471, 14] width 42 height 14
click at [480, 43] on div "Purchase Orders" at bounding box center [500, 44] width 49 height 8
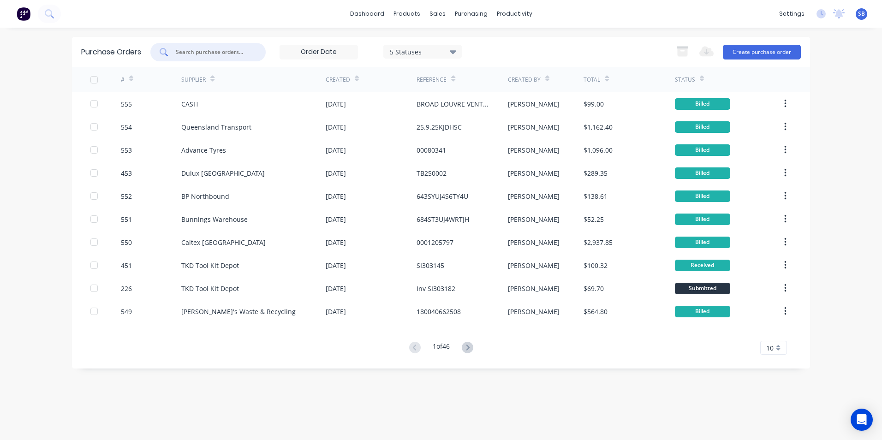
click at [206, 48] on input "text" at bounding box center [213, 51] width 77 height 9
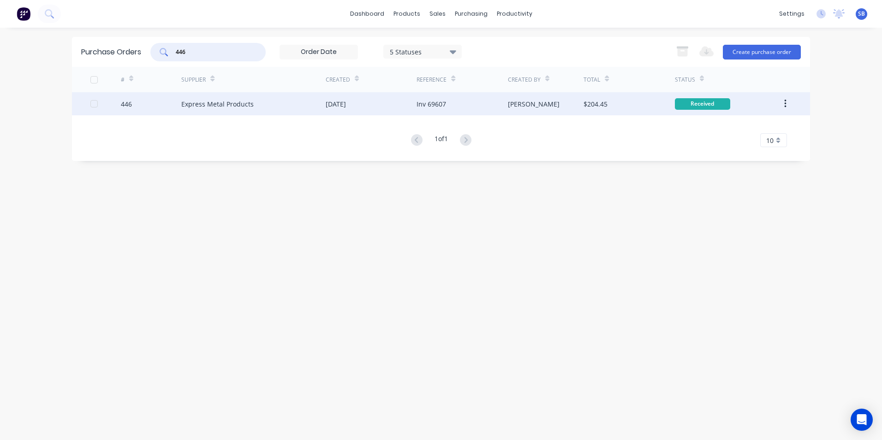
click at [585, 106] on div "$204.45" at bounding box center [595, 104] width 24 height 10
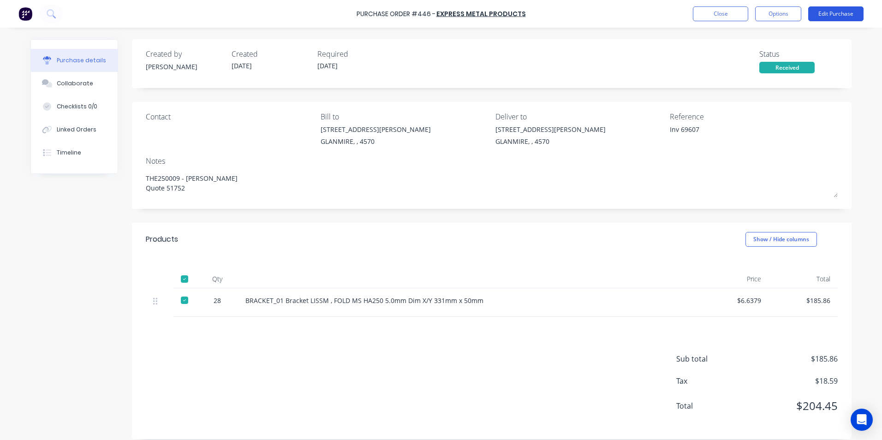
click at [846, 15] on button "Edit Purchase" at bounding box center [835, 13] width 55 height 15
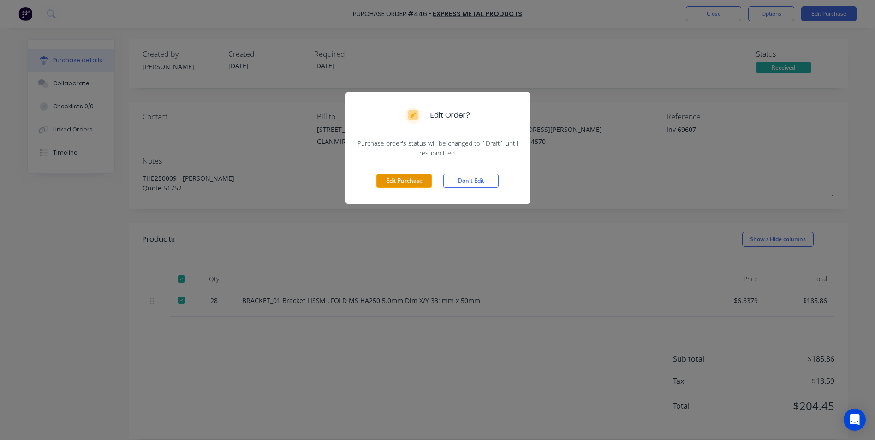
click at [410, 177] on button "Edit Purchase" at bounding box center [403, 181] width 55 height 14
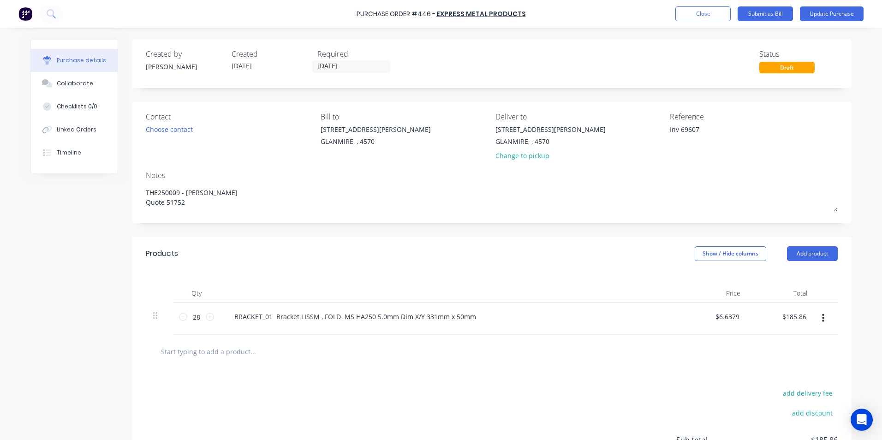
drag, startPoint x: 676, startPoint y: 126, endPoint x: 652, endPoint y: 123, distance: 25.2
click at [652, 123] on div "Contact Choose contact Bill to 9 Dennis Little Drive GLANMIRE, , 4570 Deliver t…" at bounding box center [492, 138] width 692 height 54
click at [340, 62] on input "[DATE]" at bounding box center [351, 67] width 77 height 12
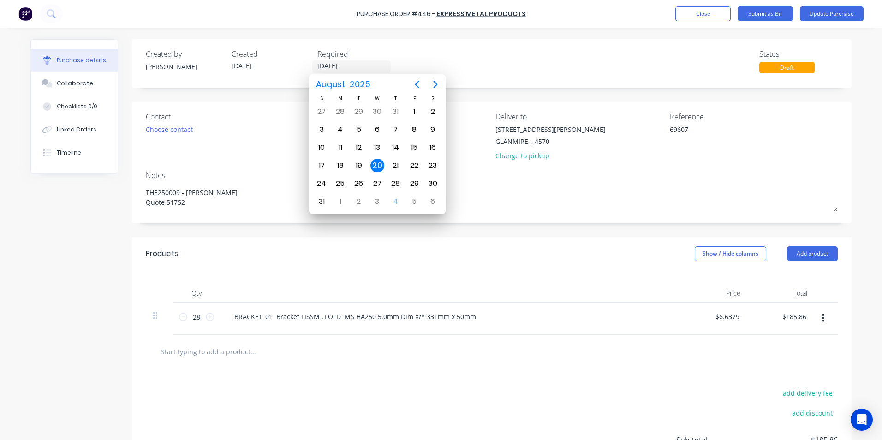
click at [373, 162] on div "20" at bounding box center [377, 166] width 14 height 14
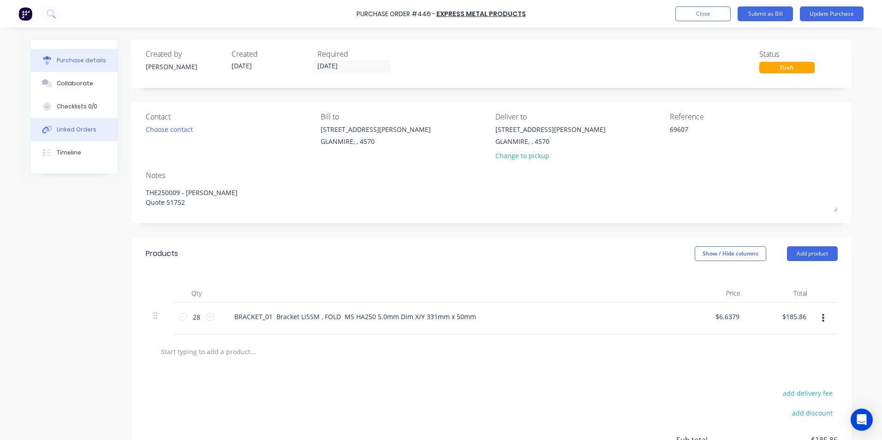
click at [87, 126] on div "Linked Orders" at bounding box center [77, 129] width 40 height 8
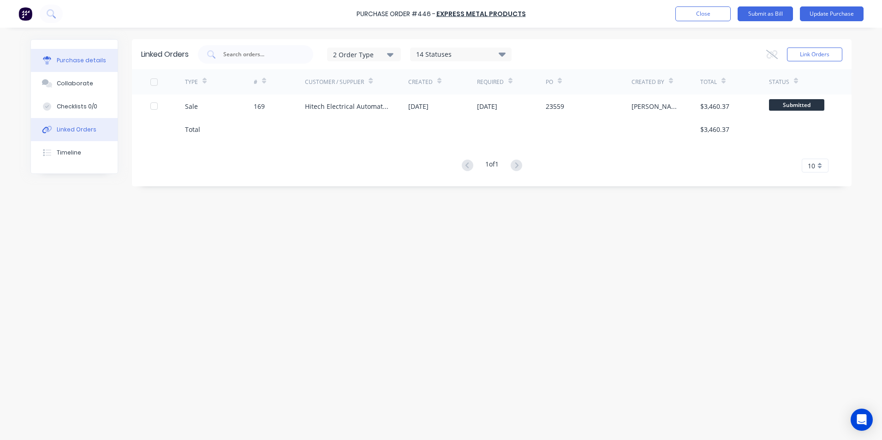
click at [75, 56] on button "Purchase details" at bounding box center [74, 60] width 87 height 23
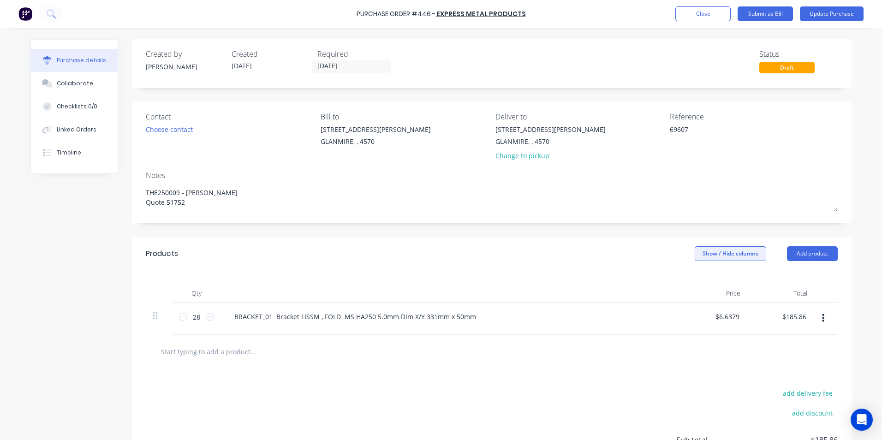
click at [721, 255] on button "Show / Hide columns" at bounding box center [729, 253] width 71 height 15
click at [695, 286] on span at bounding box center [698, 284] width 8 height 8
click at [694, 280] on input "Account" at bounding box center [694, 280] width 0 height 0
click at [647, 315] on span "Select..." at bounding box center [661, 317] width 28 height 10
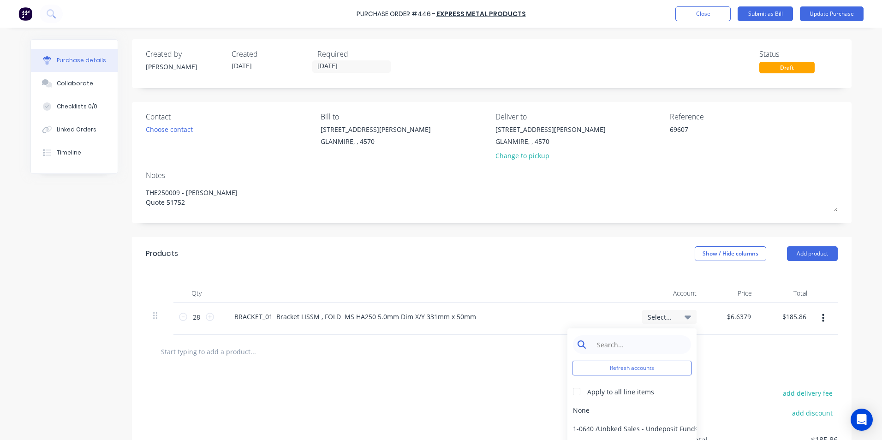
click at [618, 349] on input at bounding box center [639, 344] width 95 height 18
click at [622, 410] on div "5-0270 / Purchases - Materials" at bounding box center [631, 410] width 129 height 18
click at [735, 337] on div at bounding box center [492, 352] width 692 height 34
drag, startPoint x: 778, startPoint y: 316, endPoint x: 879, endPoint y: 313, distance: 101.0
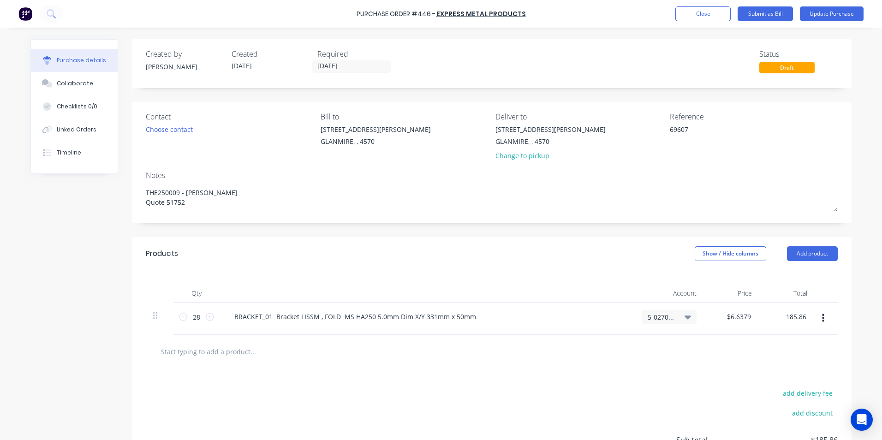
click at [879, 313] on div "Purchase Order #446 - Express Metal Products Add product Close Submit as Bill U…" at bounding box center [441, 220] width 882 height 440
click at [735, 366] on div at bounding box center [492, 352] width 692 height 34
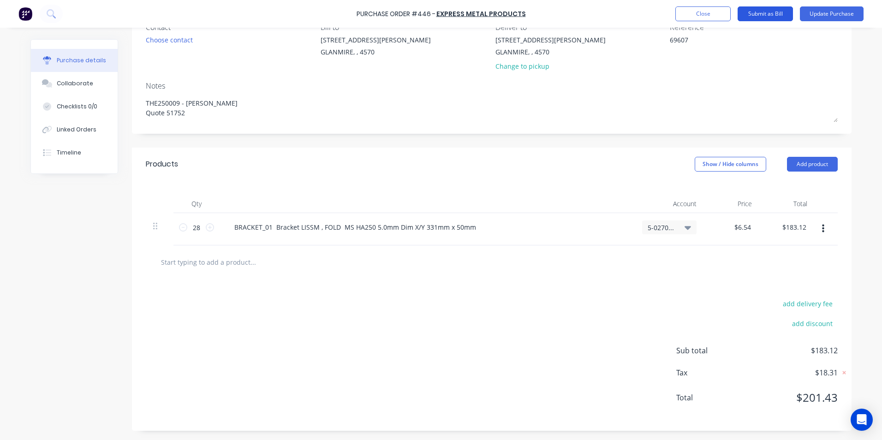
click at [750, 17] on button "Submit as Bill" at bounding box center [764, 13] width 55 height 15
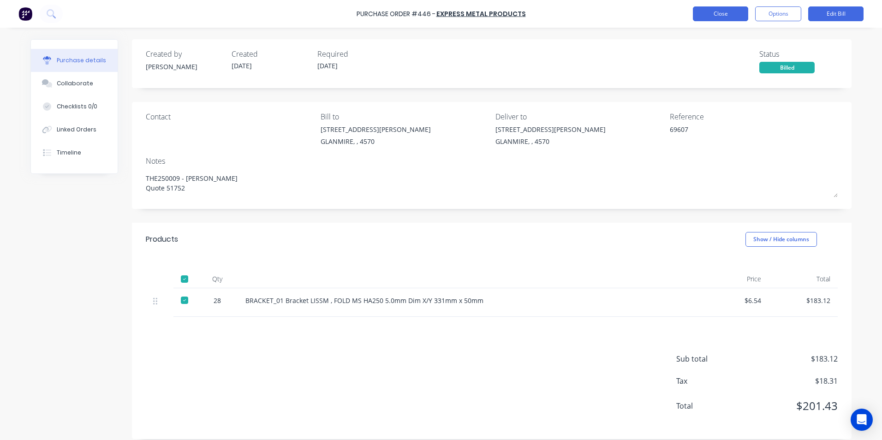
click at [731, 12] on button "Close" at bounding box center [720, 13] width 55 height 15
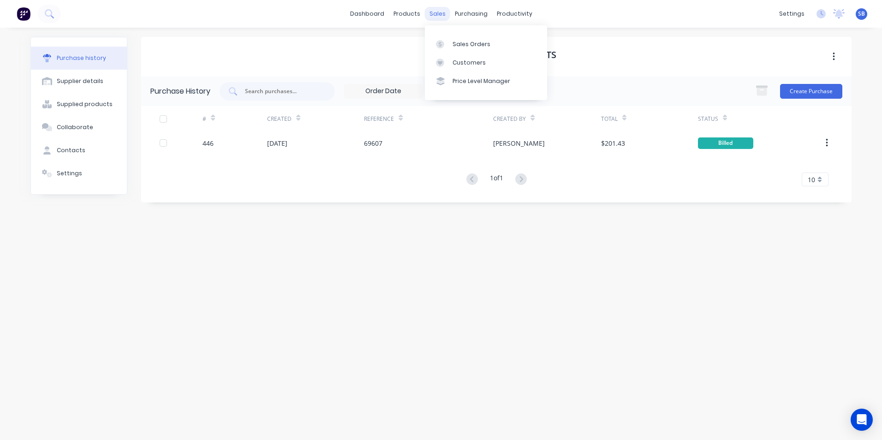
click at [435, 12] on div "sales" at bounding box center [437, 14] width 25 height 14
click at [452, 38] on link "Sales Orders" at bounding box center [486, 44] width 122 height 18
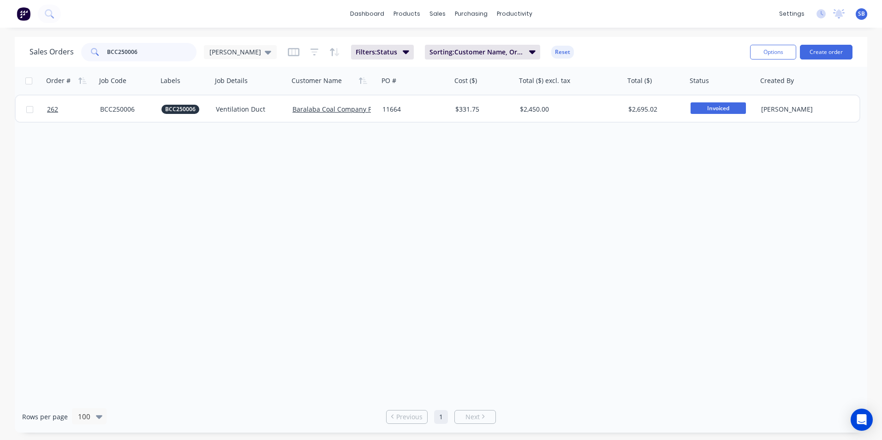
drag, startPoint x: 143, startPoint y: 54, endPoint x: 100, endPoint y: 50, distance: 43.1
click at [100, 50] on div "BCC250006" at bounding box center [138, 52] width 115 height 18
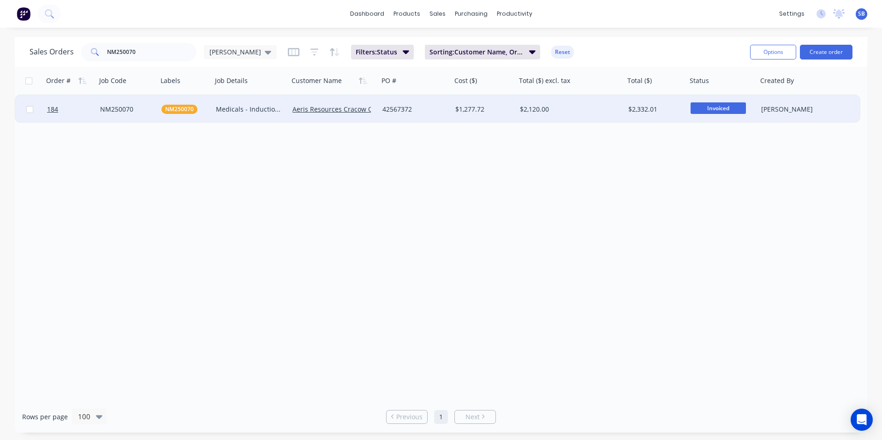
click at [585, 109] on div "$2,120.00" at bounding box center [568, 109] width 96 height 9
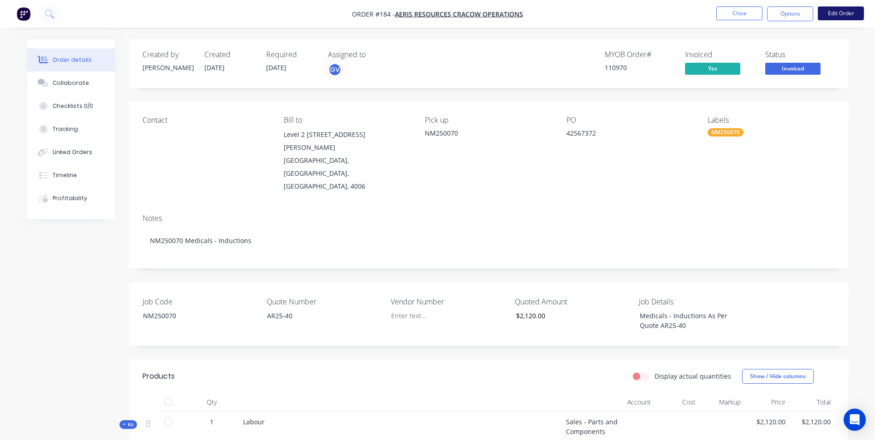
click at [849, 12] on button "Edit Order" at bounding box center [841, 13] width 46 height 14
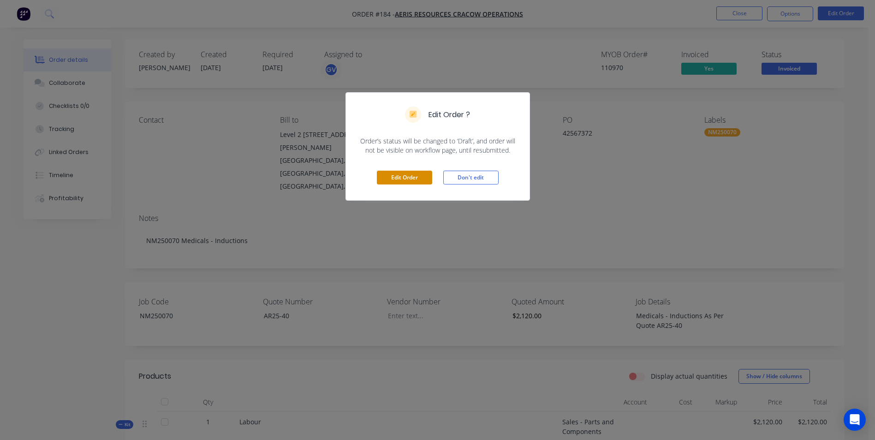
click at [402, 176] on button "Edit Order" at bounding box center [404, 178] width 55 height 14
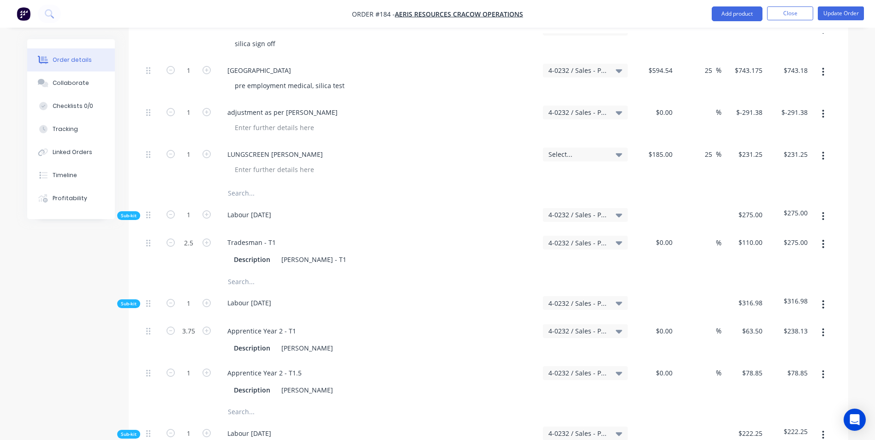
scroll to position [507, 0]
click at [246, 182] on input "text" at bounding box center [319, 191] width 184 height 18
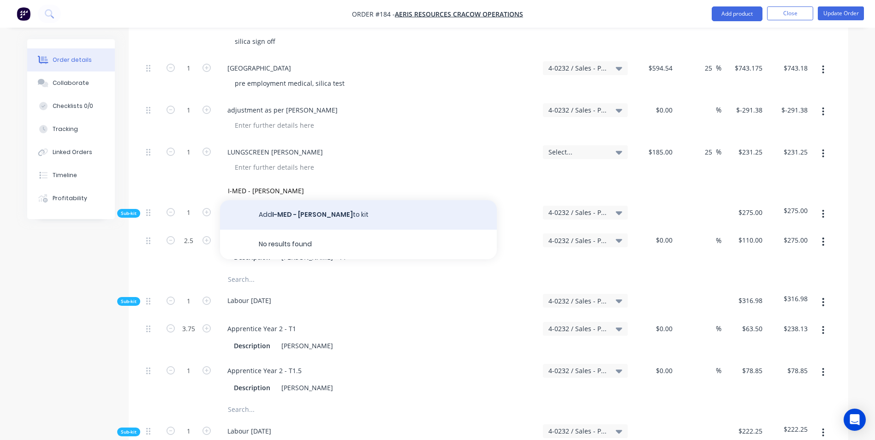
click at [329, 200] on button "Add I-MED - KOBE VERRILLS to kit" at bounding box center [358, 215] width 277 height 30
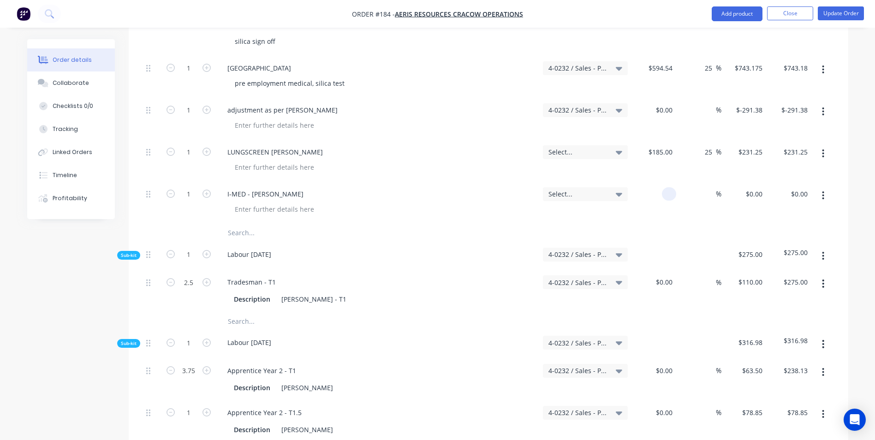
click at [661, 182] on div at bounding box center [653, 203] width 45 height 42
click at [671, 190] on div "$110.00 110" at bounding box center [653, 203] width 45 height 42
click at [709, 187] on input at bounding box center [710, 193] width 11 height 13
click at [698, 196] on div "25 25 %" at bounding box center [698, 203] width 45 height 42
click at [704, 195] on div "25 25 %" at bounding box center [698, 203] width 45 height 42
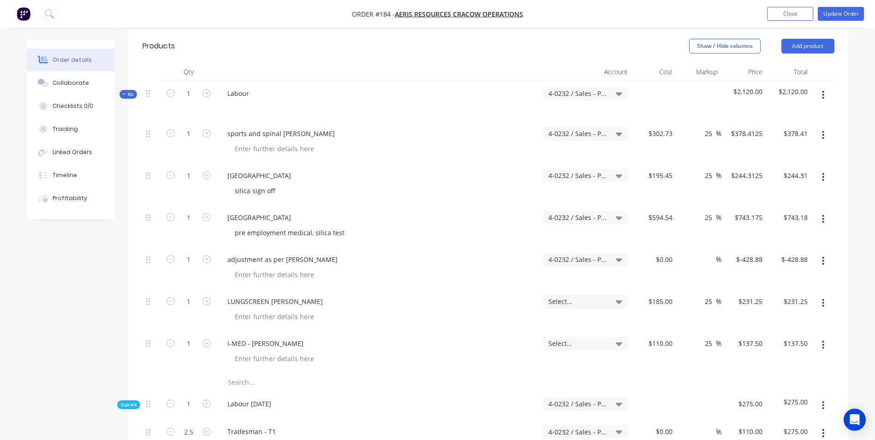
scroll to position [231, 0]
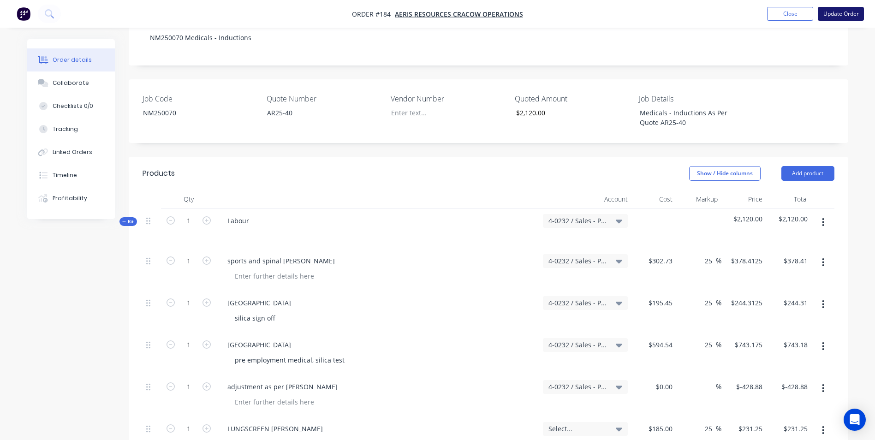
click at [850, 15] on button "Update Order" at bounding box center [841, 14] width 46 height 14
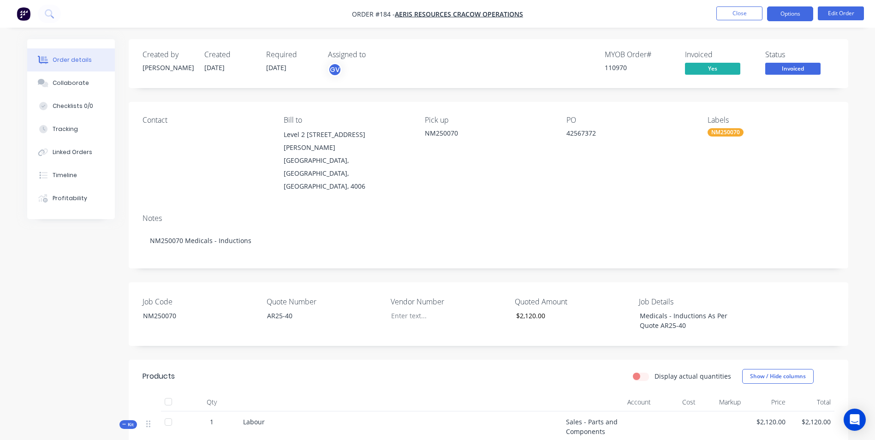
click at [782, 16] on button "Options" at bounding box center [790, 13] width 46 height 15
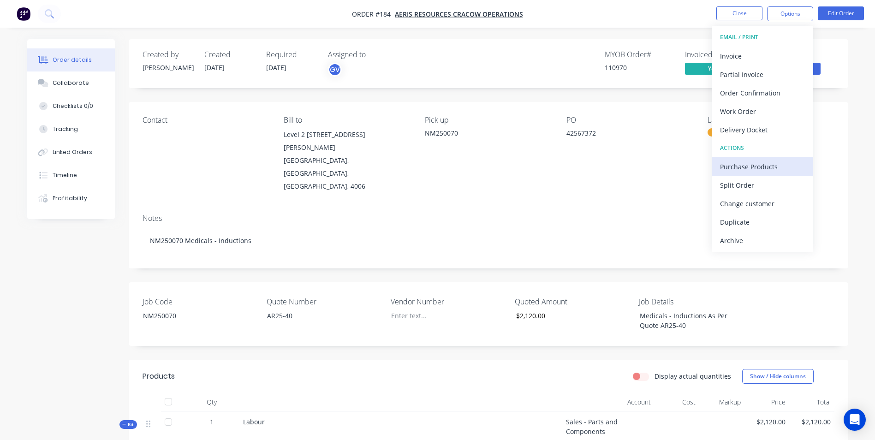
click at [761, 167] on div "Purchase Products" at bounding box center [762, 166] width 85 height 13
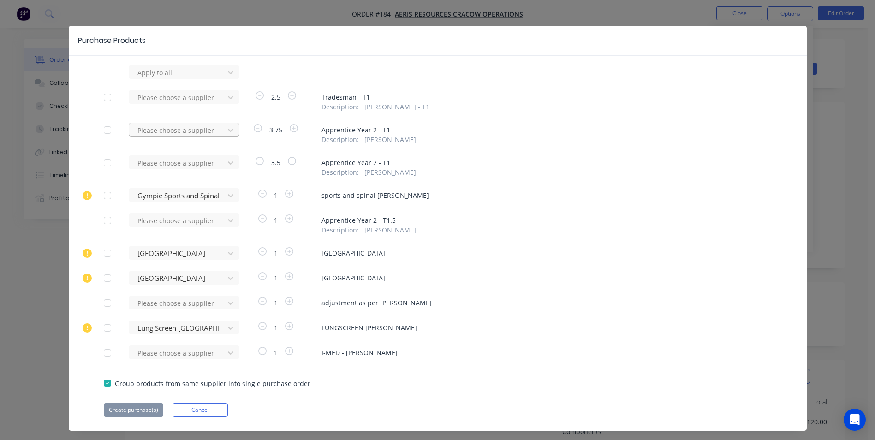
scroll to position [29, 0]
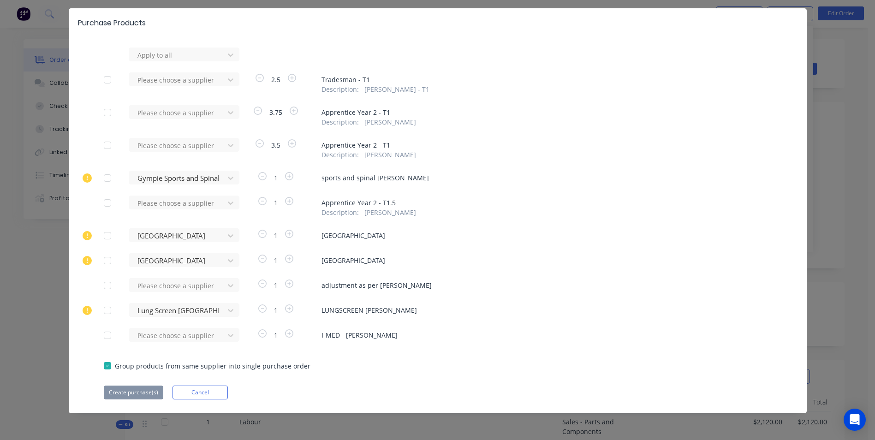
click at [103, 335] on div at bounding box center [107, 335] width 18 height 18
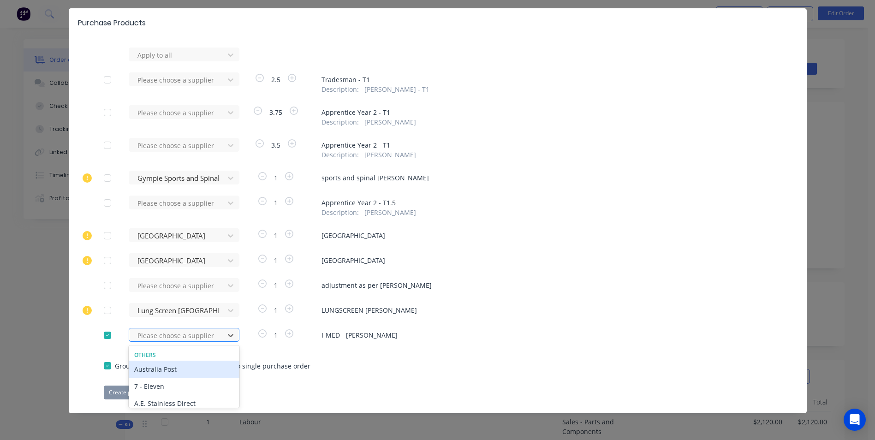
click at [147, 332] on div at bounding box center [177, 336] width 83 height 12
click at [155, 367] on div "I-MED Radiology Network" at bounding box center [184, 369] width 111 height 17
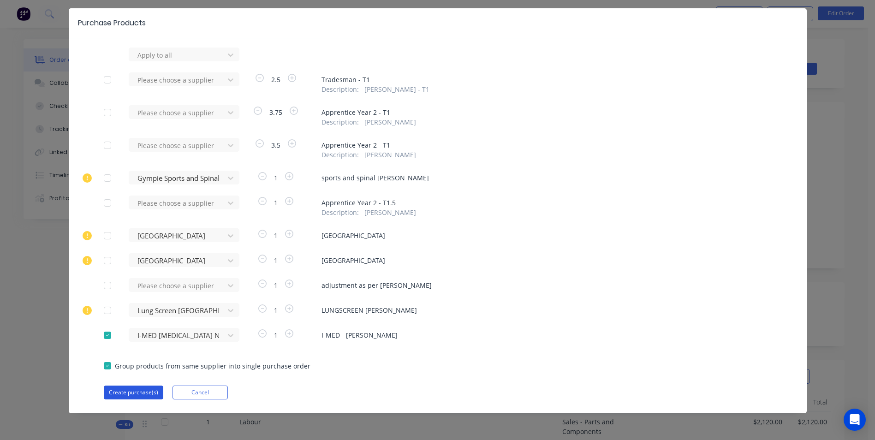
click at [138, 388] on button "Create purchase(s)" at bounding box center [133, 392] width 59 height 14
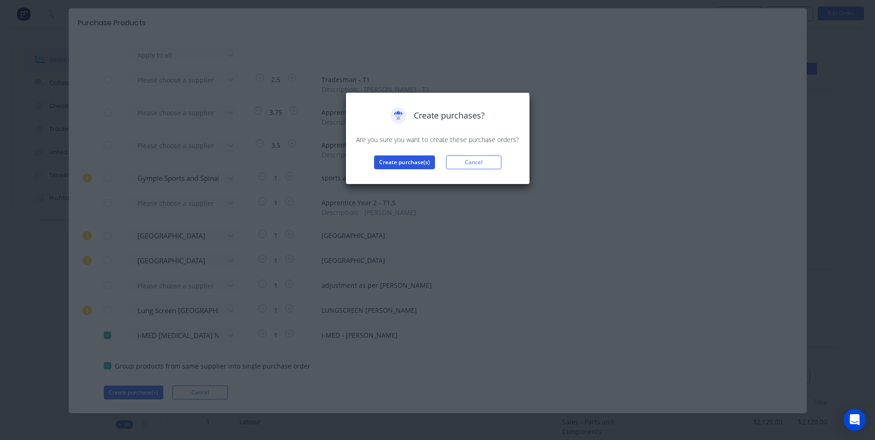
click at [416, 162] on button "Create purchase(s)" at bounding box center [404, 162] width 61 height 14
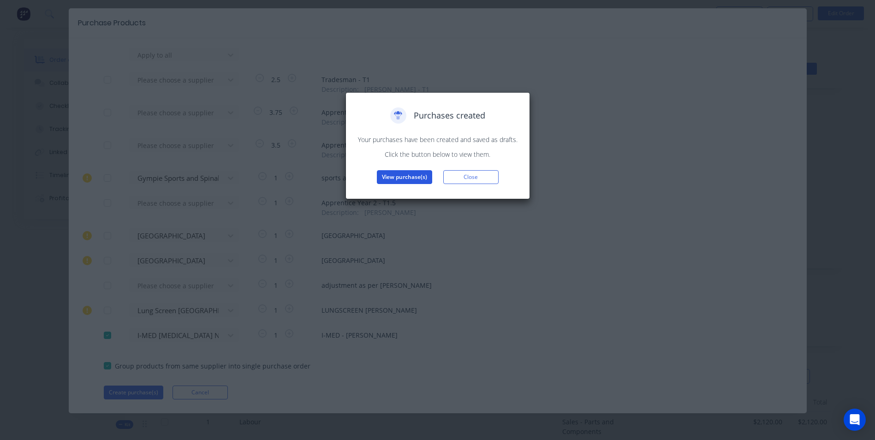
click at [412, 175] on button "View purchase(s)" at bounding box center [404, 177] width 55 height 14
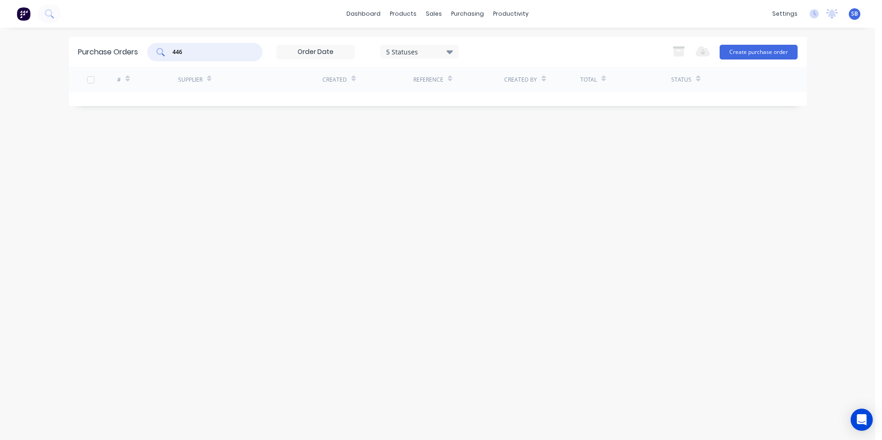
drag, startPoint x: 198, startPoint y: 48, endPoint x: 158, endPoint y: 47, distance: 40.1
click at [158, 47] on div "446" at bounding box center [204, 52] width 115 height 18
click at [494, 101] on div at bounding box center [458, 103] width 91 height 23
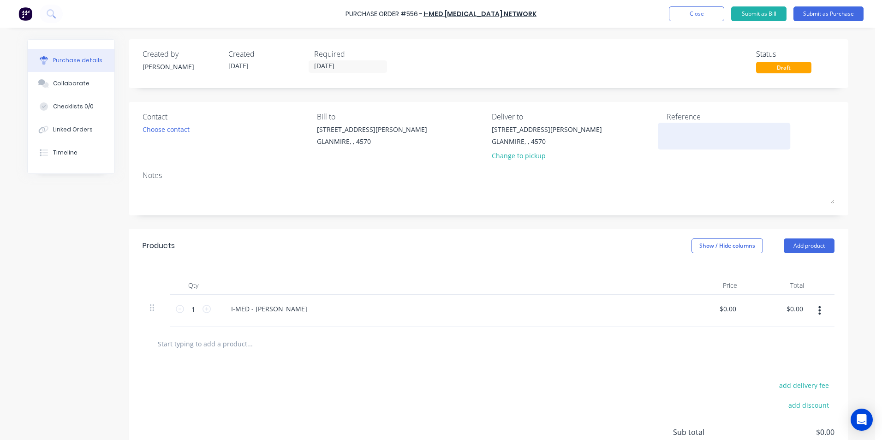
click at [678, 135] on textarea at bounding box center [723, 134] width 115 height 21
click at [331, 71] on input "[DATE]" at bounding box center [347, 67] width 77 height 12
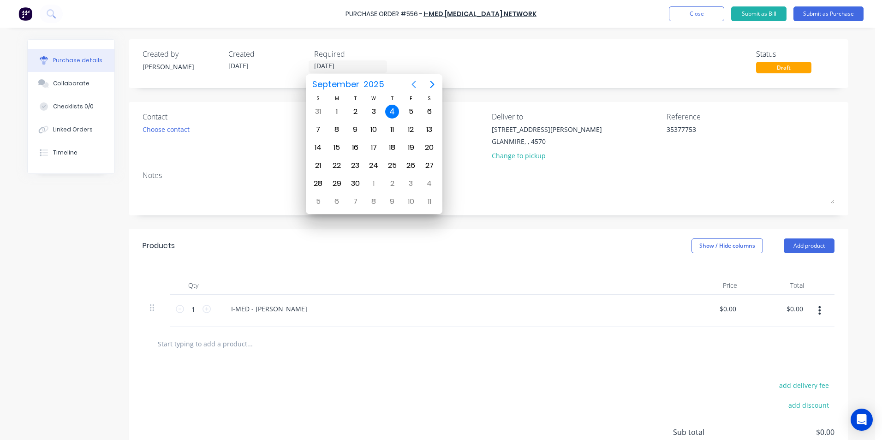
click at [414, 83] on icon "Previous page" at bounding box center [413, 84] width 11 height 11
click at [407, 125] on div "8" at bounding box center [411, 130] width 14 height 14
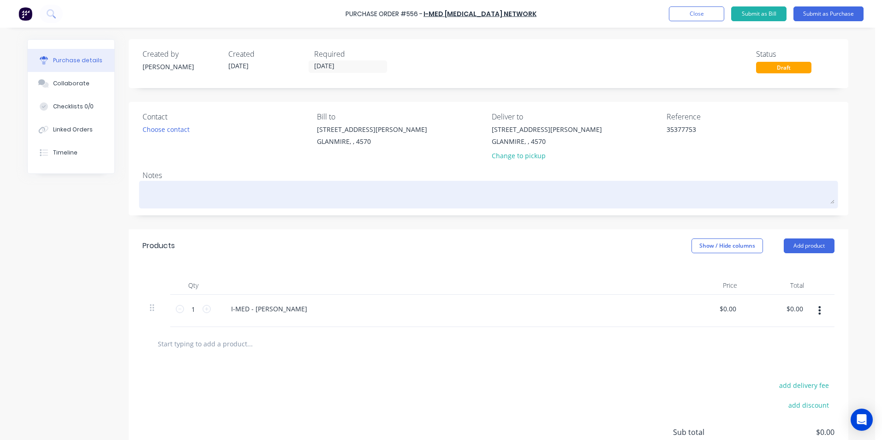
click at [200, 194] on textarea at bounding box center [488, 193] width 692 height 21
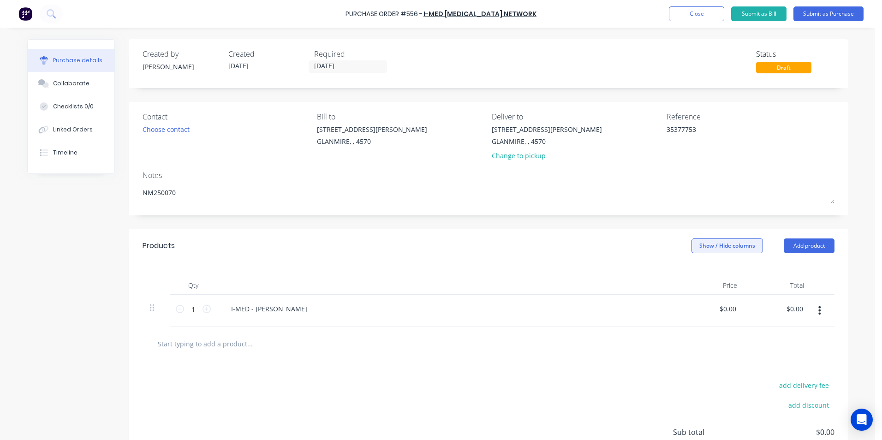
click at [715, 248] on button "Show / Hide columns" at bounding box center [726, 245] width 71 height 15
click at [702, 275] on label "Account" at bounding box center [699, 276] width 16 height 8
click at [691, 272] on input "Account" at bounding box center [691, 272] width 0 height 0
click at [652, 309] on span "Select..." at bounding box center [658, 309] width 28 height 10
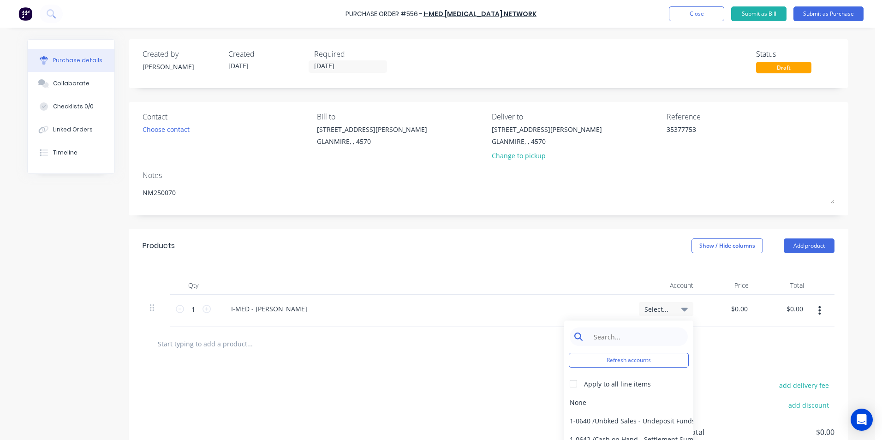
click at [627, 334] on input at bounding box center [635, 336] width 95 height 18
click at [607, 404] on div "6-0451 / Staff Amenities Medical Expens" at bounding box center [628, 402] width 129 height 18
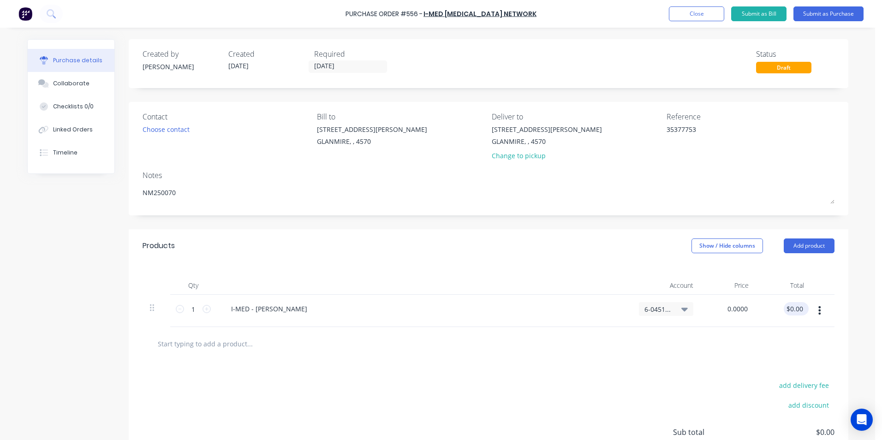
drag, startPoint x: 727, startPoint y: 304, endPoint x: 780, endPoint y: 304, distance: 52.6
click at [780, 304] on div "1 1 I-MED - KOBE VERRILLS 6-0451 / Staff Amenities Medical Expens 0.0000 0.0000…" at bounding box center [488, 311] width 692 height 32
drag, startPoint x: 744, startPoint y: 307, endPoint x: 710, endPoint y: 307, distance: 33.7
click at [710, 307] on div "0.0000 0.0000" at bounding box center [727, 311] width 55 height 32
click at [699, 338] on div at bounding box center [488, 343] width 677 height 18
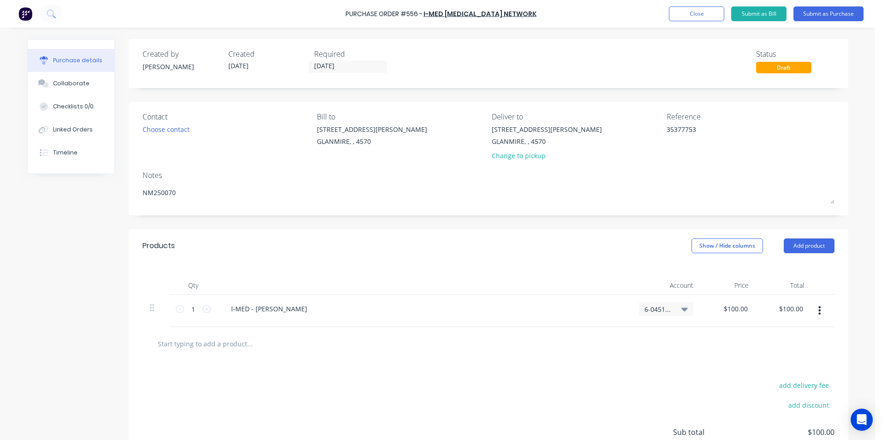
scroll to position [82, 0]
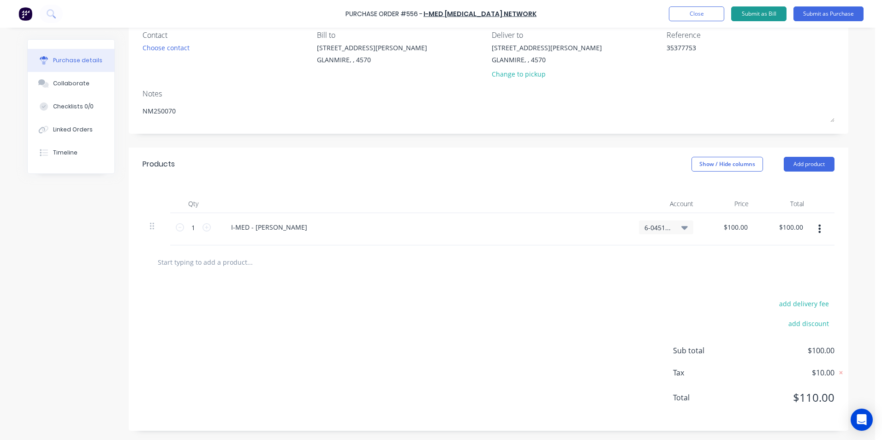
click at [771, 13] on button "Submit as Bill" at bounding box center [758, 13] width 55 height 15
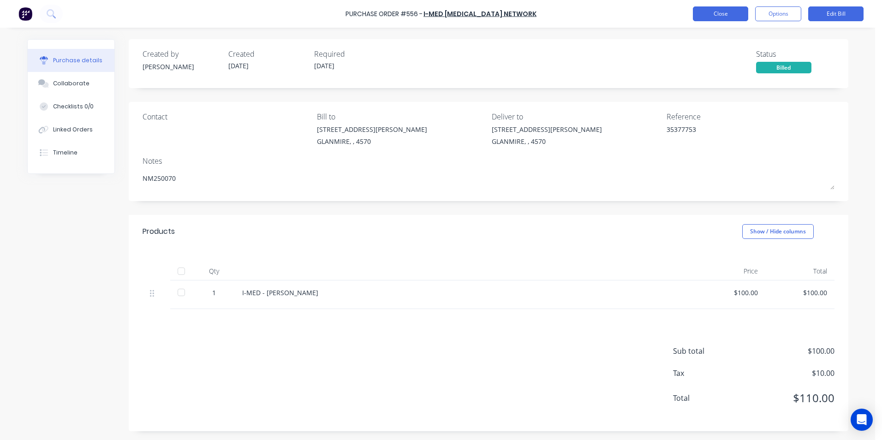
click at [721, 19] on button "Close" at bounding box center [720, 13] width 55 height 15
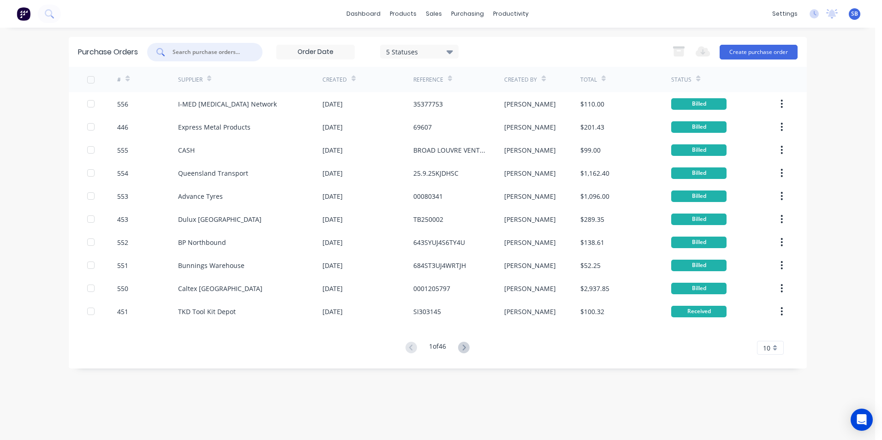
click at [232, 54] on input "text" at bounding box center [210, 51] width 77 height 9
click at [456, 41] on div "Sales Orders" at bounding box center [468, 44] width 38 height 8
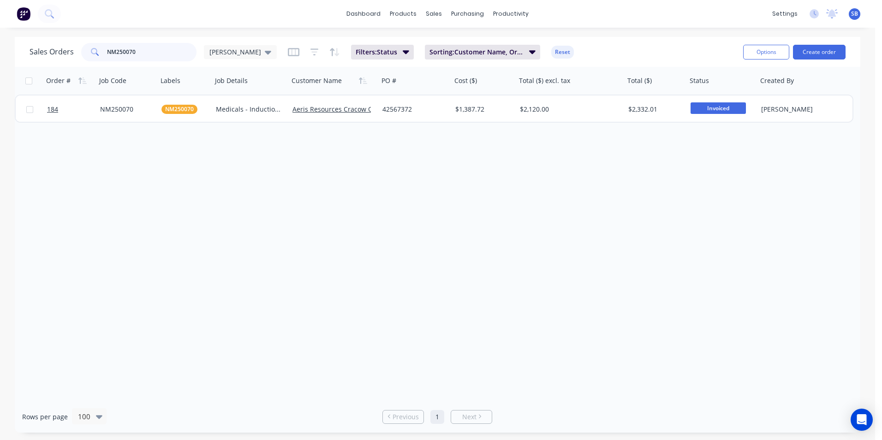
drag, startPoint x: 166, startPoint y: 56, endPoint x: 97, endPoint y: 49, distance: 68.6
click at [97, 49] on div "NM250070" at bounding box center [138, 52] width 115 height 18
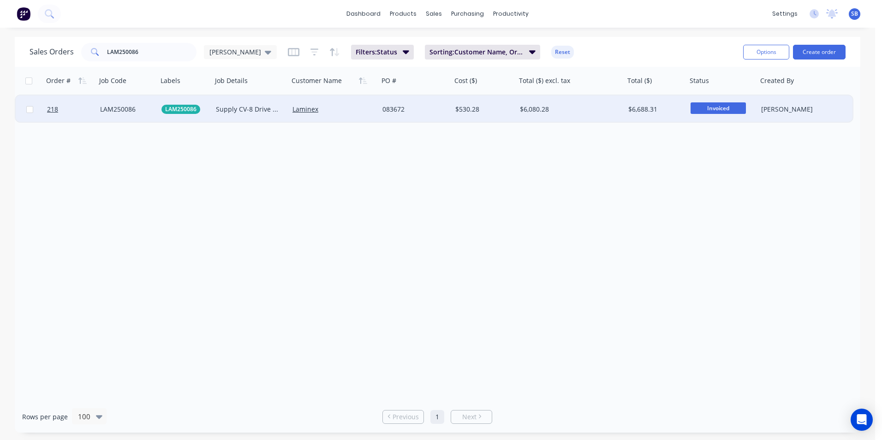
click at [669, 108] on div "$6,688.31" at bounding box center [654, 109] width 52 height 9
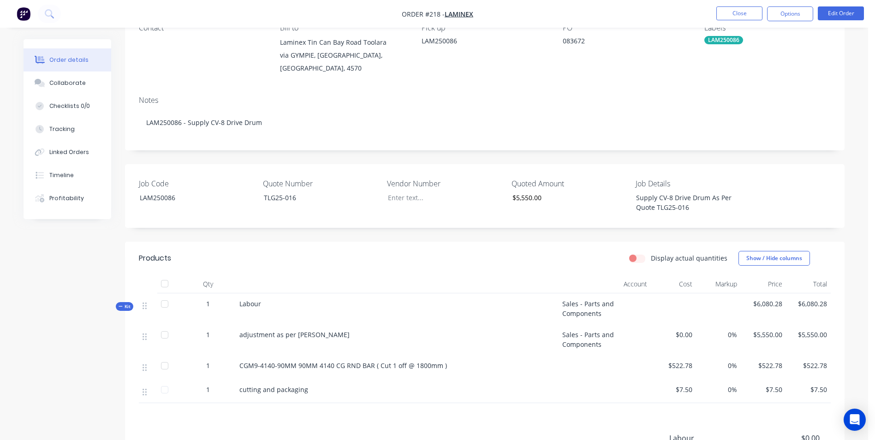
scroll to position [210, 0]
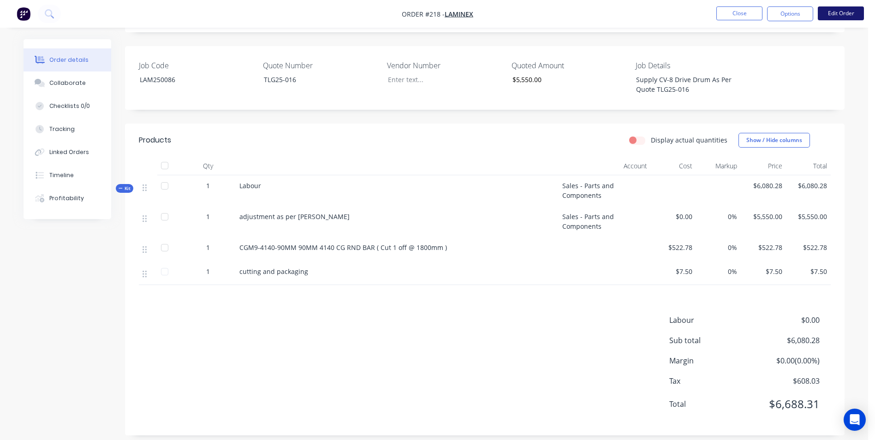
click at [854, 19] on button "Edit Order" at bounding box center [841, 13] width 46 height 14
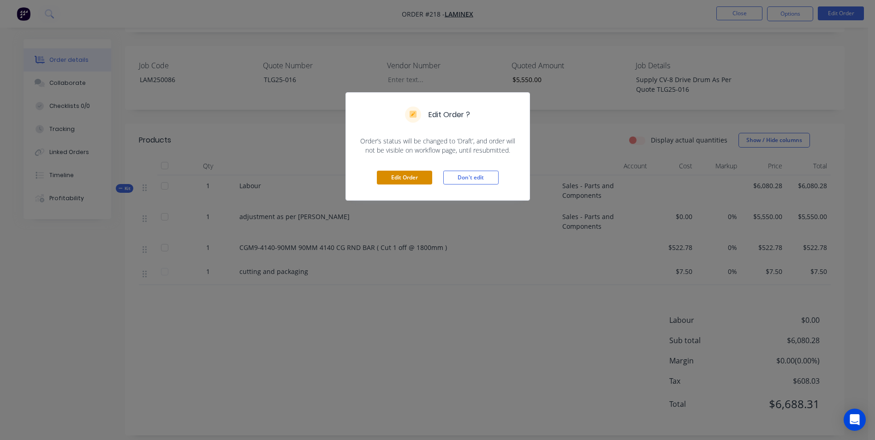
click at [391, 174] on button "Edit Order" at bounding box center [404, 178] width 55 height 14
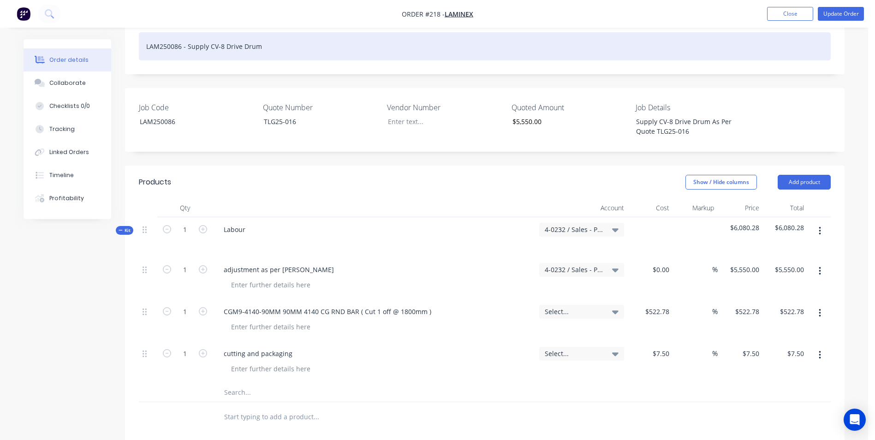
scroll to position [231, 0]
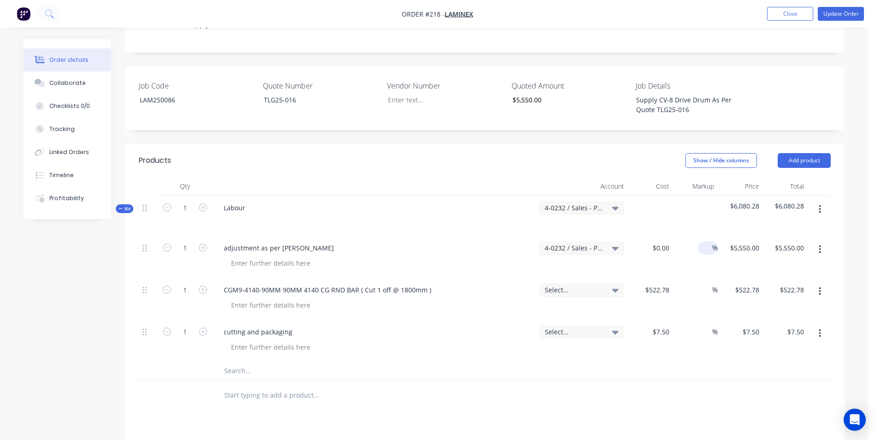
click at [711, 241] on input at bounding box center [706, 247] width 11 height 13
click at [698, 283] on div "%" at bounding box center [708, 289] width 20 height 13
drag, startPoint x: 738, startPoint y: 220, endPoint x: 746, endPoint y: 220, distance: 7.4
click at [746, 236] on div "0 0" at bounding box center [739, 257] width 45 height 42
click at [705, 283] on input at bounding box center [706, 289] width 11 height 13
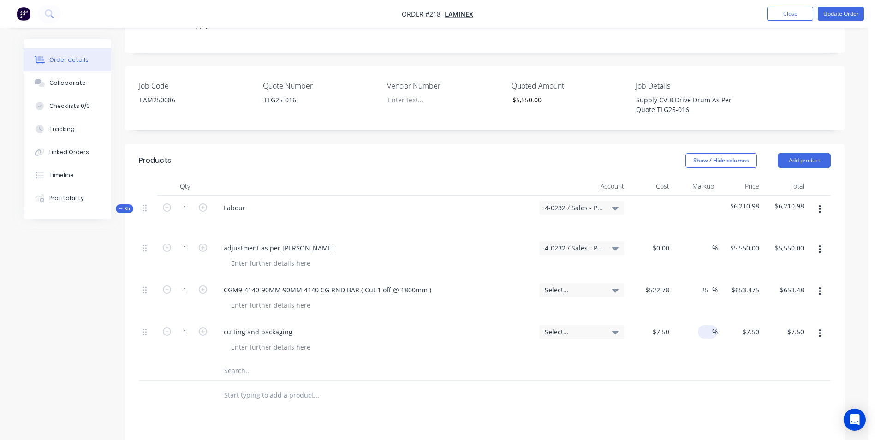
click at [702, 325] on input at bounding box center [706, 331] width 11 height 13
click at [696, 335] on div "25 25 %" at bounding box center [695, 341] width 45 height 42
click at [249, 361] on input "text" at bounding box center [316, 370] width 184 height 18
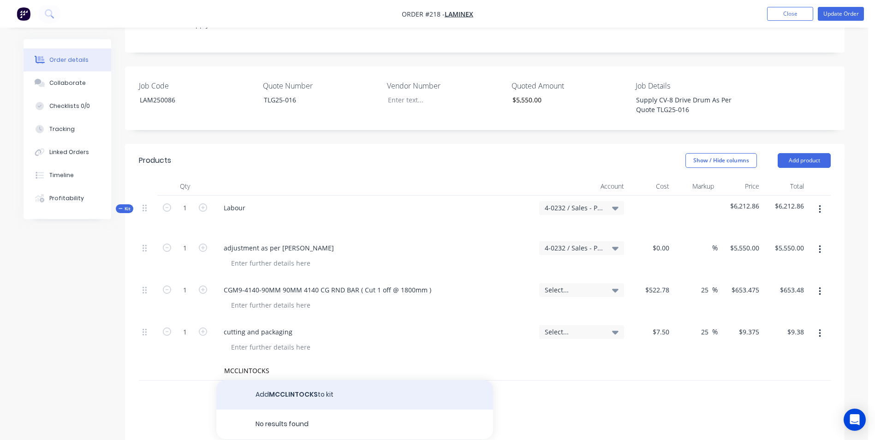
click at [260, 380] on button "Add MCCLINTOCKS to kit" at bounding box center [354, 395] width 277 height 30
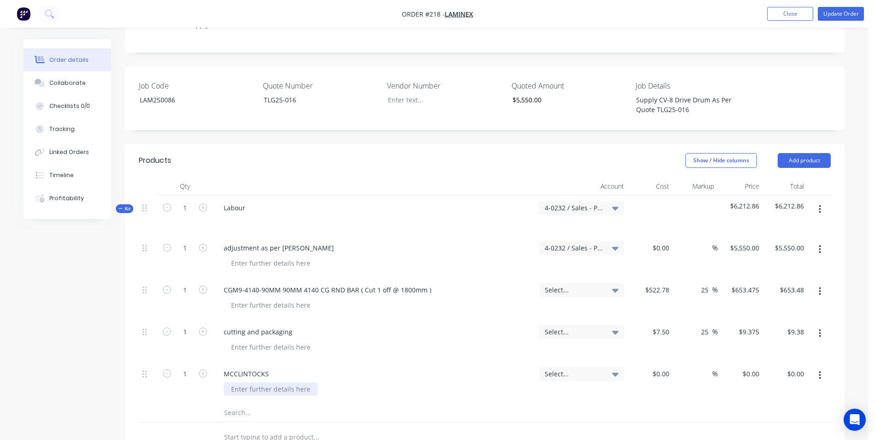
click at [260, 382] on div at bounding box center [271, 388] width 94 height 13
click at [674, 361] on div "%" at bounding box center [695, 382] width 45 height 42
click at [664, 367] on input at bounding box center [667, 373] width 11 height 13
click at [704, 367] on input at bounding box center [706, 373] width 11 height 13
click at [269, 403] on input "text" at bounding box center [316, 412] width 184 height 18
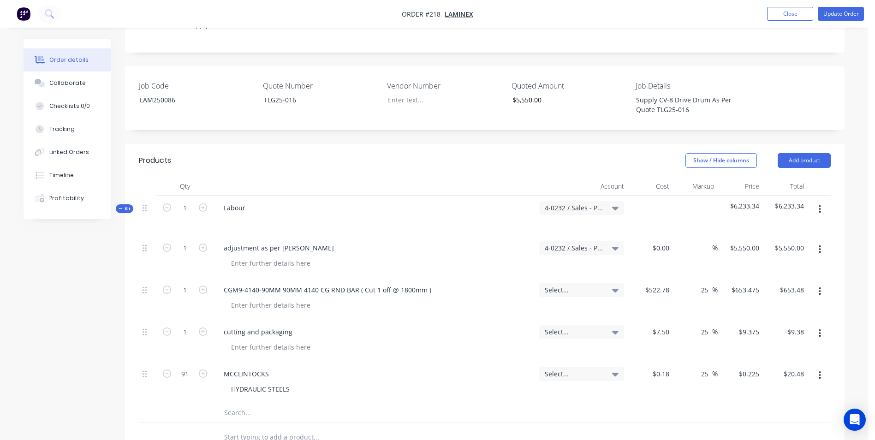
click at [819, 370] on icon "button" at bounding box center [819, 375] width 2 height 10
click at [798, 411] on div "Duplicate" at bounding box center [786, 417] width 71 height 13
click at [291, 424] on div "HYDRAULIC STEELS" at bounding box center [260, 430] width 73 height 13
click at [668, 409] on input "0.18" at bounding box center [664, 415] width 18 height 13
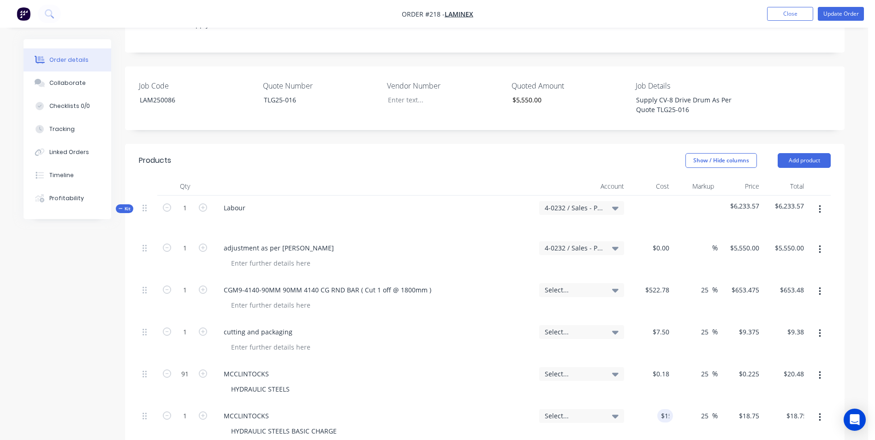
drag, startPoint x: 666, startPoint y: 429, endPoint x: 665, endPoint y: 421, distance: 8.4
click at [737, 236] on div "5550 $5,550.00" at bounding box center [739, 257] width 45 height 42
click at [735, 236] on div "$4,847.91 $4,847.91" at bounding box center [739, 257] width 45 height 42
click at [551, 177] on div "Account" at bounding box center [581, 186] width 92 height 18
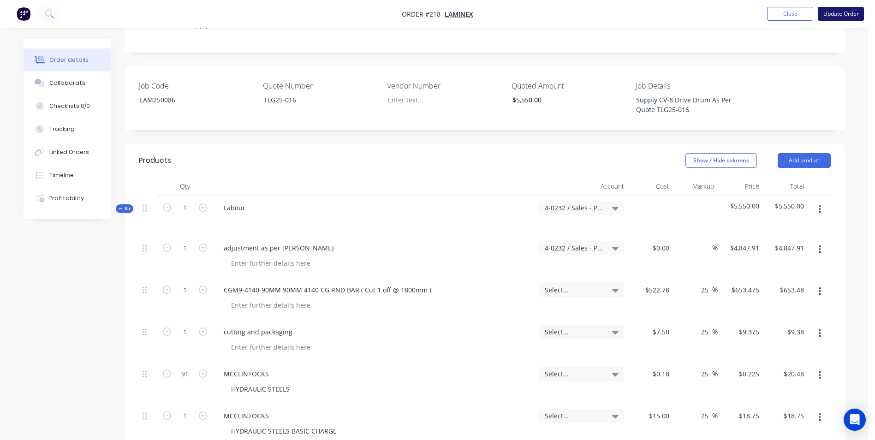
click at [843, 15] on button "Update Order" at bounding box center [841, 14] width 46 height 14
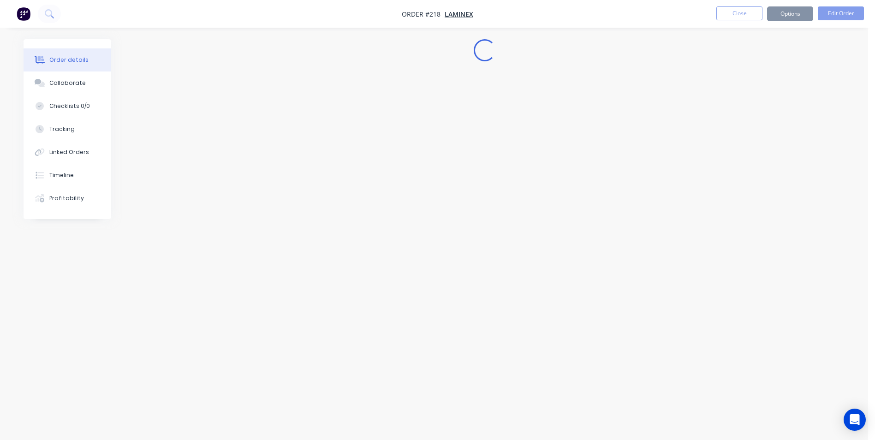
scroll to position [0, 0]
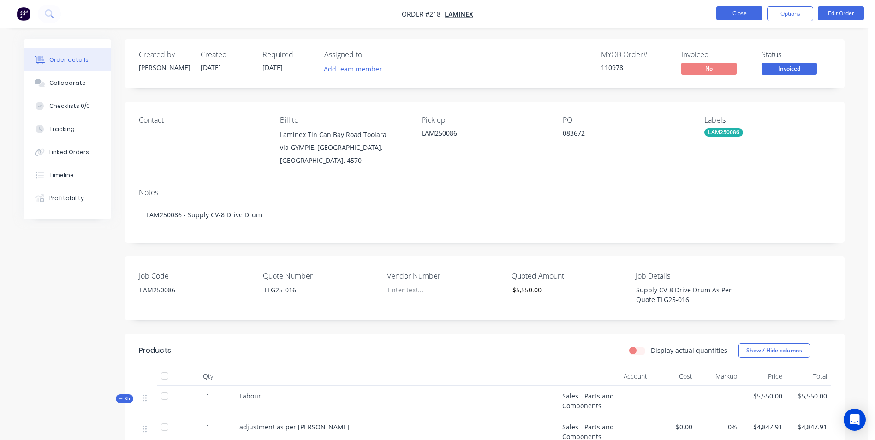
click at [750, 12] on button "Close" at bounding box center [739, 13] width 46 height 14
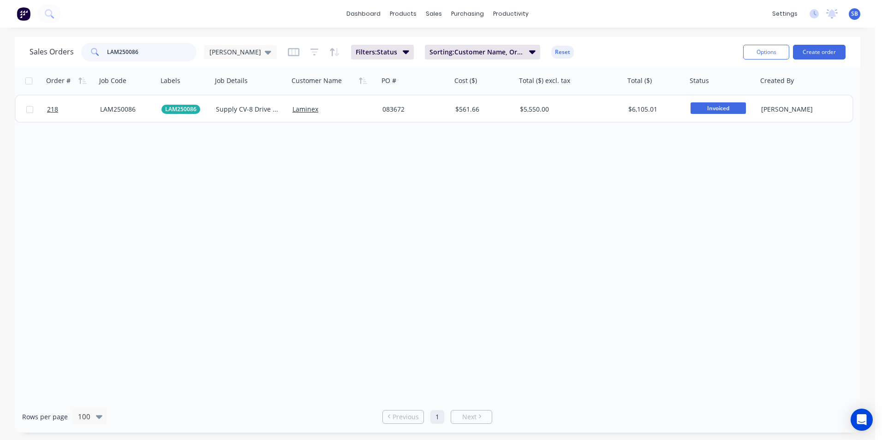
drag, startPoint x: 143, startPoint y: 55, endPoint x: 82, endPoint y: 47, distance: 61.8
click at [82, 47] on div "LAM250086" at bounding box center [138, 52] width 115 height 18
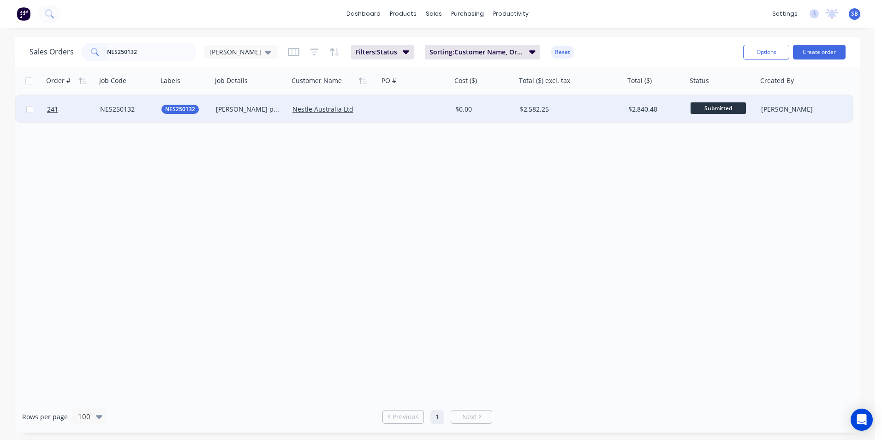
click at [591, 100] on div "$2,582.25" at bounding box center [570, 109] width 108 height 28
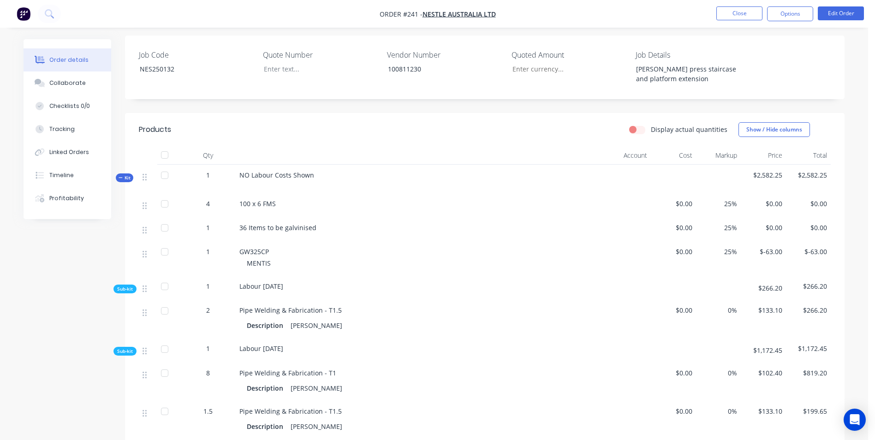
scroll to position [231, 0]
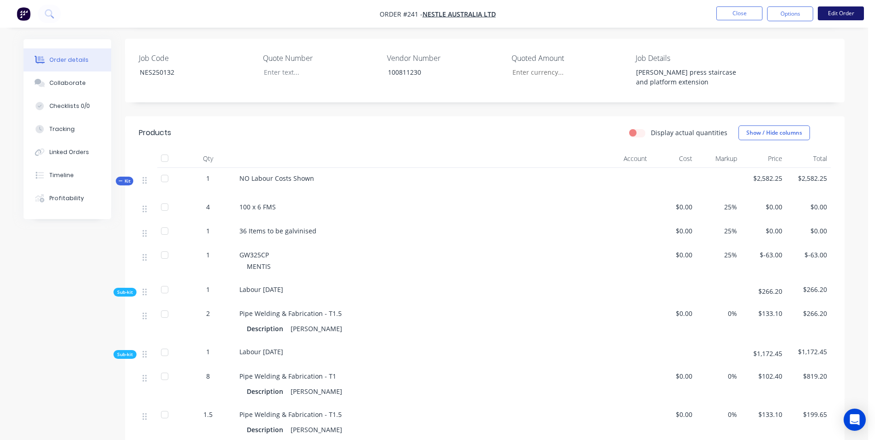
click at [841, 15] on button "Edit Order" at bounding box center [841, 13] width 46 height 14
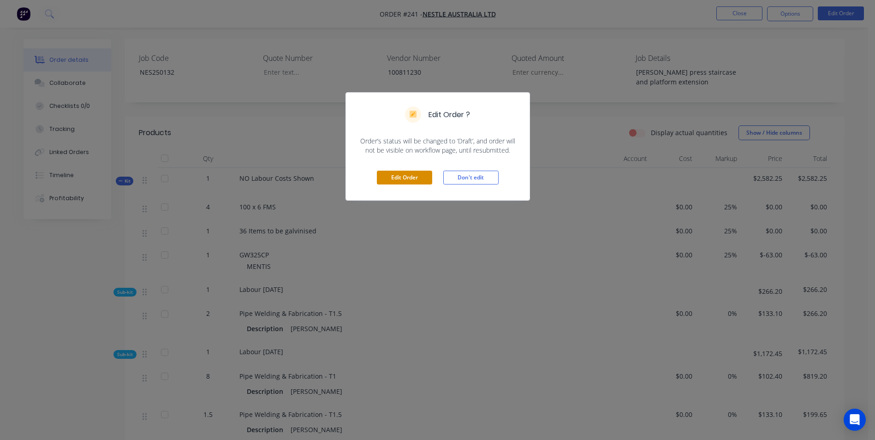
click at [406, 174] on button "Edit Order" at bounding box center [404, 178] width 55 height 14
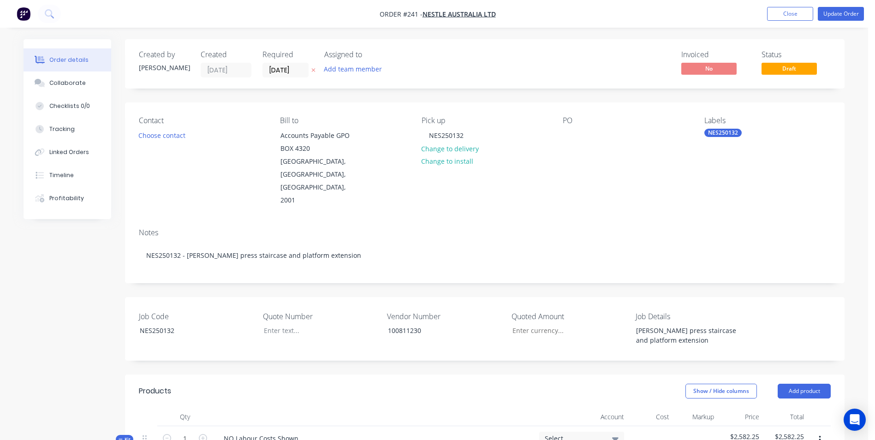
scroll to position [369, 0]
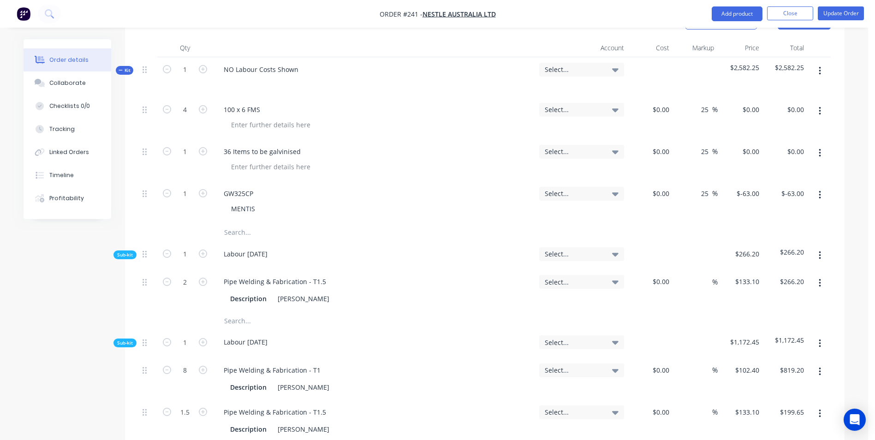
click at [258, 223] on input "text" at bounding box center [316, 232] width 184 height 18
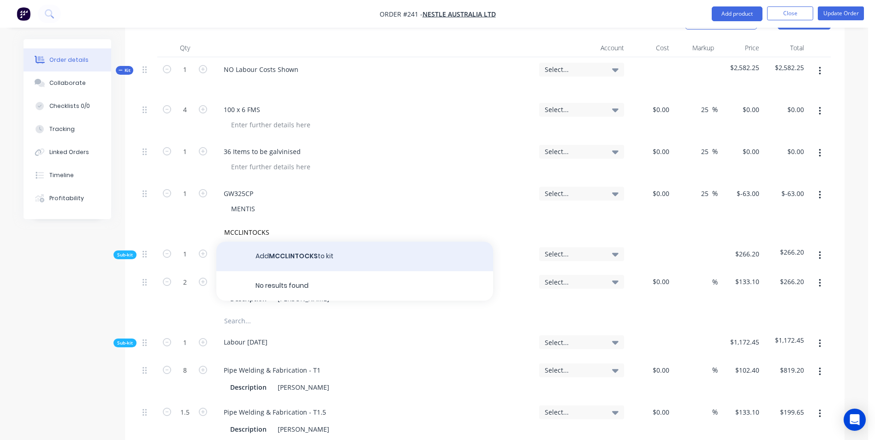
click at [257, 242] on button "Add MCCLINTOCKS to kit" at bounding box center [354, 257] width 277 height 30
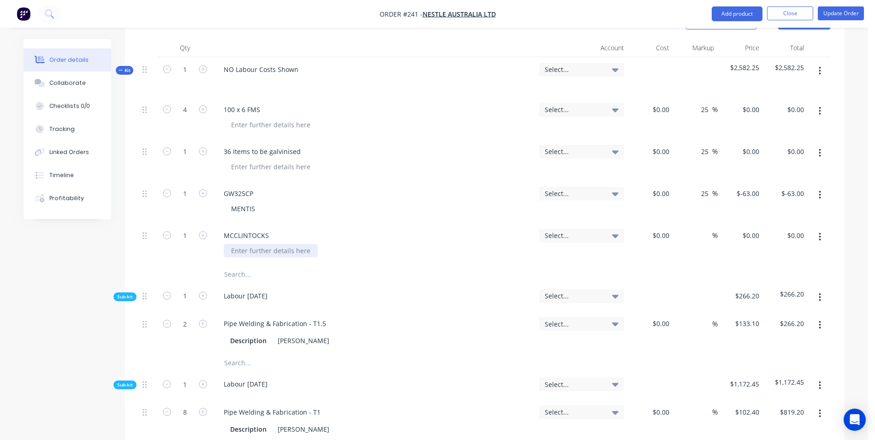
click at [258, 244] on div at bounding box center [271, 250] width 94 height 13
click at [654, 223] on div "$0.00" at bounding box center [650, 244] width 45 height 42
click at [710, 229] on input at bounding box center [706, 235] width 11 height 13
click at [695, 223] on div "25 25 %" at bounding box center [695, 244] width 45 height 42
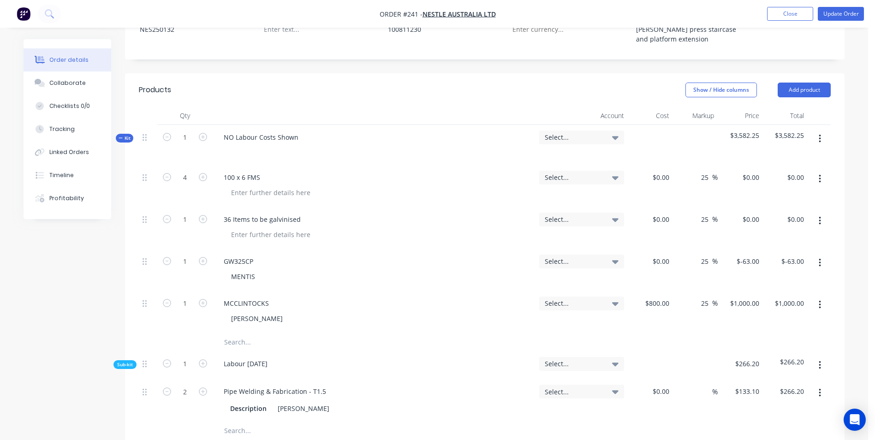
scroll to position [231, 0]
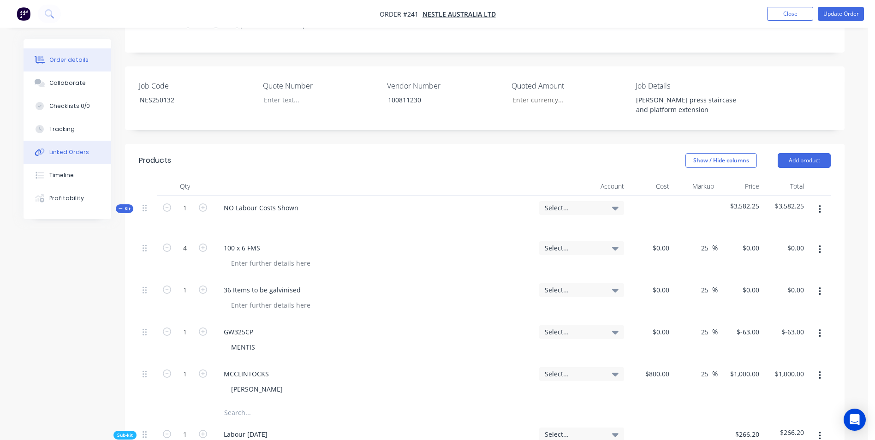
click at [67, 153] on div "Linked Orders" at bounding box center [69, 152] width 40 height 8
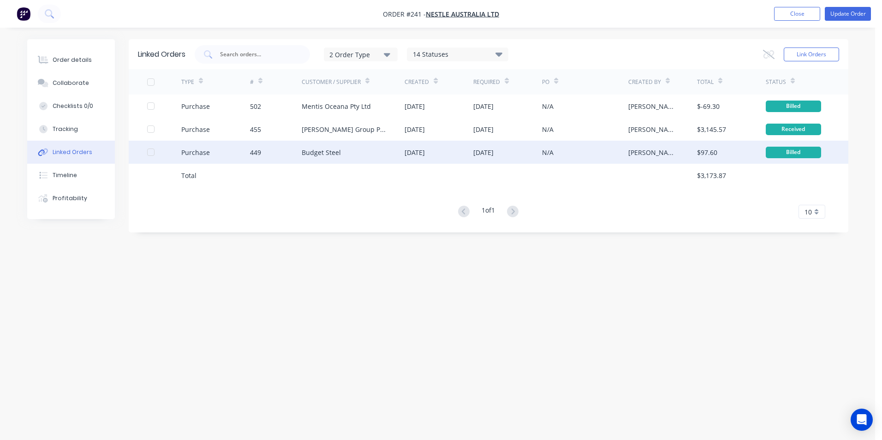
click at [334, 152] on div "Budget Steel" at bounding box center [321, 153] width 39 height 10
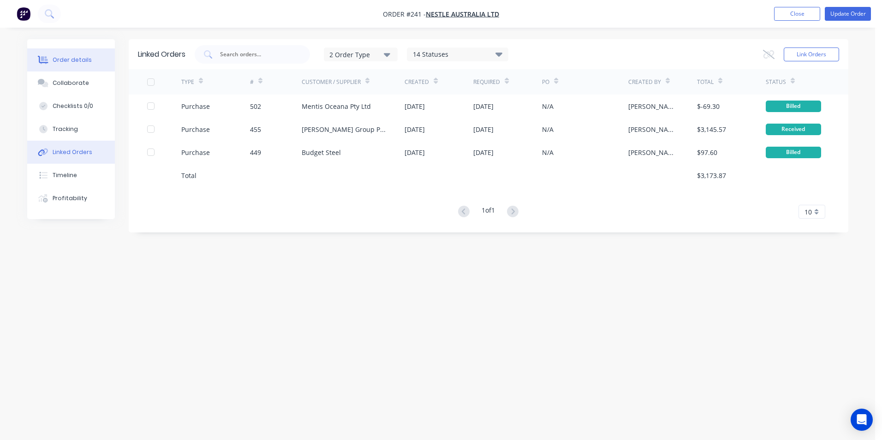
click at [71, 53] on button "Order details" at bounding box center [71, 59] width 88 height 23
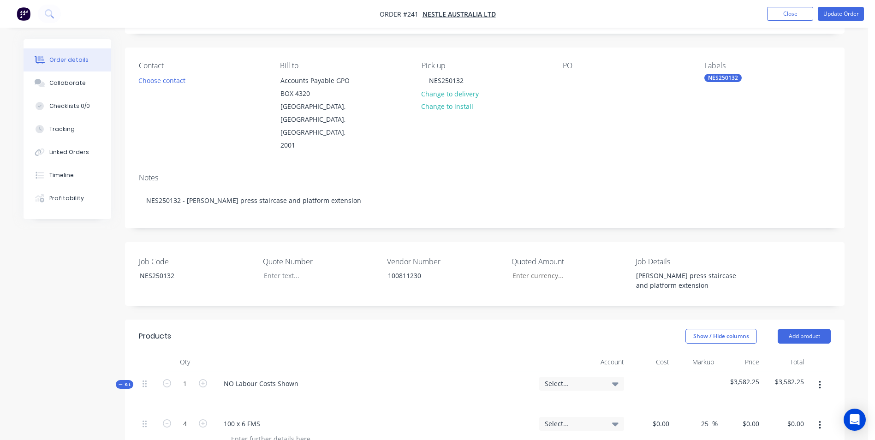
scroll to position [277, 0]
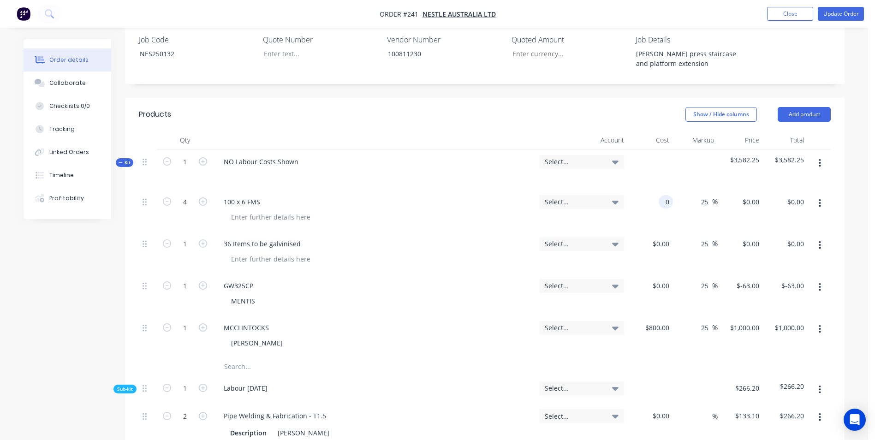
click at [655, 190] on div "0 0" at bounding box center [650, 211] width 45 height 42
click at [654, 192] on div "$88.73 88.73" at bounding box center [650, 211] width 45 height 42
click at [69, 147] on button "Linked Orders" at bounding box center [68, 152] width 88 height 23
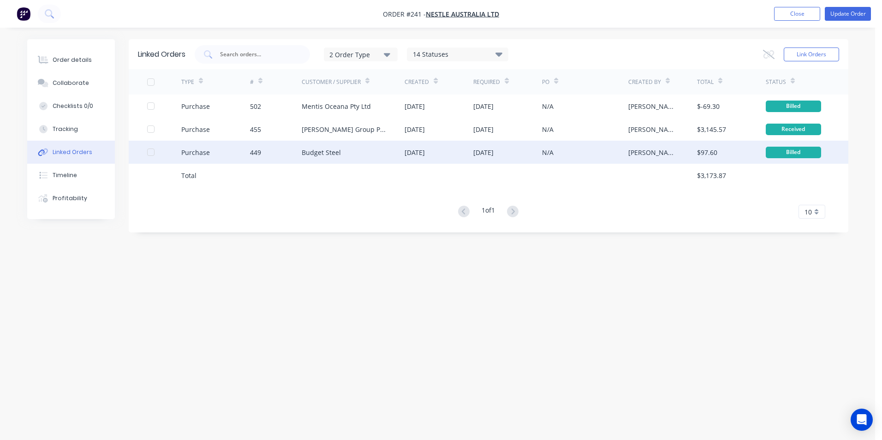
click at [521, 158] on div "[DATE]" at bounding box center [507, 152] width 69 height 23
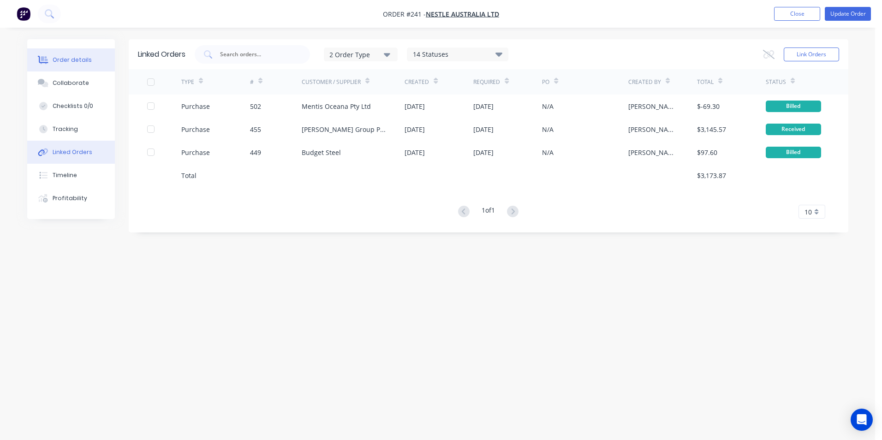
click at [90, 49] on button "Order details" at bounding box center [71, 59] width 88 height 23
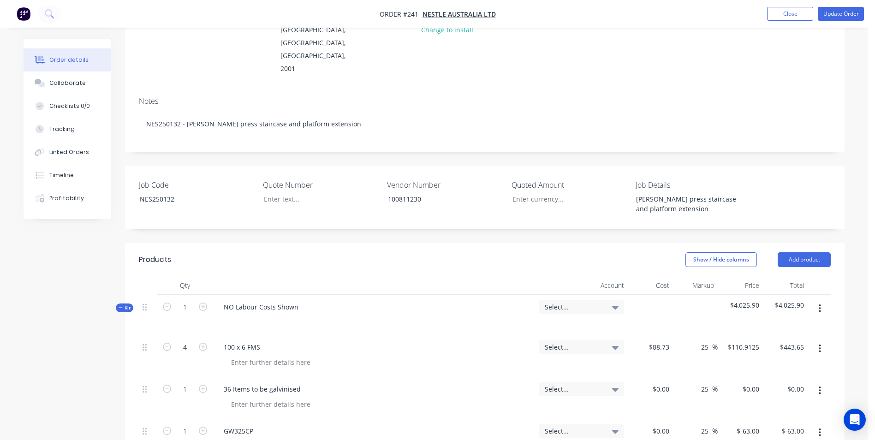
scroll to position [277, 0]
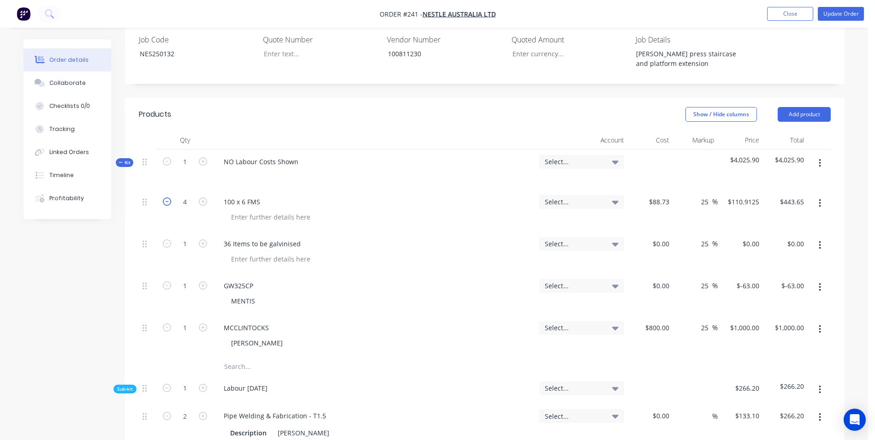
click at [170, 197] on icon "button" at bounding box center [167, 201] width 8 height 8
click at [702, 196] on div "25 25 %" at bounding box center [695, 211] width 45 height 42
click at [62, 156] on button "Linked Orders" at bounding box center [68, 152] width 88 height 23
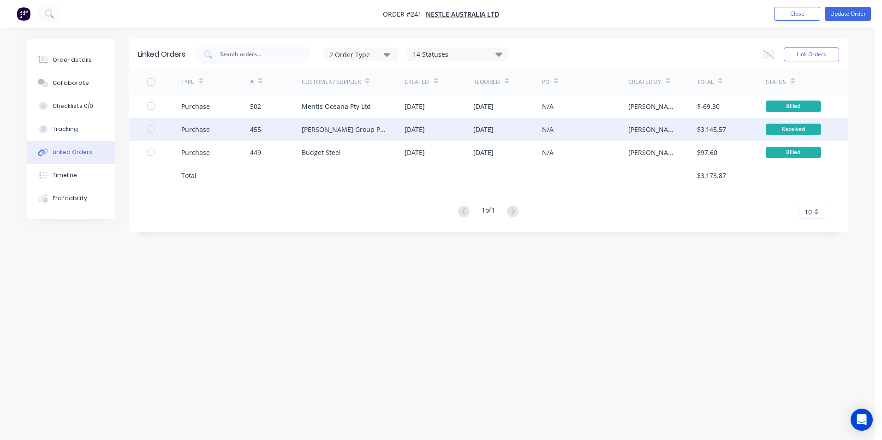
click at [399, 126] on div "[PERSON_NAME] Group Pty Ltd" at bounding box center [353, 129] width 103 height 23
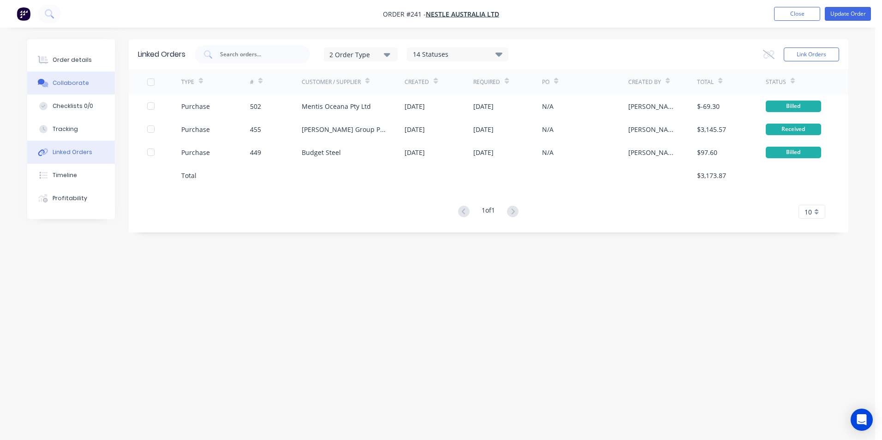
click at [93, 81] on button "Collaborate" at bounding box center [71, 82] width 88 height 23
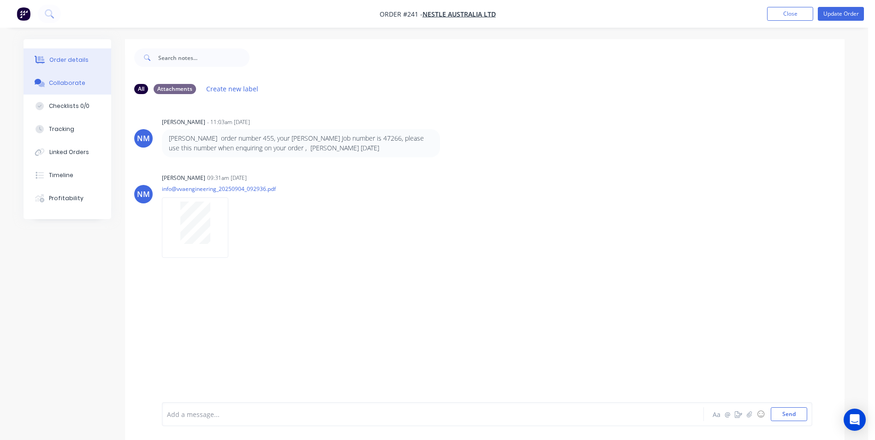
click at [86, 54] on button "Order details" at bounding box center [68, 59] width 88 height 23
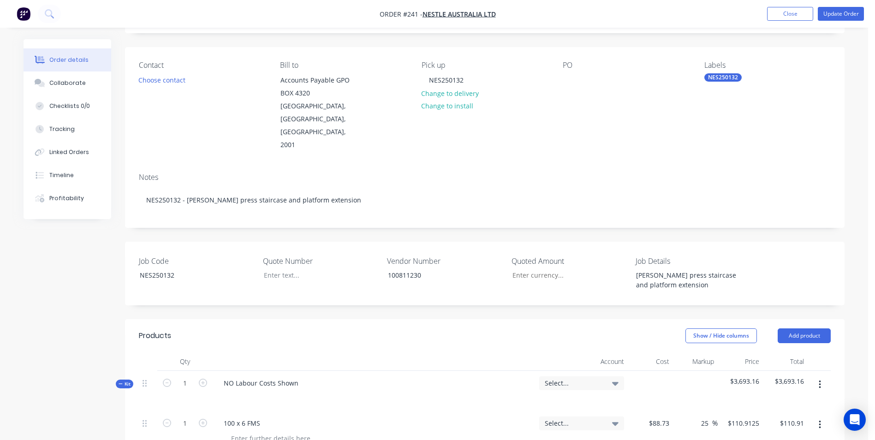
scroll to position [231, 0]
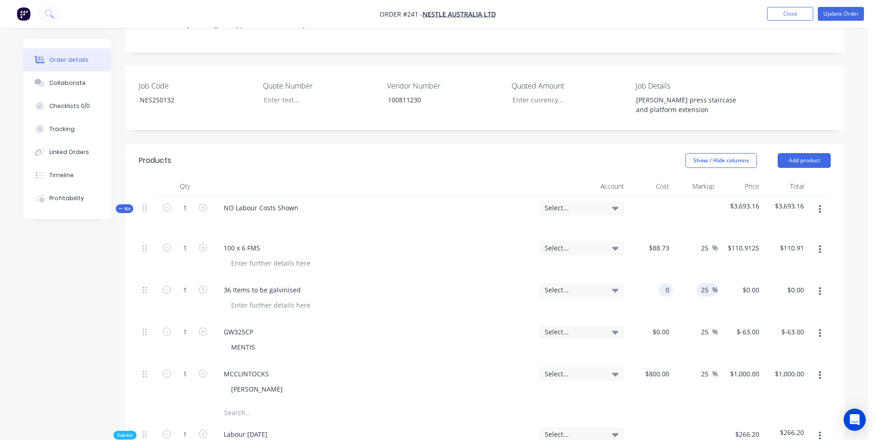
drag, startPoint x: 653, startPoint y: 265, endPoint x: 698, endPoint y: 264, distance: 44.7
click at [698, 278] on div "1 36 Items to be galvinised Select... 0 0 25 25 % $0.00 $0.00 $0.00 $0.00" at bounding box center [485, 299] width 692 height 42
click at [691, 278] on div "25 25 %" at bounding box center [695, 299] width 45 height 42
click at [471, 298] on div at bounding box center [378, 304] width 308 height 13
click at [840, 18] on button "Update Order" at bounding box center [841, 14] width 46 height 14
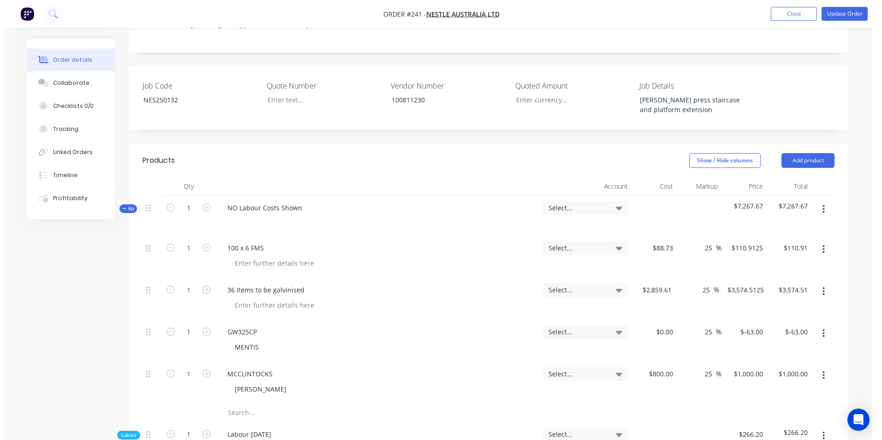
scroll to position [0, 0]
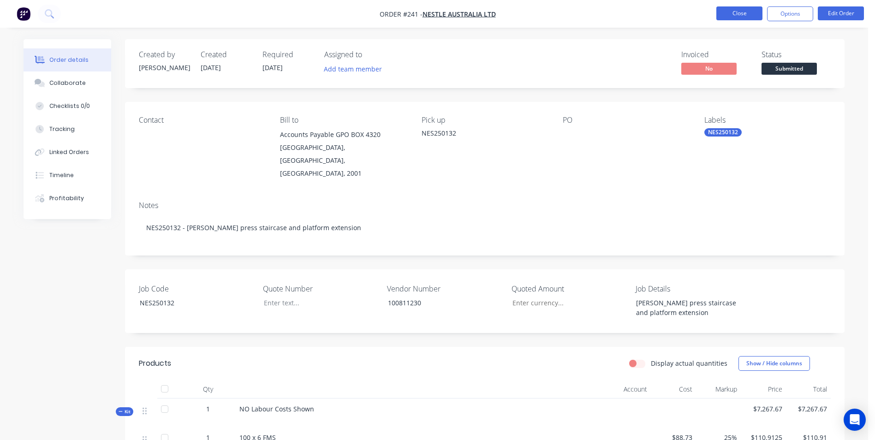
click at [746, 17] on button "Close" at bounding box center [739, 13] width 46 height 14
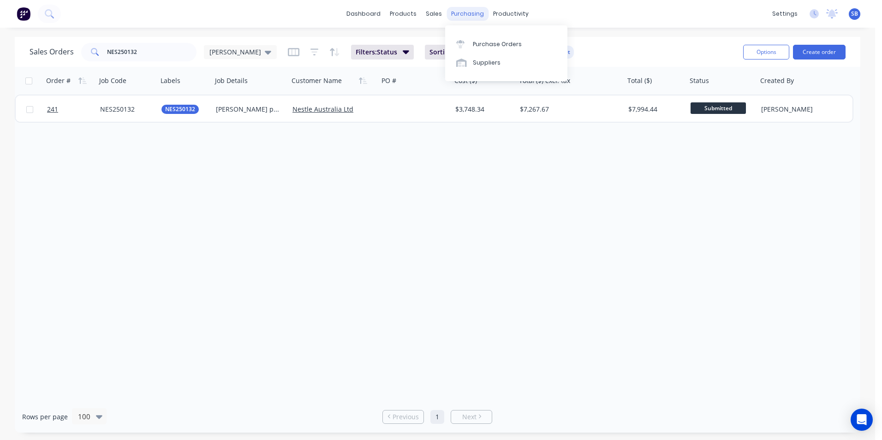
click at [464, 9] on div "purchasing" at bounding box center [467, 14] width 42 height 14
click at [513, 45] on div "Purchase Orders" at bounding box center [497, 44] width 49 height 8
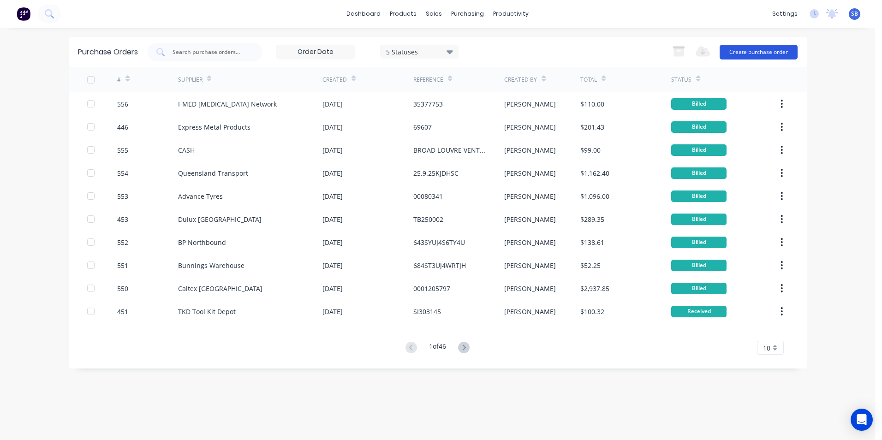
click at [778, 48] on button "Create purchase order" at bounding box center [758, 52] width 78 height 15
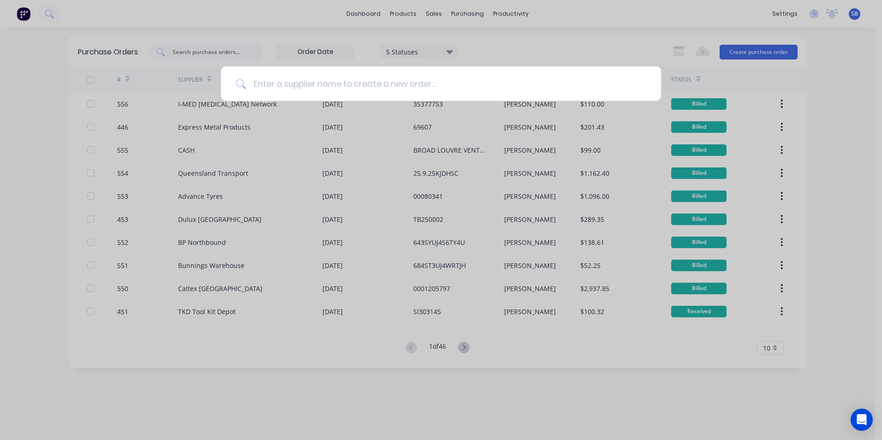
click at [291, 89] on input at bounding box center [446, 83] width 400 height 35
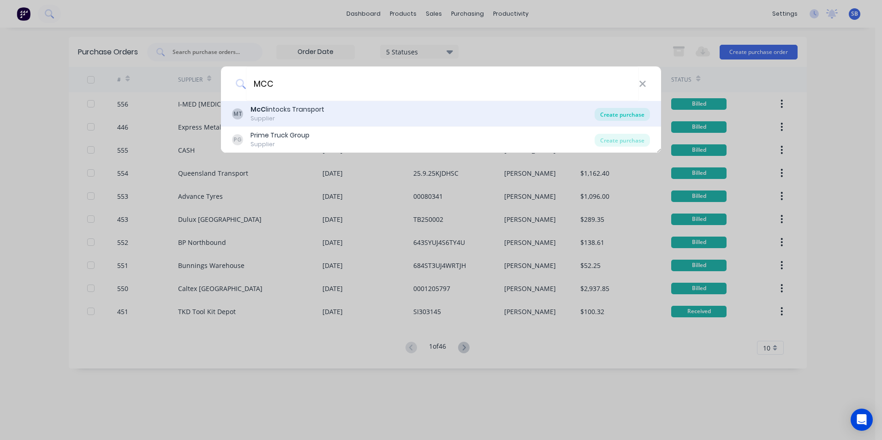
click at [629, 113] on div "Create purchase" at bounding box center [621, 114] width 55 height 13
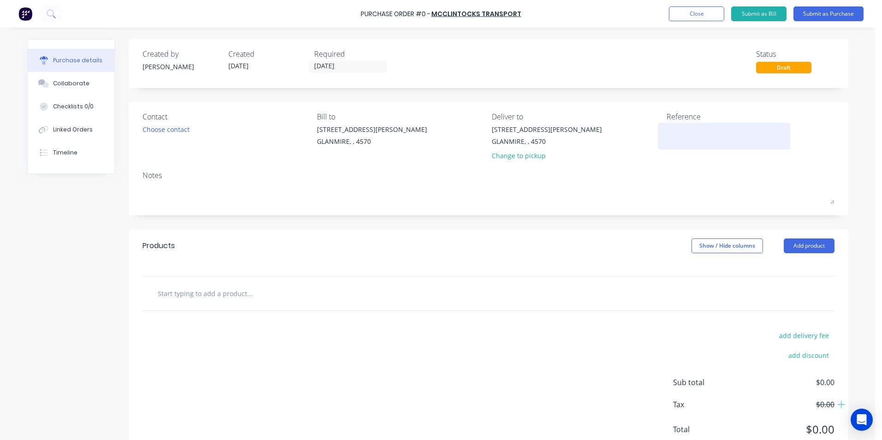
click at [681, 131] on textarea at bounding box center [723, 134] width 115 height 21
click at [338, 65] on input "[DATE]" at bounding box center [347, 67] width 77 height 12
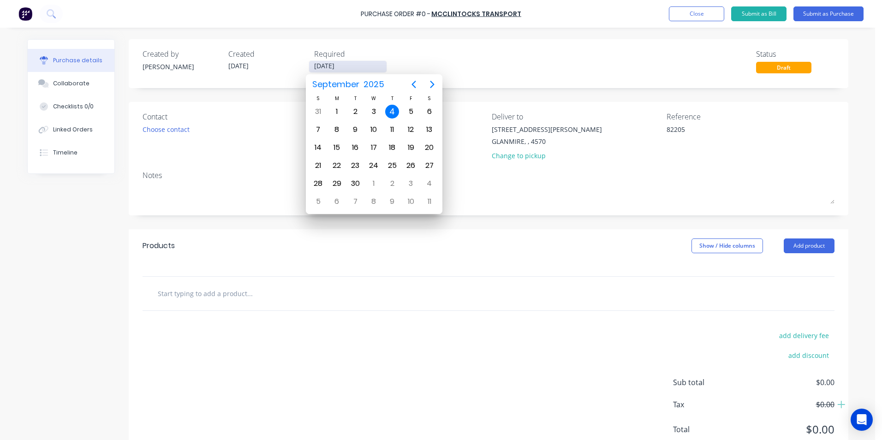
click at [338, 65] on input "[DATE]" at bounding box center [347, 67] width 77 height 12
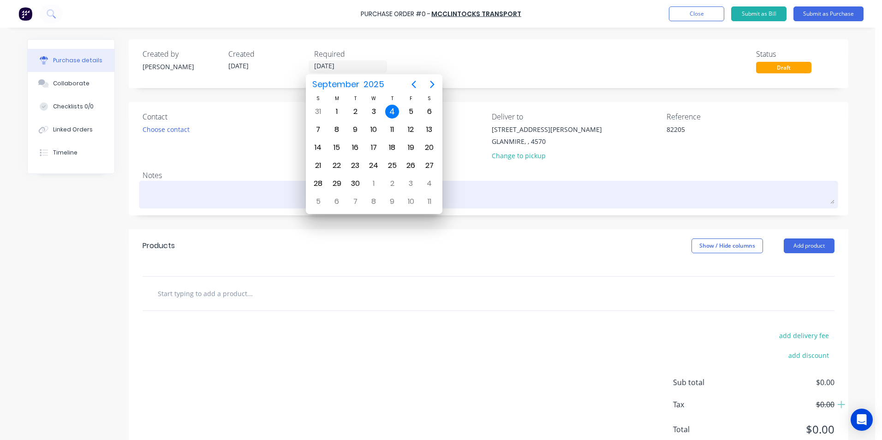
click at [169, 199] on textarea at bounding box center [488, 193] width 692 height 21
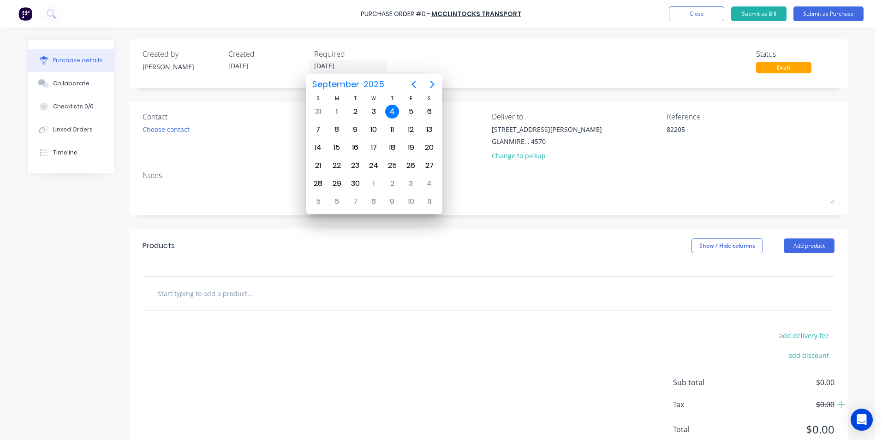
click at [216, 143] on div "Contact Choose contact" at bounding box center [226, 138] width 168 height 54
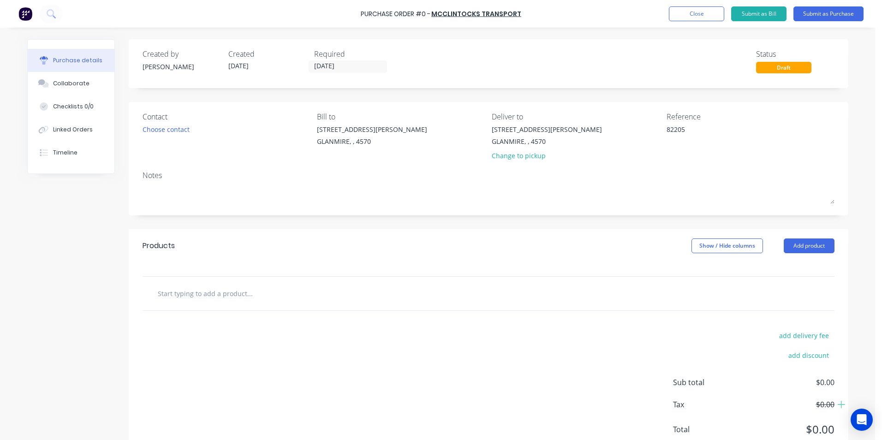
click at [178, 176] on div "Notes" at bounding box center [488, 175] width 692 height 11
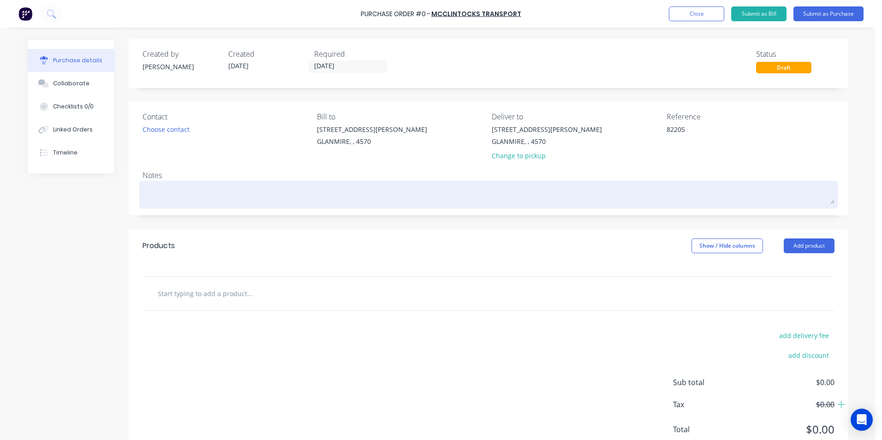
click at [174, 194] on textarea at bounding box center [488, 193] width 692 height 21
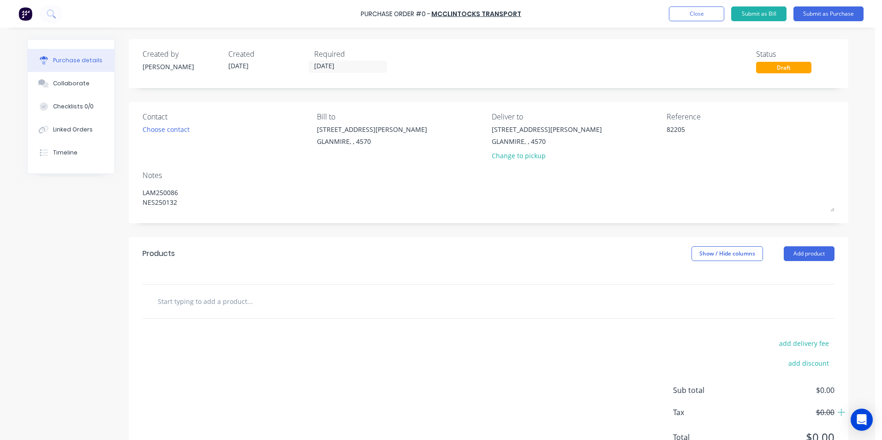
click at [196, 301] on input "text" at bounding box center [249, 301] width 184 height 18
click at [201, 299] on input "text" at bounding box center [249, 301] width 184 height 18
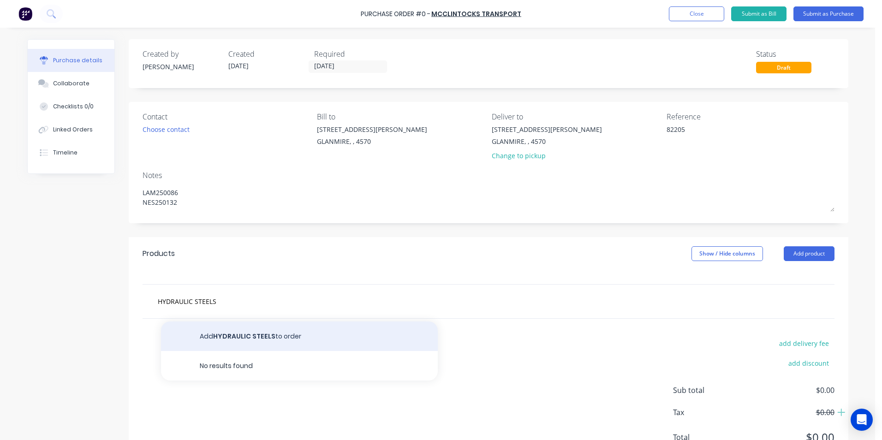
click at [237, 338] on button "Add HYDRAULIC STEELS to order" at bounding box center [299, 336] width 277 height 30
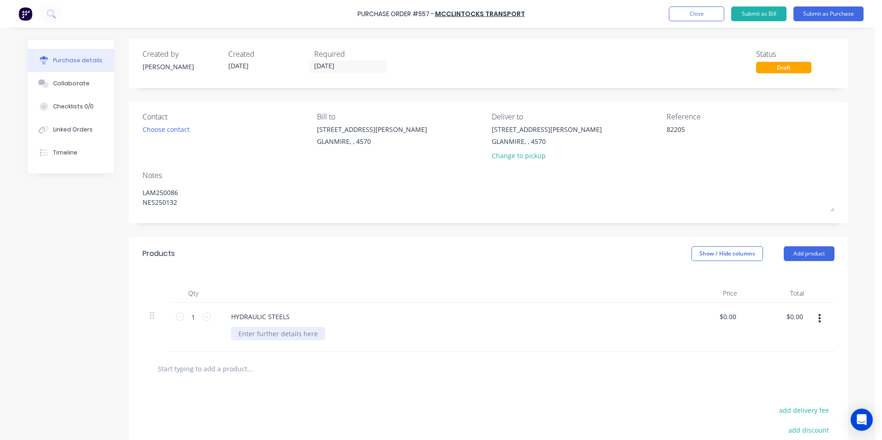
click at [246, 331] on div at bounding box center [278, 333] width 94 height 13
click at [815, 311] on button "button" at bounding box center [819, 318] width 22 height 17
click at [803, 357] on button "Duplicate" at bounding box center [791, 361] width 78 height 18
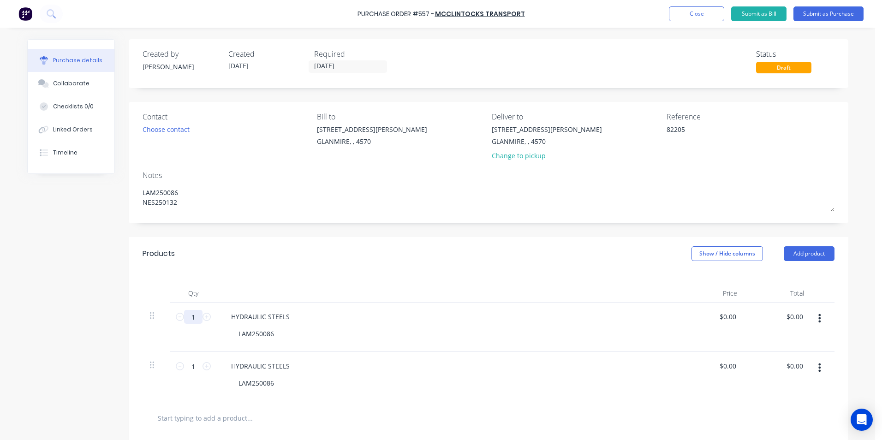
click at [193, 318] on input "1" at bounding box center [193, 317] width 18 height 14
click at [723, 315] on input "0.0000" at bounding box center [725, 316] width 25 height 13
drag, startPoint x: 712, startPoint y: 317, endPoint x: 733, endPoint y: 318, distance: 20.3
click at [733, 318] on input "0.0000" at bounding box center [725, 316] width 25 height 13
click at [291, 366] on div "HYDRAULIC STEELS" at bounding box center [260, 365] width 73 height 13
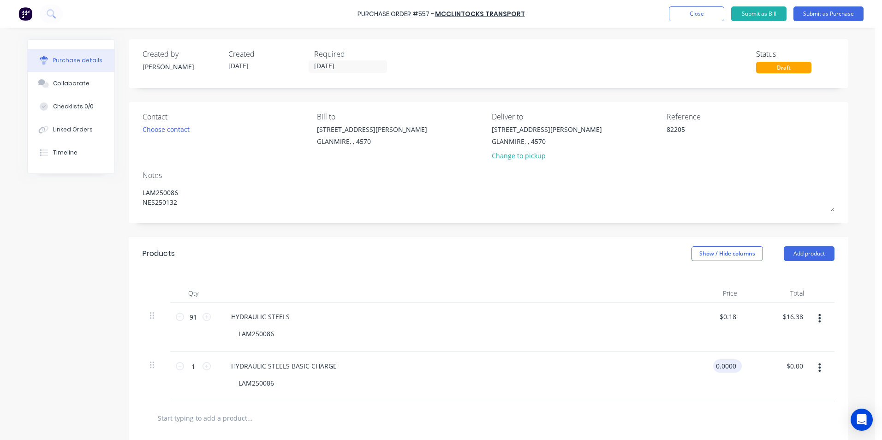
click at [724, 363] on input "0.0000" at bounding box center [725, 365] width 25 height 13
drag, startPoint x: 610, startPoint y: 429, endPoint x: 609, endPoint y: 421, distance: 7.9
click at [610, 428] on div at bounding box center [488, 418] width 692 height 34
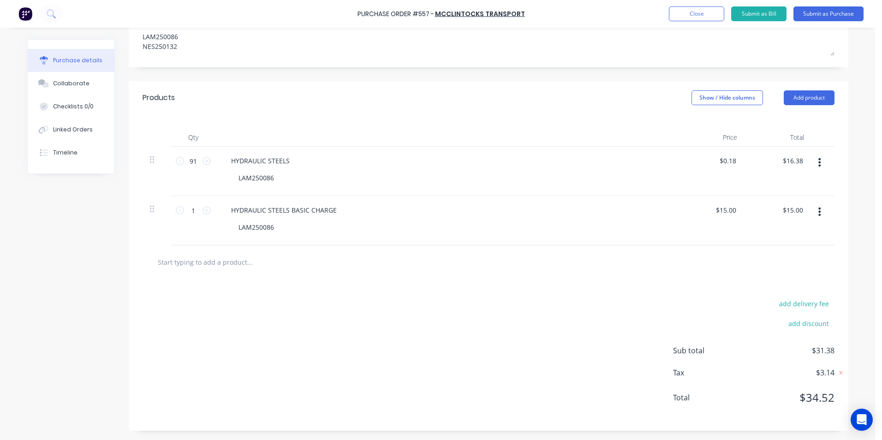
click at [225, 265] on input "text" at bounding box center [249, 262] width 184 height 18
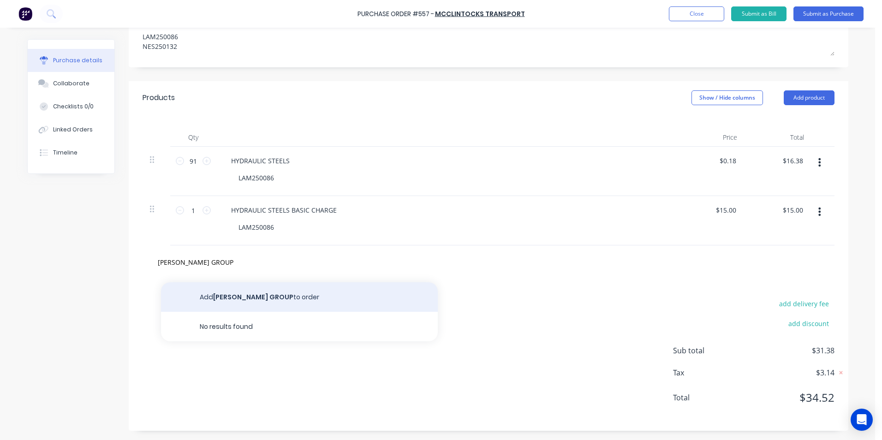
click at [241, 294] on button "Add FERO GROUP to order" at bounding box center [299, 297] width 277 height 30
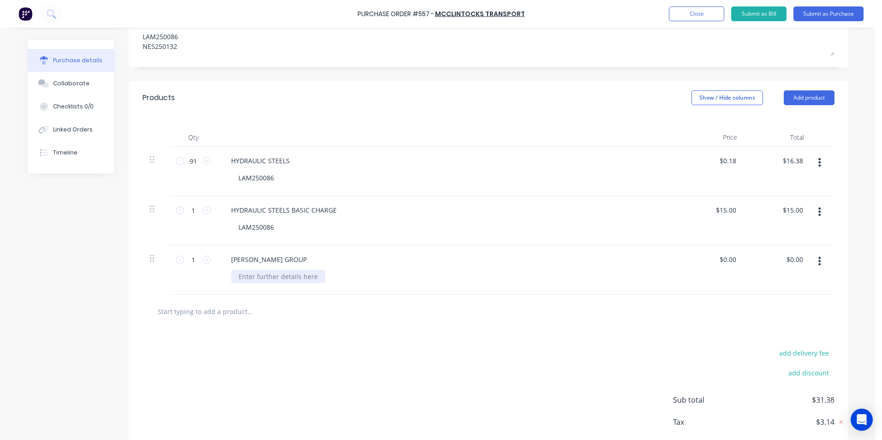
click at [247, 273] on div at bounding box center [278, 276] width 94 height 13
click at [720, 263] on input "0.00" at bounding box center [729, 259] width 18 height 13
click at [720, 257] on input "0.00" at bounding box center [729, 259] width 18 height 13
click at [703, 313] on div at bounding box center [488, 311] width 677 height 18
click at [721, 261] on input "8000" at bounding box center [727, 259] width 19 height 13
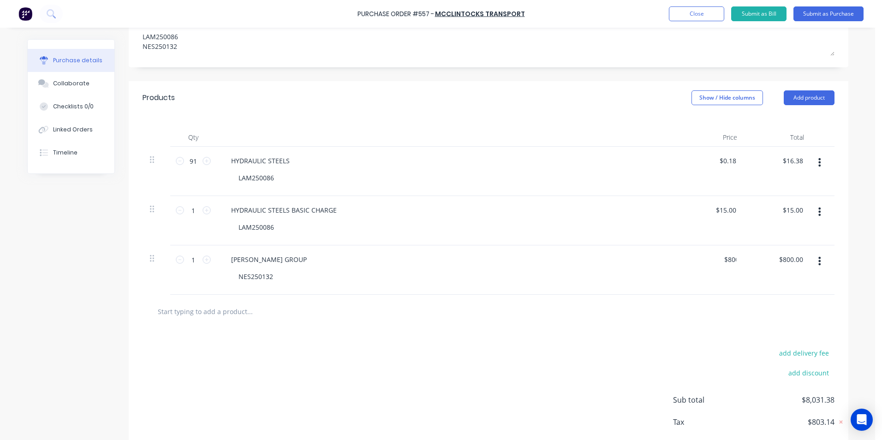
click at [724, 295] on div at bounding box center [488, 312] width 692 height 34
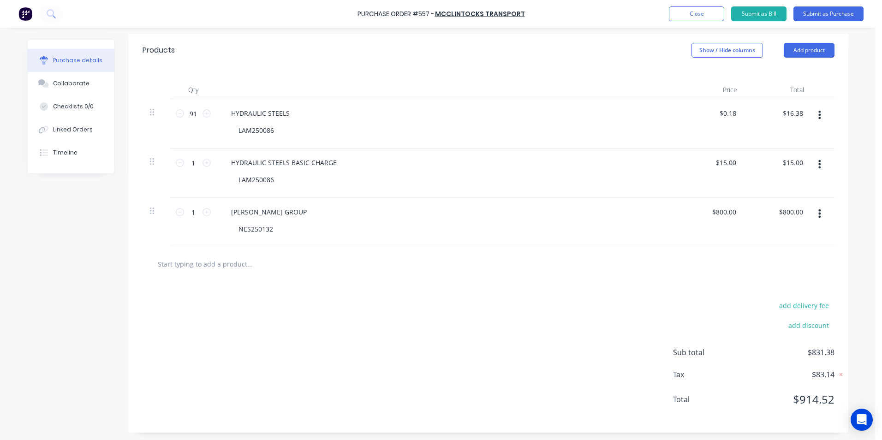
scroll to position [205, 0]
click at [720, 51] on button "Show / Hide columns" at bounding box center [726, 48] width 71 height 15
click at [699, 79] on label "Account" at bounding box center [699, 79] width 16 height 8
click at [691, 75] on input "Account" at bounding box center [691, 75] width 0 height 0
click at [650, 107] on span "Select..." at bounding box center [658, 112] width 28 height 10
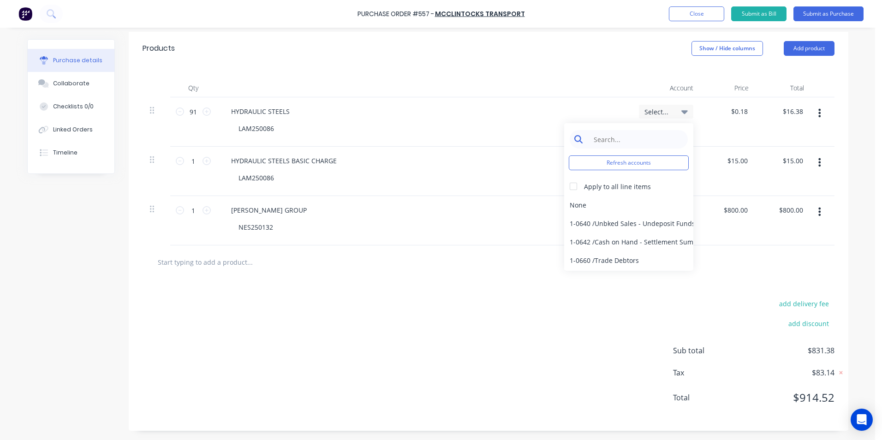
drag, startPoint x: 633, startPoint y: 149, endPoint x: 633, endPoint y: 142, distance: 7.4
click at [633, 148] on div "Refresh accounts Apply to all line items None 1-0640 / Unbked Sales - Undeposit…" at bounding box center [628, 197] width 129 height 148
click at [633, 141] on input at bounding box center [635, 139] width 95 height 18
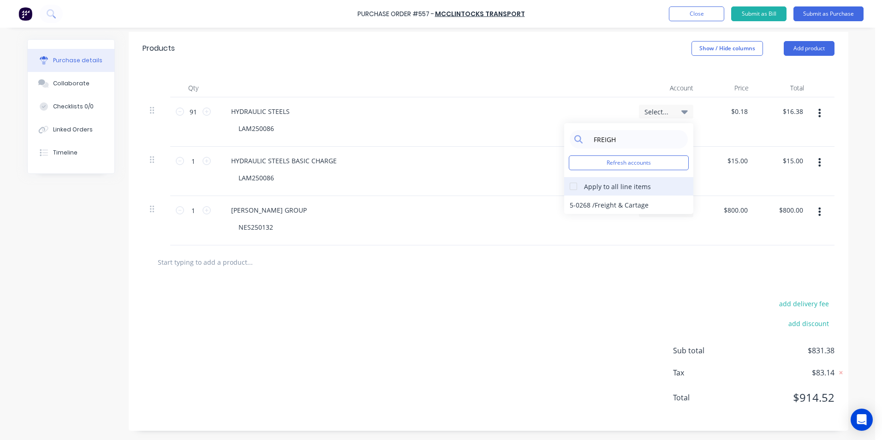
click at [572, 187] on div at bounding box center [573, 186] width 18 height 18
click at [576, 207] on div "5-0268 / Freight & Cartage" at bounding box center [628, 205] width 129 height 18
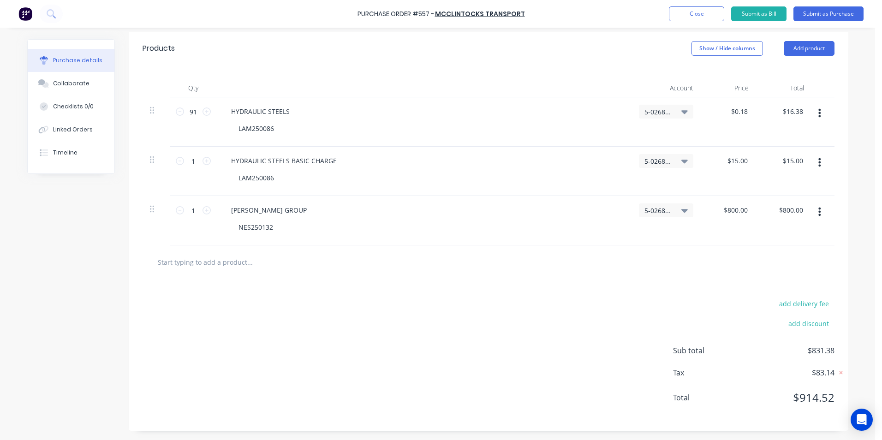
click at [621, 245] on div "FERO GROUP NES250132" at bounding box center [423, 220] width 415 height 49
click at [766, 17] on button "Submit as Bill" at bounding box center [758, 13] width 55 height 15
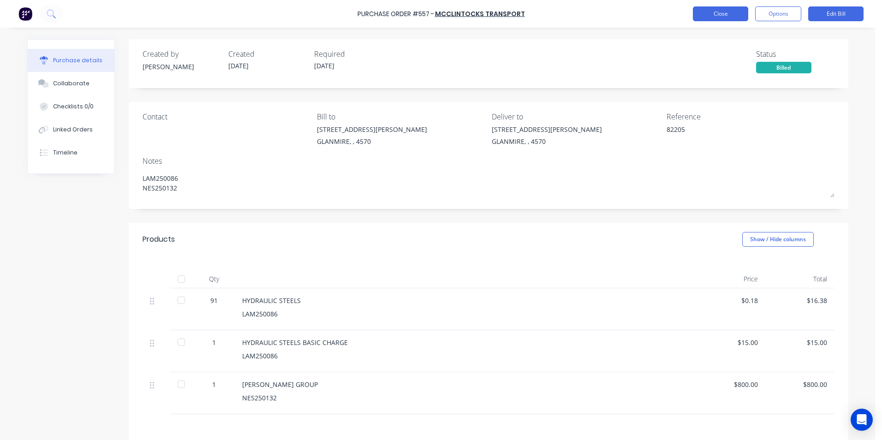
click at [699, 12] on button "Close" at bounding box center [720, 13] width 55 height 15
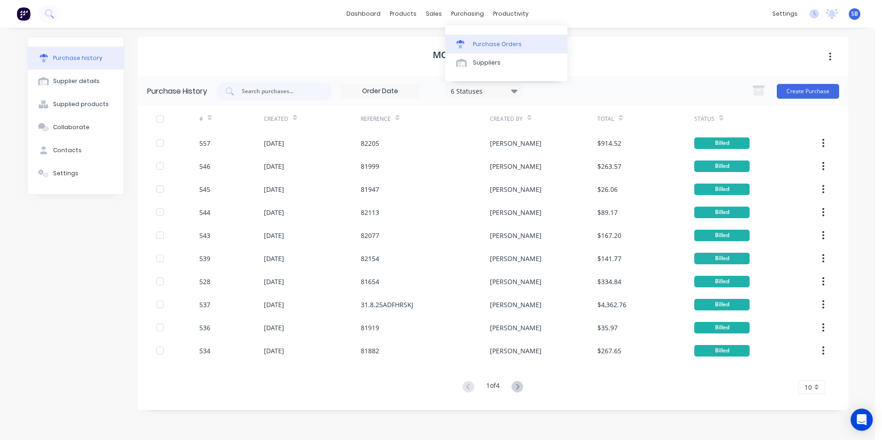
click at [474, 41] on div "Purchase Orders" at bounding box center [497, 44] width 49 height 8
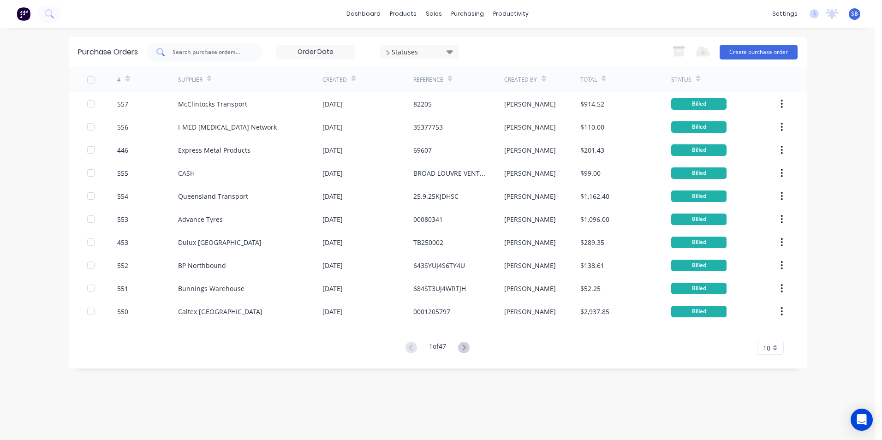
click at [225, 59] on div at bounding box center [204, 52] width 115 height 18
